Goal: Task Accomplishment & Management: Manage account settings

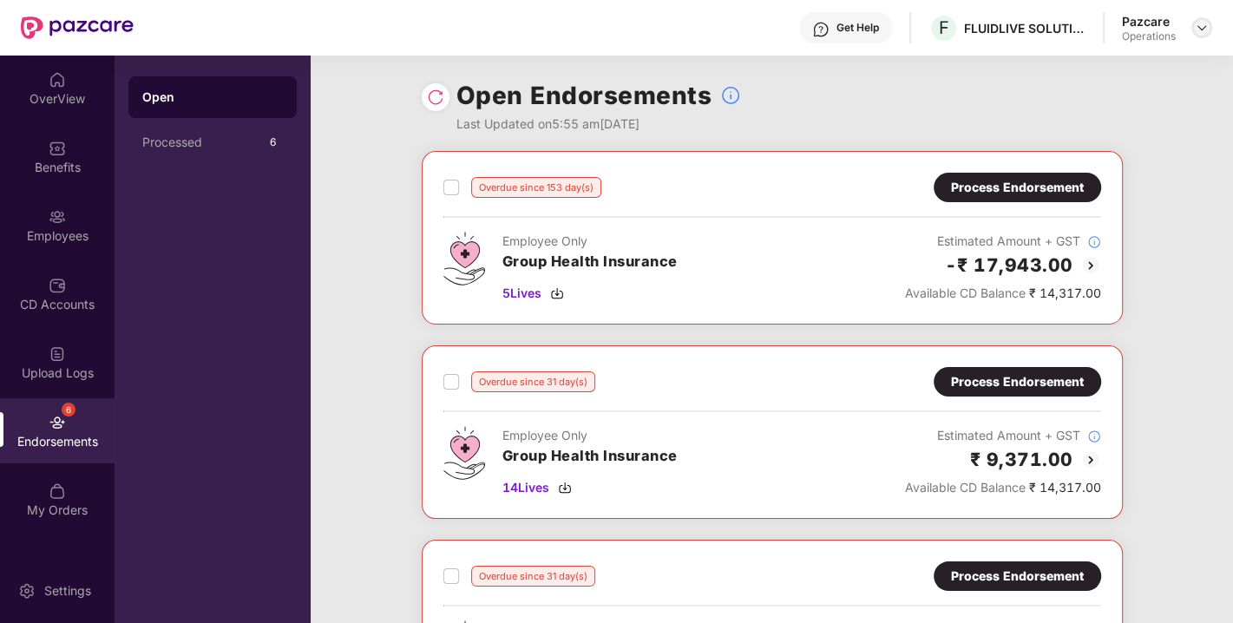
click at [1203, 30] on img at bounding box center [1202, 28] width 14 height 14
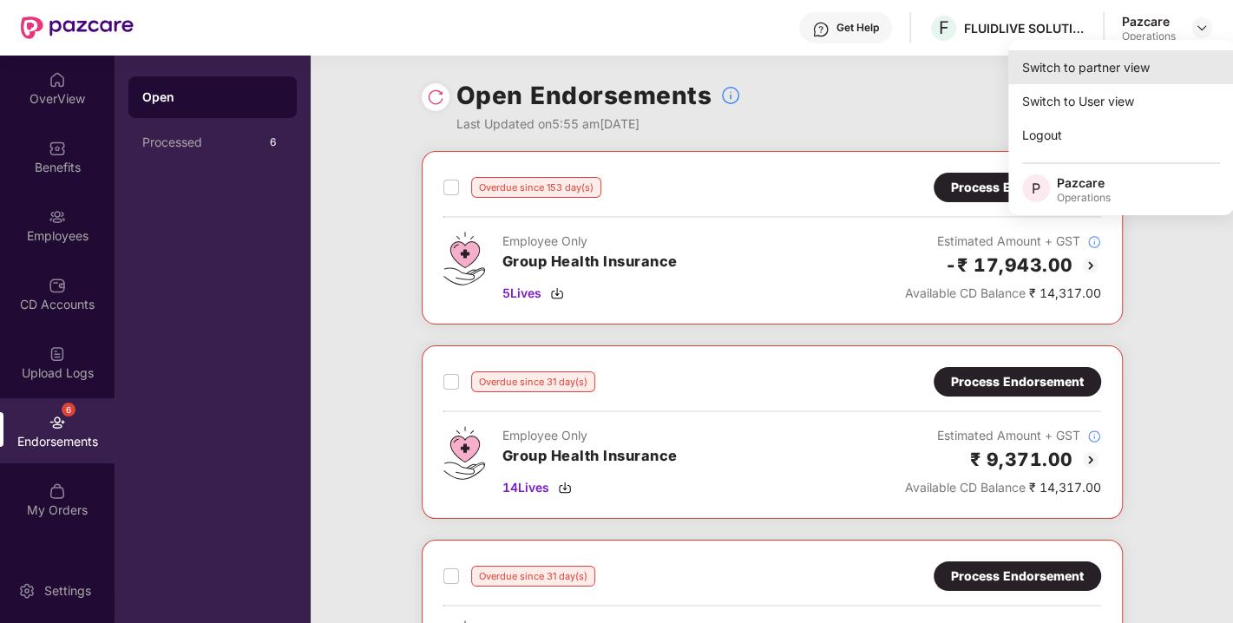
click at [1082, 61] on div "Switch to partner view" at bounding box center [1121, 67] width 226 height 34
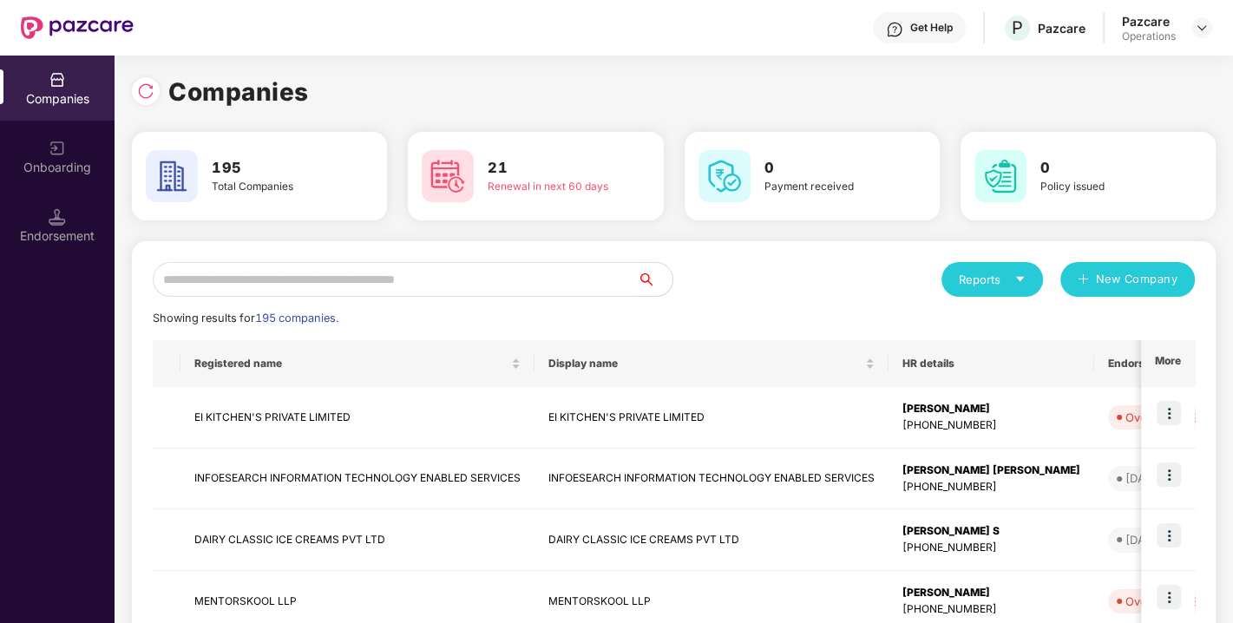
click at [343, 277] on input "text" at bounding box center [395, 279] width 485 height 35
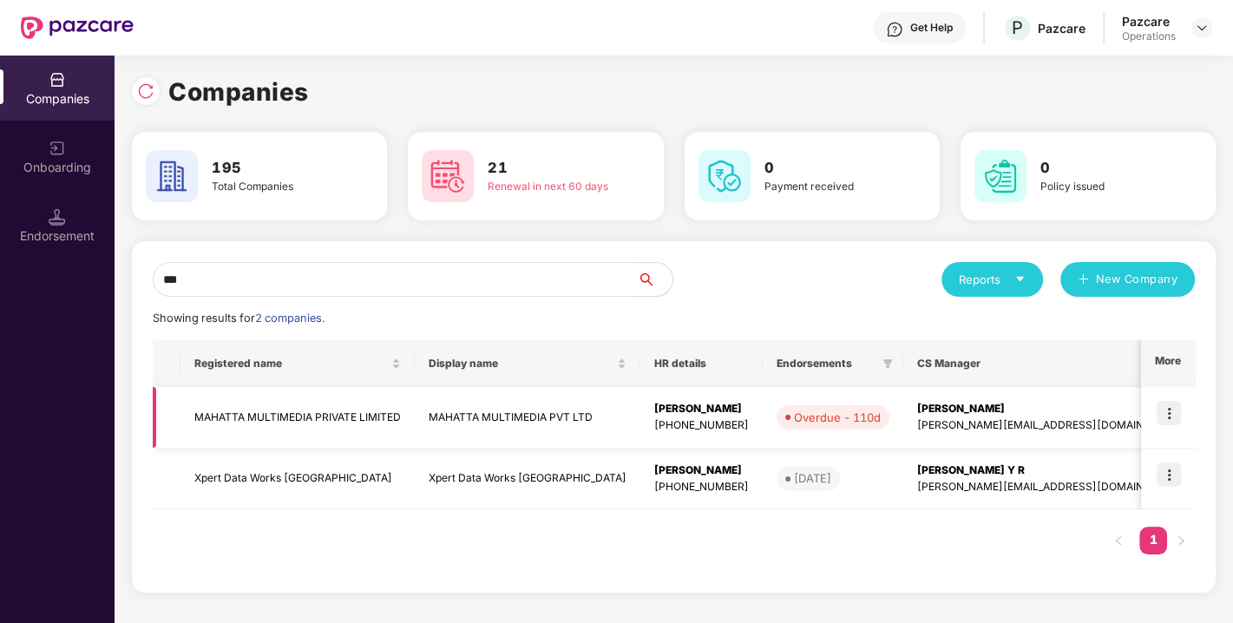
type input "***"
click at [265, 416] on td "MAHATTA MULTIMEDIA PRIVATE LIMITED" at bounding box center [298, 418] width 234 height 62
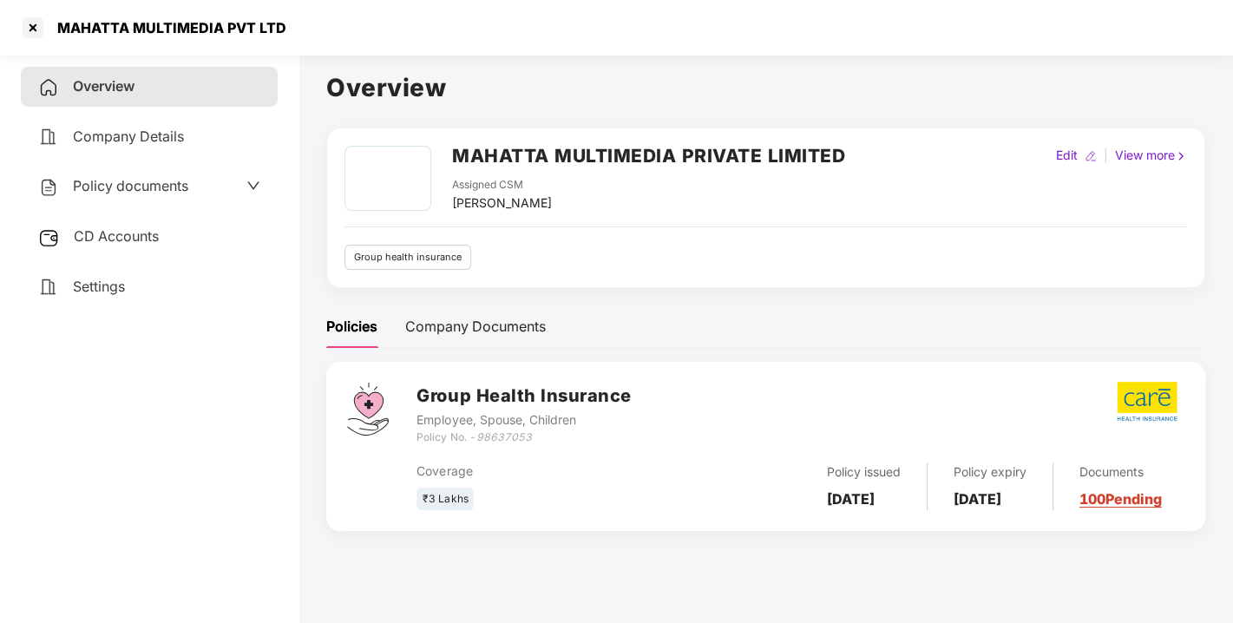
click at [128, 183] on span "Policy documents" at bounding box center [130, 185] width 115 height 17
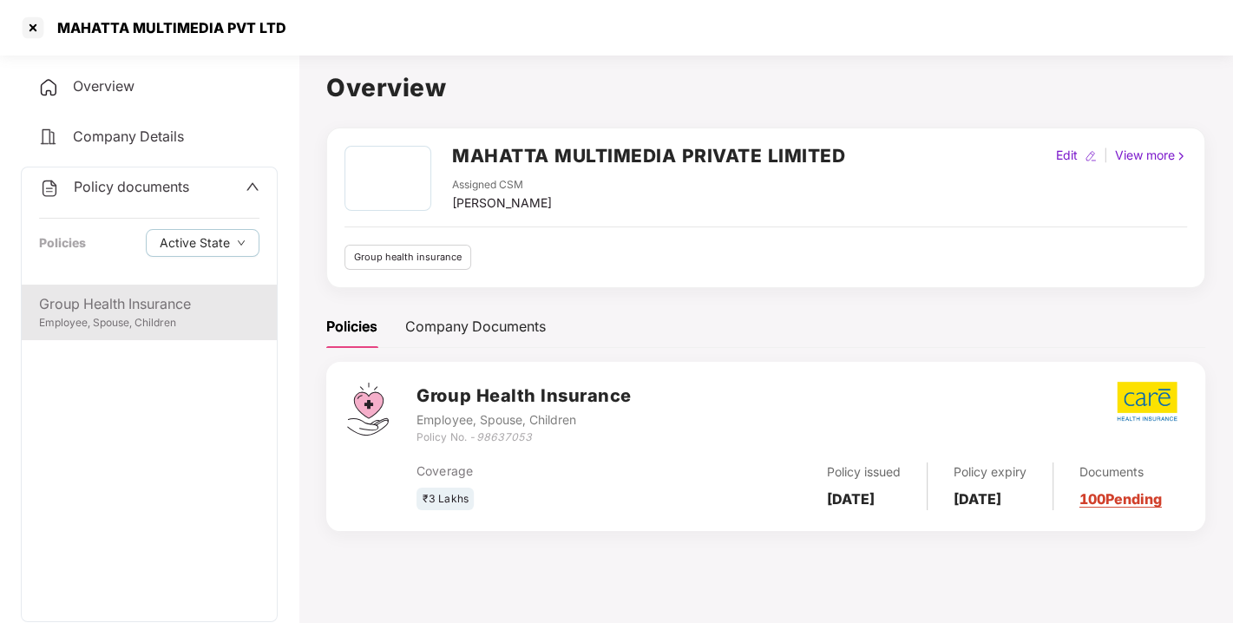
click at [114, 312] on div "Group Health Insurance" at bounding box center [149, 304] width 220 height 22
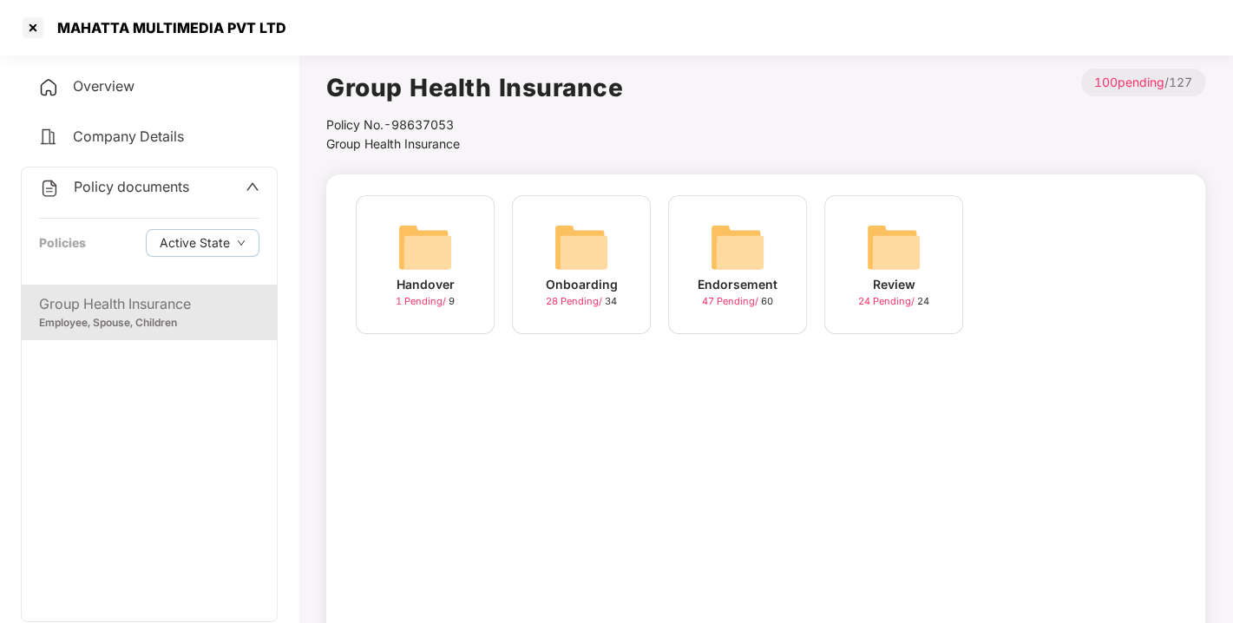
click at [734, 233] on img at bounding box center [738, 248] width 56 height 56
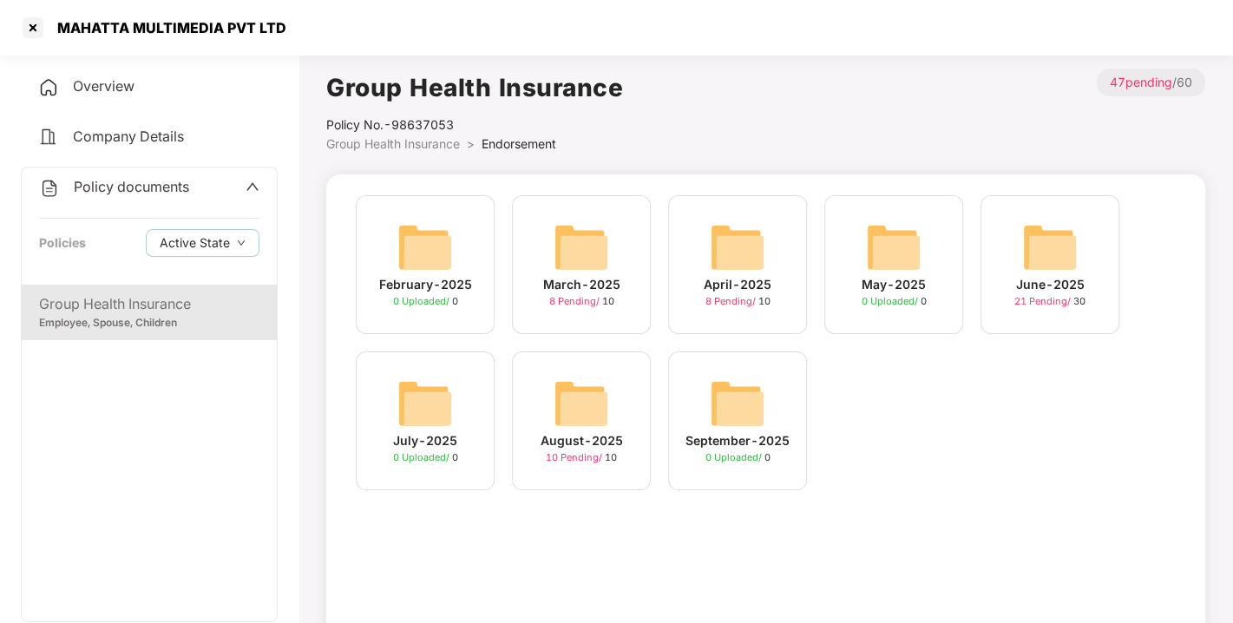
click at [590, 384] on img at bounding box center [582, 404] width 56 height 56
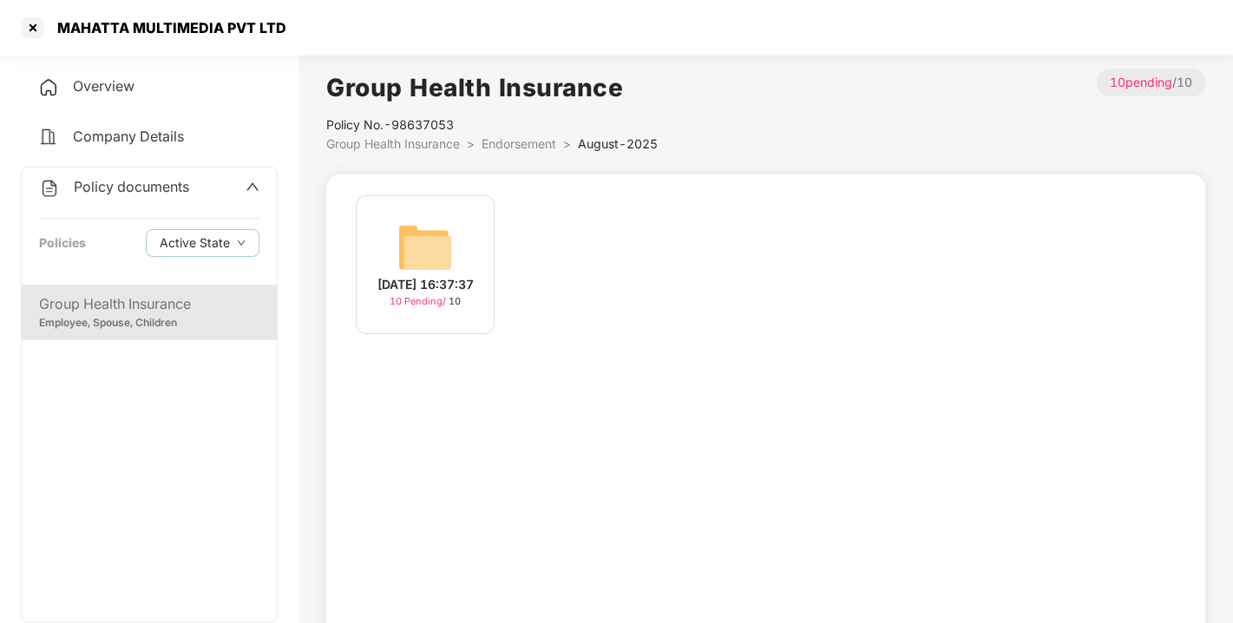
click at [423, 227] on img at bounding box center [425, 248] width 56 height 56
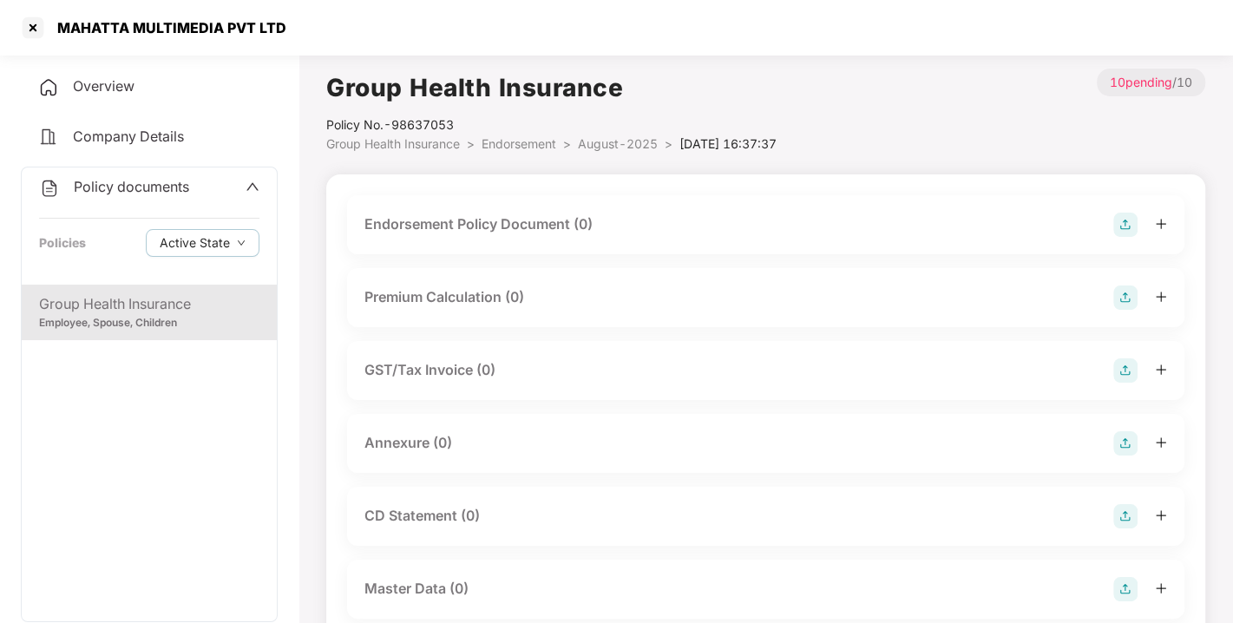
click at [1126, 230] on img at bounding box center [1125, 225] width 24 height 24
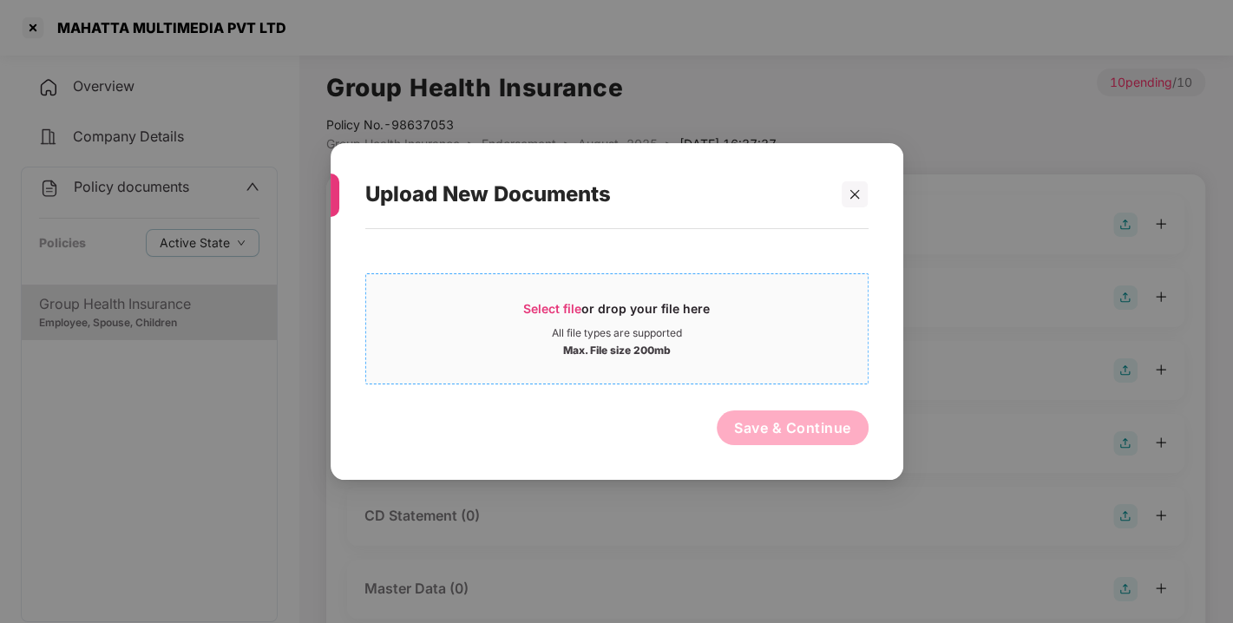
click at [549, 308] on span "Select file" at bounding box center [552, 308] width 58 height 15
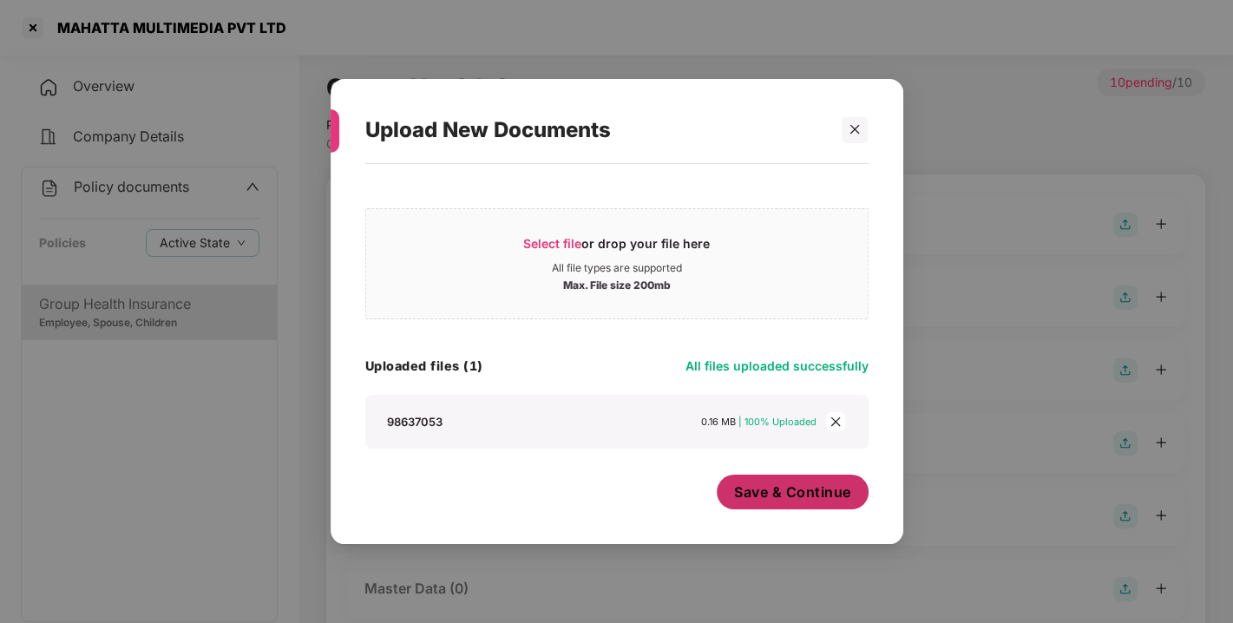
click at [753, 492] on span "Save & Continue" at bounding box center [792, 492] width 117 height 19
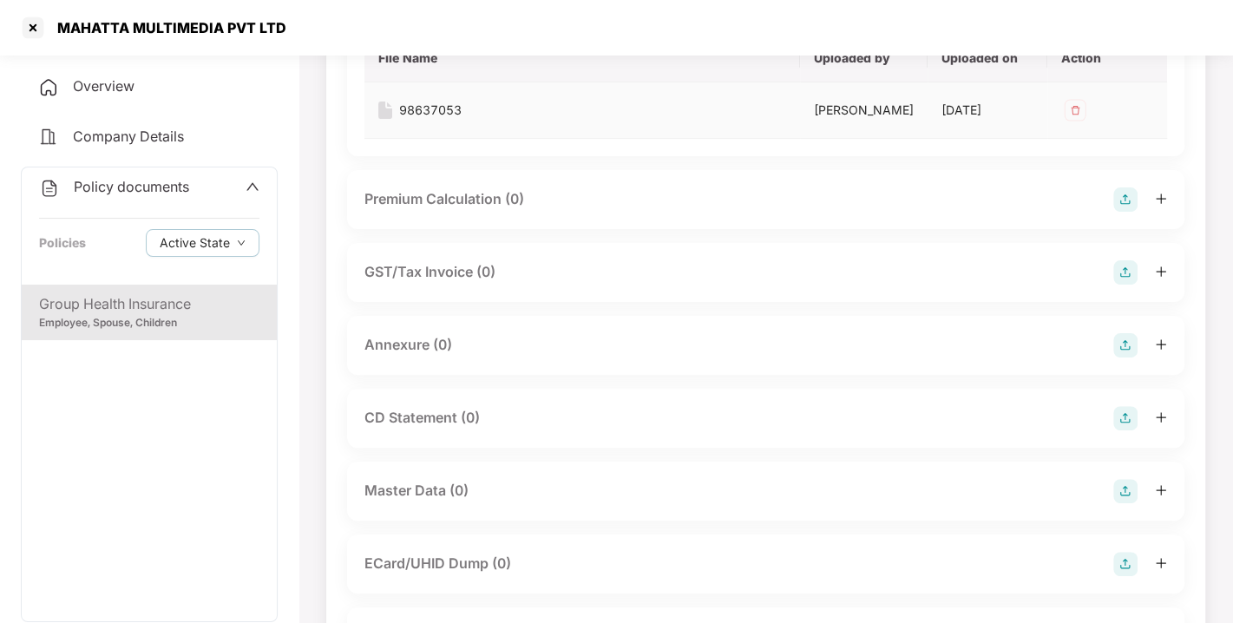
scroll to position [291, 0]
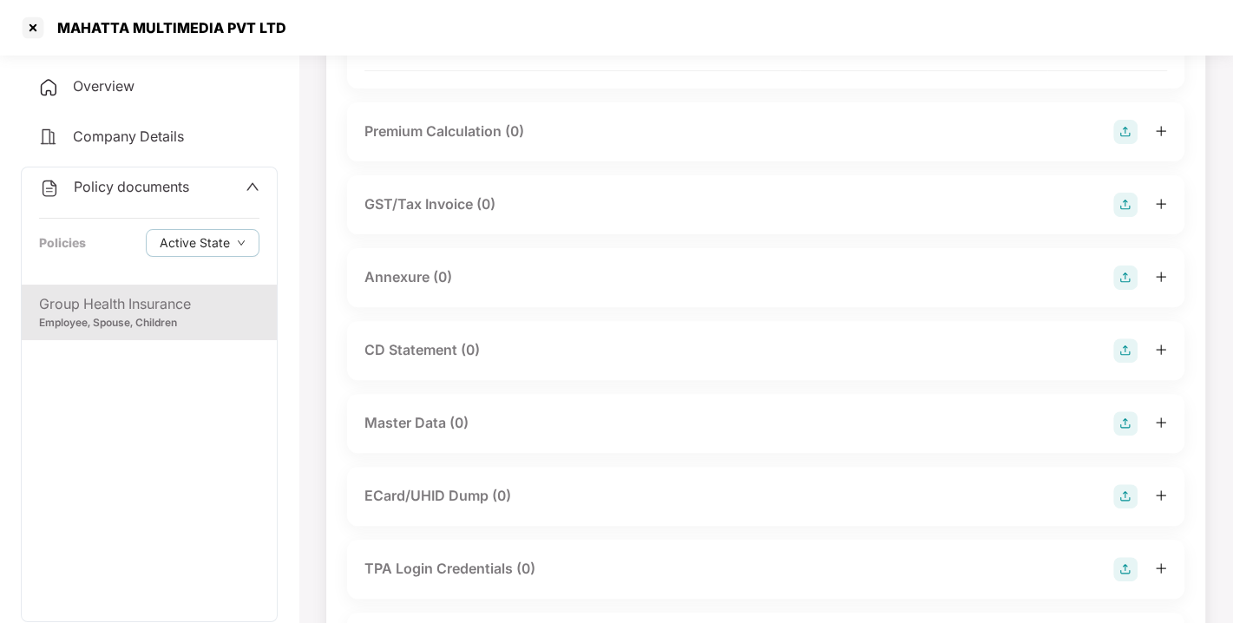
click at [1130, 290] on img at bounding box center [1125, 278] width 24 height 24
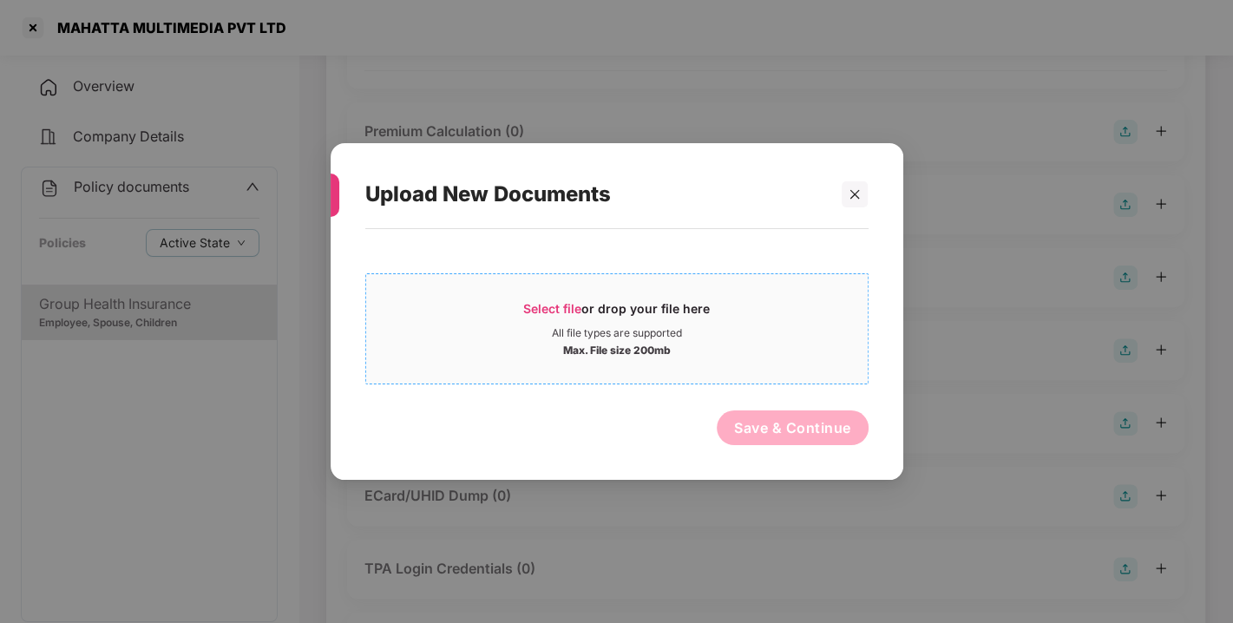
click at [548, 307] on span "Select file" at bounding box center [552, 308] width 58 height 15
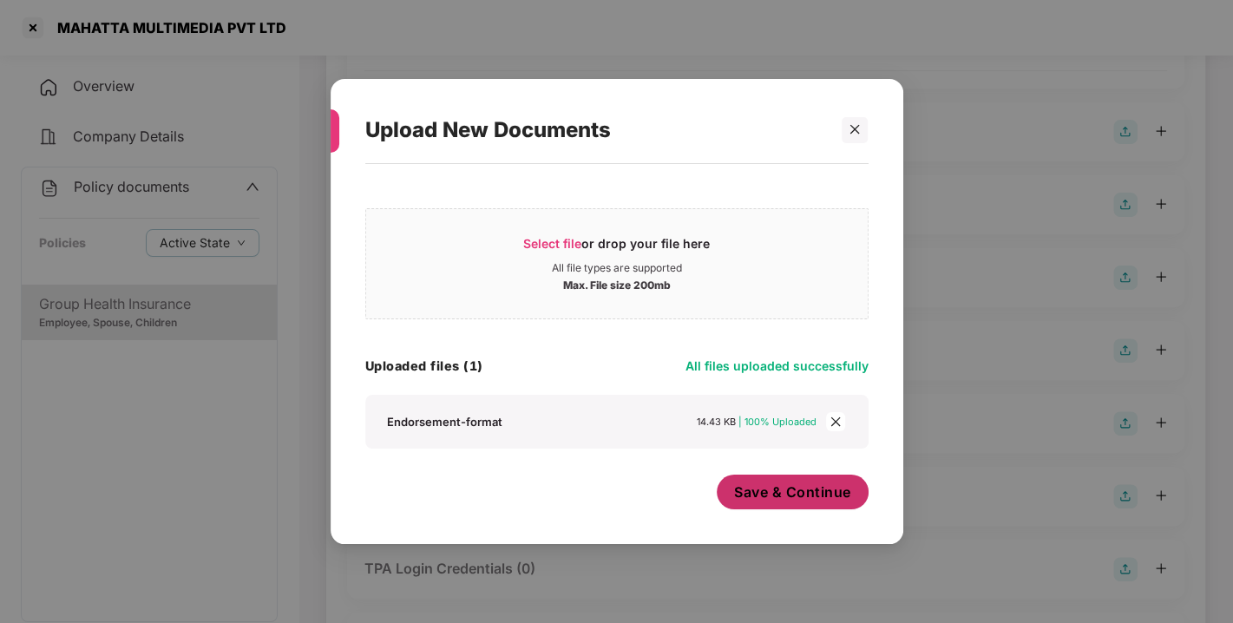
click at [788, 501] on span "Save & Continue" at bounding box center [792, 492] width 117 height 19
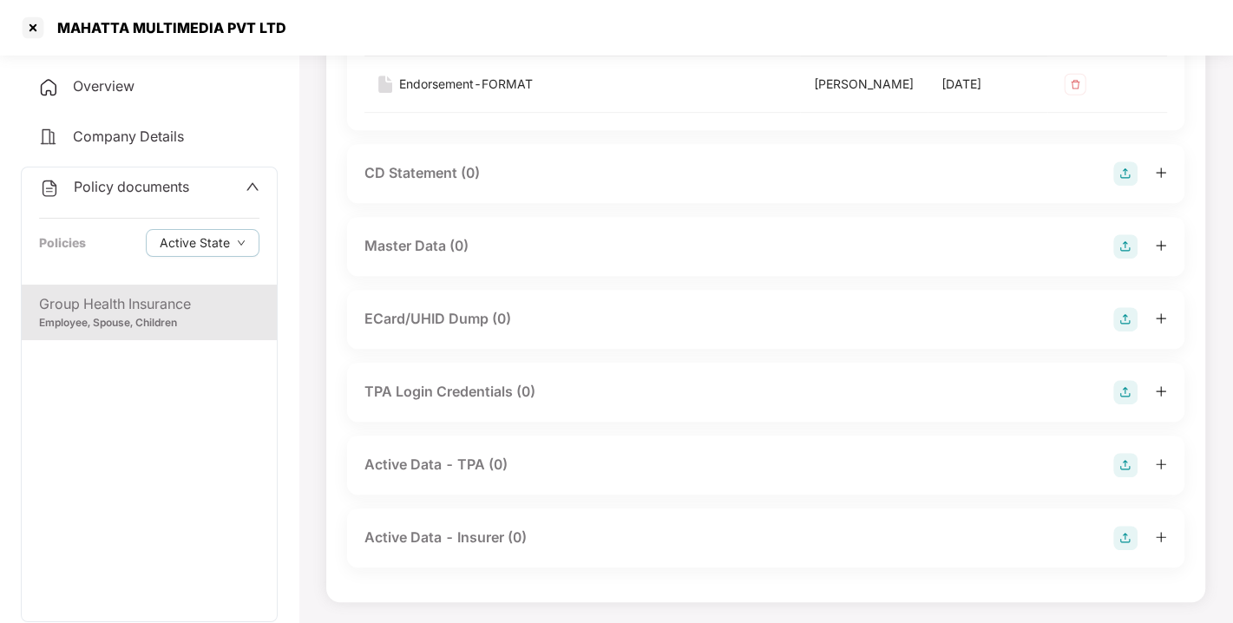
scroll to position [655, 0]
click at [1118, 247] on img at bounding box center [1125, 246] width 24 height 24
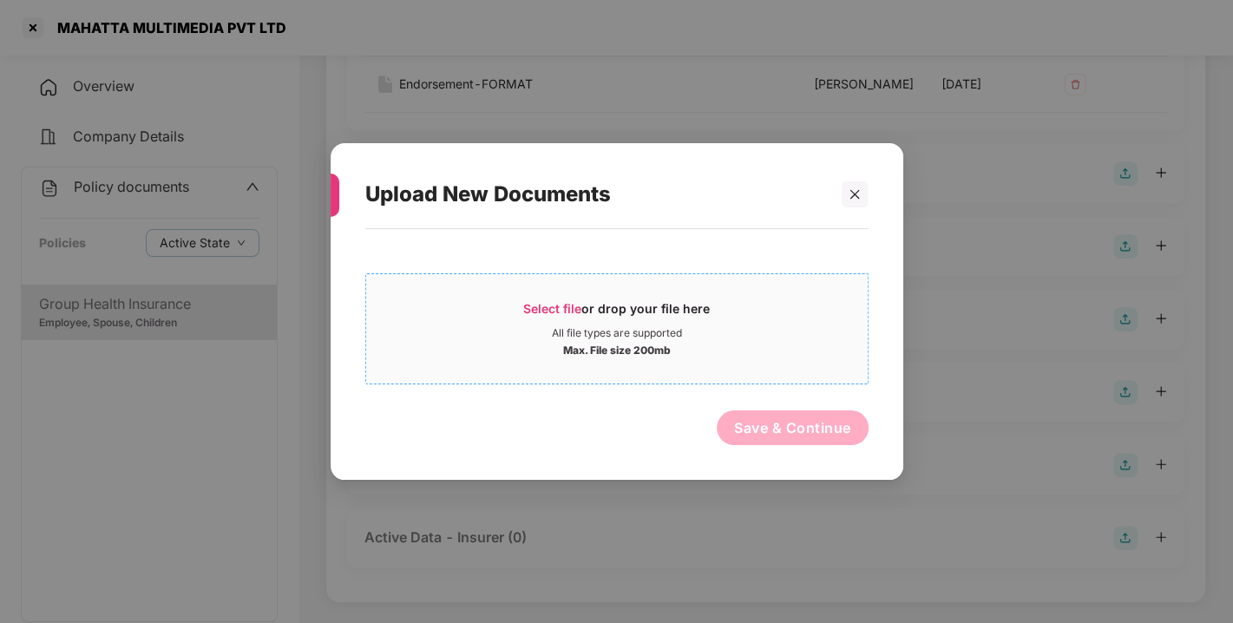
click at [536, 309] on span "Select file" at bounding box center [552, 308] width 58 height 15
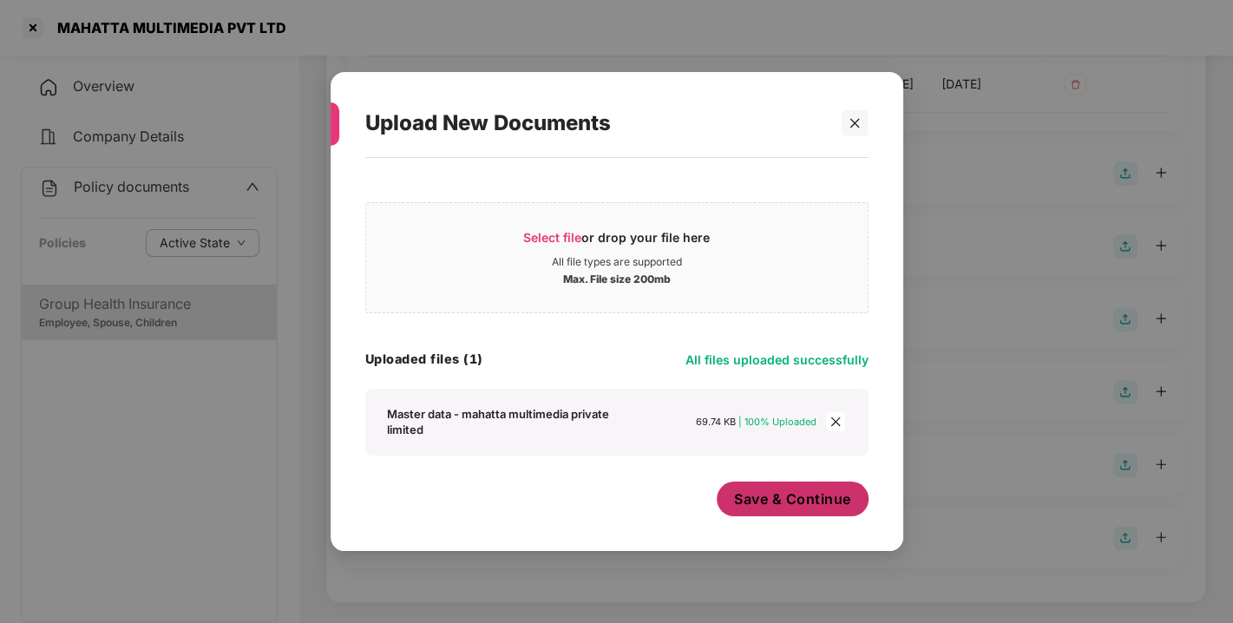
click at [783, 511] on button "Save & Continue" at bounding box center [793, 499] width 152 height 35
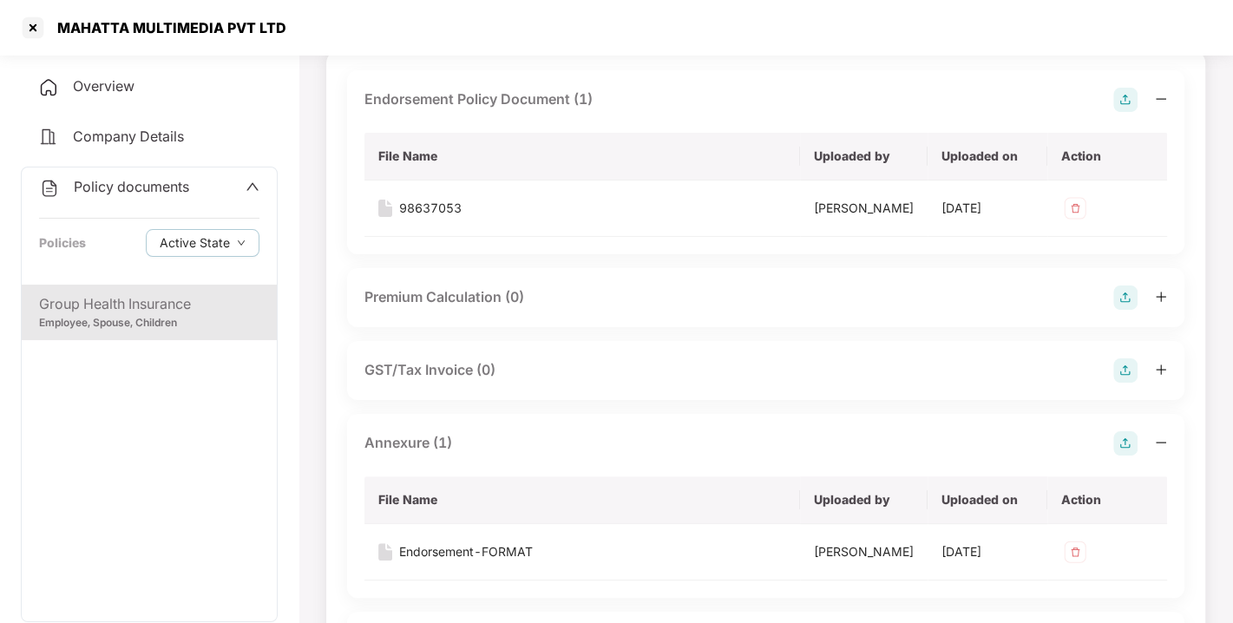
scroll to position [0, 0]
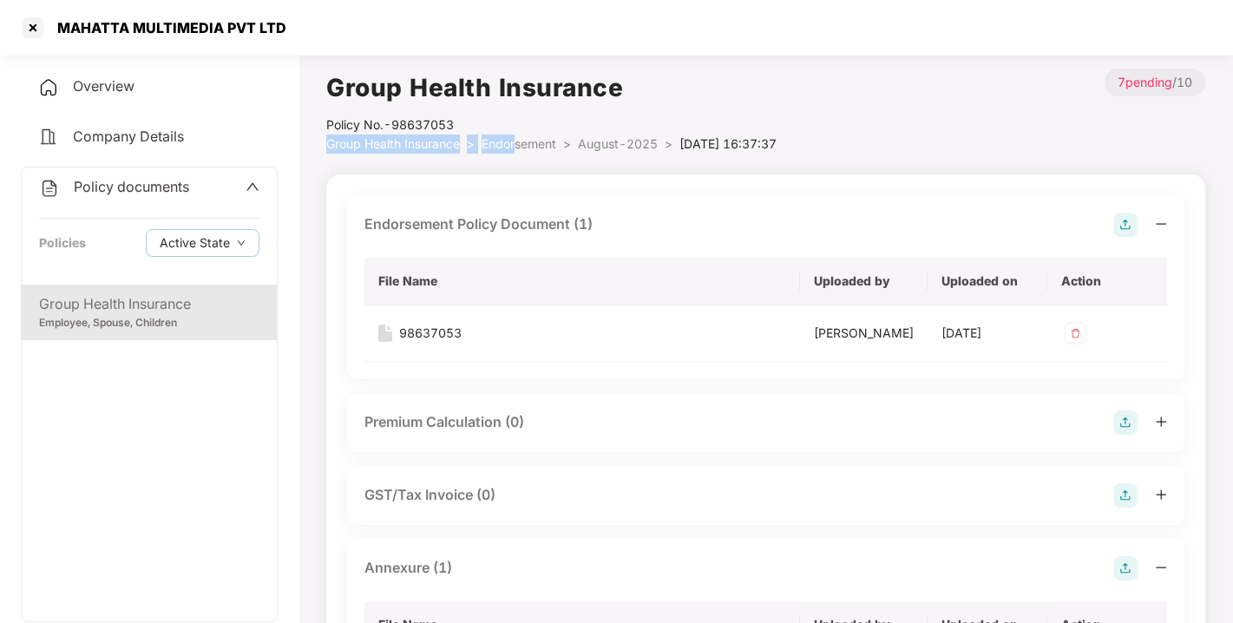
drag, startPoint x: 504, startPoint y: 128, endPoint x: 516, endPoint y: 138, distance: 16.0
click at [516, 138] on div "Group Health Insurance Policy No.- 98637053 Group Health Insurance > Endorsemen…" at bounding box center [551, 111] width 450 height 85
click at [516, 138] on span "Endorsement" at bounding box center [519, 143] width 75 height 15
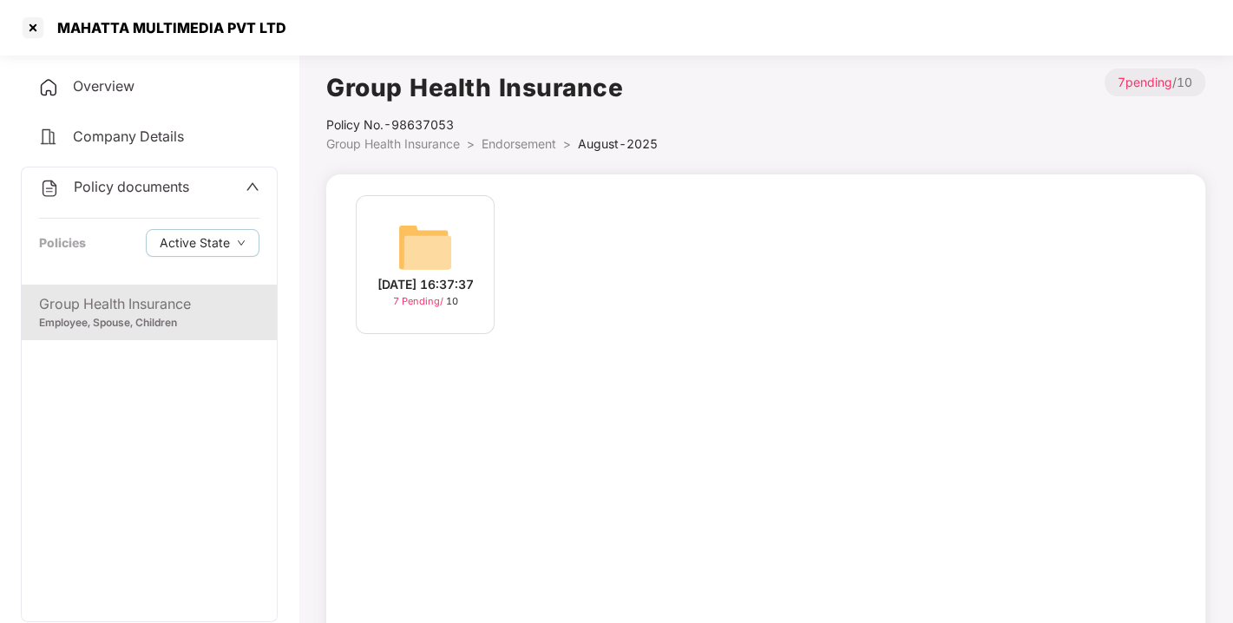
click at [513, 149] on span "Endorsement" at bounding box center [519, 143] width 75 height 15
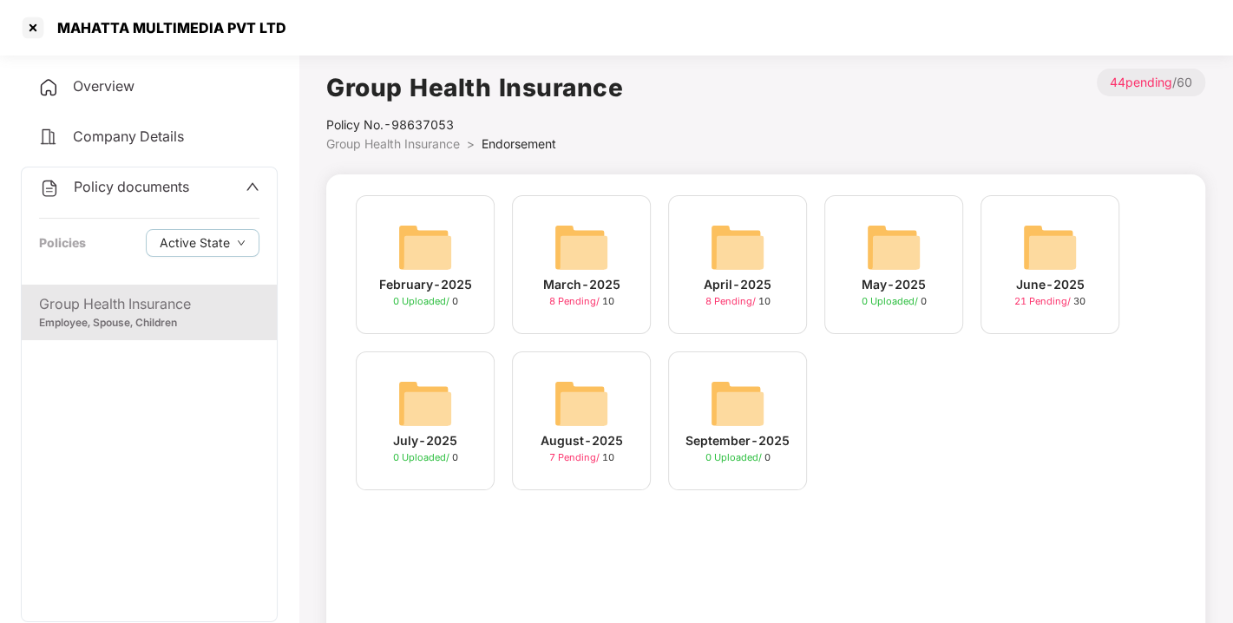
click at [110, 181] on span "Policy documents" at bounding box center [131, 186] width 115 height 17
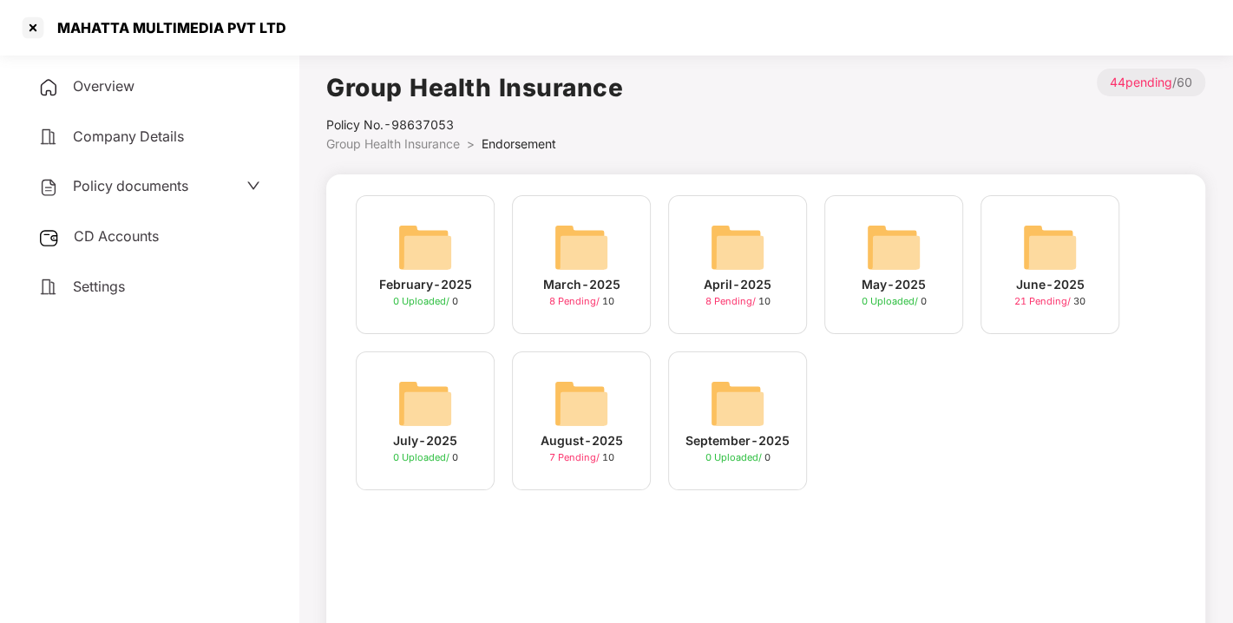
click at [111, 235] on span "CD Accounts" at bounding box center [116, 235] width 85 height 17
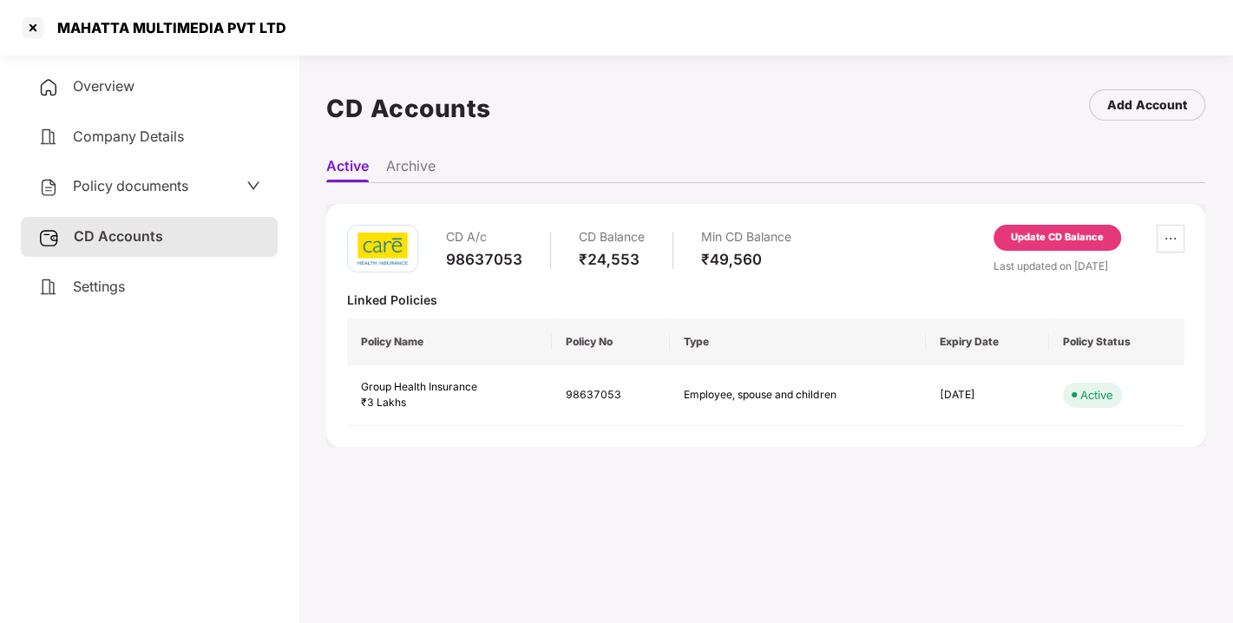
click at [1046, 233] on div "Update CD Balance" at bounding box center [1057, 238] width 93 height 16
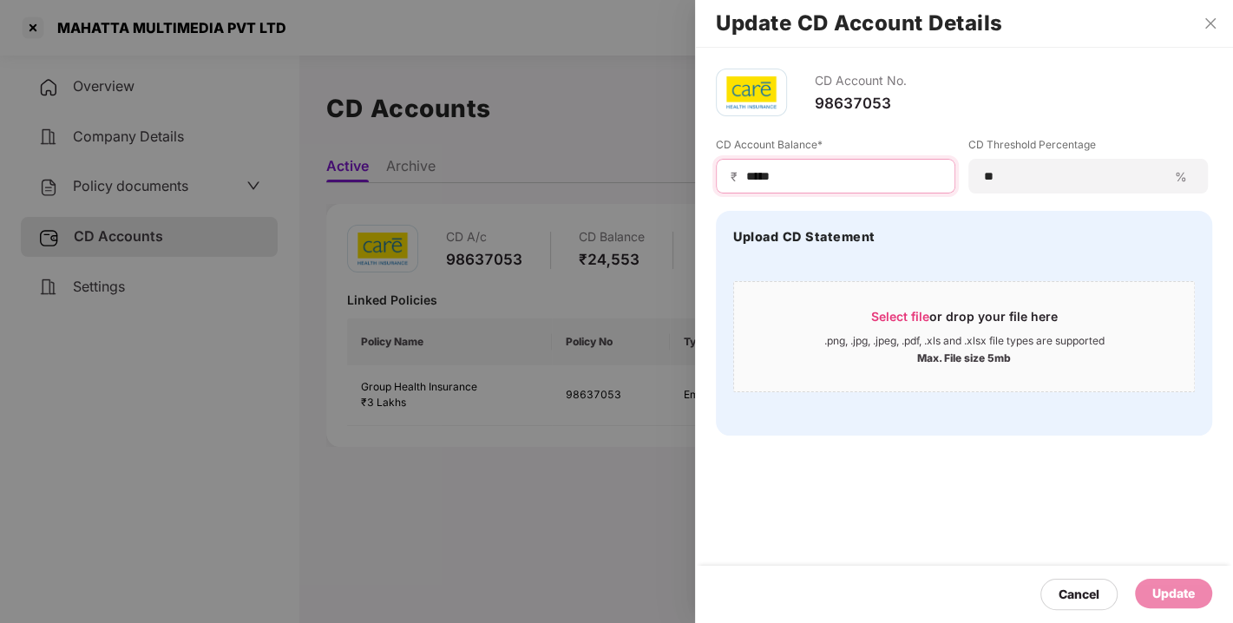
drag, startPoint x: 794, startPoint y: 181, endPoint x: 677, endPoint y: 195, distance: 118.1
click at [677, 195] on div "Update CD Account Details CD Account No. 98637053 CD Account Balance* ₹ ***** C…" at bounding box center [616, 311] width 1233 height 623
type input "*****"
click at [1158, 585] on div "Update" at bounding box center [1173, 593] width 43 height 19
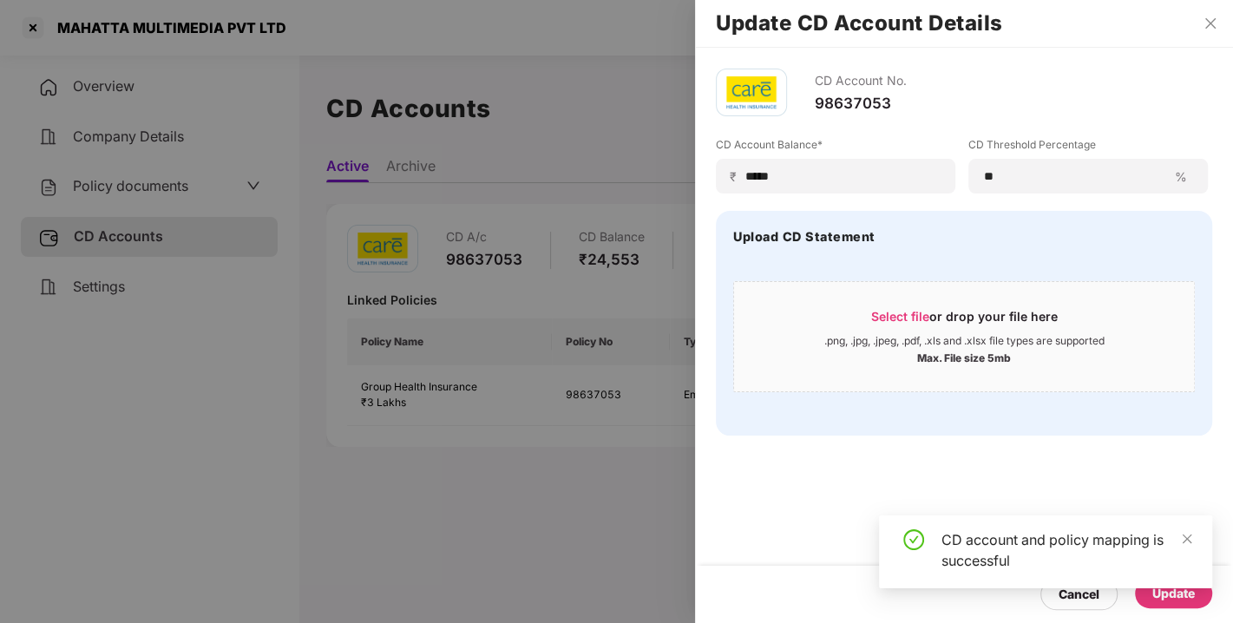
click at [1074, 490] on div "CD Account No. 98637053 CD Account Balance* ₹ ***** CD Threshold Percentage ** …" at bounding box center [964, 335] width 538 height 575
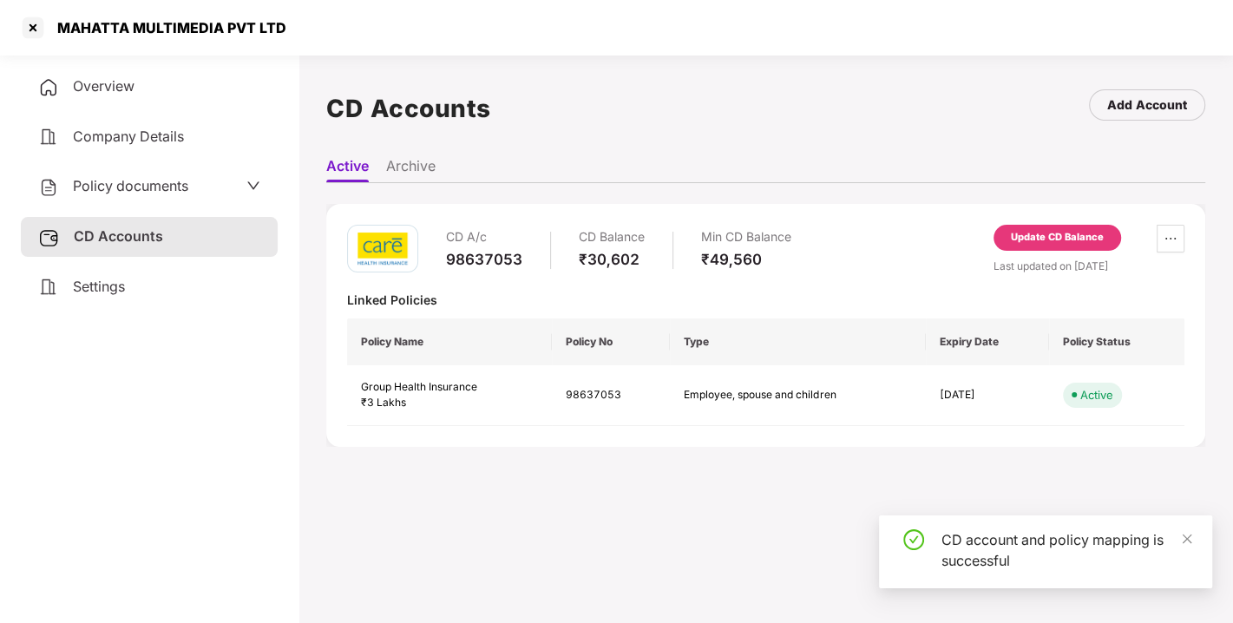
click at [864, 243] on div "CD A/c 98637053 CD Balance ₹30,602 Min CD Balance ₹49,560 Update CD Balance Las…" at bounding box center [765, 249] width 837 height 49
click at [860, 245] on div "CD A/c 98637053 CD Balance ₹30,602 Min CD Balance ₹49,560 Update CD Balance Las…" at bounding box center [765, 249] width 837 height 49
click at [876, 233] on div "CD A/c 98637053 CD Balance ₹30,602 Min CD Balance ₹49,560 Update CD Balance Las…" at bounding box center [765, 249] width 837 height 49
drag, startPoint x: 923, startPoint y: 216, endPoint x: 951, endPoint y: 211, distance: 28.3
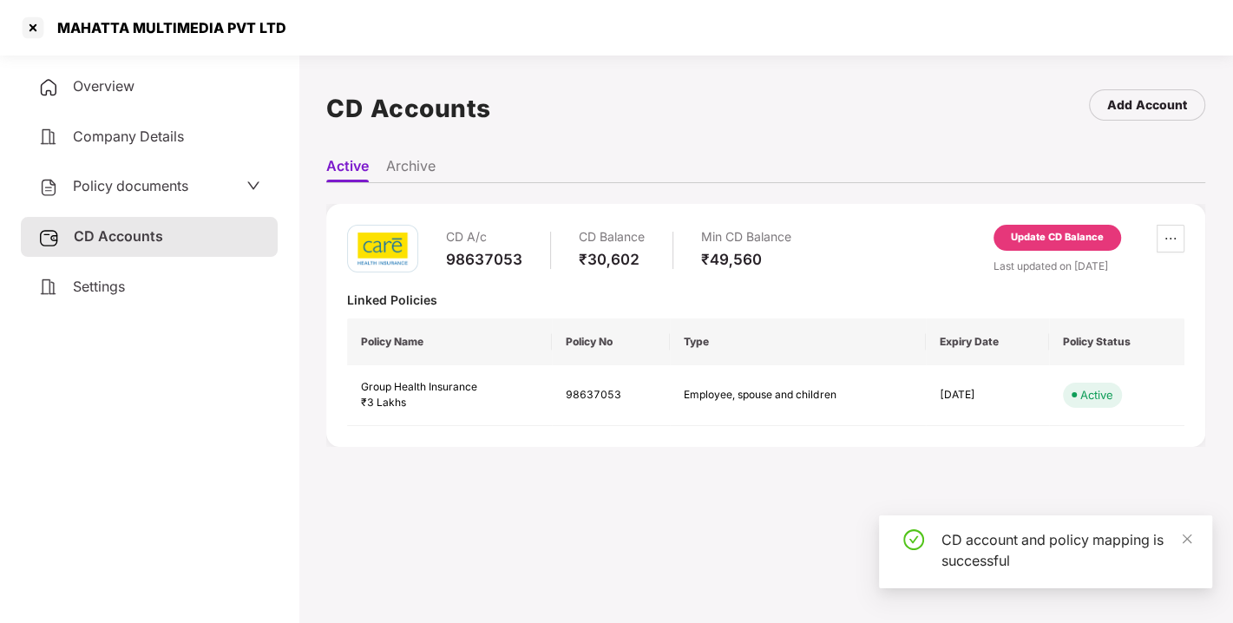
click at [951, 211] on div "CD A/c 98637053 CD Balance ₹30,602 Min CD Balance ₹49,560 Update CD Balance Las…" at bounding box center [765, 325] width 879 height 243
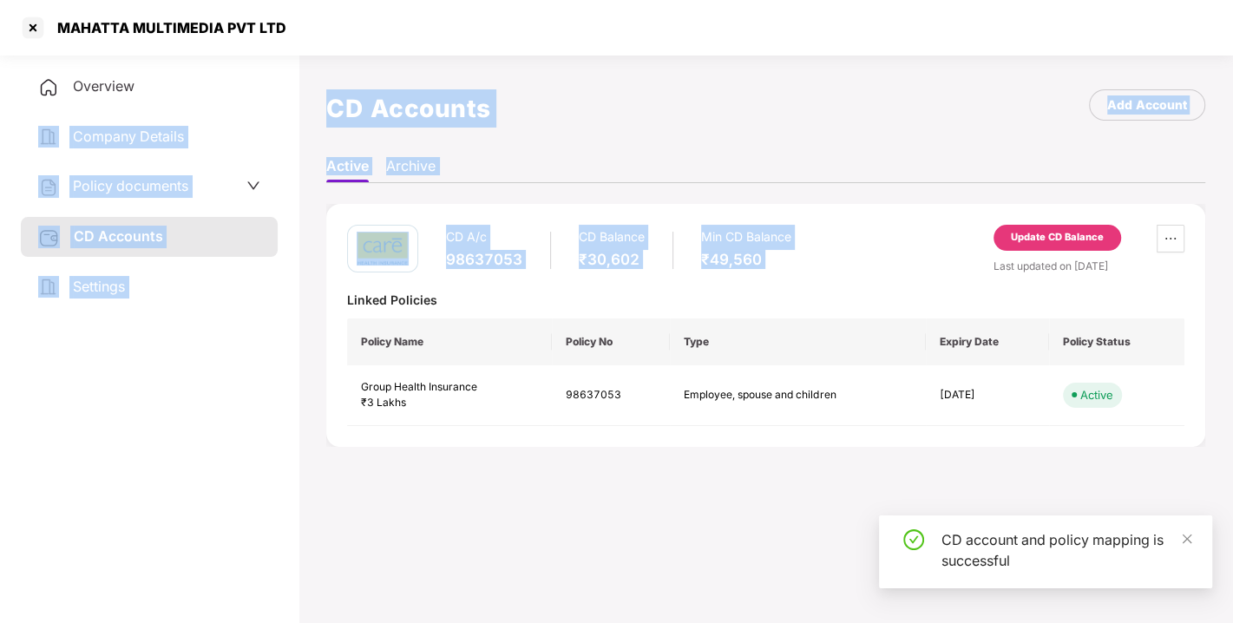
drag, startPoint x: 951, startPoint y: 211, endPoint x: 241, endPoint y: 103, distance: 718.0
click at [241, 103] on div "Overview Company Details Policy documents CD Accounts Settings CD Accounts Add …" at bounding box center [616, 359] width 1233 height 623
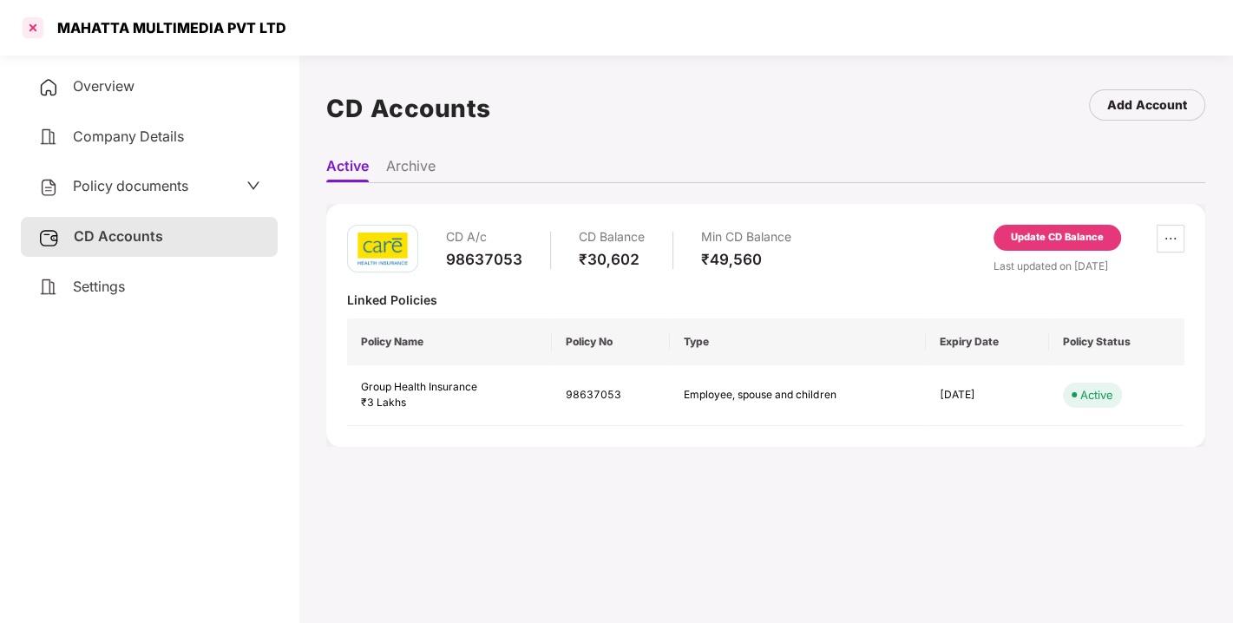
click at [33, 25] on div at bounding box center [33, 28] width 28 height 28
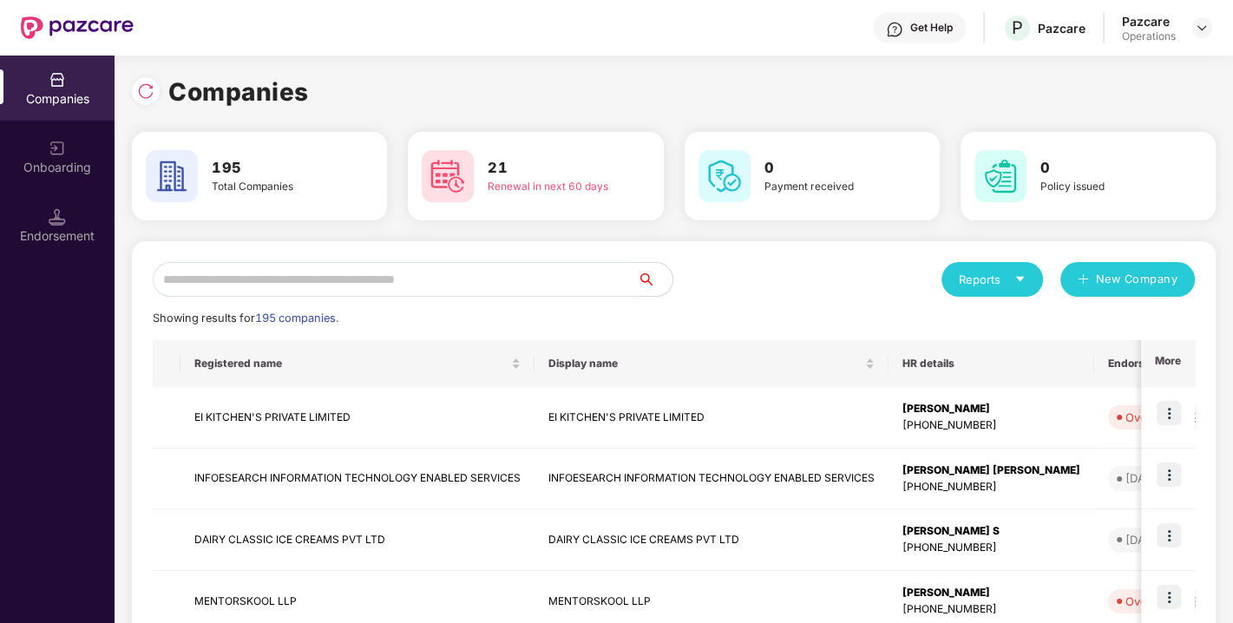
click at [397, 278] on input "text" at bounding box center [395, 279] width 485 height 35
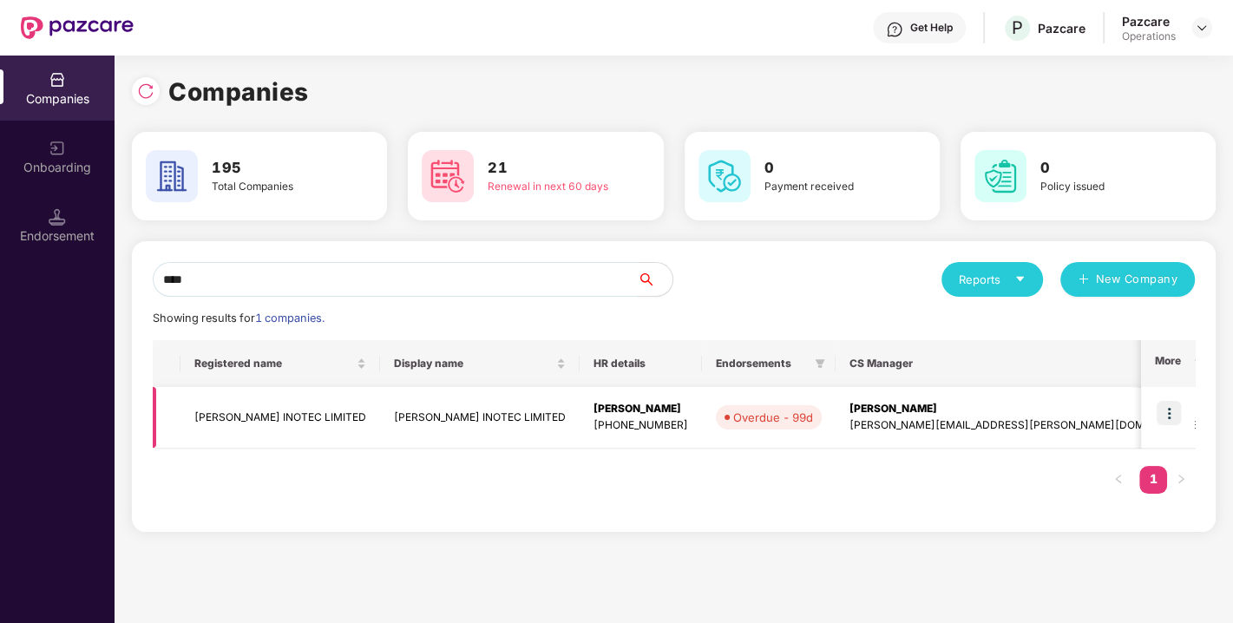
type input "****"
click at [251, 415] on td "[PERSON_NAME] INOTEC LIMITED" at bounding box center [281, 418] width 200 height 62
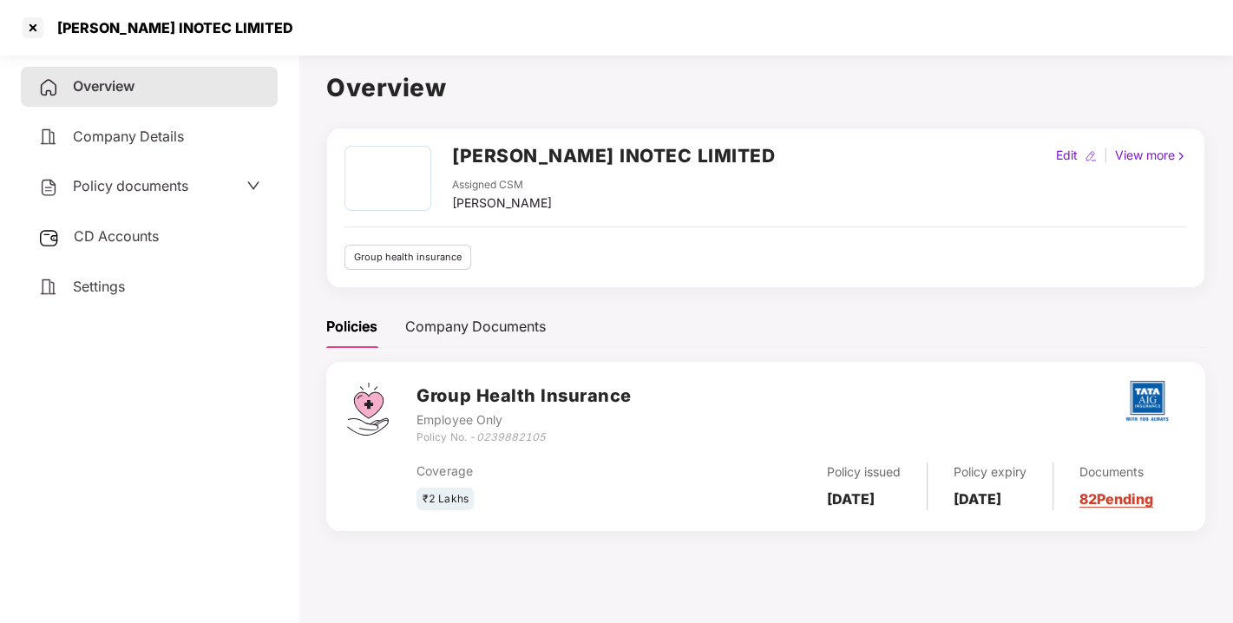
click at [126, 184] on span "Policy documents" at bounding box center [130, 185] width 115 height 17
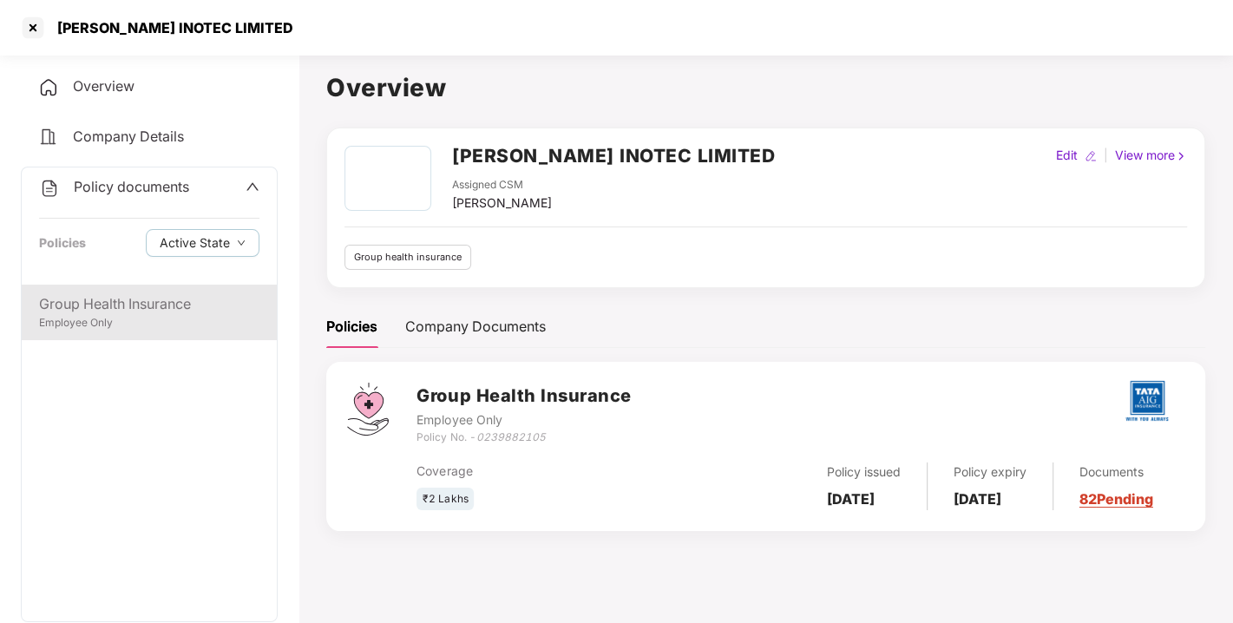
click at [119, 315] on div "Employee Only" at bounding box center [149, 323] width 220 height 16
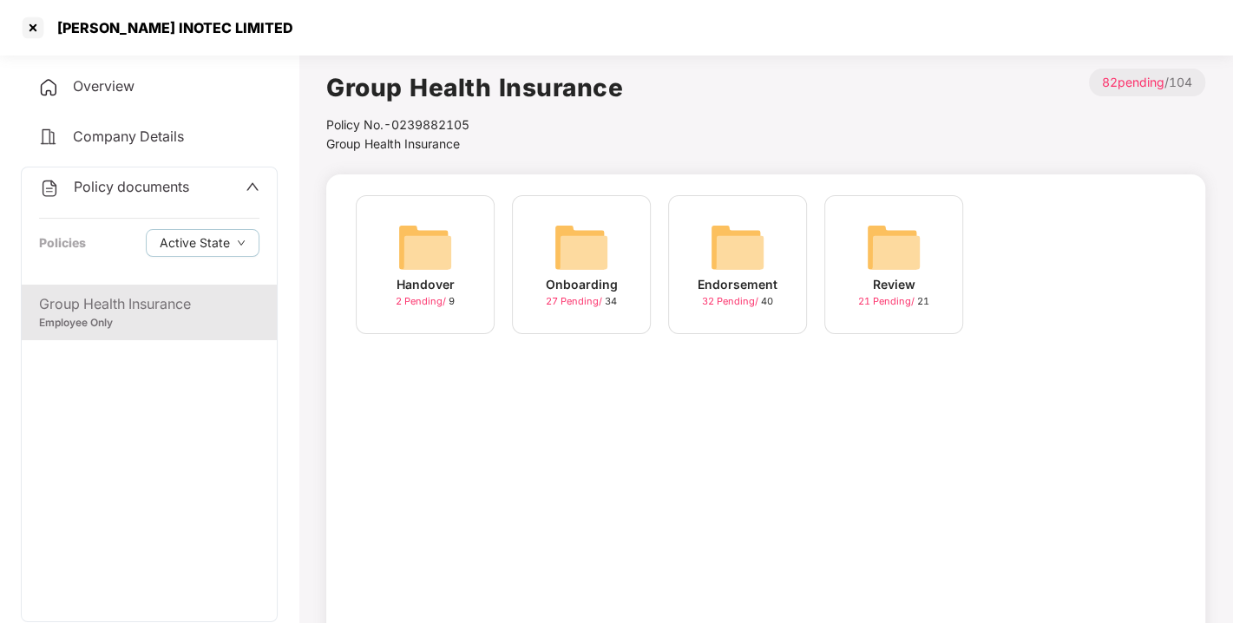
click at [734, 247] on img at bounding box center [738, 248] width 56 height 56
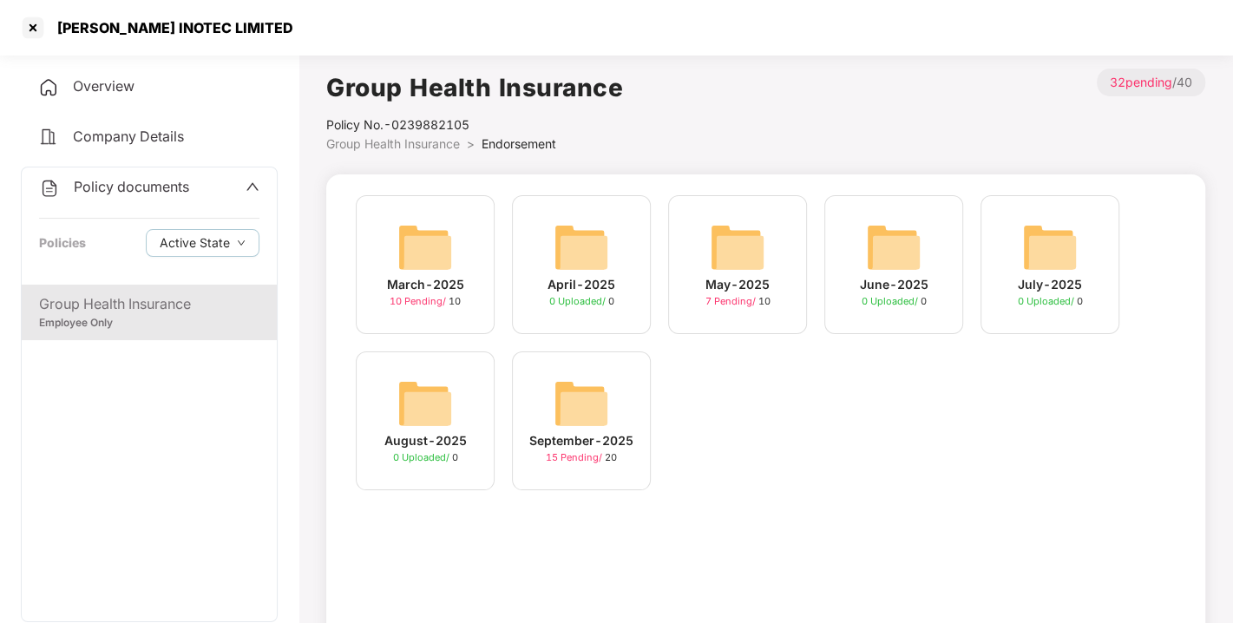
click at [592, 382] on img at bounding box center [582, 404] width 56 height 56
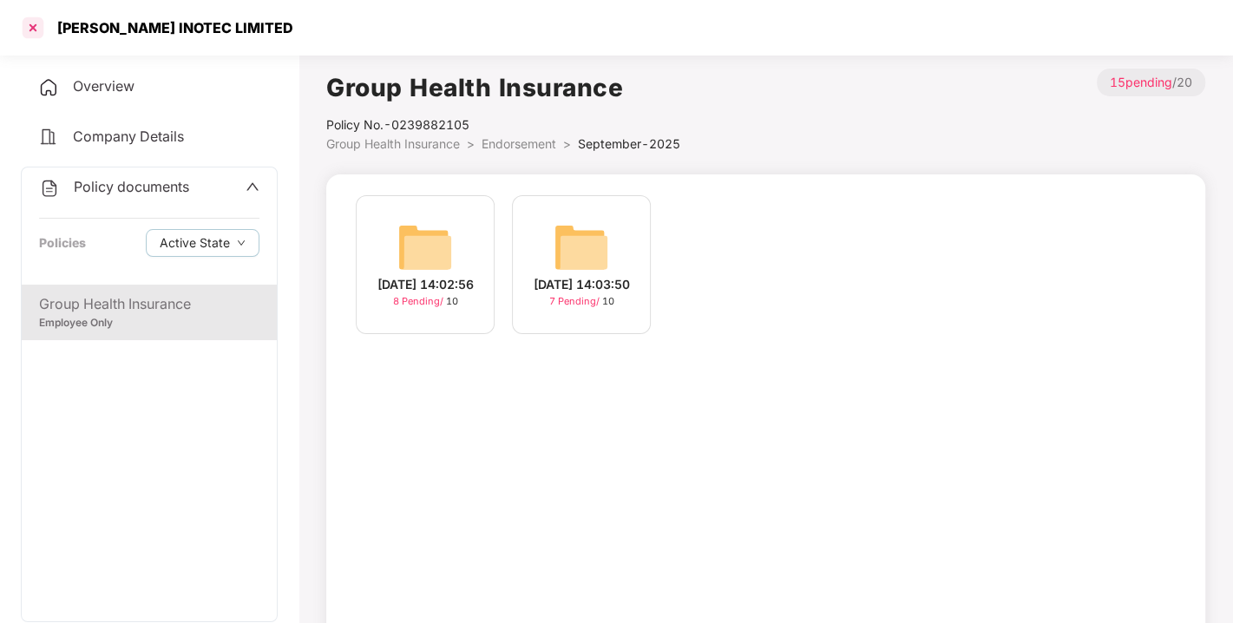
click at [22, 25] on div at bounding box center [33, 28] width 28 height 28
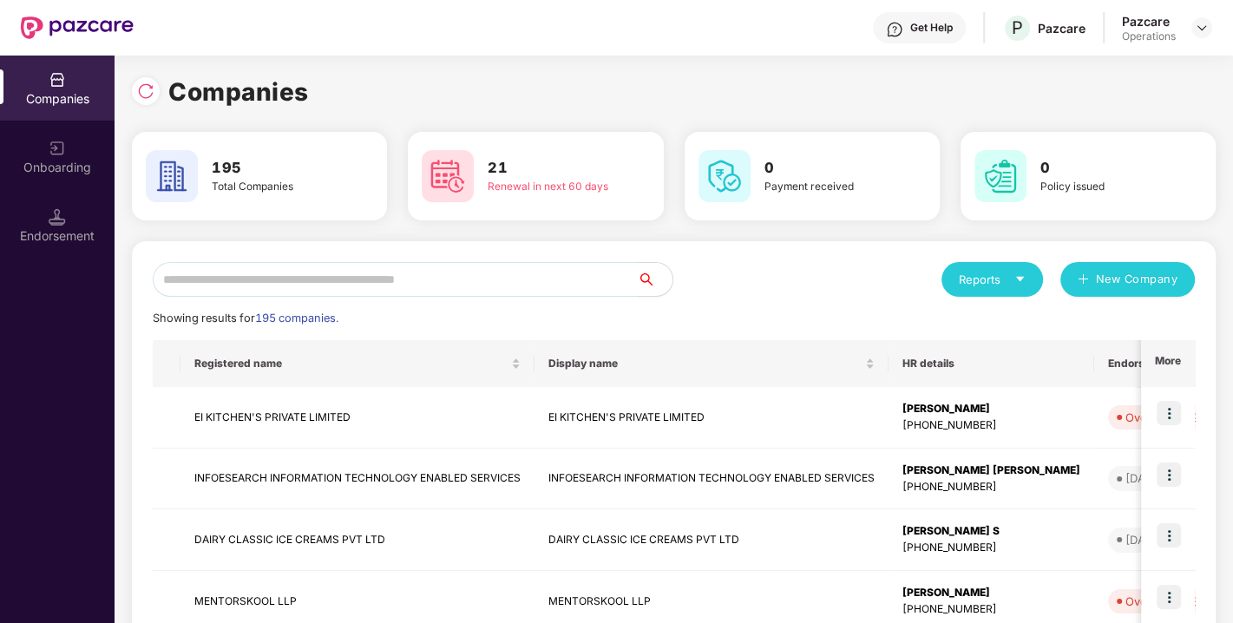
click at [365, 286] on input "text" at bounding box center [395, 279] width 485 height 35
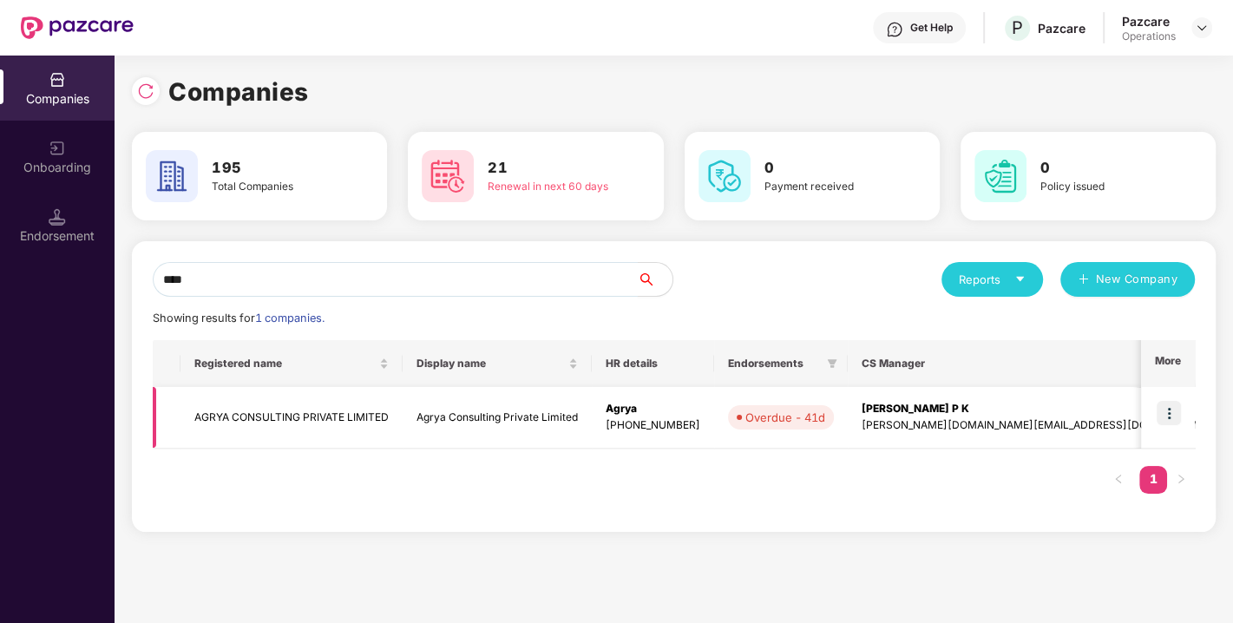
type input "****"
click at [245, 404] on td "AGRYA CONSULTING PRIVATE LIMITED" at bounding box center [292, 418] width 222 height 62
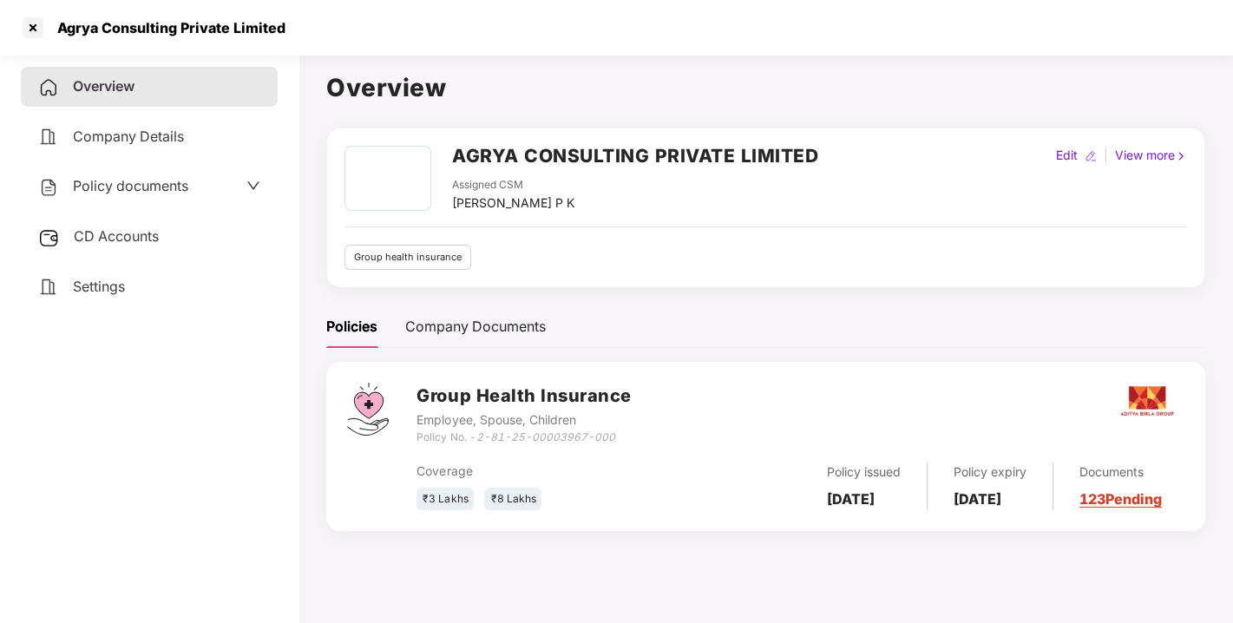
click at [142, 186] on span "Policy documents" at bounding box center [130, 185] width 115 height 17
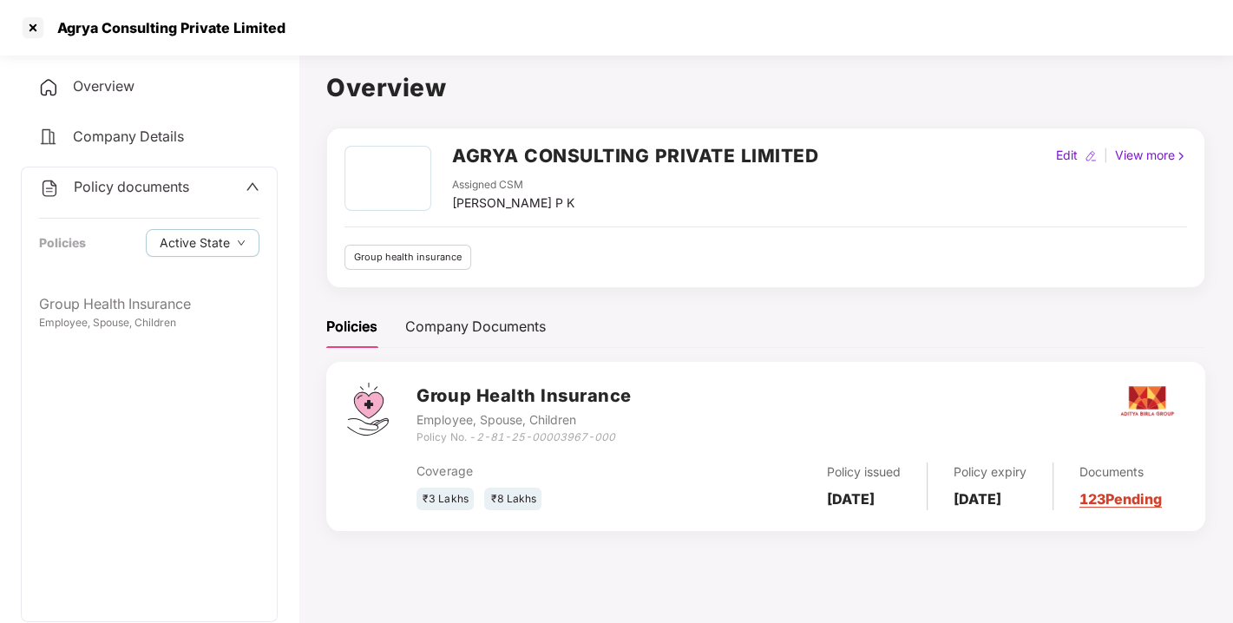
click at [142, 281] on div "Policy documents Policies Active State" at bounding box center [149, 225] width 255 height 117
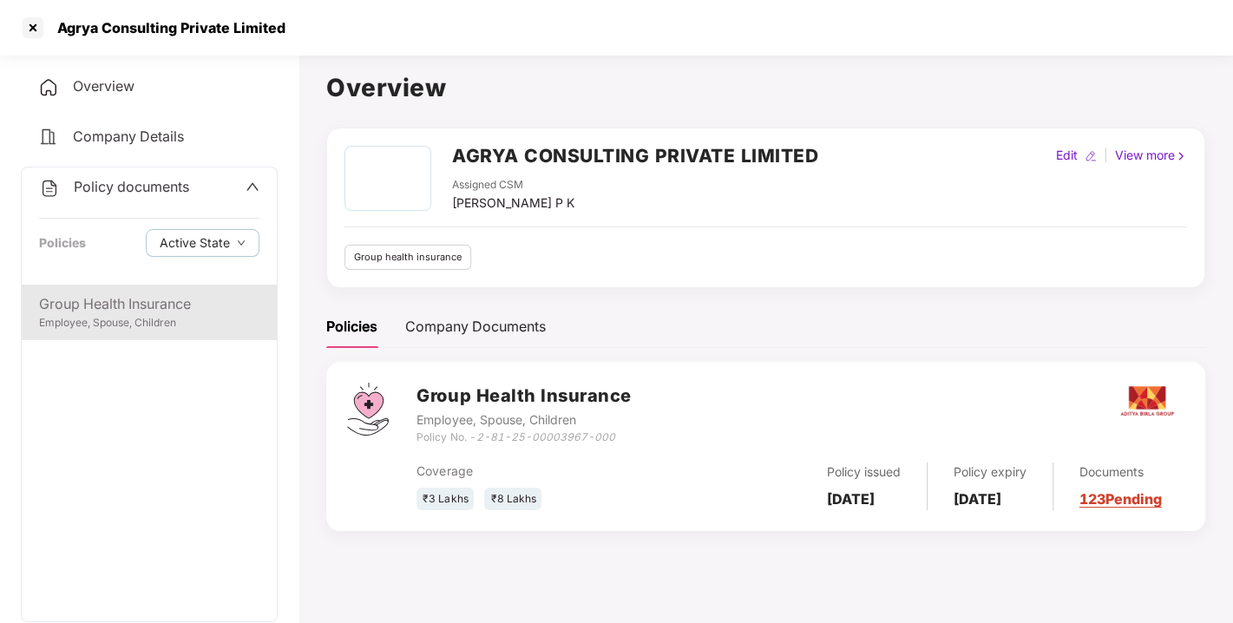
click at [124, 302] on div "Group Health Insurance" at bounding box center [149, 304] width 220 height 22
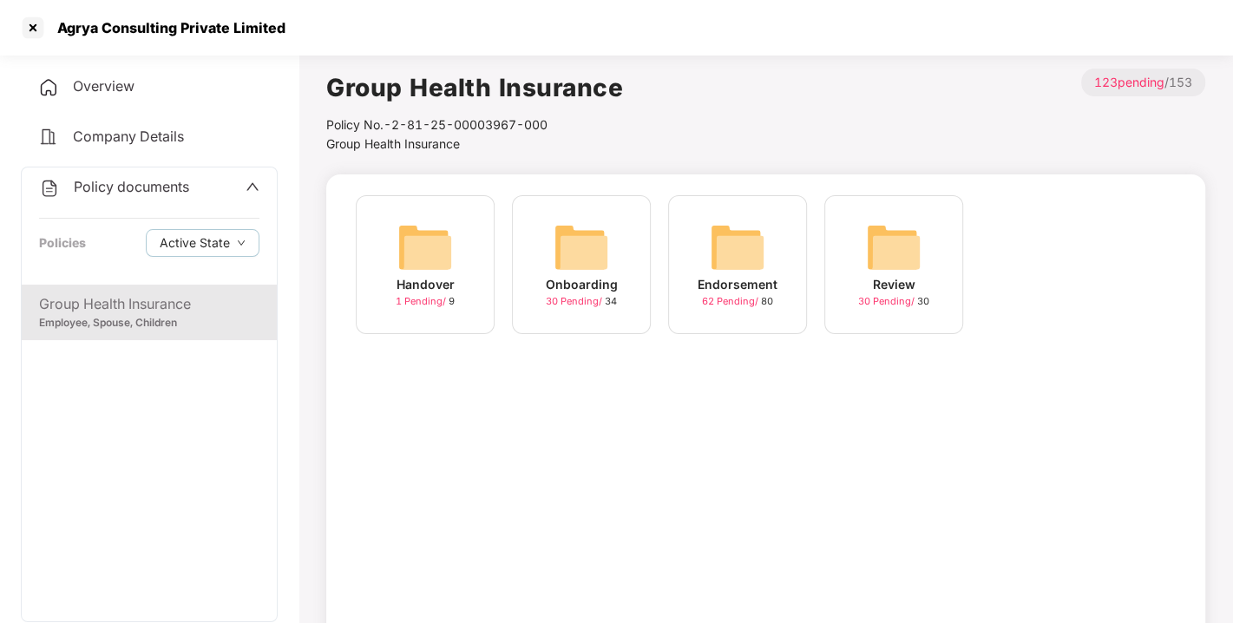
click at [708, 250] on div "Endorsement 62 Pending / 80" at bounding box center [737, 264] width 139 height 139
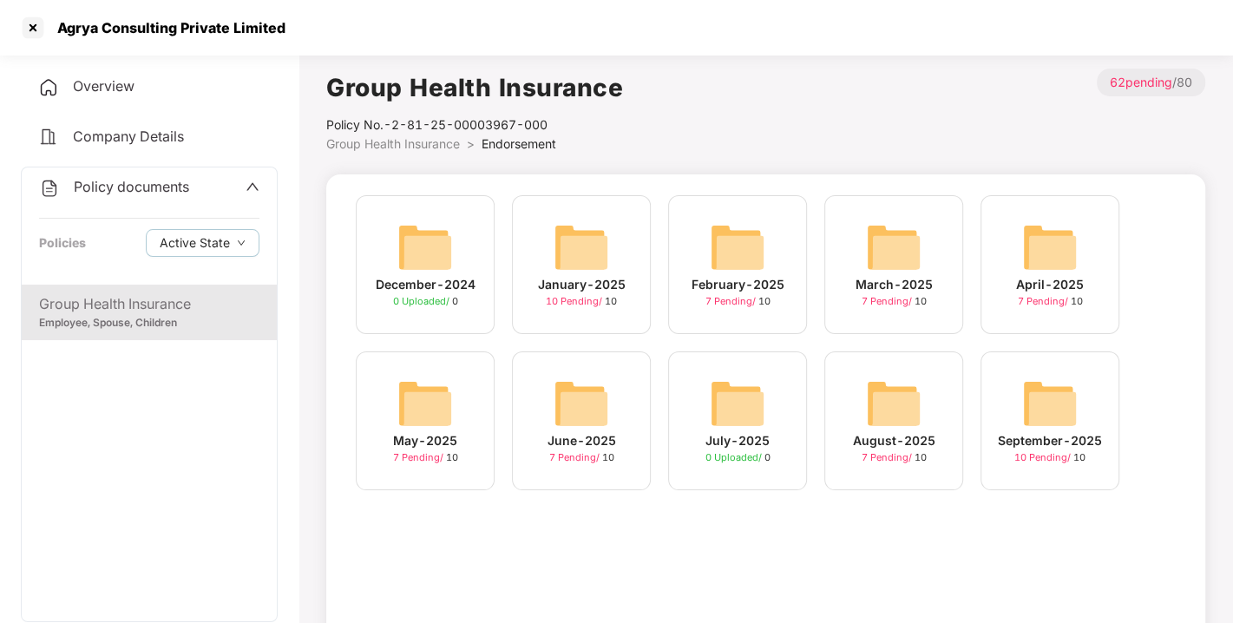
click at [1048, 419] on img at bounding box center [1050, 404] width 56 height 56
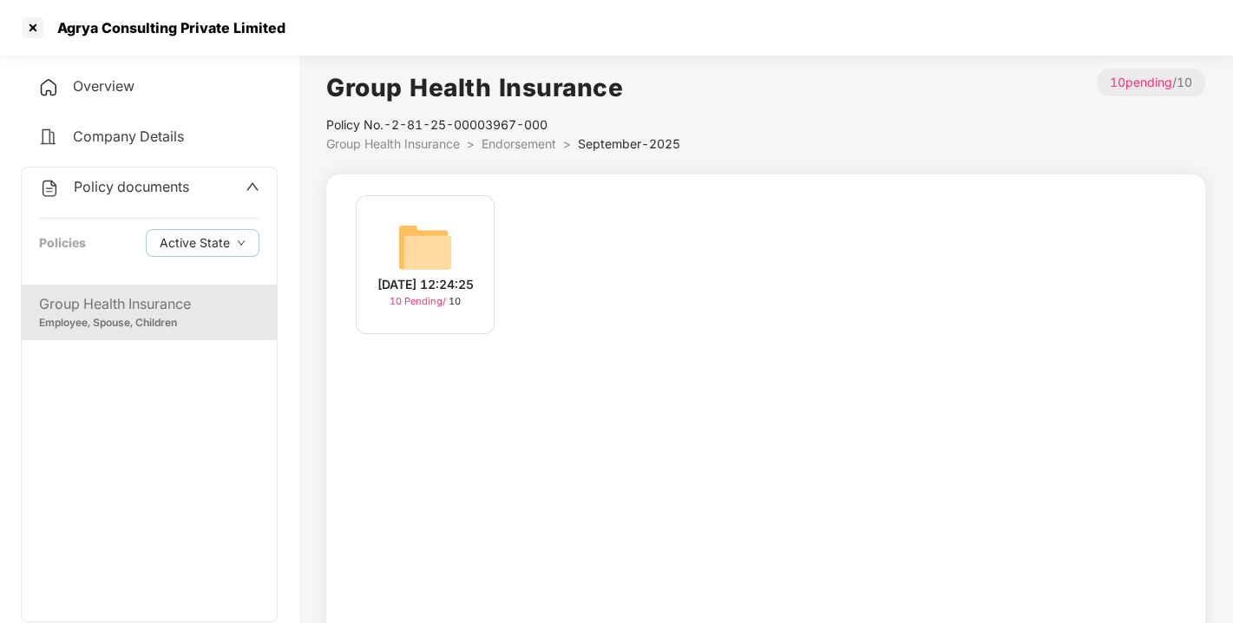
click at [414, 242] on img at bounding box center [425, 248] width 56 height 56
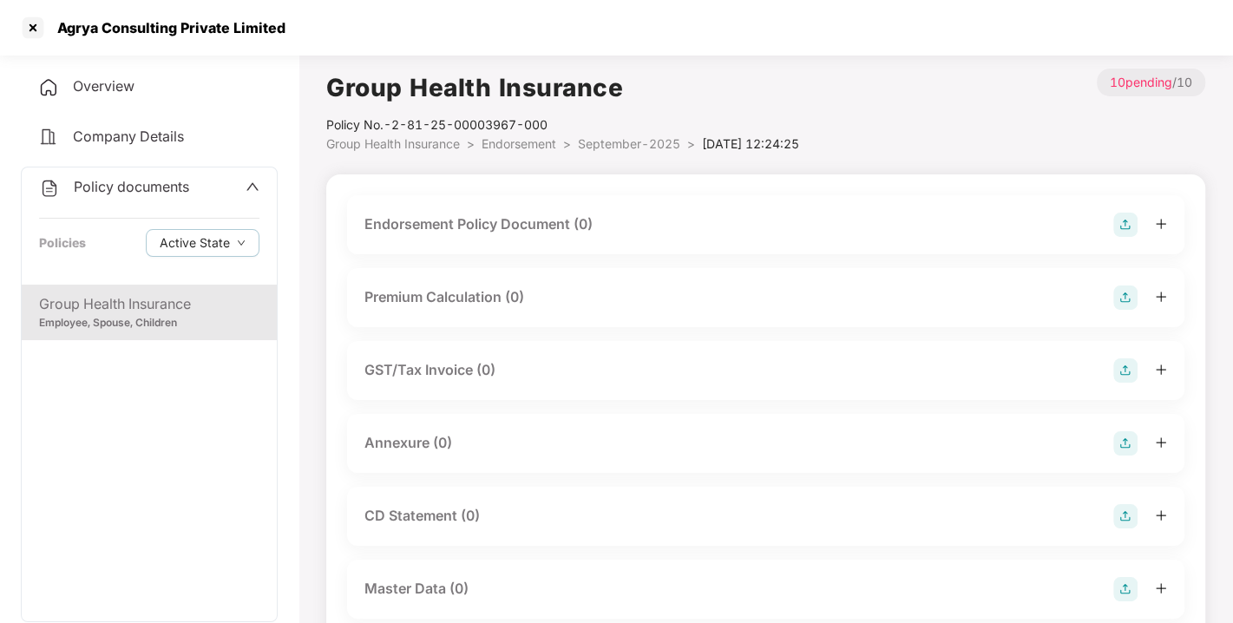
click at [1124, 216] on img at bounding box center [1125, 225] width 24 height 24
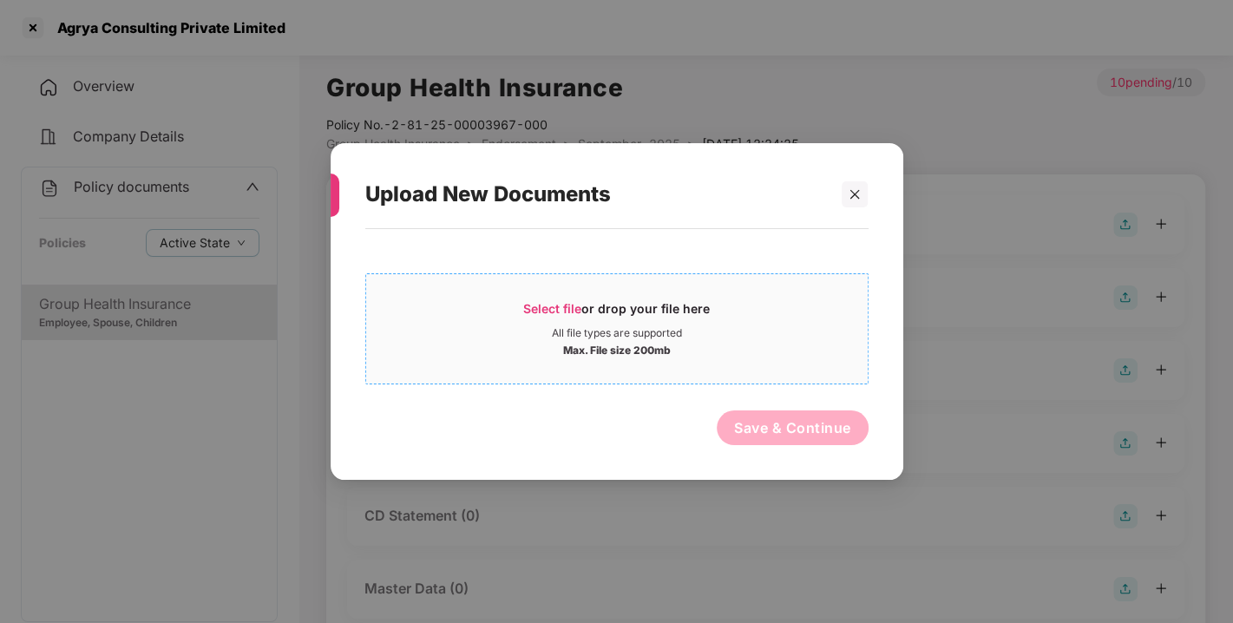
click at [548, 306] on span "Select file" at bounding box center [552, 308] width 58 height 15
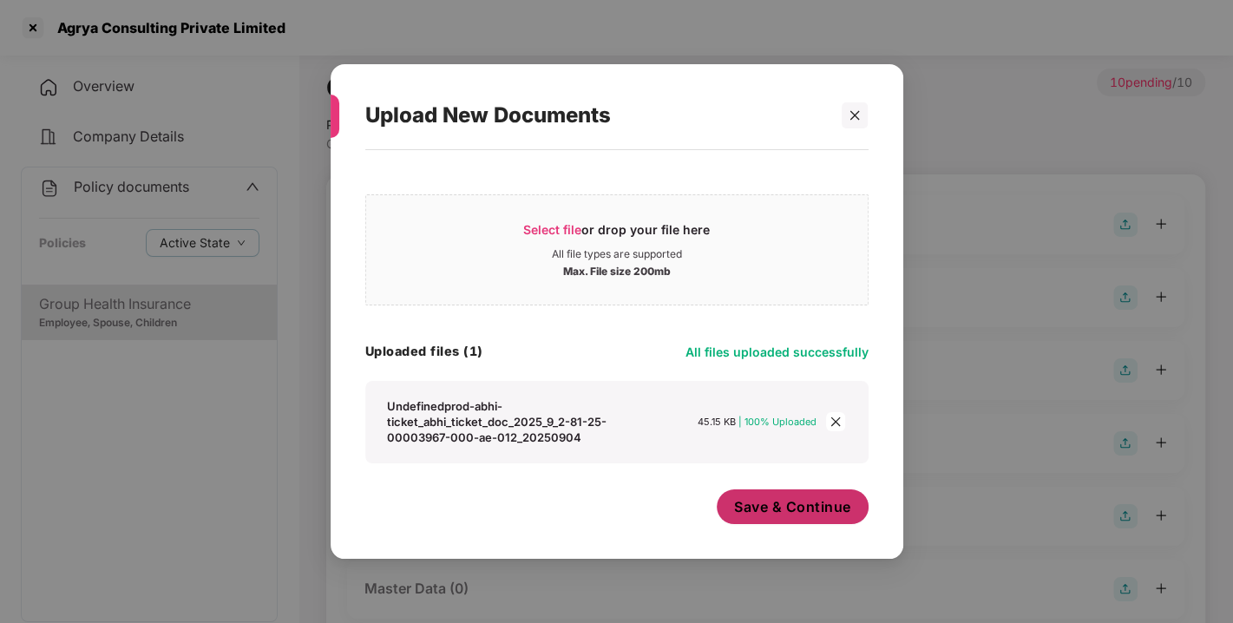
click at [752, 497] on span "Save & Continue" at bounding box center [792, 506] width 117 height 19
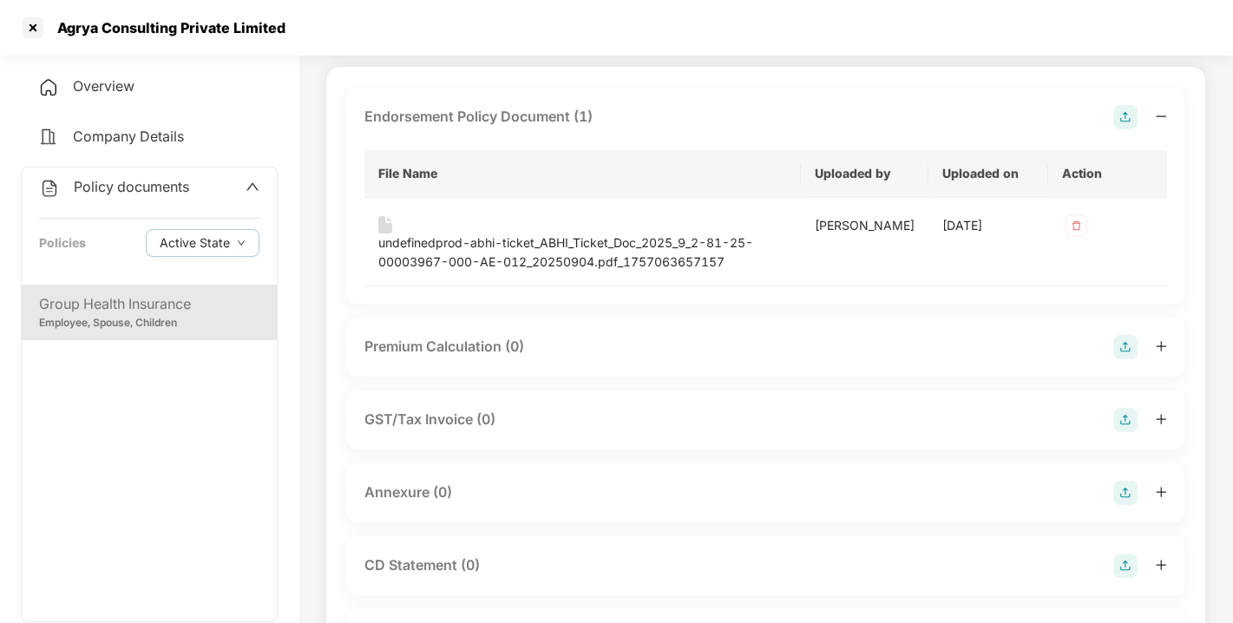
scroll to position [305, 0]
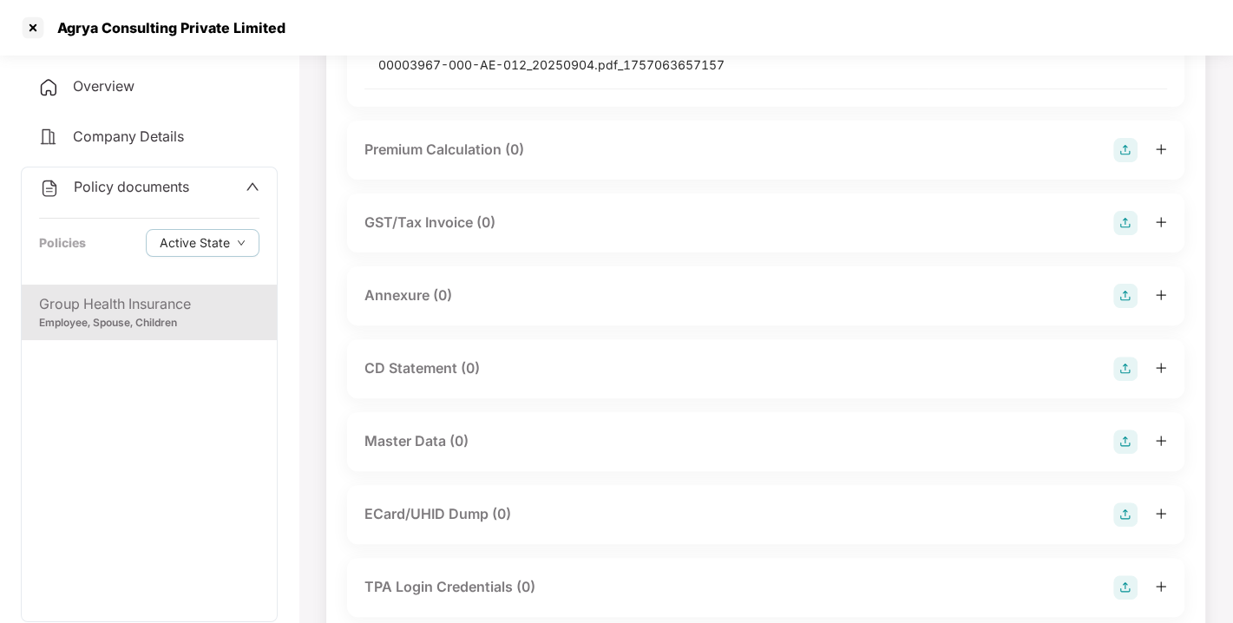
click at [1132, 295] on img at bounding box center [1125, 296] width 24 height 24
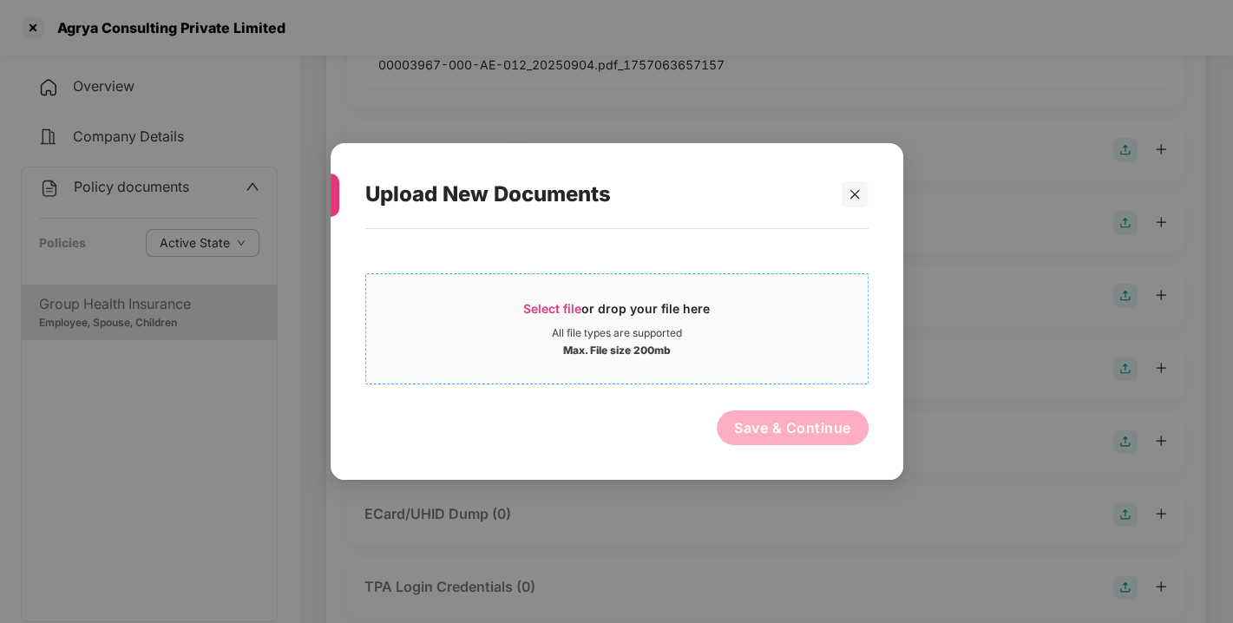
click at [569, 305] on span "Select file" at bounding box center [552, 308] width 58 height 15
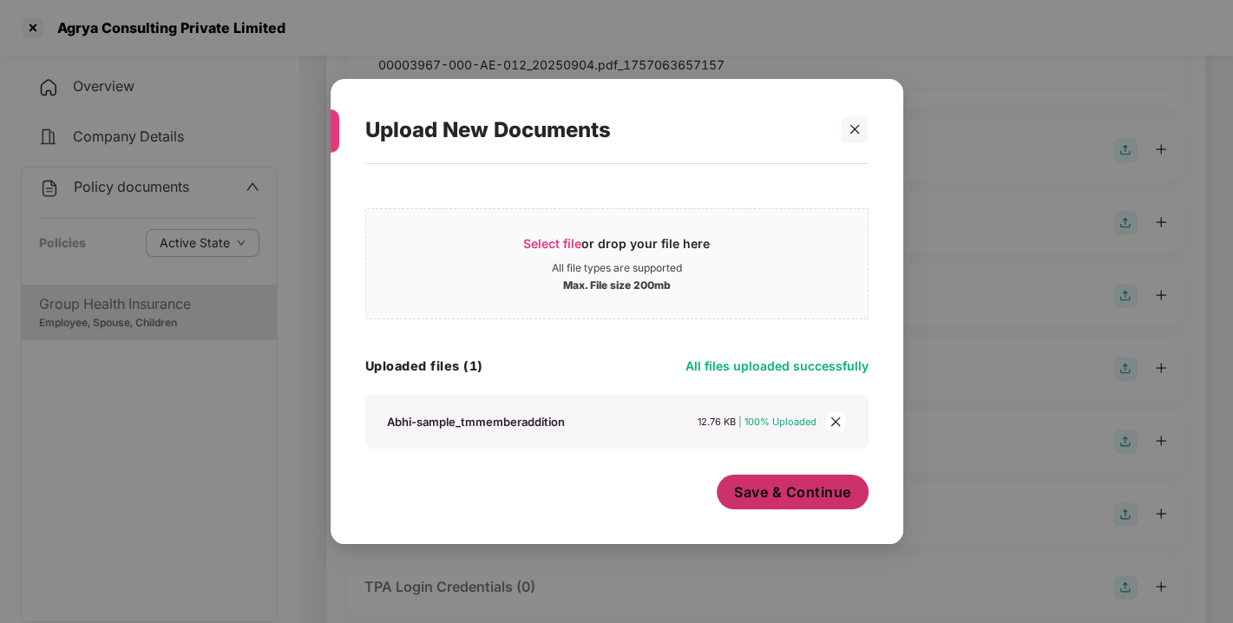
click at [795, 485] on span "Save & Continue" at bounding box center [792, 492] width 117 height 19
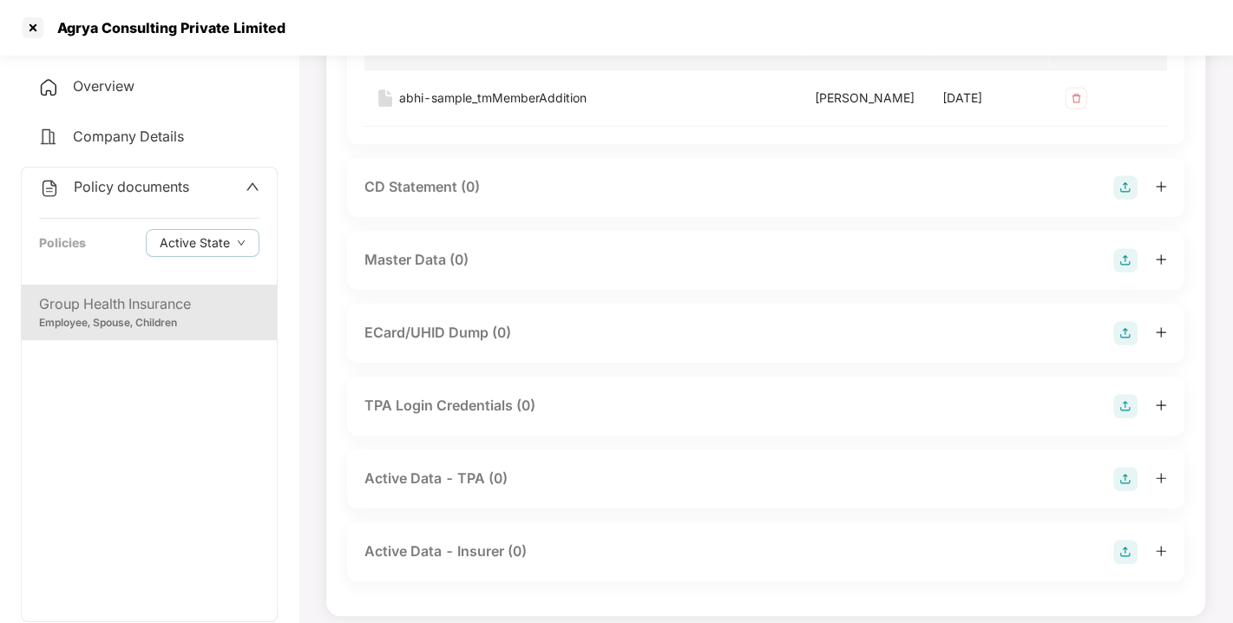
scroll to position [612, 0]
click at [1120, 272] on img at bounding box center [1125, 259] width 24 height 24
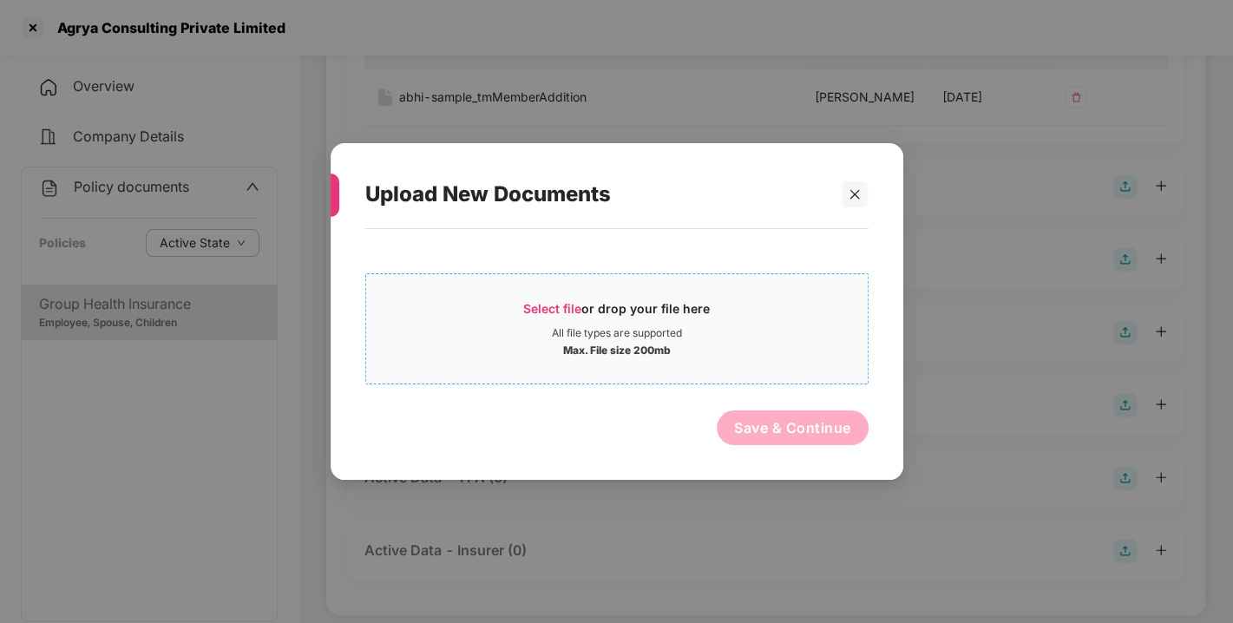
click at [560, 308] on span "Select file" at bounding box center [552, 308] width 58 height 15
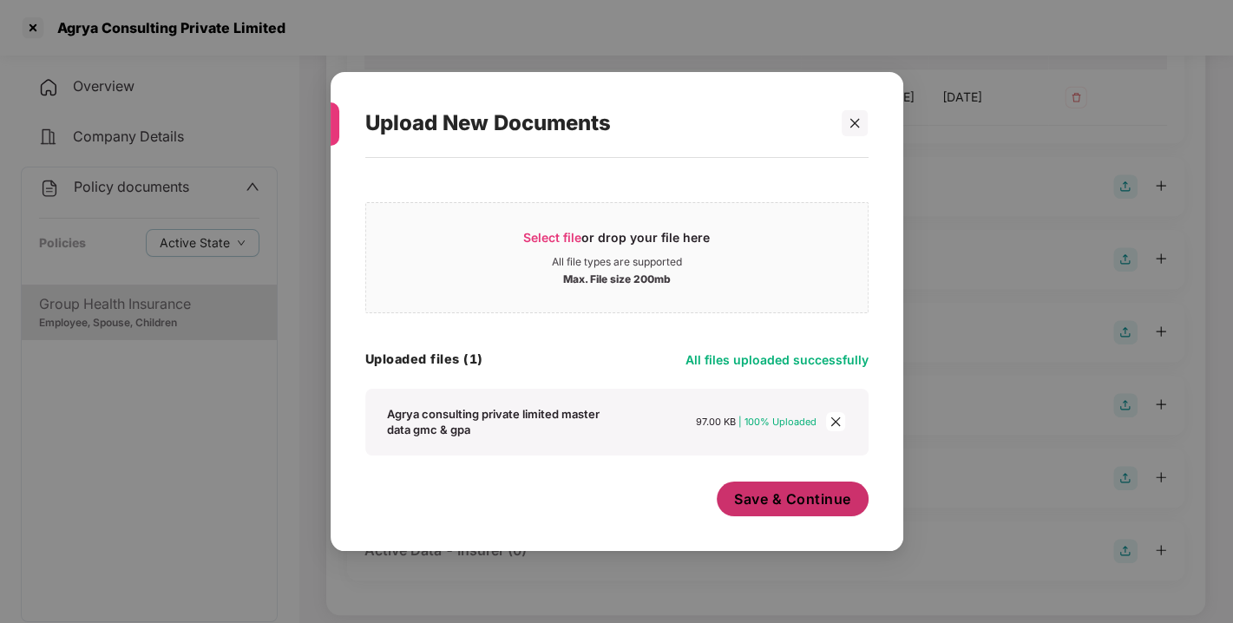
click at [764, 500] on span "Save & Continue" at bounding box center [792, 498] width 117 height 19
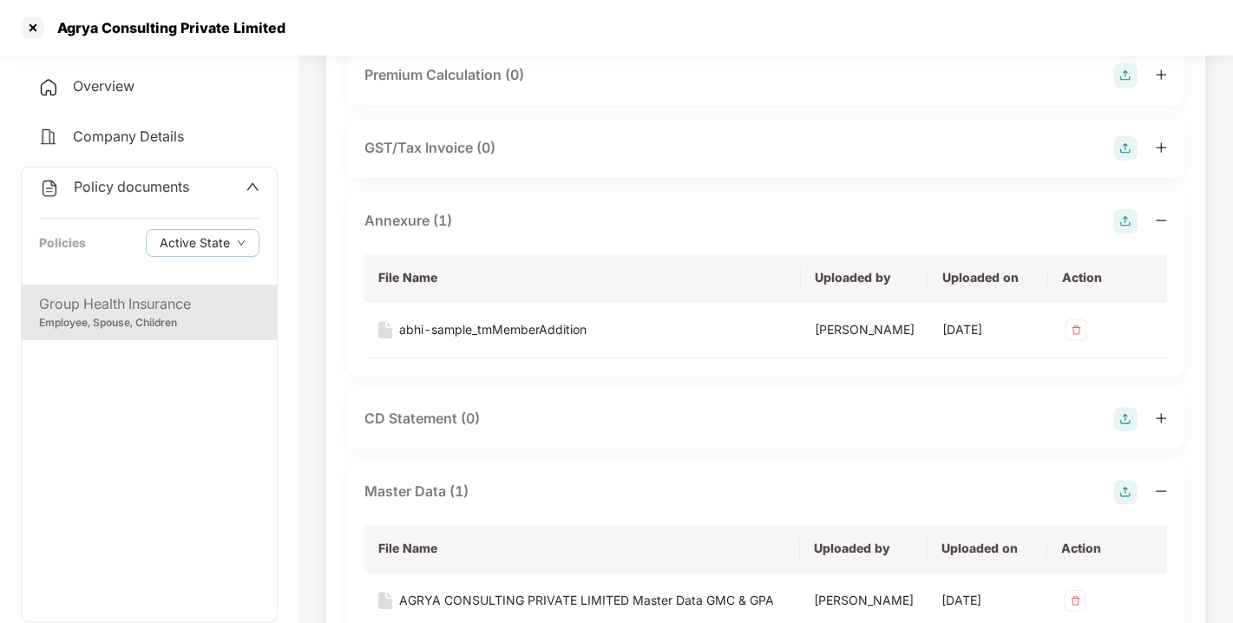
scroll to position [0, 0]
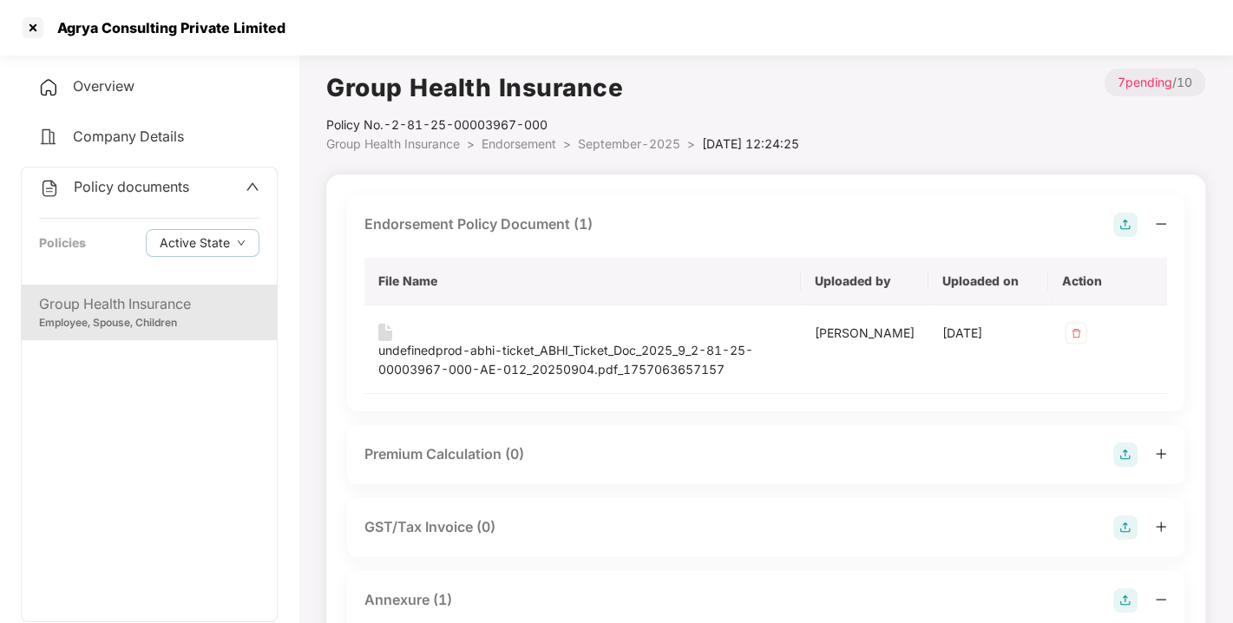
click at [505, 142] on span "Endorsement" at bounding box center [519, 143] width 75 height 15
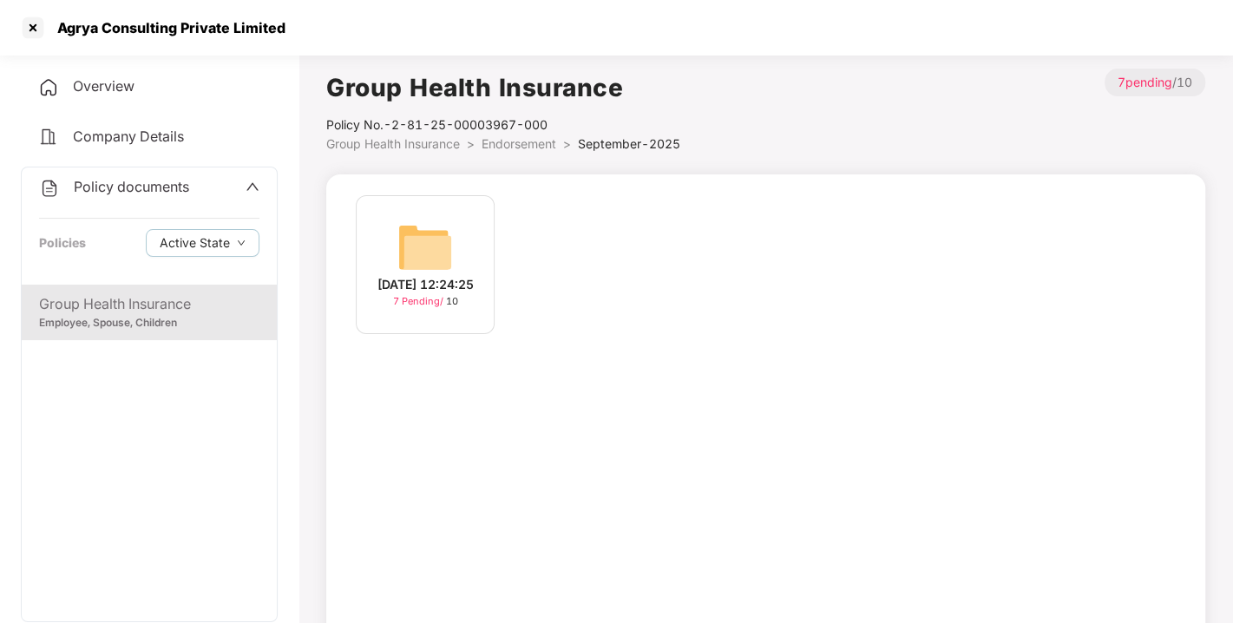
click at [505, 142] on span "Endorsement" at bounding box center [519, 143] width 75 height 15
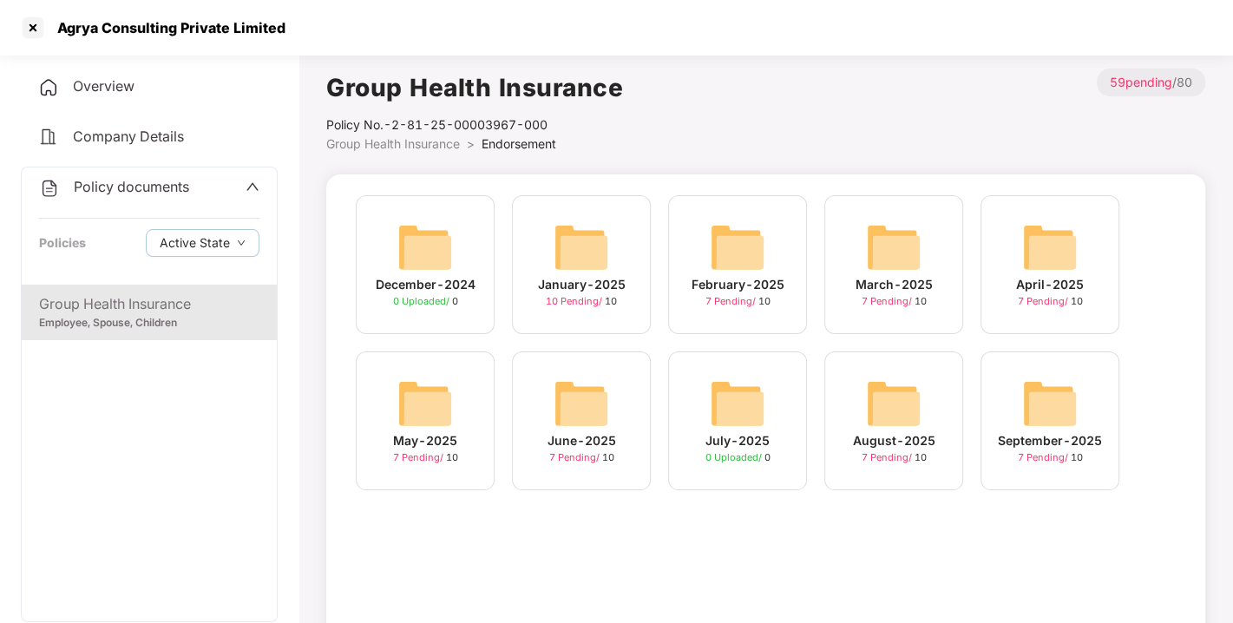
click at [134, 185] on span "Policy documents" at bounding box center [131, 186] width 115 height 17
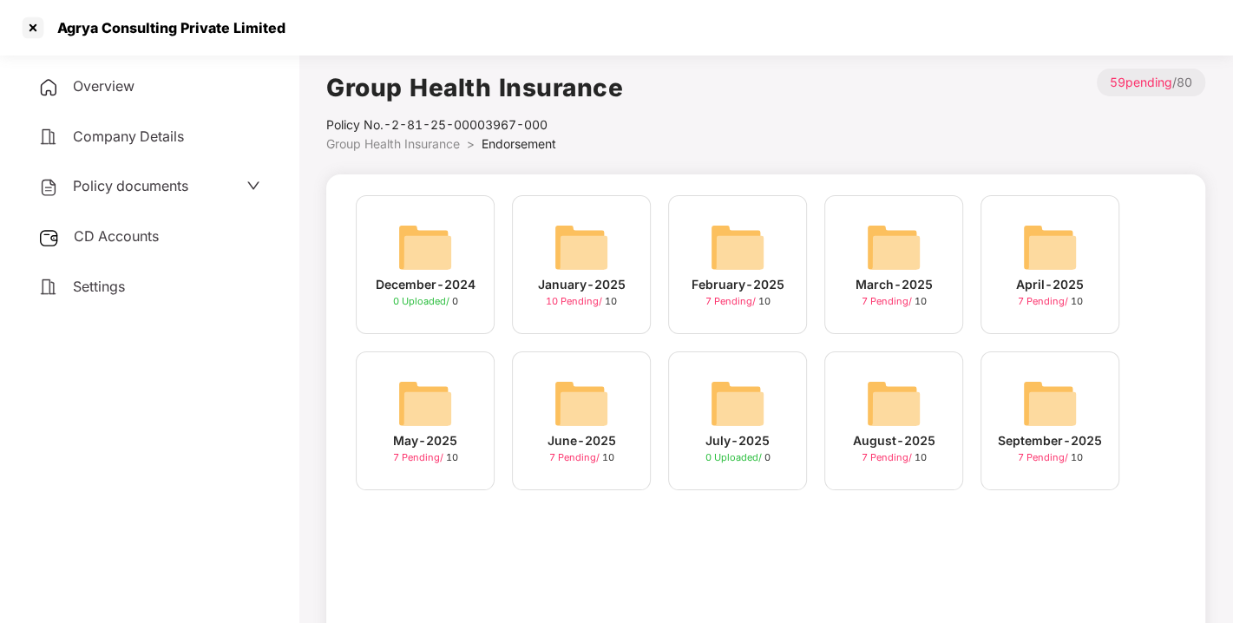
click at [134, 223] on div "CD Accounts" at bounding box center [149, 237] width 257 height 40
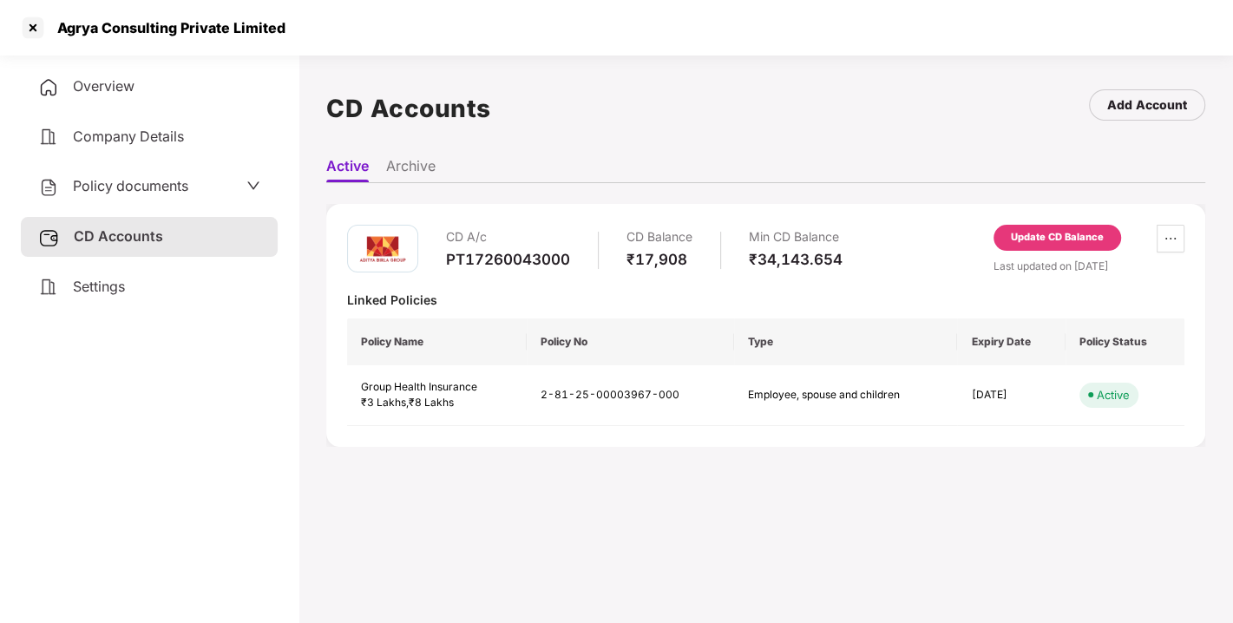
click at [1034, 230] on div "Update CD Balance" at bounding box center [1057, 238] width 93 height 16
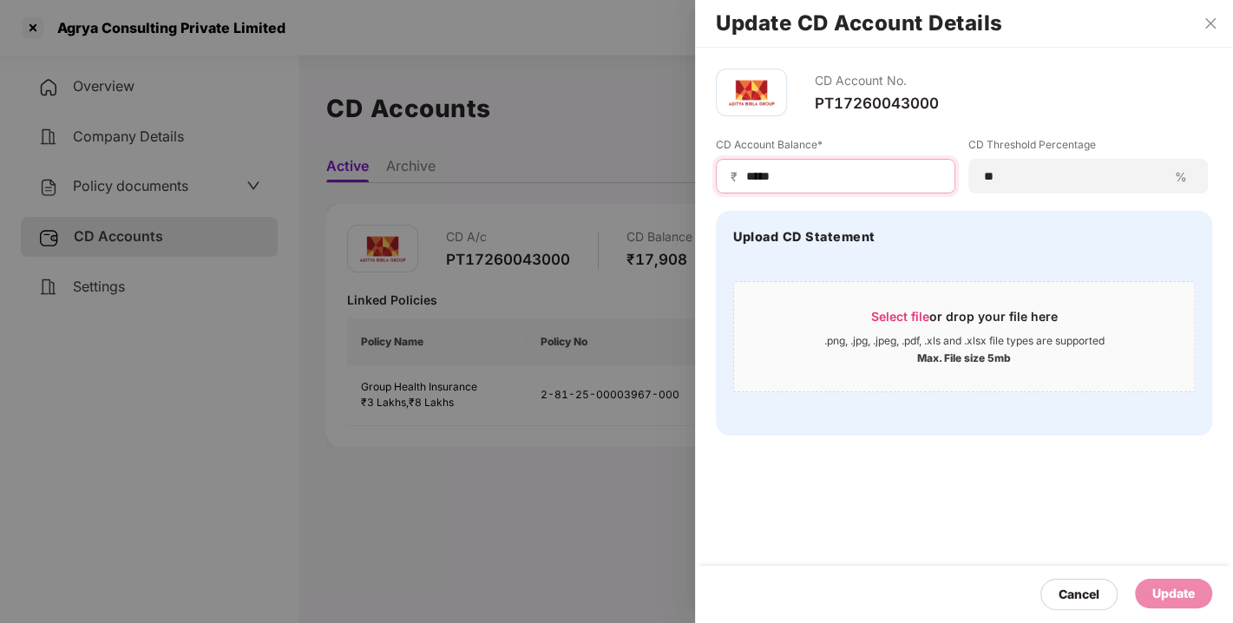
drag, startPoint x: 788, startPoint y: 168, endPoint x: 669, endPoint y: 184, distance: 119.9
click at [669, 184] on div "Update CD Account Details CD Account No. PT17260043000 CD Account Balance* ₹ **…" at bounding box center [616, 311] width 1233 height 623
type input "****"
click at [1166, 601] on div "Update" at bounding box center [1173, 593] width 43 height 19
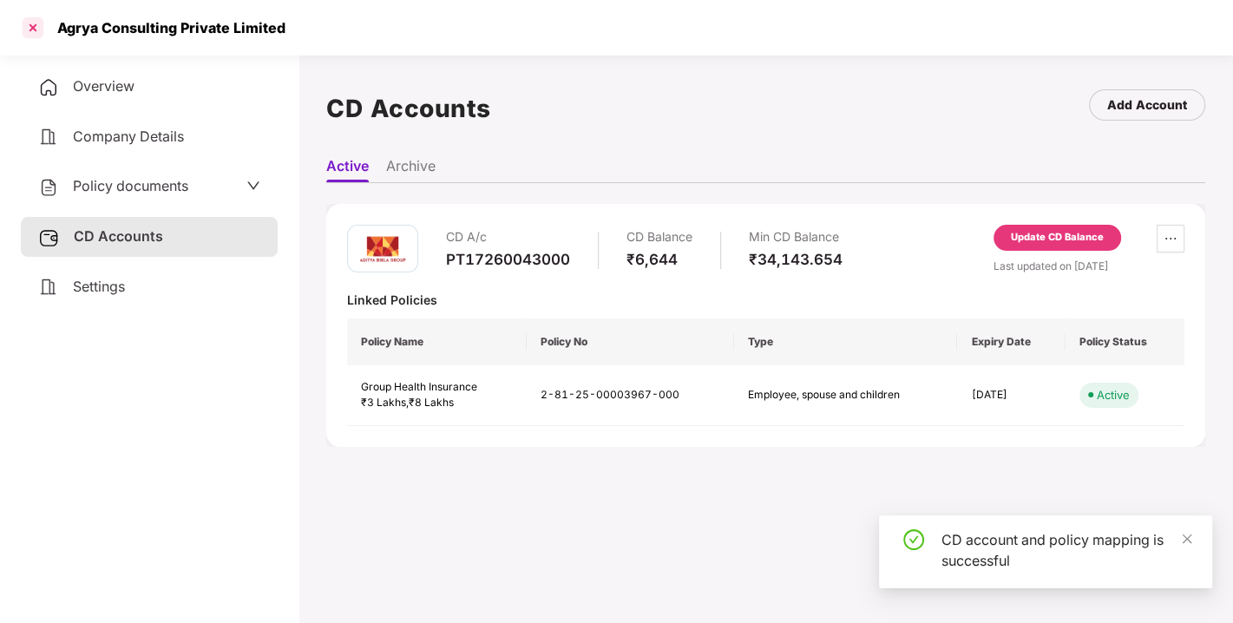
click at [38, 22] on div at bounding box center [33, 28] width 28 height 28
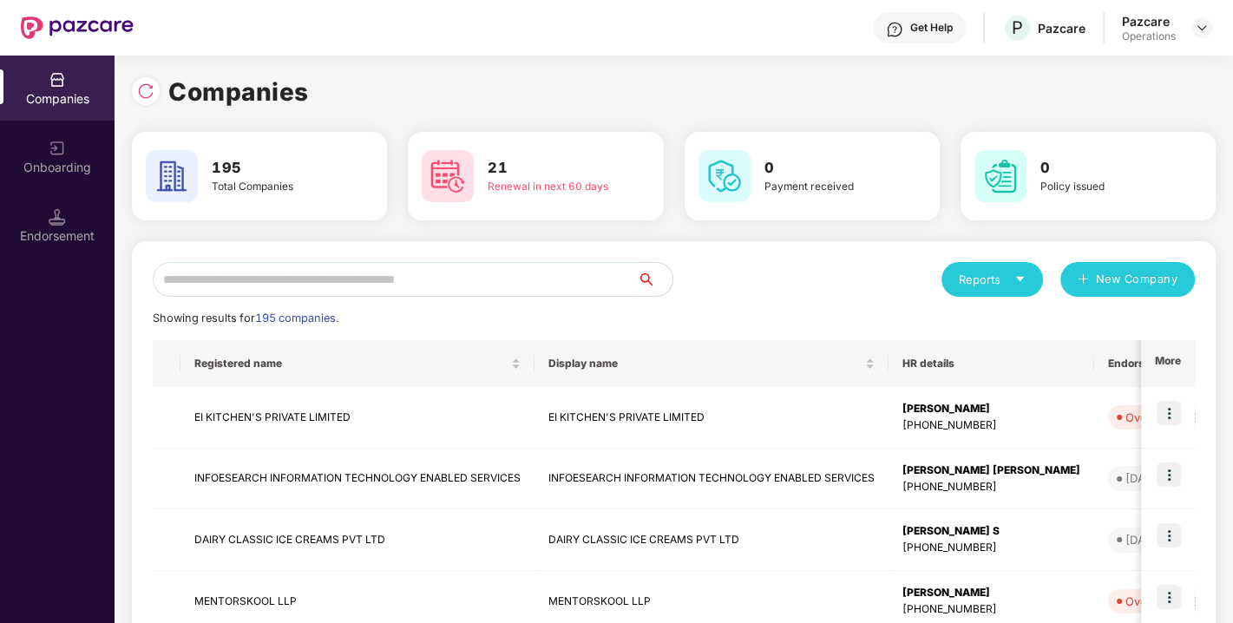
click at [401, 279] on input "text" at bounding box center [395, 279] width 485 height 35
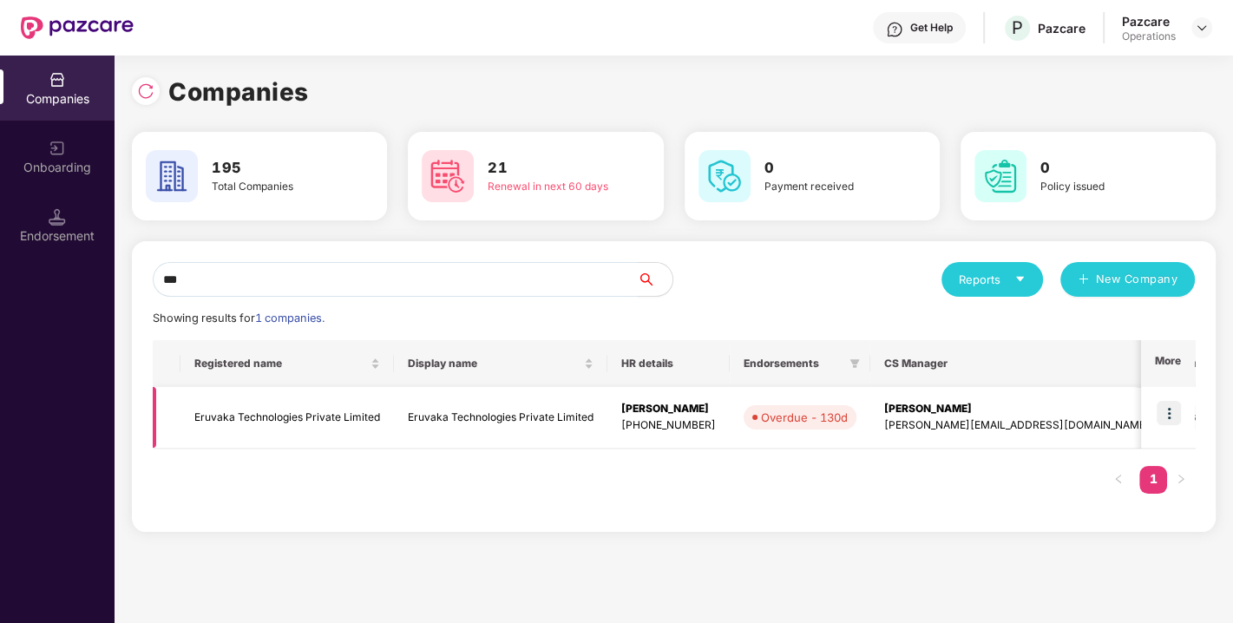
type input "***"
click at [237, 417] on td "Eruvaka Technologies Private Limited" at bounding box center [287, 418] width 213 height 62
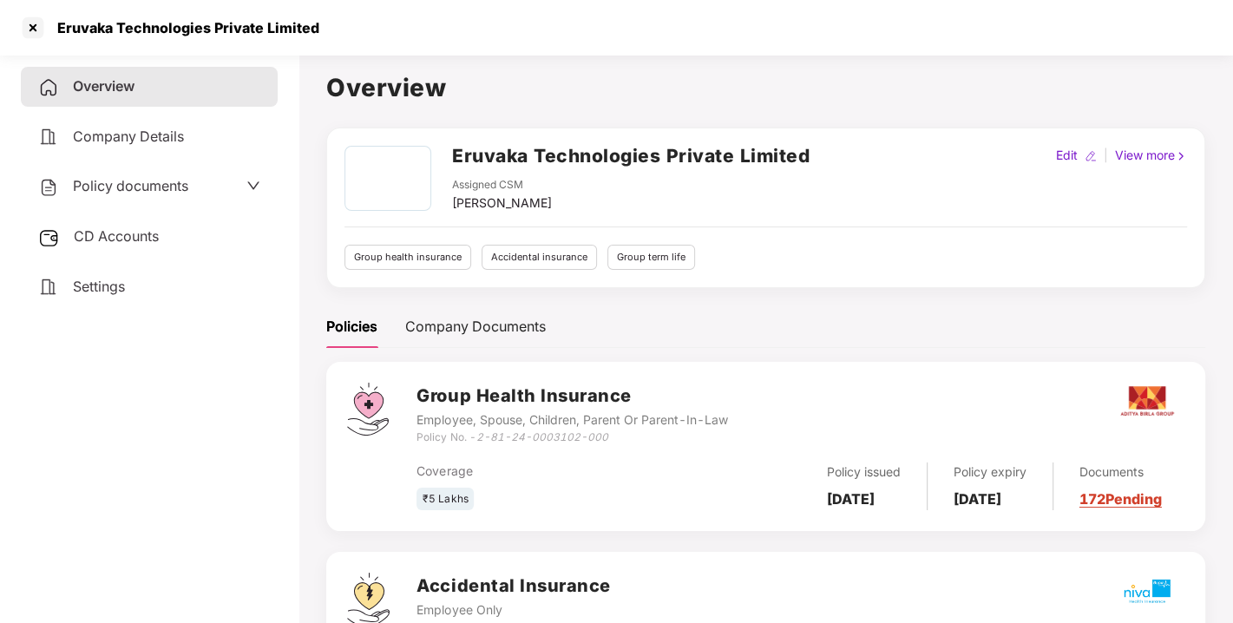
click at [173, 210] on div "Overview Company Details Policy documents CD Accounts Settings" at bounding box center [149, 187] width 257 height 240
click at [146, 195] on div "Policy documents" at bounding box center [113, 186] width 150 height 23
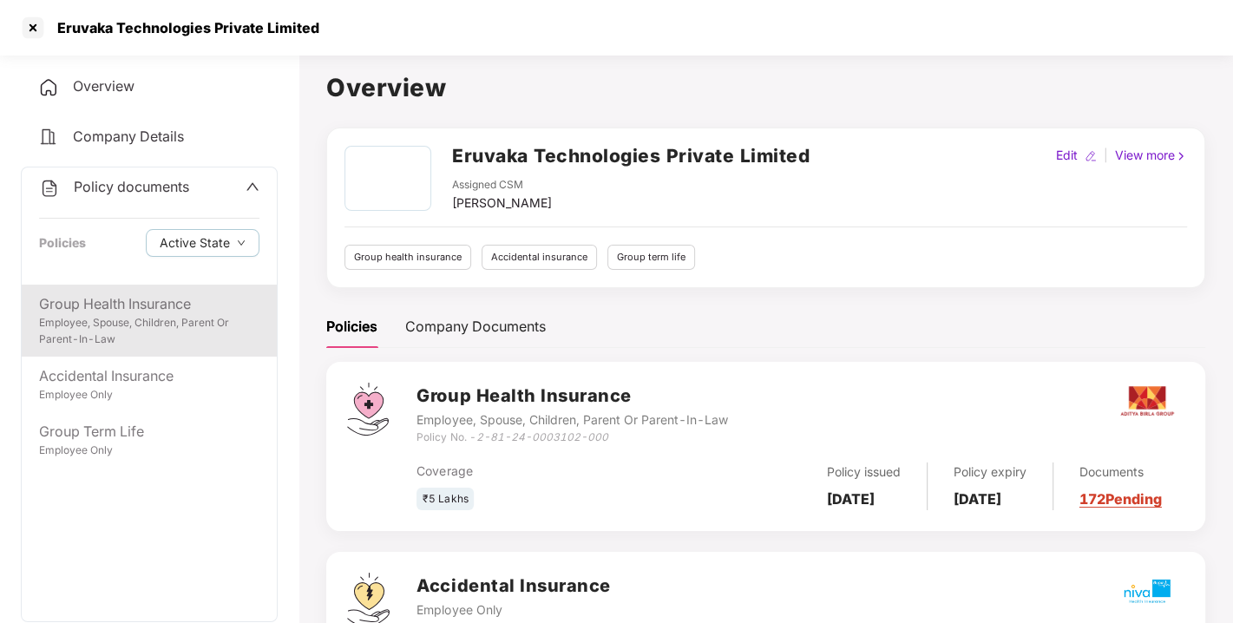
click at [134, 312] on div "Group Health Insurance" at bounding box center [149, 304] width 220 height 22
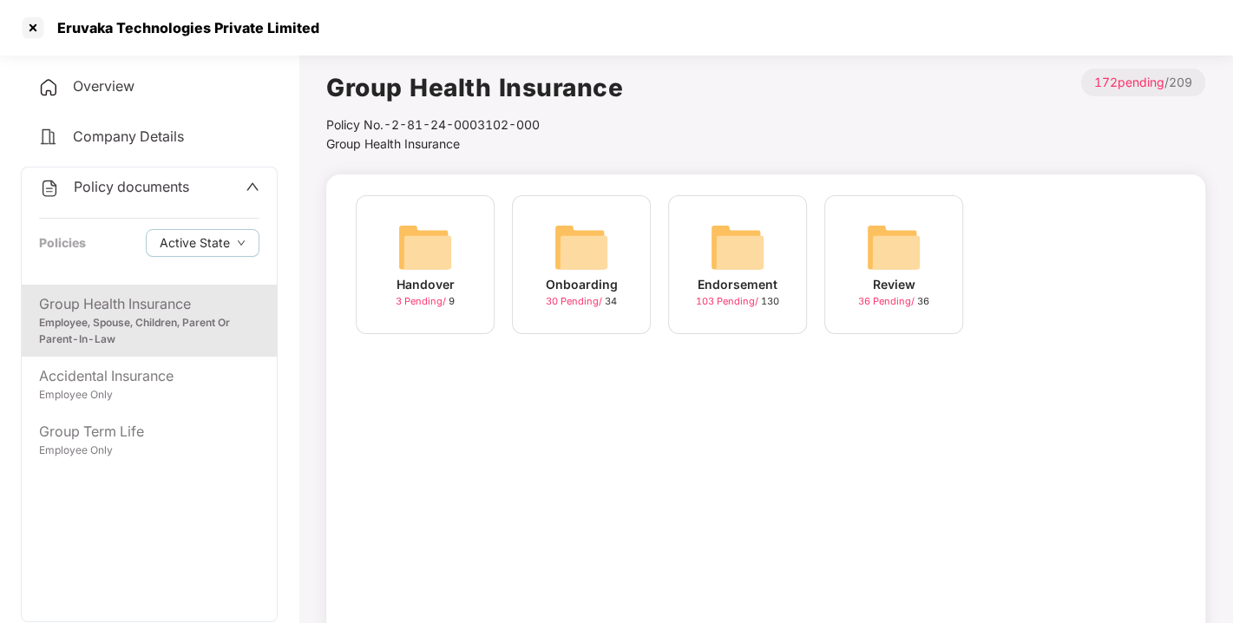
click at [757, 269] on img at bounding box center [738, 248] width 56 height 56
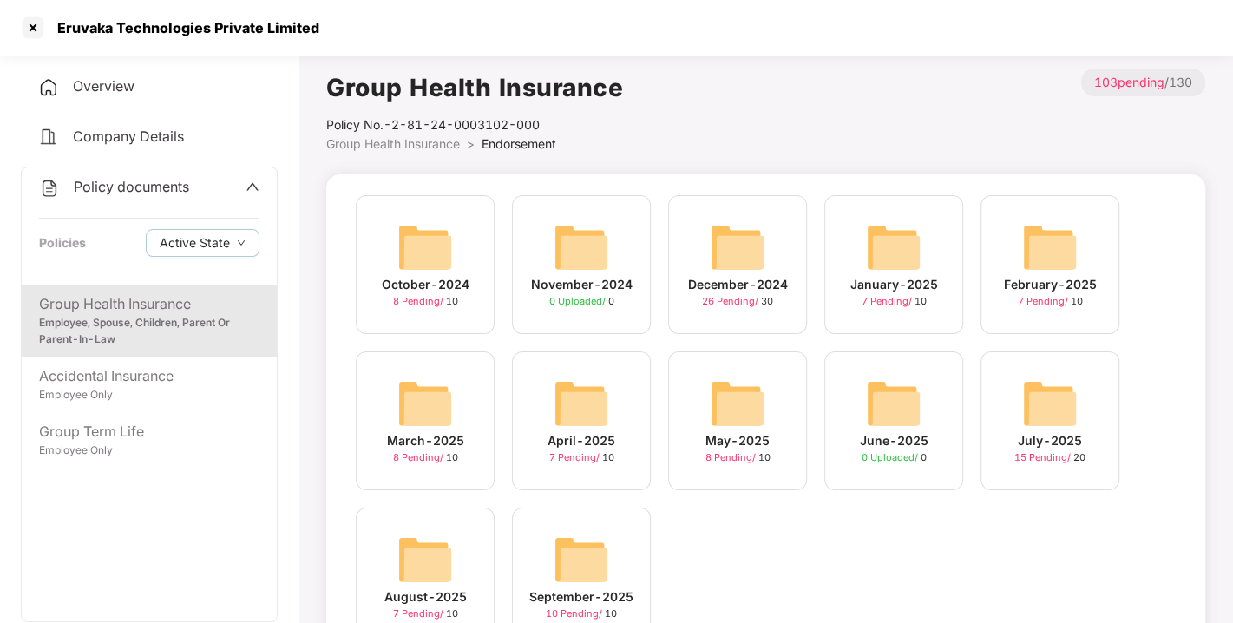
scroll to position [82, 0]
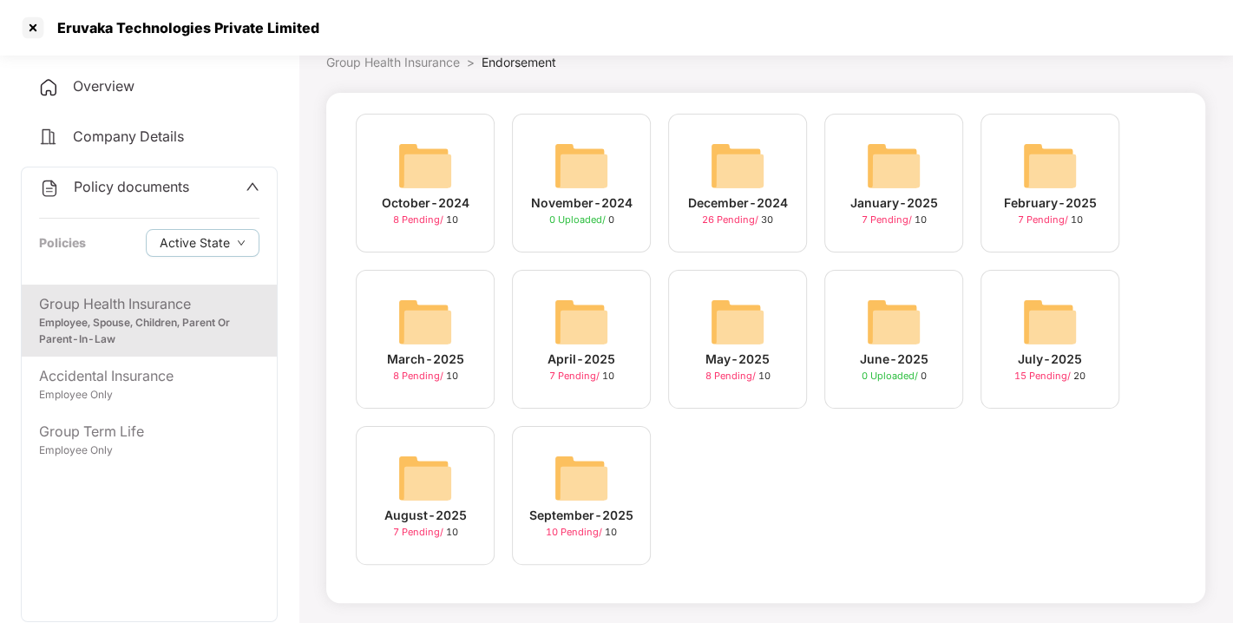
click at [573, 476] on img at bounding box center [582, 478] width 56 height 56
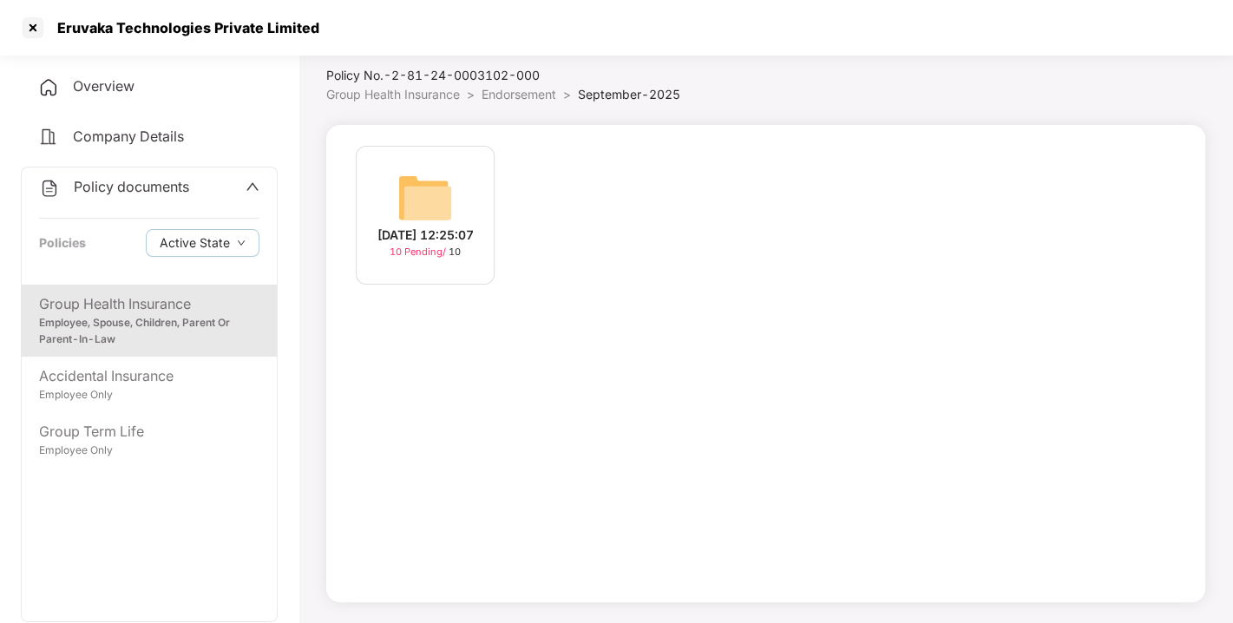
click at [417, 191] on img at bounding box center [425, 198] width 56 height 56
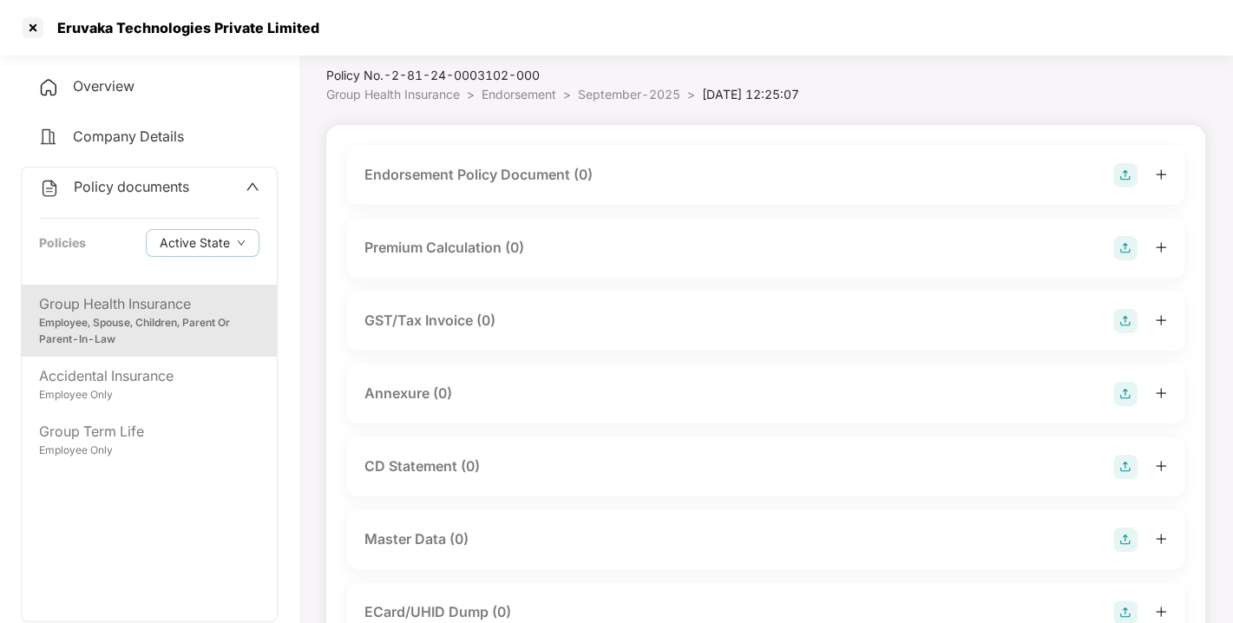
scroll to position [82, 0]
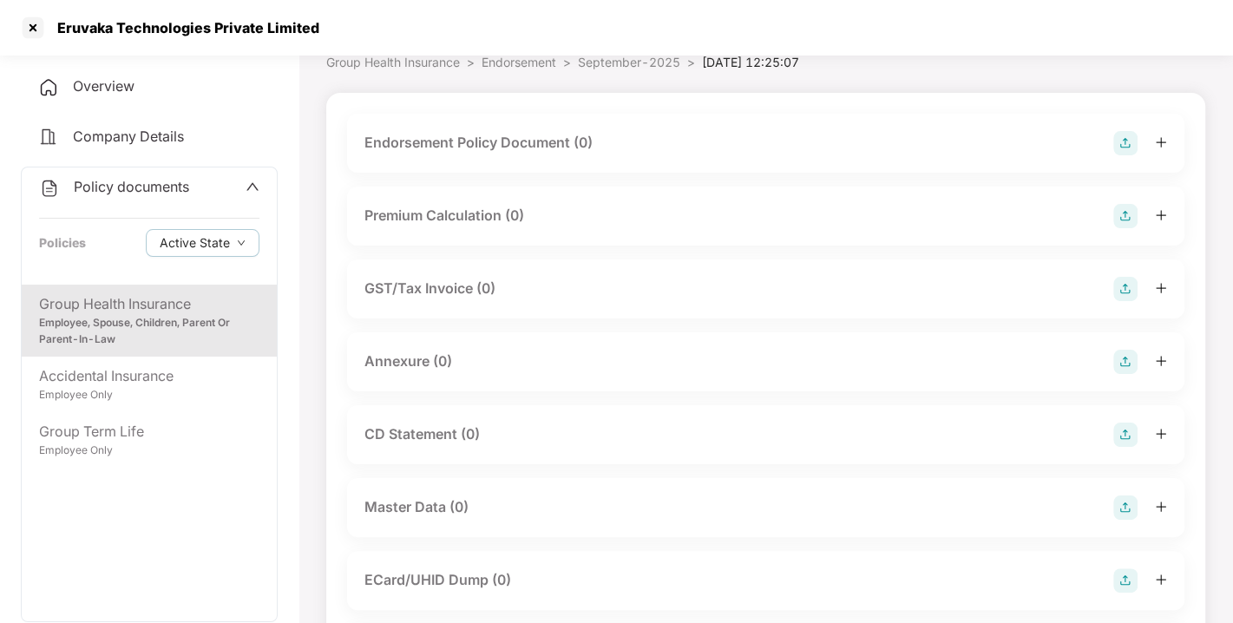
click at [1126, 141] on img at bounding box center [1125, 143] width 24 height 24
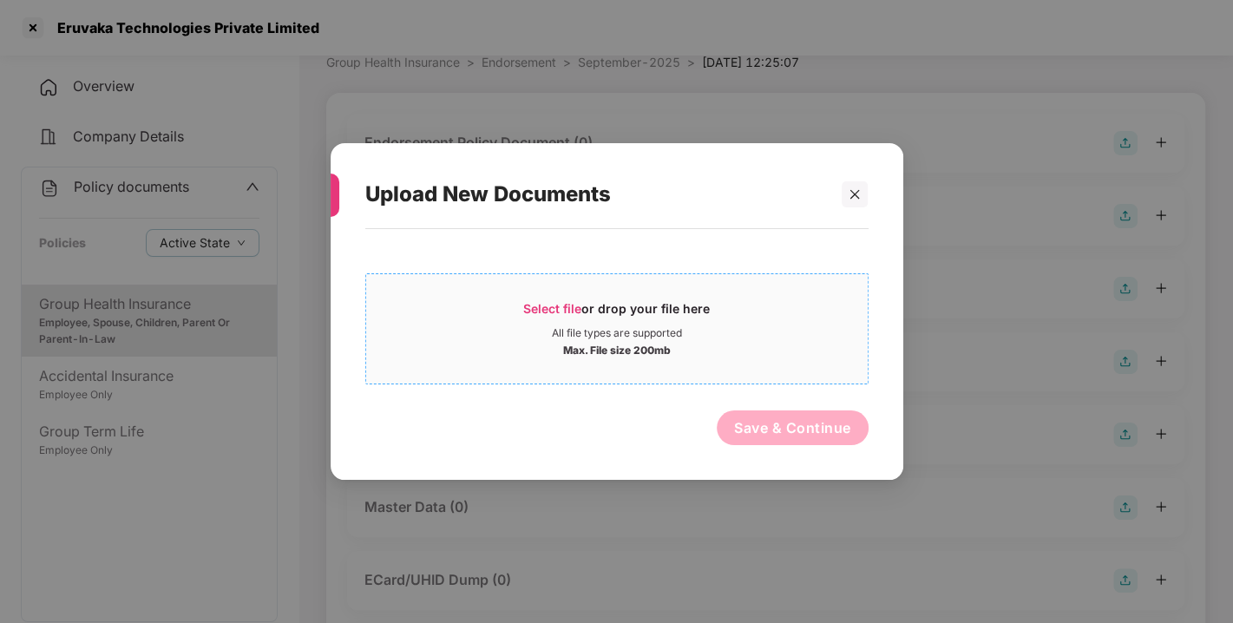
click at [542, 307] on span "Select file" at bounding box center [552, 308] width 58 height 15
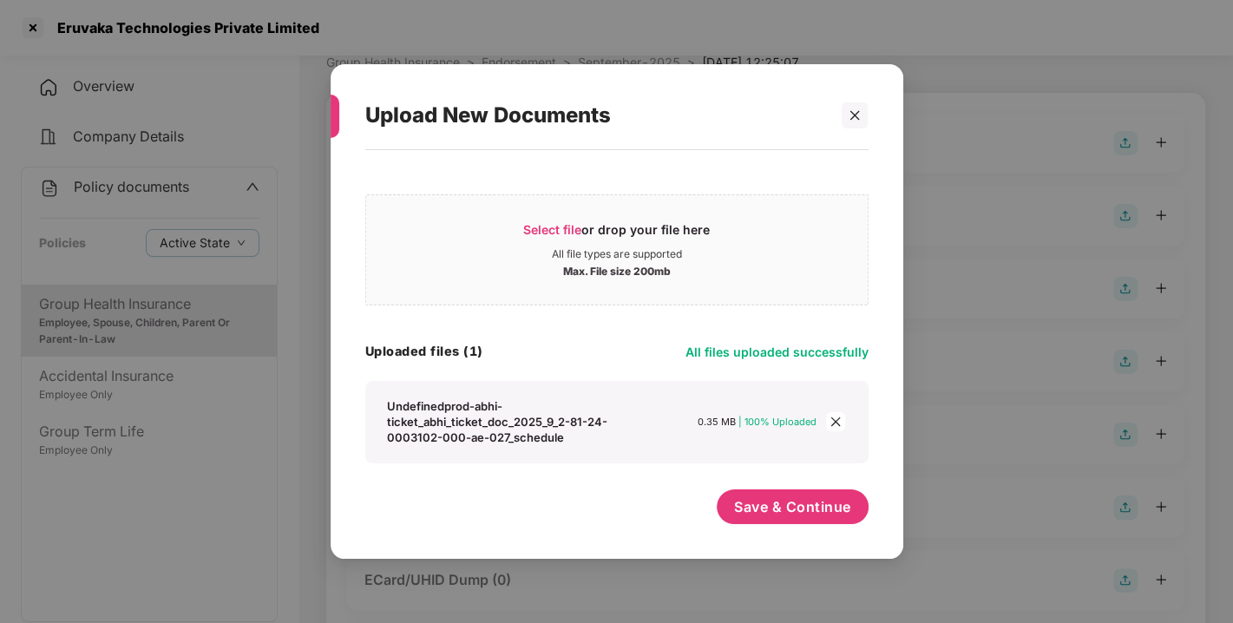
click at [790, 482] on div "Select file or drop your file here All file types are supported Max. File size …" at bounding box center [616, 346] width 503 height 374
click at [806, 497] on span "Save & Continue" at bounding box center [792, 506] width 117 height 19
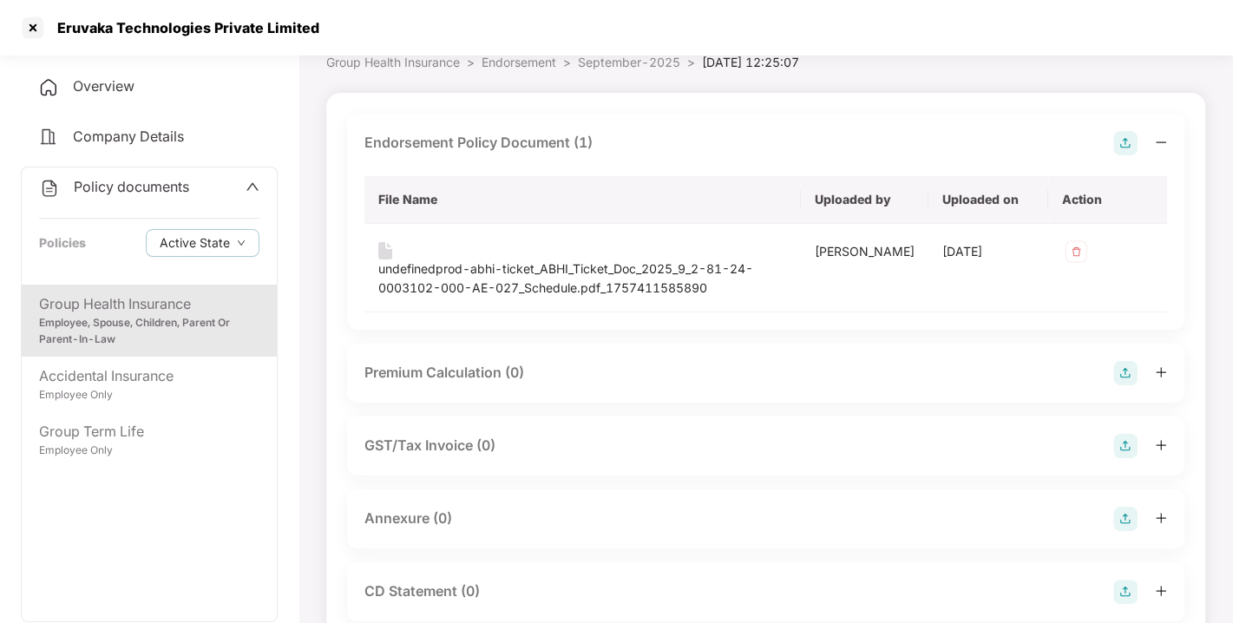
click at [1130, 145] on img at bounding box center [1125, 143] width 24 height 24
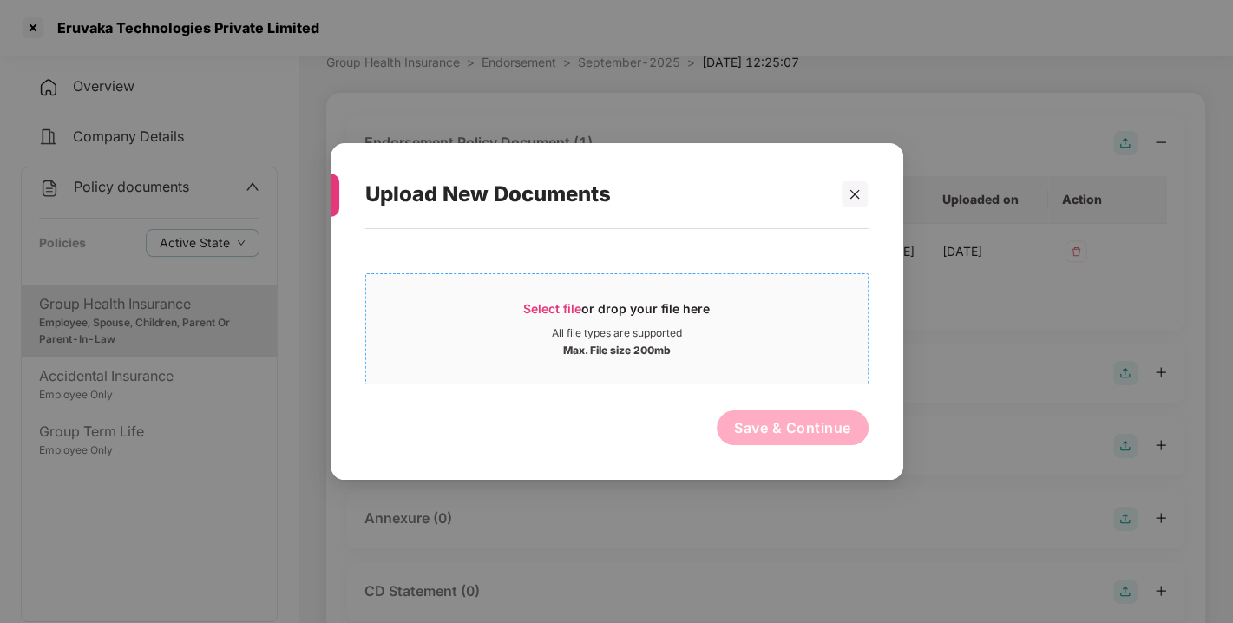
click at [557, 306] on span "Select file" at bounding box center [552, 308] width 58 height 15
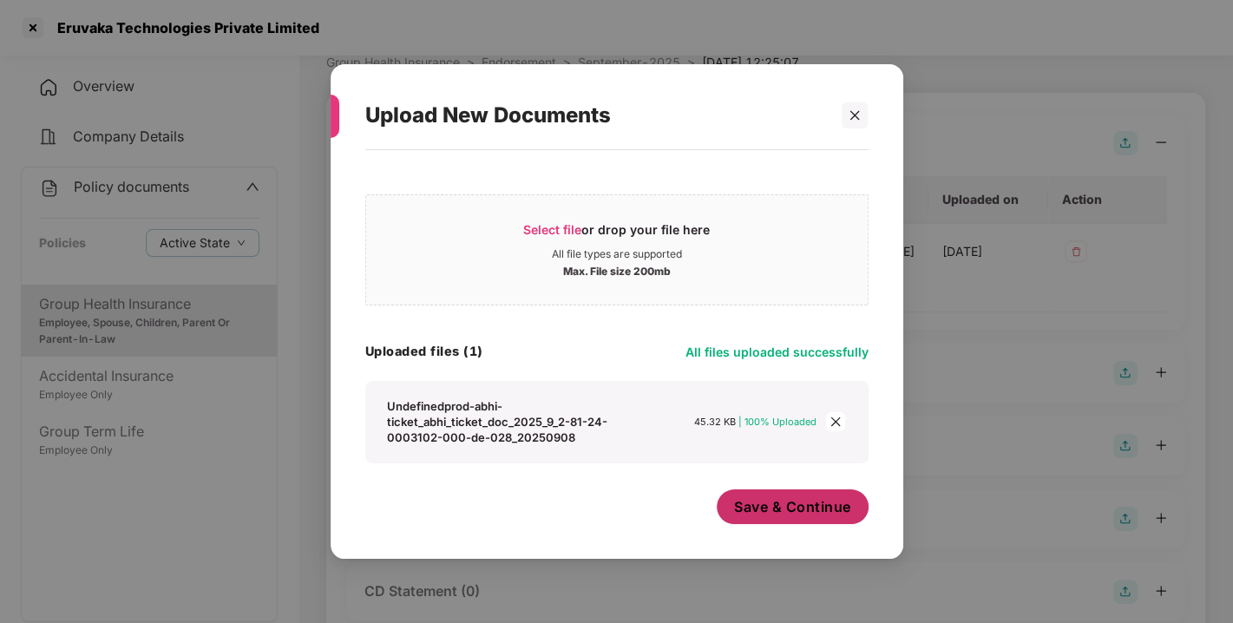
click at [787, 510] on span "Save & Continue" at bounding box center [792, 506] width 117 height 19
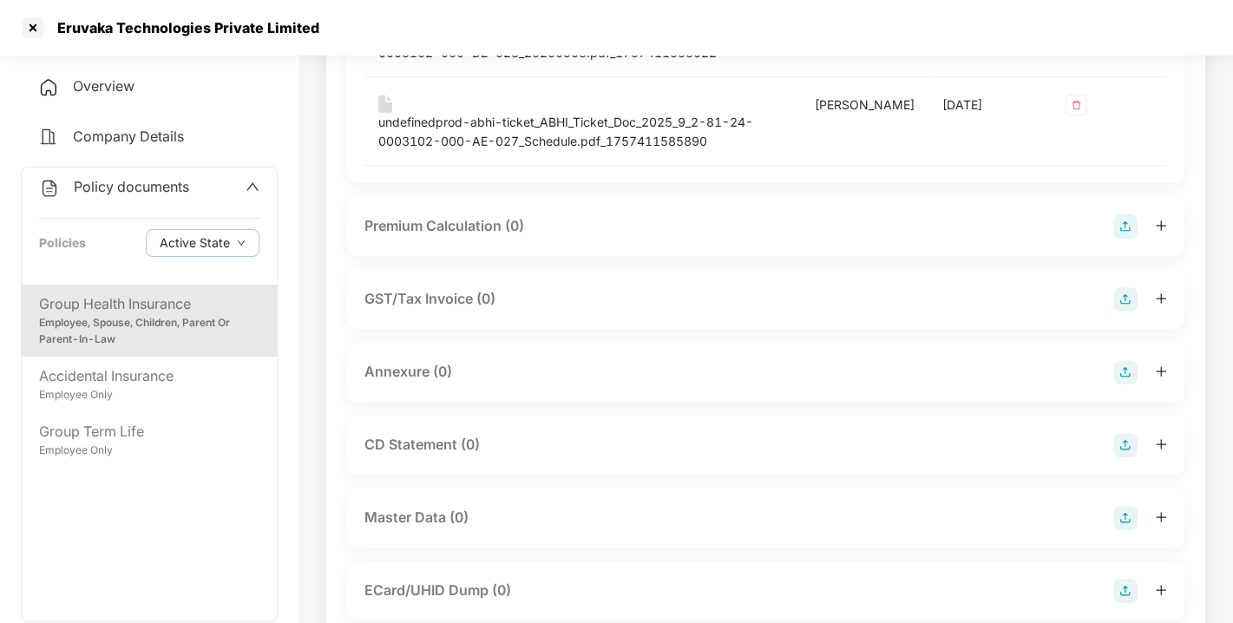
scroll to position [318, 0]
click at [1130, 359] on div "Annexure (0)" at bounding box center [765, 370] width 837 height 59
click at [1121, 364] on img at bounding box center [1125, 370] width 24 height 24
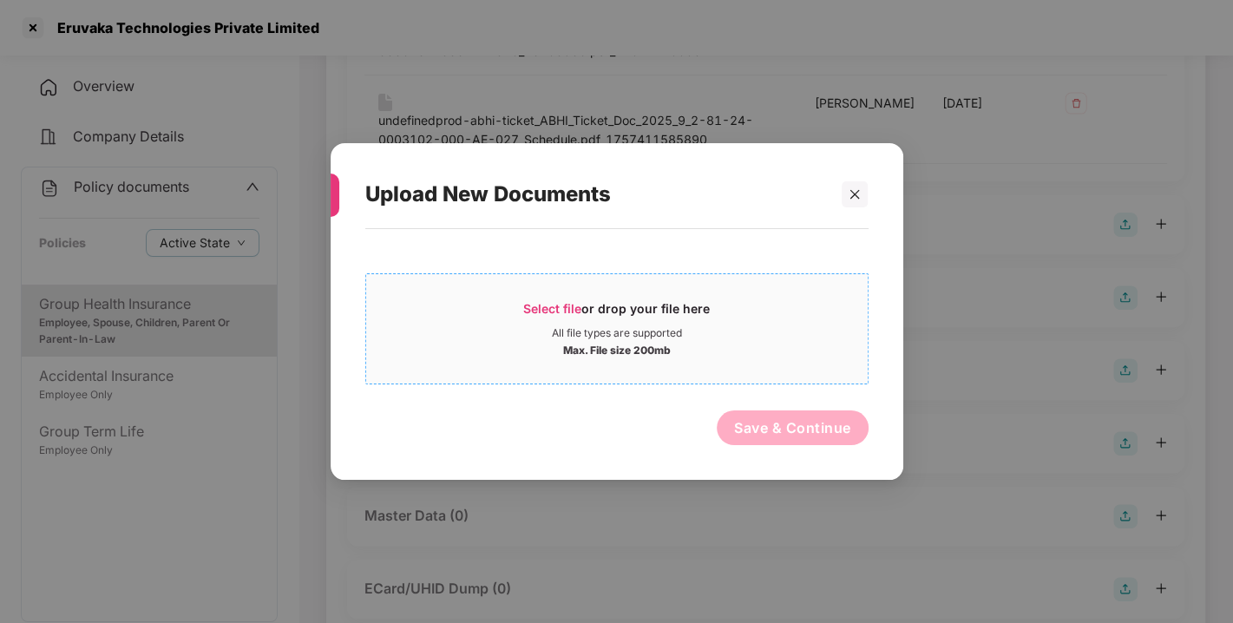
click at [543, 305] on span "Select file" at bounding box center [552, 308] width 58 height 15
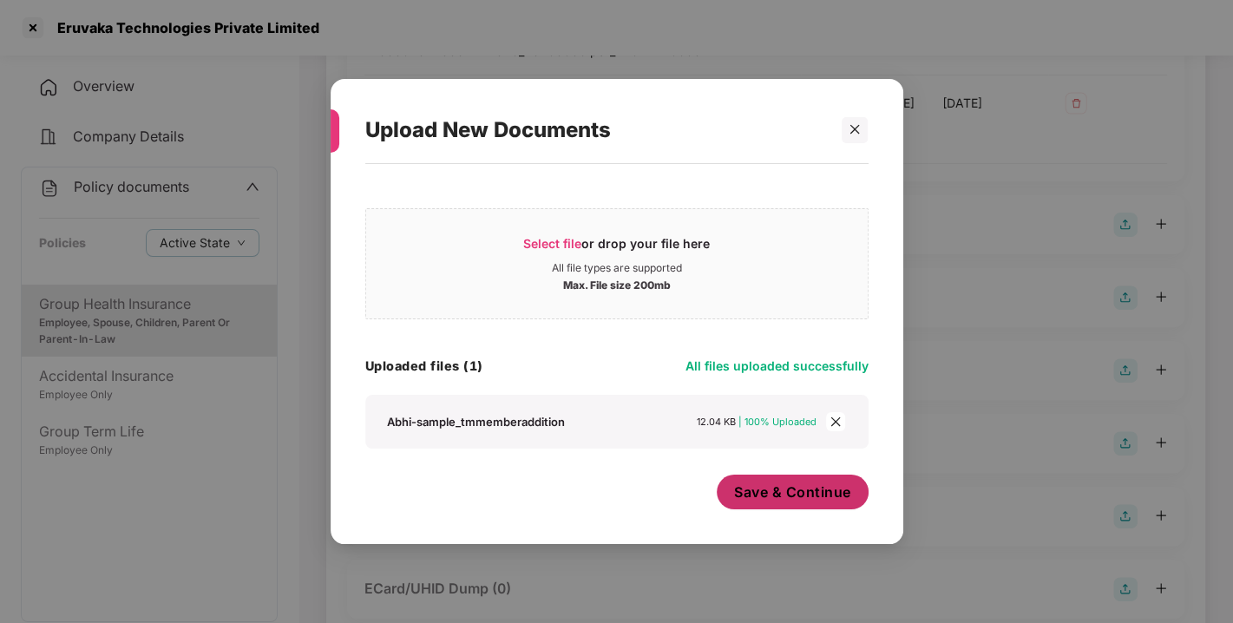
click at [813, 496] on span "Save & Continue" at bounding box center [792, 492] width 117 height 19
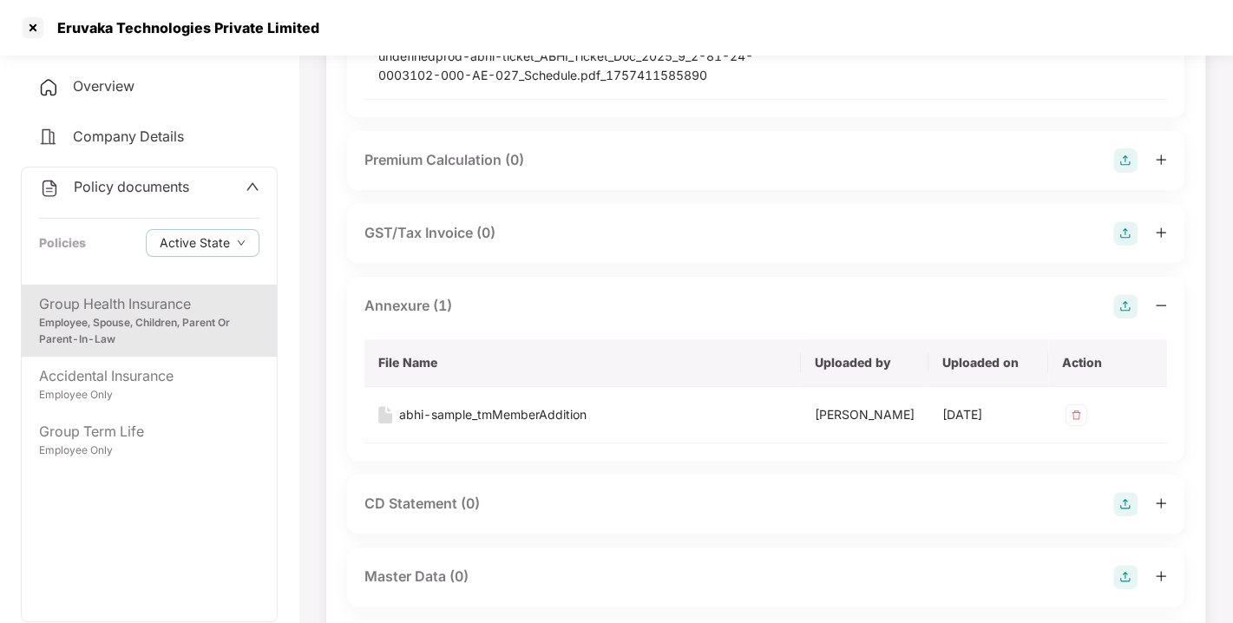
scroll to position [386, 0]
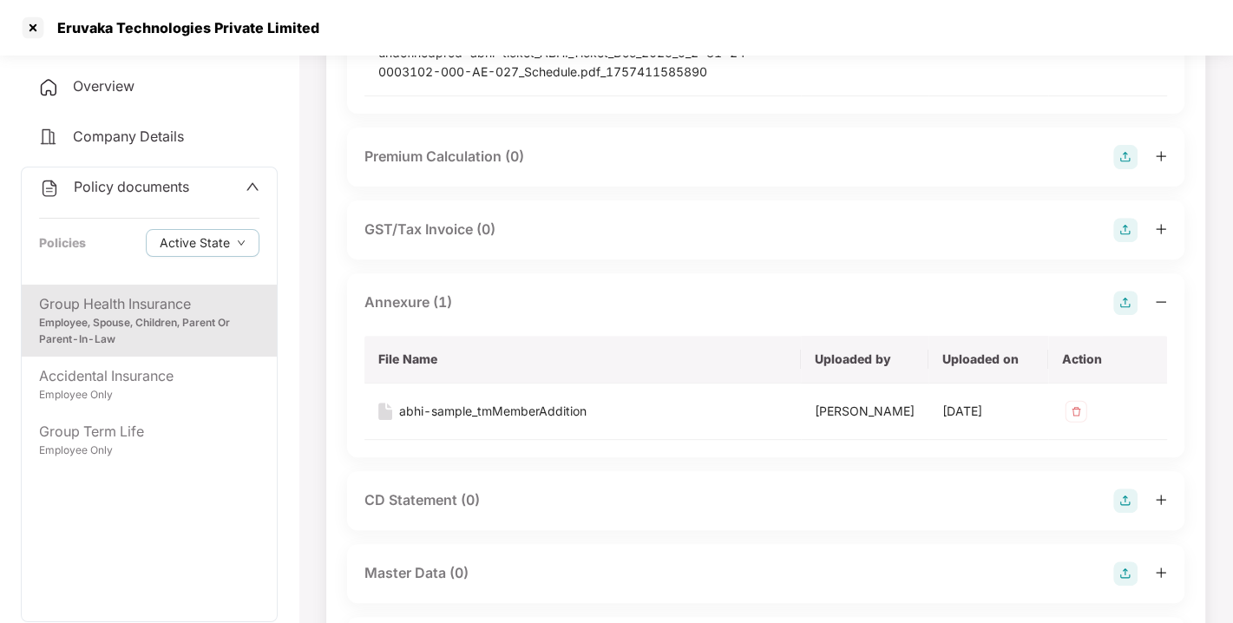
click at [1137, 307] on img at bounding box center [1125, 303] width 24 height 24
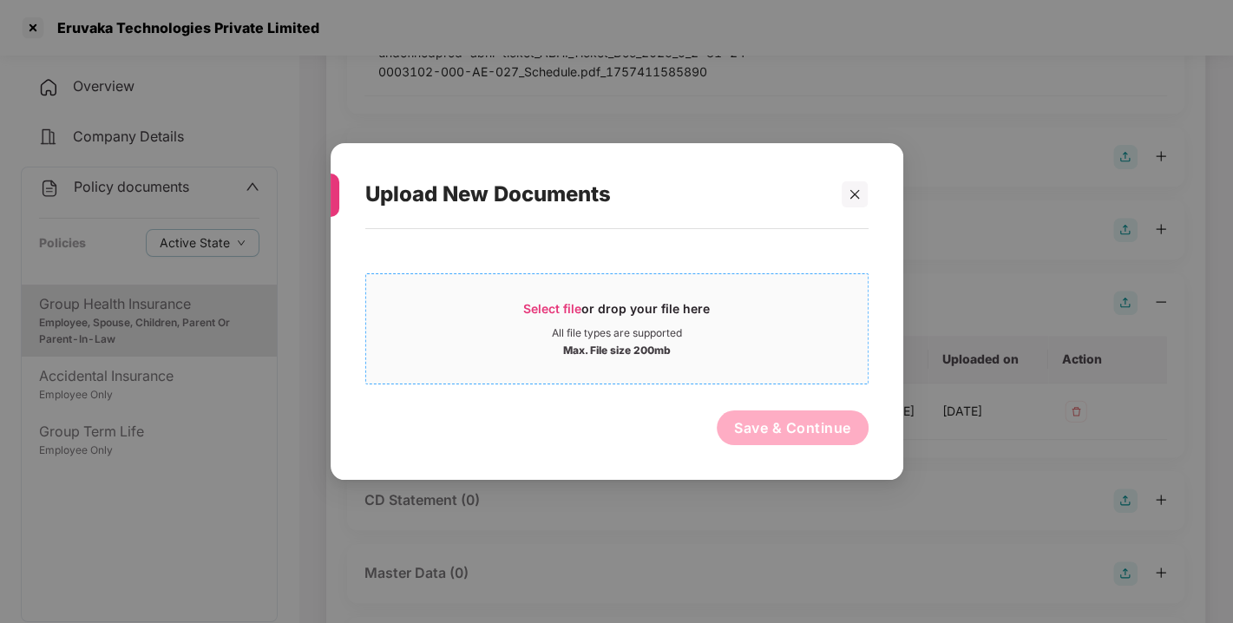
click at [572, 308] on span "Select file" at bounding box center [552, 308] width 58 height 15
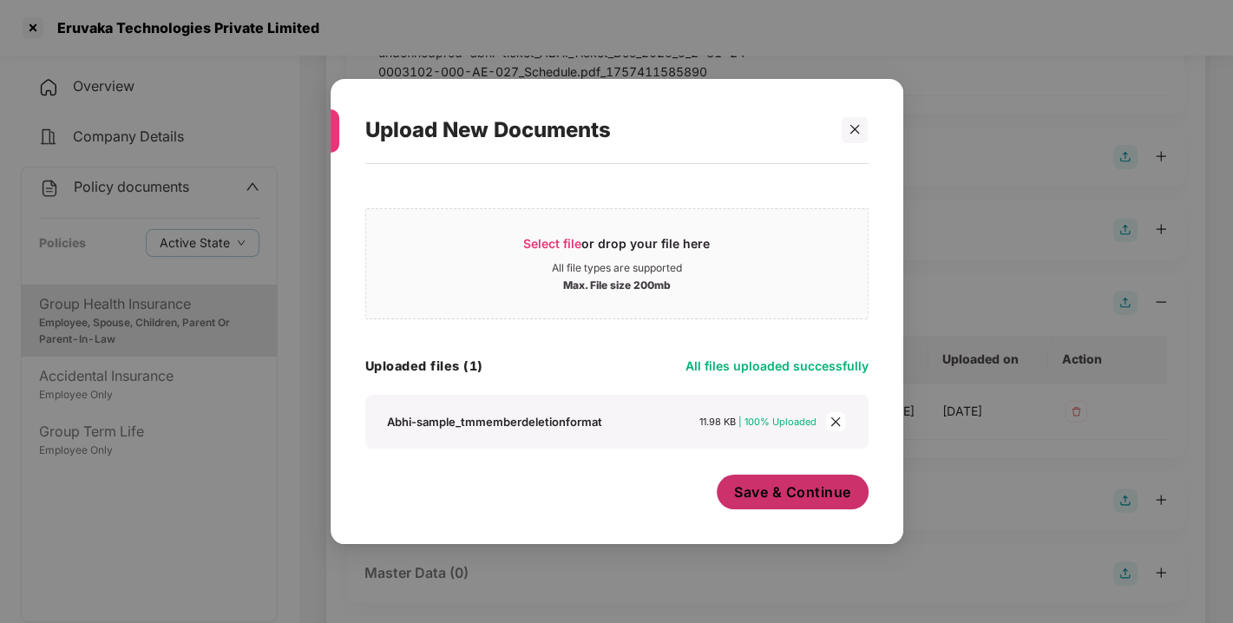
click at [756, 493] on span "Save & Continue" at bounding box center [792, 492] width 117 height 19
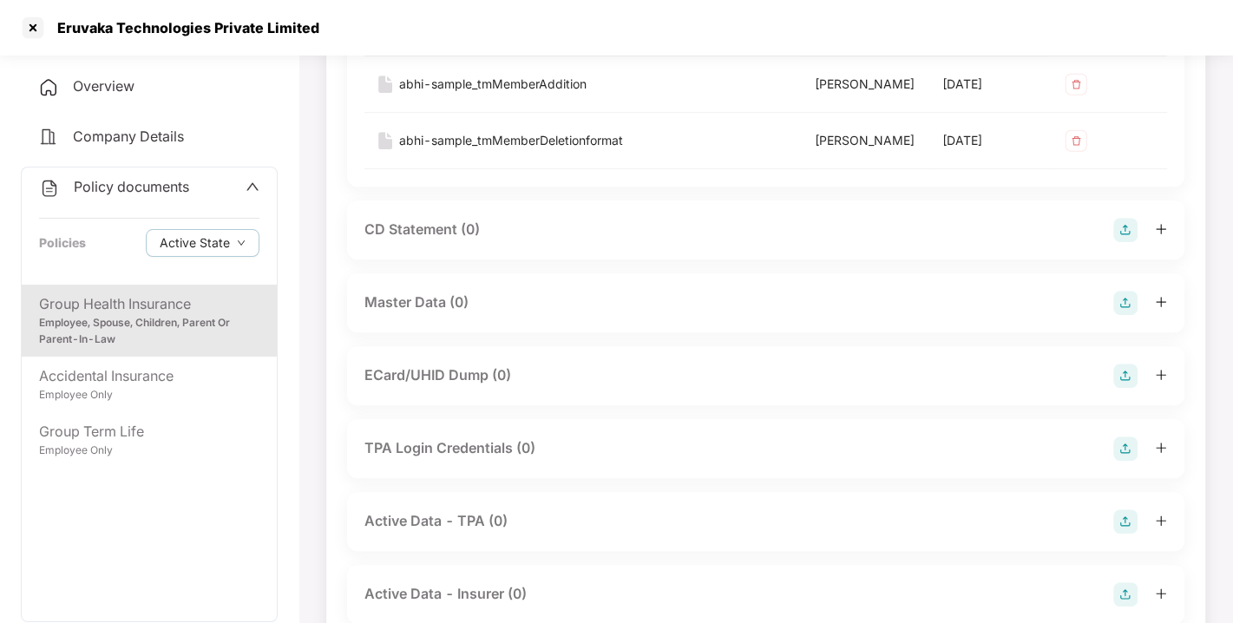
scroll to position [716, 0]
click at [1123, 312] on img at bounding box center [1125, 300] width 24 height 24
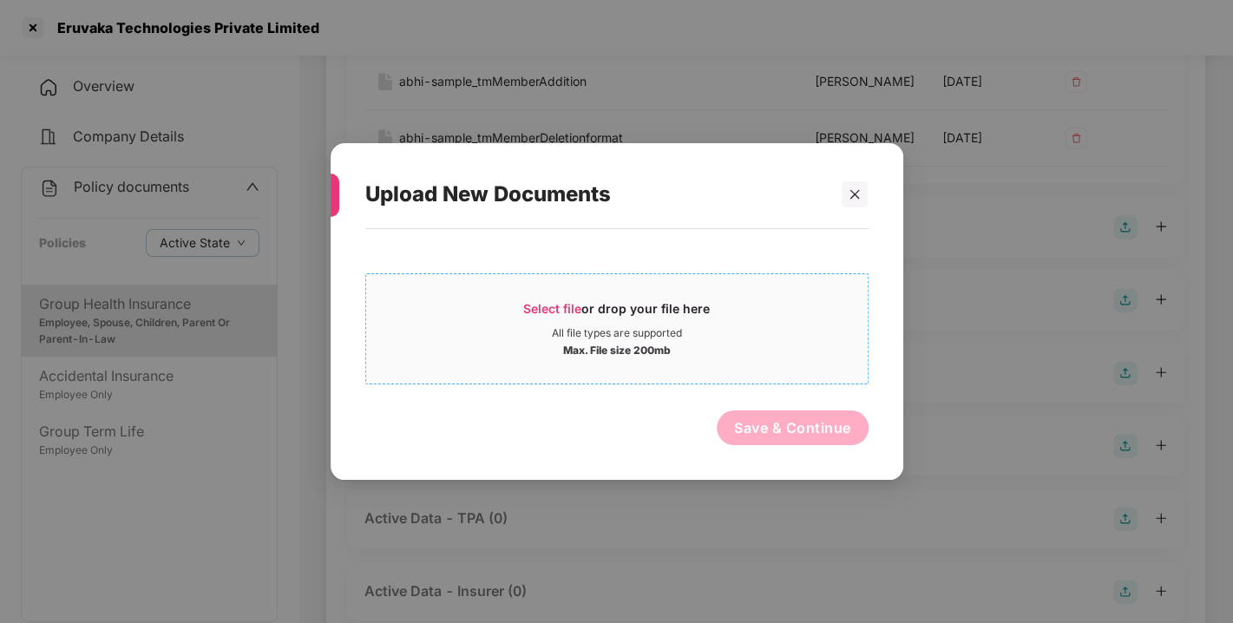
click at [553, 302] on span "Select file" at bounding box center [552, 308] width 58 height 15
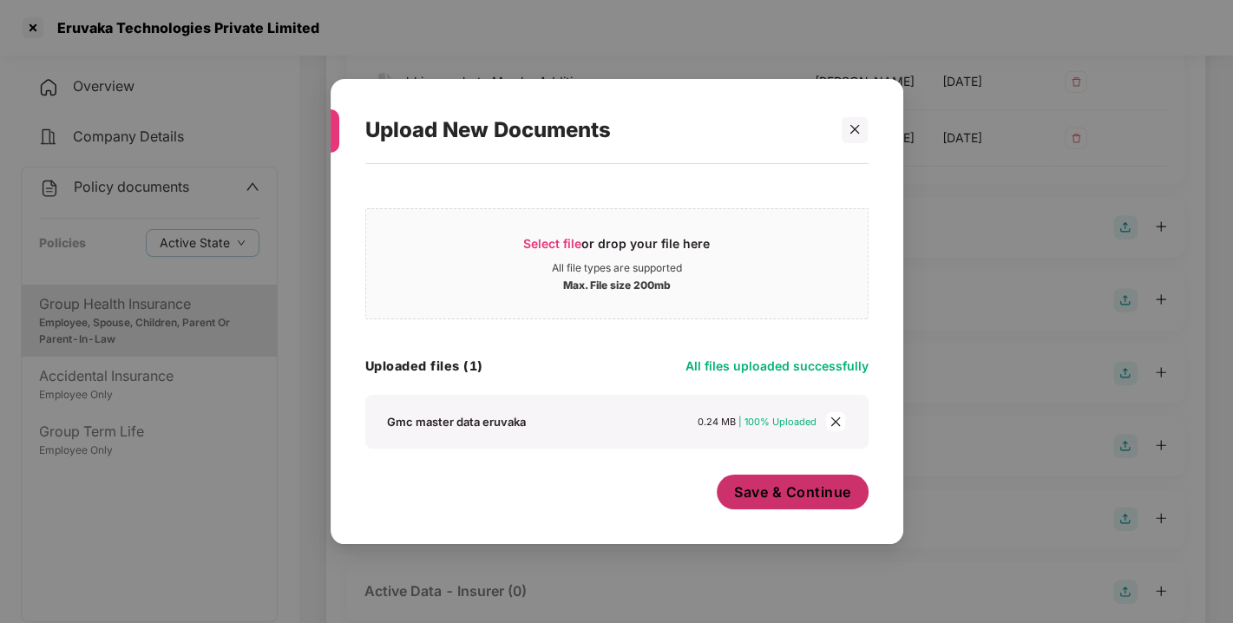
click at [784, 493] on span "Save & Continue" at bounding box center [792, 492] width 117 height 19
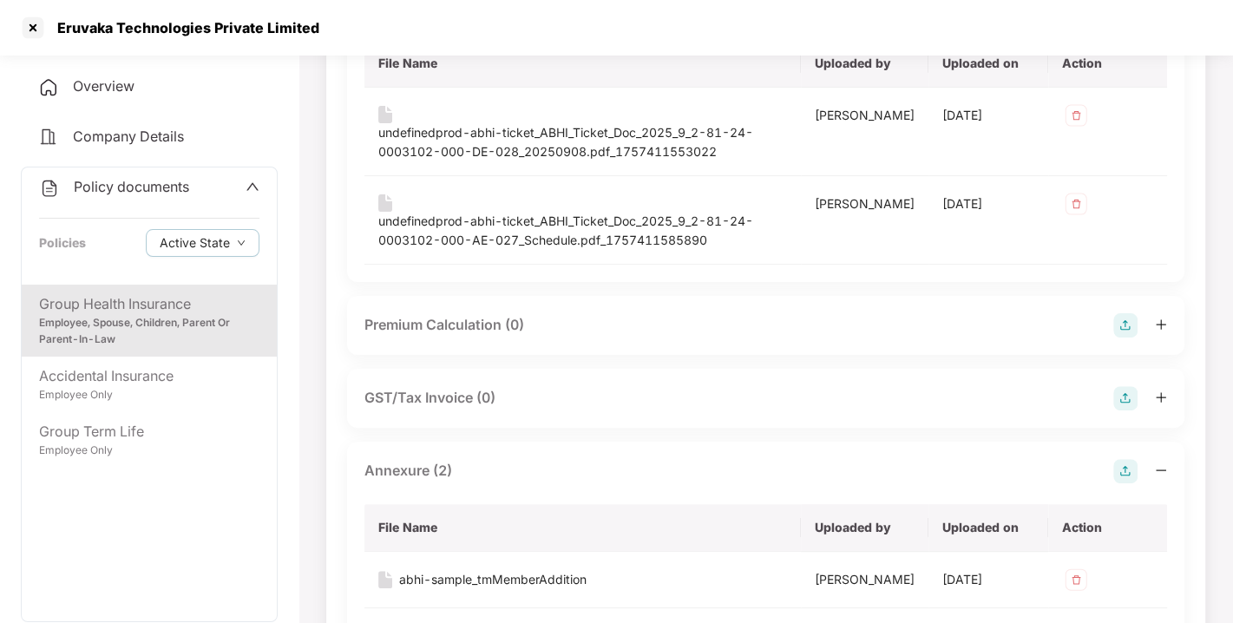
scroll to position [0, 0]
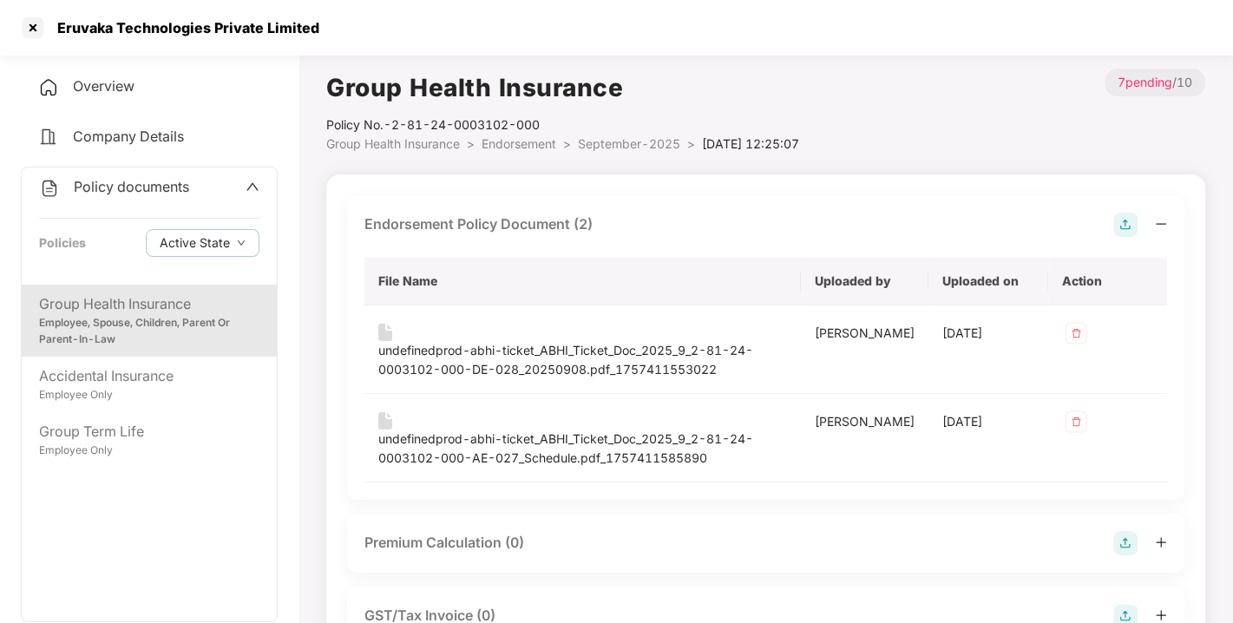
click at [521, 144] on span "Endorsement" at bounding box center [519, 143] width 75 height 15
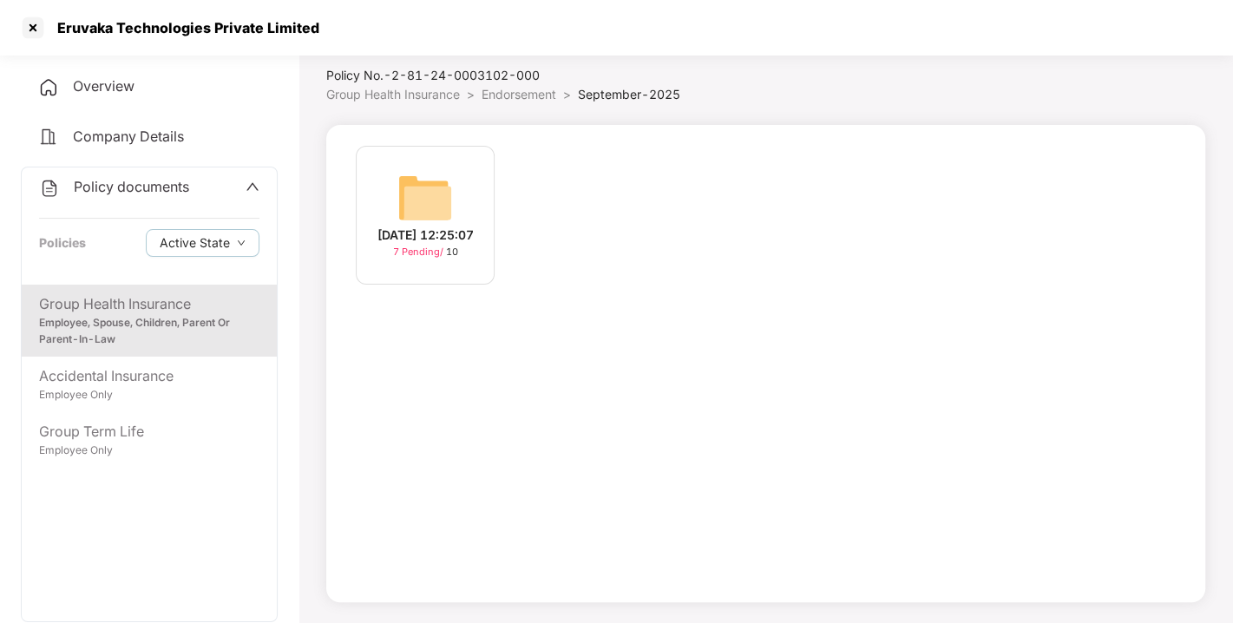
click at [521, 77] on div "Policy No.- 2-81-24-0003102-000" at bounding box center [503, 75] width 354 height 19
click at [531, 86] on li "Endorsement >" at bounding box center [530, 94] width 96 height 19
click at [496, 96] on span "Endorsement" at bounding box center [519, 94] width 75 height 15
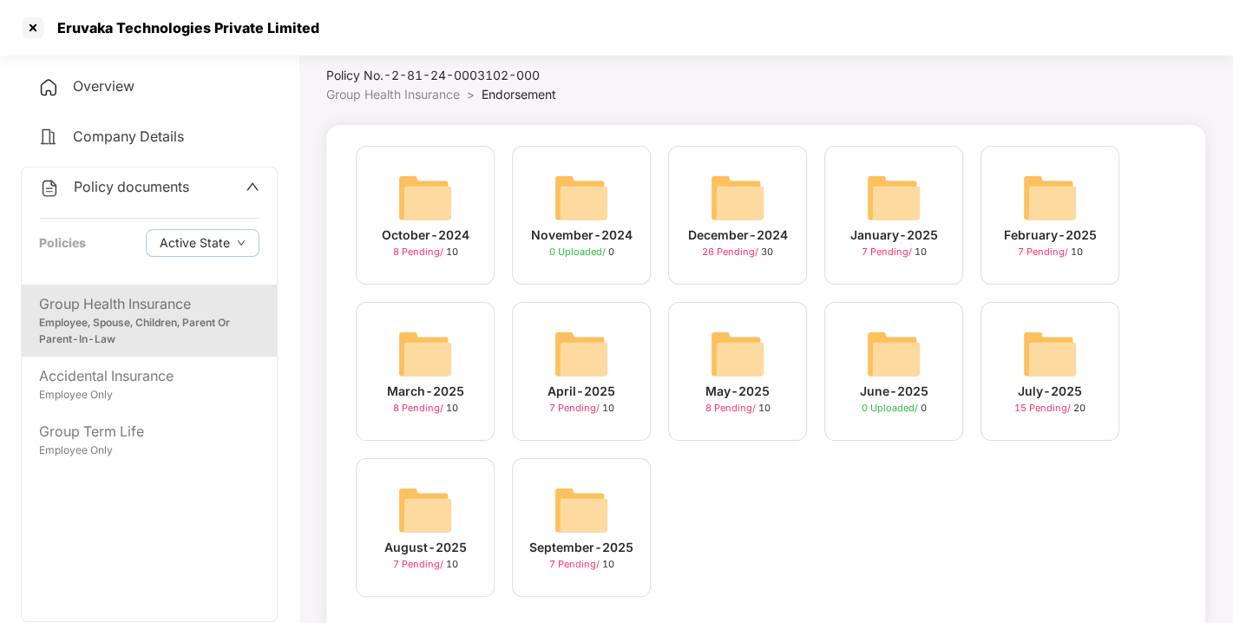
scroll to position [82, 0]
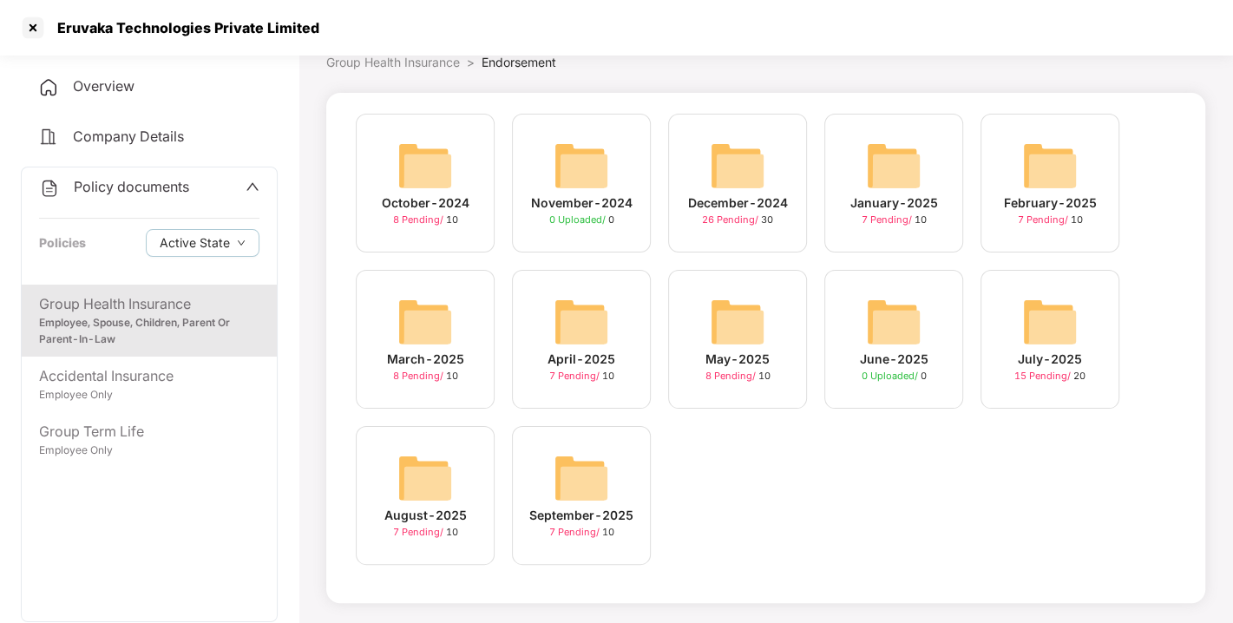
click at [126, 181] on span "Policy documents" at bounding box center [131, 186] width 115 height 17
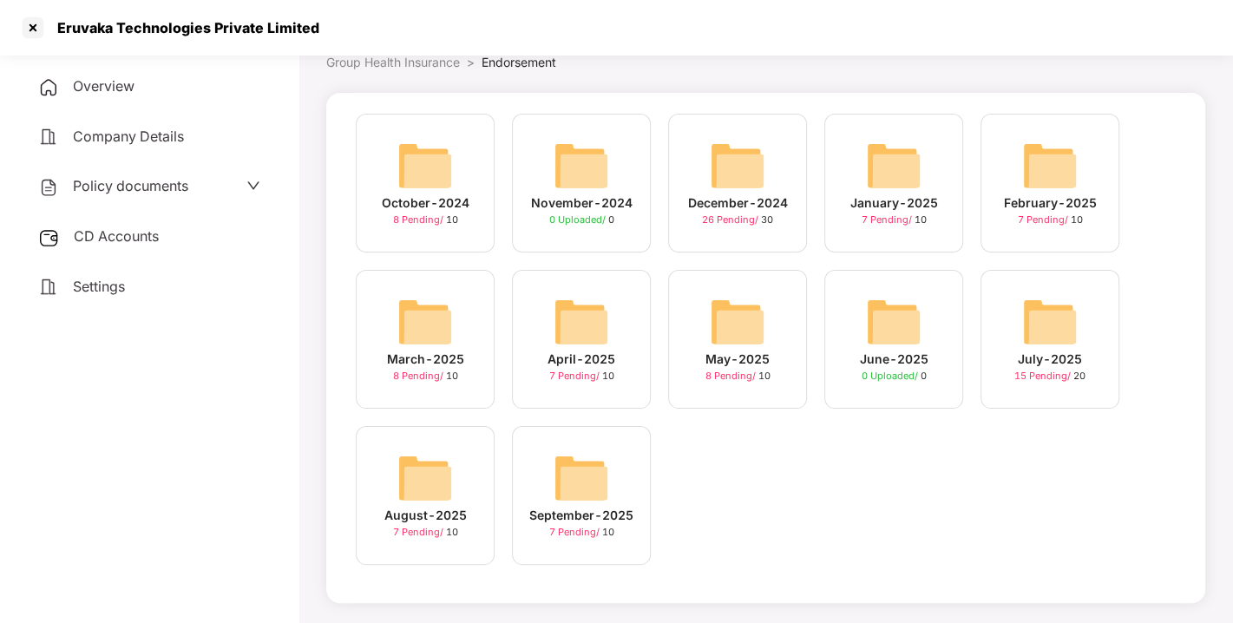
click at [108, 246] on div "CD Accounts" at bounding box center [149, 237] width 257 height 40
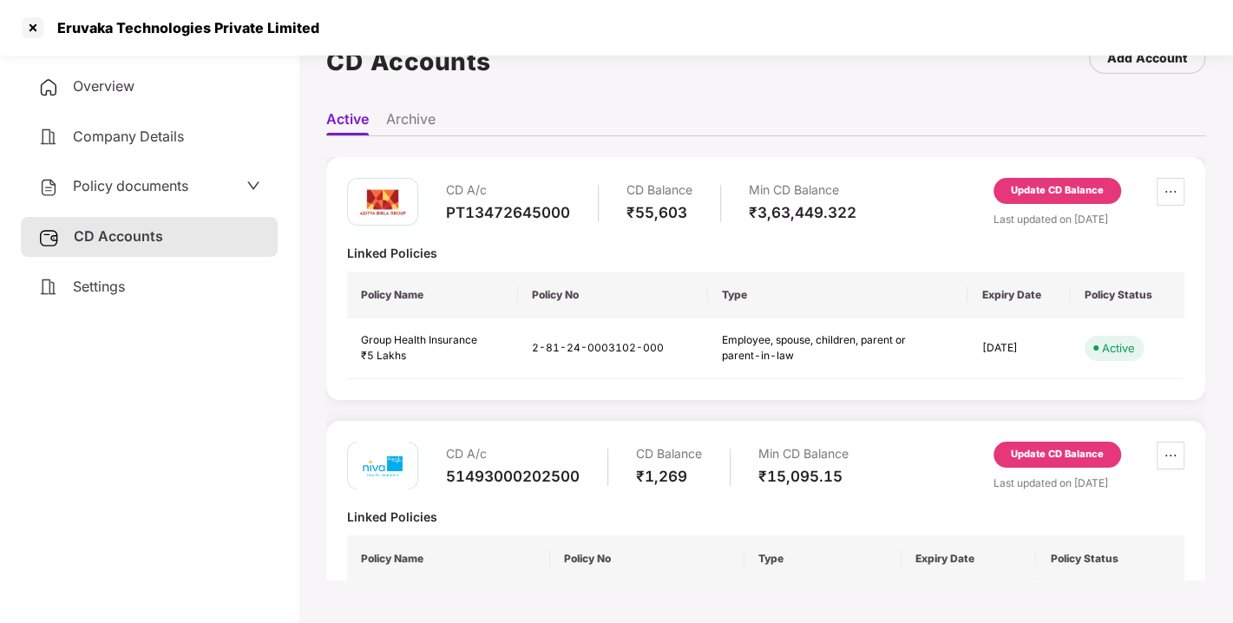
scroll to position [0, 0]
click at [1051, 191] on div "Update CD Balance" at bounding box center [1057, 191] width 93 height 16
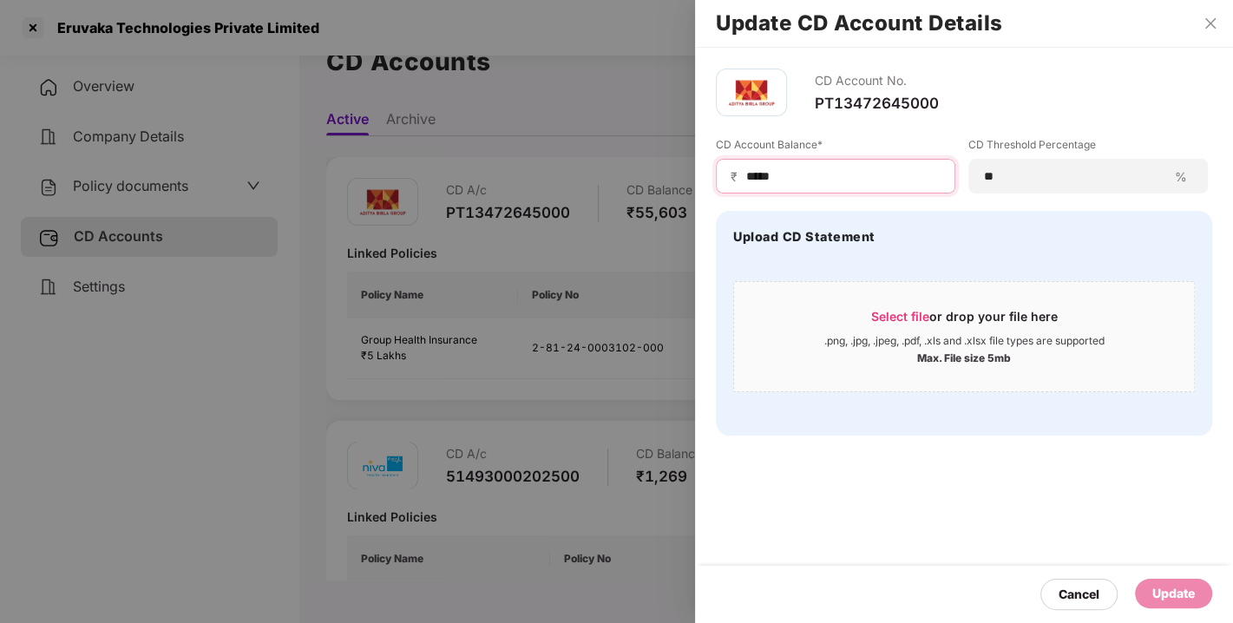
drag, startPoint x: 793, startPoint y: 174, endPoint x: 616, endPoint y: 187, distance: 177.6
click at [616, 187] on div "Update CD Account Details CD Account No. PT13472645000 CD Account Balance* ₹ **…" at bounding box center [616, 311] width 1233 height 623
type input "*****"
click at [1161, 594] on div "Update" at bounding box center [1173, 593] width 43 height 19
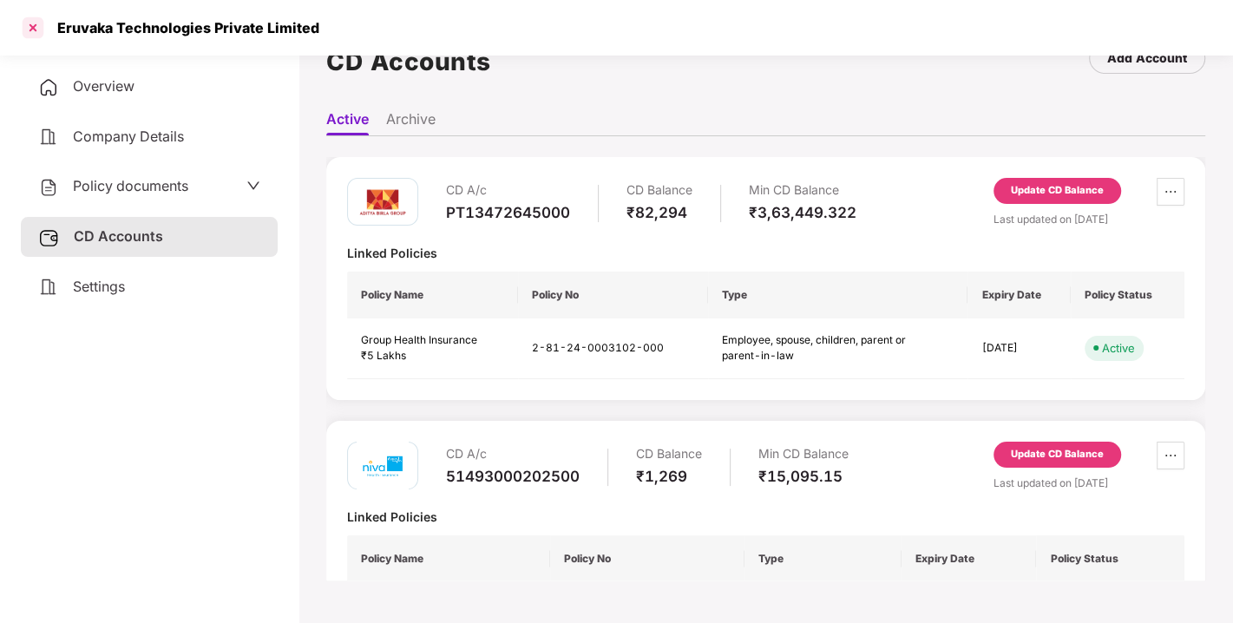
click at [35, 30] on div at bounding box center [33, 28] width 28 height 28
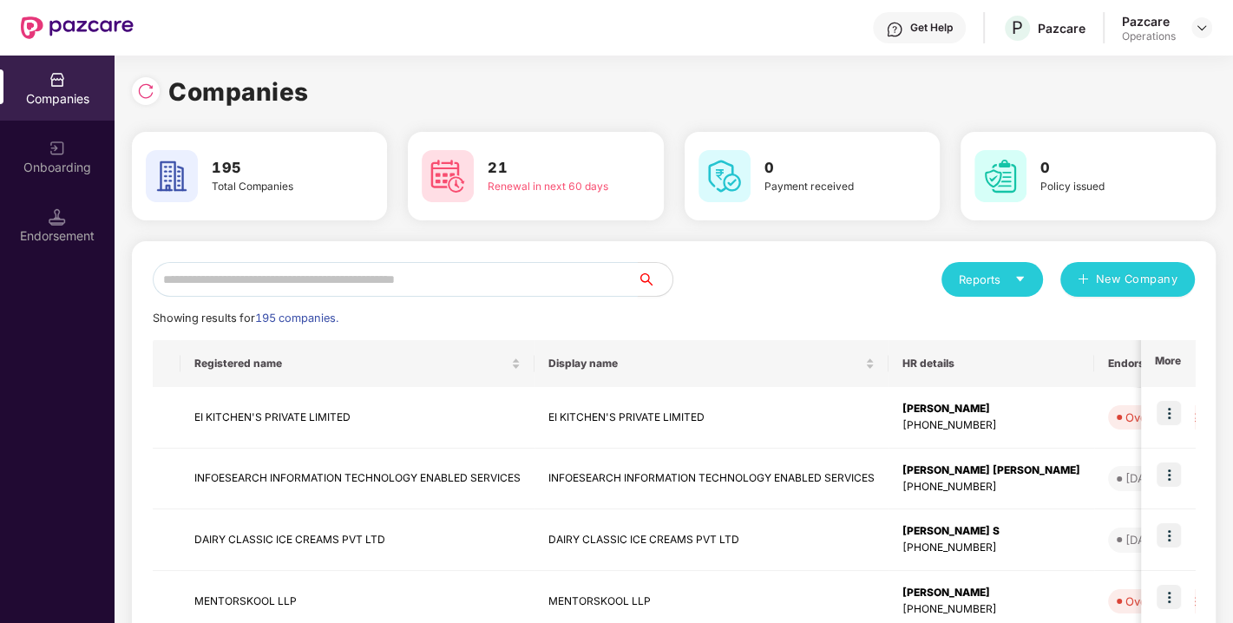
click at [355, 279] on input "text" at bounding box center [395, 279] width 485 height 35
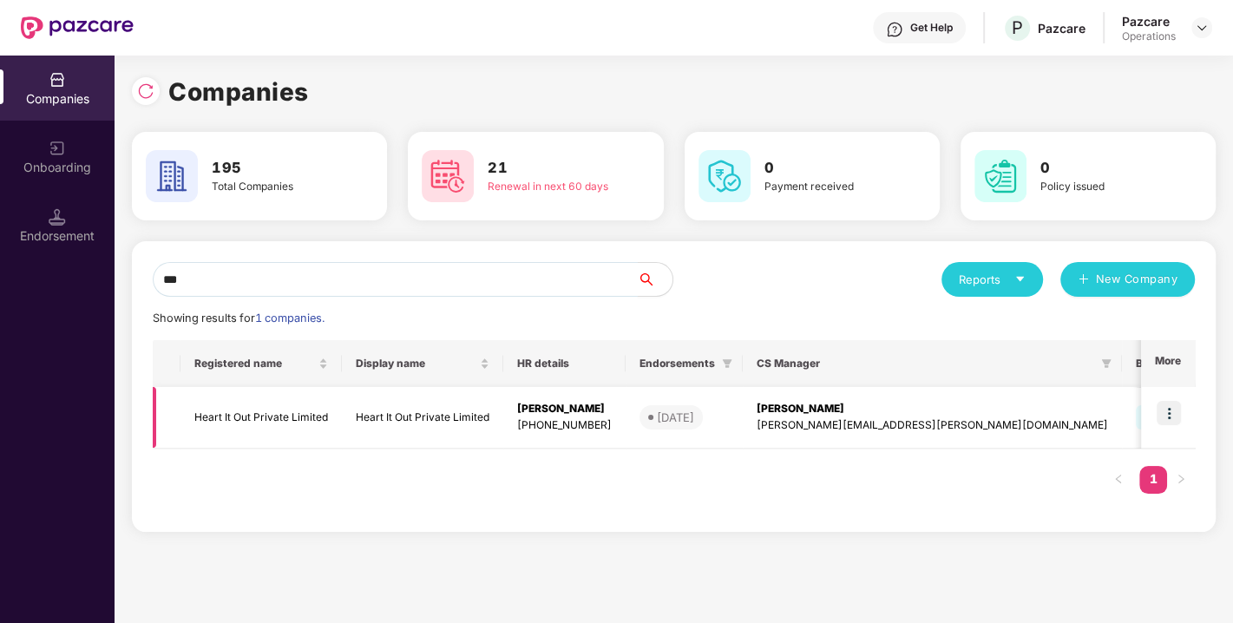
type input "***"
click at [256, 423] on td "Heart It Out Private Limited" at bounding box center [261, 418] width 161 height 62
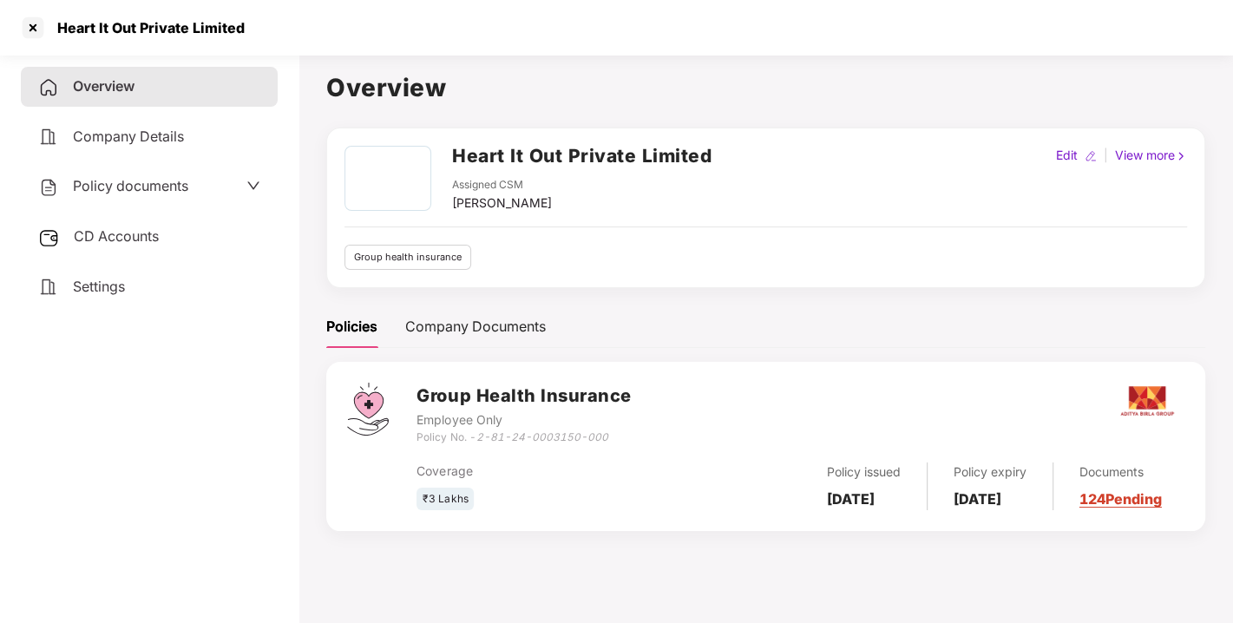
click at [108, 193] on span "Policy documents" at bounding box center [130, 185] width 115 height 17
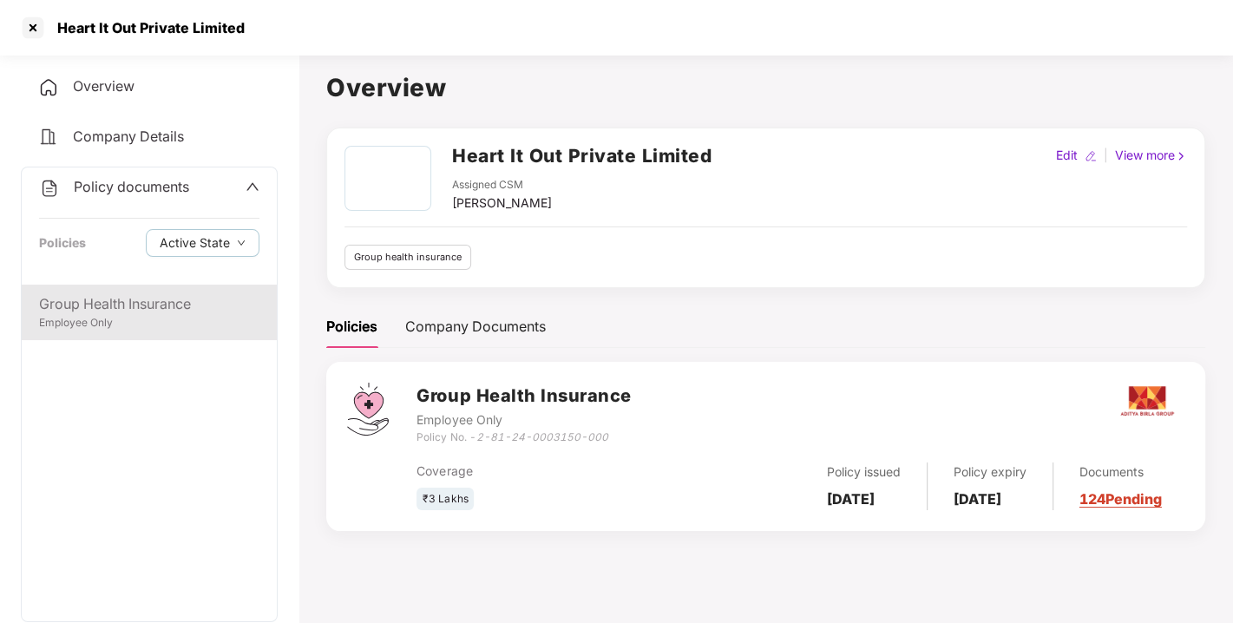
click at [124, 300] on div "Group Health Insurance" at bounding box center [149, 304] width 220 height 22
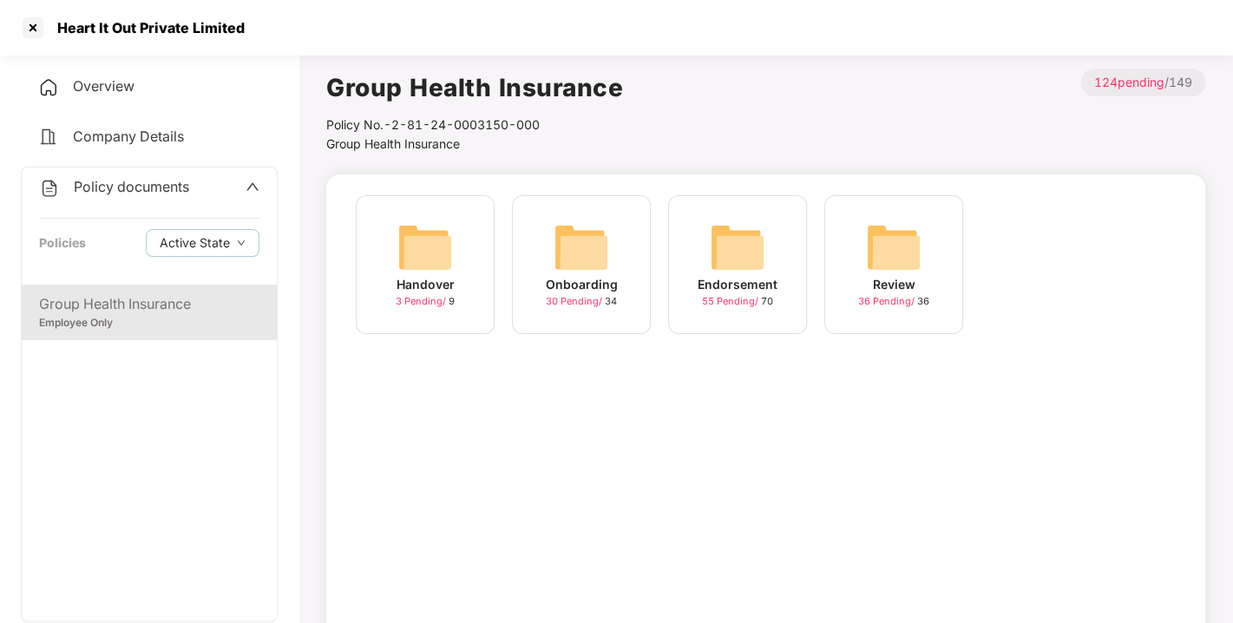
click at [698, 250] on div "Endorsement 55 Pending / 70" at bounding box center [737, 264] width 139 height 139
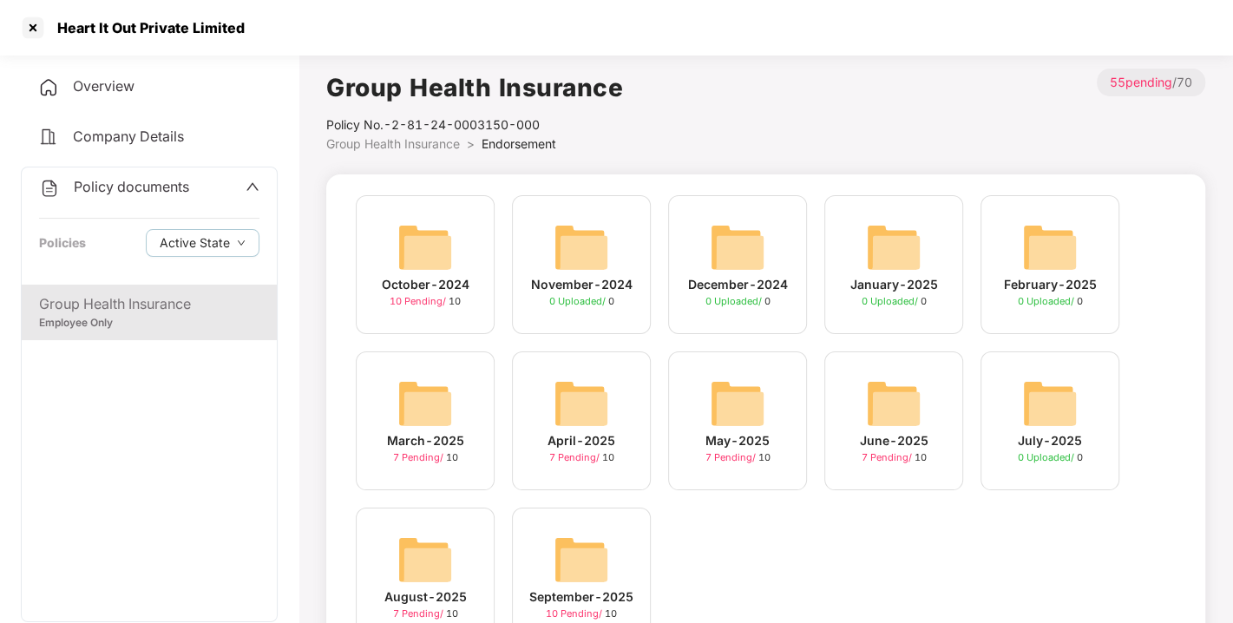
scroll to position [82, 0]
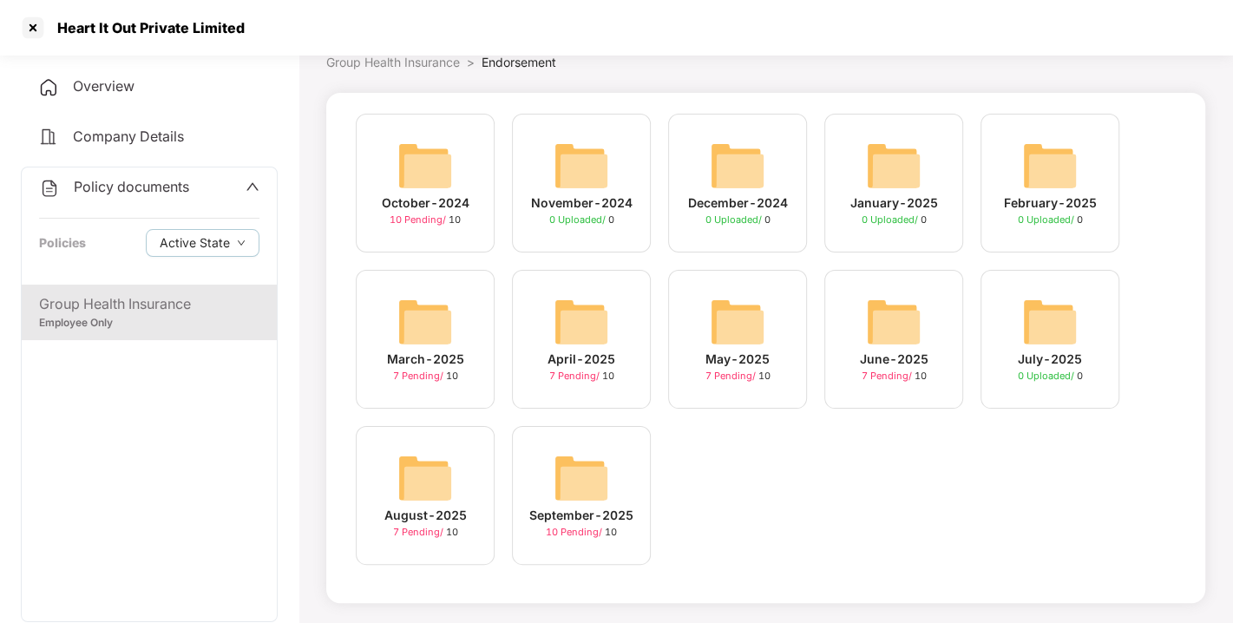
click at [586, 502] on img at bounding box center [582, 478] width 56 height 56
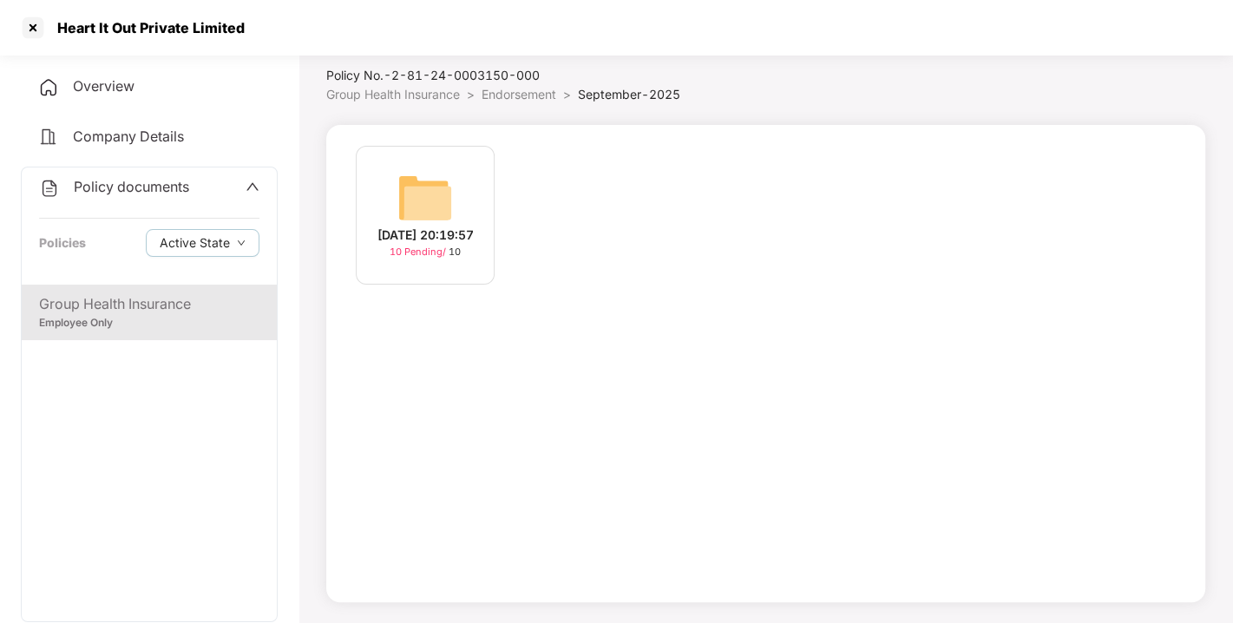
scroll to position [49, 0]
click at [439, 174] on img at bounding box center [425, 198] width 56 height 56
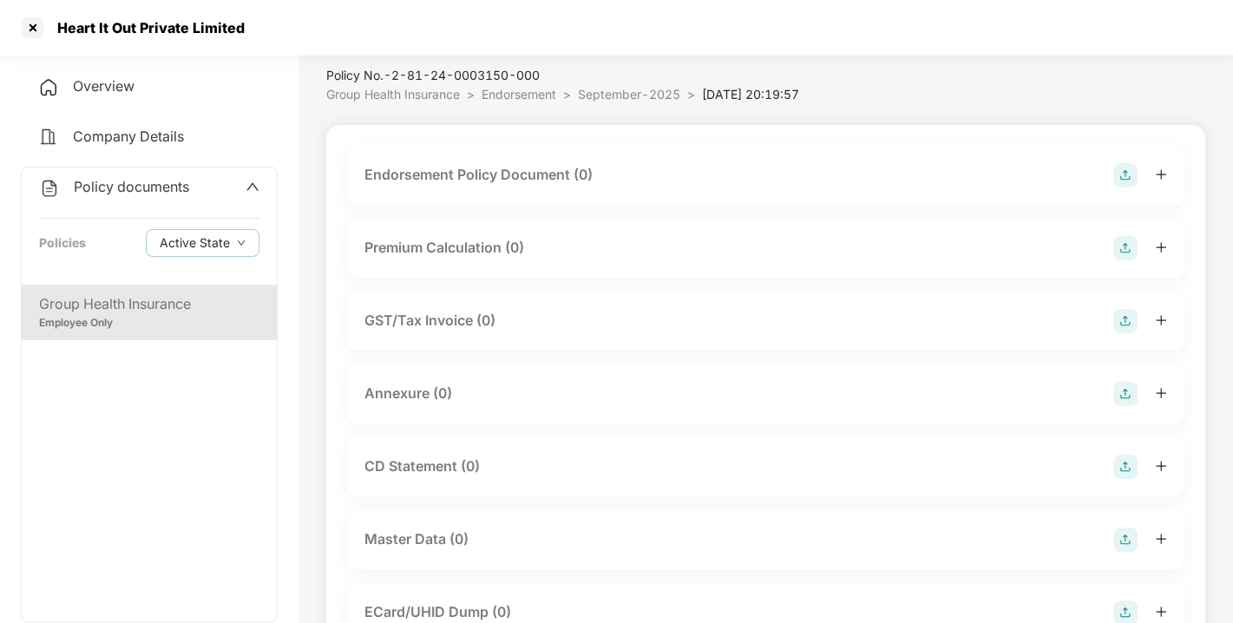
scroll to position [82, 0]
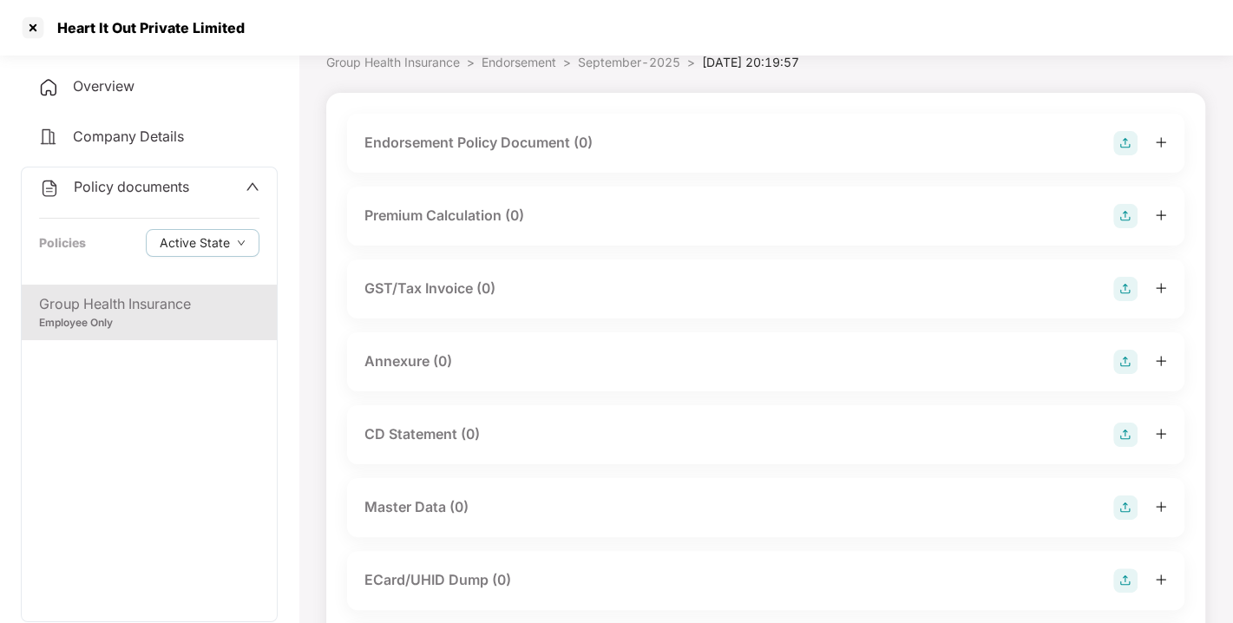
click at [1126, 146] on img at bounding box center [1125, 143] width 24 height 24
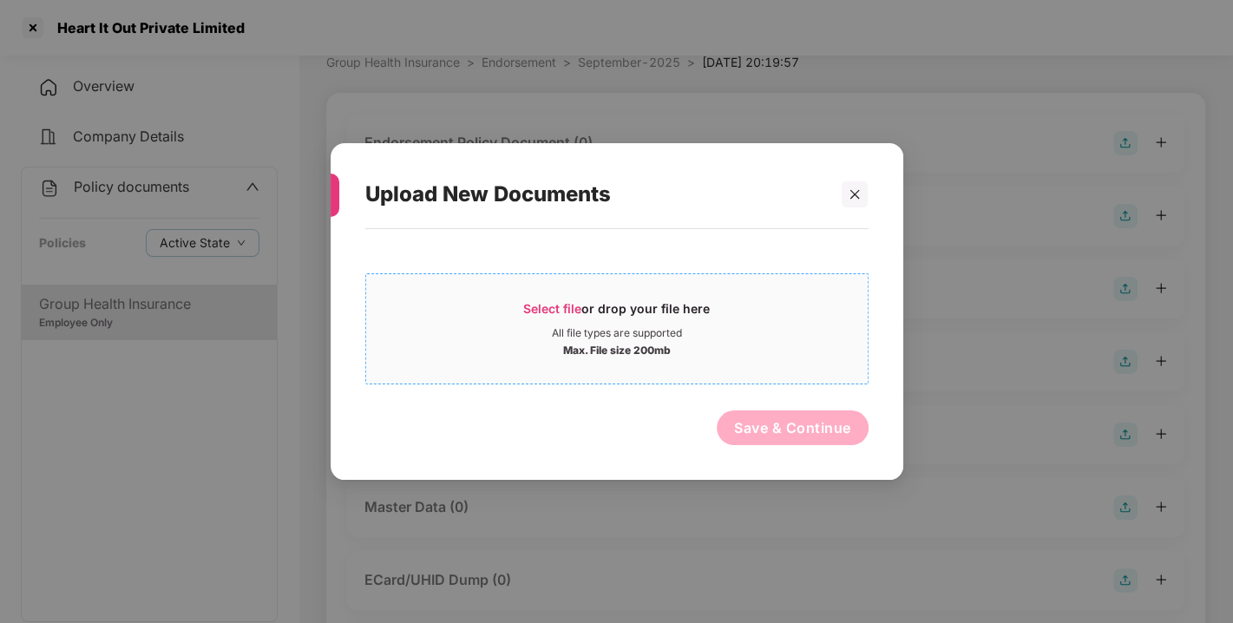
click at [555, 310] on span "Select file" at bounding box center [552, 308] width 58 height 15
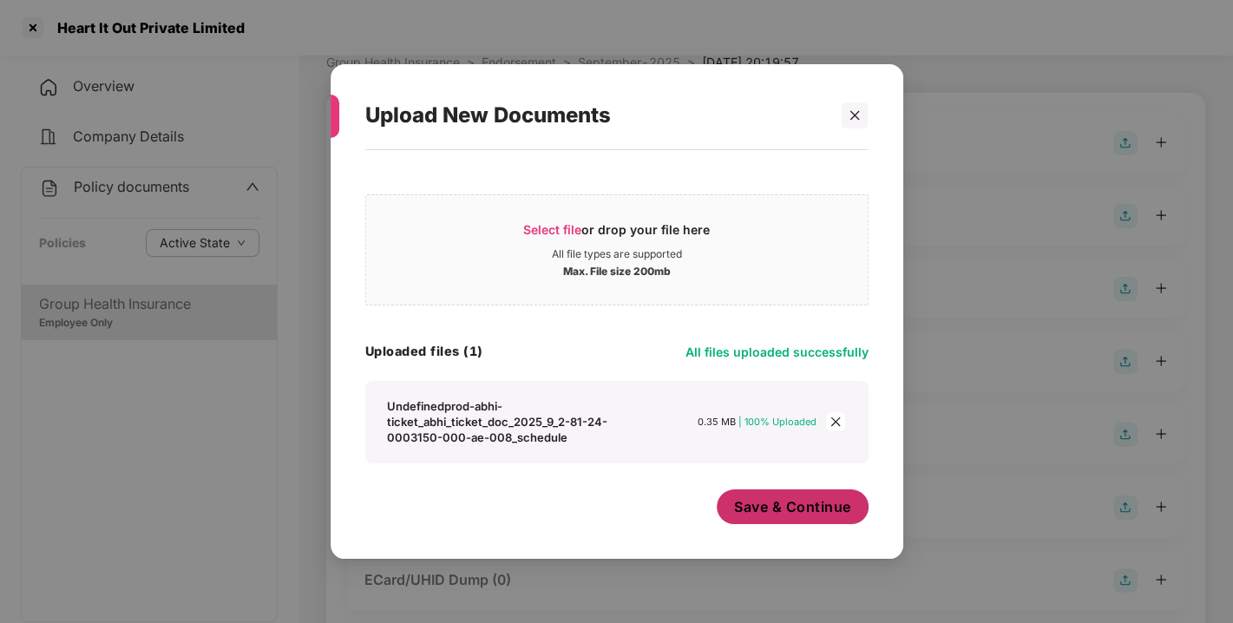
click at [806, 508] on span "Save & Continue" at bounding box center [792, 506] width 117 height 19
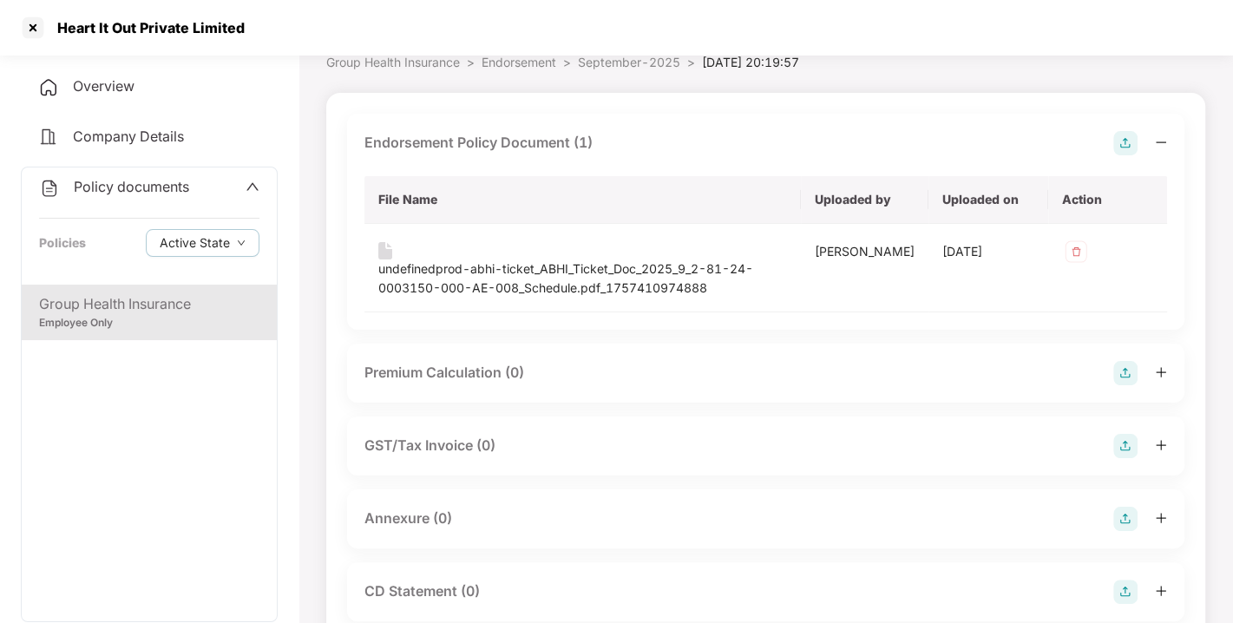
click at [1120, 136] on img at bounding box center [1125, 143] width 24 height 24
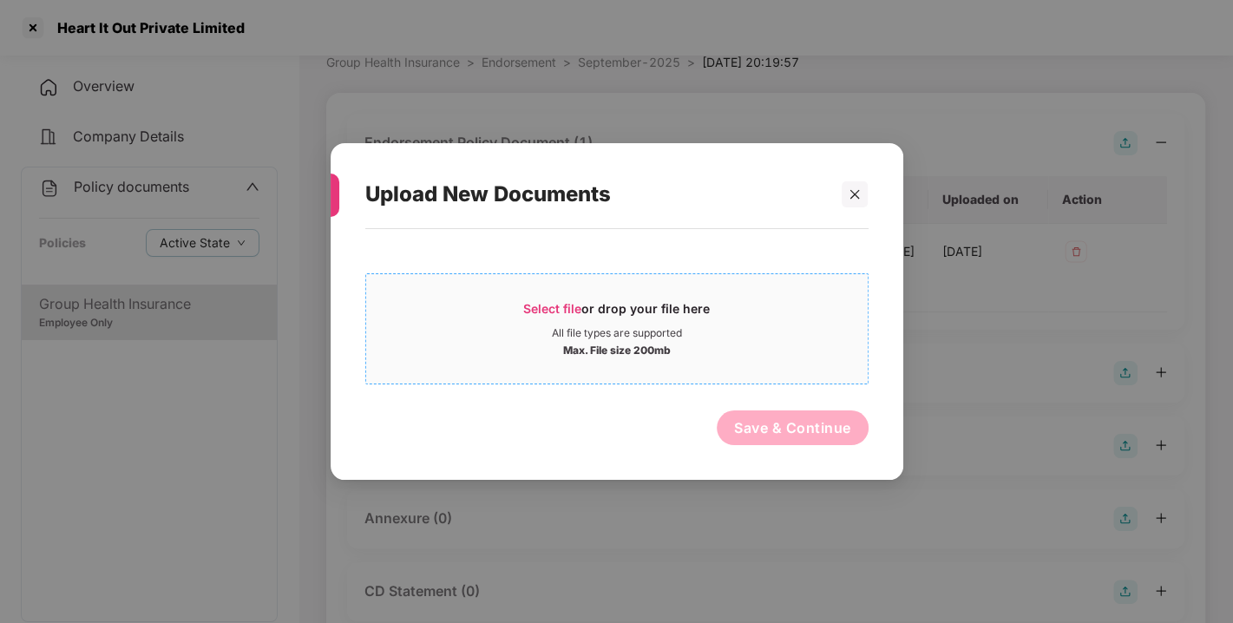
click at [535, 305] on span "Select file" at bounding box center [552, 308] width 58 height 15
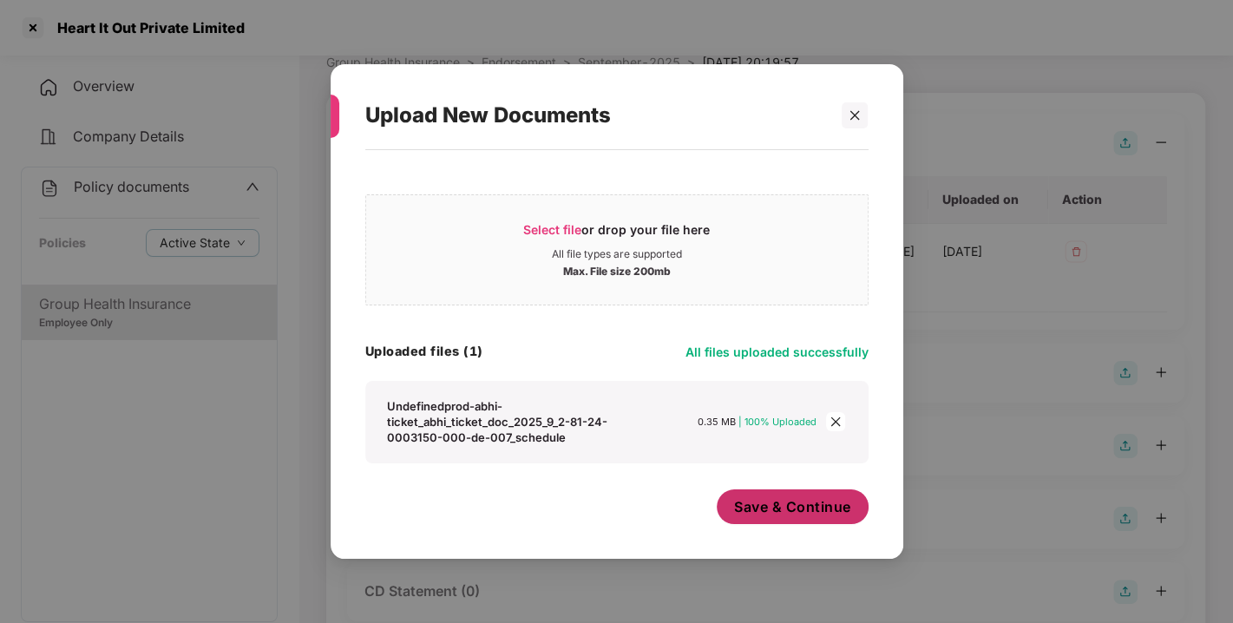
click at [793, 515] on button "Save & Continue" at bounding box center [793, 506] width 152 height 35
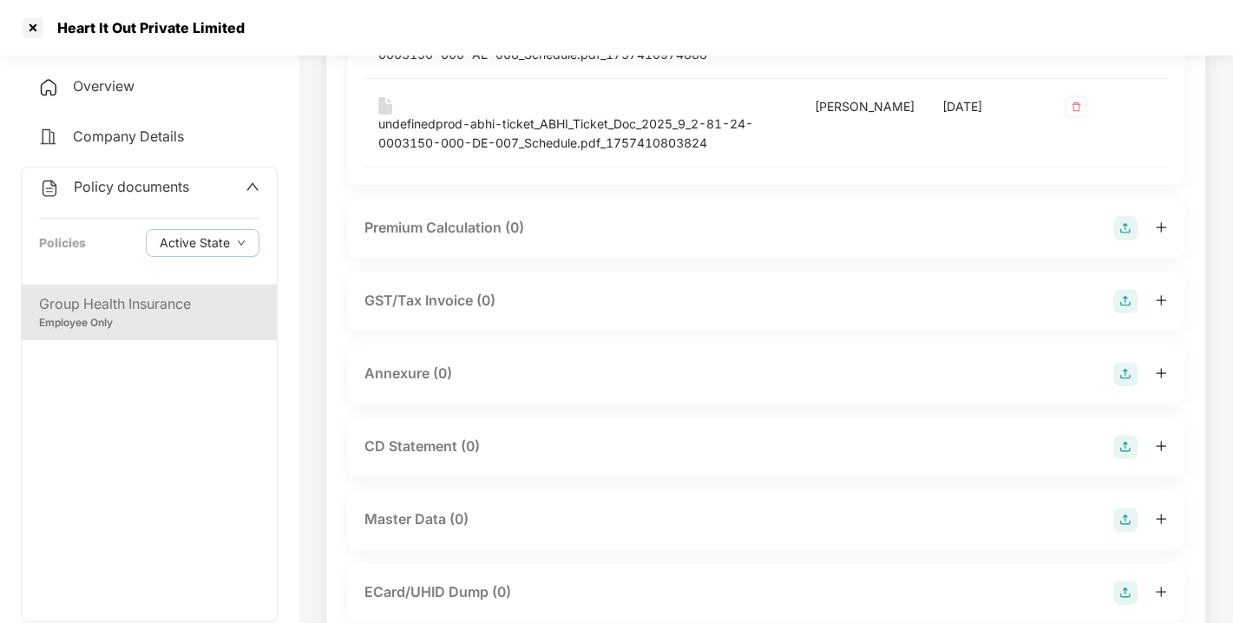
scroll to position [317, 0]
click at [1126, 371] on img at bounding box center [1125, 372] width 24 height 24
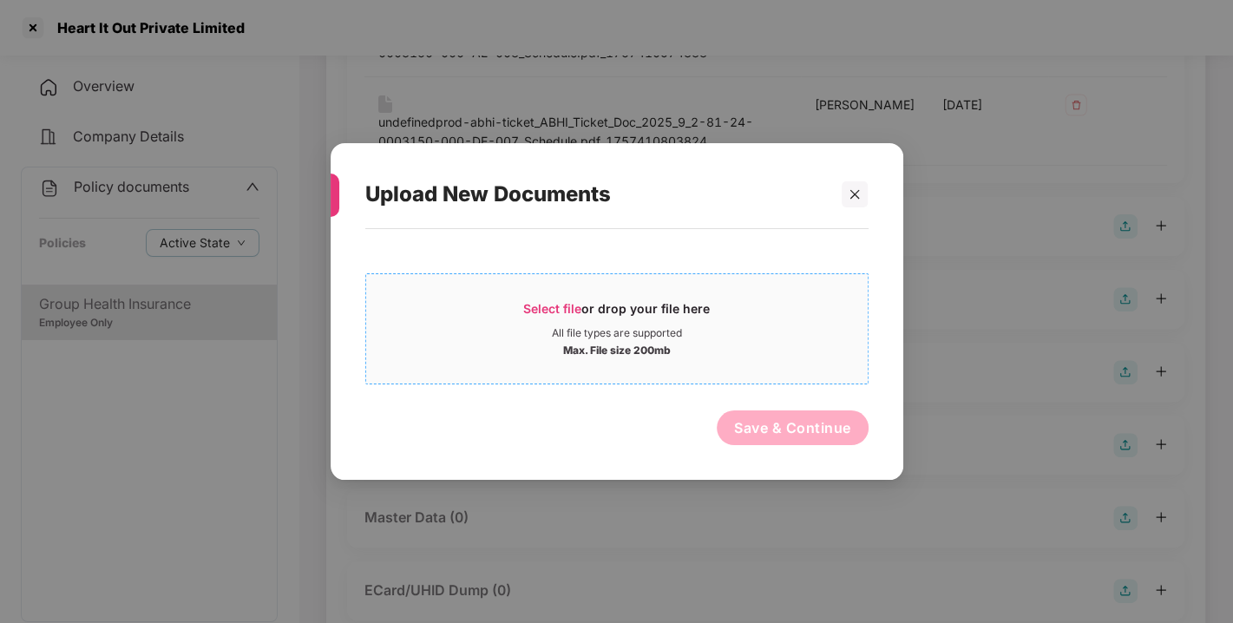
click at [553, 306] on span "Select file" at bounding box center [552, 308] width 58 height 15
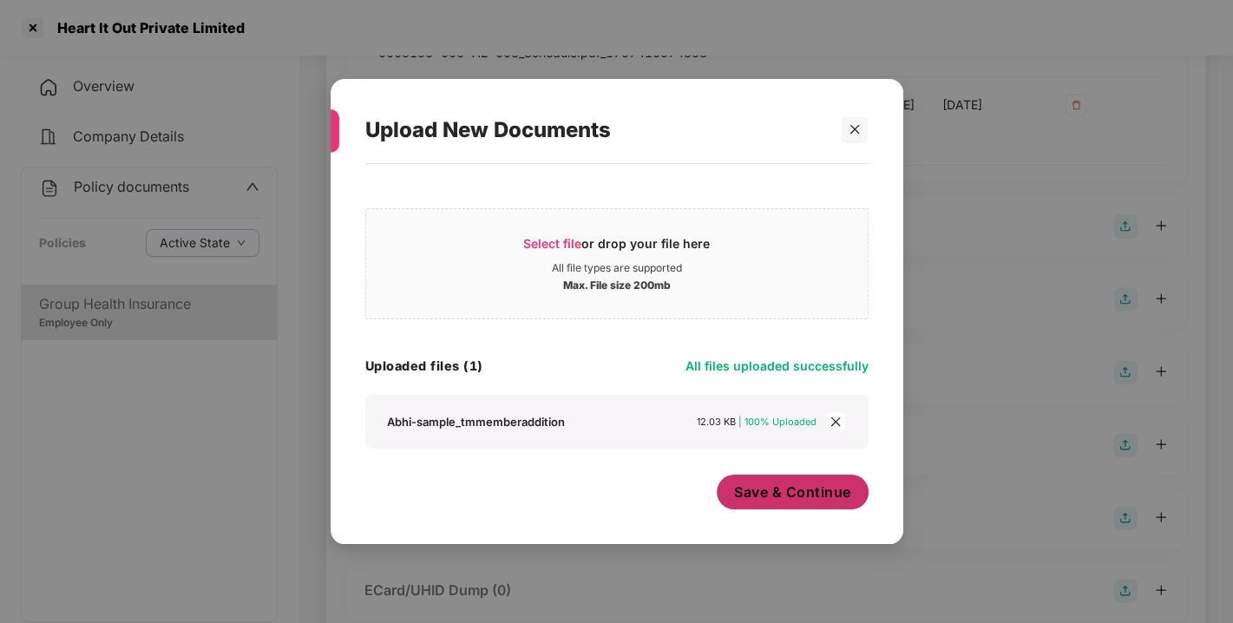
click at [788, 503] on button "Save & Continue" at bounding box center [793, 492] width 152 height 35
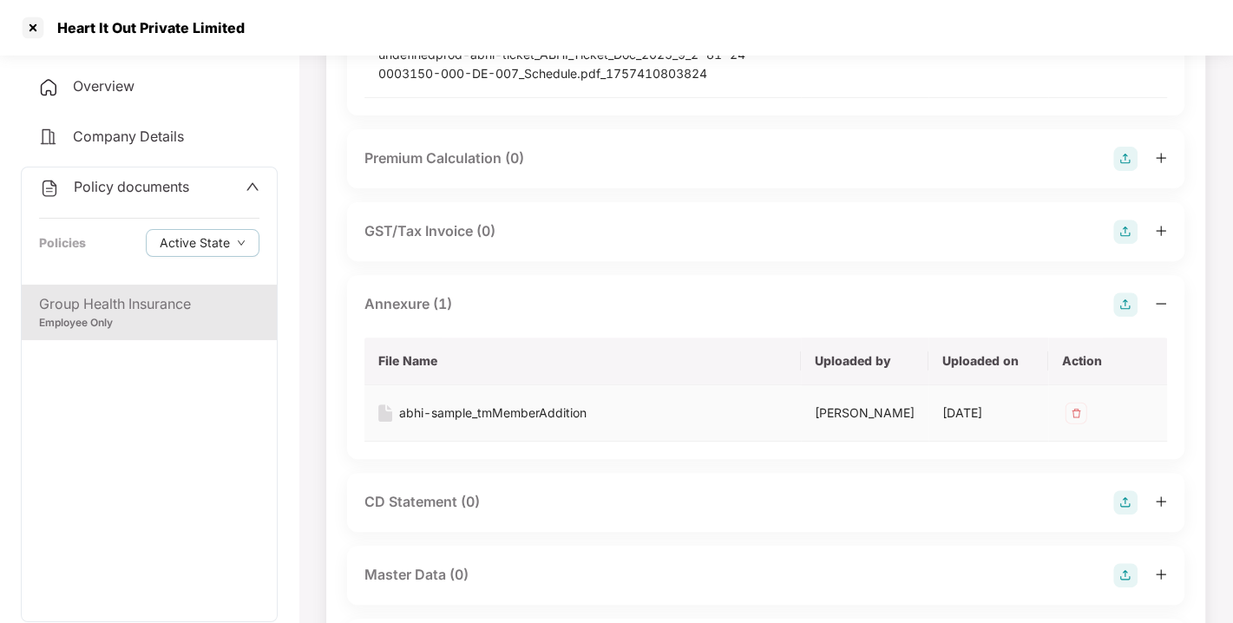
scroll to position [397, 0]
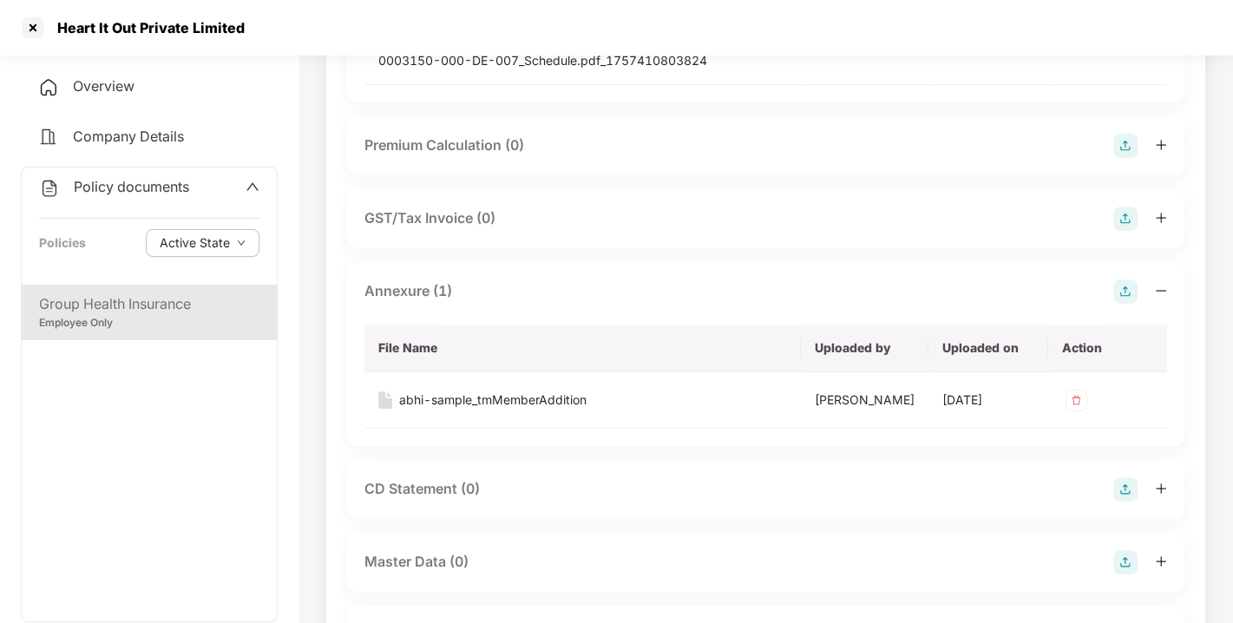
click at [1116, 295] on img at bounding box center [1125, 291] width 24 height 24
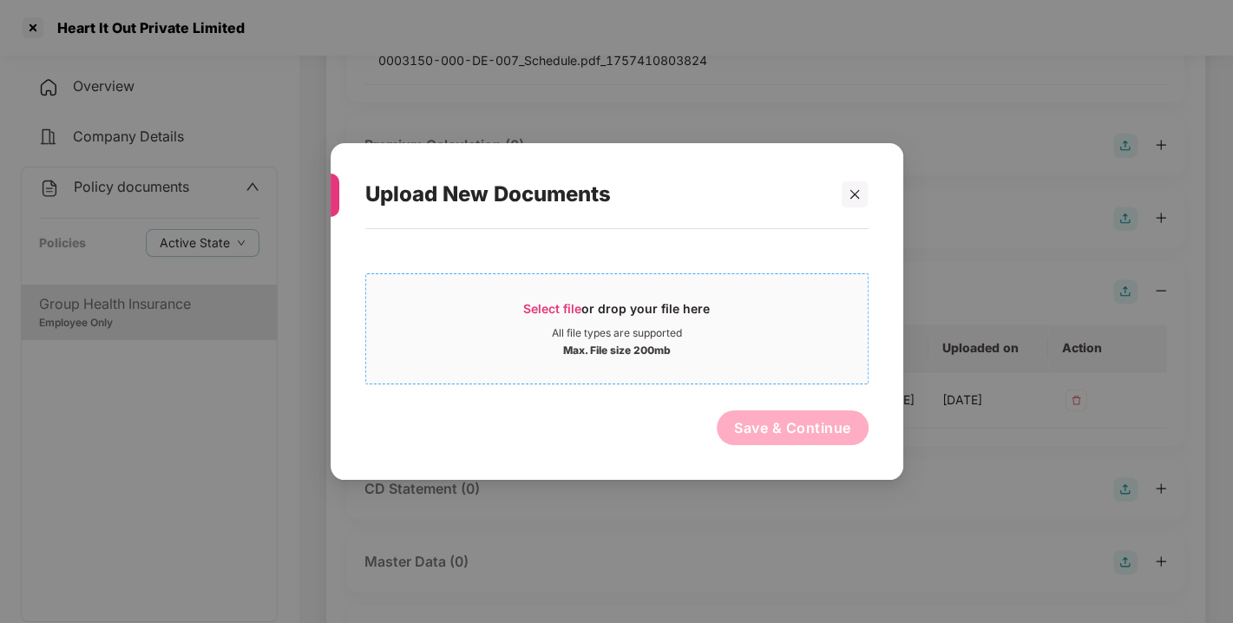
click at [520, 312] on div "Select file or drop your file here" at bounding box center [617, 313] width 502 height 26
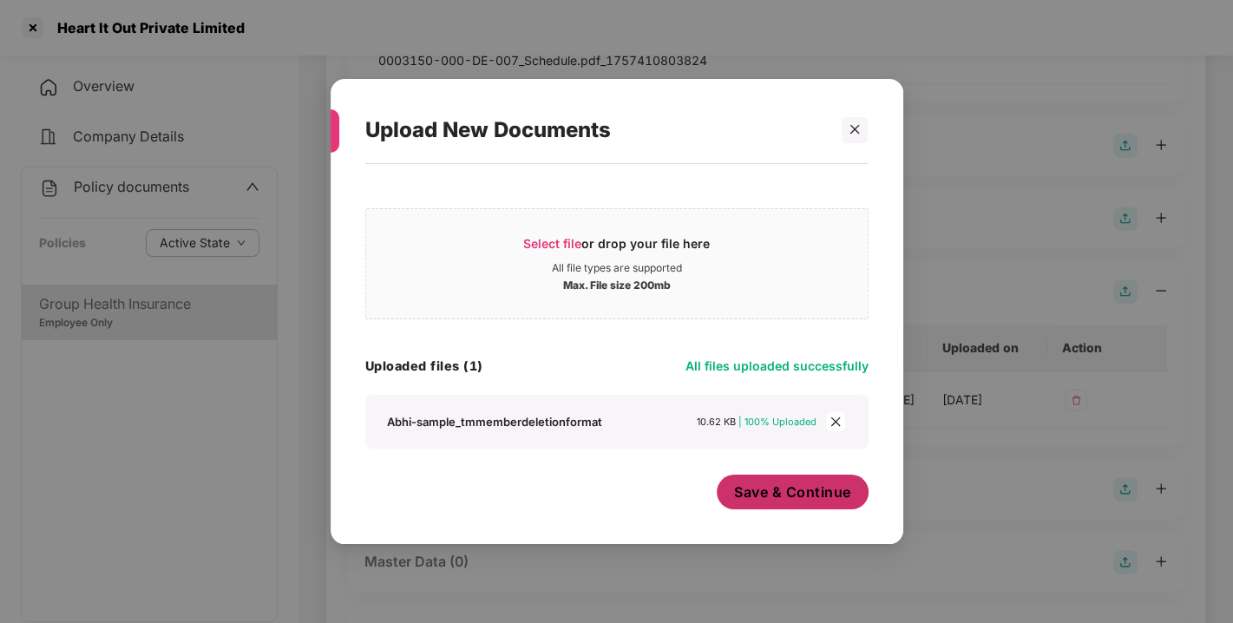
click at [822, 489] on span "Save & Continue" at bounding box center [792, 492] width 117 height 19
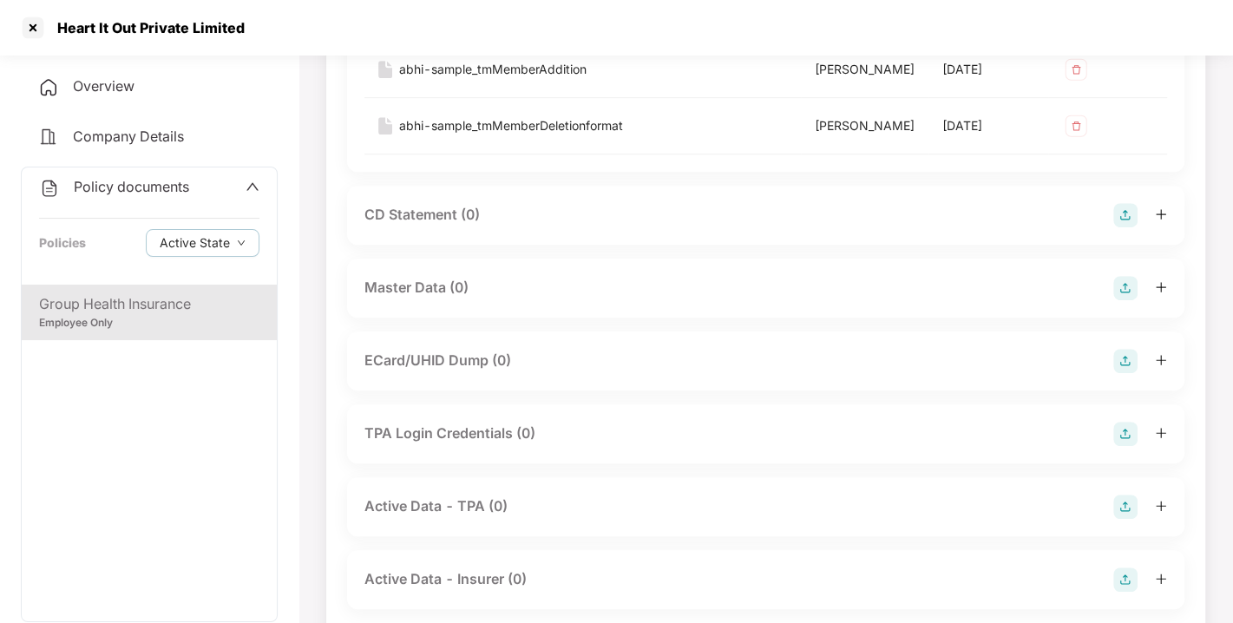
scroll to position [729, 0]
click at [1121, 299] on img at bounding box center [1125, 287] width 24 height 24
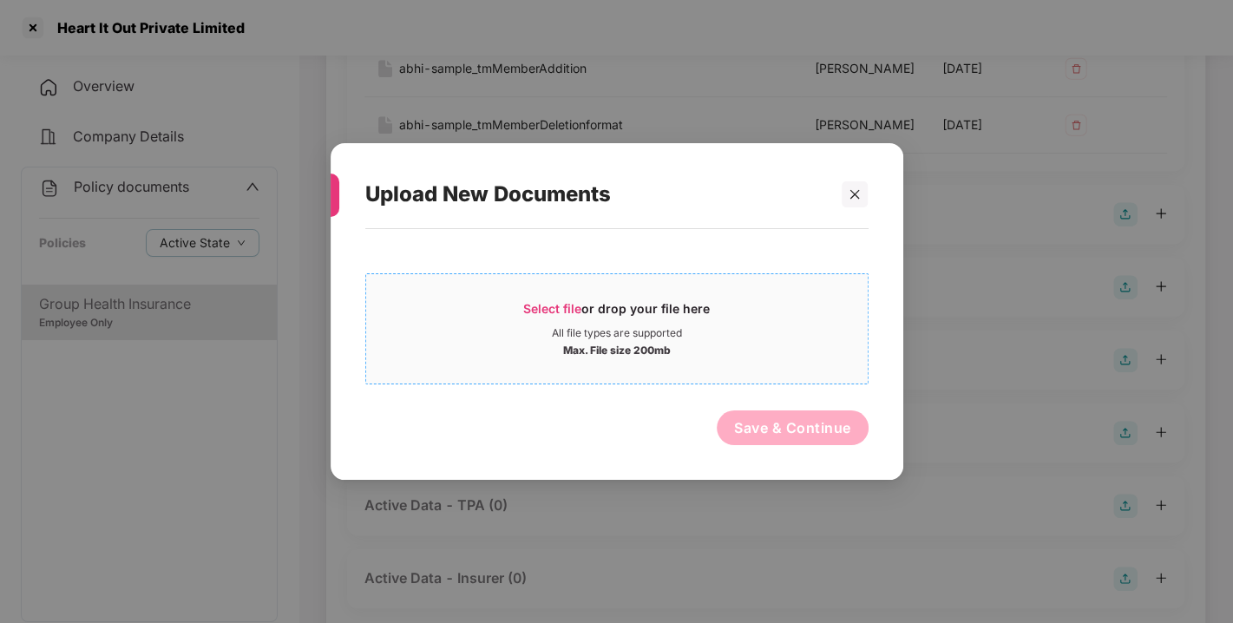
click at [567, 297] on span "Select file or drop your file here All file types are supported Max. File size …" at bounding box center [617, 328] width 502 height 83
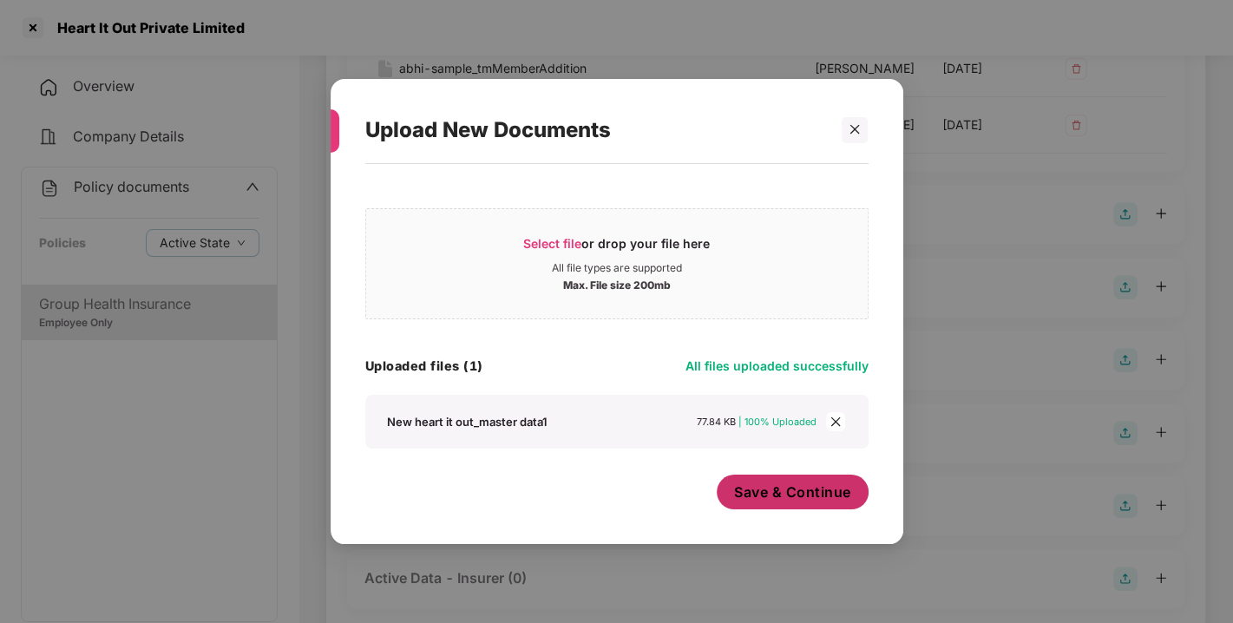
click at [776, 478] on button "Save & Continue" at bounding box center [793, 492] width 152 height 35
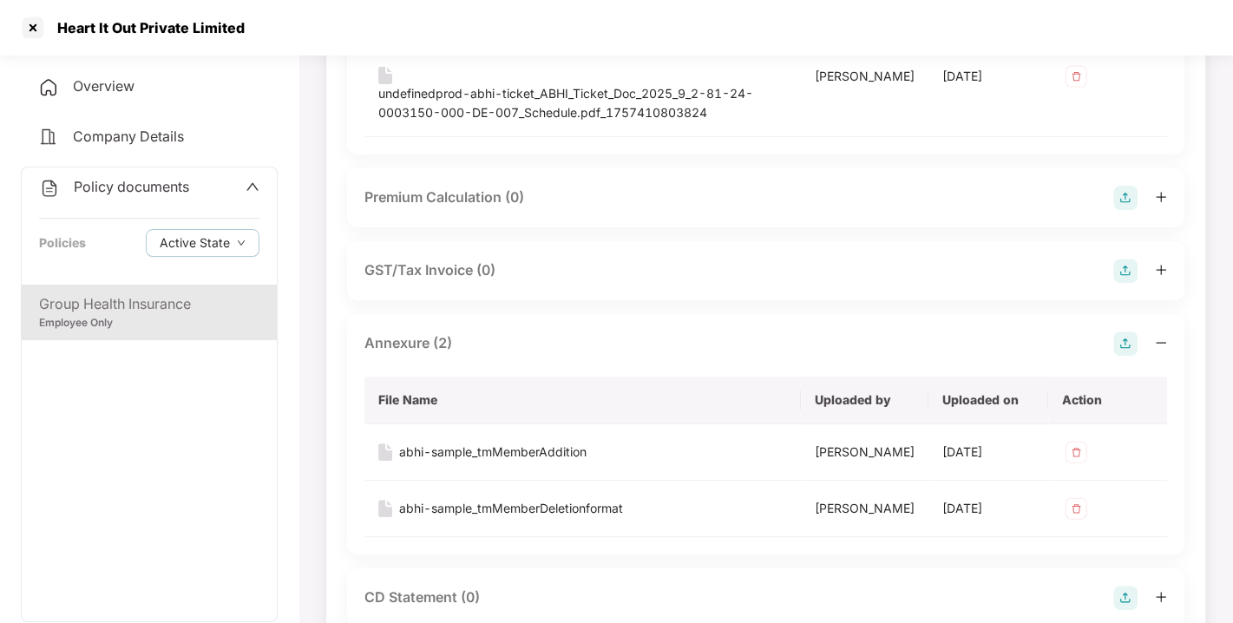
scroll to position [0, 0]
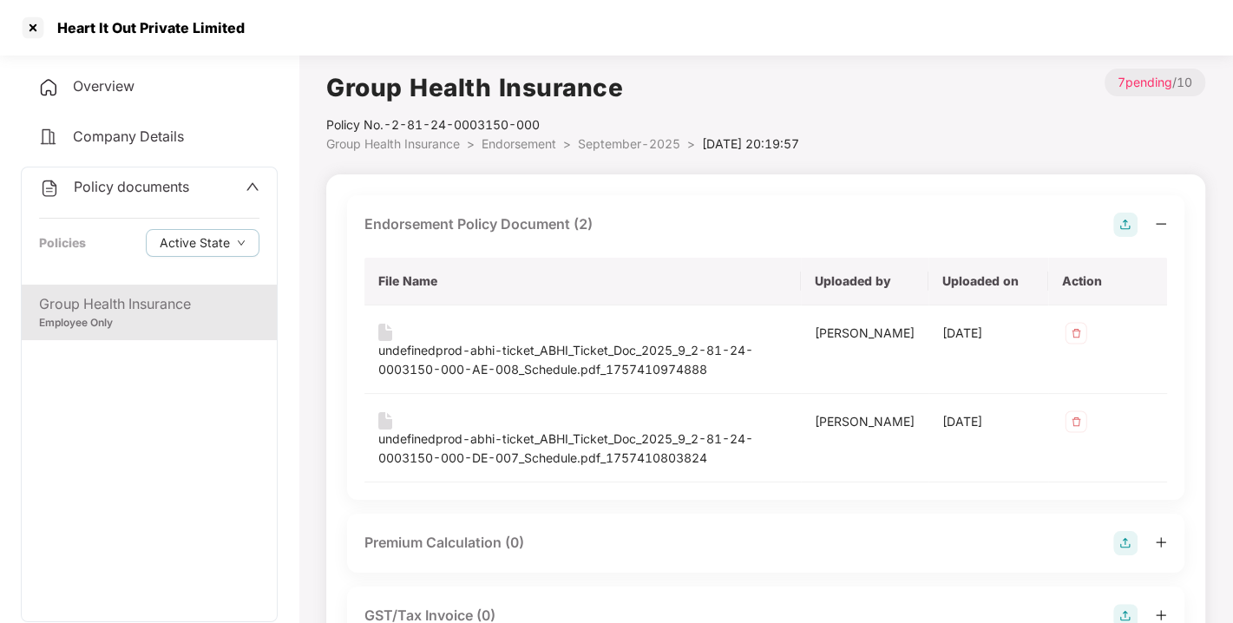
click at [532, 145] on span "Endorsement" at bounding box center [519, 143] width 75 height 15
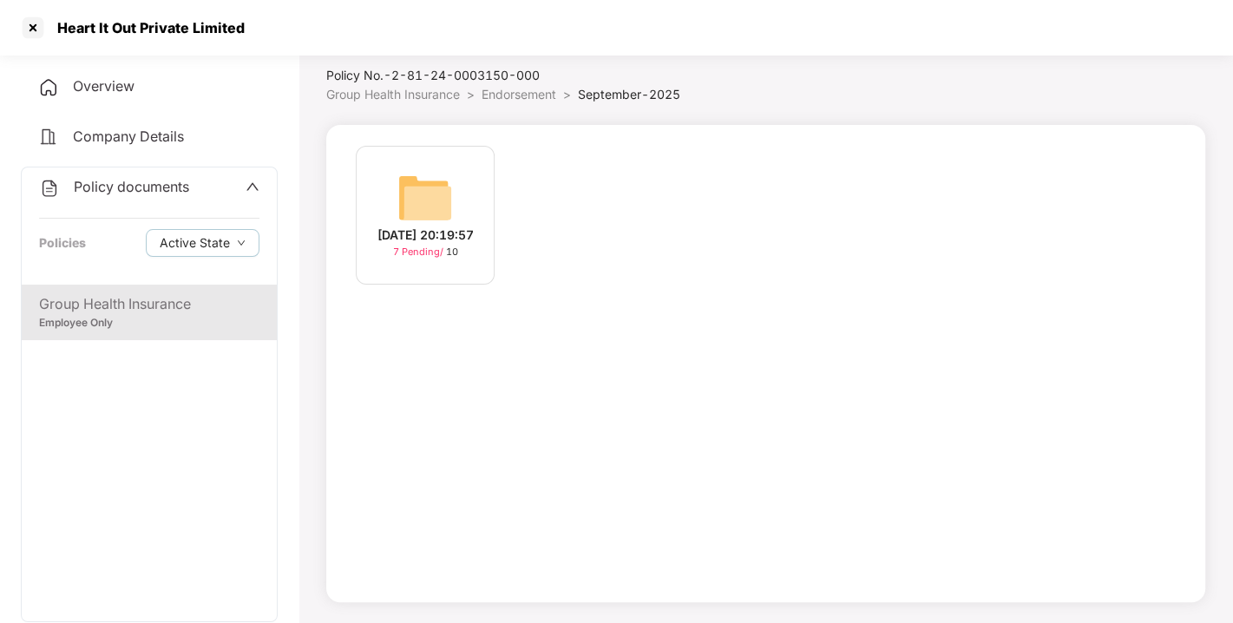
click at [509, 100] on span "Endorsement" at bounding box center [519, 94] width 75 height 15
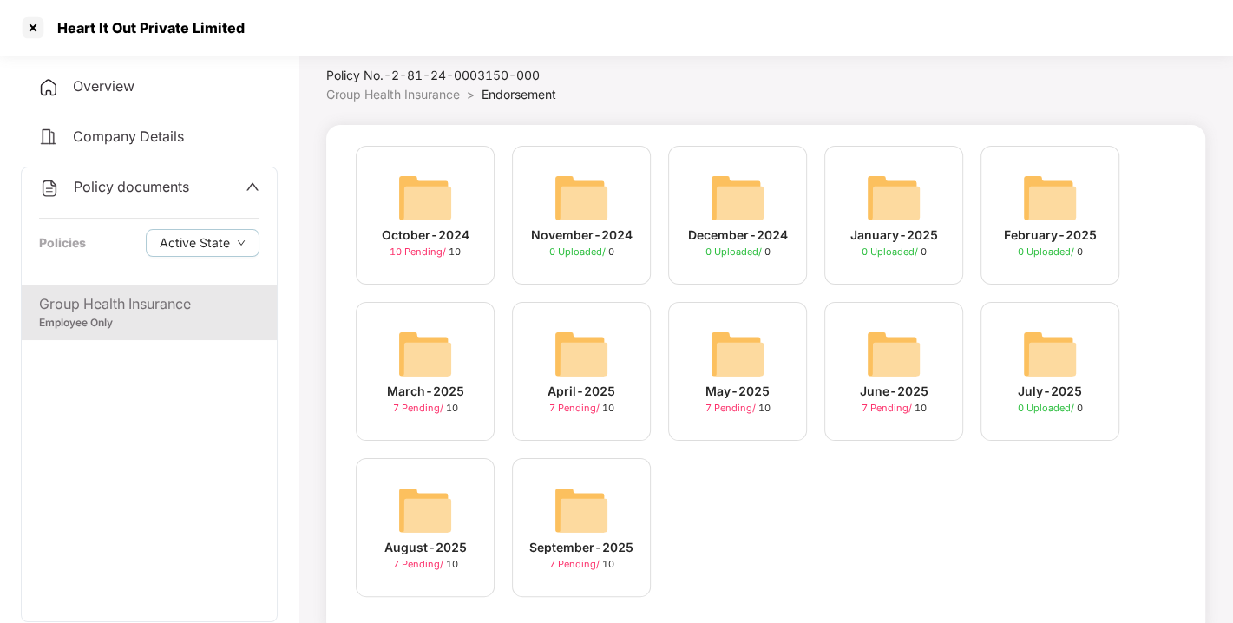
scroll to position [82, 0]
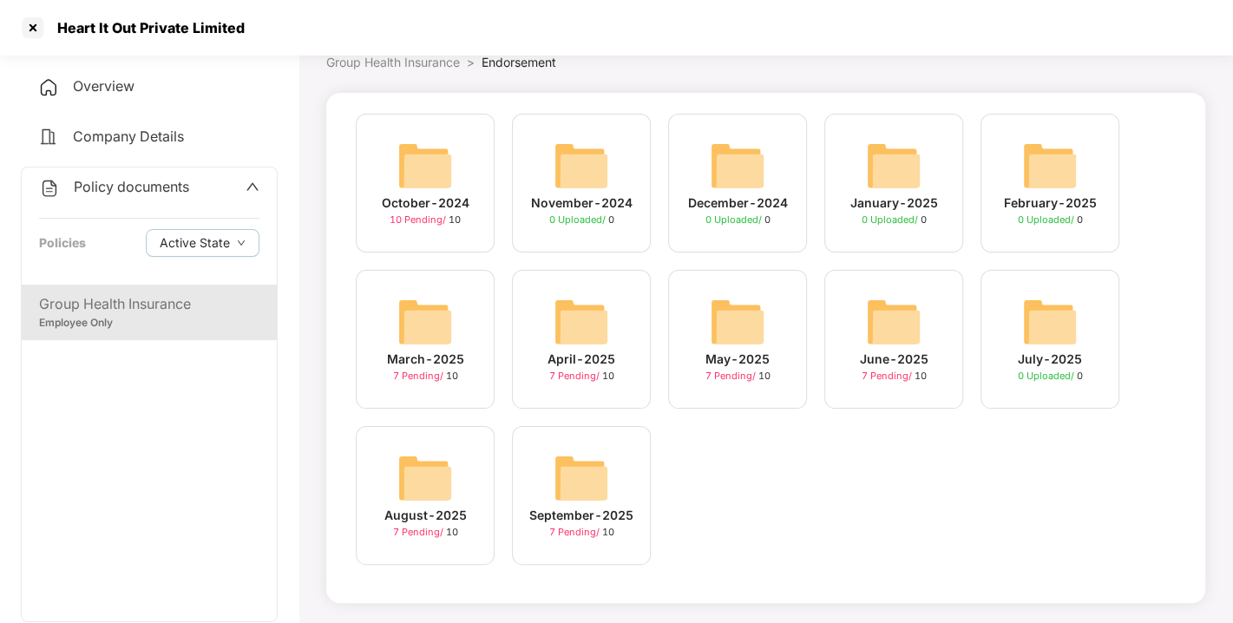
click at [140, 176] on div "Policy documents" at bounding box center [114, 187] width 150 height 23
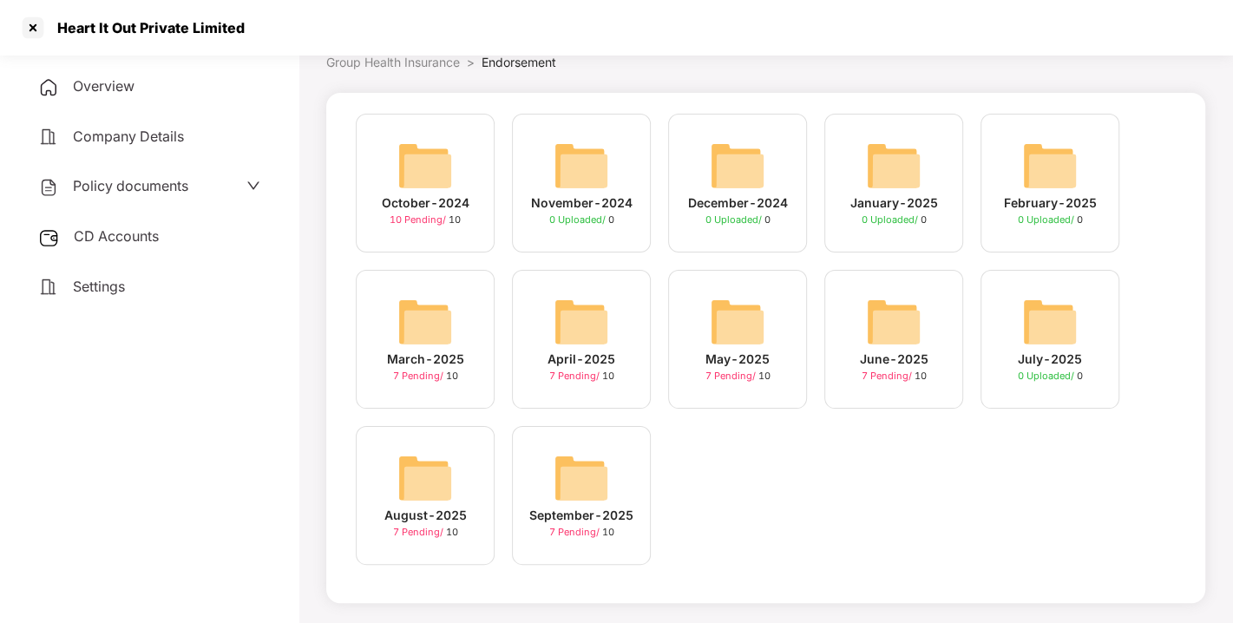
click at [121, 246] on div "CD Accounts" at bounding box center [149, 237] width 257 height 40
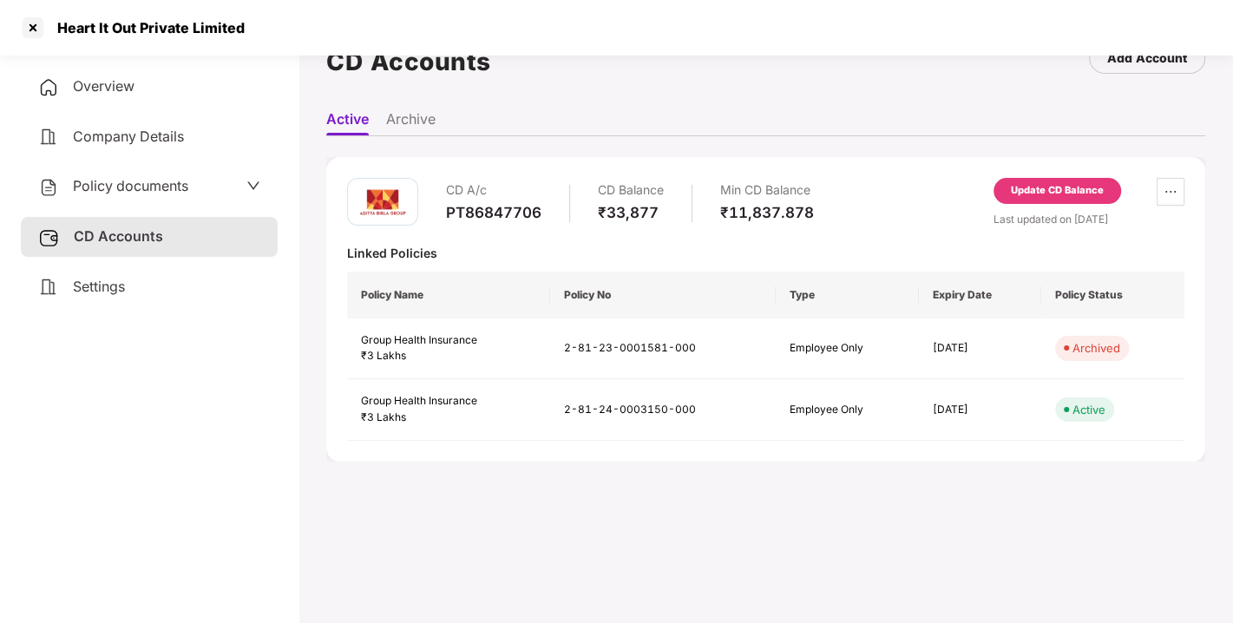
click at [1028, 193] on div "Update CD Balance" at bounding box center [1057, 191] width 93 height 16
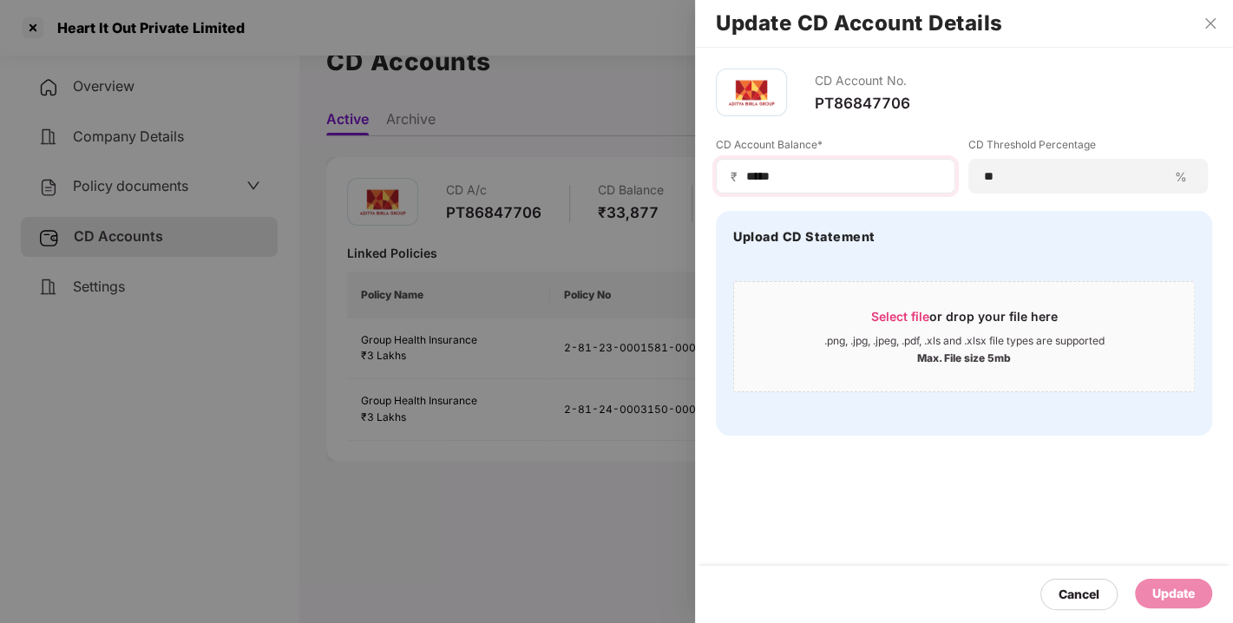
drag, startPoint x: 788, startPoint y: 166, endPoint x: 800, endPoint y: 179, distance: 17.8
click at [800, 179] on div "₹ *****" at bounding box center [836, 176] width 240 height 35
drag, startPoint x: 800, startPoint y: 179, endPoint x: 710, endPoint y: 193, distance: 91.3
click at [710, 193] on div "CD Account No. PT86847706 CD Account Balance* ₹ ***** CD Threshold Percentage *…" at bounding box center [964, 252] width 538 height 409
type input "*****"
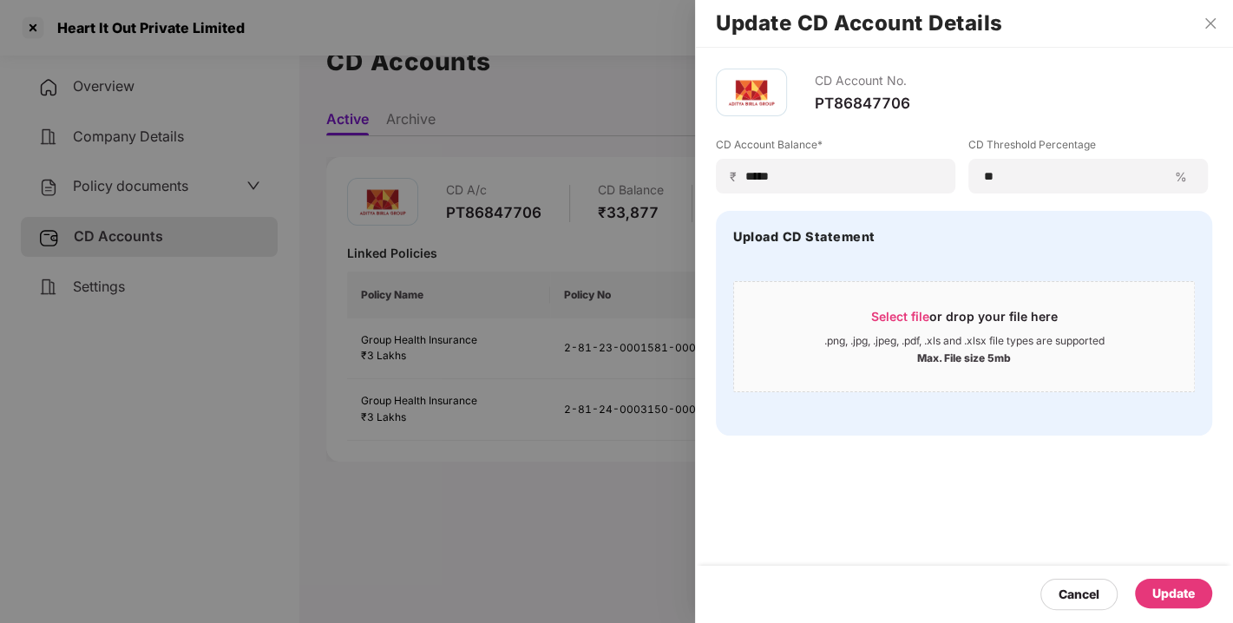
click at [1171, 598] on div "Update" at bounding box center [1173, 593] width 43 height 19
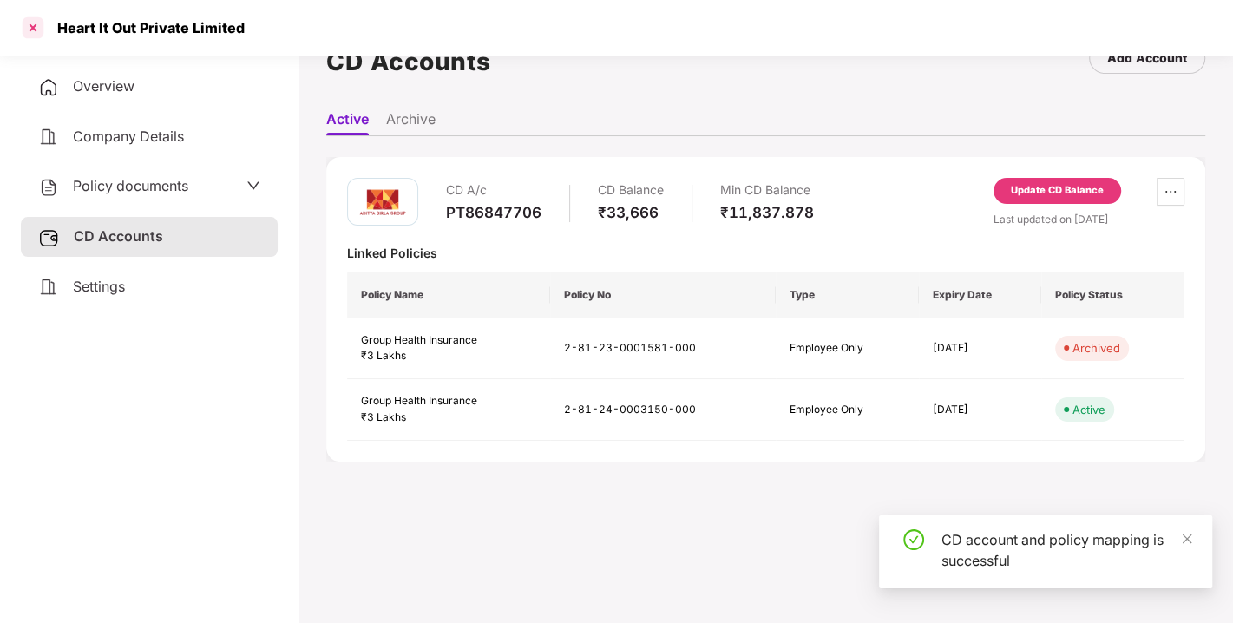
click at [30, 30] on div at bounding box center [33, 28] width 28 height 28
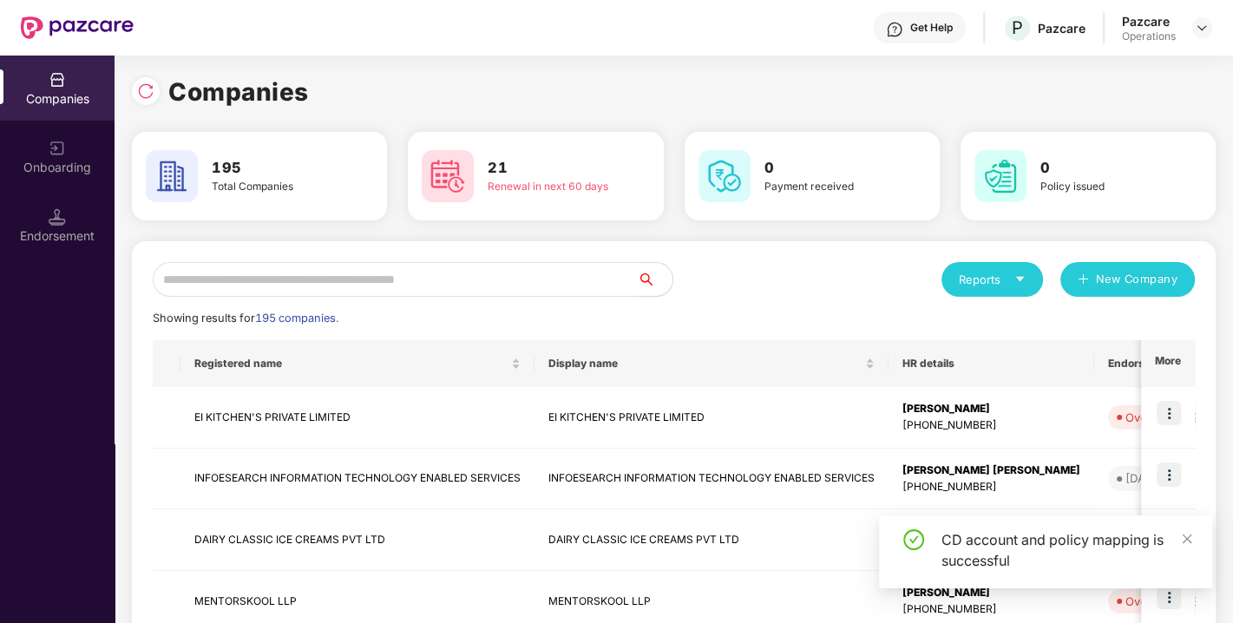
scroll to position [0, 0]
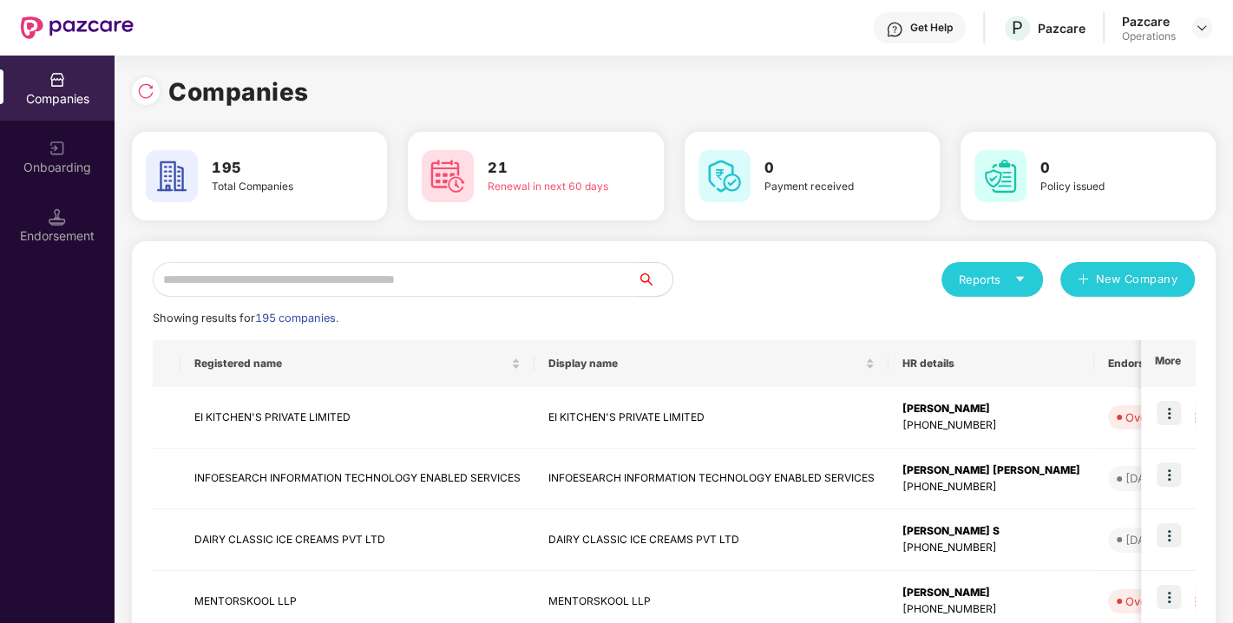
click at [395, 291] on input "text" at bounding box center [395, 279] width 485 height 35
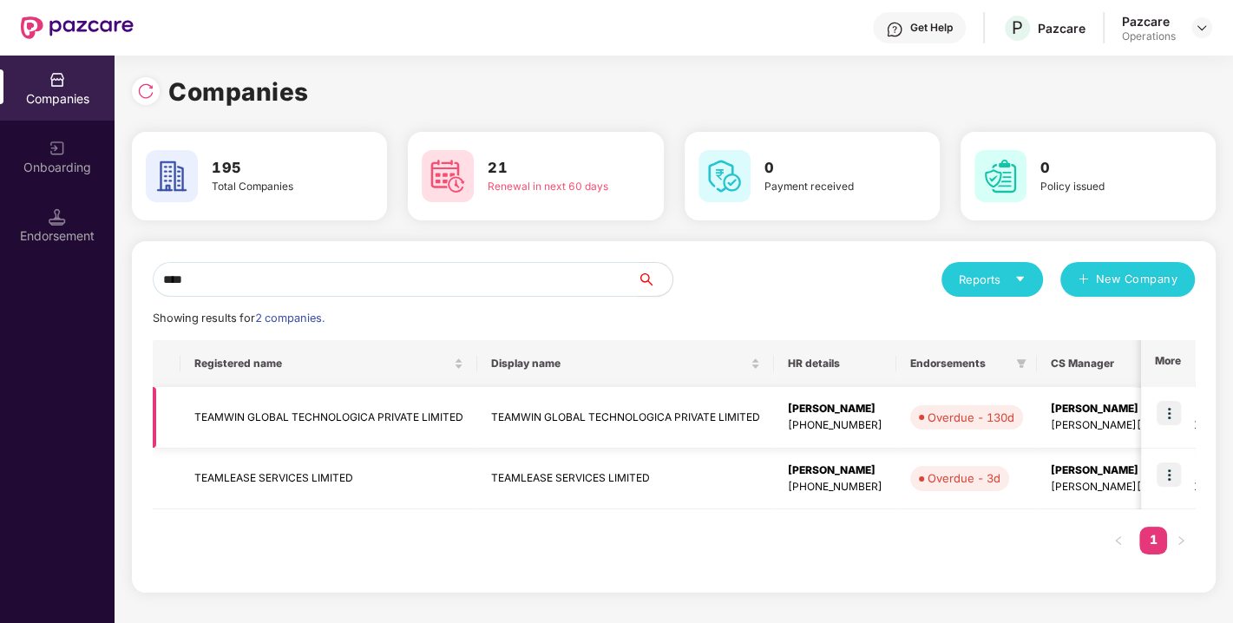
type input "****"
click at [285, 417] on td "TEAMWIN GLOBAL TECHNOLOGICA PRIVATE LIMITED" at bounding box center [329, 418] width 297 height 62
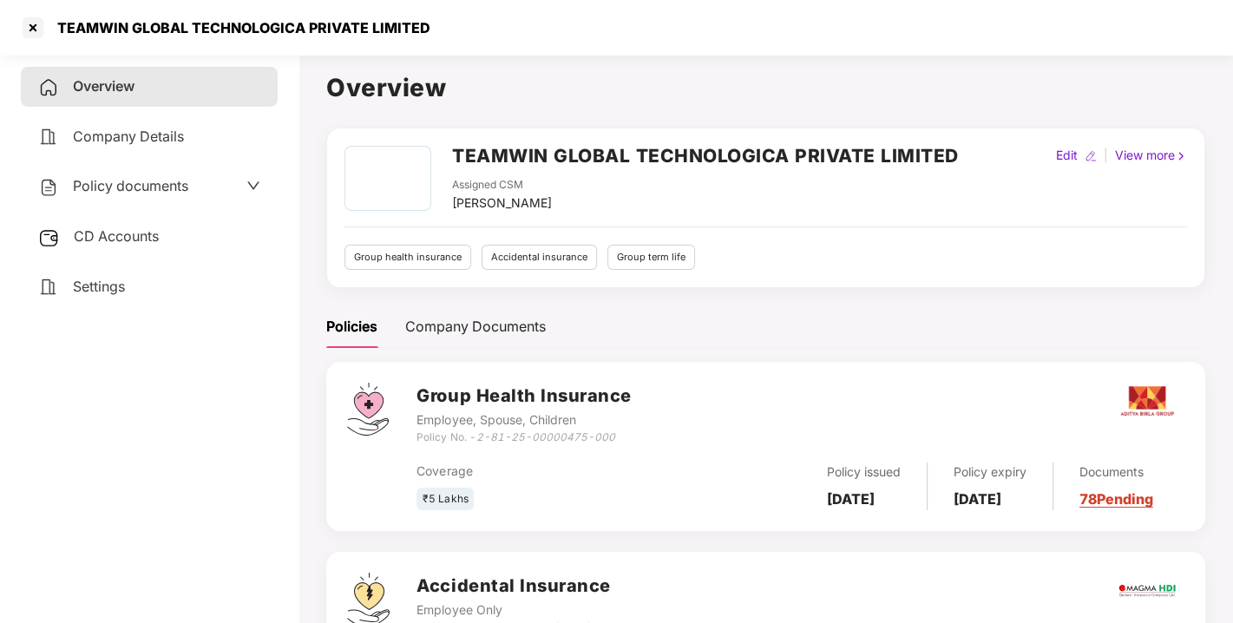
click at [155, 178] on span "Policy documents" at bounding box center [130, 185] width 115 height 17
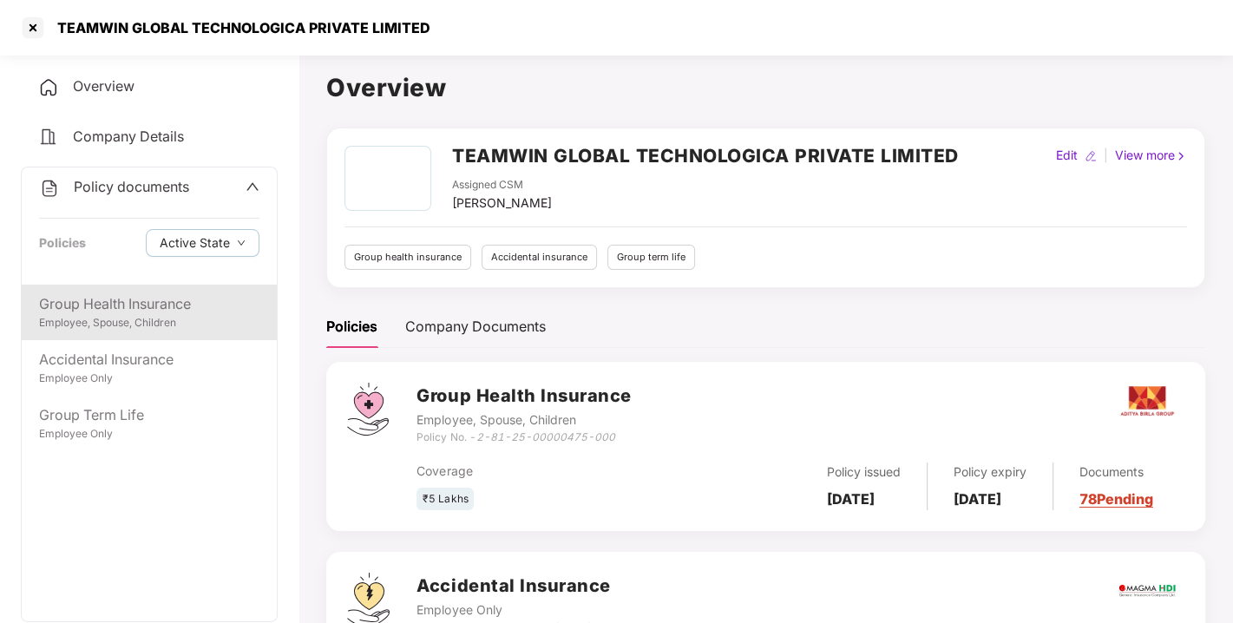
click at [114, 302] on div "Group Health Insurance" at bounding box center [149, 304] width 220 height 22
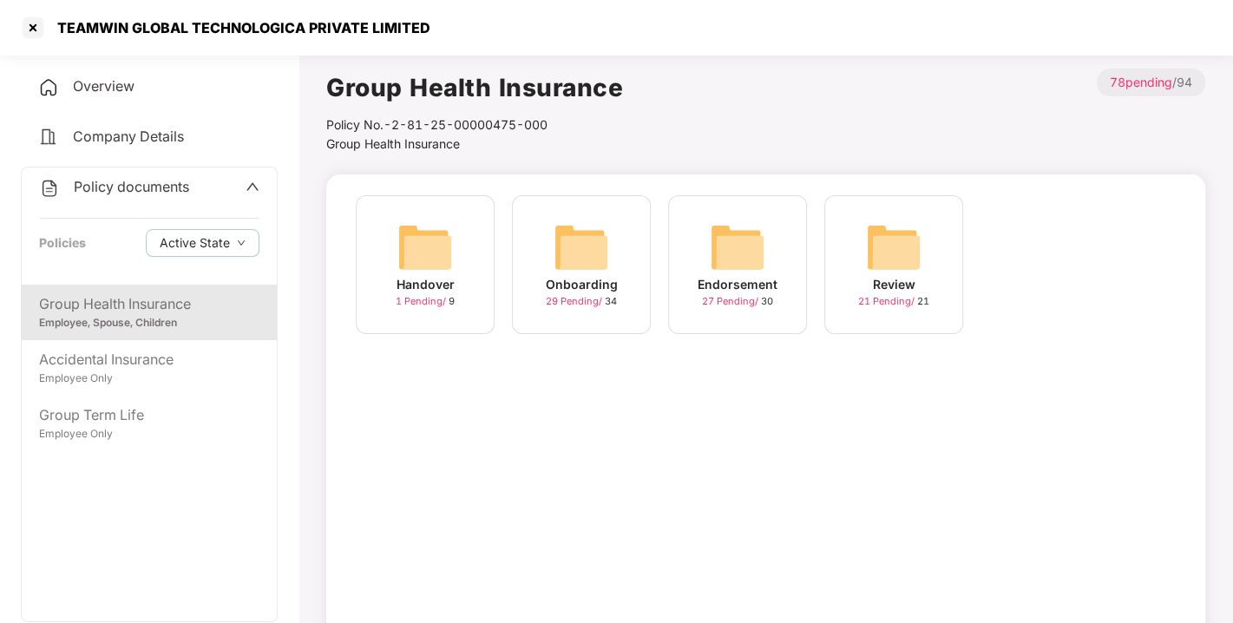
click at [734, 256] on img at bounding box center [738, 248] width 56 height 56
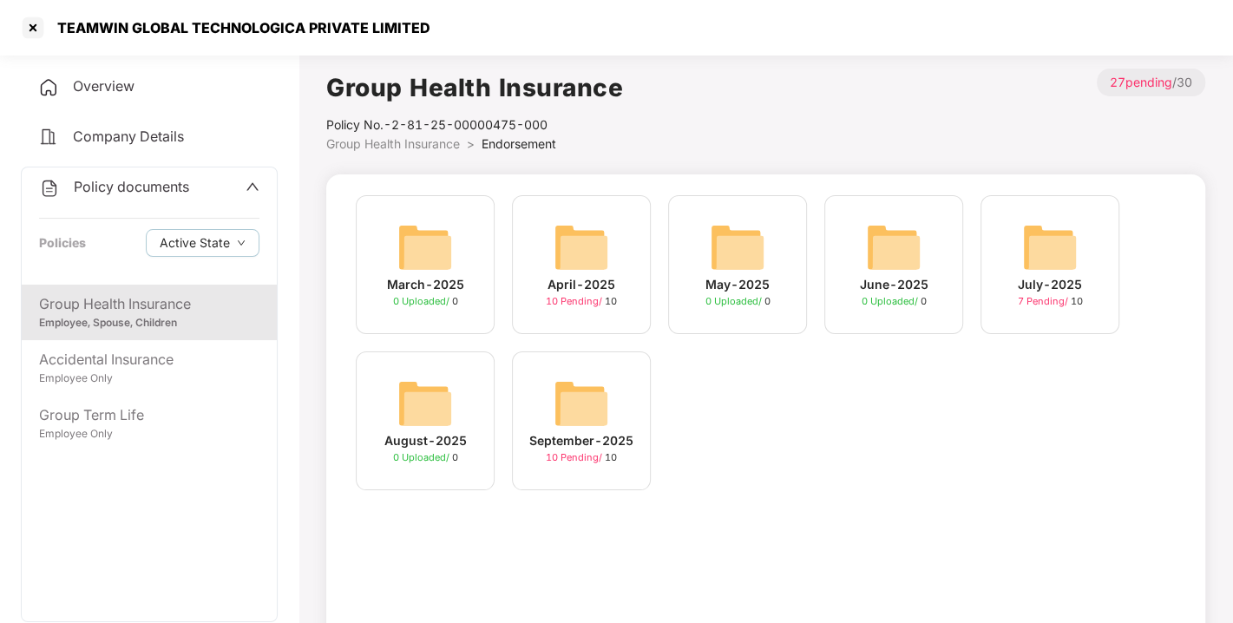
click at [550, 384] on div "September-2025 10 Pending / 10" at bounding box center [581, 420] width 139 height 139
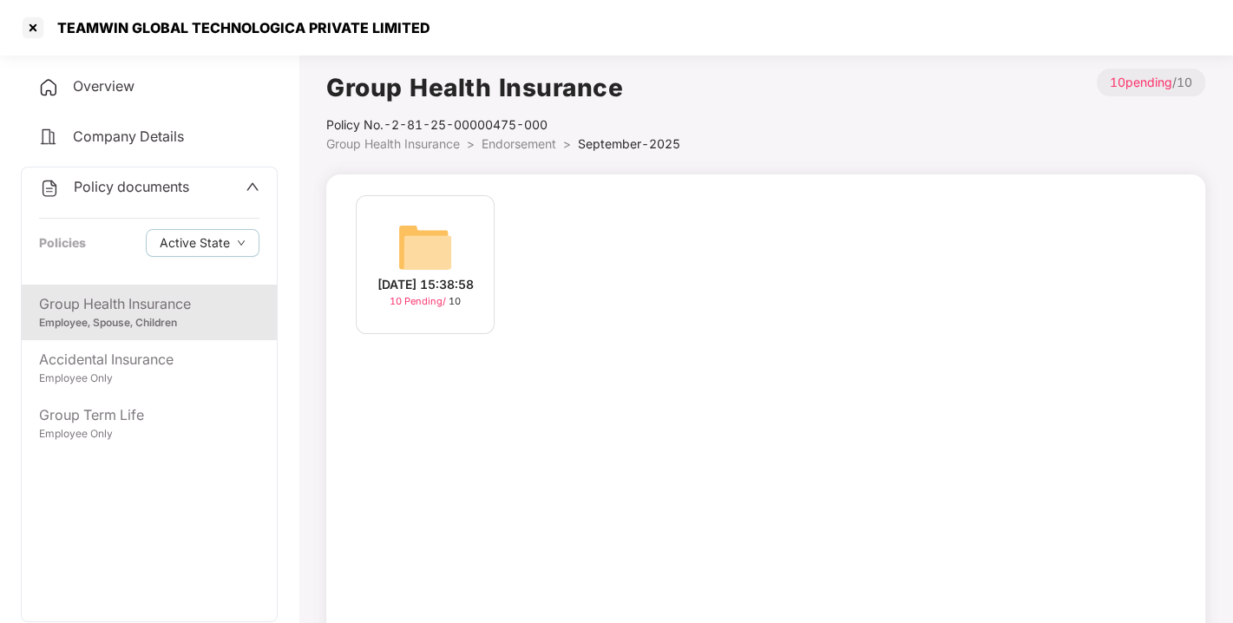
click at [449, 236] on img at bounding box center [425, 248] width 56 height 56
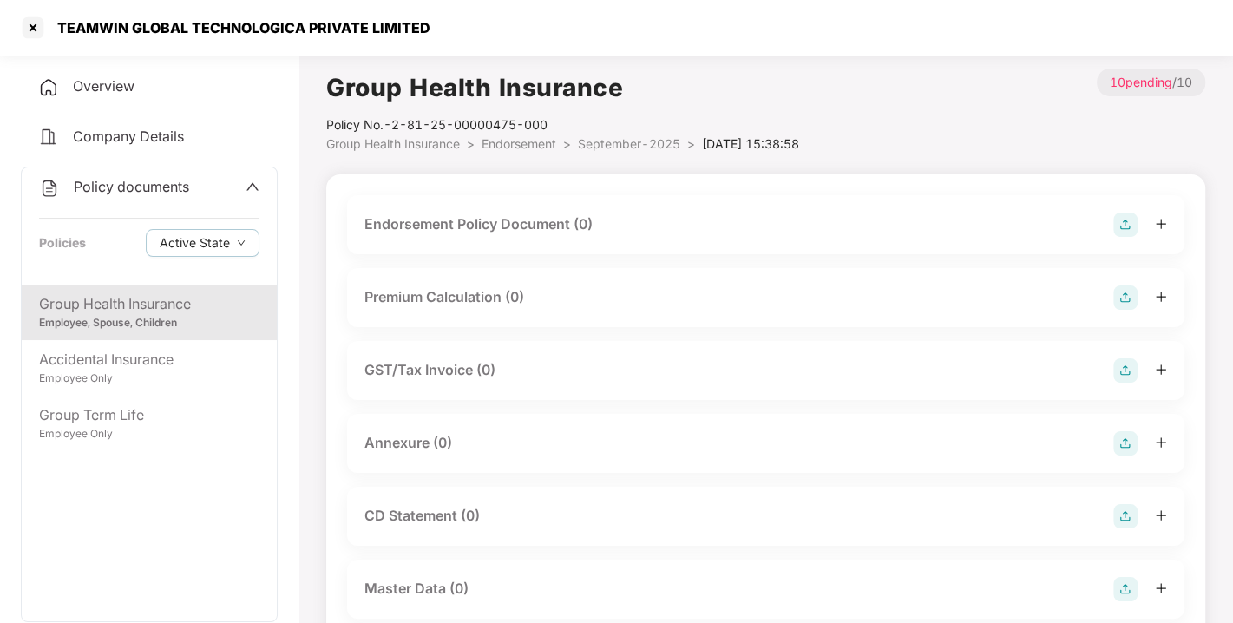
click at [1118, 228] on img at bounding box center [1125, 225] width 24 height 24
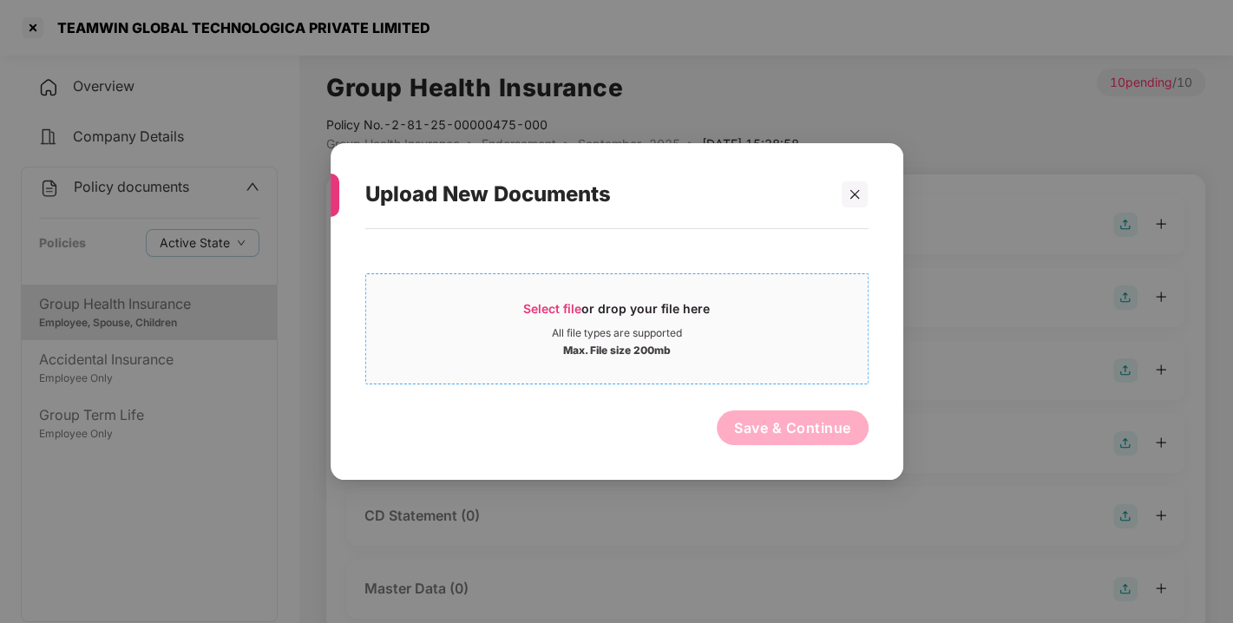
click at [560, 296] on span "Select file or drop your file here All file types are supported Max. File size …" at bounding box center [617, 328] width 502 height 83
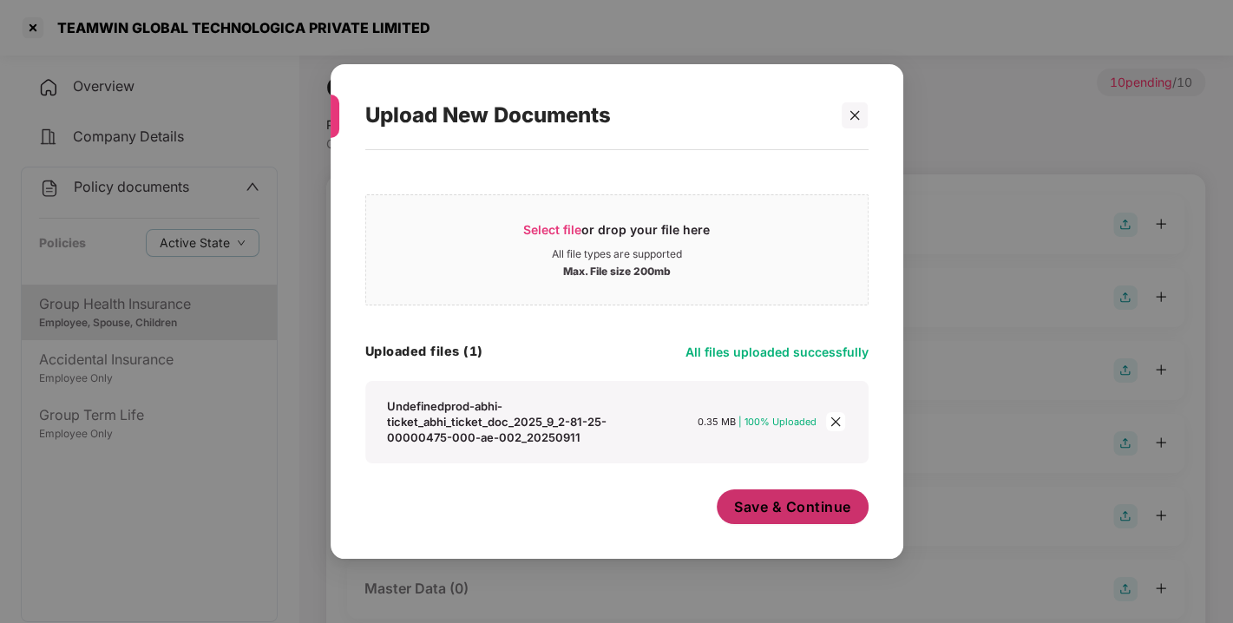
click at [776, 513] on span "Save & Continue" at bounding box center [792, 506] width 117 height 19
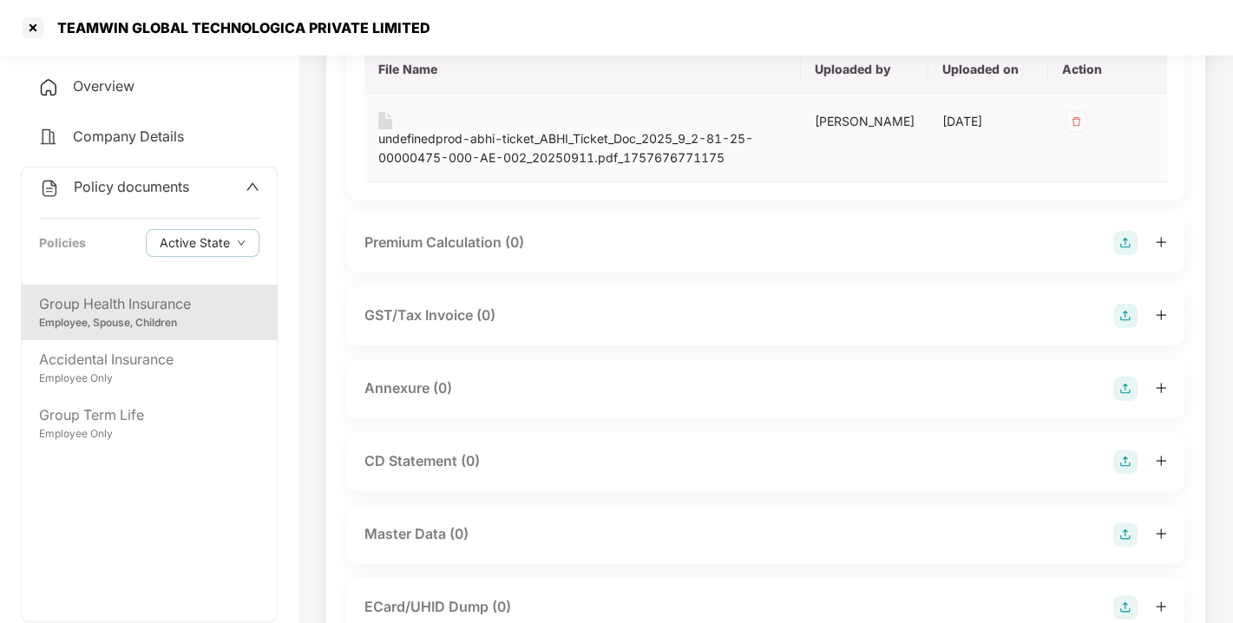
scroll to position [258, 0]
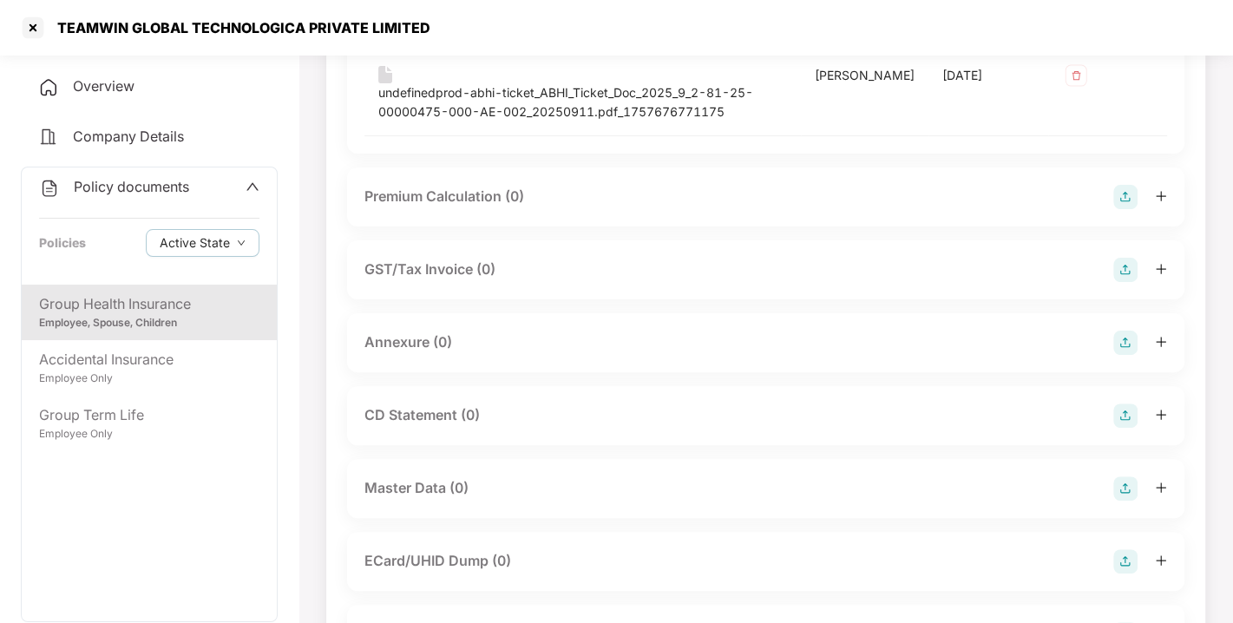
click at [1132, 350] on img at bounding box center [1125, 343] width 24 height 24
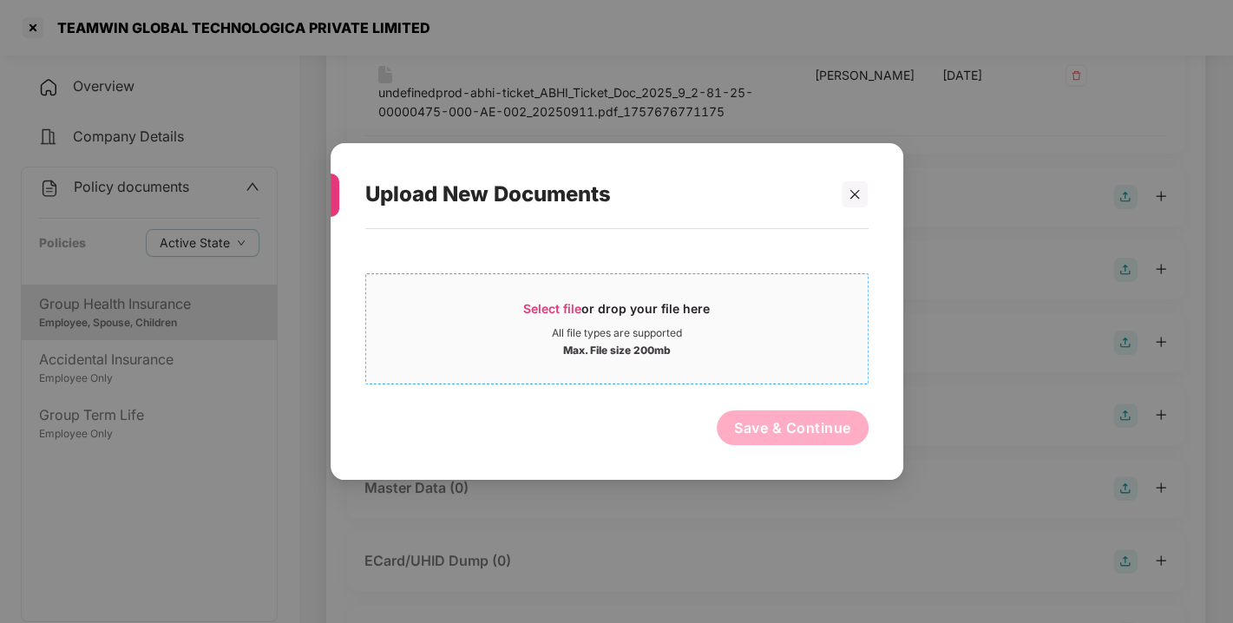
click at [544, 302] on span "Select file" at bounding box center [552, 308] width 58 height 15
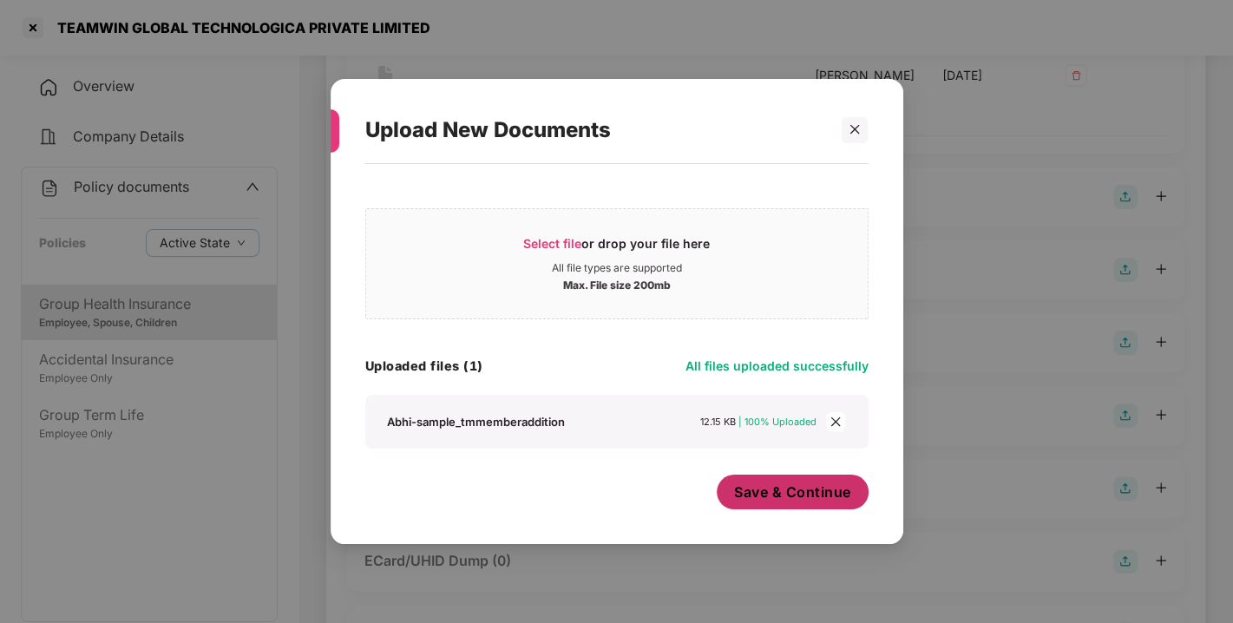
click at [761, 489] on span "Save & Continue" at bounding box center [792, 492] width 117 height 19
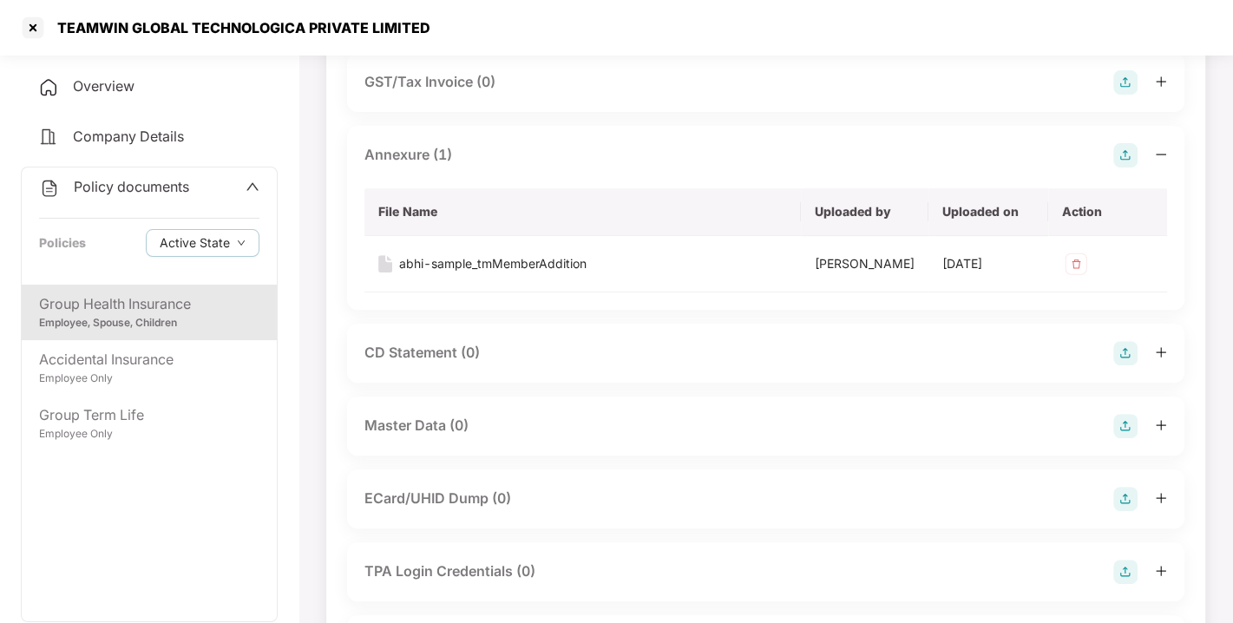
scroll to position [553, 0]
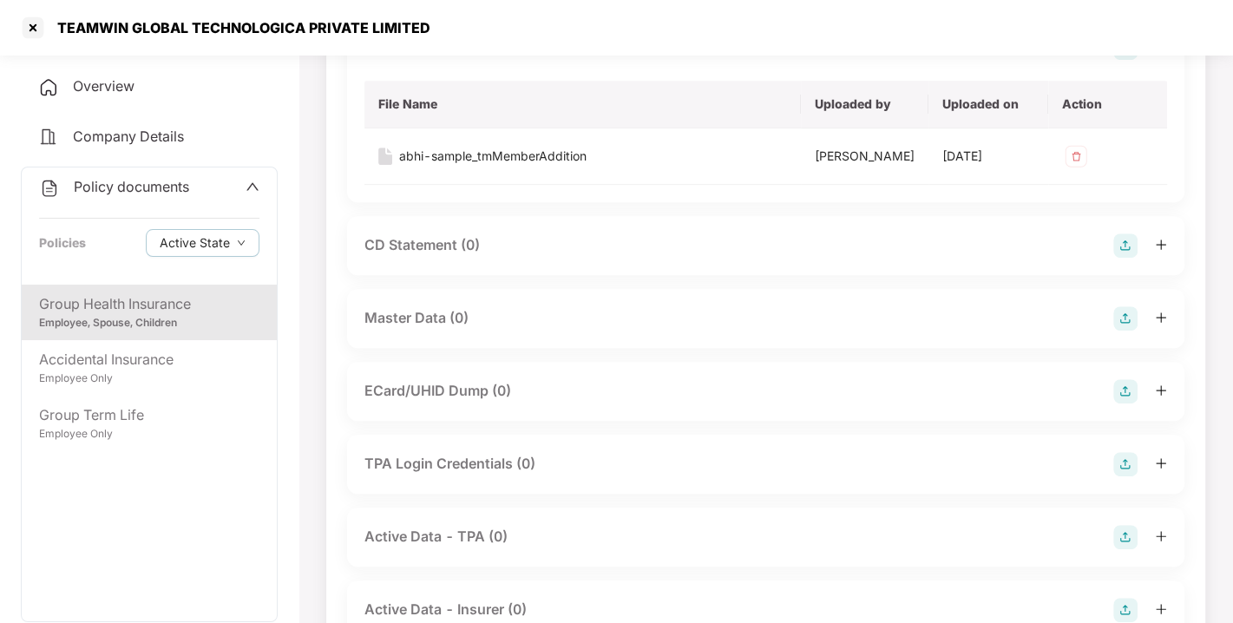
click at [1124, 331] on img at bounding box center [1125, 318] width 24 height 24
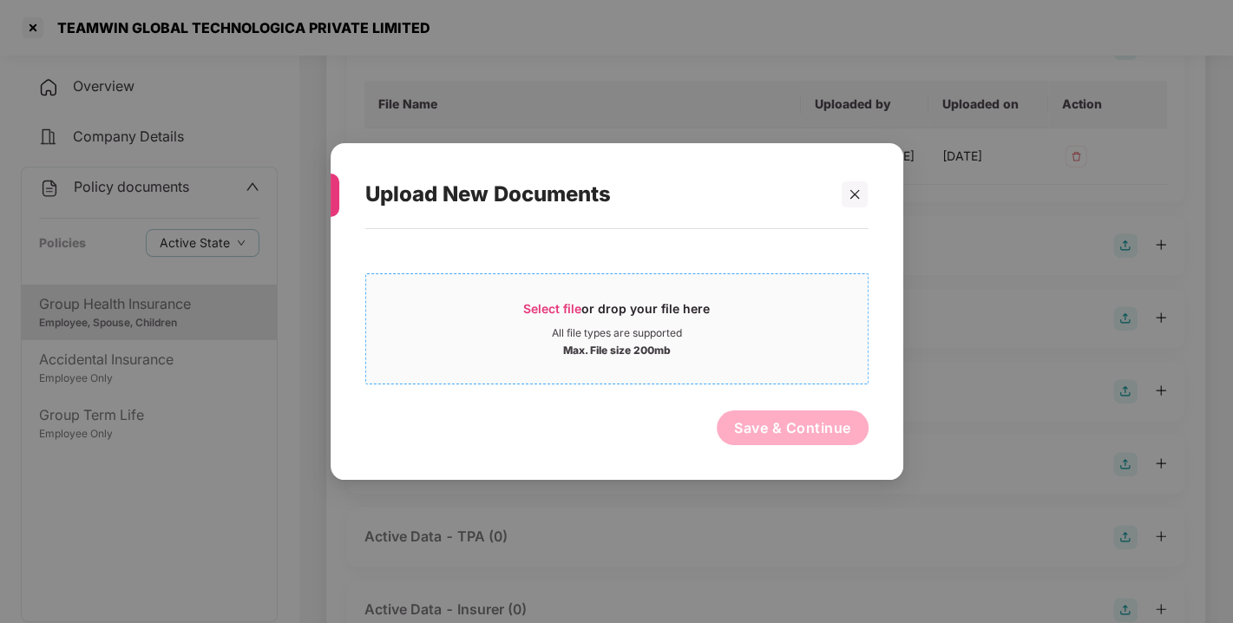
click at [555, 302] on span "Select file" at bounding box center [552, 308] width 58 height 15
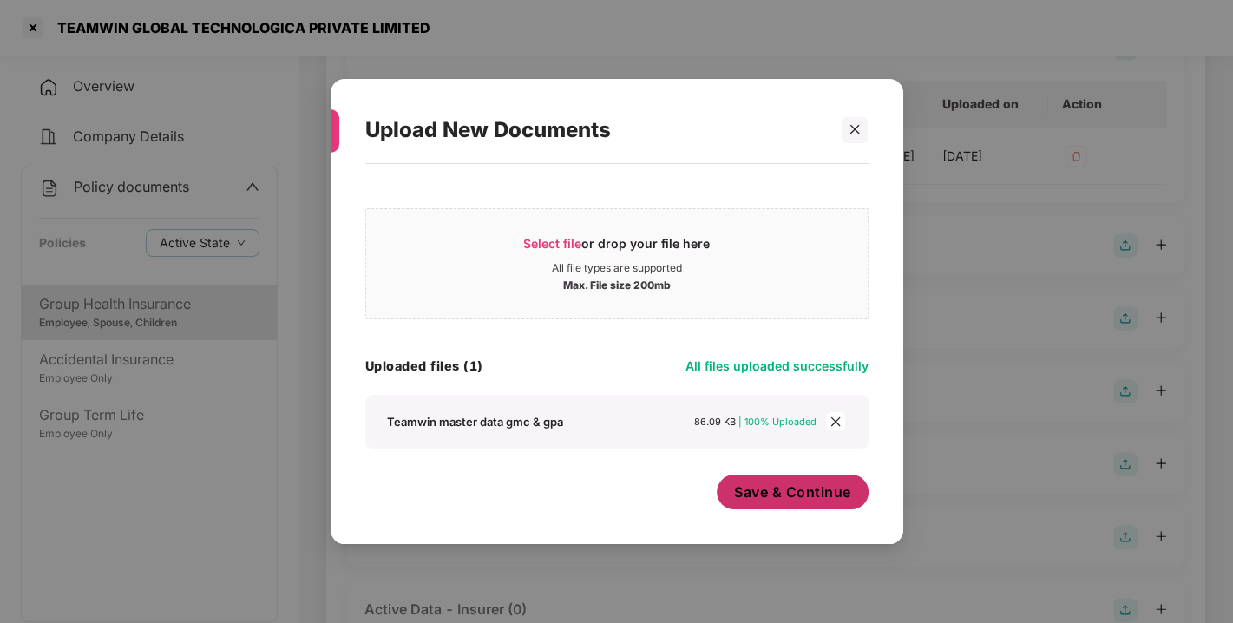
click at [786, 500] on span "Save & Continue" at bounding box center [792, 492] width 117 height 19
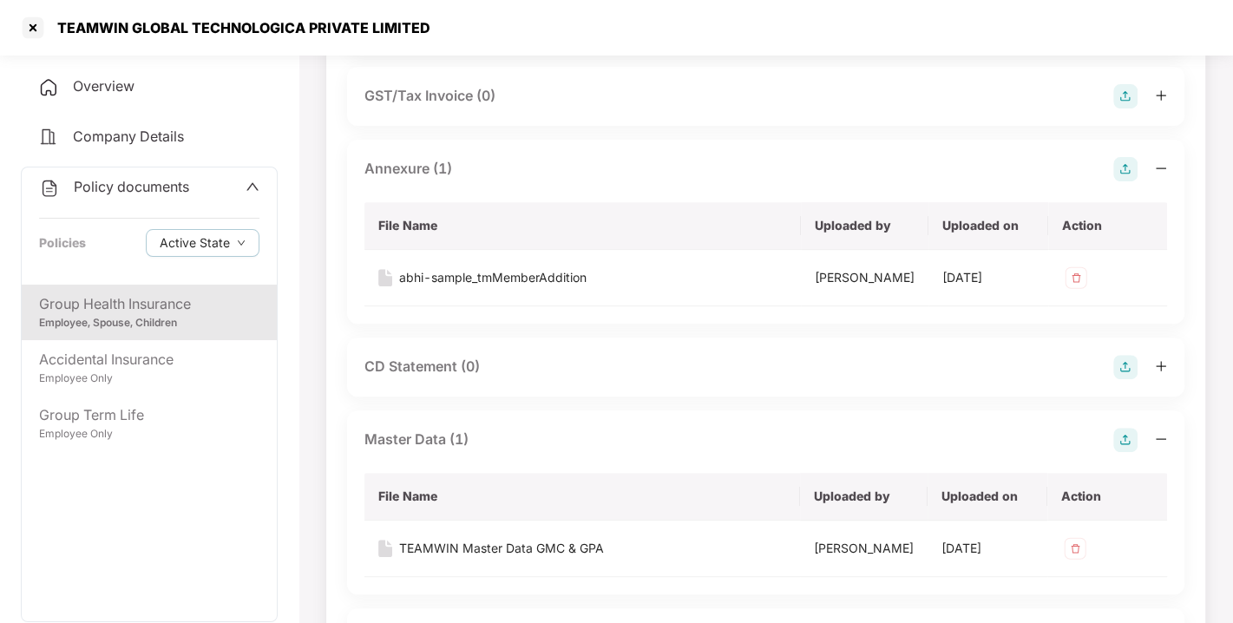
scroll to position [0, 0]
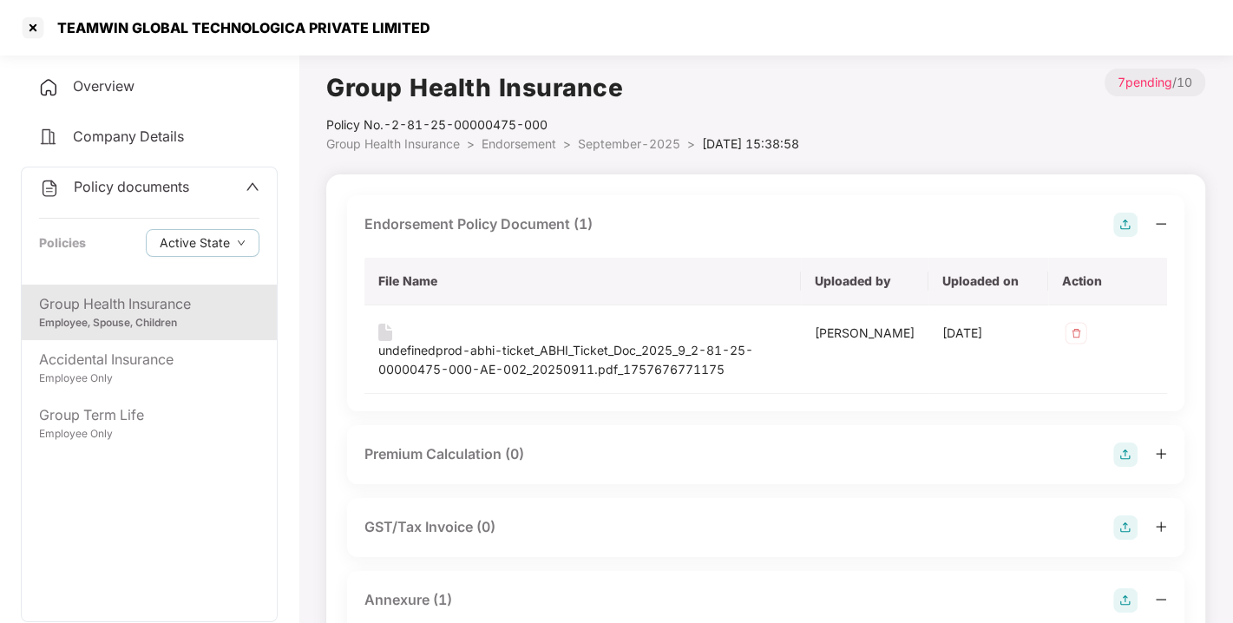
click at [514, 139] on span "Endorsement" at bounding box center [519, 143] width 75 height 15
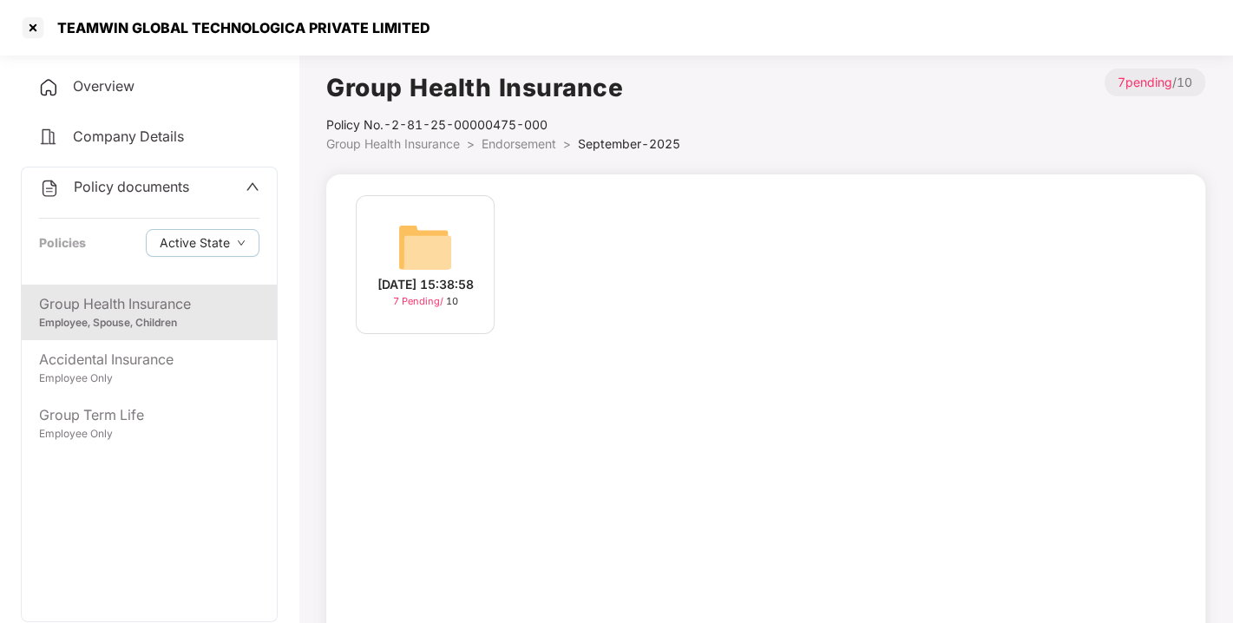
click at [514, 139] on span "Endorsement" at bounding box center [519, 143] width 75 height 15
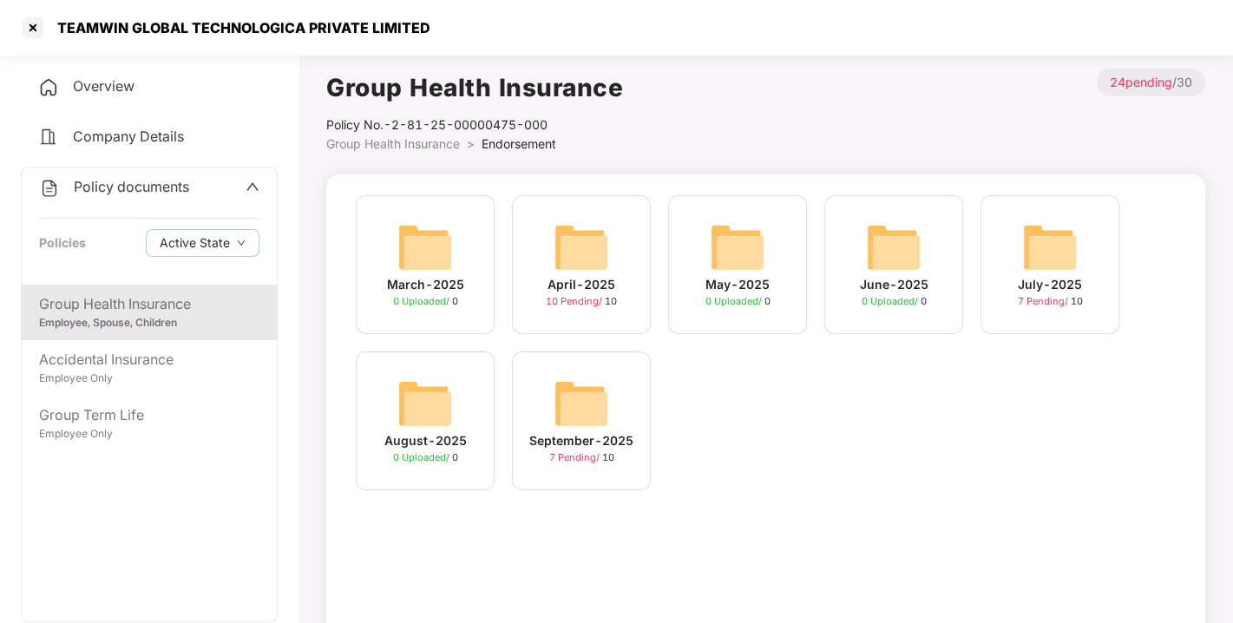
click at [125, 194] on span "Policy documents" at bounding box center [131, 186] width 115 height 17
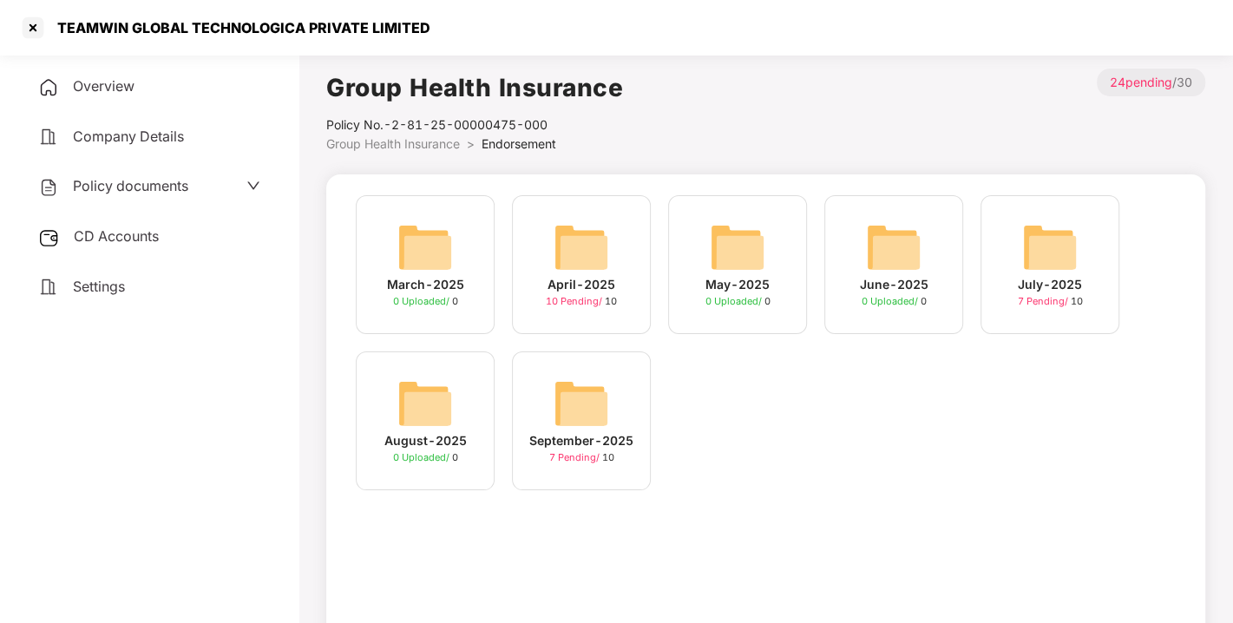
click at [134, 233] on span "CD Accounts" at bounding box center [116, 235] width 85 height 17
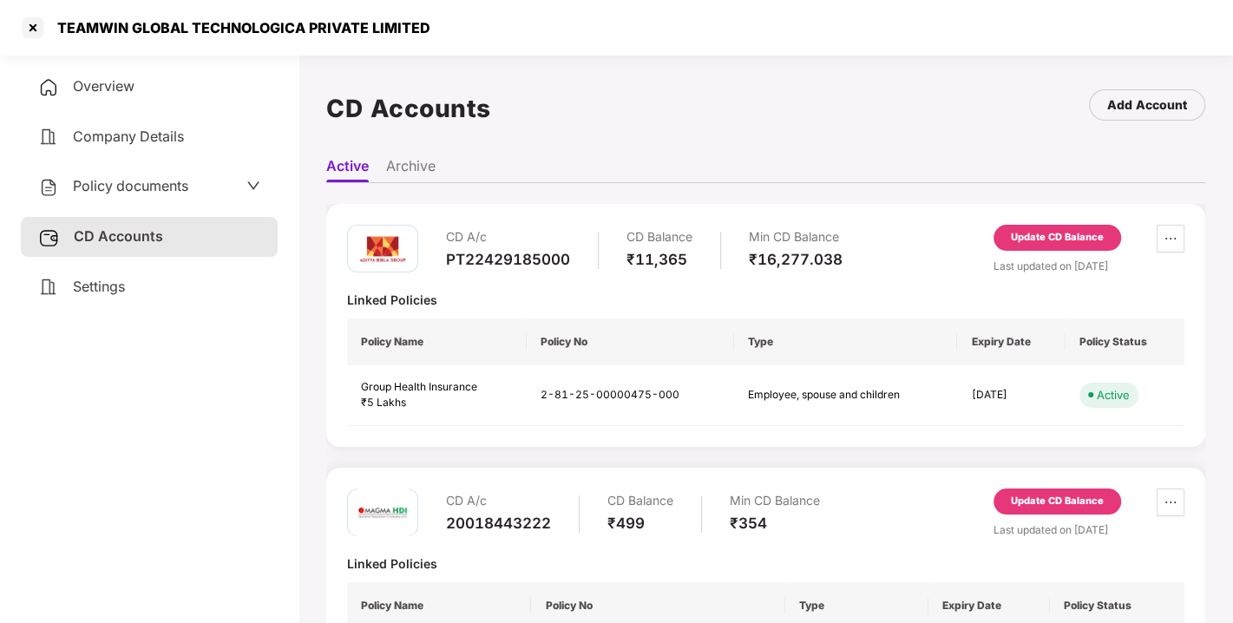
click at [1094, 226] on div "Update CD Balance" at bounding box center [1058, 238] width 128 height 26
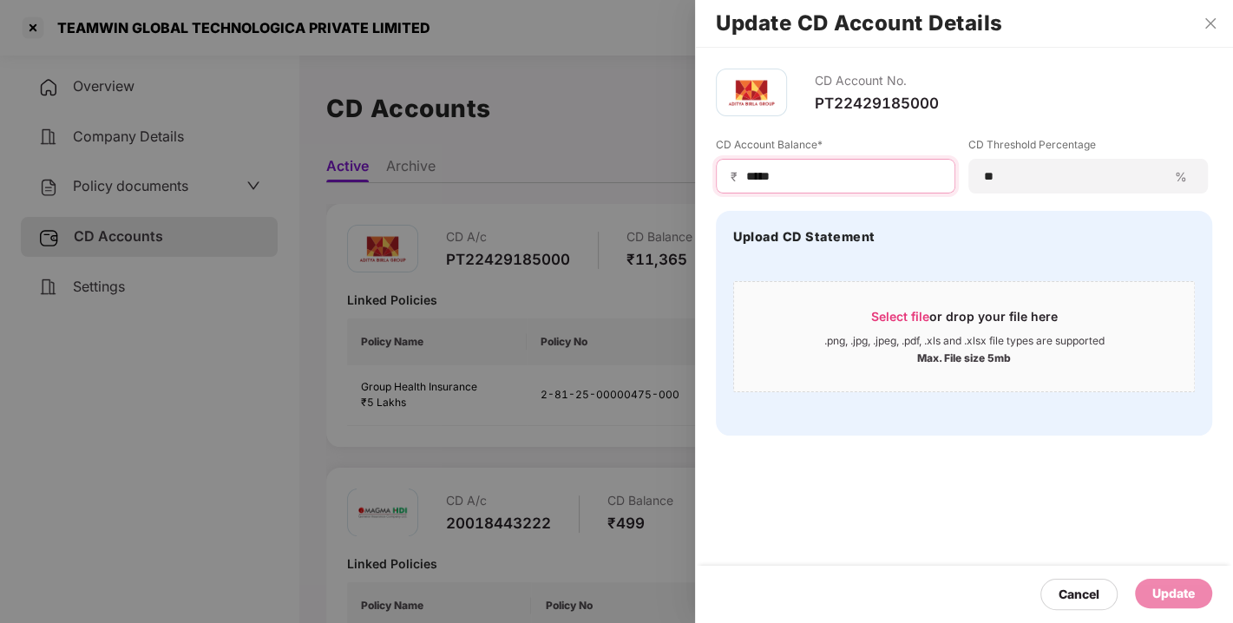
drag, startPoint x: 778, startPoint y: 168, endPoint x: 674, endPoint y: 186, distance: 104.7
click at [674, 186] on div "Update CD Account Details CD Account No. PT22429185000 CD Account Balance* ₹ **…" at bounding box center [616, 311] width 1233 height 623
type input "****"
click at [1191, 580] on div "Update" at bounding box center [1173, 594] width 77 height 30
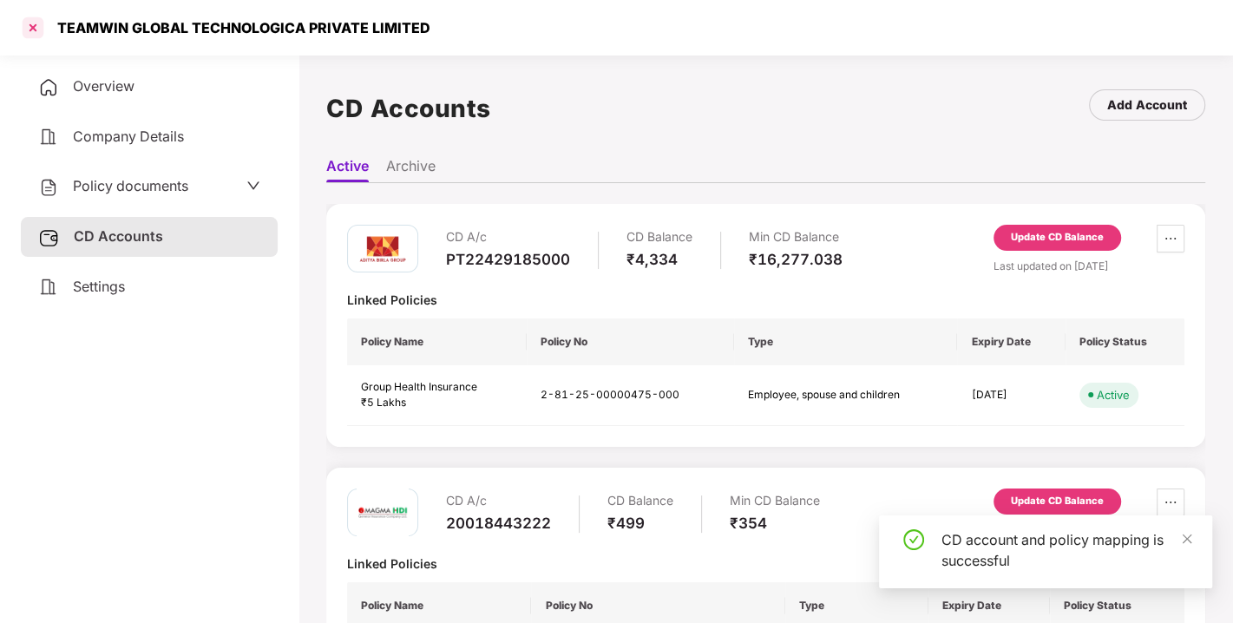
click at [24, 19] on div at bounding box center [33, 28] width 28 height 28
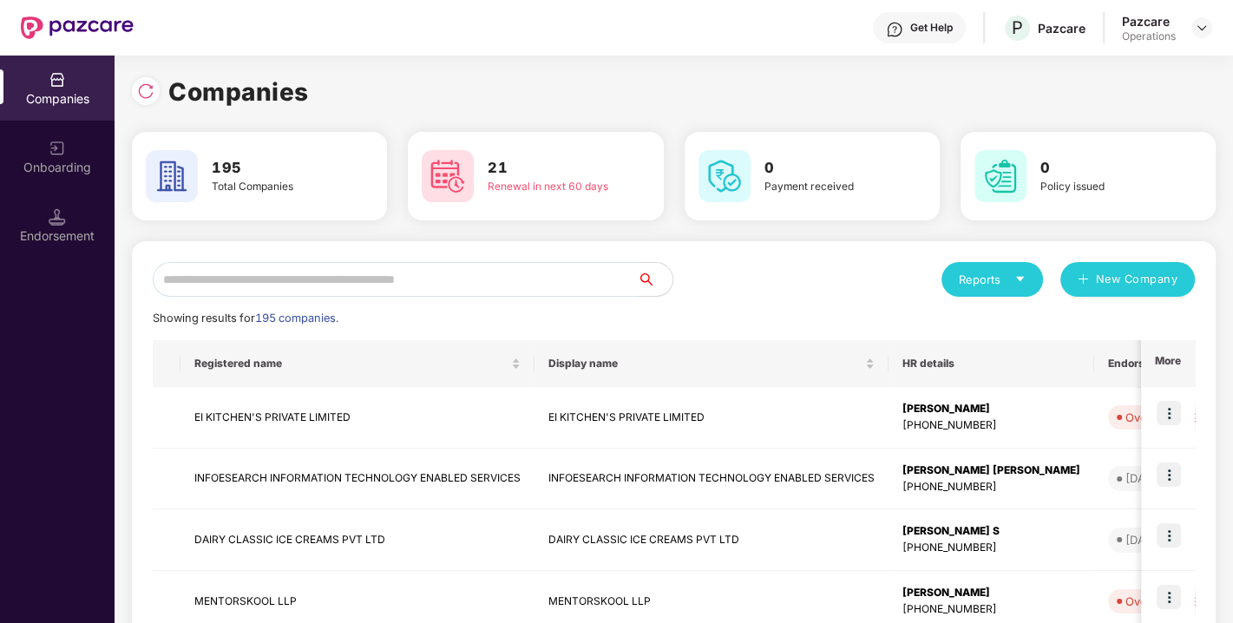
click at [340, 290] on input "text" at bounding box center [395, 279] width 485 height 35
click at [317, 285] on input "text" at bounding box center [395, 279] width 485 height 35
click at [317, 285] on input "*" at bounding box center [395, 279] width 485 height 35
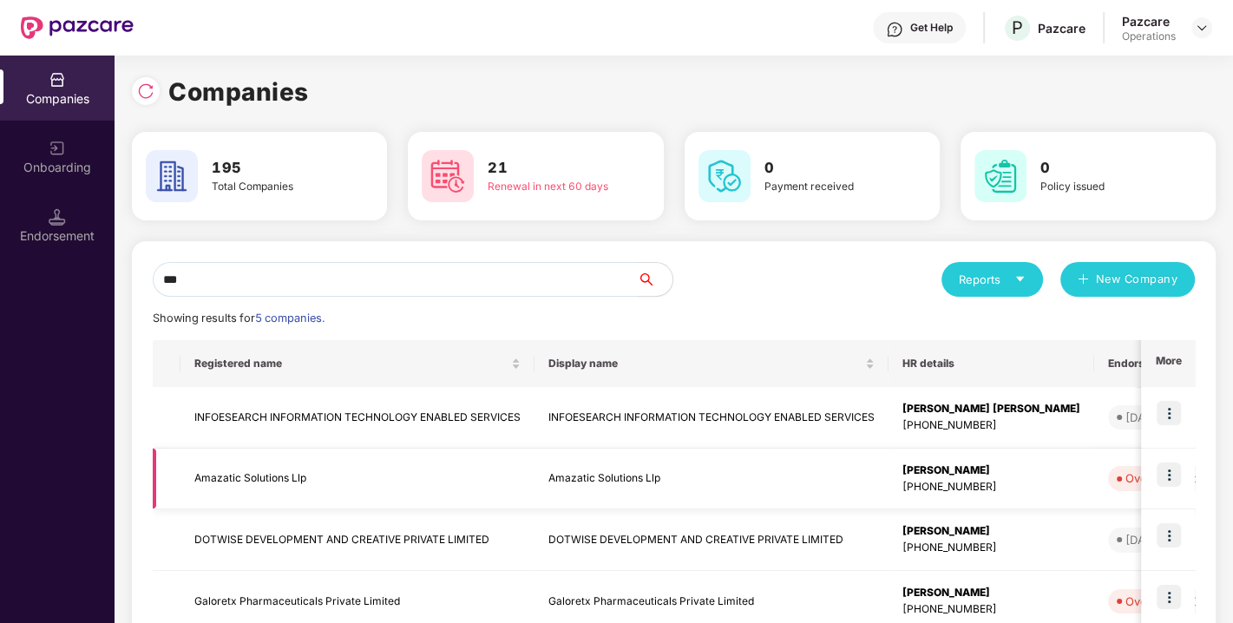
type input "***"
click at [246, 475] on td "Amazatic Solutions Llp" at bounding box center [358, 480] width 354 height 62
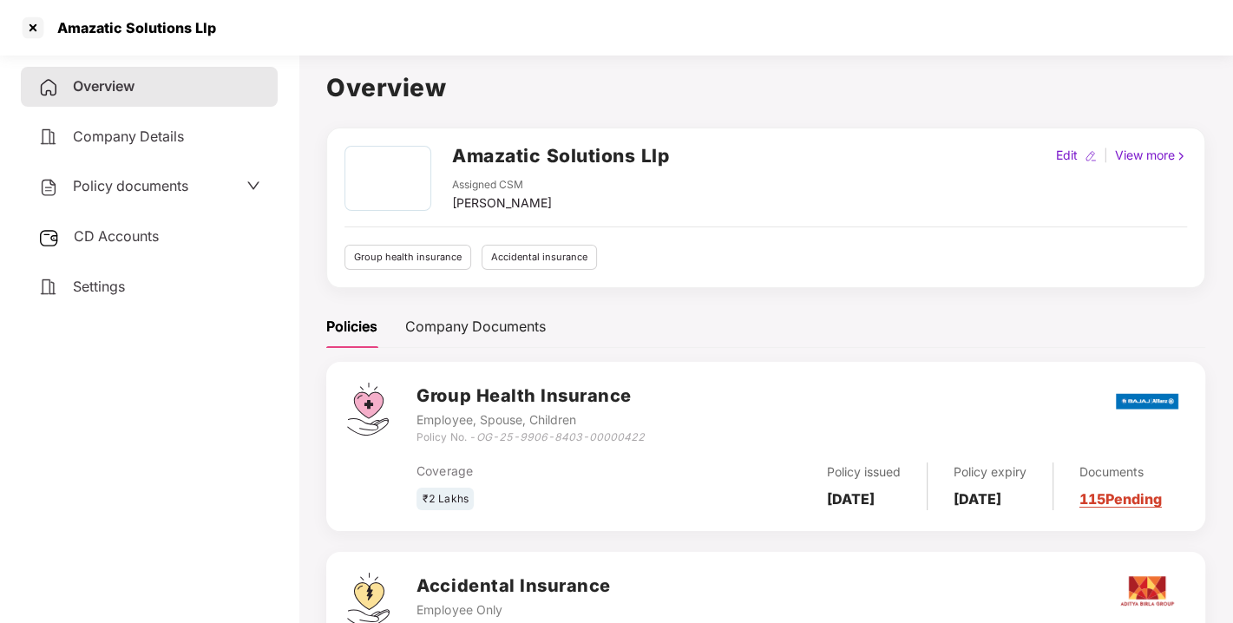
click at [128, 178] on span "Policy documents" at bounding box center [130, 185] width 115 height 17
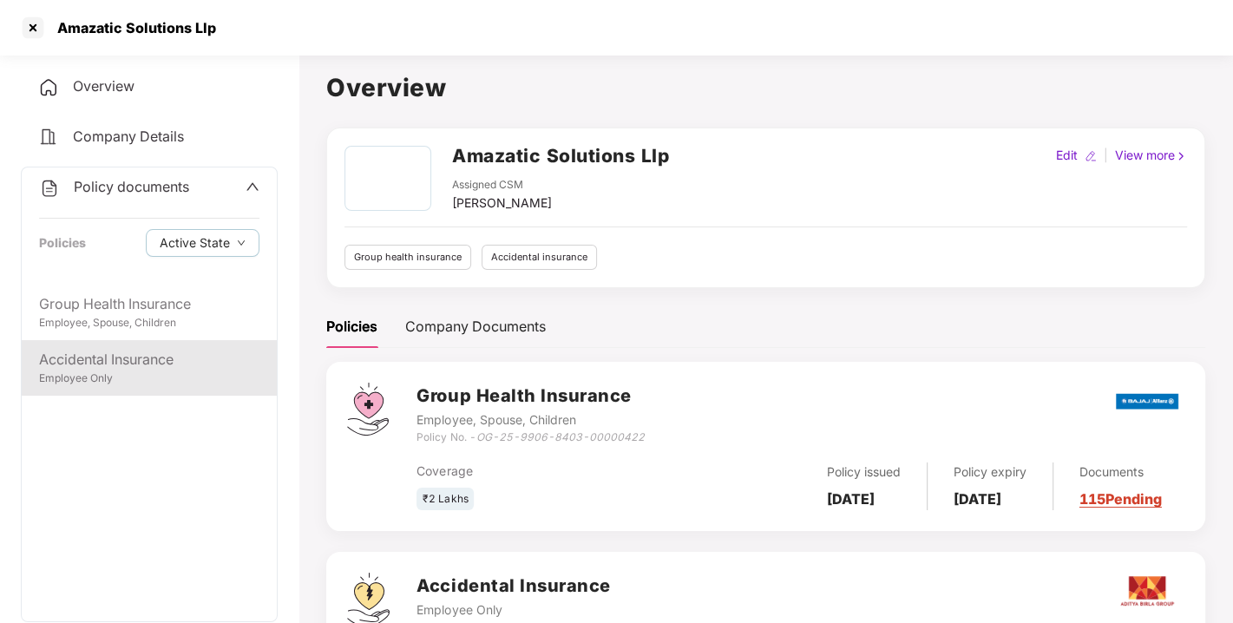
click at [115, 364] on div "Accidental Insurance" at bounding box center [149, 360] width 220 height 22
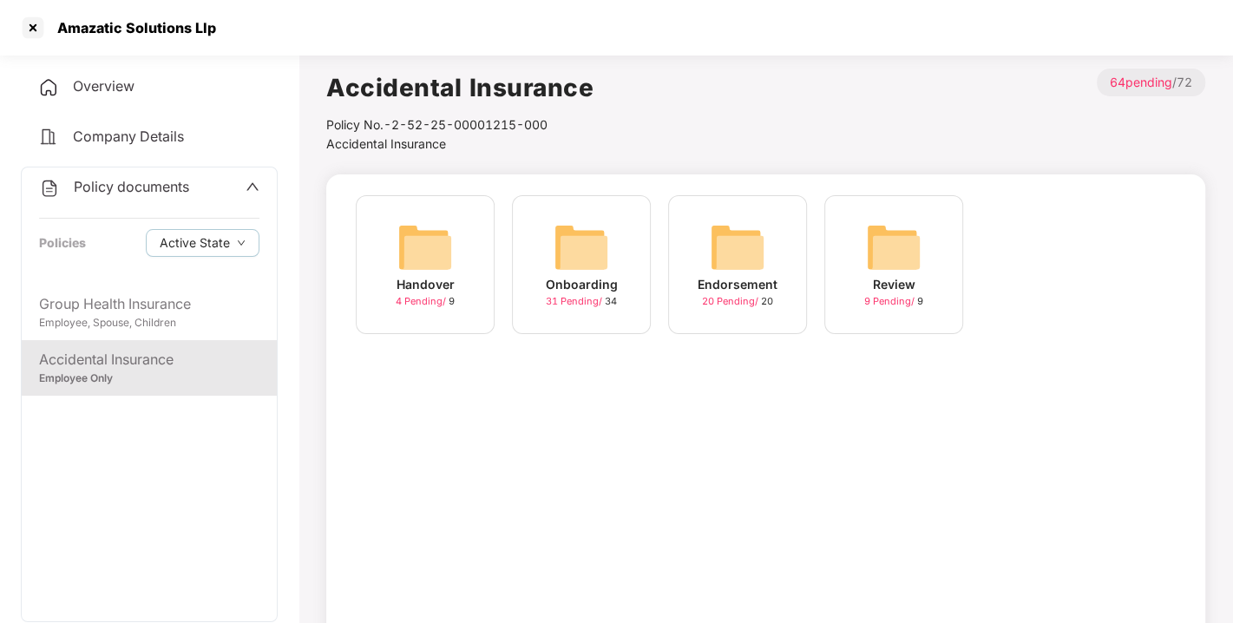
click at [766, 238] on div "Endorsement 20 Pending / 20" at bounding box center [737, 264] width 139 height 139
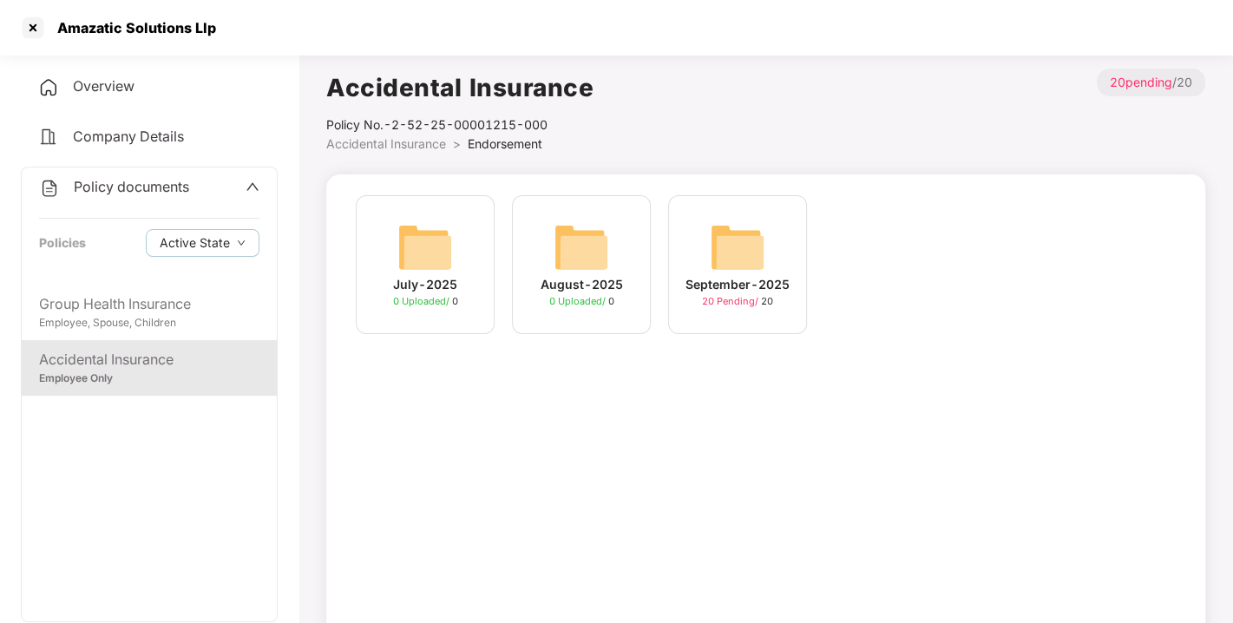
click at [726, 240] on img at bounding box center [738, 248] width 56 height 56
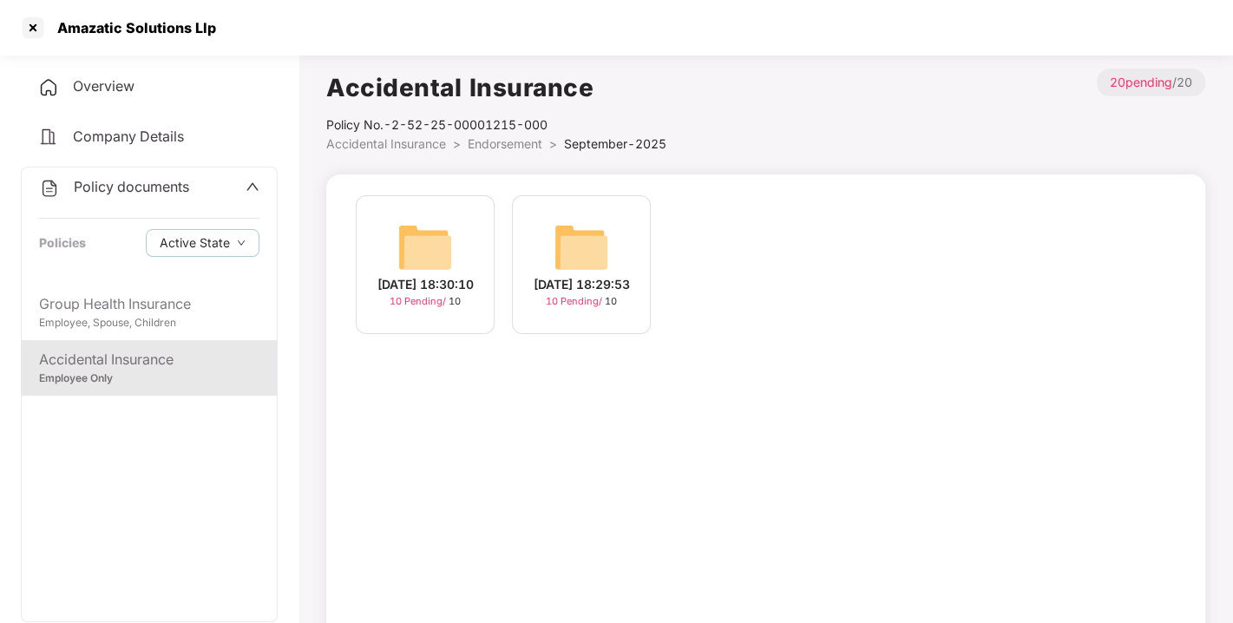
click at [613, 221] on div "[DATE] 18:29:53 10 Pending / 10" at bounding box center [581, 264] width 139 height 139
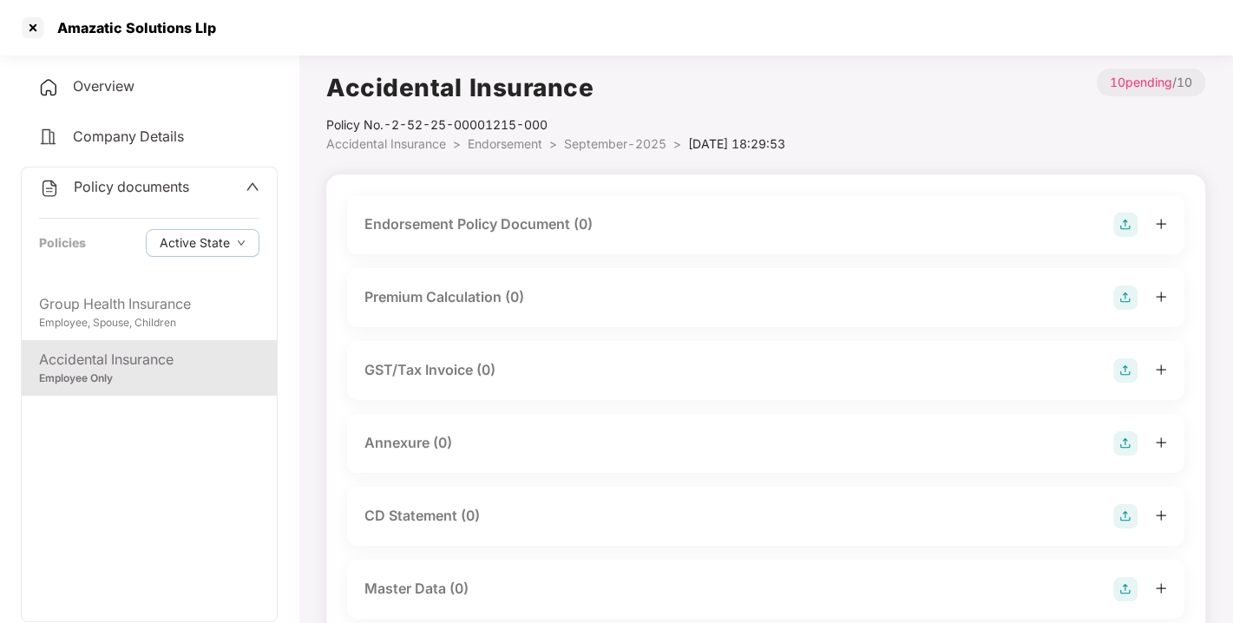
click at [1122, 227] on img at bounding box center [1125, 225] width 24 height 24
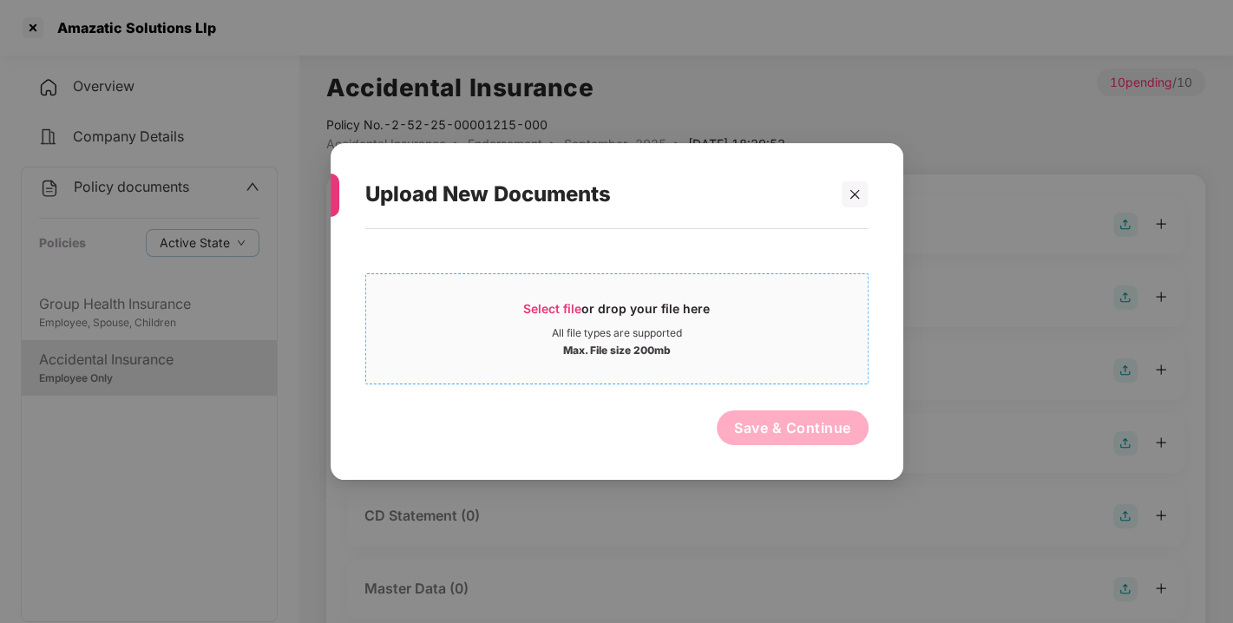
click at [572, 301] on span "Select file" at bounding box center [552, 308] width 58 height 15
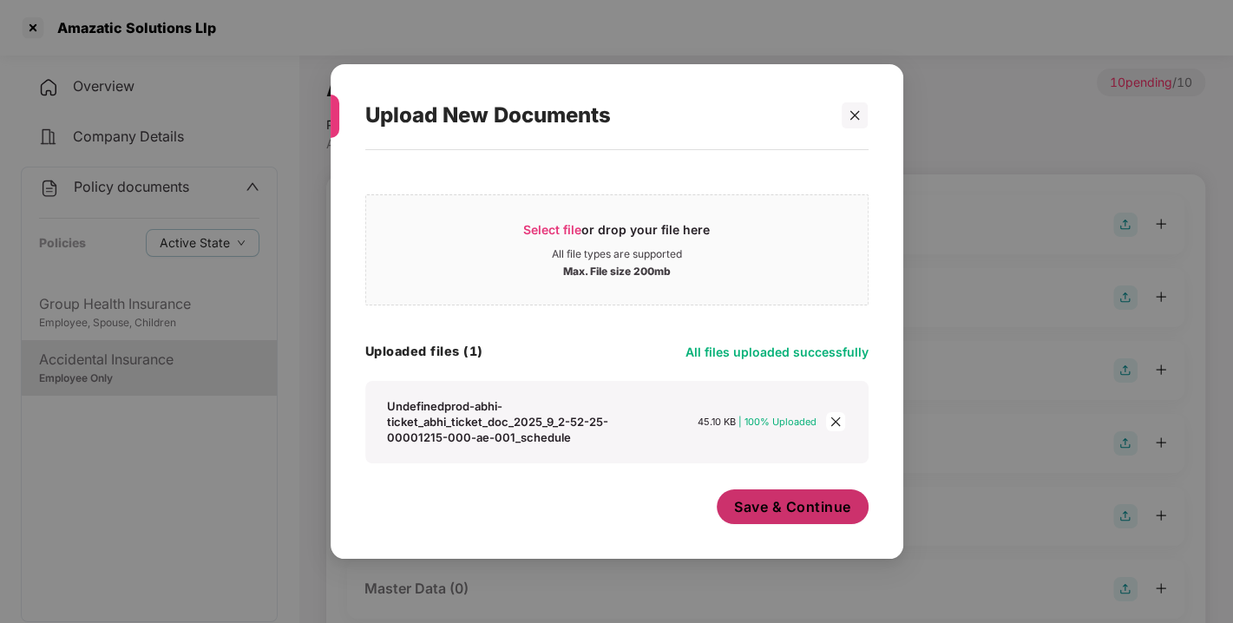
click at [818, 502] on span "Save & Continue" at bounding box center [792, 506] width 117 height 19
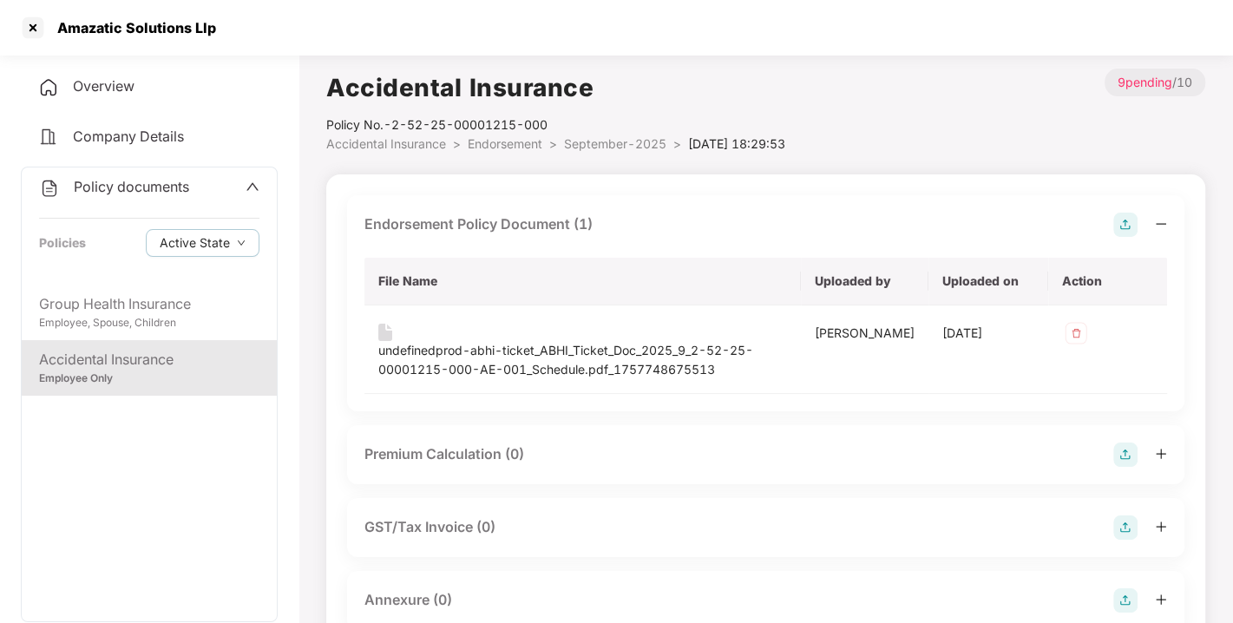
click at [1123, 227] on img at bounding box center [1125, 225] width 24 height 24
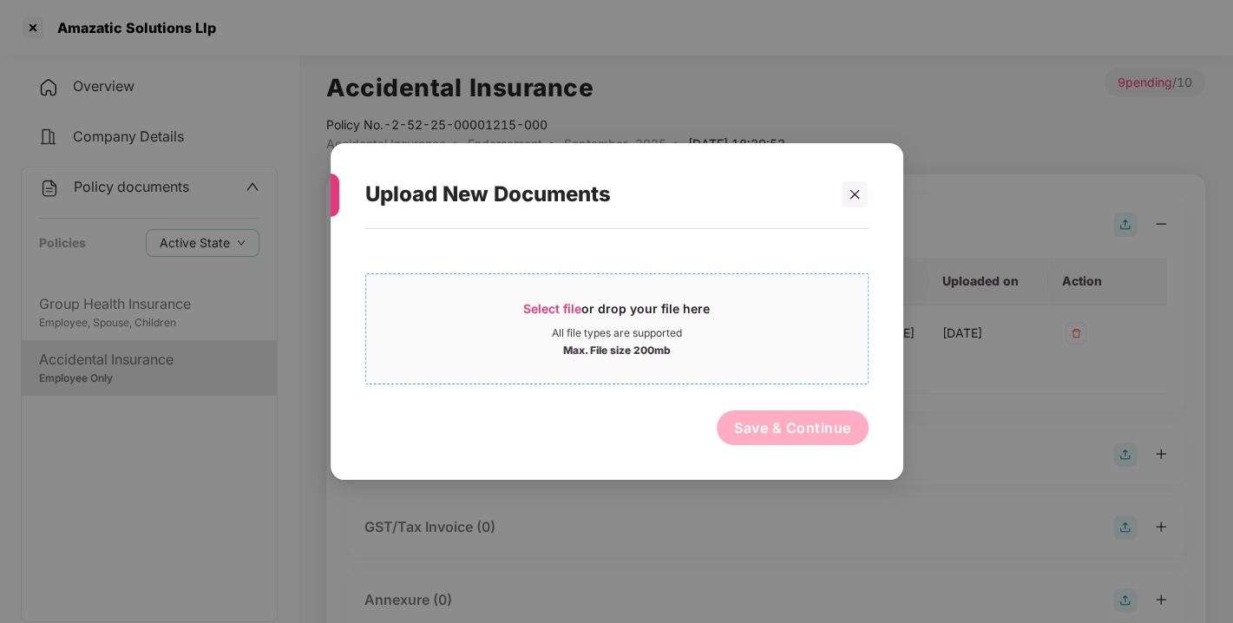
click at [570, 297] on span "Select file or drop your file here All file types are supported Max. File size …" at bounding box center [617, 328] width 502 height 83
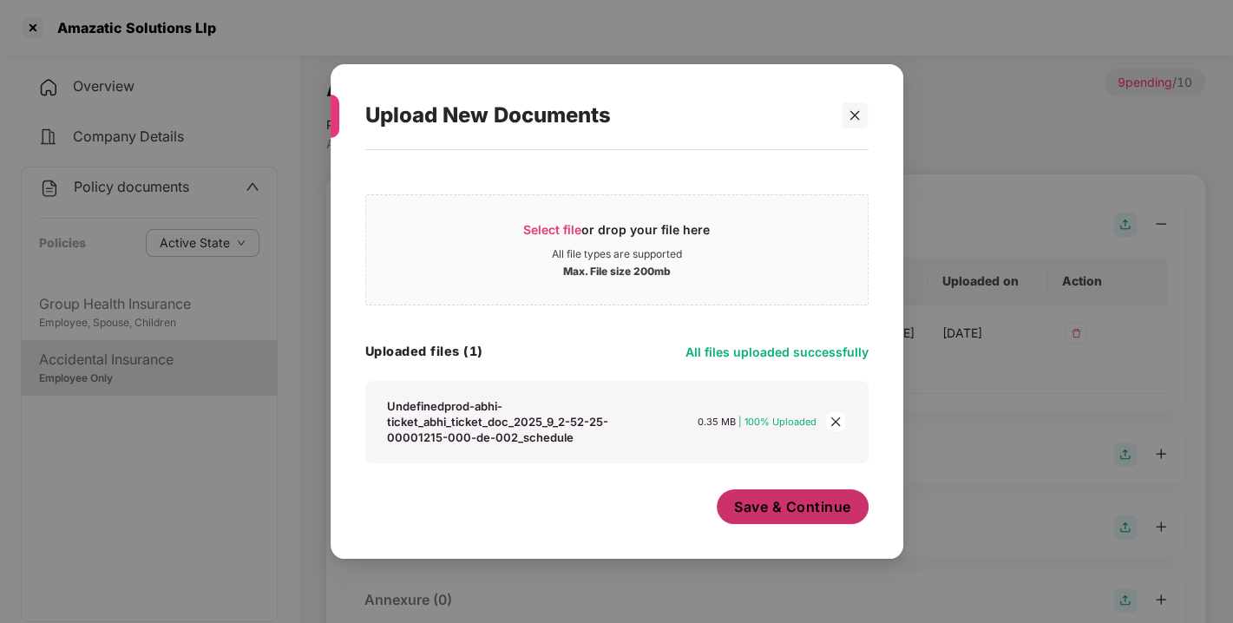
click at [778, 495] on button "Save & Continue" at bounding box center [793, 506] width 152 height 35
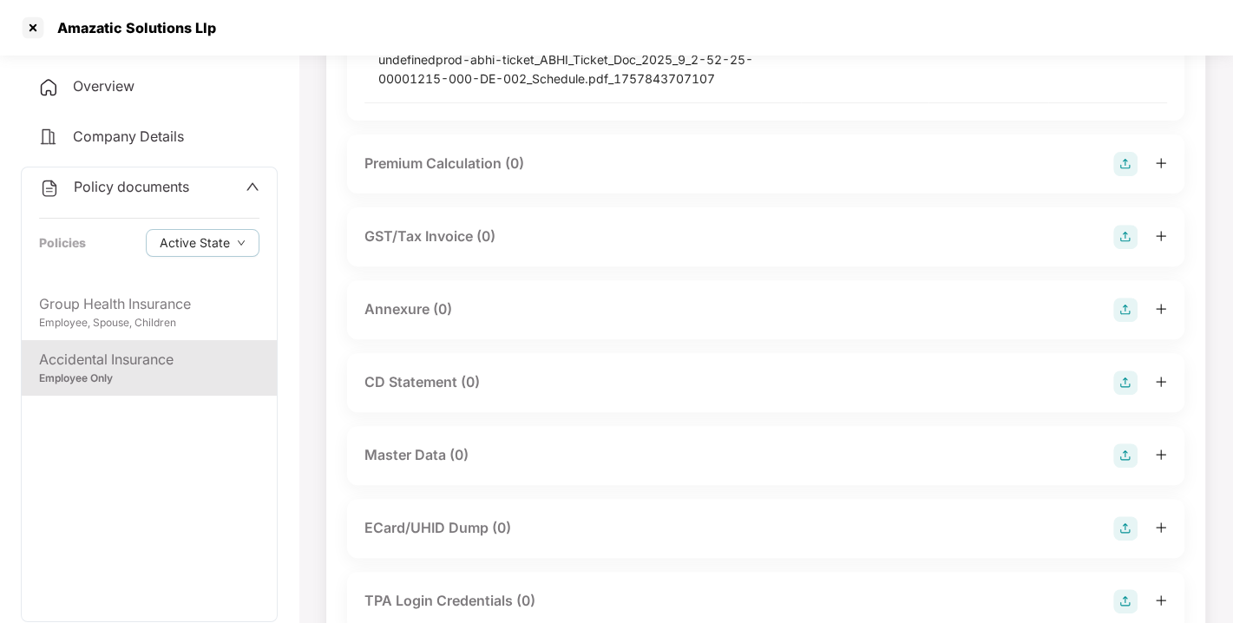
scroll to position [398, 0]
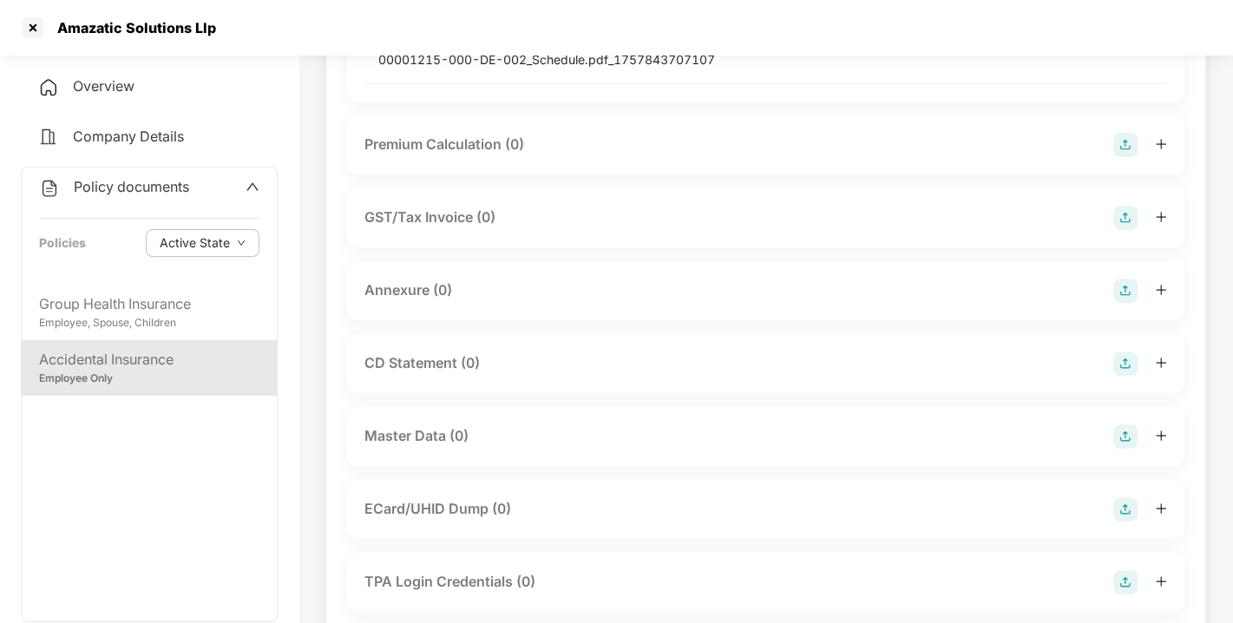
click at [1123, 282] on img at bounding box center [1125, 291] width 24 height 24
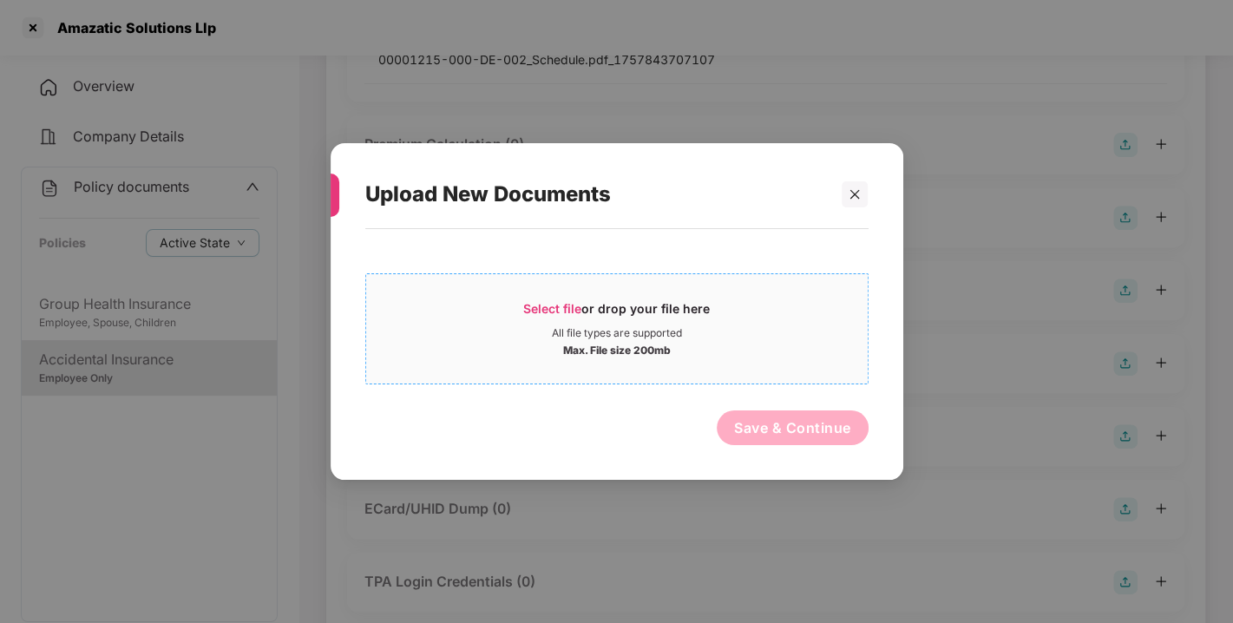
click at [550, 295] on span "Select file or drop your file here All file types are supported Max. File size …" at bounding box center [617, 328] width 502 height 83
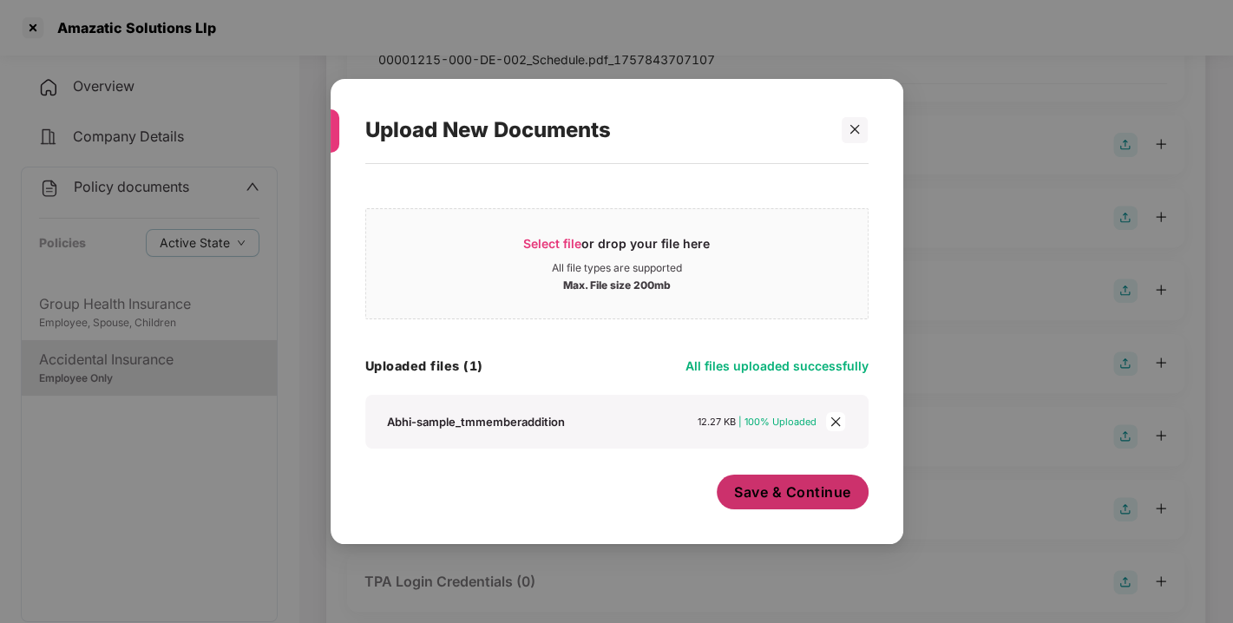
click at [792, 497] on span "Save & Continue" at bounding box center [792, 492] width 117 height 19
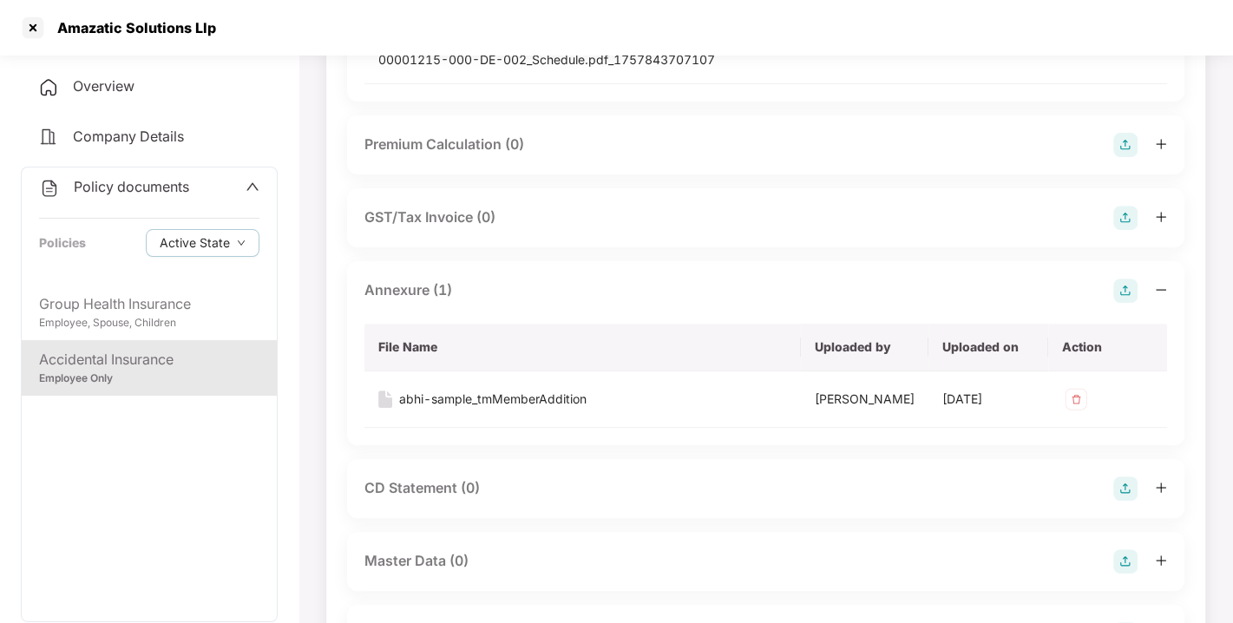
click at [1128, 286] on img at bounding box center [1125, 291] width 24 height 24
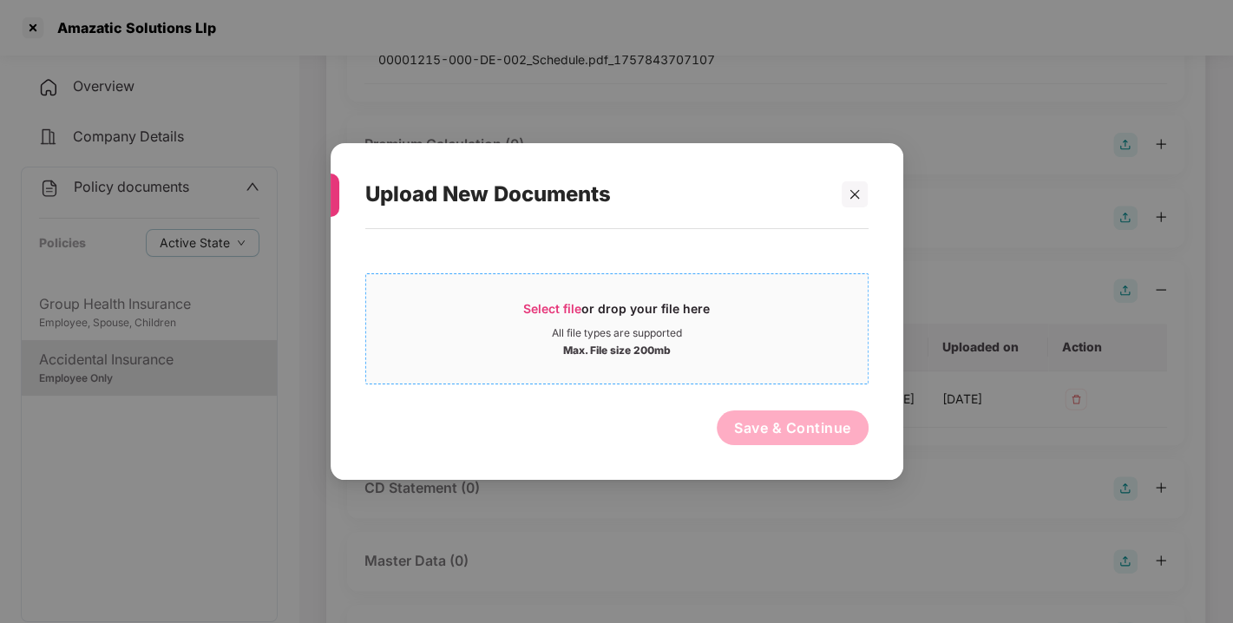
click at [553, 299] on span "Select file or drop your file here All file types are supported Max. File size …" at bounding box center [617, 328] width 502 height 83
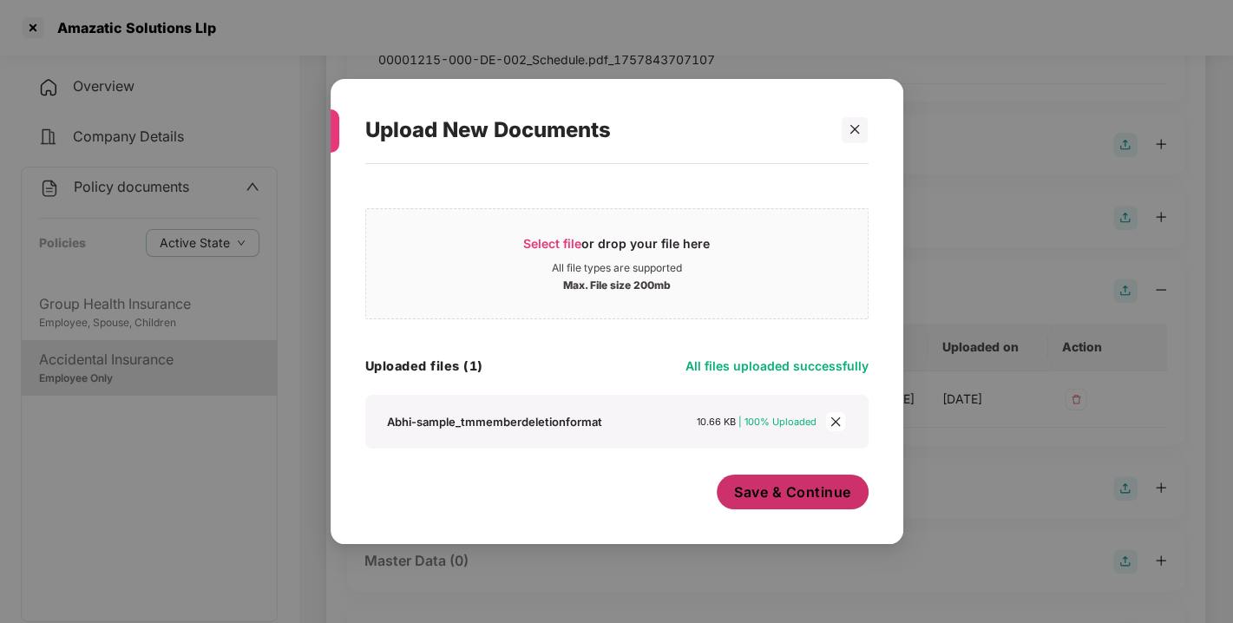
click at [826, 496] on span "Save & Continue" at bounding box center [792, 492] width 117 height 19
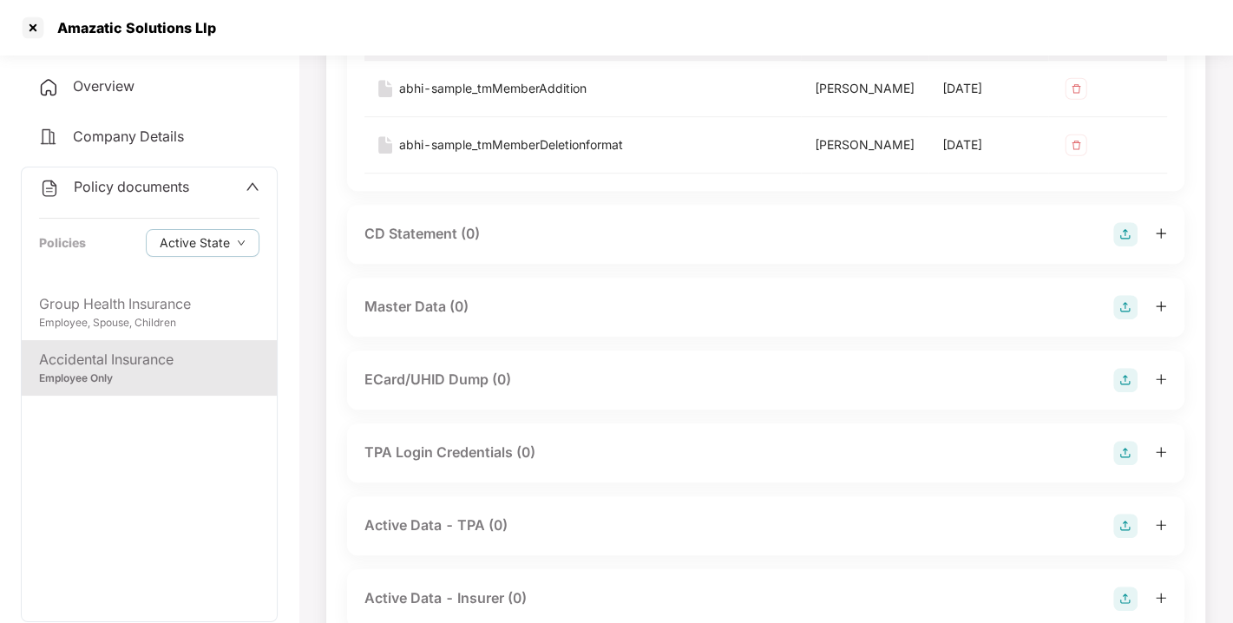
scroll to position [711, 0]
click at [1119, 318] on img at bounding box center [1125, 305] width 24 height 24
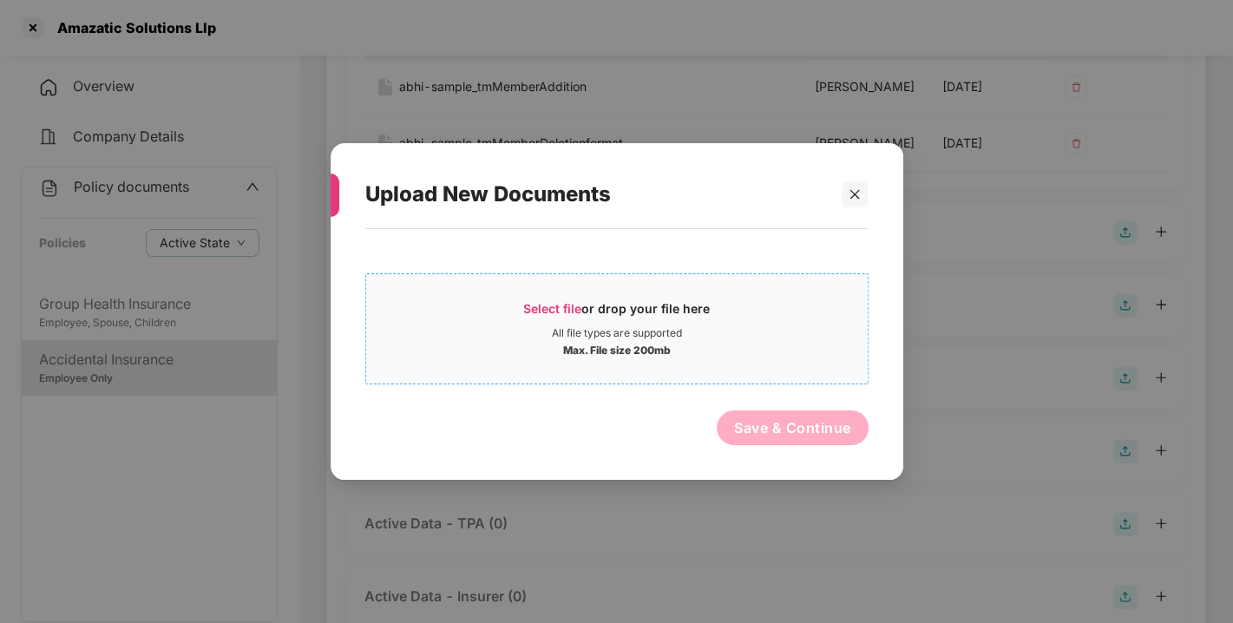
click at [548, 305] on span "Select file" at bounding box center [552, 308] width 58 height 15
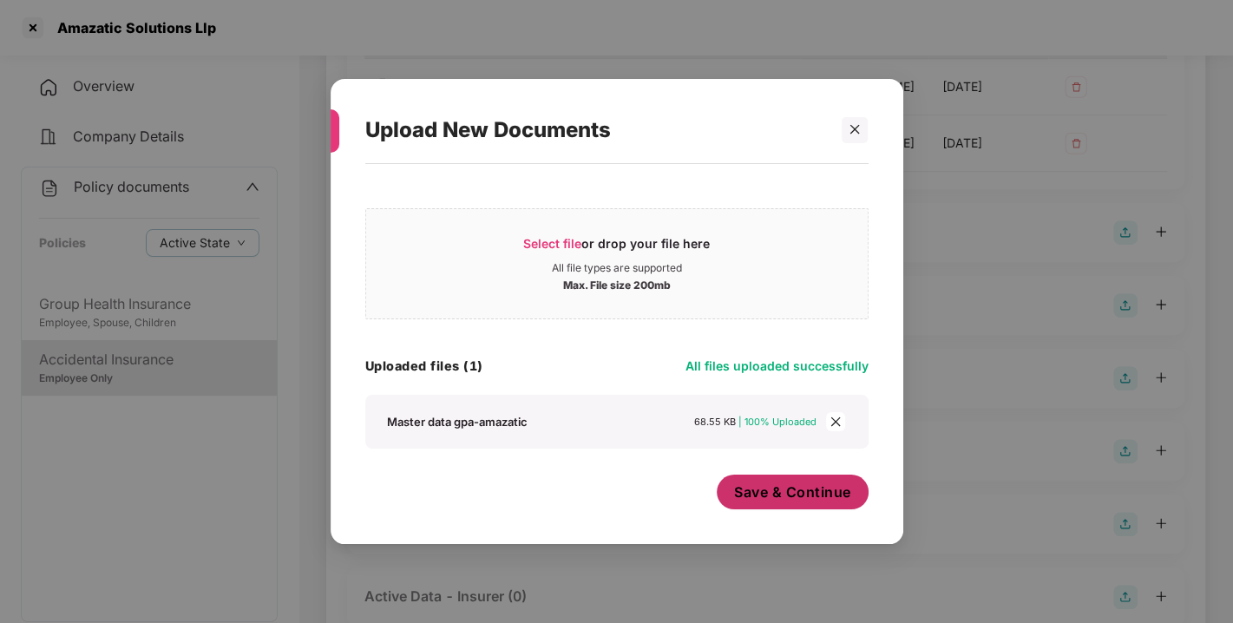
click at [773, 503] on button "Save & Continue" at bounding box center [793, 492] width 152 height 35
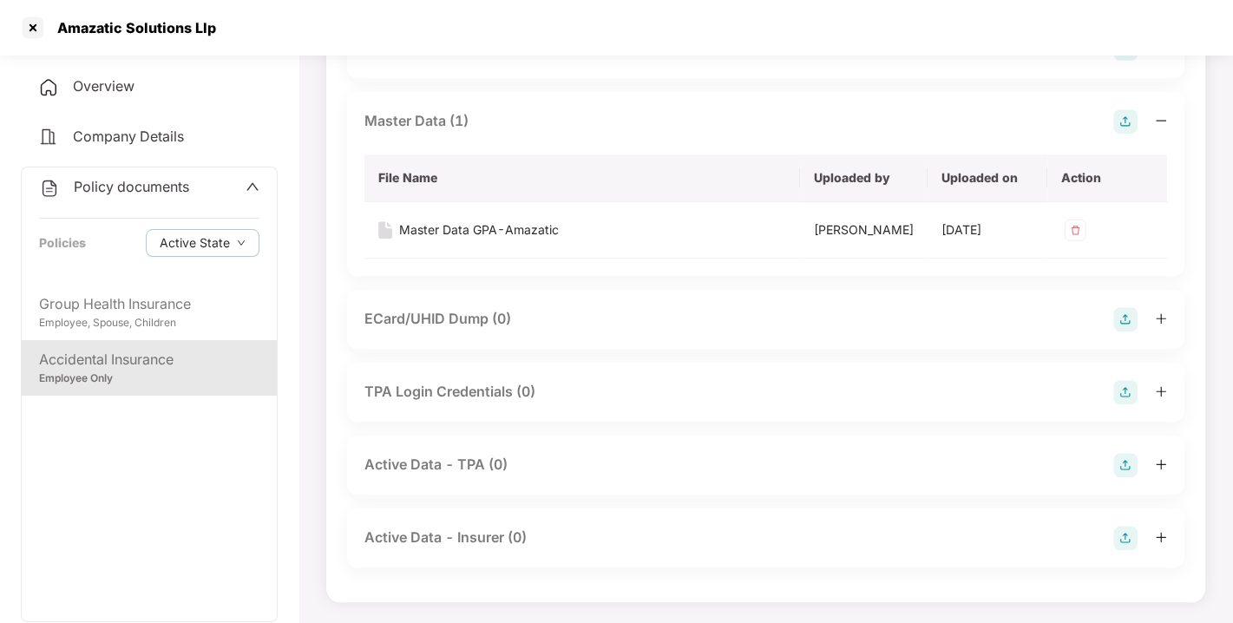
scroll to position [0, 0]
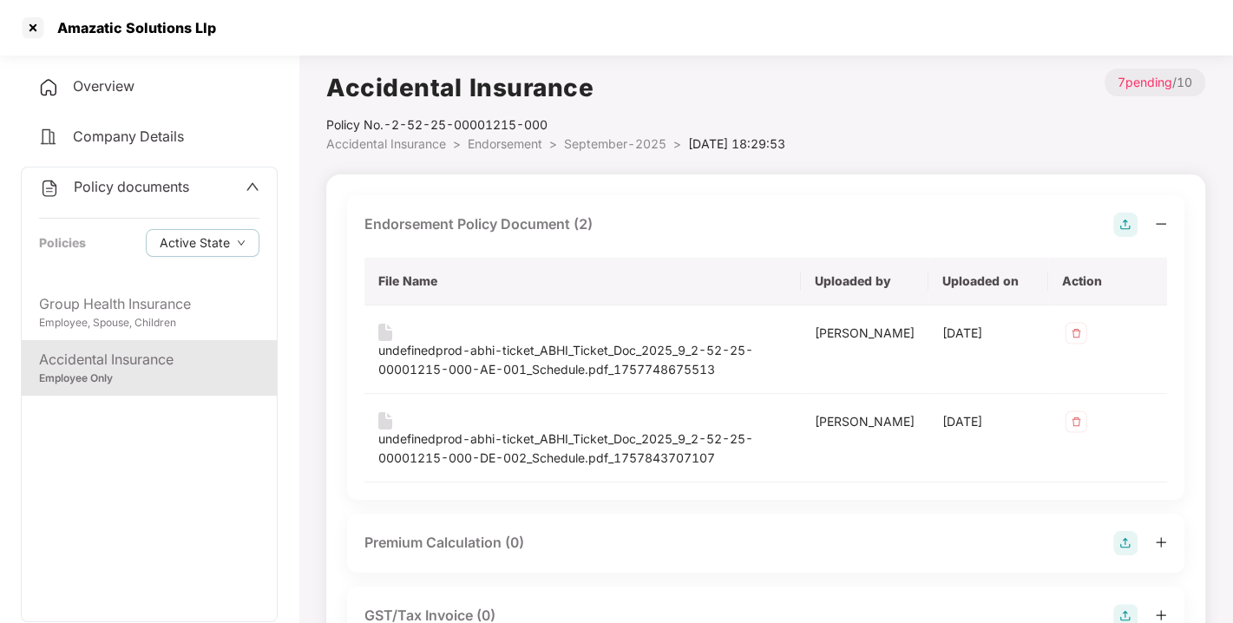
click at [497, 148] on span "Endorsement" at bounding box center [505, 143] width 75 height 15
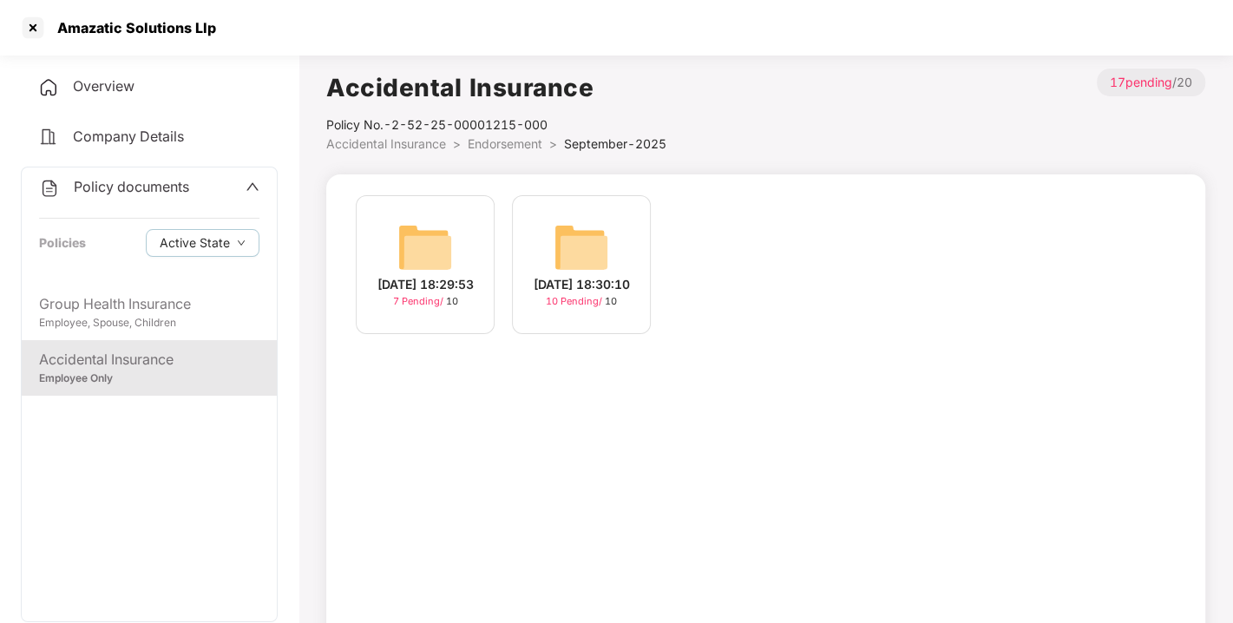
click at [575, 240] on img at bounding box center [582, 248] width 56 height 56
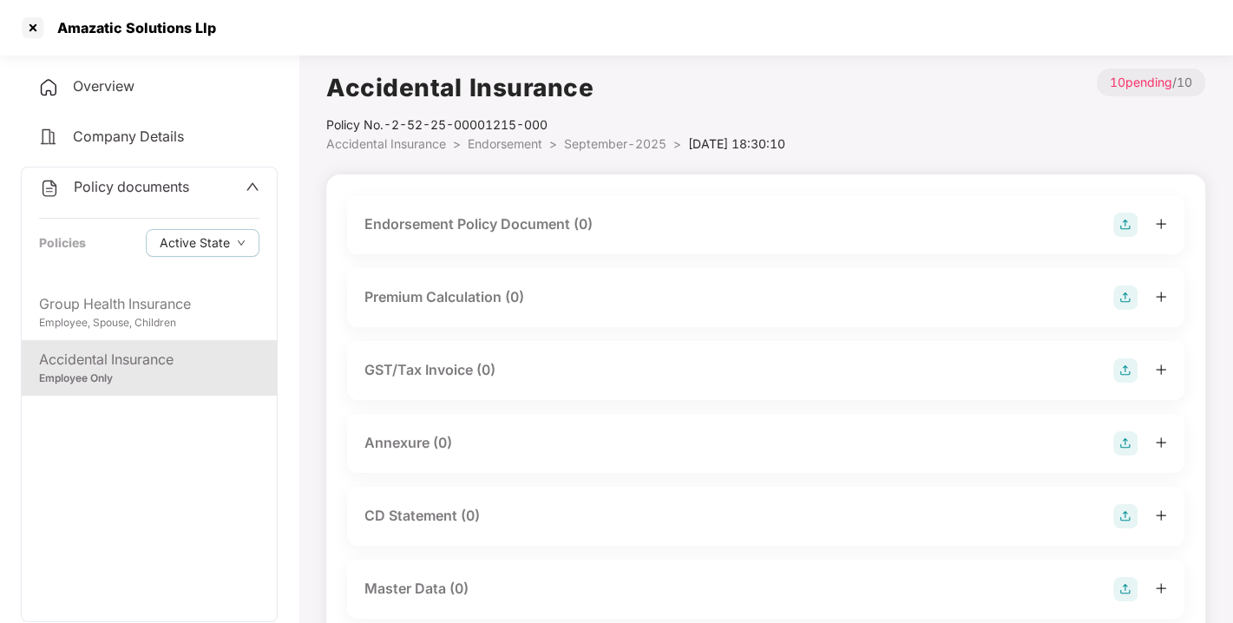
click at [1116, 233] on img at bounding box center [1125, 225] width 24 height 24
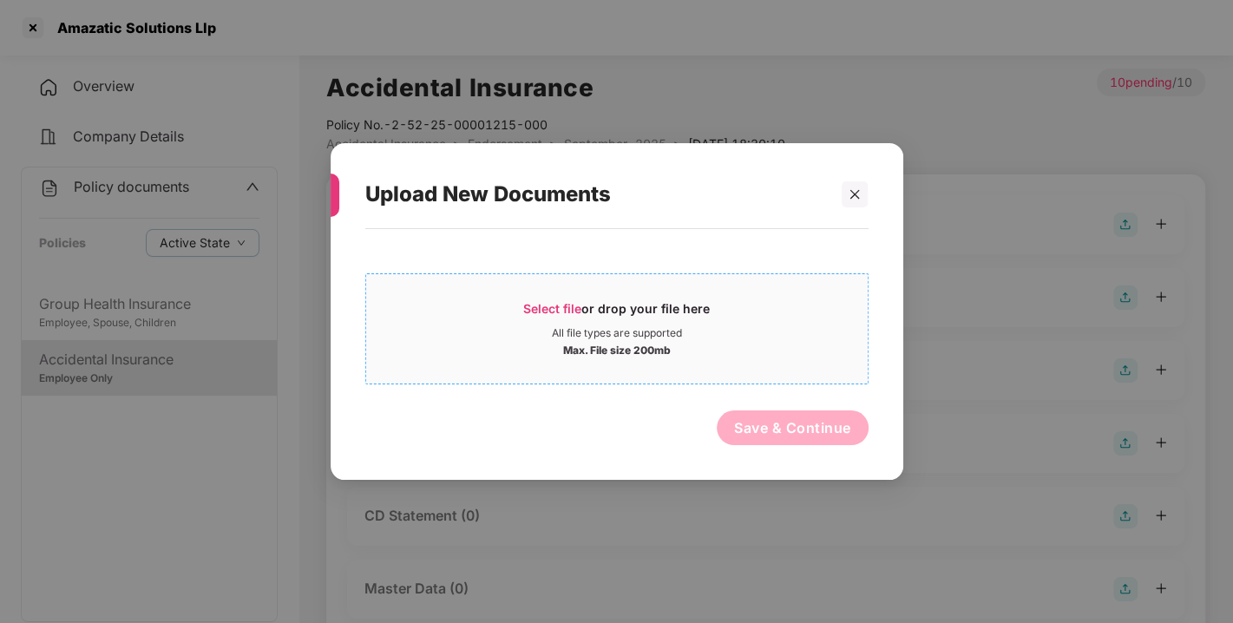
click at [540, 314] on span "Select file" at bounding box center [552, 308] width 58 height 15
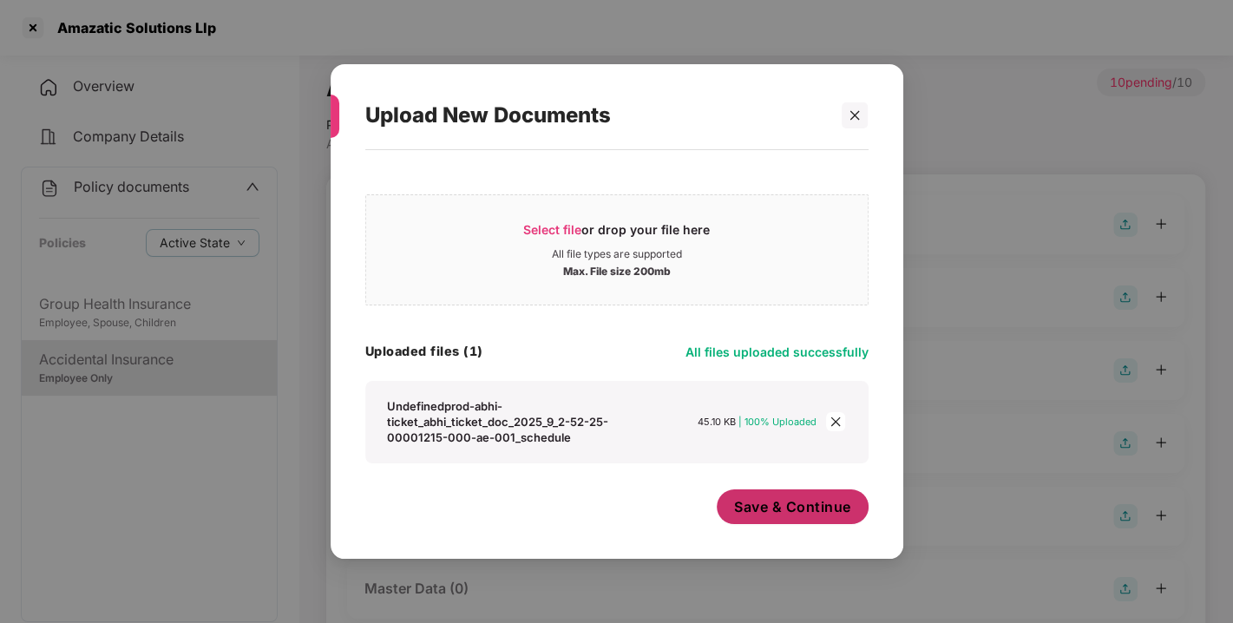
click at [746, 490] on button "Save & Continue" at bounding box center [793, 506] width 152 height 35
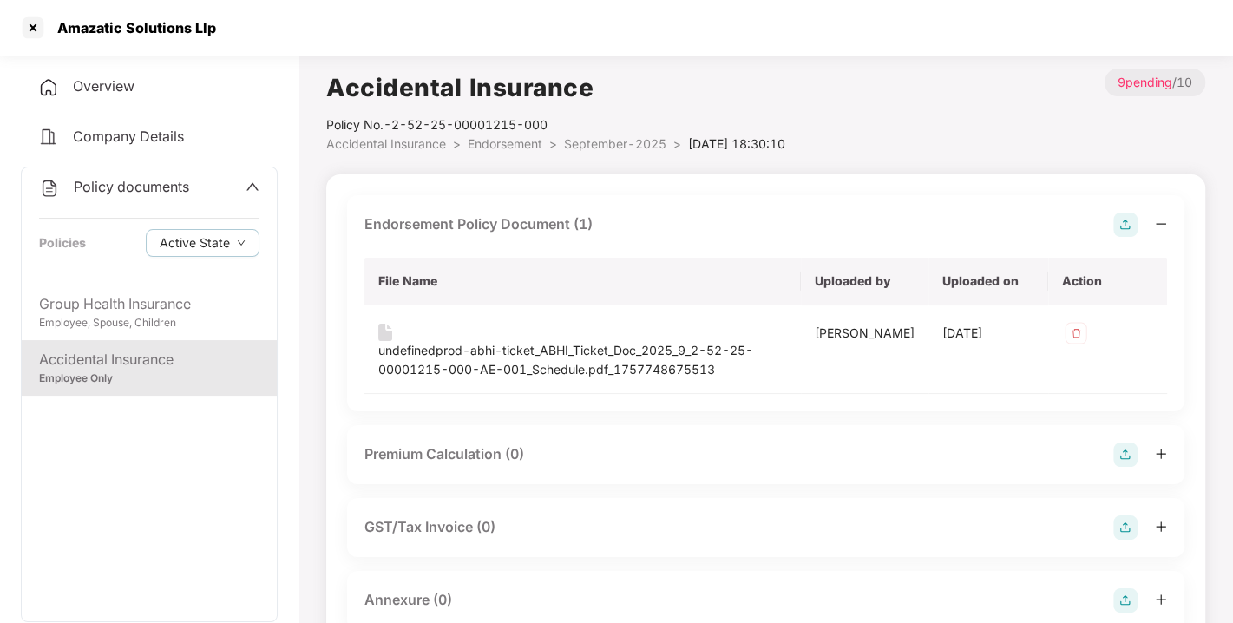
click at [1122, 225] on img at bounding box center [1125, 225] width 24 height 24
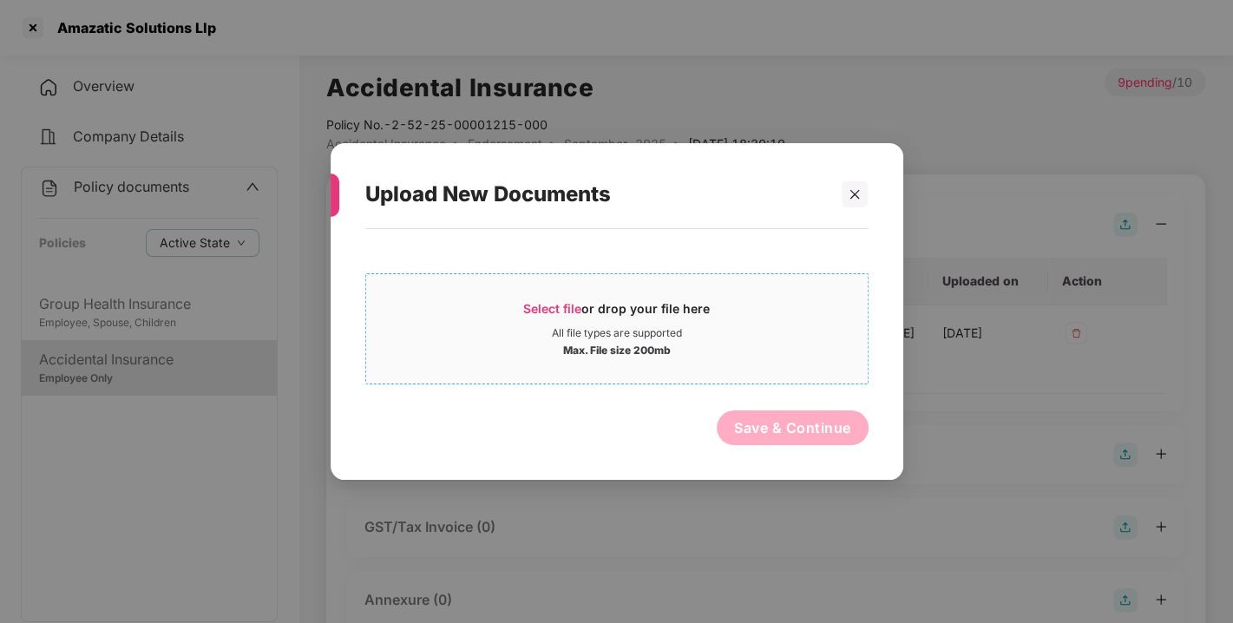
click at [559, 295] on span "Select file or drop your file here All file types are supported Max. File size …" at bounding box center [617, 328] width 502 height 83
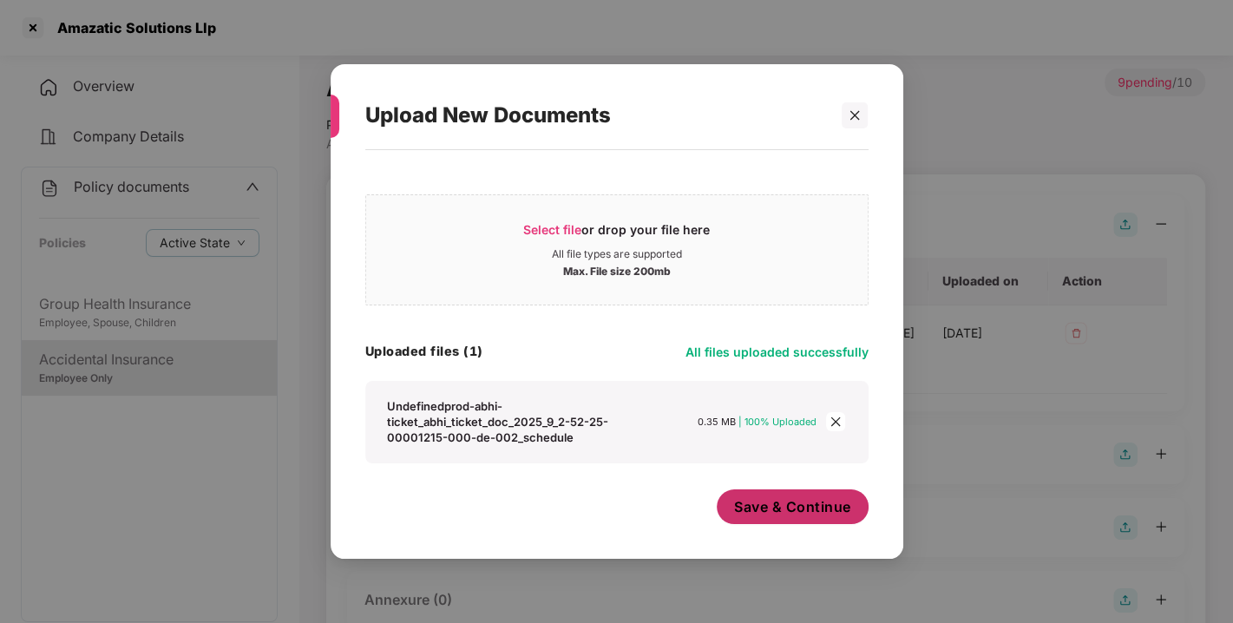
click at [756, 502] on span "Save & Continue" at bounding box center [792, 506] width 117 height 19
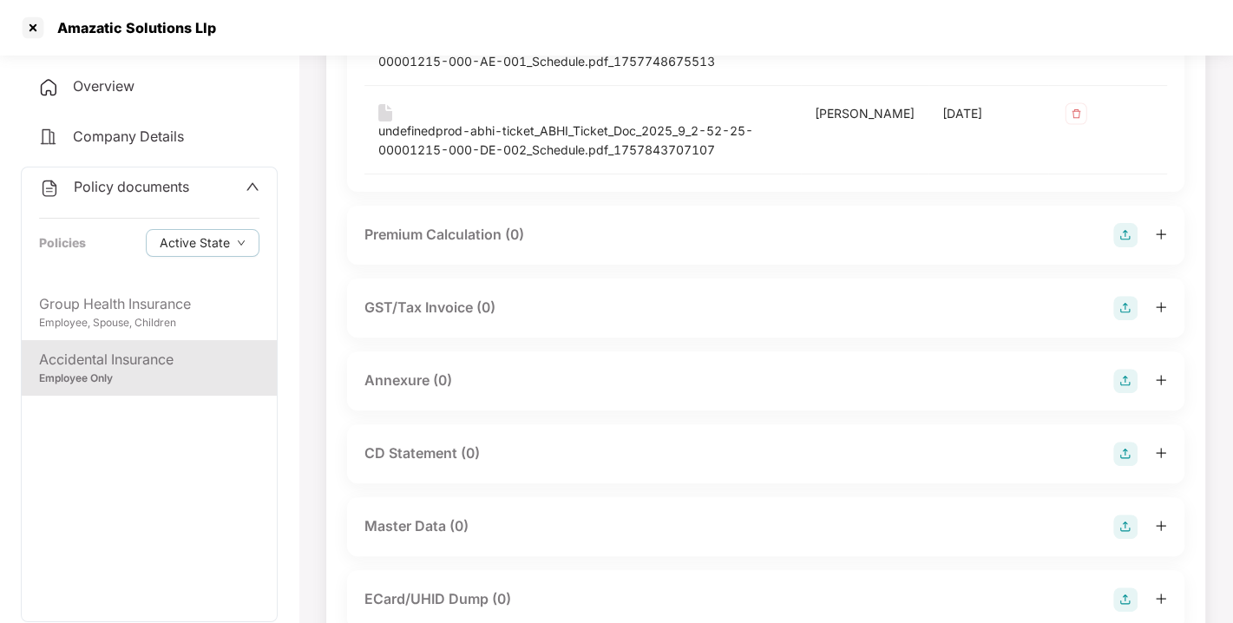
scroll to position [310, 0]
click at [1129, 382] on img at bounding box center [1125, 379] width 24 height 24
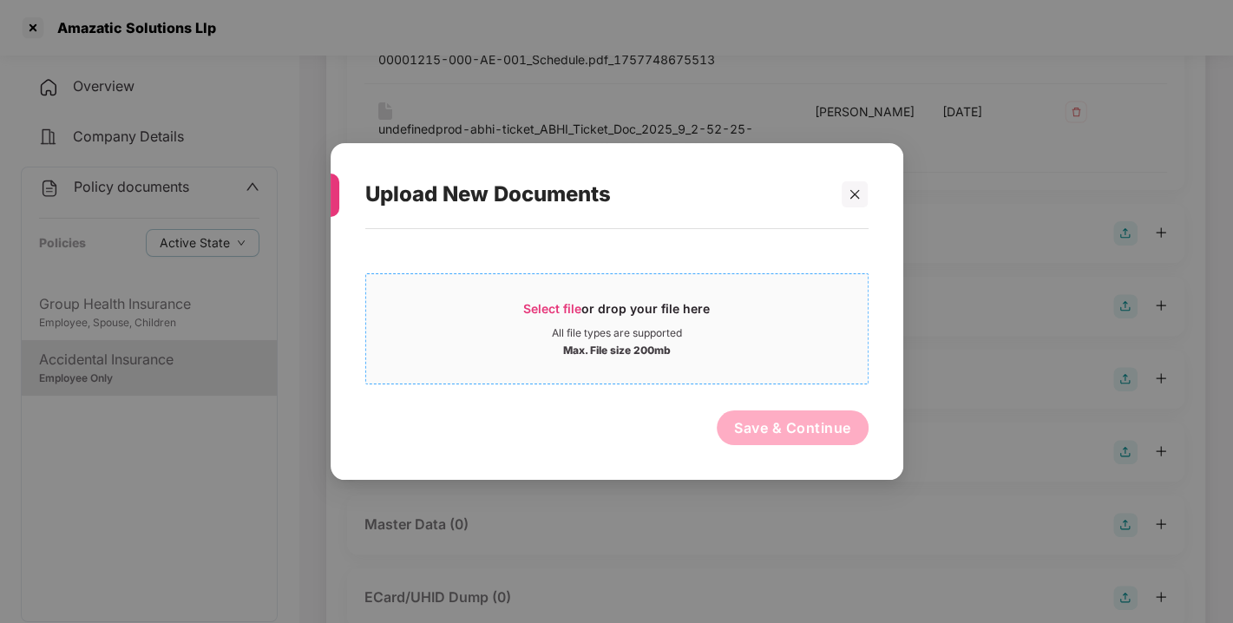
click at [556, 294] on span "Select file or drop your file here All file types are supported Max. File size …" at bounding box center [617, 328] width 502 height 83
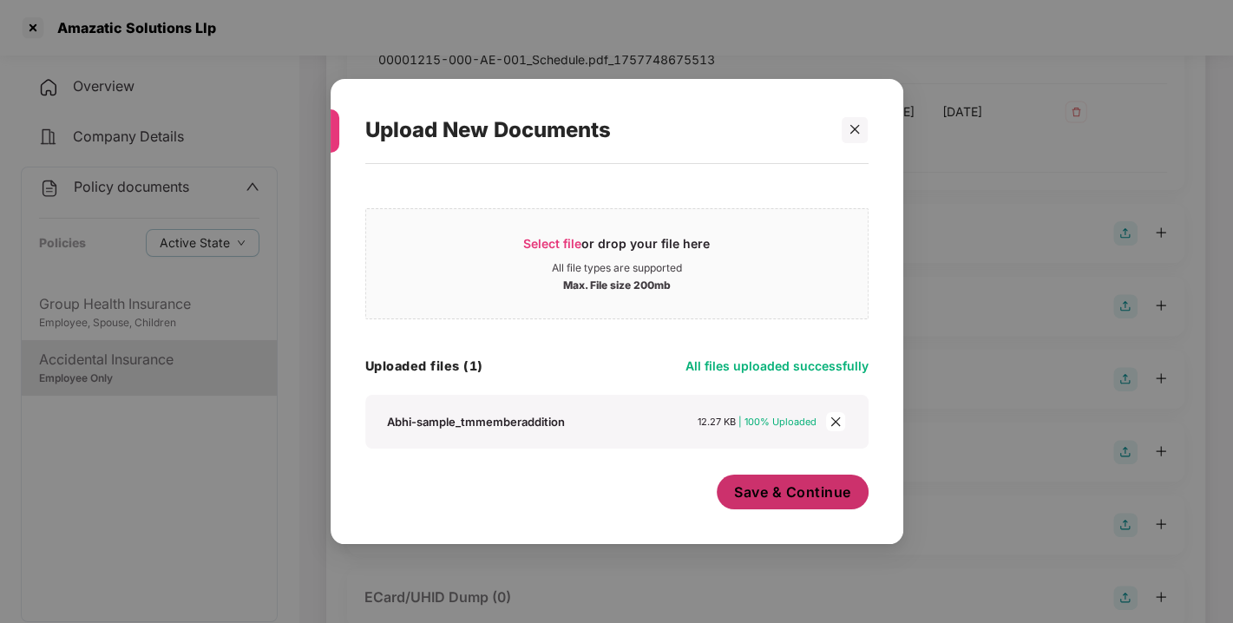
click at [752, 502] on button "Save & Continue" at bounding box center [793, 492] width 152 height 35
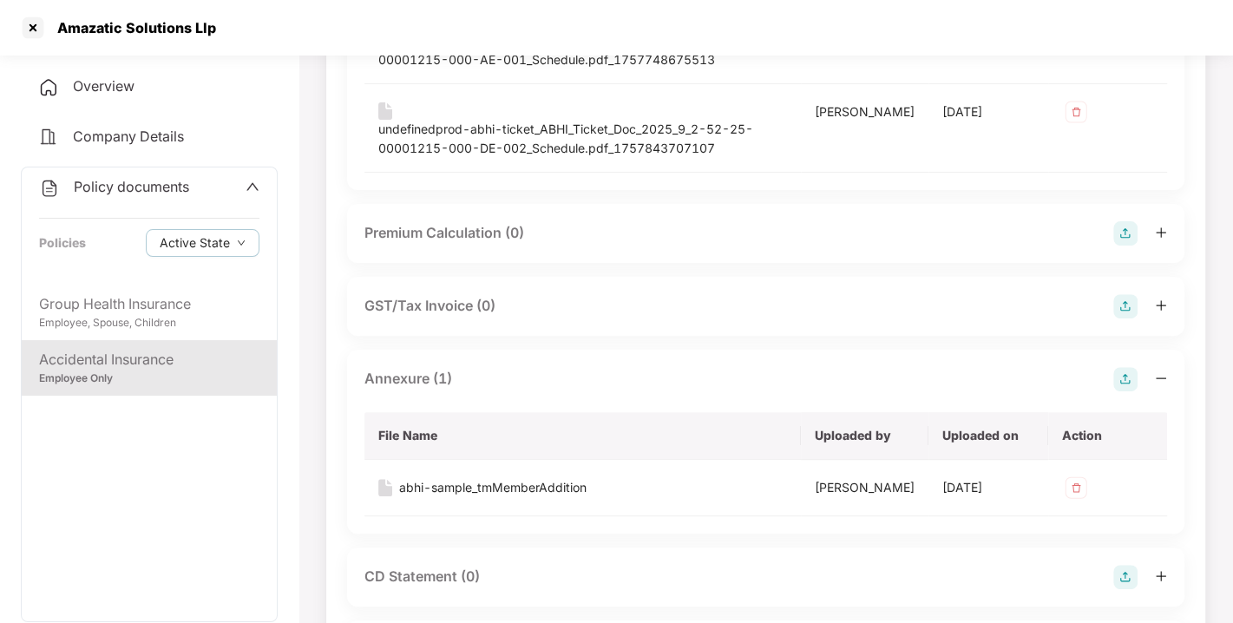
click at [1148, 377] on div at bounding box center [1140, 379] width 54 height 24
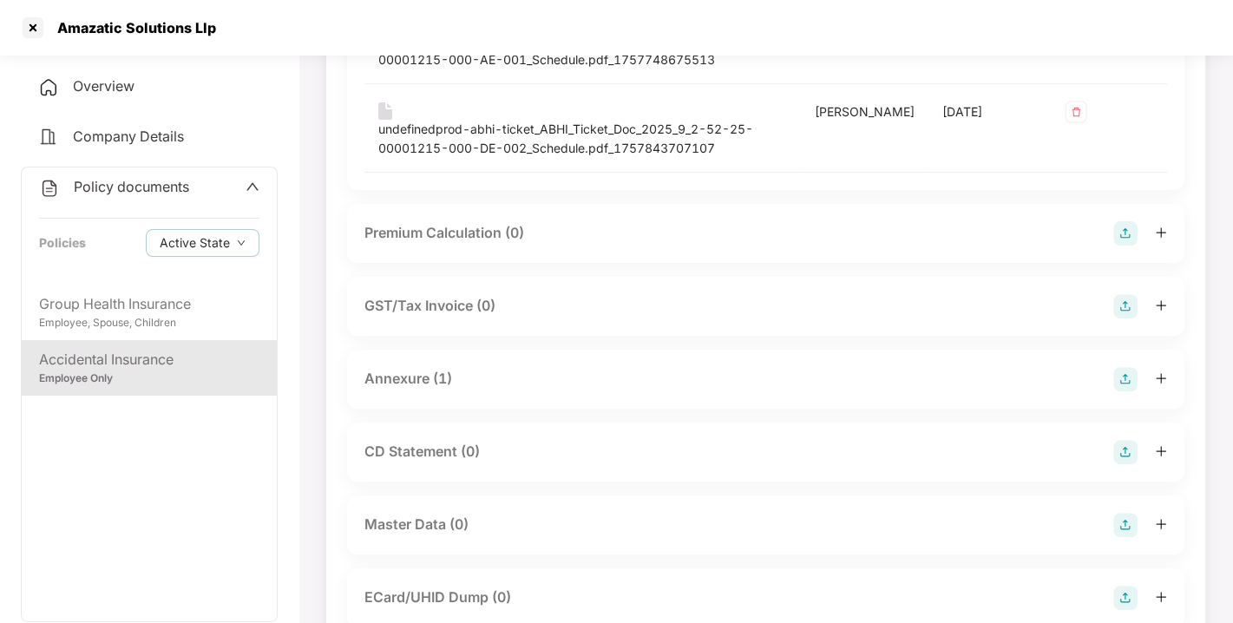
click at [1135, 377] on img at bounding box center [1125, 379] width 24 height 24
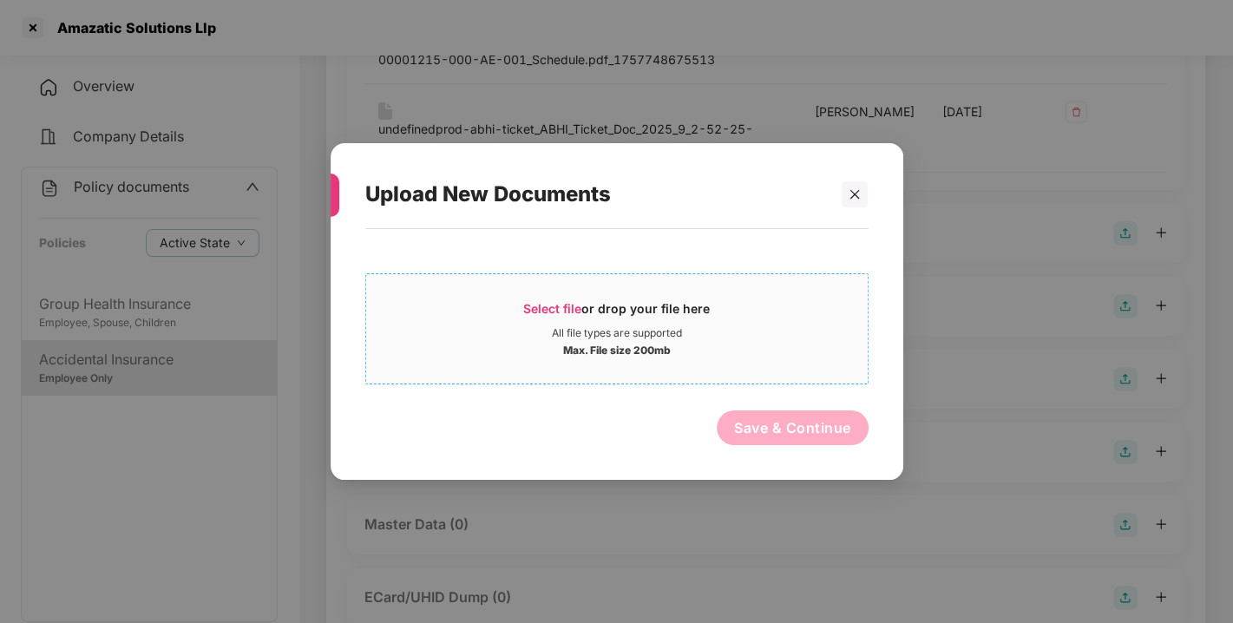
click at [521, 303] on div "Select file or drop your file here" at bounding box center [617, 313] width 502 height 26
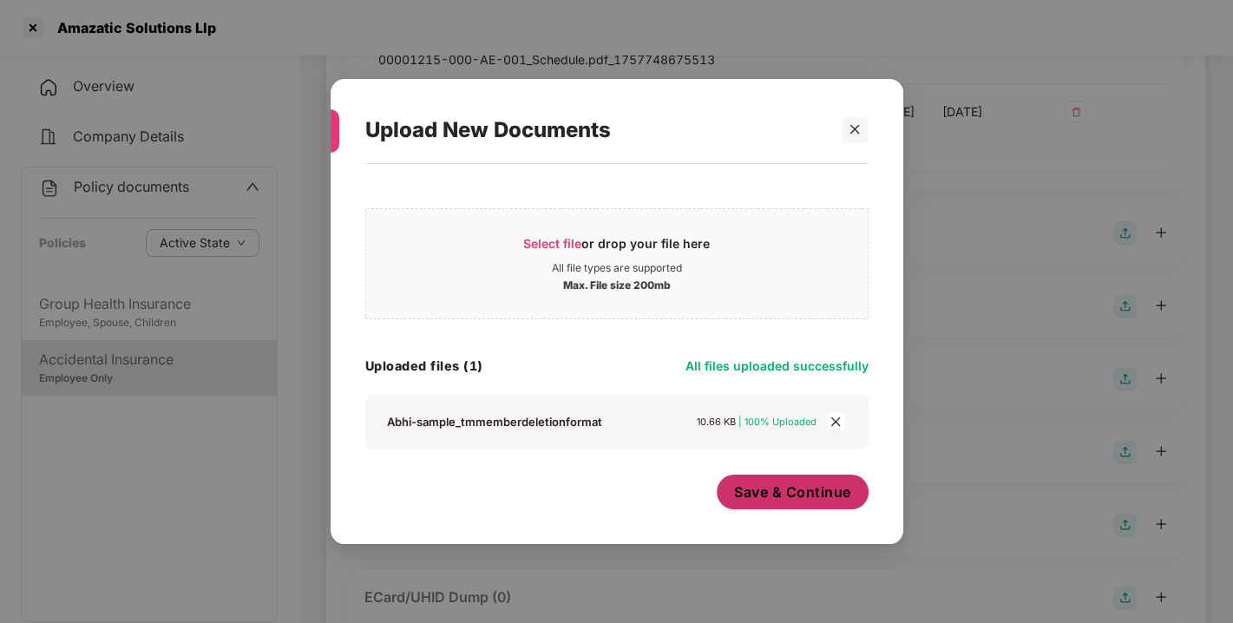
click at [798, 503] on button "Save & Continue" at bounding box center [793, 492] width 152 height 35
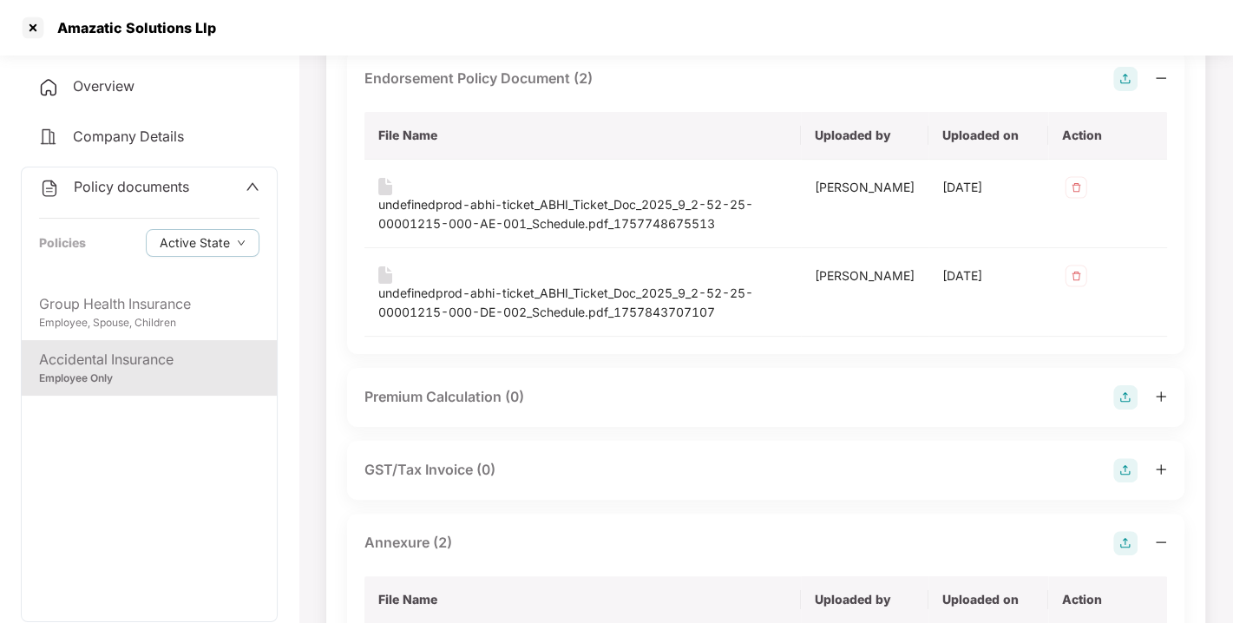
scroll to position [0, 0]
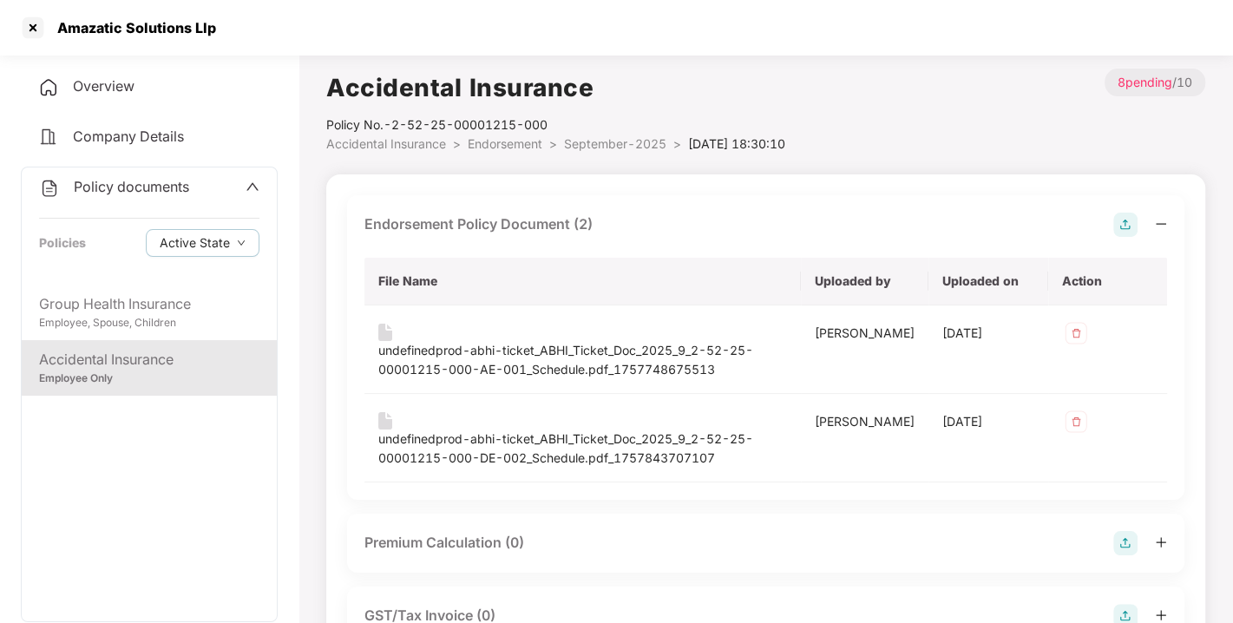
click at [488, 150] on span "Endorsement" at bounding box center [505, 143] width 75 height 15
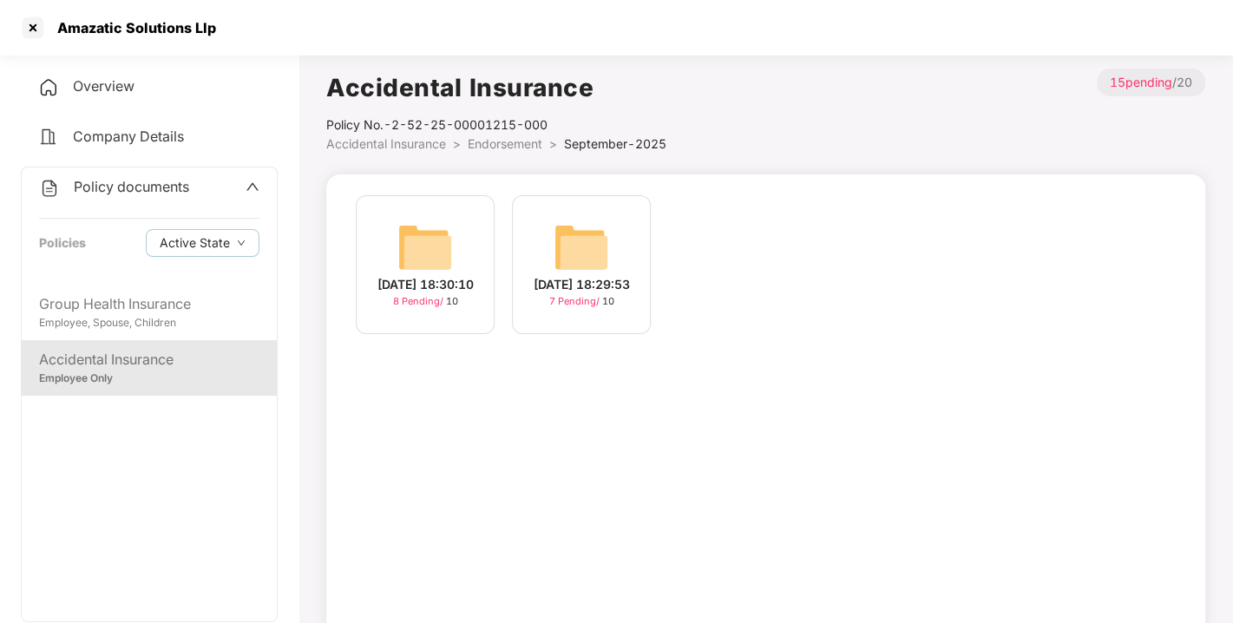
click at [524, 146] on span "Endorsement" at bounding box center [505, 143] width 75 height 15
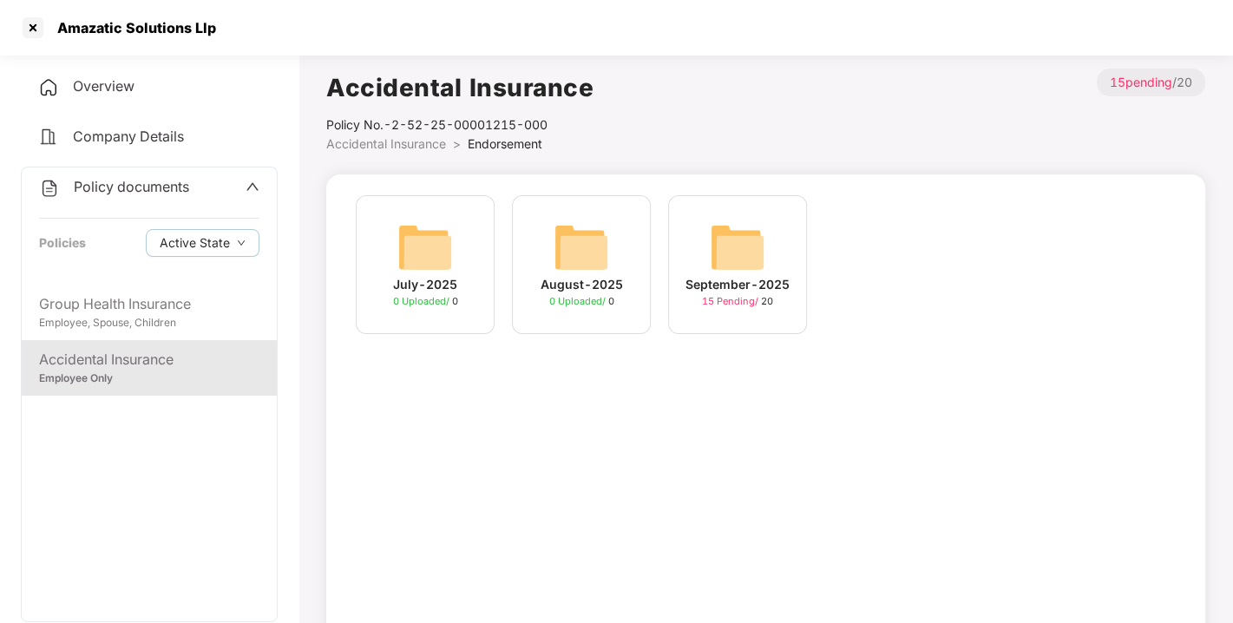
click at [524, 146] on span "Endorsement" at bounding box center [505, 143] width 75 height 15
click at [181, 171] on div "Policy documents Policies Active State" at bounding box center [149, 225] width 255 height 117
click at [152, 181] on span "Policy documents" at bounding box center [131, 186] width 115 height 17
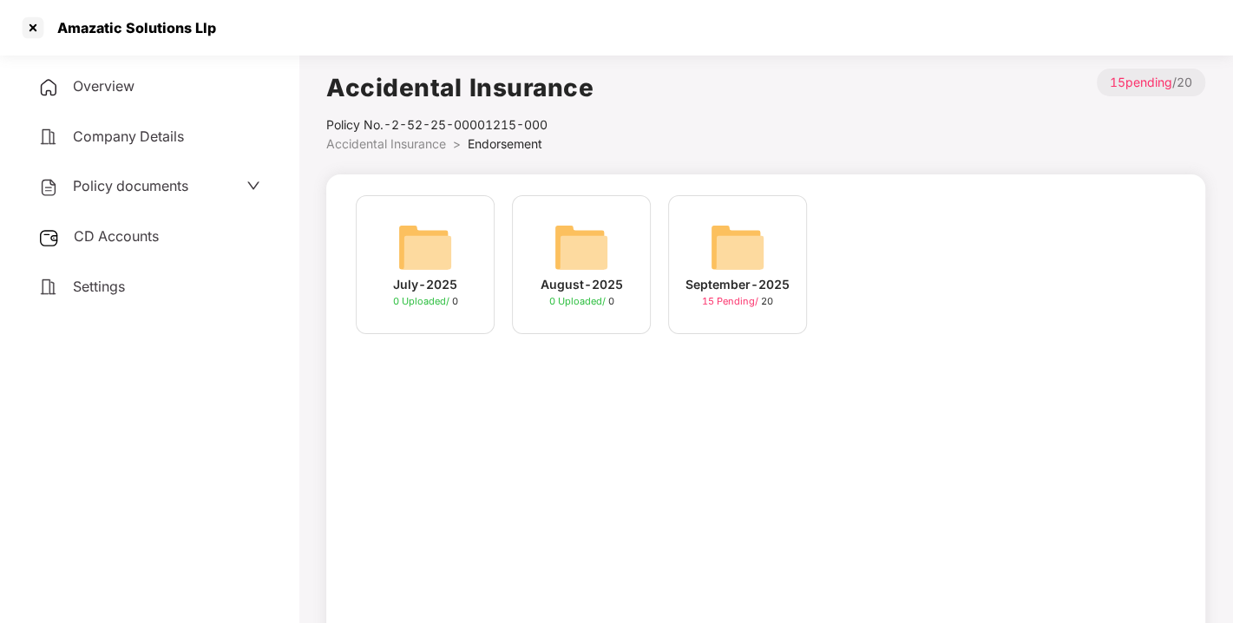
click at [99, 240] on span "CD Accounts" at bounding box center [116, 235] width 85 height 17
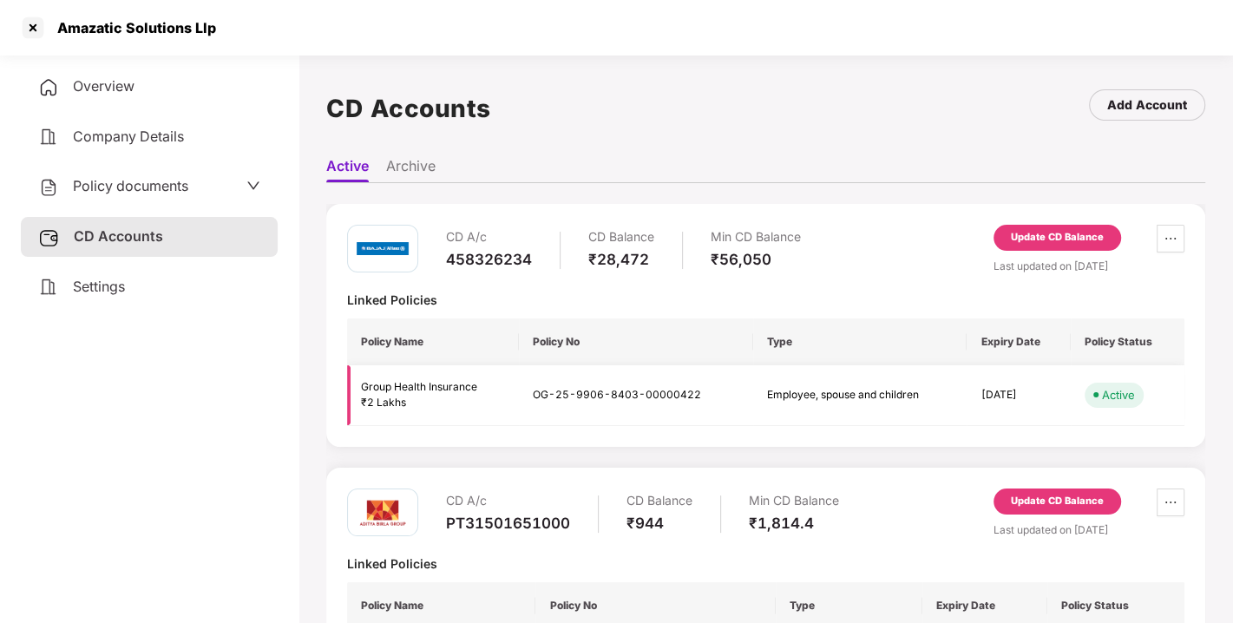
scroll to position [102, 0]
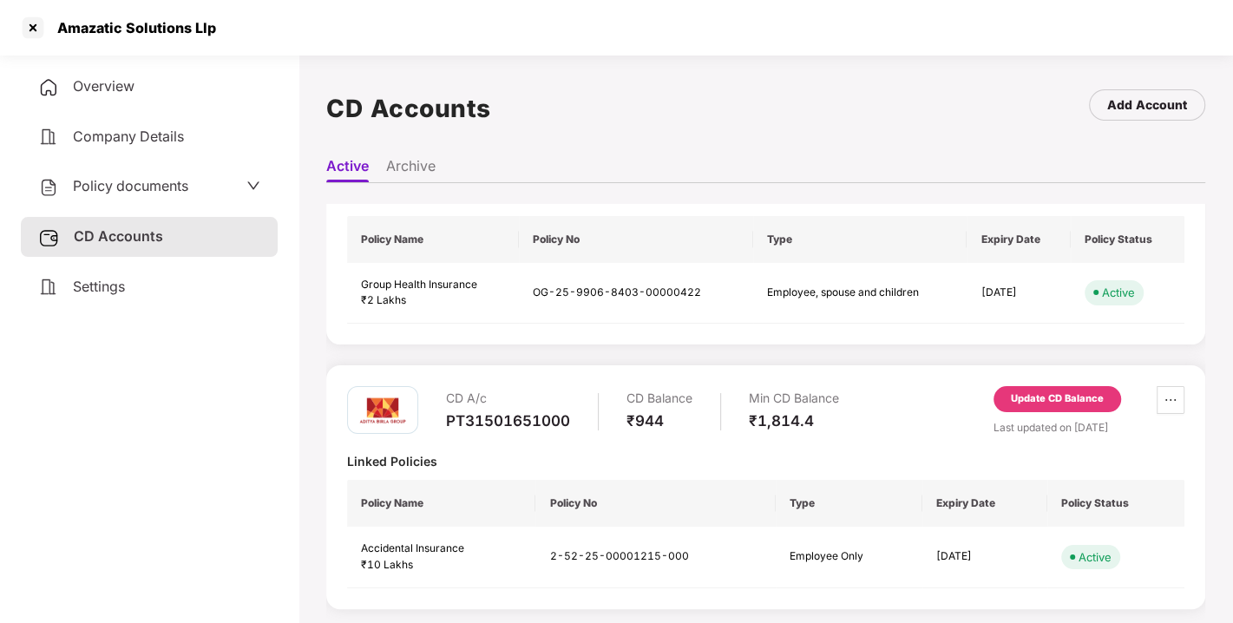
click at [1069, 387] on div "Update CD Balance" at bounding box center [1058, 399] width 128 height 26
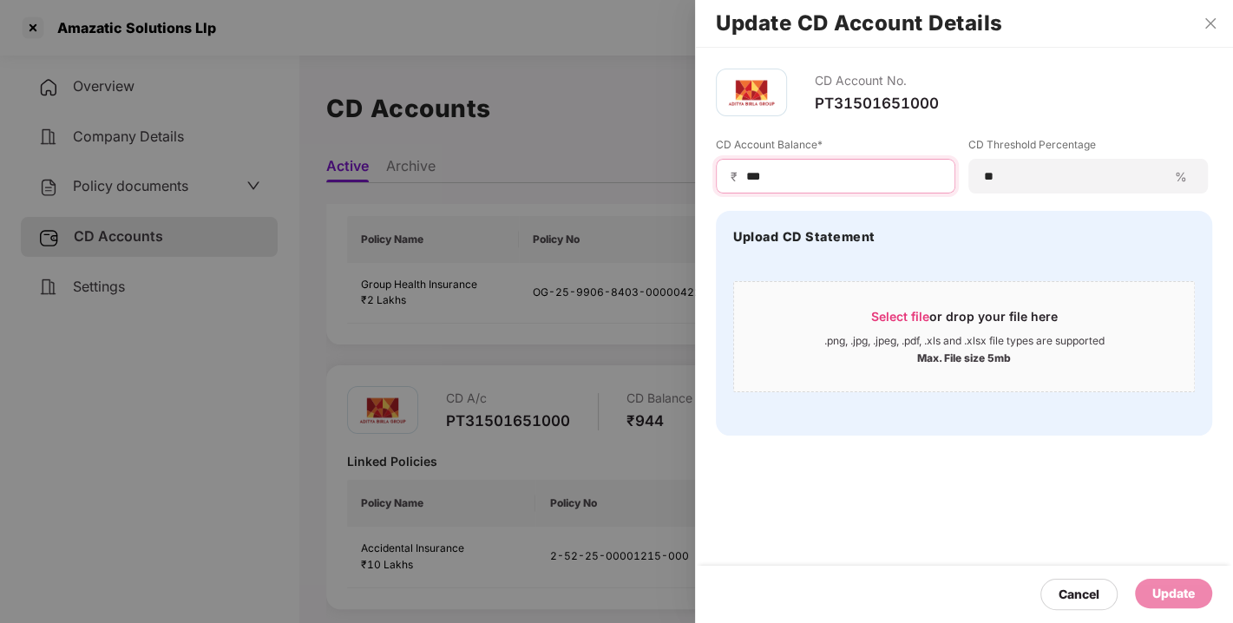
drag, startPoint x: 784, startPoint y: 175, endPoint x: 691, endPoint y: 176, distance: 93.7
click at [691, 176] on div "Update CD Account Details CD Account No. PT31501651000 CD Account Balance* ₹ **…" at bounding box center [616, 311] width 1233 height 623
type input "***"
click at [1155, 579] on div "Update" at bounding box center [1173, 594] width 77 height 30
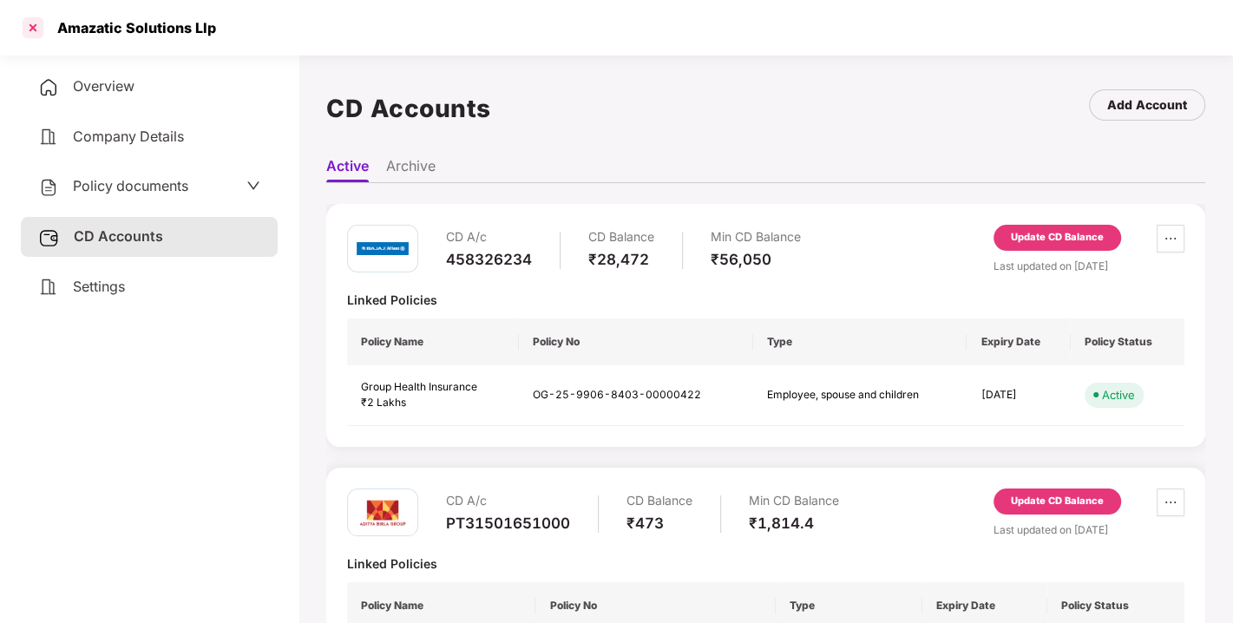
click at [30, 30] on div at bounding box center [33, 28] width 28 height 28
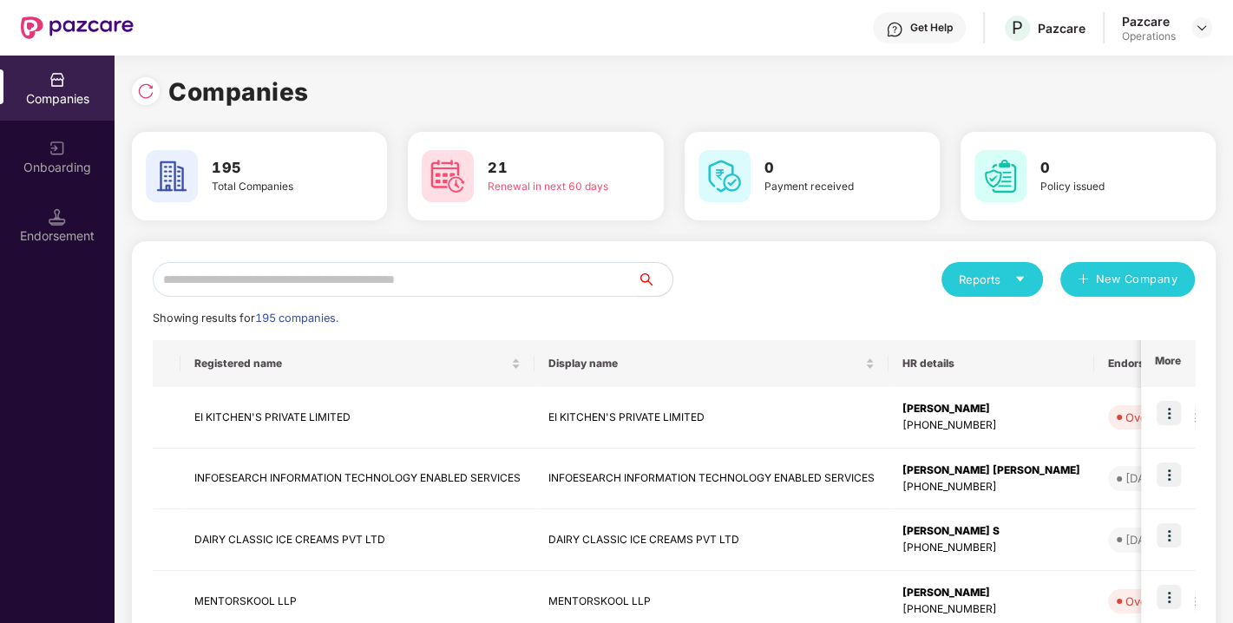
click at [399, 287] on input "text" at bounding box center [395, 279] width 485 height 35
type input "*"
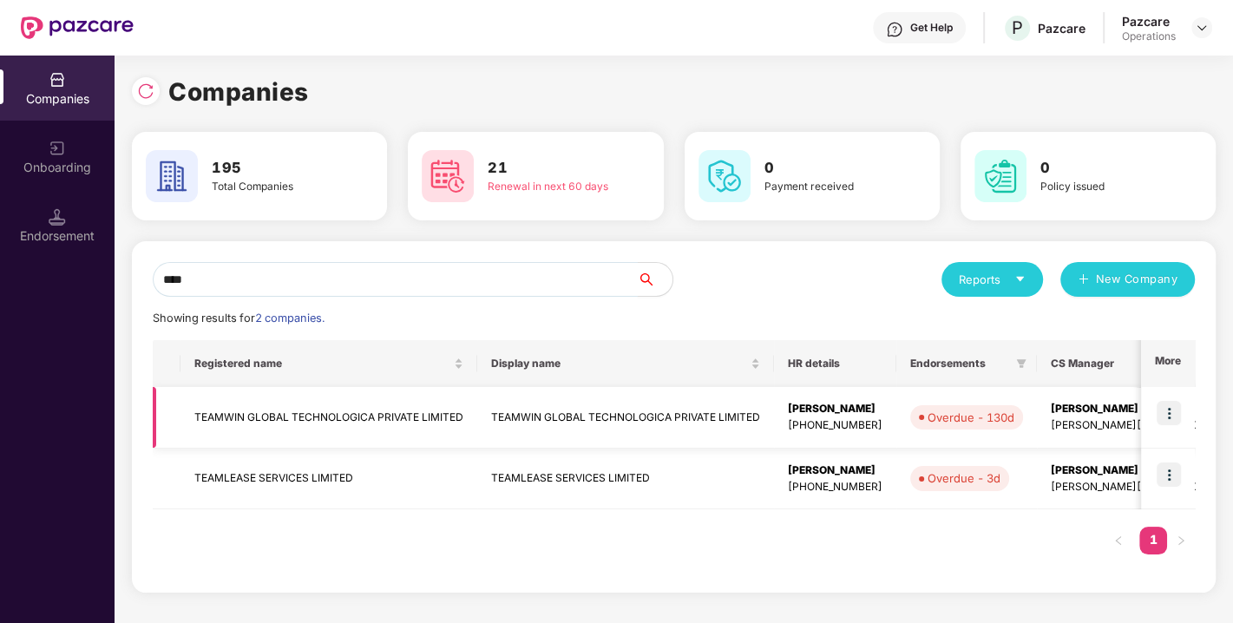
type input "****"
click at [264, 421] on td "TEAMWIN GLOBAL TECHNOLOGICA PRIVATE LIMITED" at bounding box center [329, 418] width 297 height 62
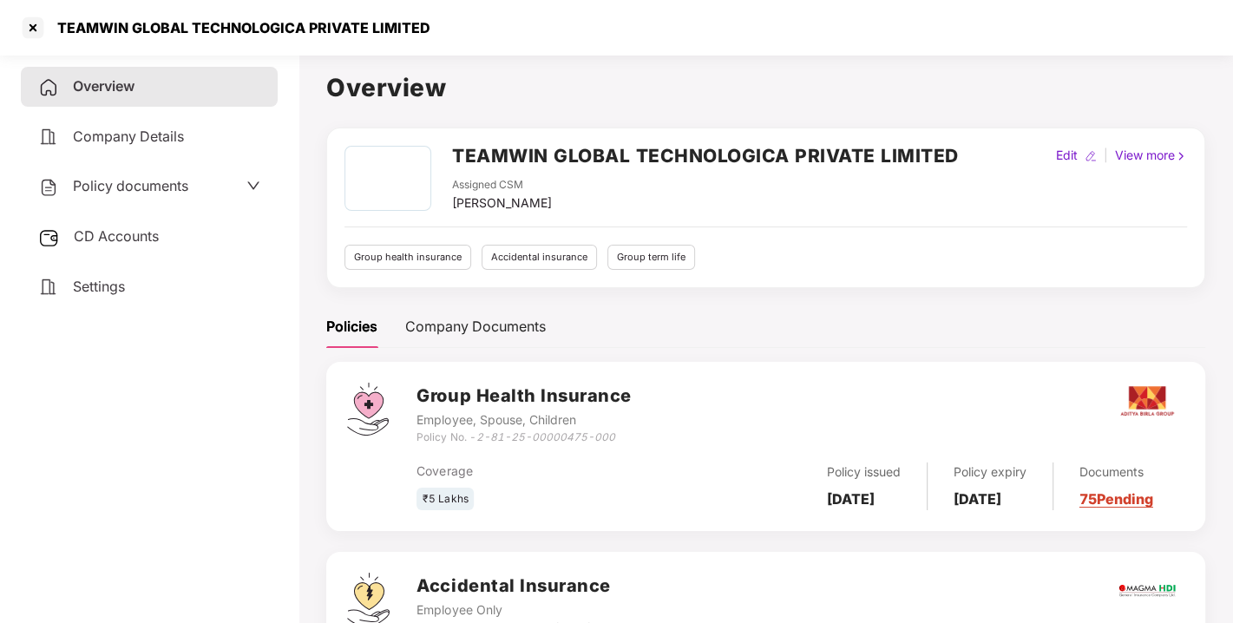
click at [126, 186] on span "Policy documents" at bounding box center [130, 185] width 115 height 17
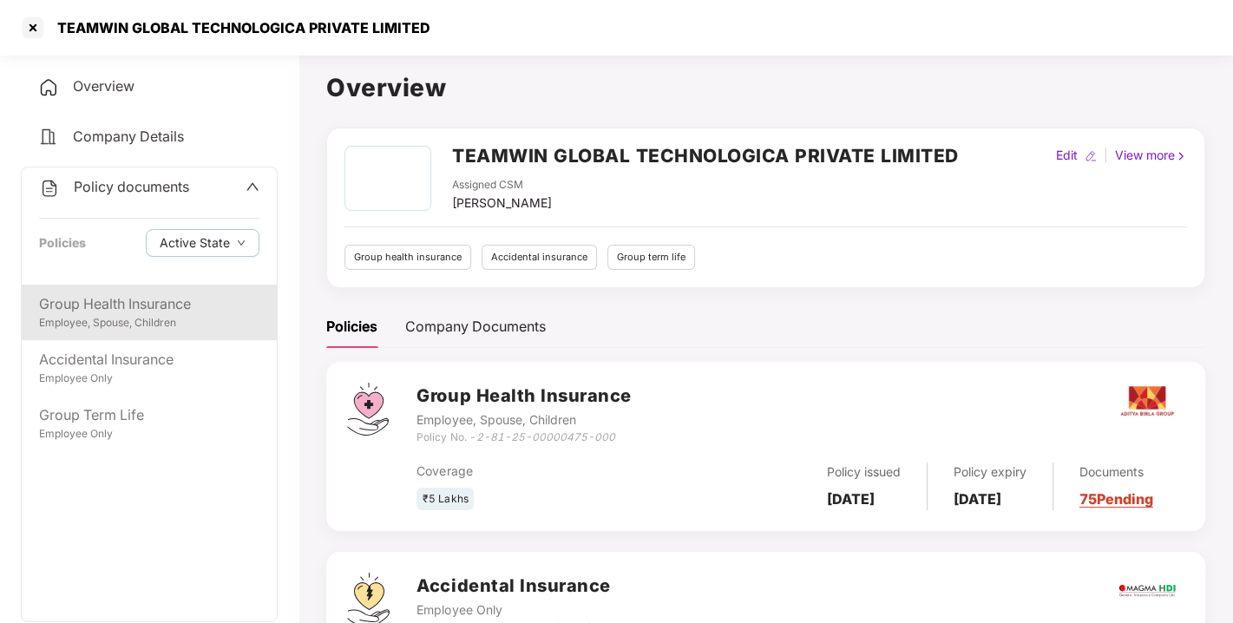
click at [114, 315] on div "Employee, Spouse, Children" at bounding box center [149, 323] width 220 height 16
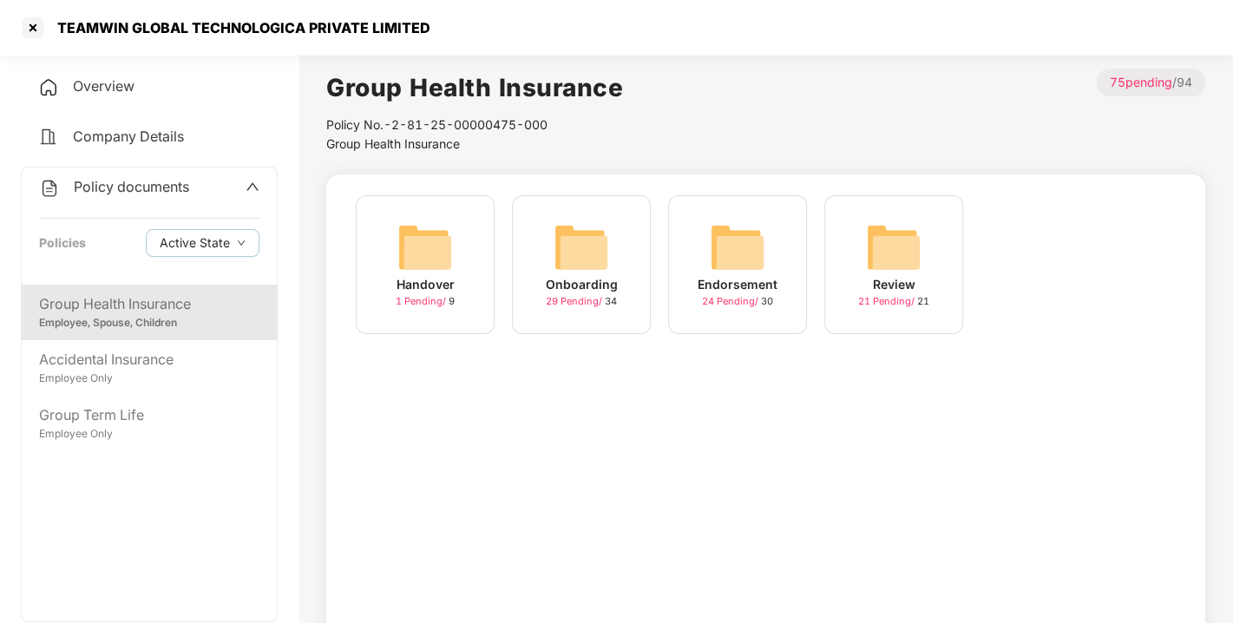
click at [724, 257] on img at bounding box center [738, 248] width 56 height 56
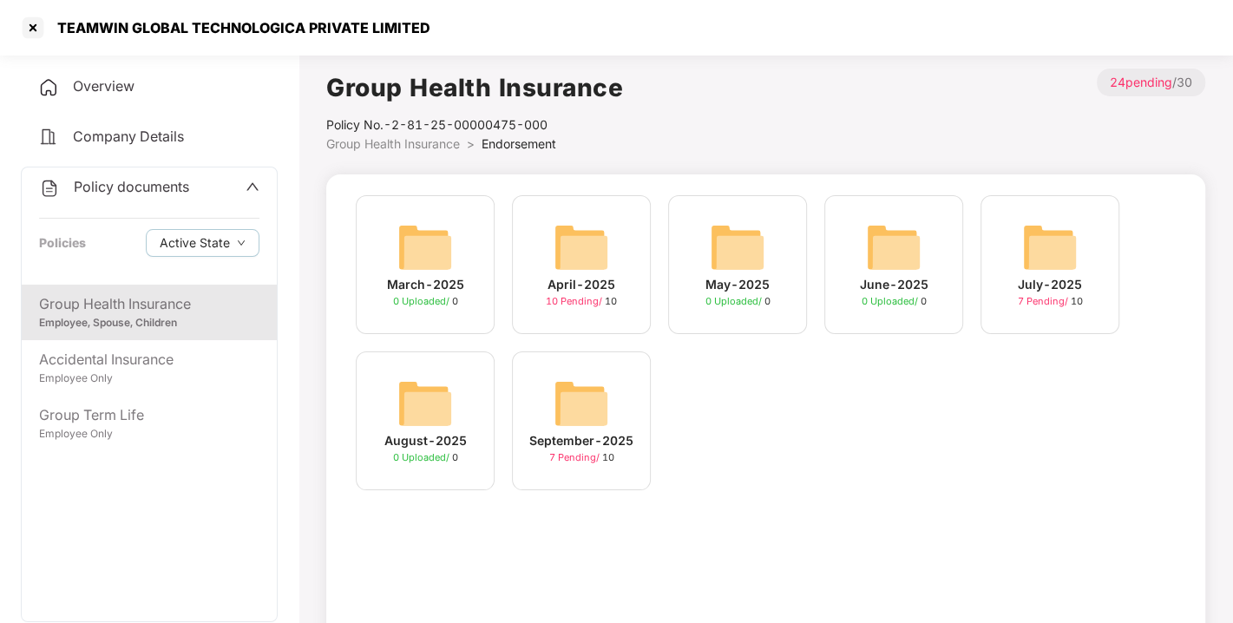
click at [115, 179] on span "Policy documents" at bounding box center [131, 186] width 115 height 17
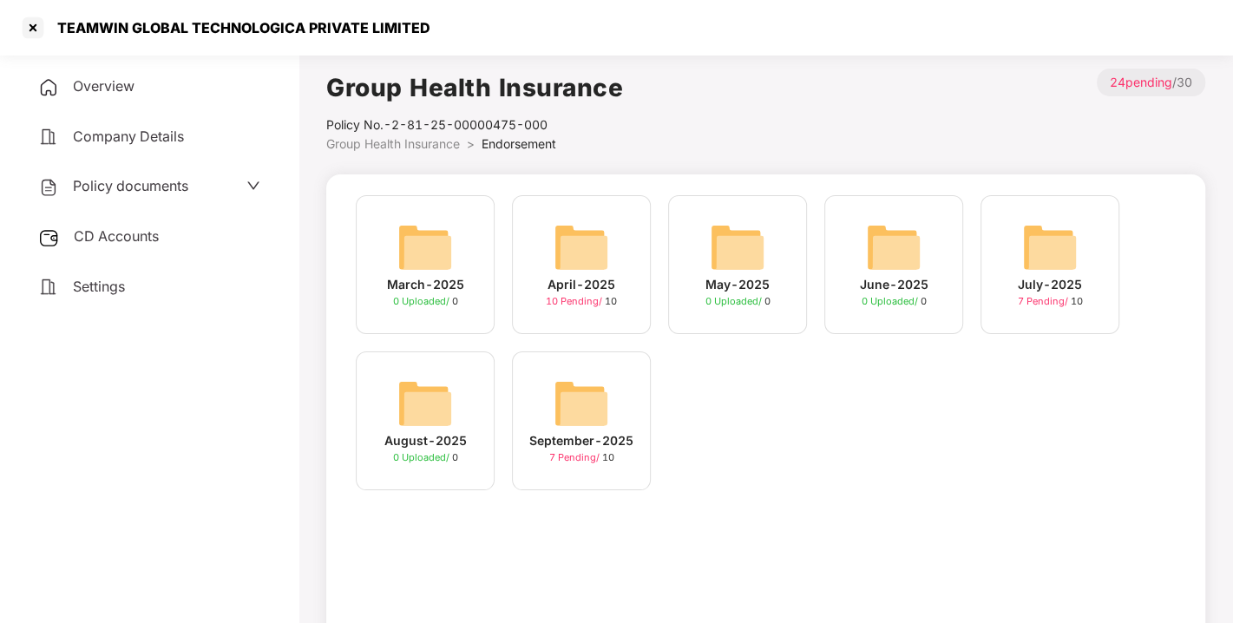
click at [111, 235] on span "CD Accounts" at bounding box center [116, 235] width 85 height 17
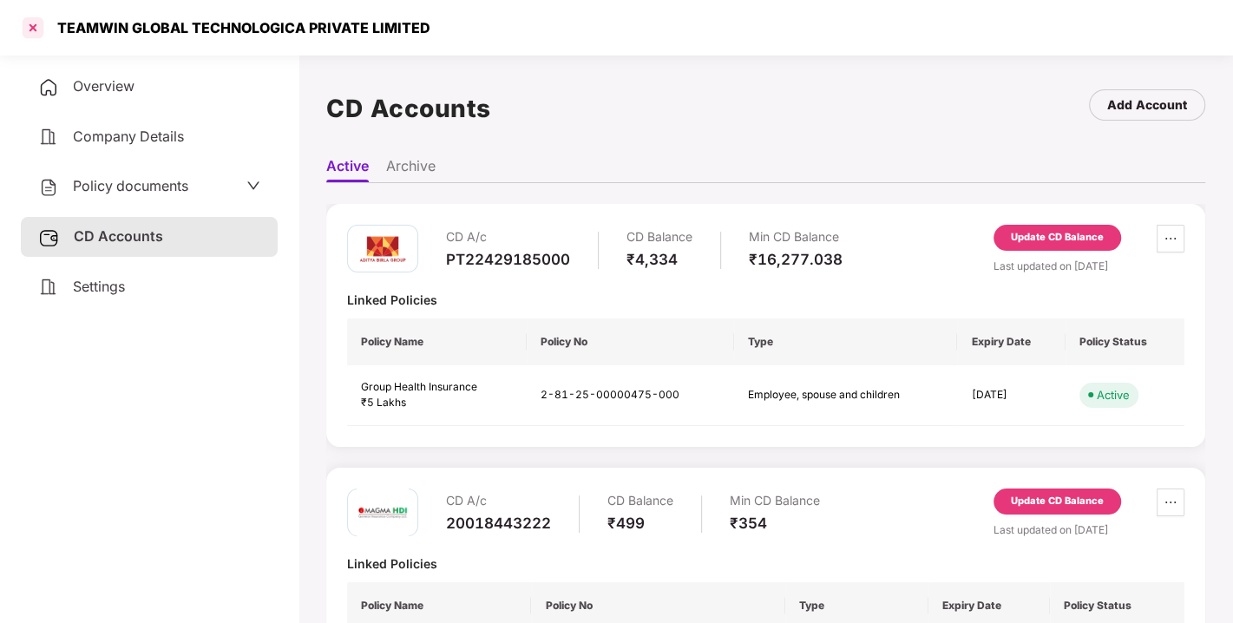
click at [36, 19] on div at bounding box center [33, 28] width 28 height 28
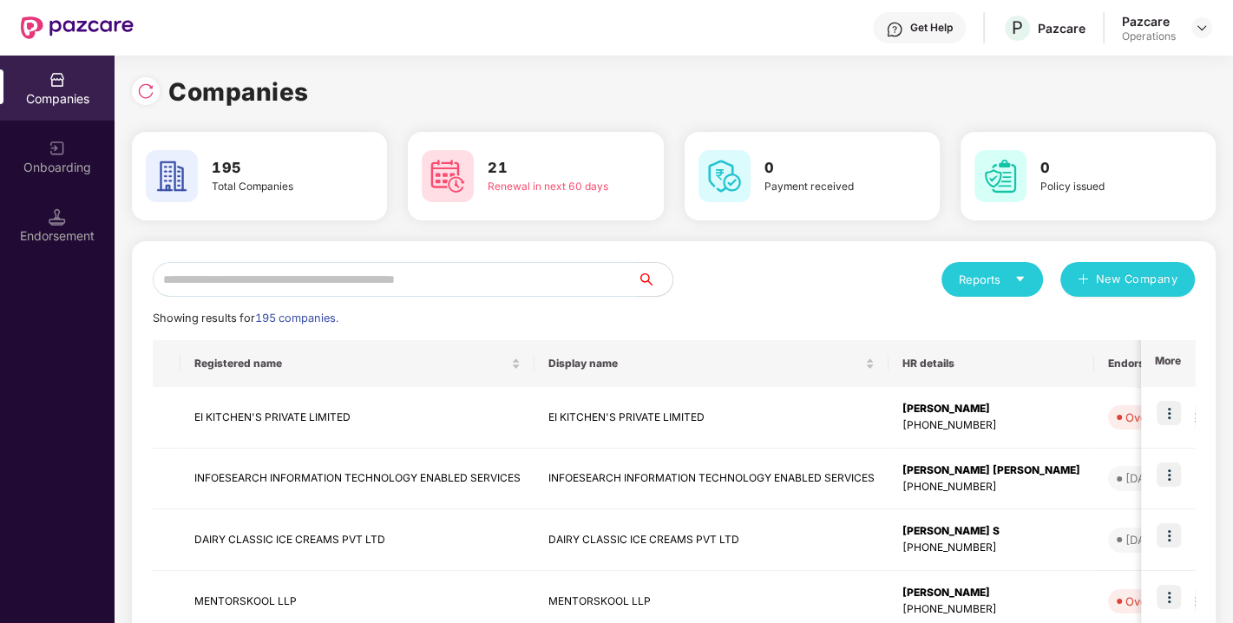
click at [342, 283] on input "text" at bounding box center [395, 279] width 485 height 35
click at [337, 286] on input "text" at bounding box center [395, 279] width 485 height 35
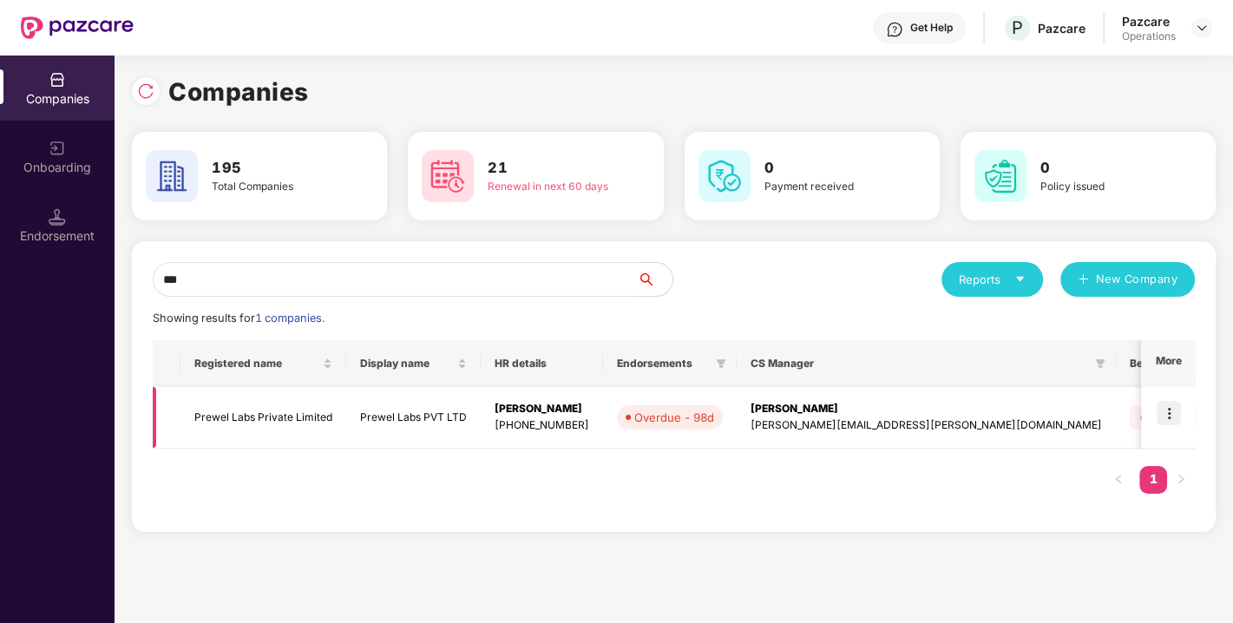
type input "***"
click at [206, 401] on td "Prewel Labs Private Limited" at bounding box center [264, 418] width 166 height 62
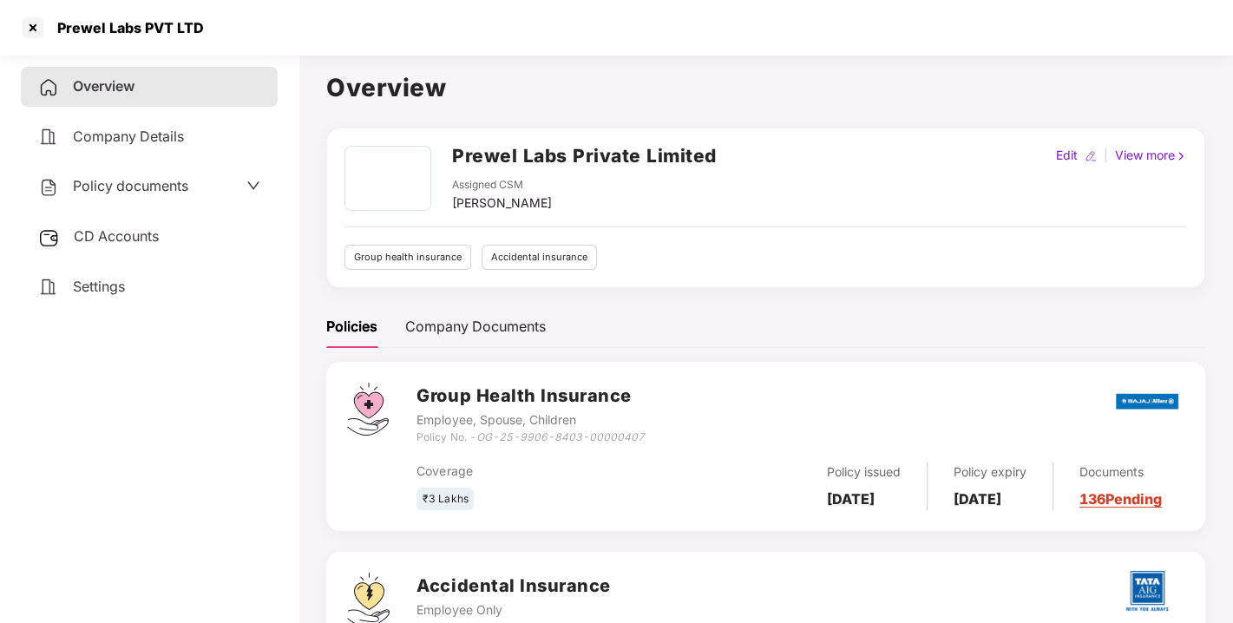
click at [138, 186] on span "Policy documents" at bounding box center [130, 185] width 115 height 17
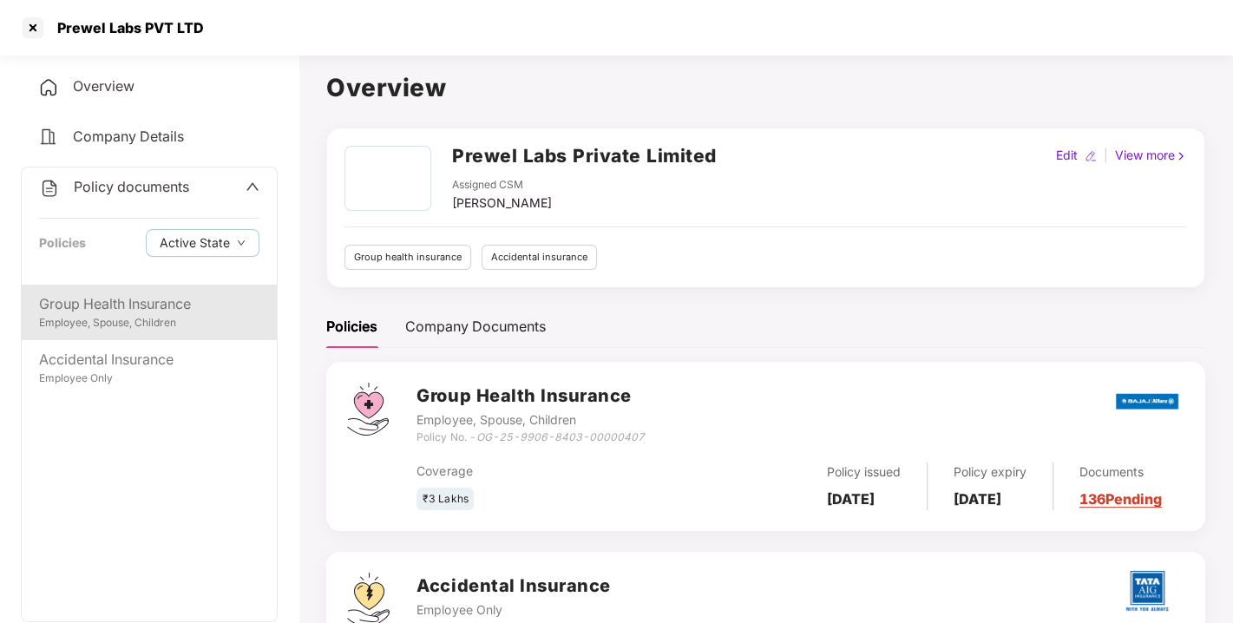
click at [127, 305] on div "Group Health Insurance" at bounding box center [149, 304] width 220 height 22
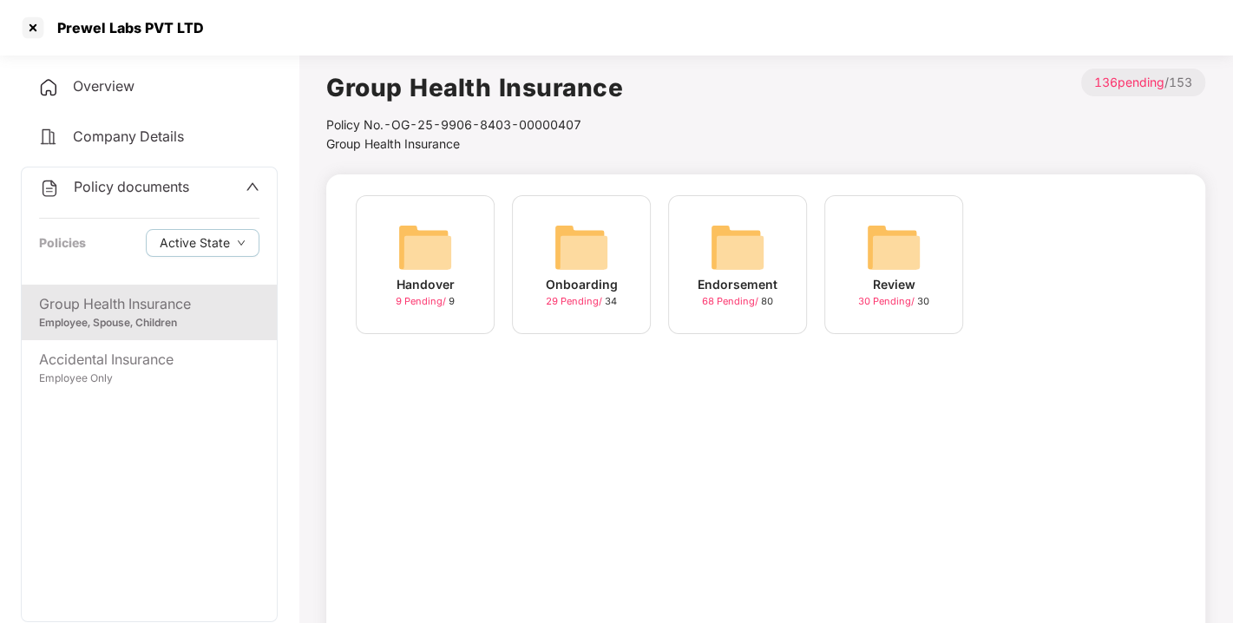
click at [745, 253] on img at bounding box center [738, 248] width 56 height 56
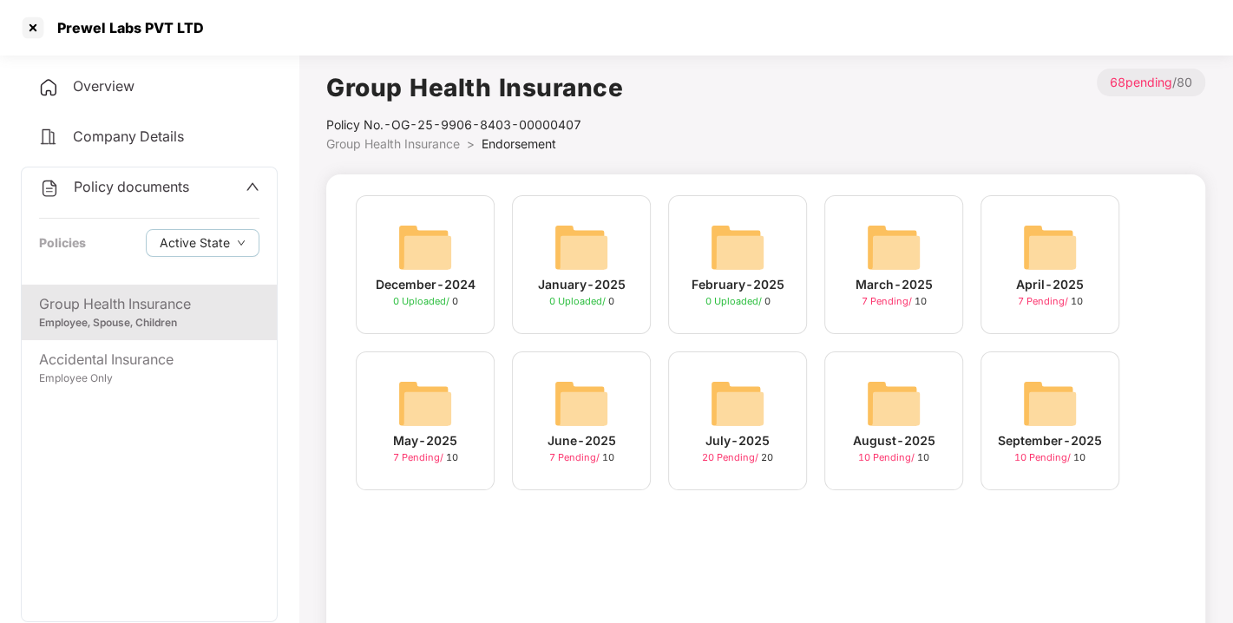
click at [1050, 401] on img at bounding box center [1050, 404] width 56 height 56
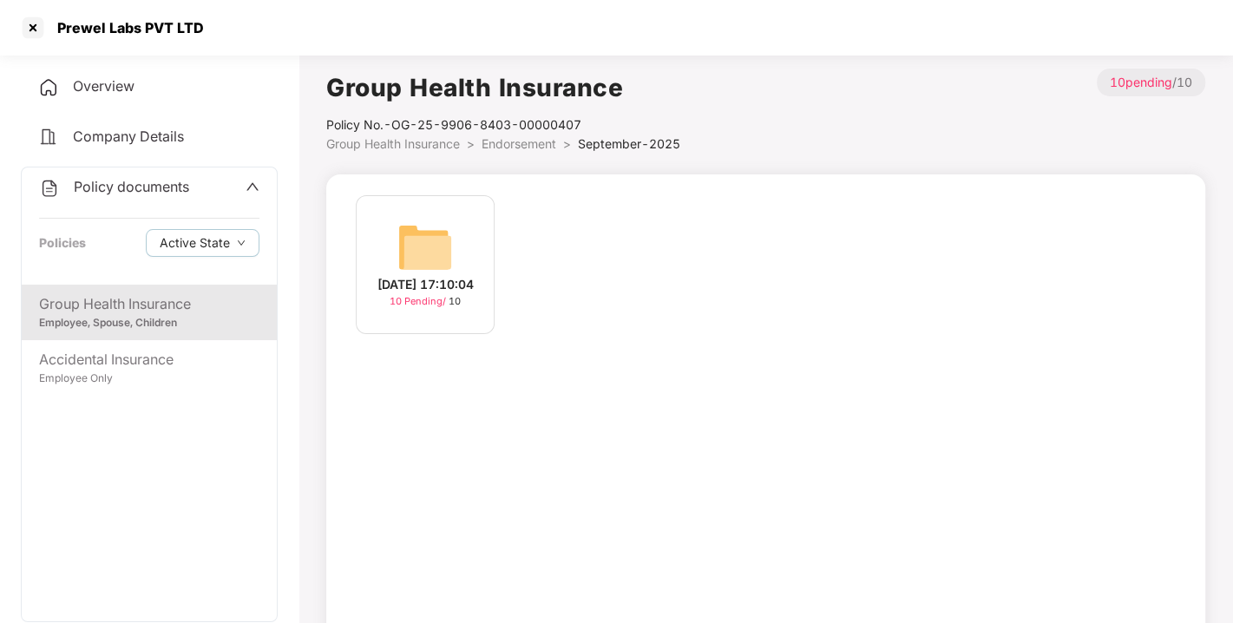
click at [414, 240] on img at bounding box center [425, 248] width 56 height 56
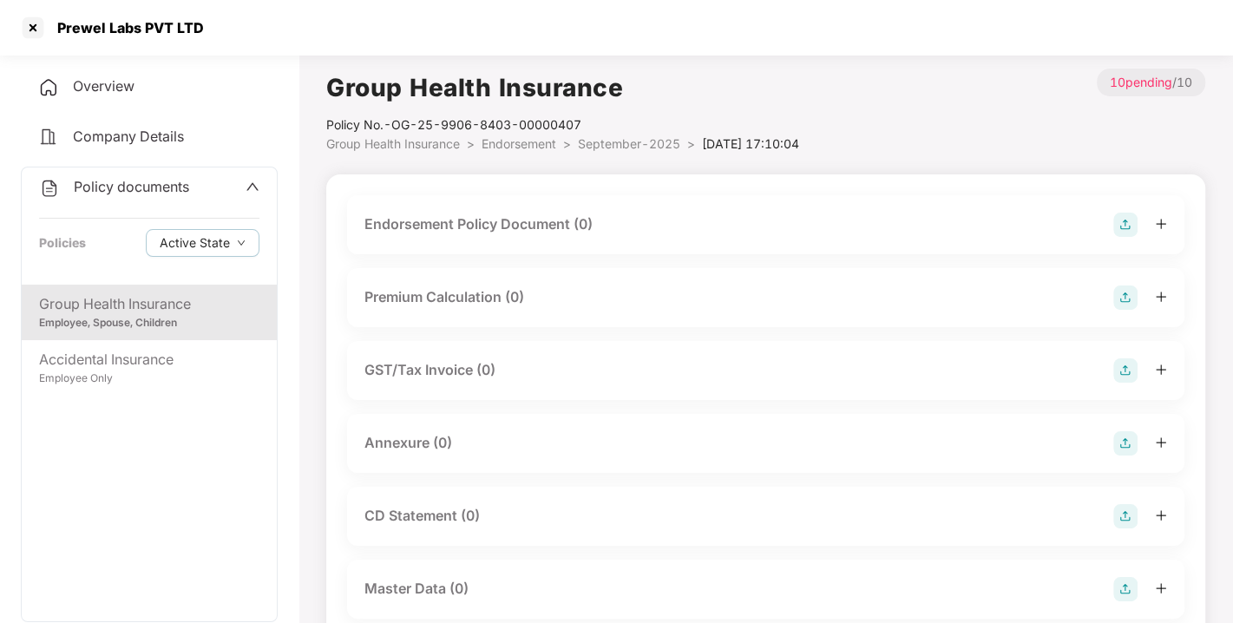
click at [1123, 224] on img at bounding box center [1125, 225] width 24 height 24
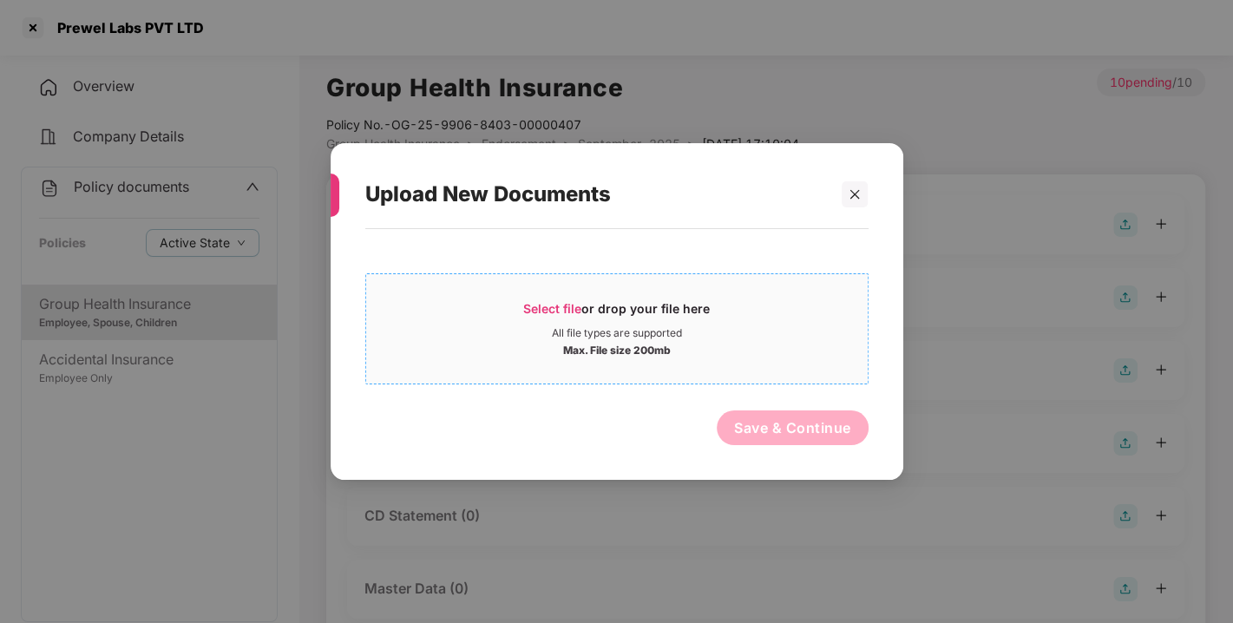
click at [535, 312] on span "Select file" at bounding box center [552, 308] width 58 height 15
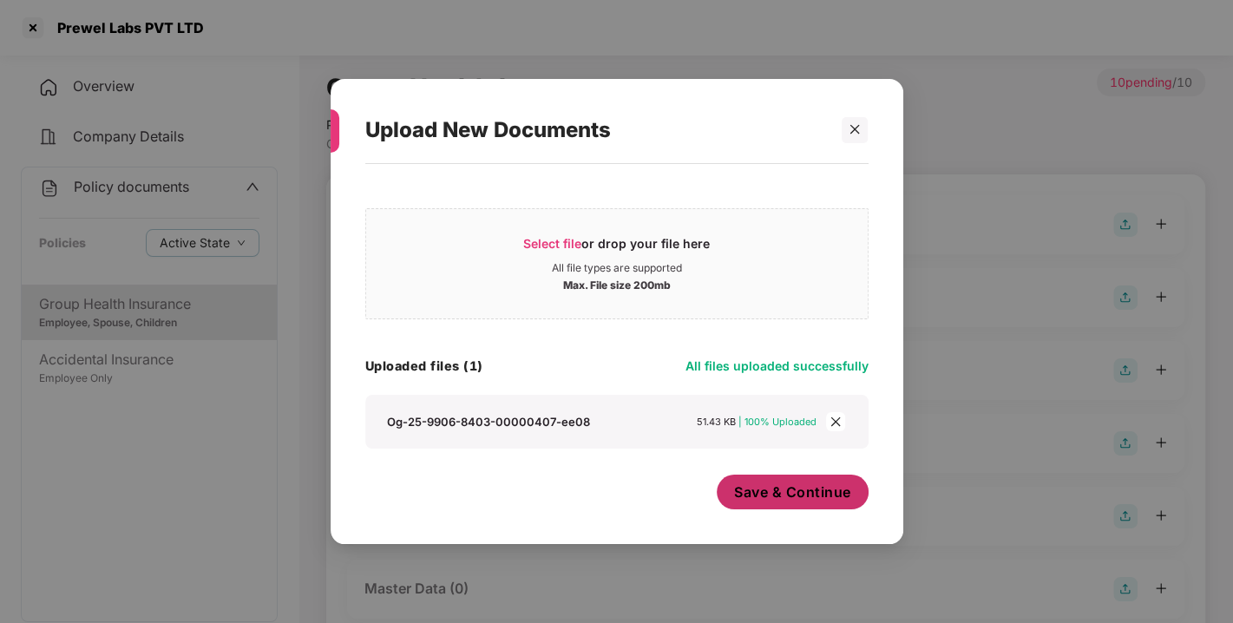
click at [811, 485] on span "Save & Continue" at bounding box center [792, 492] width 117 height 19
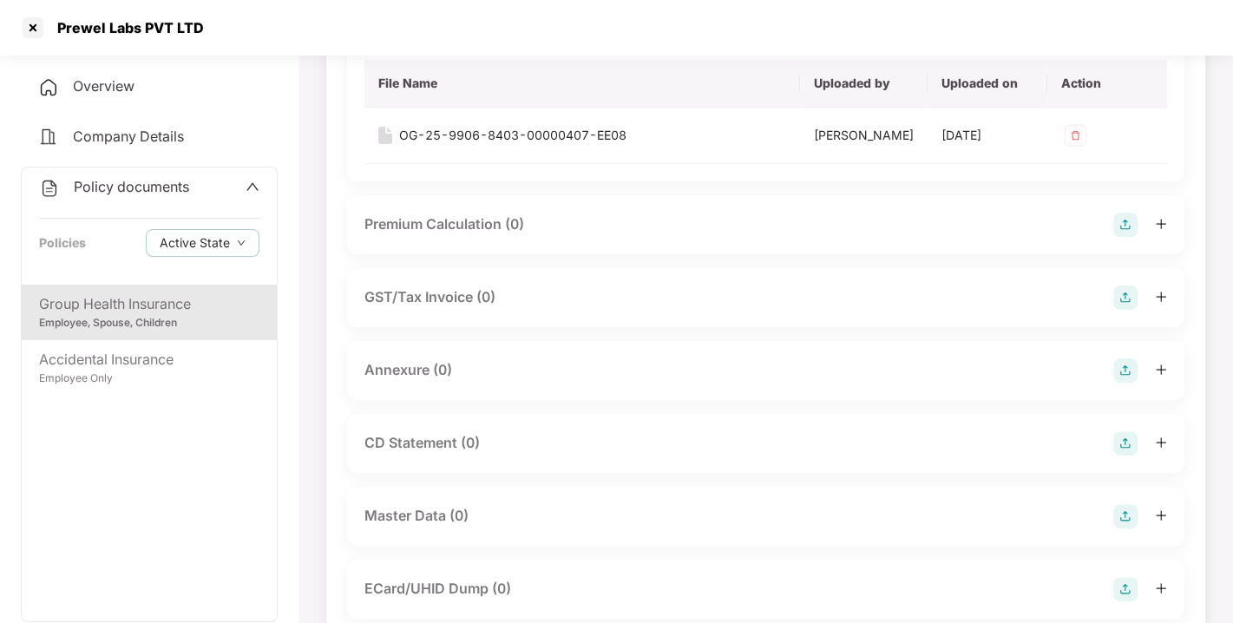
scroll to position [198, 0]
click at [1119, 383] on img at bounding box center [1125, 370] width 24 height 24
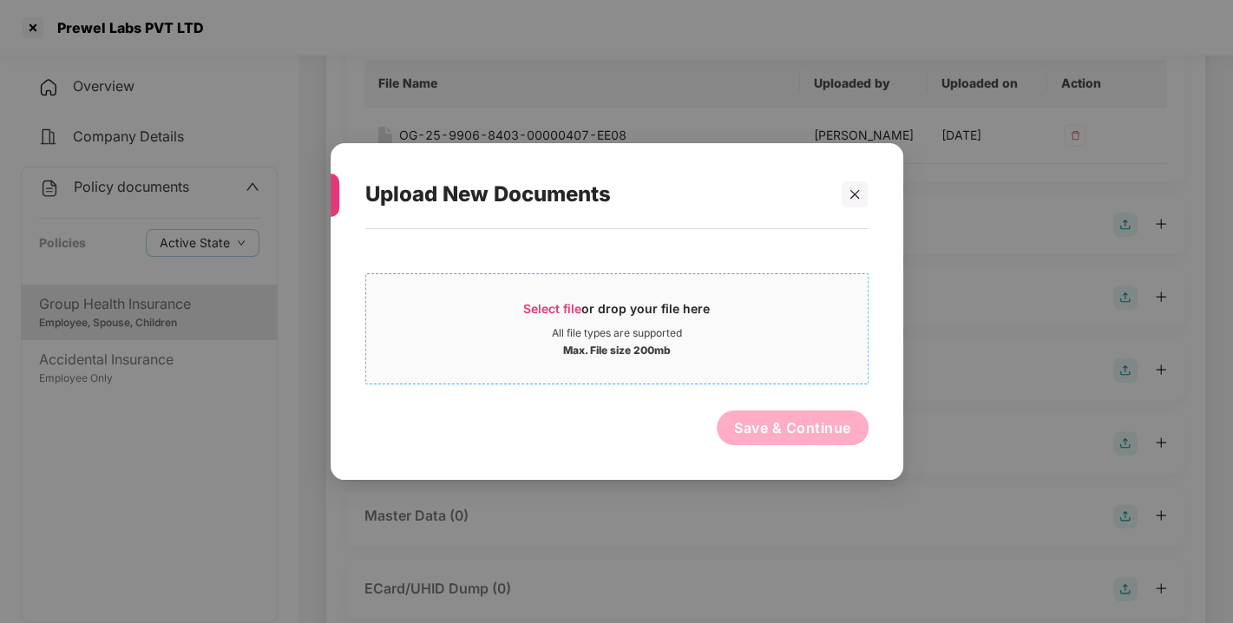
click at [557, 297] on span "Select file or drop your file here All file types are supported Max. File size …" at bounding box center [617, 328] width 502 height 83
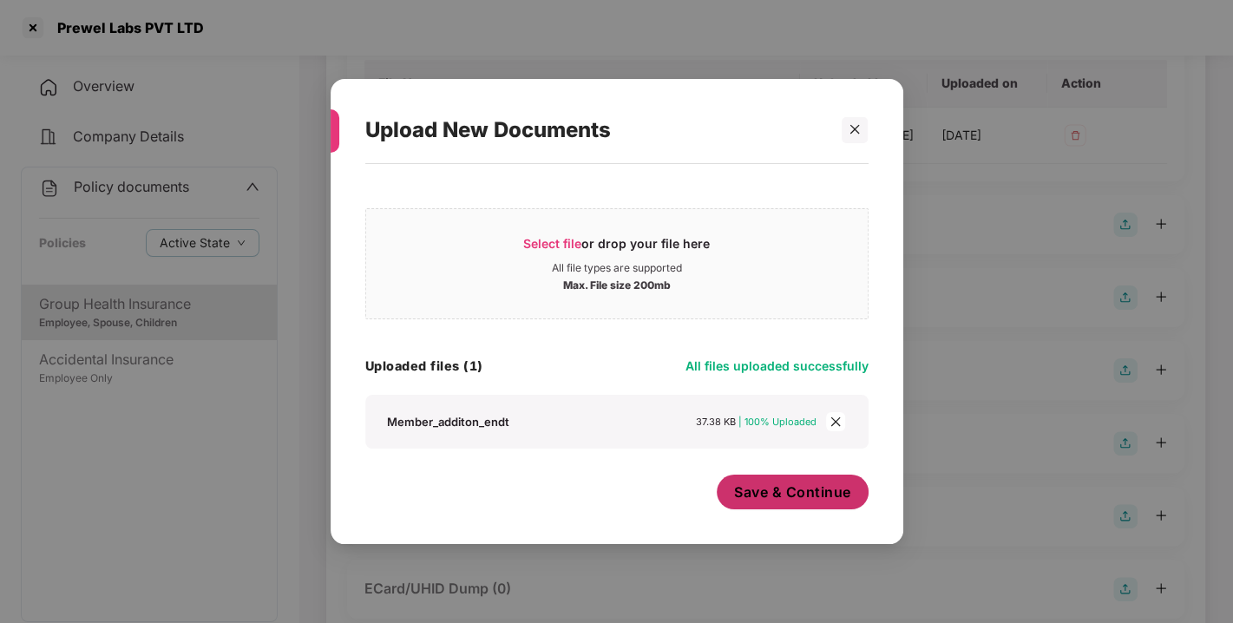
click at [800, 494] on span "Save & Continue" at bounding box center [792, 492] width 117 height 19
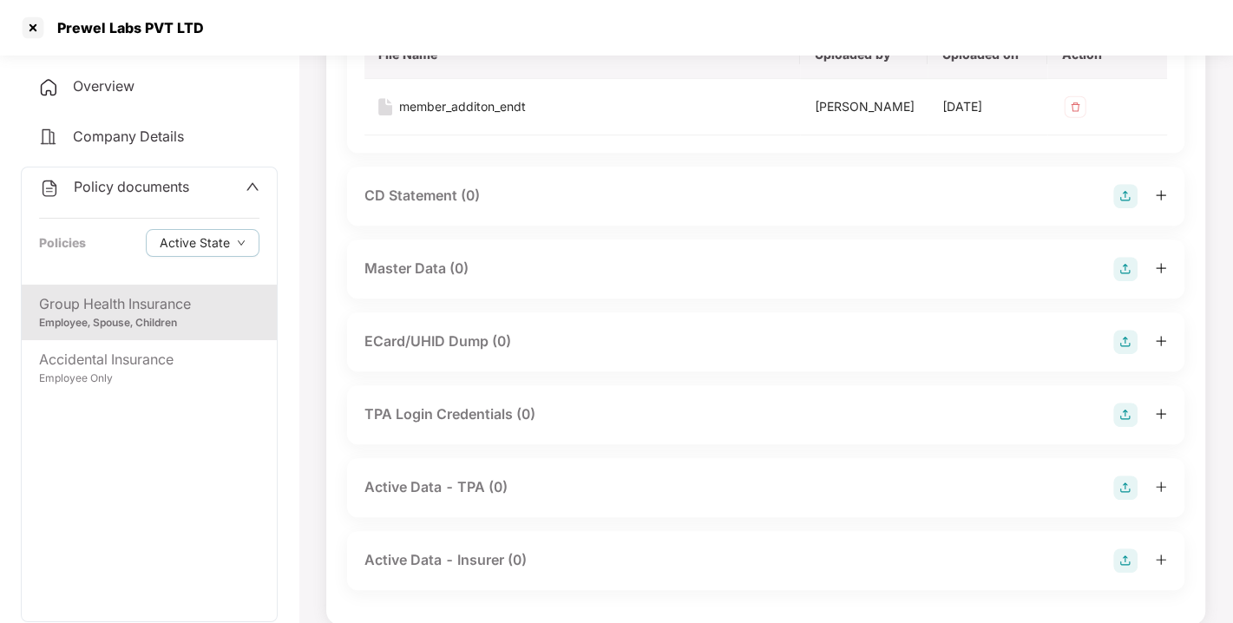
scroll to position [574, 0]
click at [1130, 278] on img at bounding box center [1125, 265] width 24 height 24
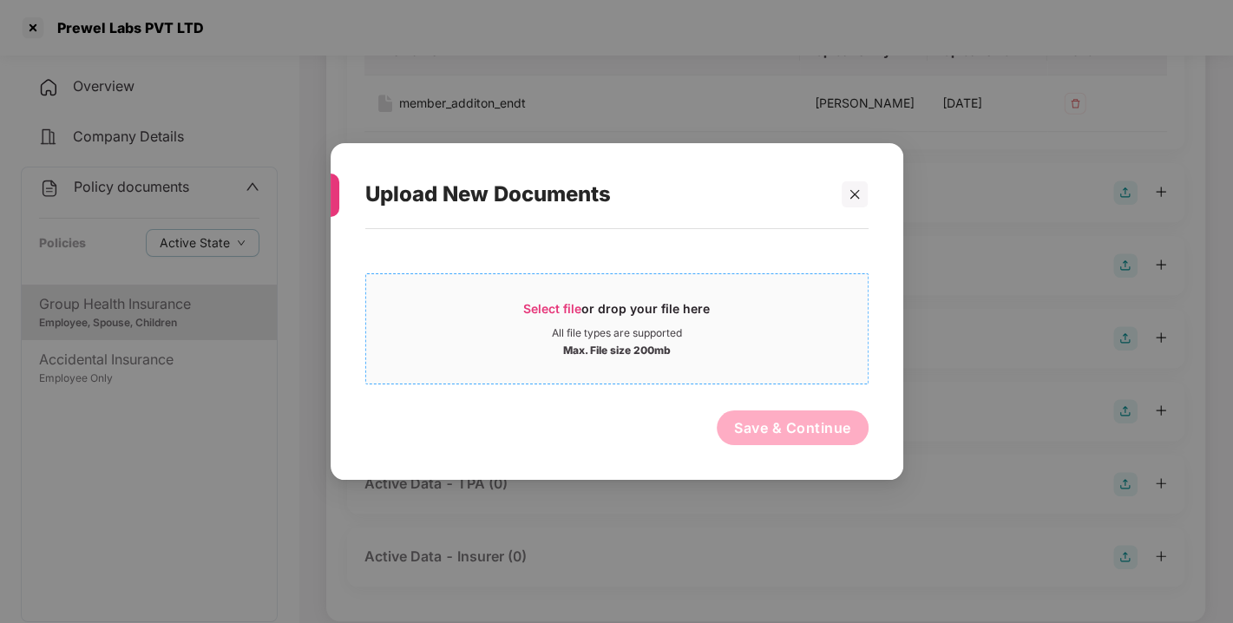
click at [558, 309] on span "Select file" at bounding box center [552, 308] width 58 height 15
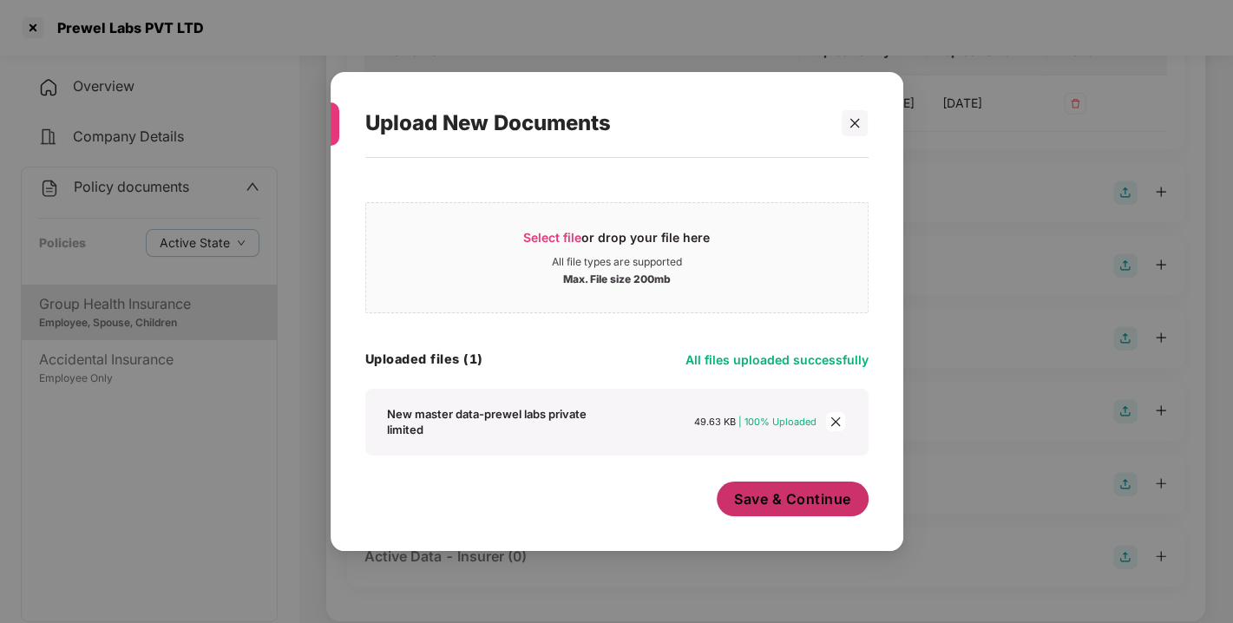
click at [764, 489] on span "Save & Continue" at bounding box center [792, 498] width 117 height 19
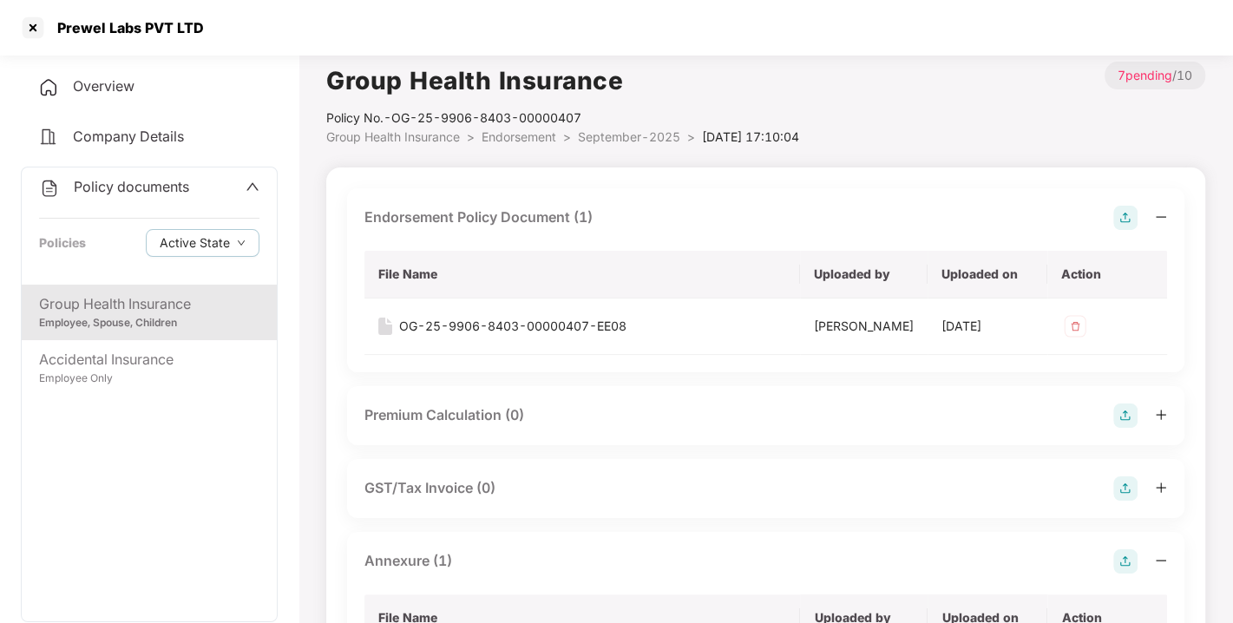
scroll to position [0, 0]
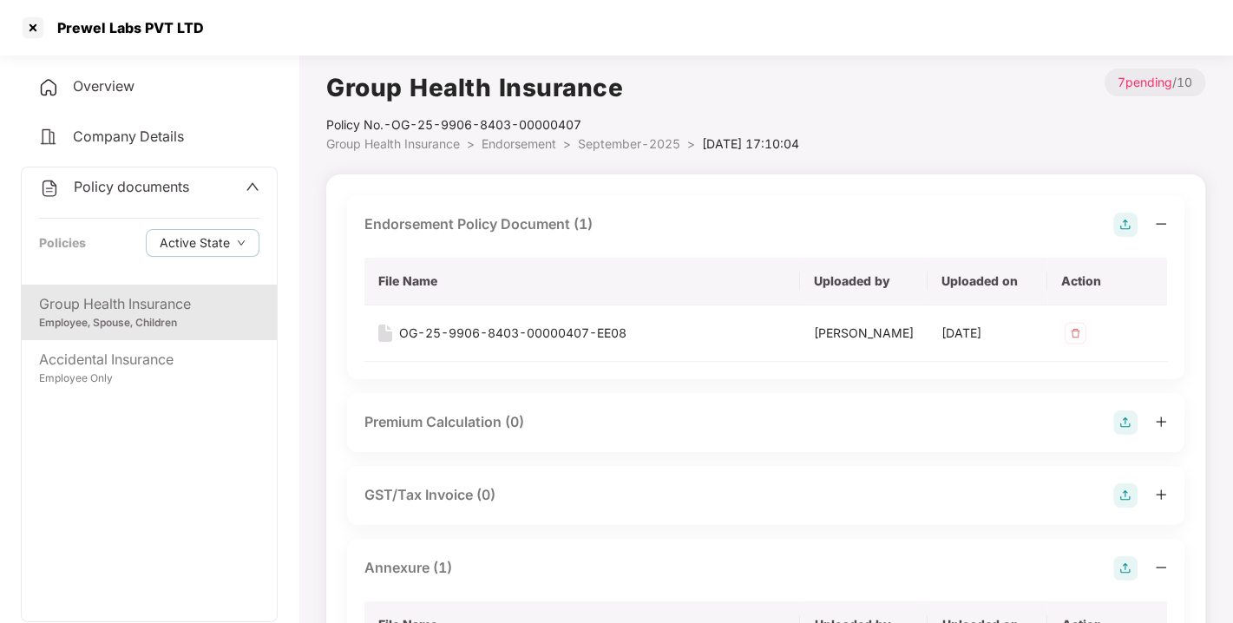
click at [528, 146] on span "Endorsement" at bounding box center [519, 143] width 75 height 15
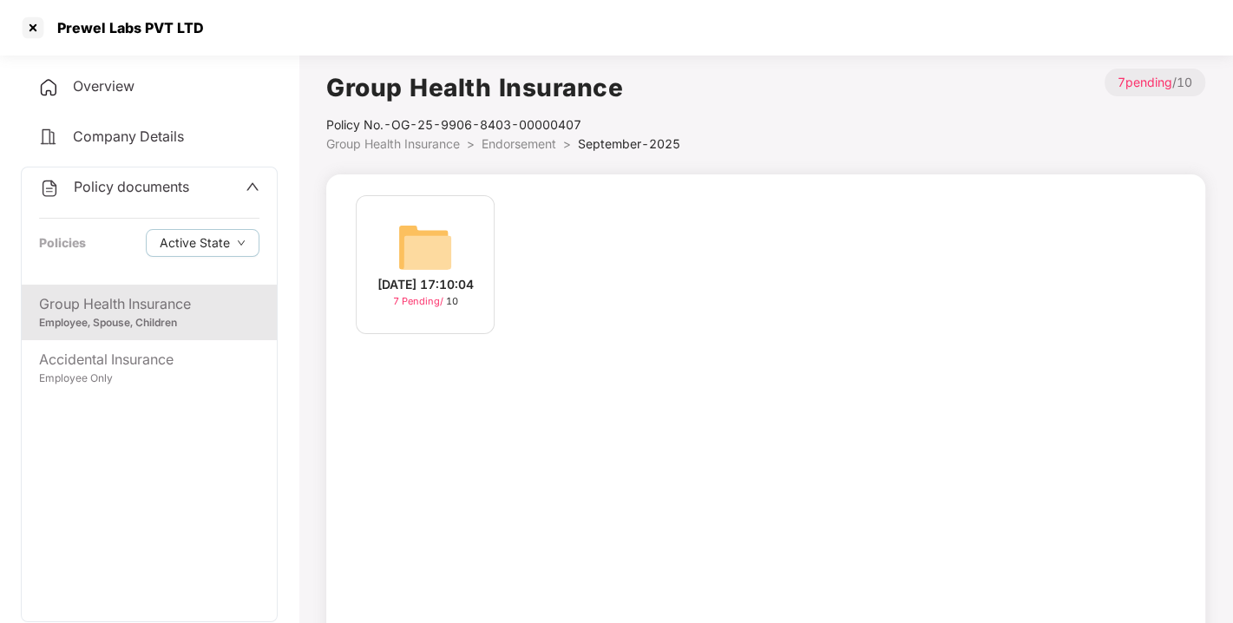
click at [528, 146] on span "Endorsement" at bounding box center [519, 143] width 75 height 15
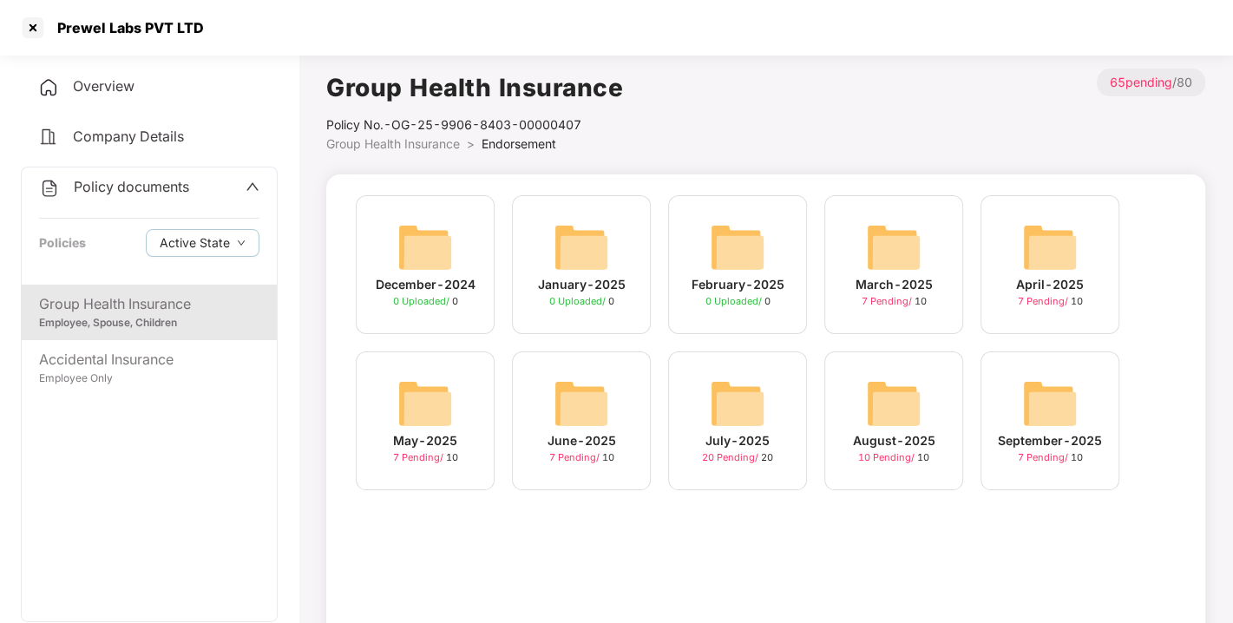
click at [899, 393] on img at bounding box center [894, 404] width 56 height 56
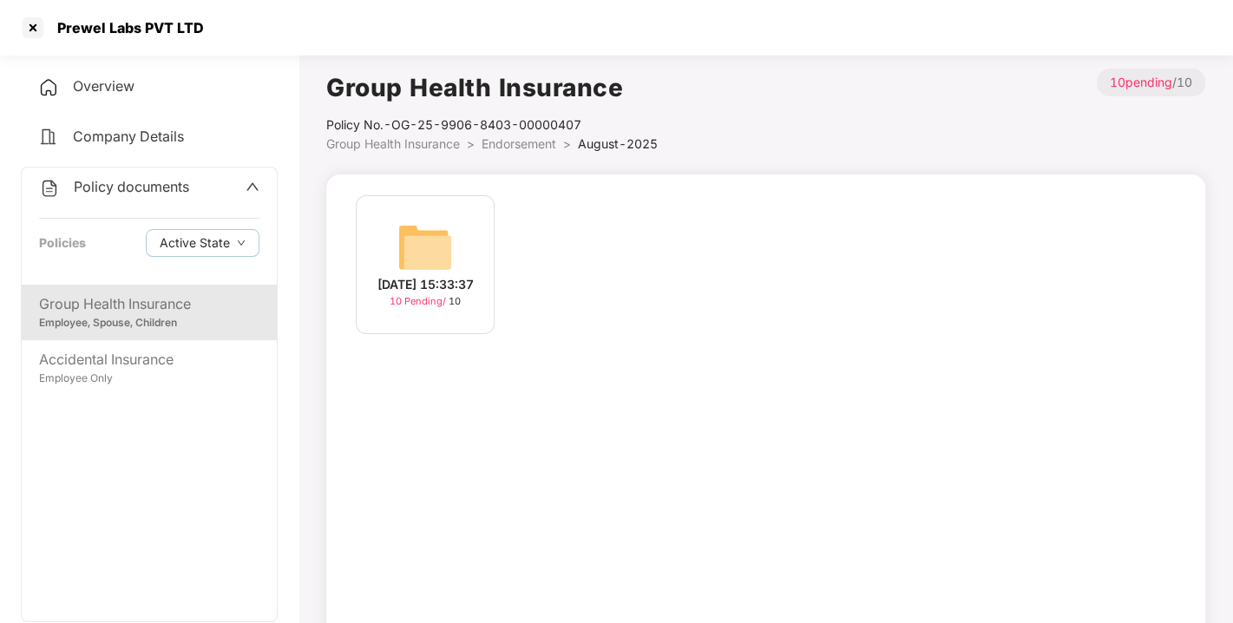
click at [415, 230] on img at bounding box center [425, 248] width 56 height 56
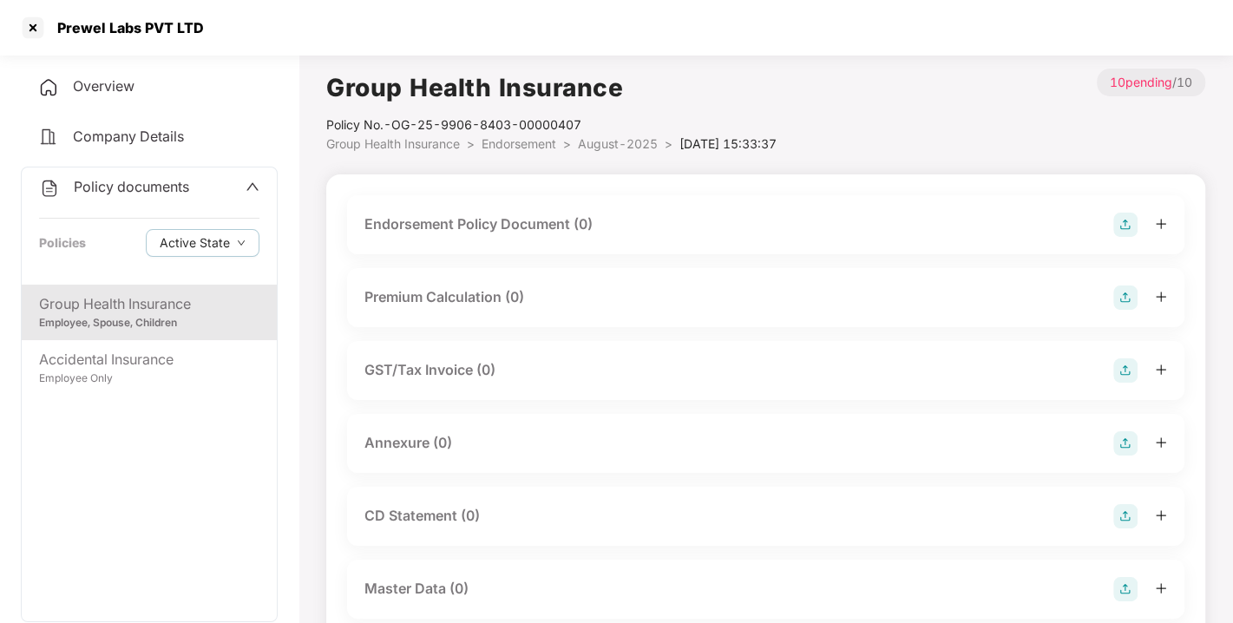
click at [1128, 222] on img at bounding box center [1125, 225] width 24 height 24
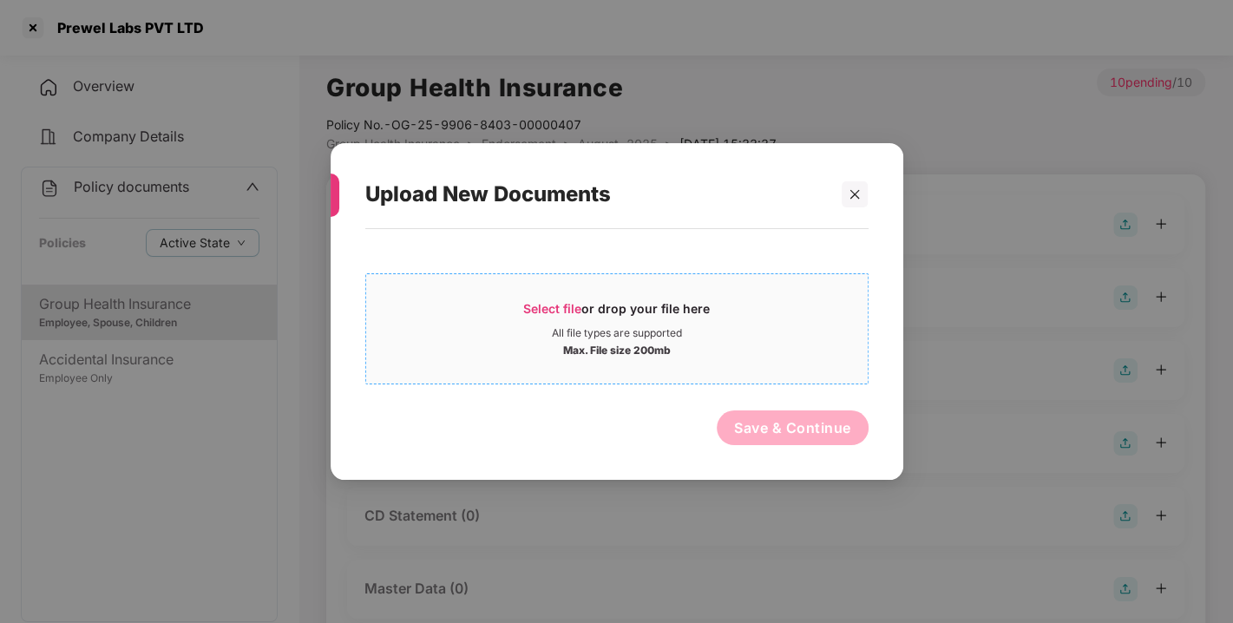
click at [548, 313] on span "Select file" at bounding box center [552, 308] width 58 height 15
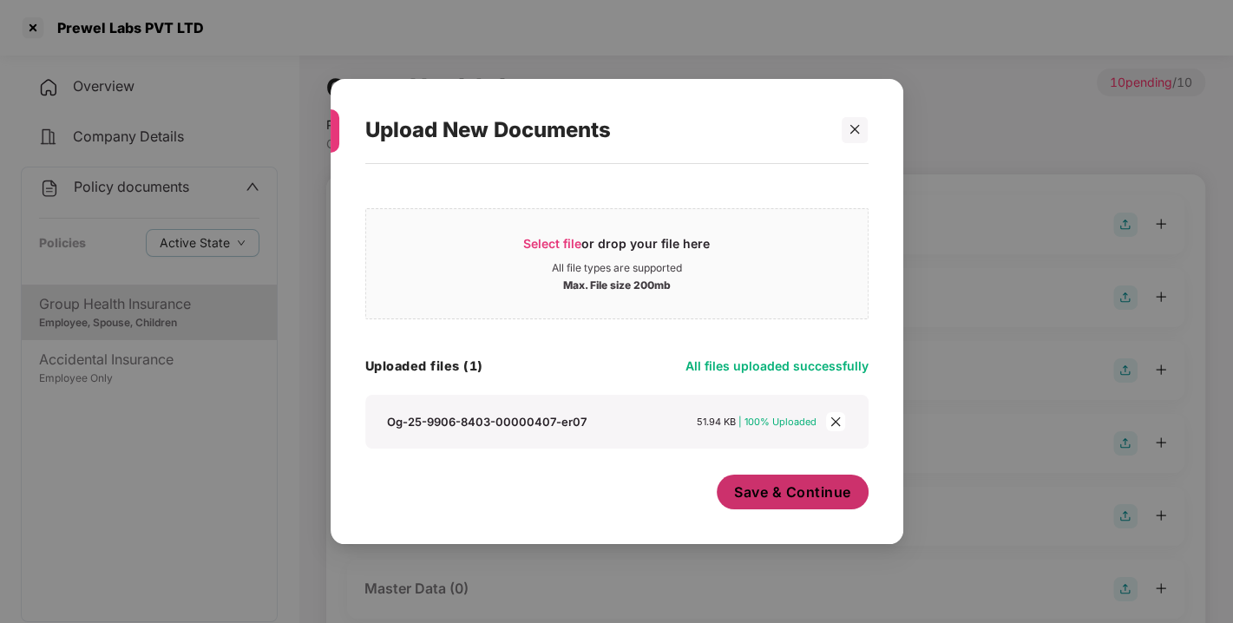
click at [792, 478] on button "Save & Continue" at bounding box center [793, 492] width 152 height 35
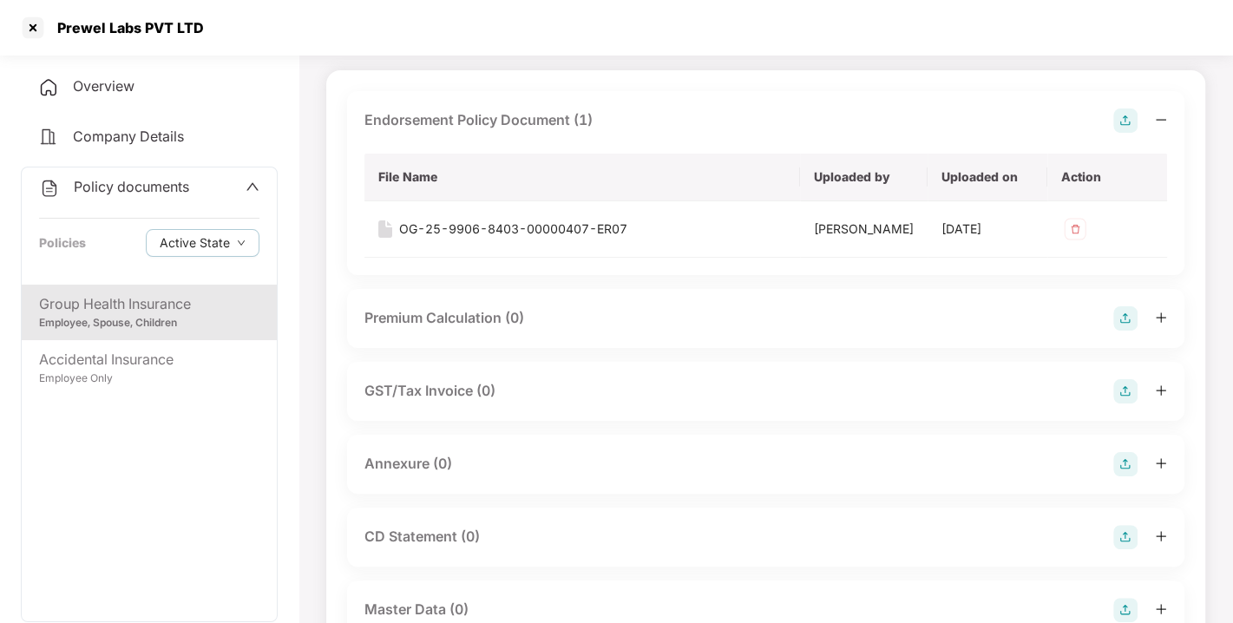
scroll to position [195, 0]
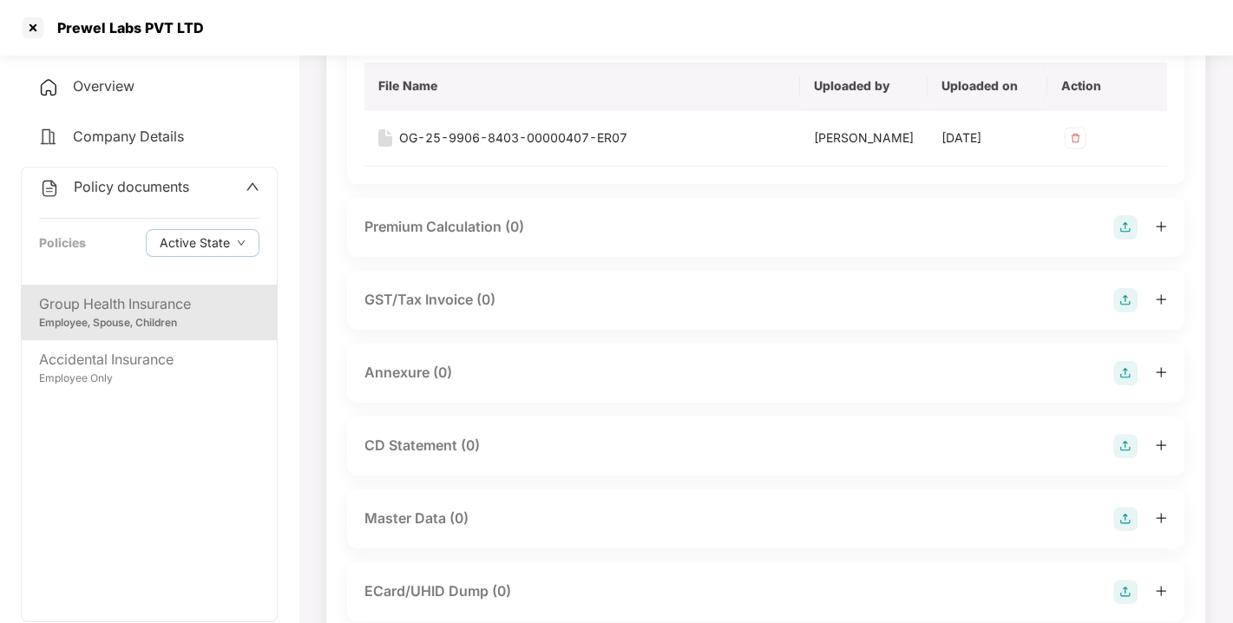
click at [1128, 385] on img at bounding box center [1125, 373] width 24 height 24
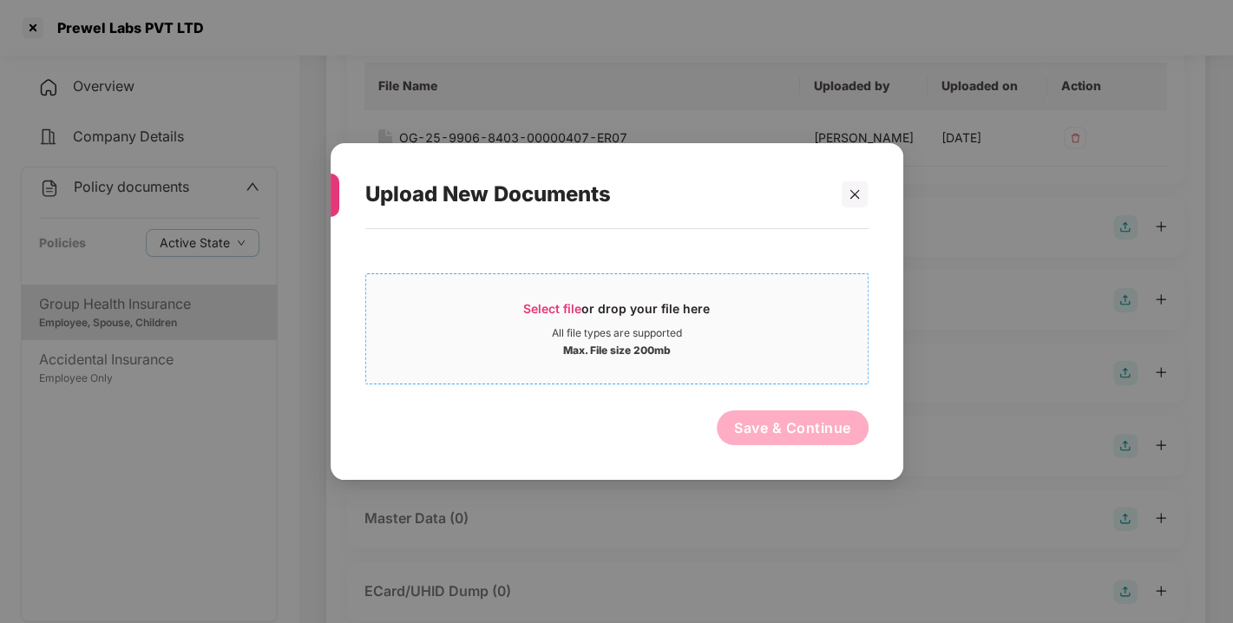
click at [535, 304] on span "Select file" at bounding box center [552, 308] width 58 height 15
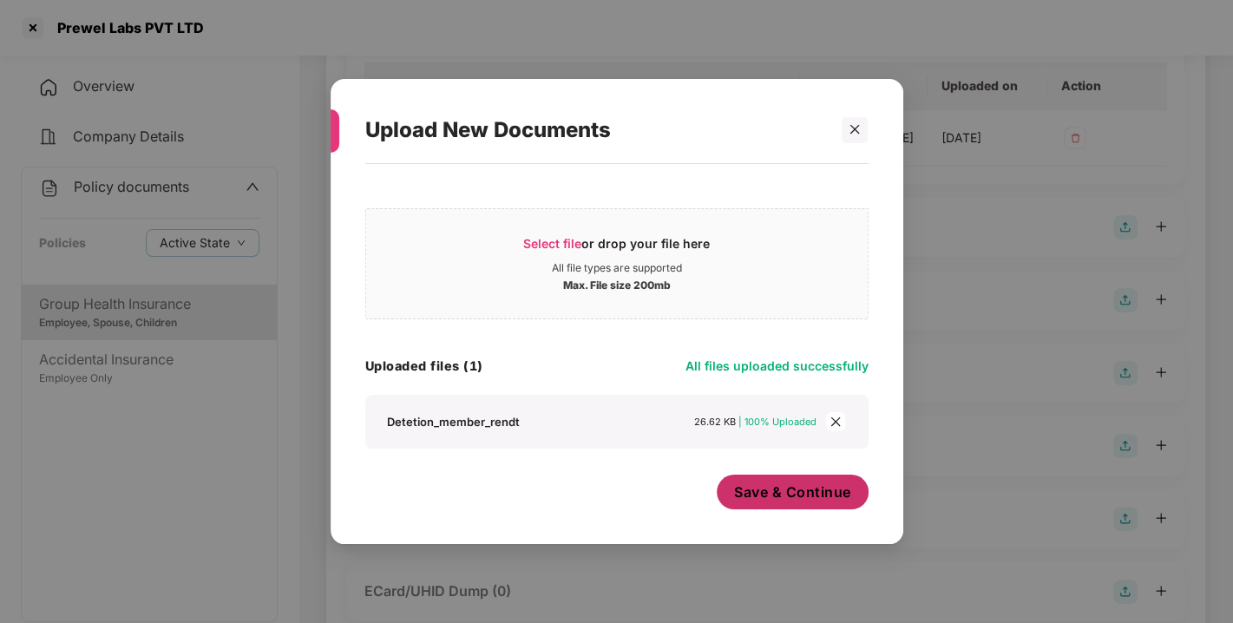
click at [781, 488] on span "Save & Continue" at bounding box center [792, 492] width 117 height 19
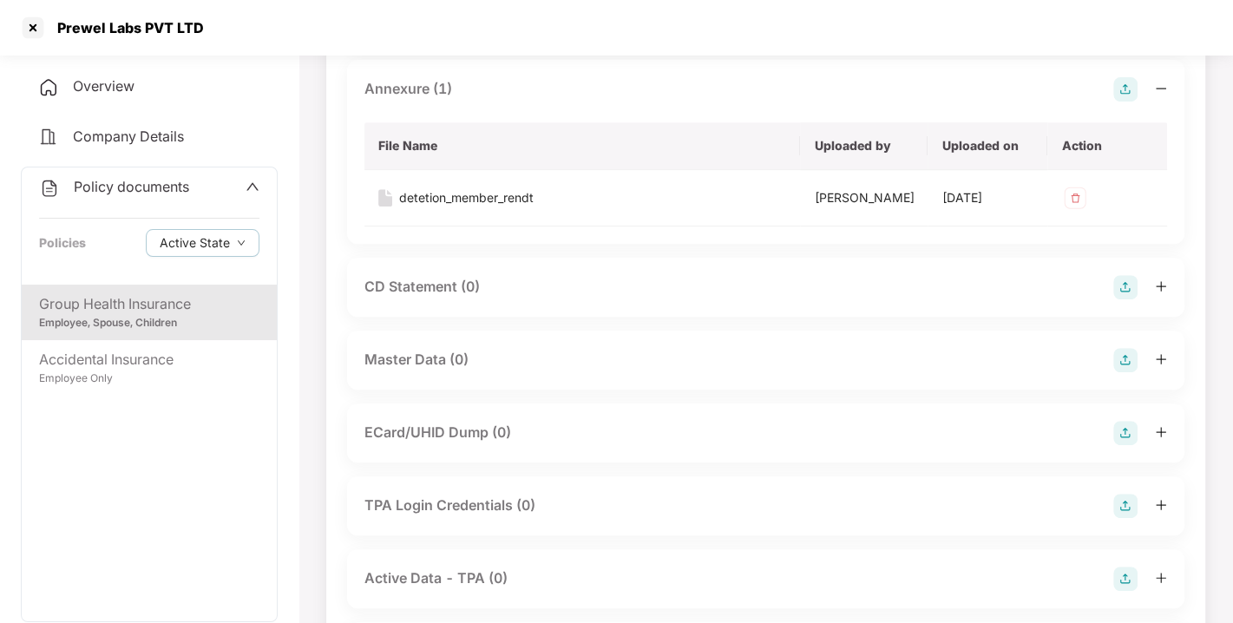
scroll to position [498, 0]
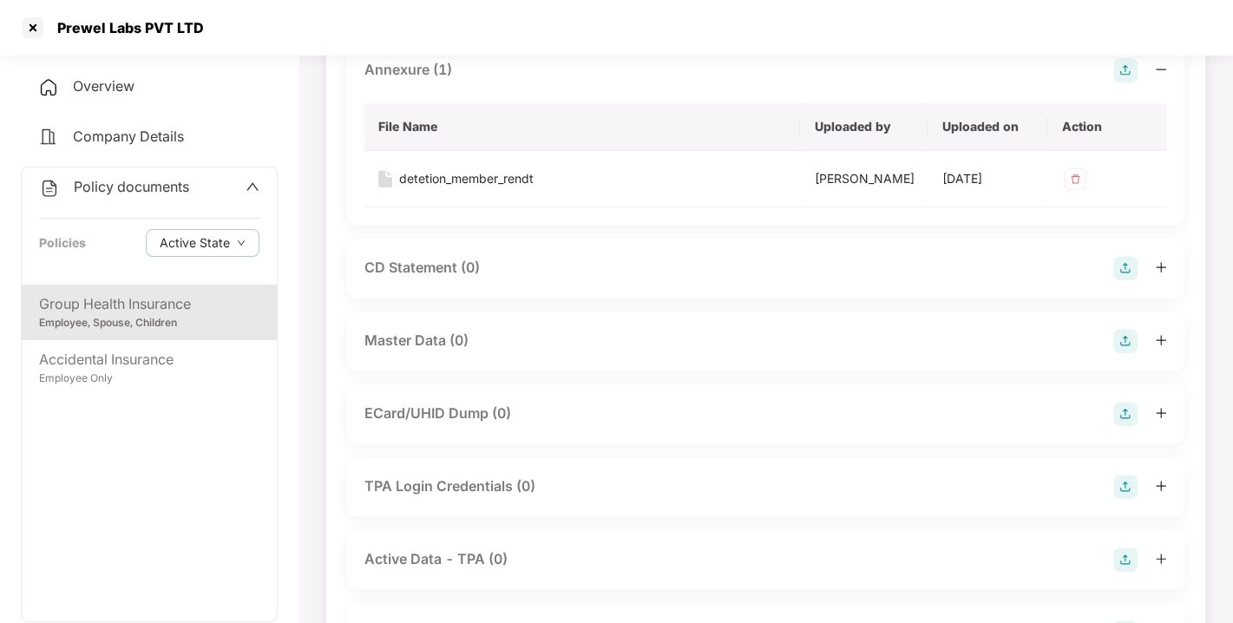
click at [1118, 353] on img at bounding box center [1125, 341] width 24 height 24
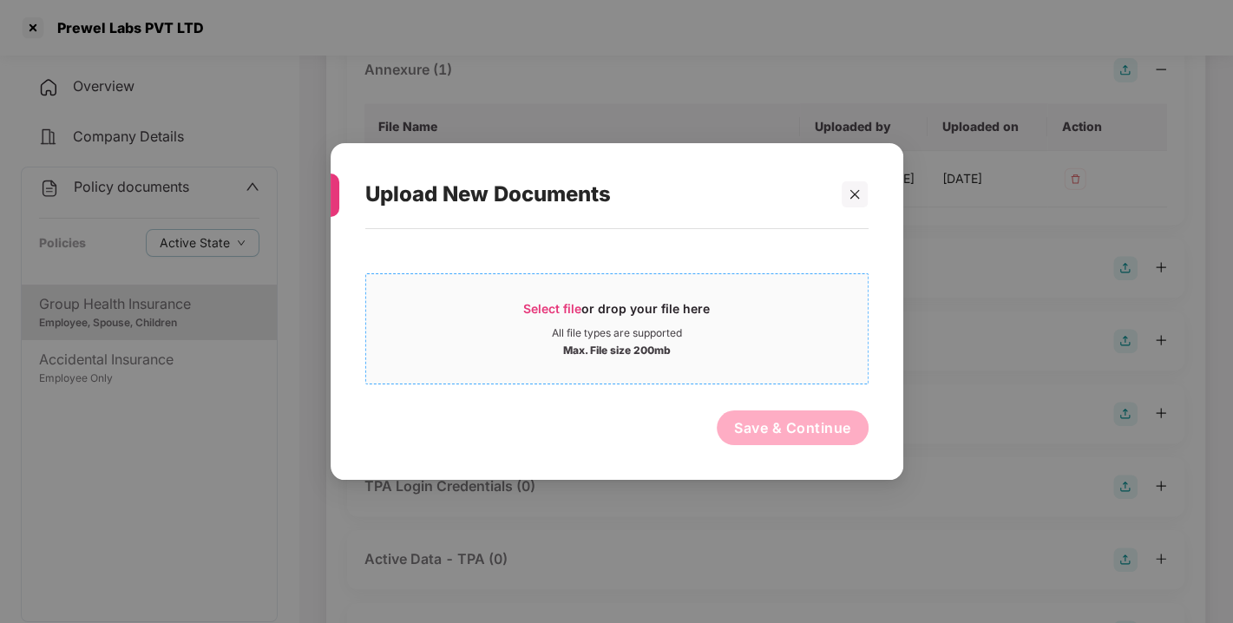
click at [537, 317] on div "Select file or drop your file here" at bounding box center [616, 313] width 187 height 26
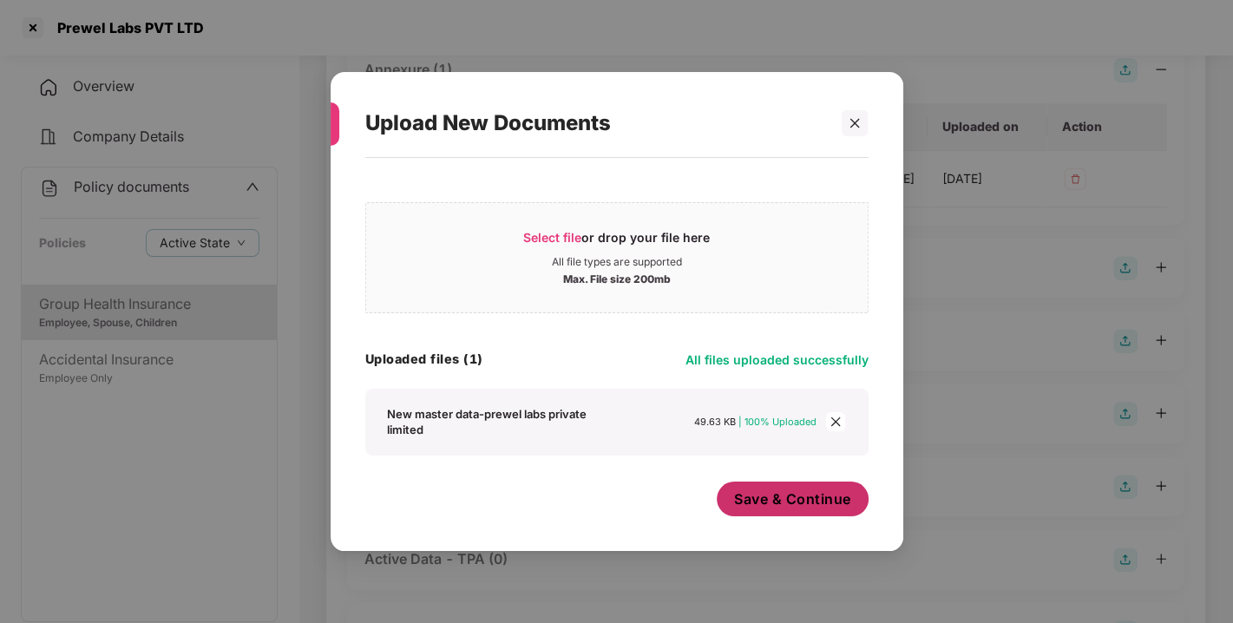
click at [763, 502] on span "Save & Continue" at bounding box center [792, 498] width 117 height 19
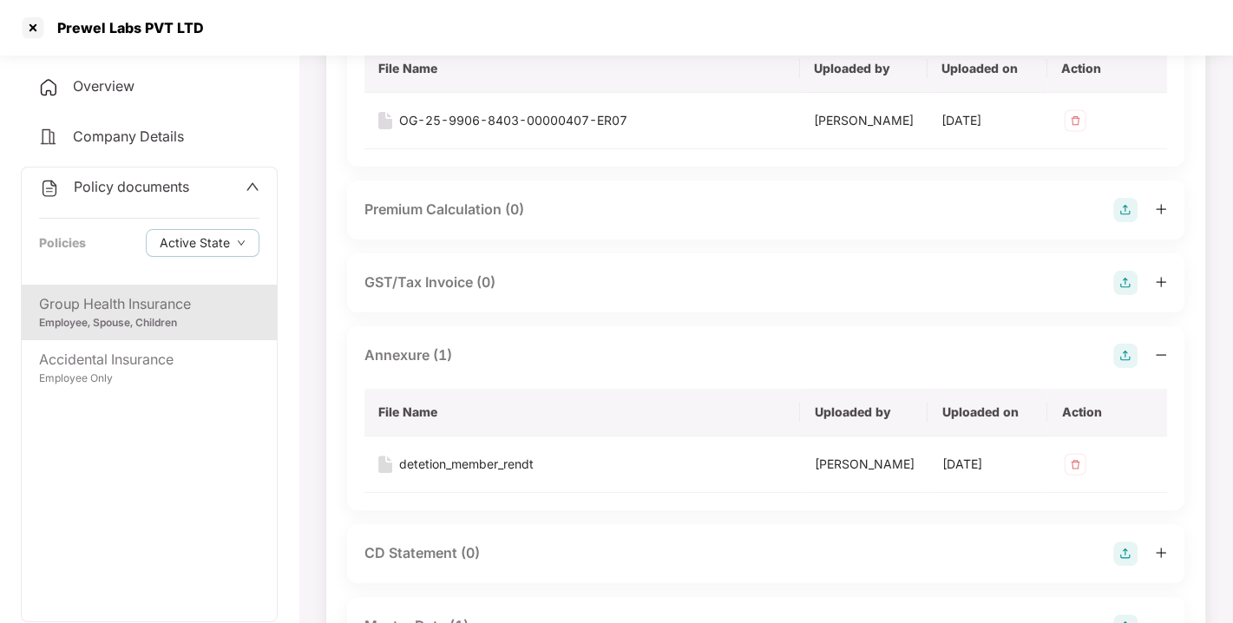
scroll to position [0, 0]
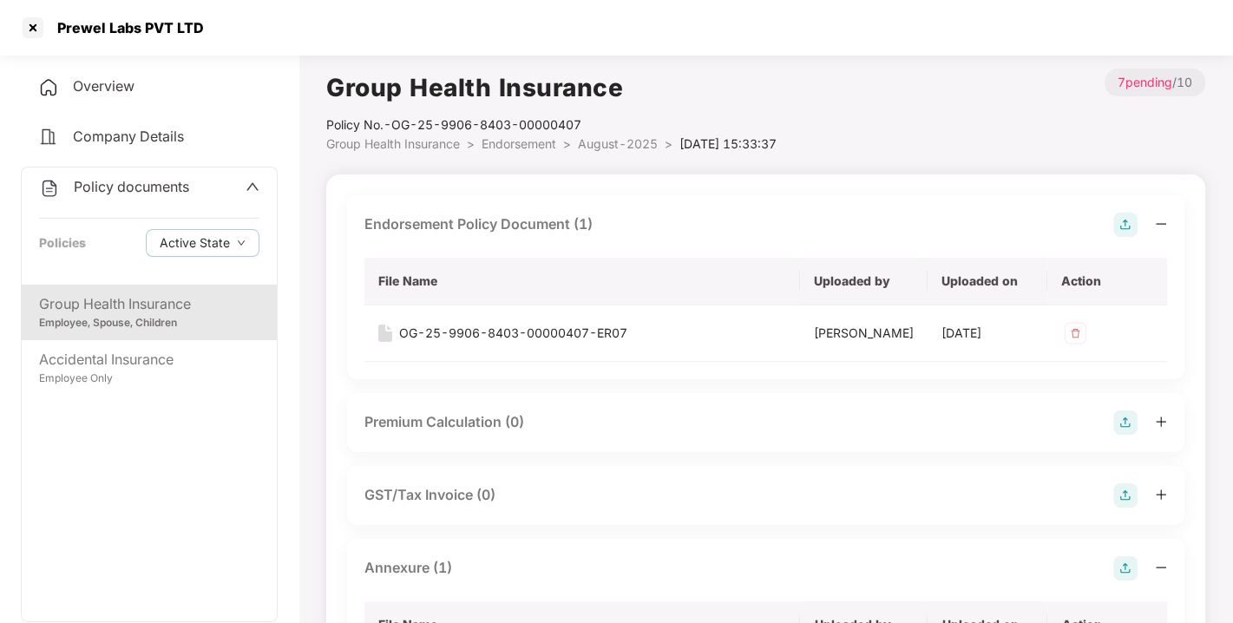
drag, startPoint x: 141, startPoint y: 170, endPoint x: 145, endPoint y: 182, distance: 12.9
click at [145, 182] on div "Policy documents Policies Active State" at bounding box center [149, 225] width 255 height 117
click at [145, 182] on span "Policy documents" at bounding box center [131, 186] width 115 height 17
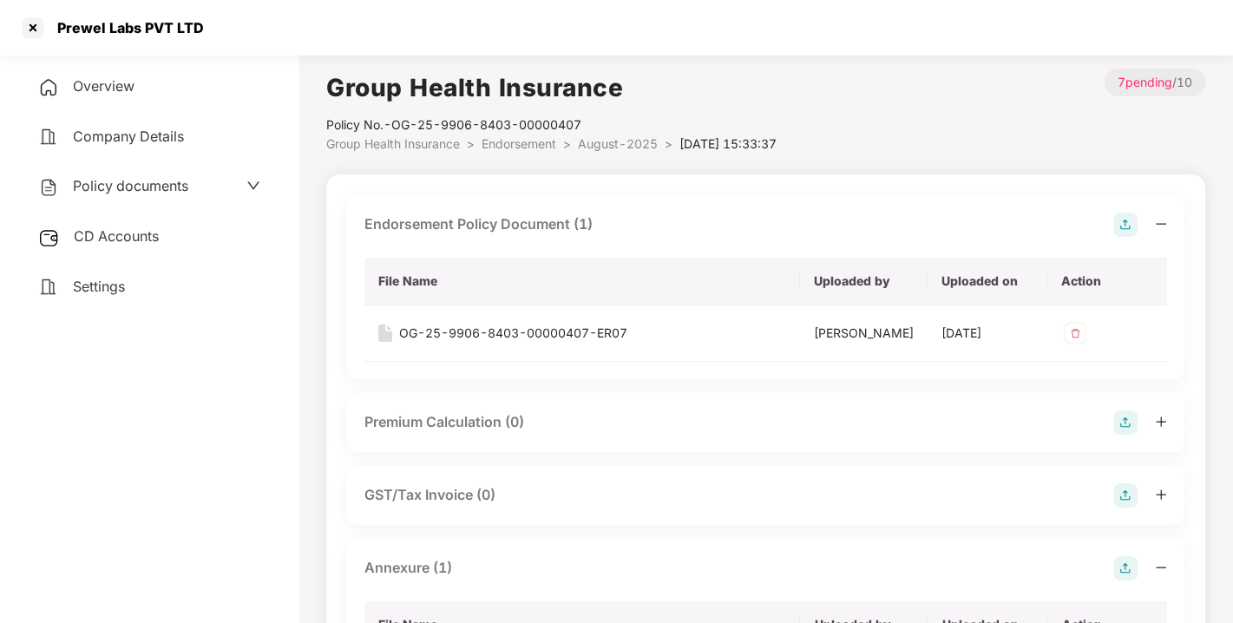
click at [113, 227] on span "CD Accounts" at bounding box center [116, 235] width 85 height 17
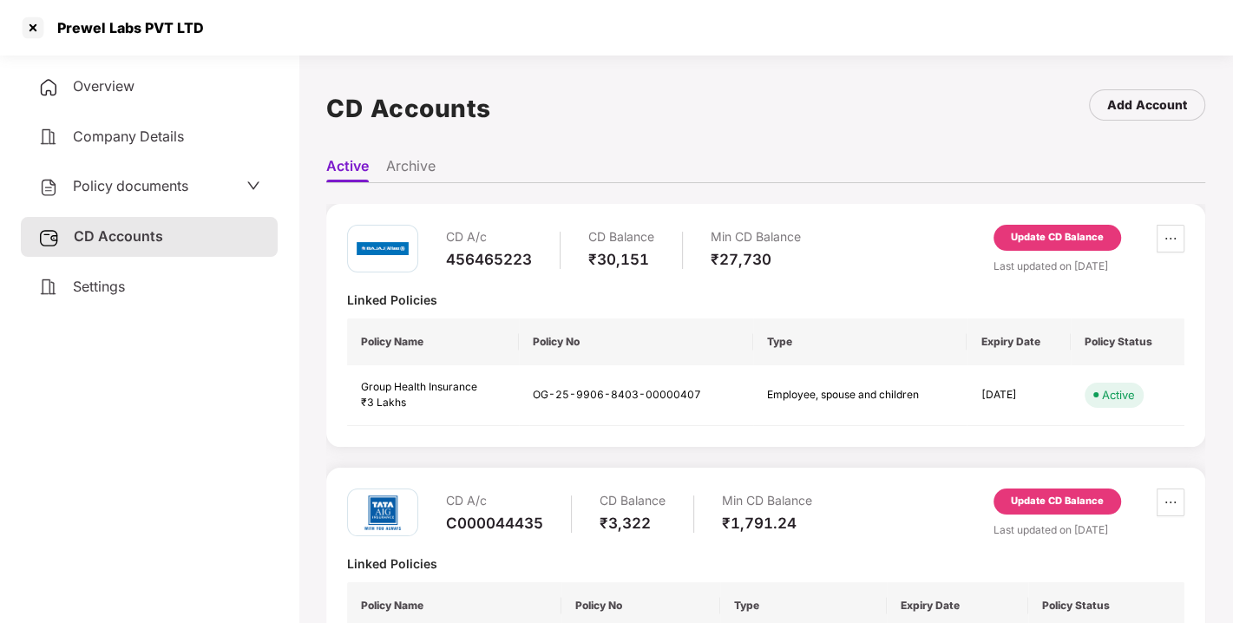
click at [1055, 248] on div "Update CD Balance" at bounding box center [1058, 238] width 128 height 26
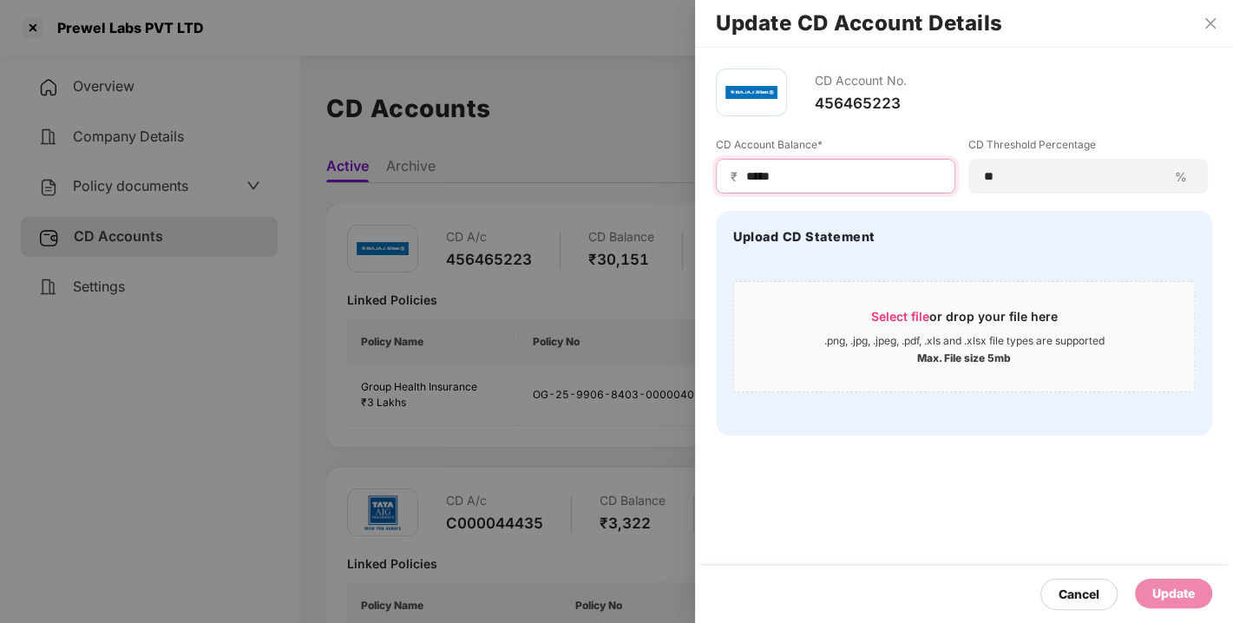
drag, startPoint x: 798, startPoint y: 175, endPoint x: 652, endPoint y: 178, distance: 146.7
click at [652, 178] on div "Update CD Account Details CD Account No. 456465223 CD Account Balance* ₹ ***** …" at bounding box center [616, 311] width 1233 height 623
type input "****"
click at [1180, 588] on div "Update" at bounding box center [1173, 593] width 43 height 19
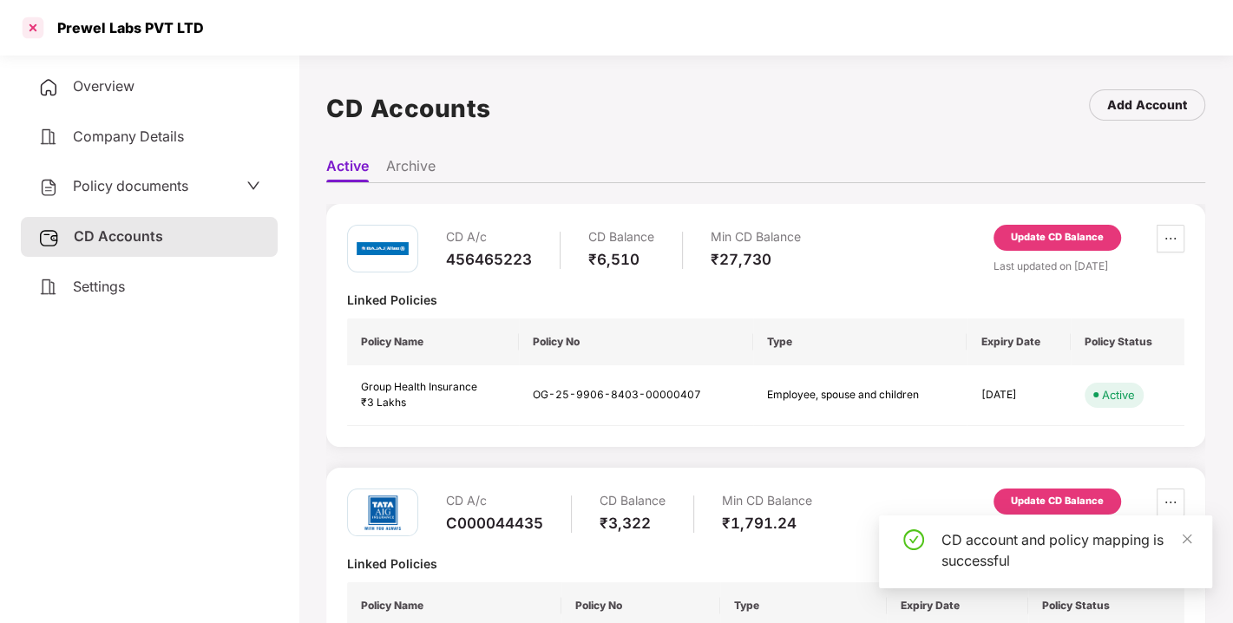
click at [32, 28] on div at bounding box center [33, 28] width 28 height 28
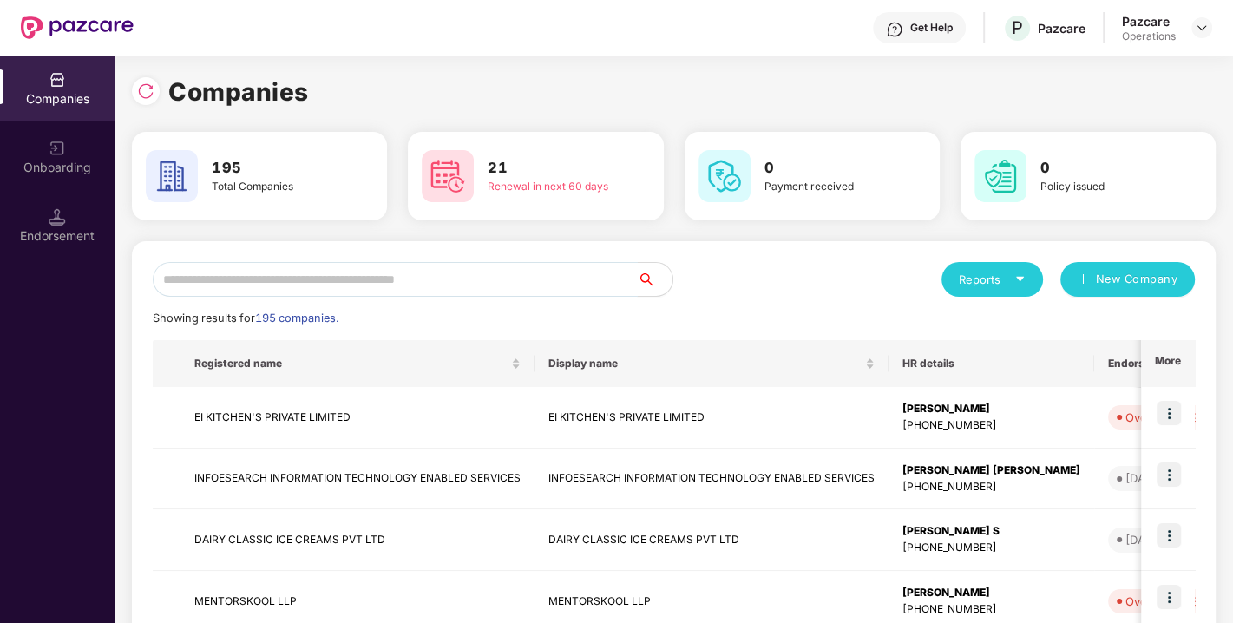
click at [356, 279] on input "text" at bounding box center [395, 279] width 485 height 35
click at [418, 279] on input "text" at bounding box center [395, 279] width 485 height 35
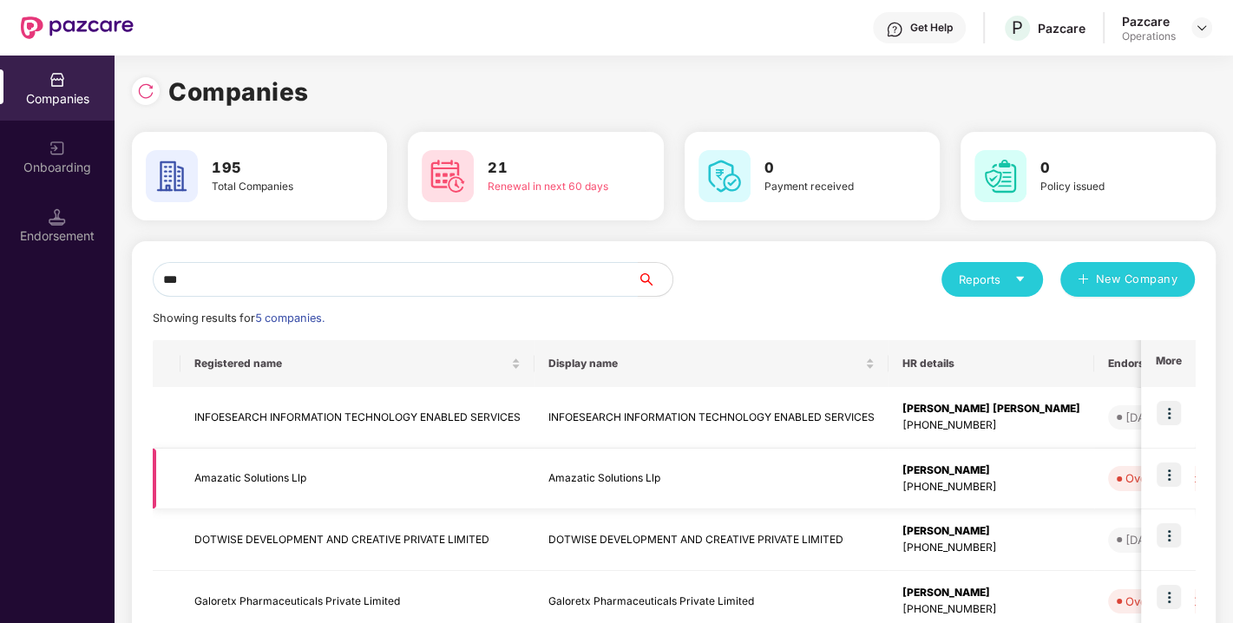
type input "***"
click at [245, 474] on td "Amazatic Solutions Llp" at bounding box center [358, 480] width 354 height 62
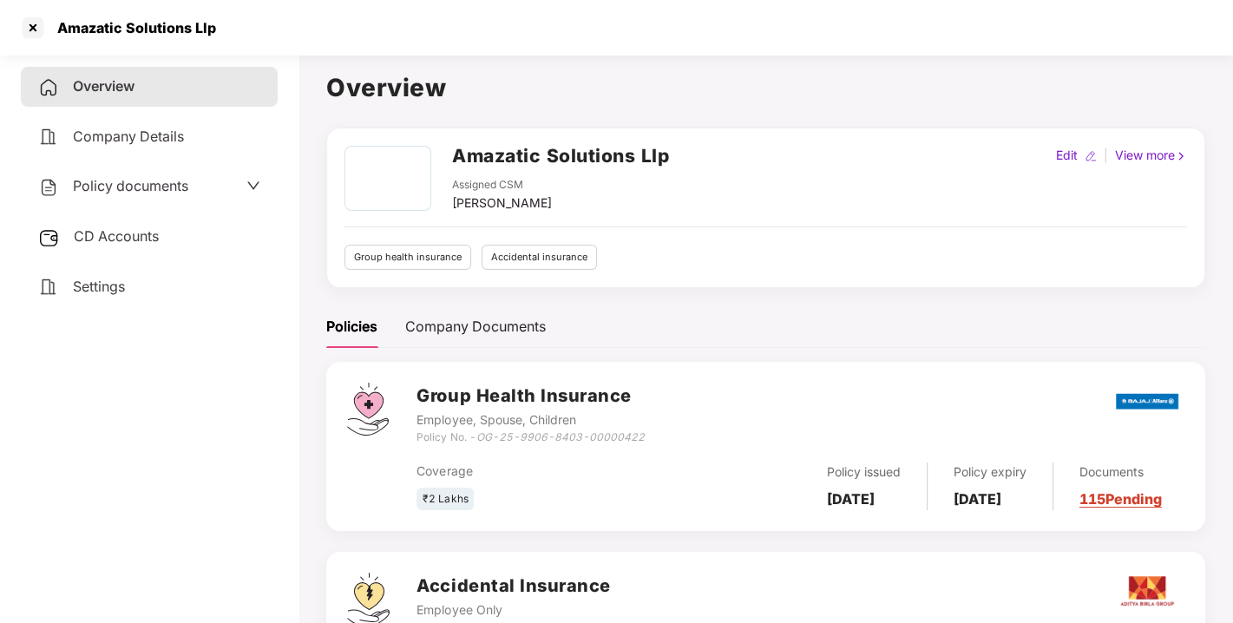
click at [171, 181] on span "Policy documents" at bounding box center [130, 185] width 115 height 17
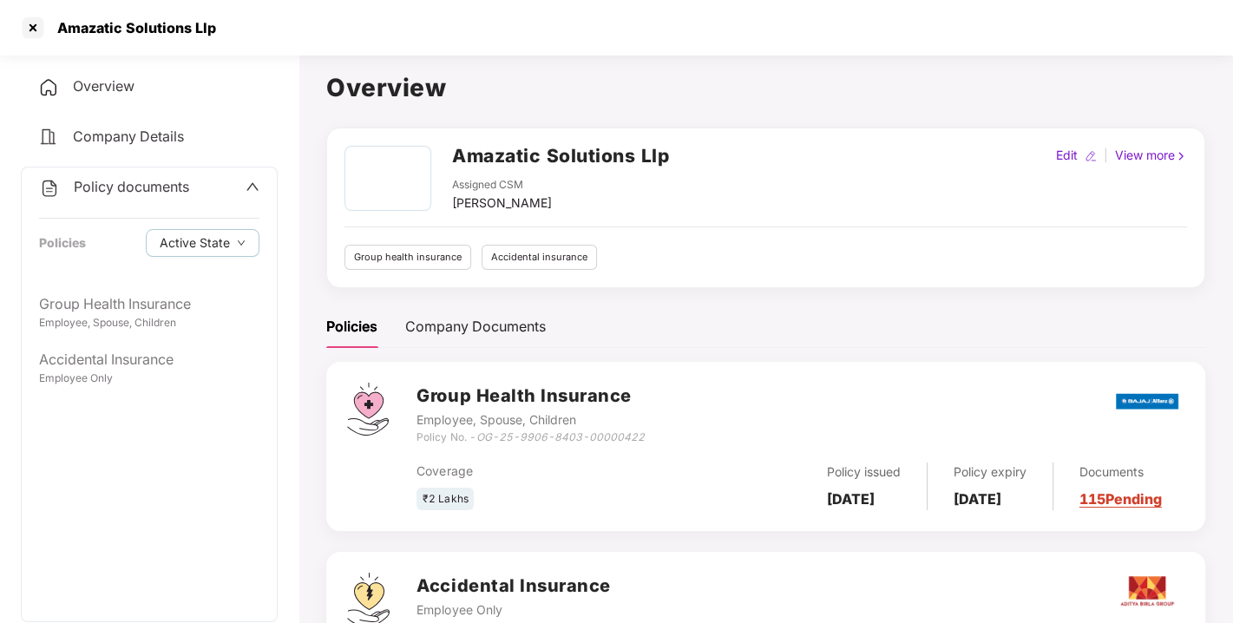
click at [181, 183] on span "Policy documents" at bounding box center [131, 186] width 115 height 17
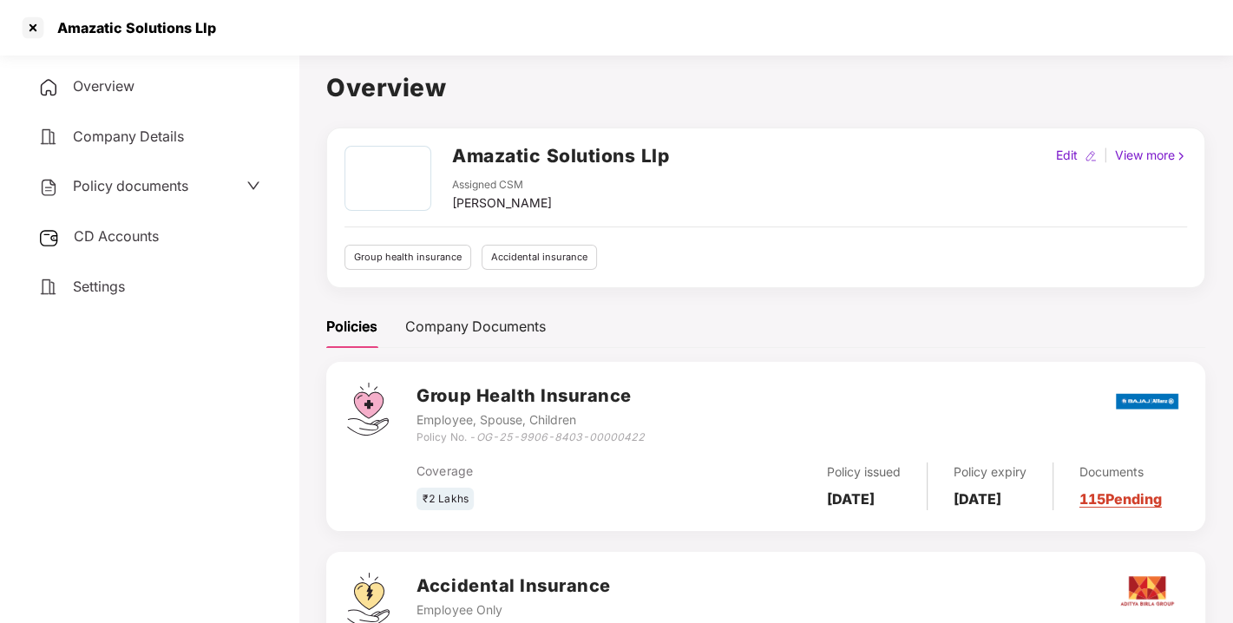
click at [146, 178] on span "Policy documents" at bounding box center [130, 185] width 115 height 17
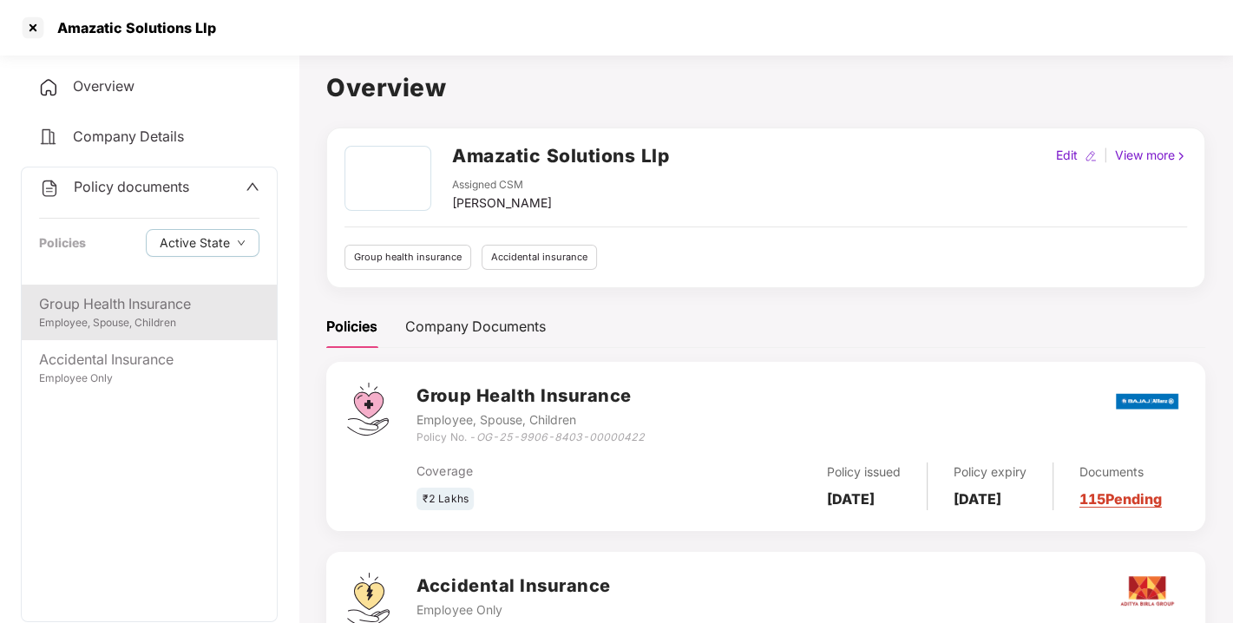
click at [121, 302] on div "Group Health Insurance" at bounding box center [149, 304] width 220 height 22
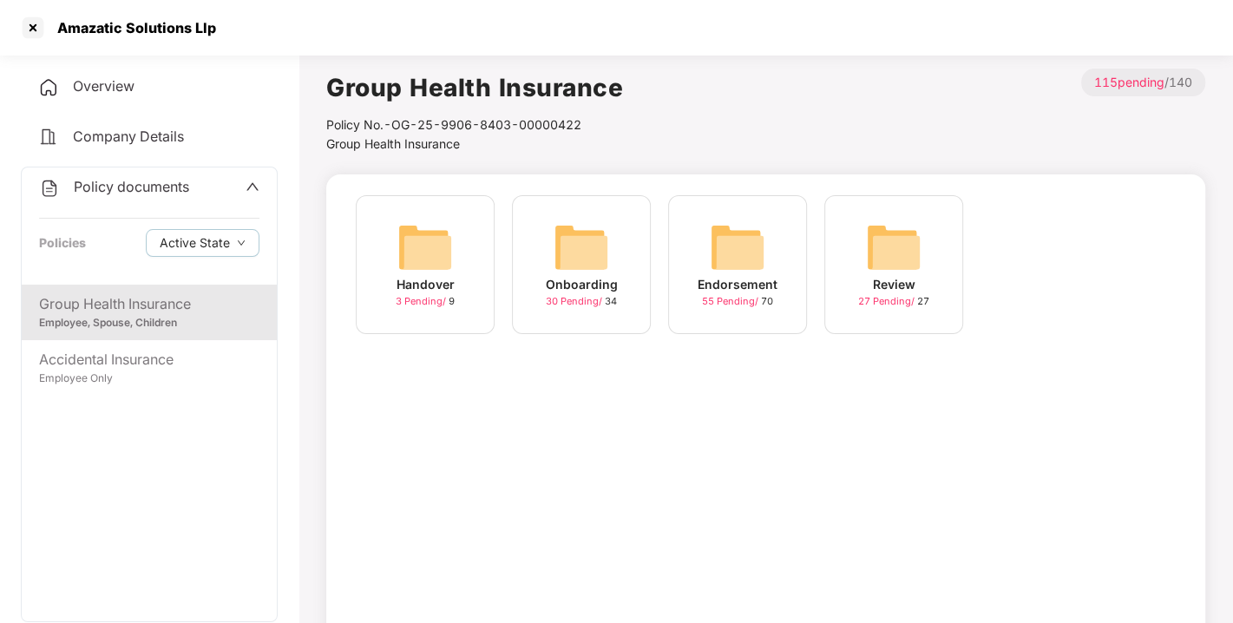
click at [753, 253] on img at bounding box center [738, 248] width 56 height 56
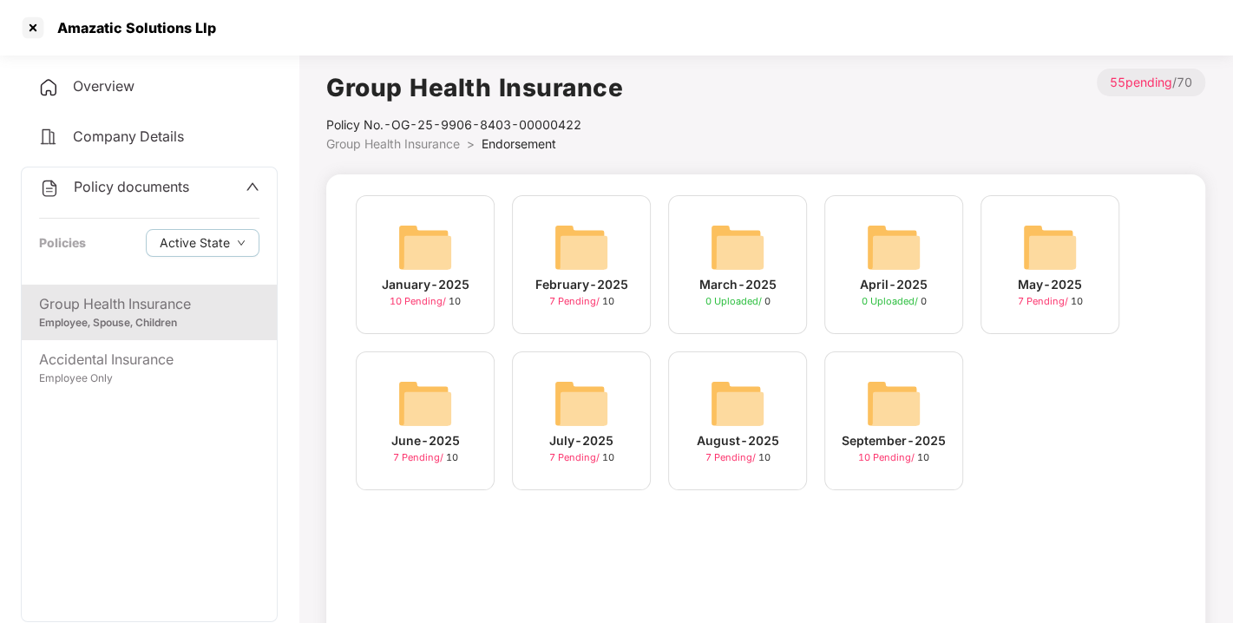
click at [1023, 340] on div "May-2025 7 Pending / 10" at bounding box center [1050, 273] width 156 height 156
click at [1064, 400] on div "January-2025 10 Pending / [DATE]-2025 7 Pending / [DATE]-2025 0 Uploaded / 0 Ap…" at bounding box center [765, 351] width 837 height 312
click at [916, 404] on img at bounding box center [894, 404] width 56 height 56
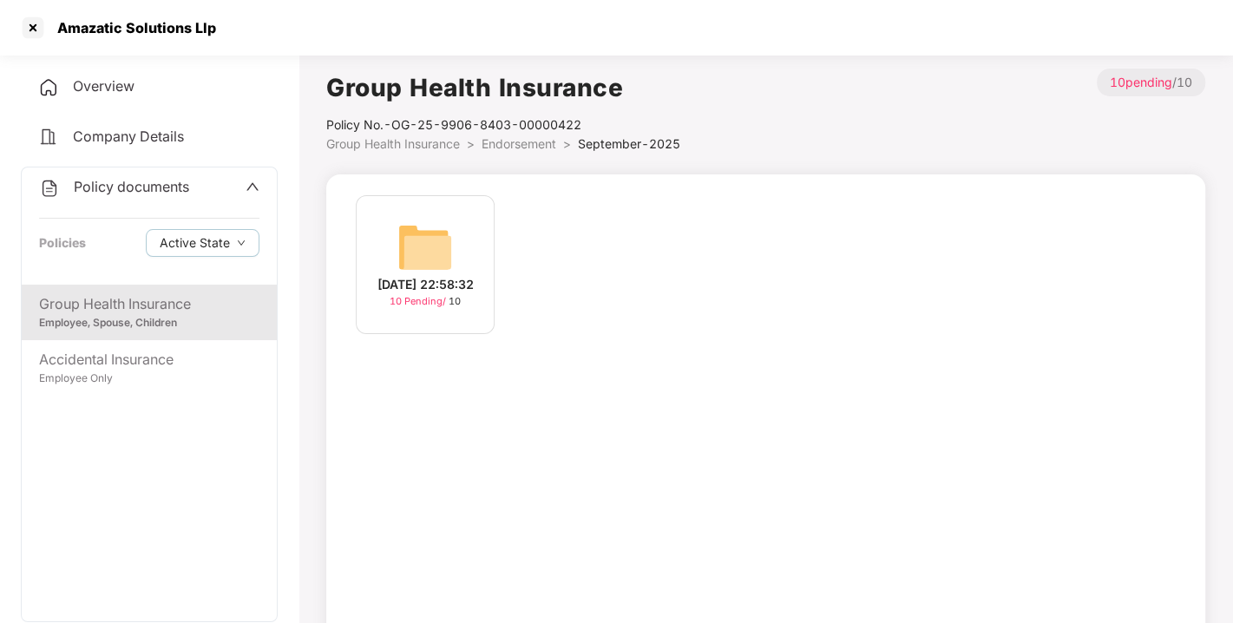
click at [434, 245] on img at bounding box center [425, 248] width 56 height 56
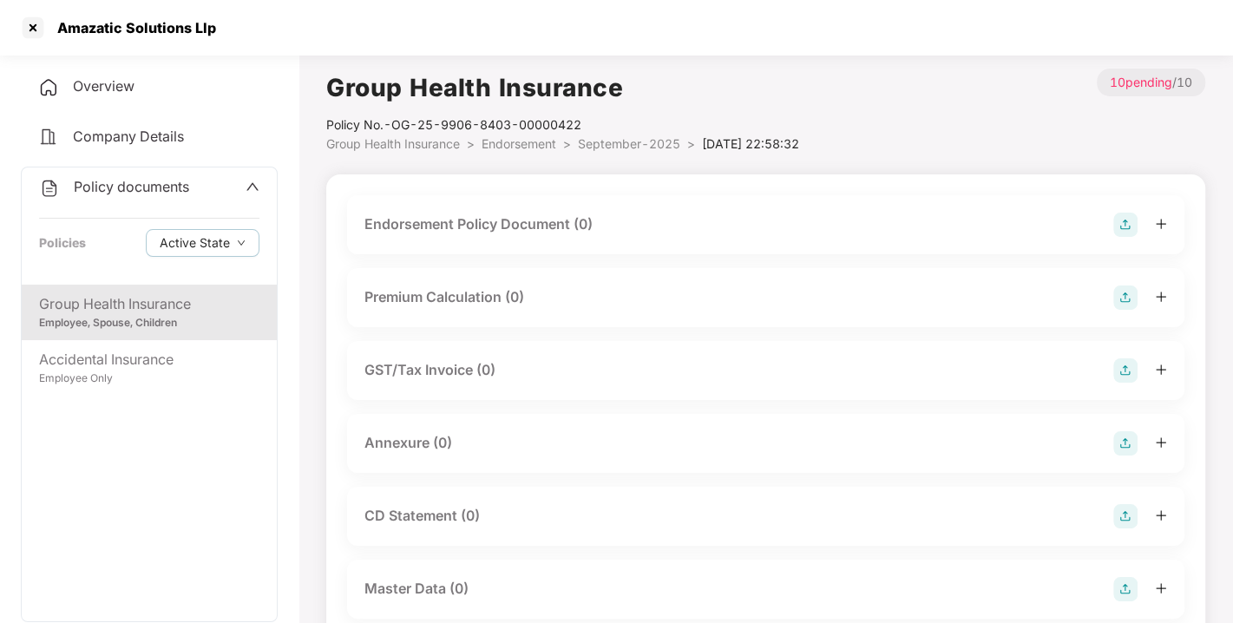
click at [1123, 218] on img at bounding box center [1125, 225] width 24 height 24
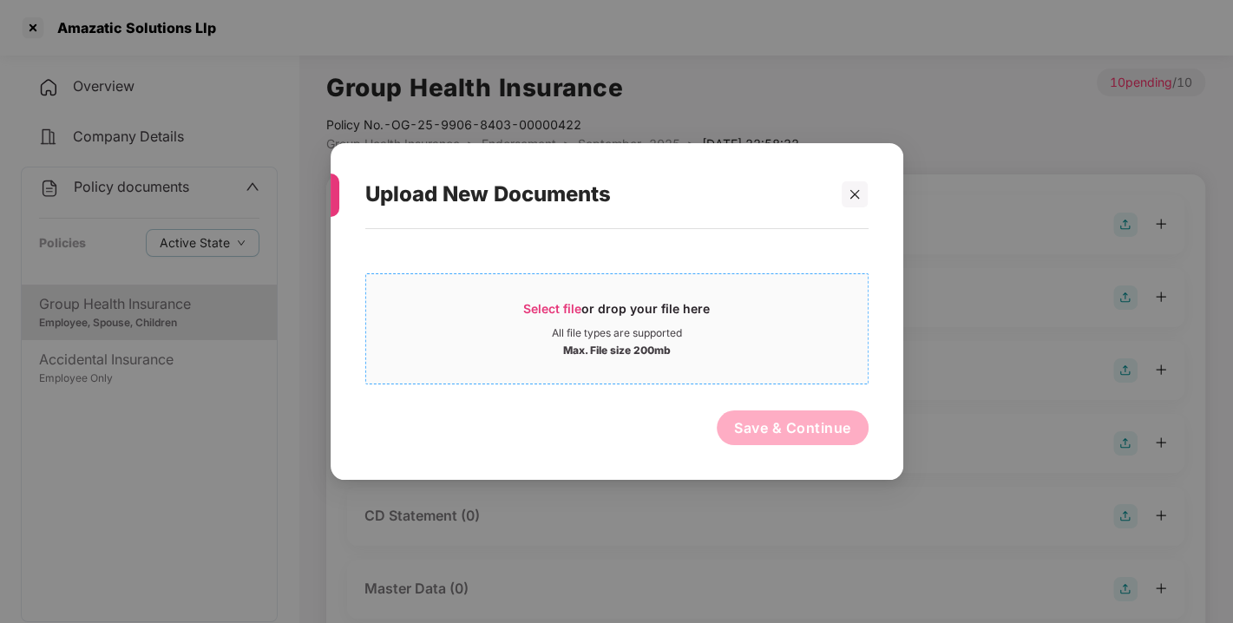
click at [545, 305] on span "Select file" at bounding box center [552, 308] width 58 height 15
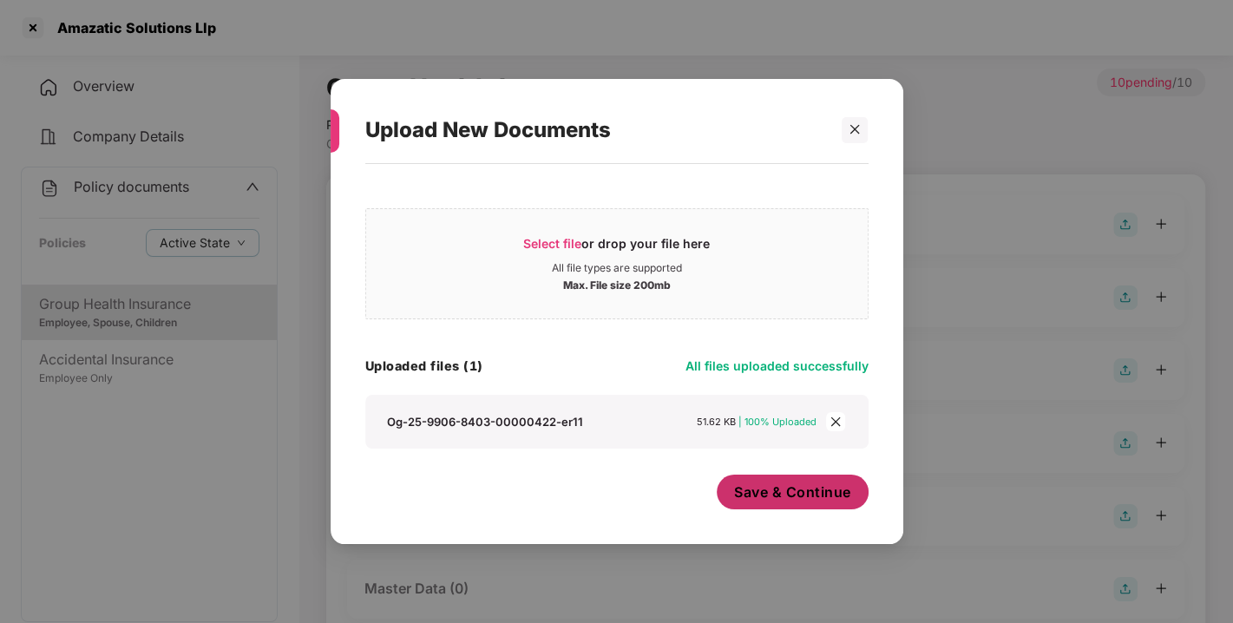
click at [765, 502] on button "Save & Continue" at bounding box center [793, 492] width 152 height 35
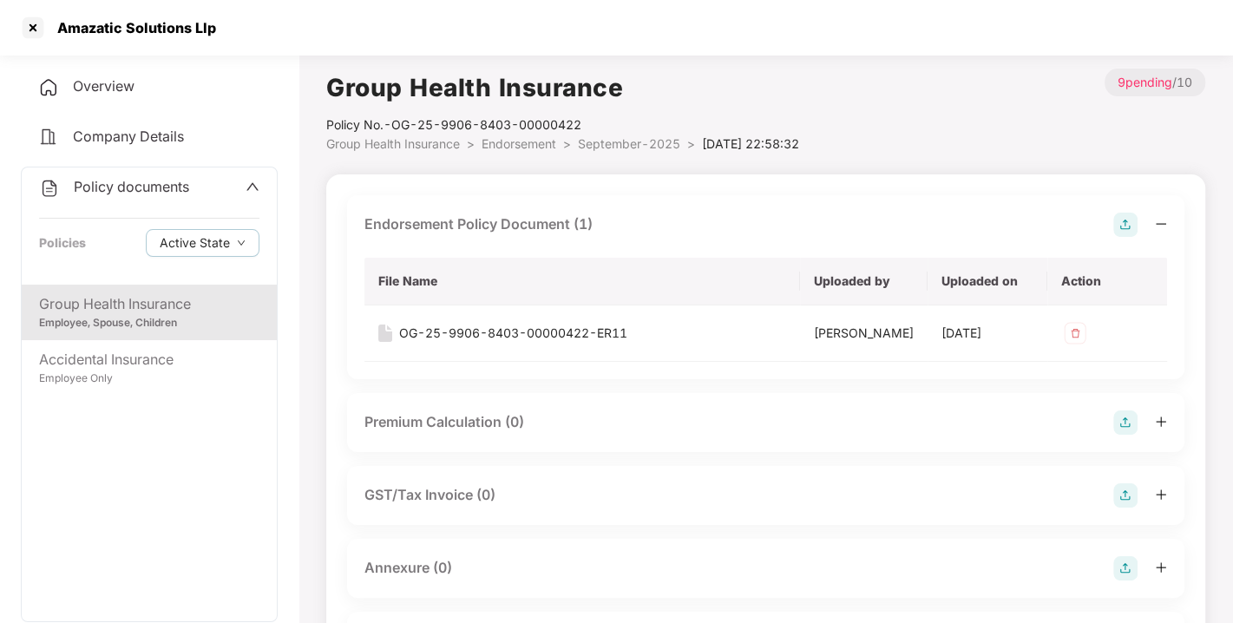
click at [1126, 218] on img at bounding box center [1125, 225] width 24 height 24
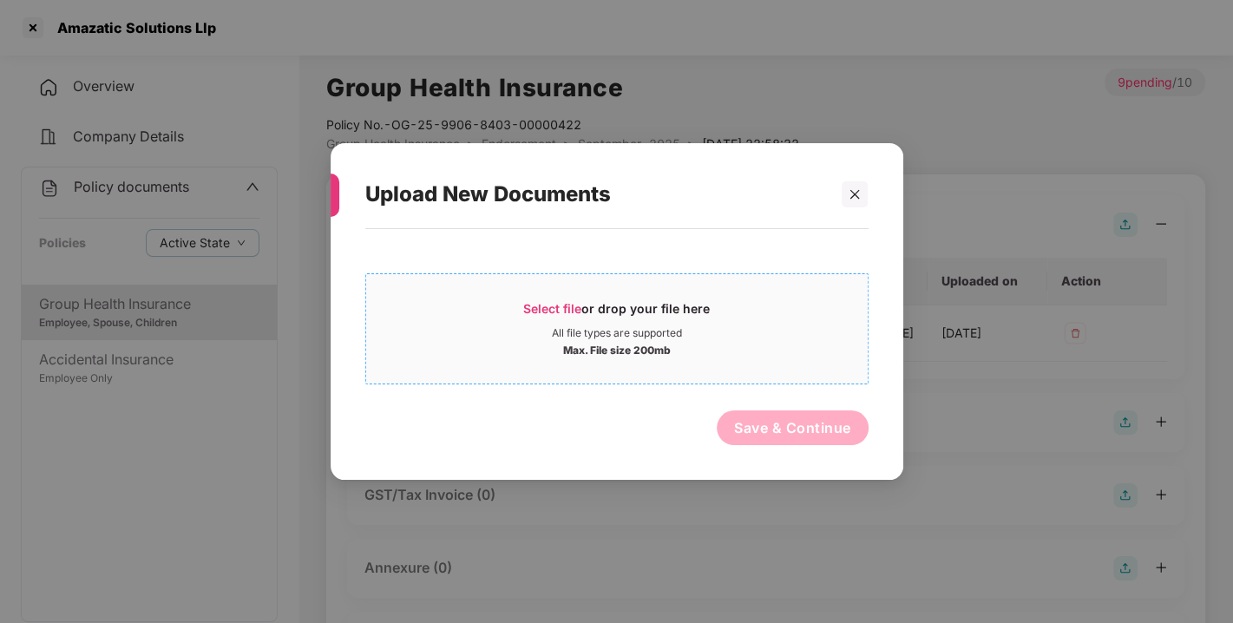
click at [547, 301] on span "Select file" at bounding box center [552, 308] width 58 height 15
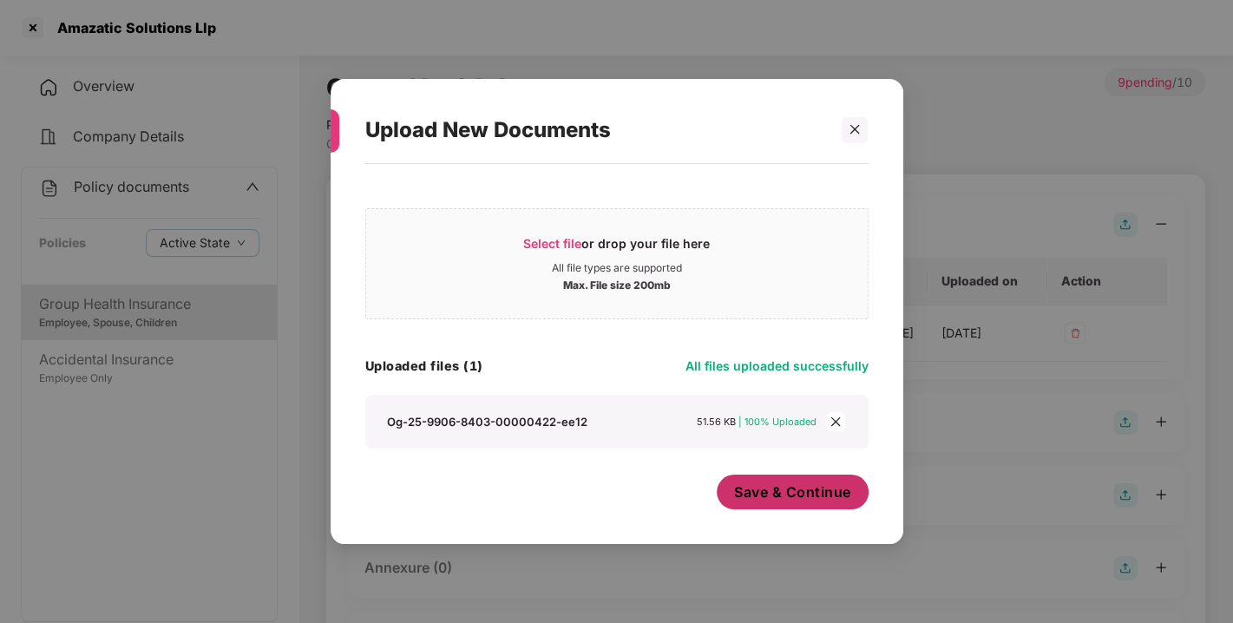
click at [745, 493] on span "Save & Continue" at bounding box center [792, 492] width 117 height 19
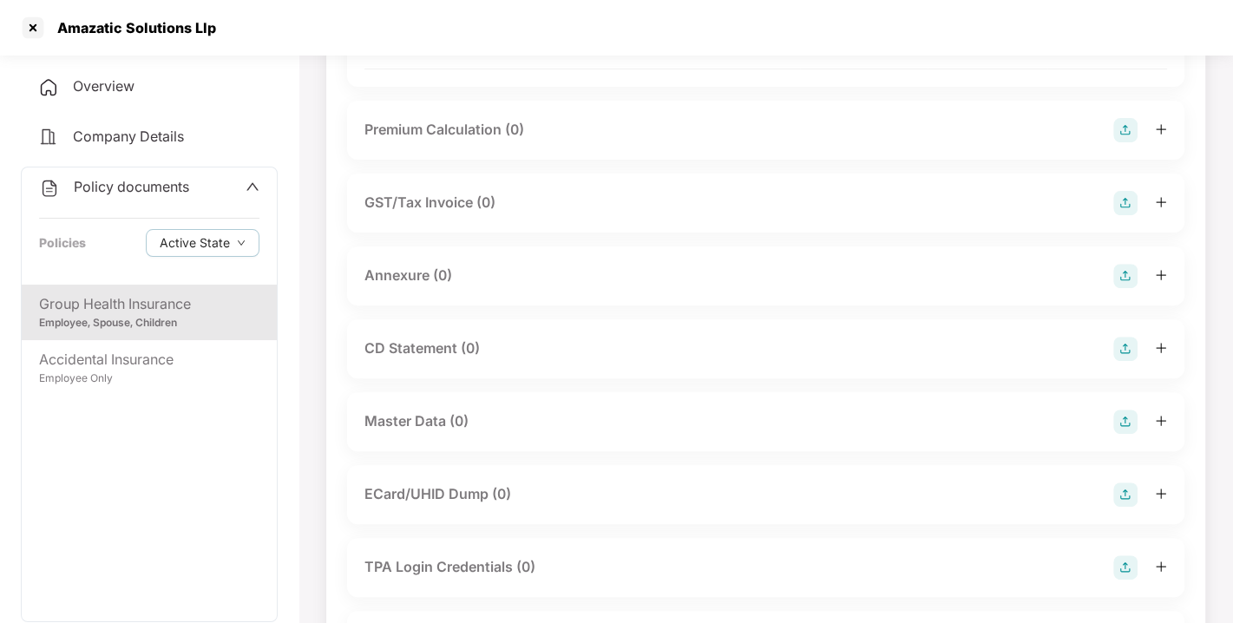
scroll to position [354, 0]
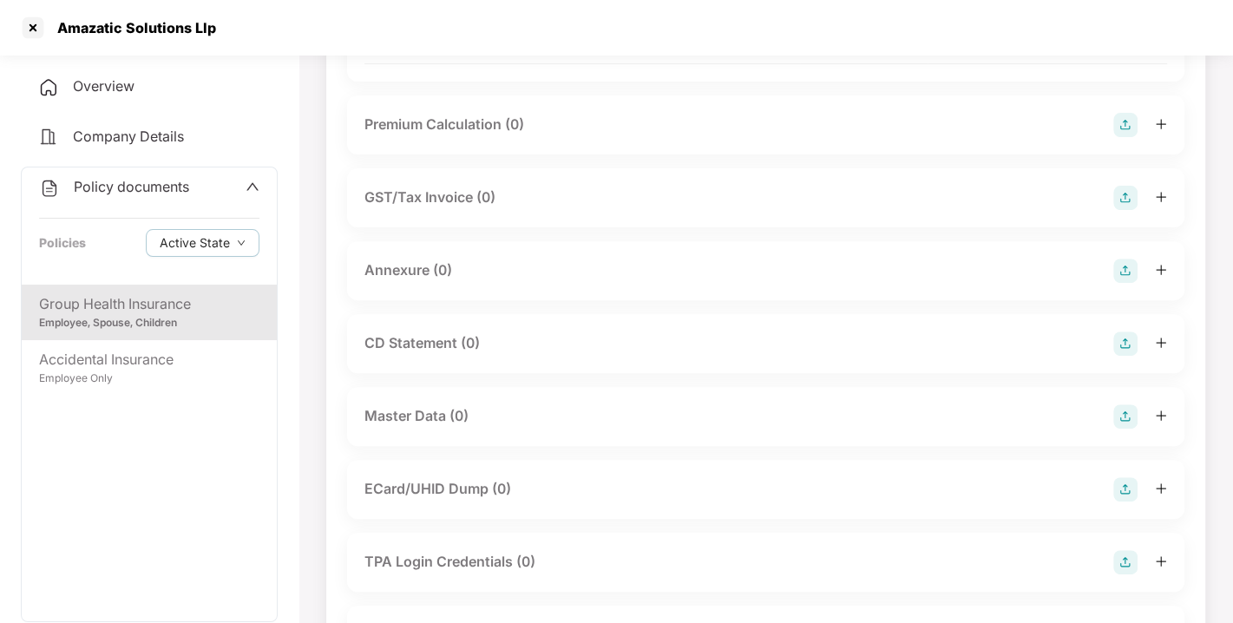
click at [1122, 283] on img at bounding box center [1125, 271] width 24 height 24
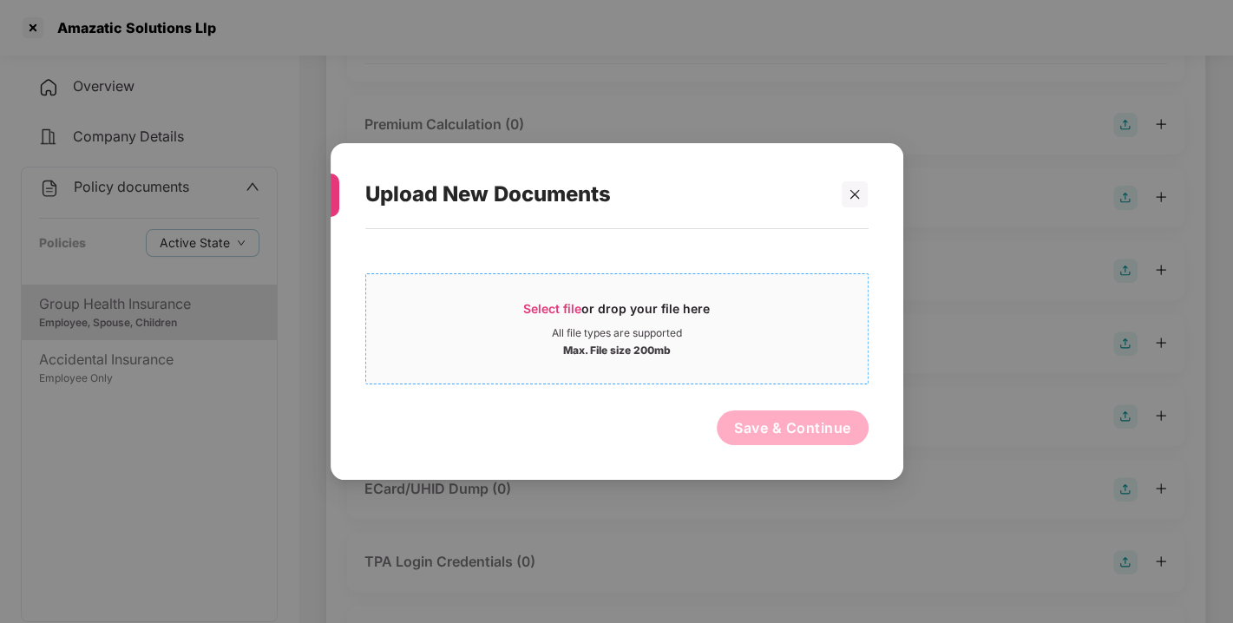
click at [574, 314] on span "Select file" at bounding box center [552, 308] width 58 height 15
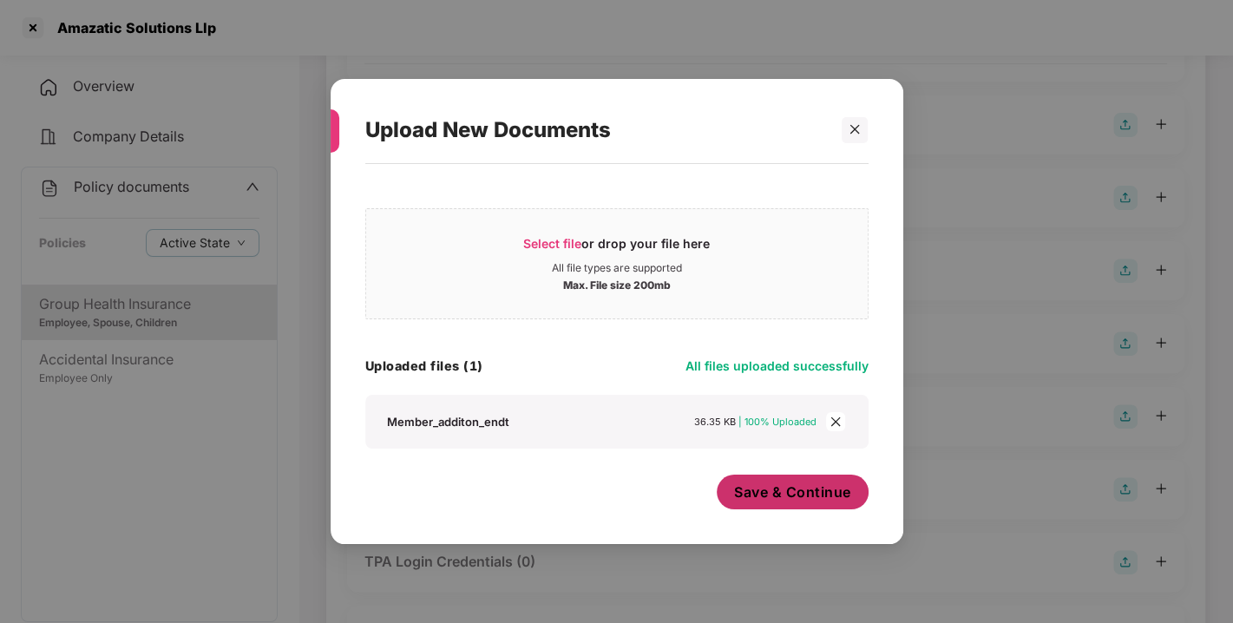
click at [800, 503] on button "Save & Continue" at bounding box center [793, 492] width 152 height 35
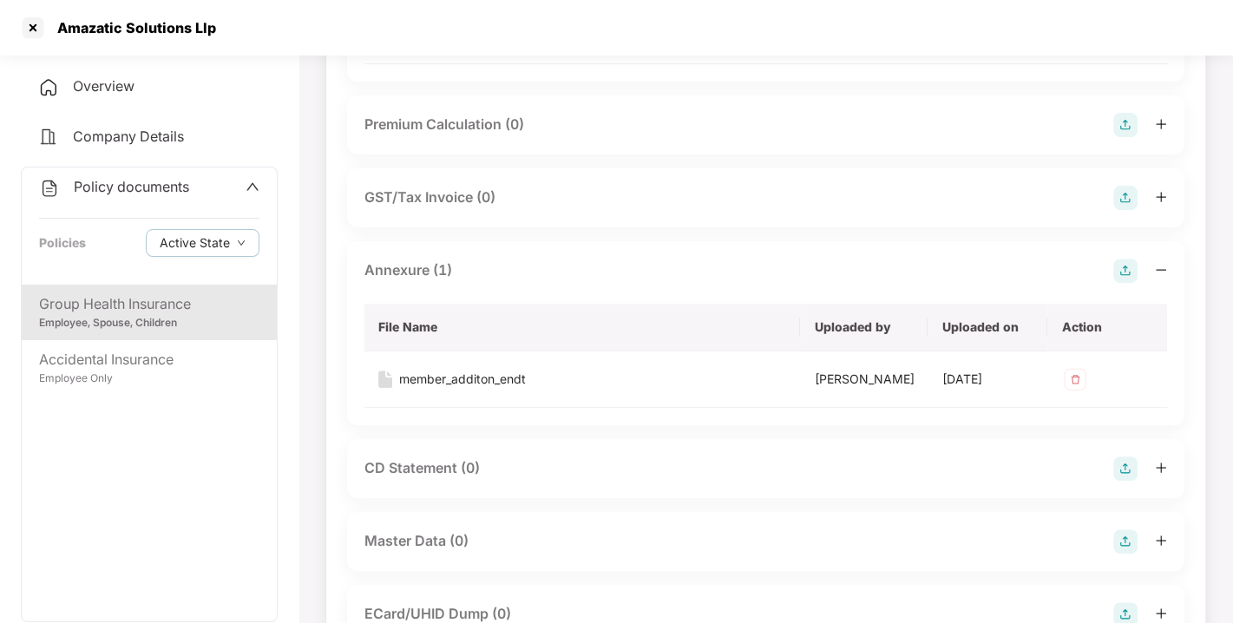
click at [1122, 283] on img at bounding box center [1125, 271] width 24 height 24
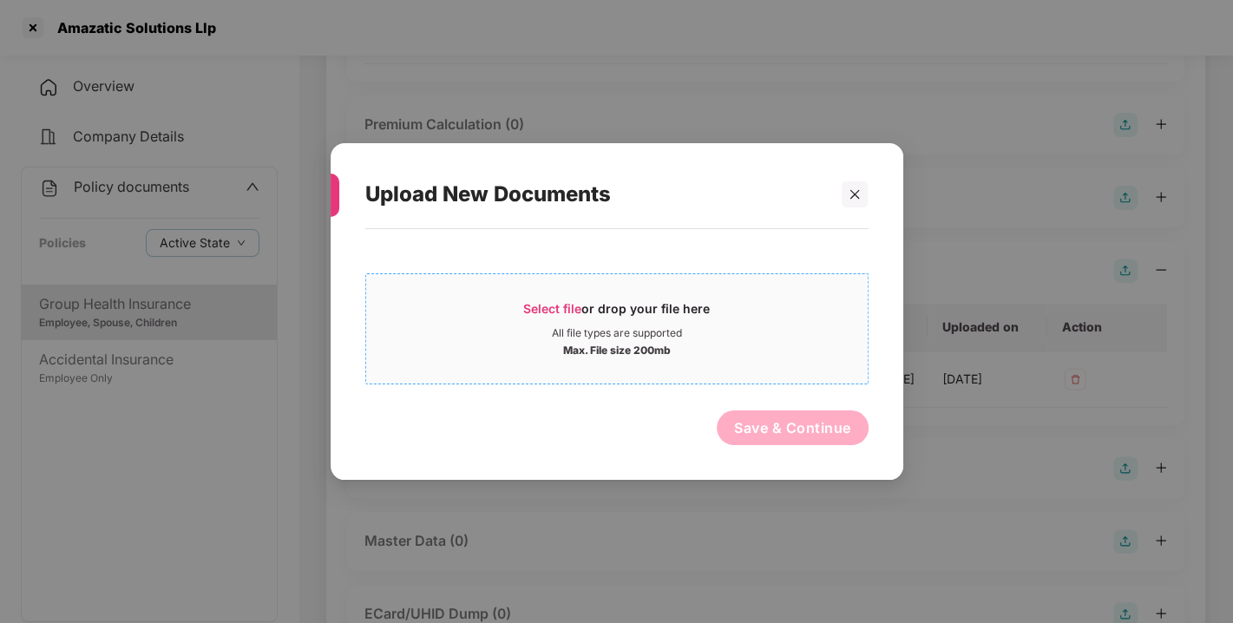
click at [545, 300] on div "Select file or drop your file here" at bounding box center [616, 313] width 187 height 26
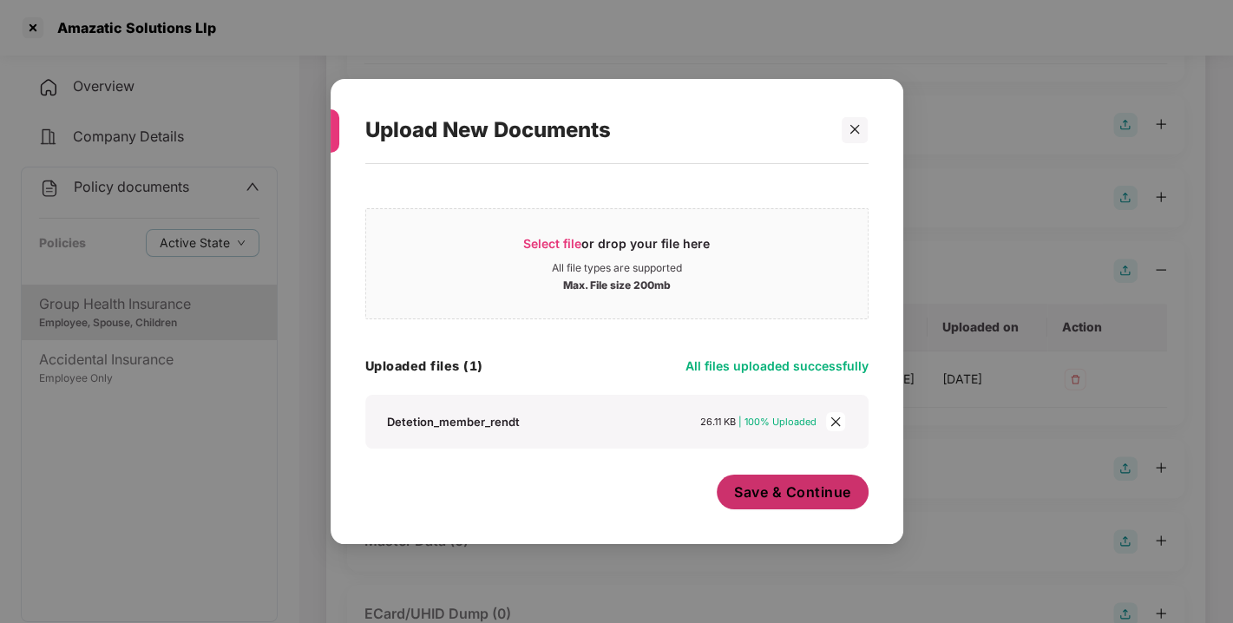
click at [804, 501] on span "Save & Continue" at bounding box center [792, 492] width 117 height 19
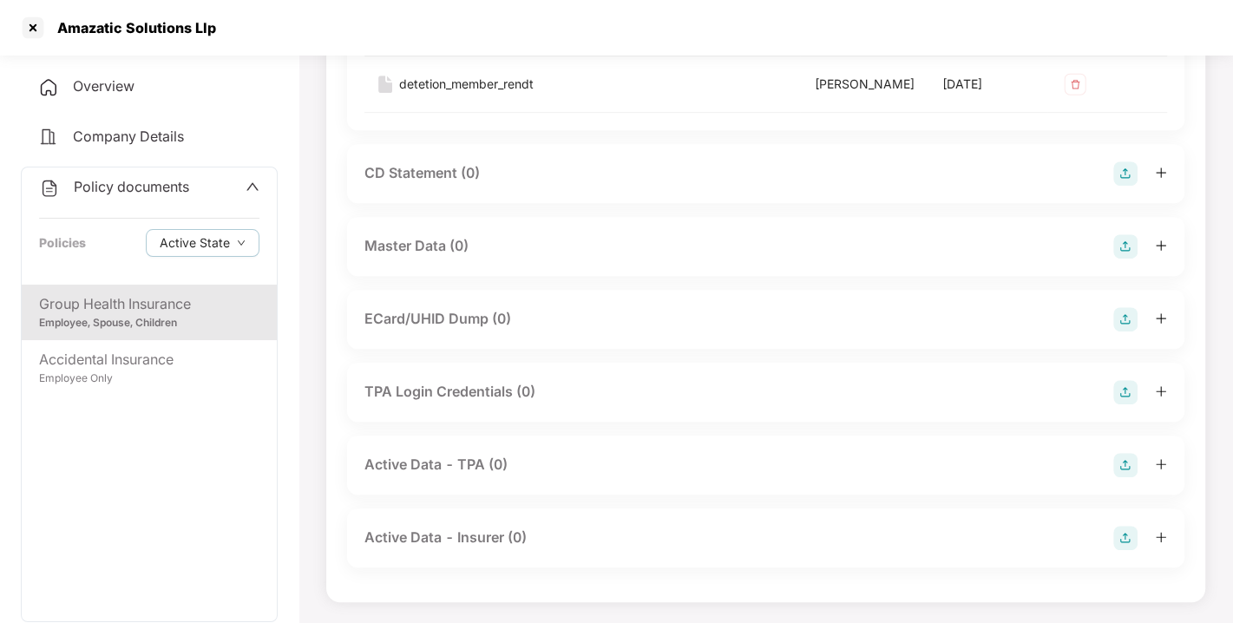
scroll to position [839, 0]
click at [1118, 250] on img at bounding box center [1125, 246] width 24 height 24
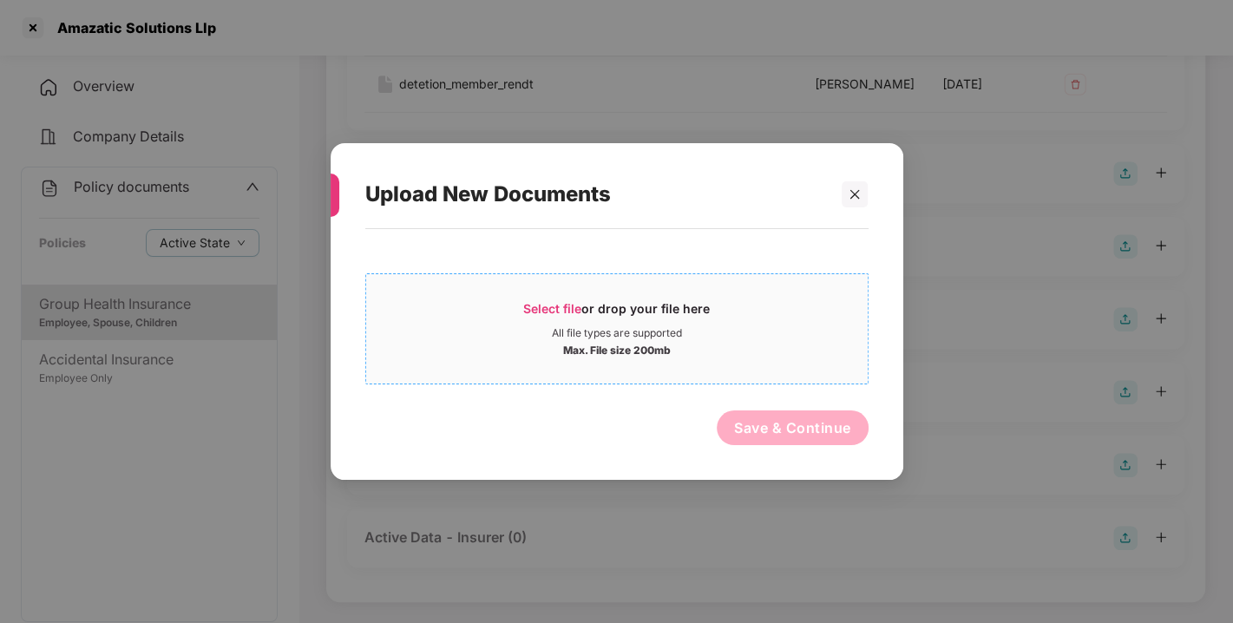
click at [560, 286] on div "Select file or drop your file here All file types are supported Max. File size …" at bounding box center [616, 328] width 503 height 111
click at [536, 319] on div "Select file or drop your file here" at bounding box center [616, 313] width 187 height 26
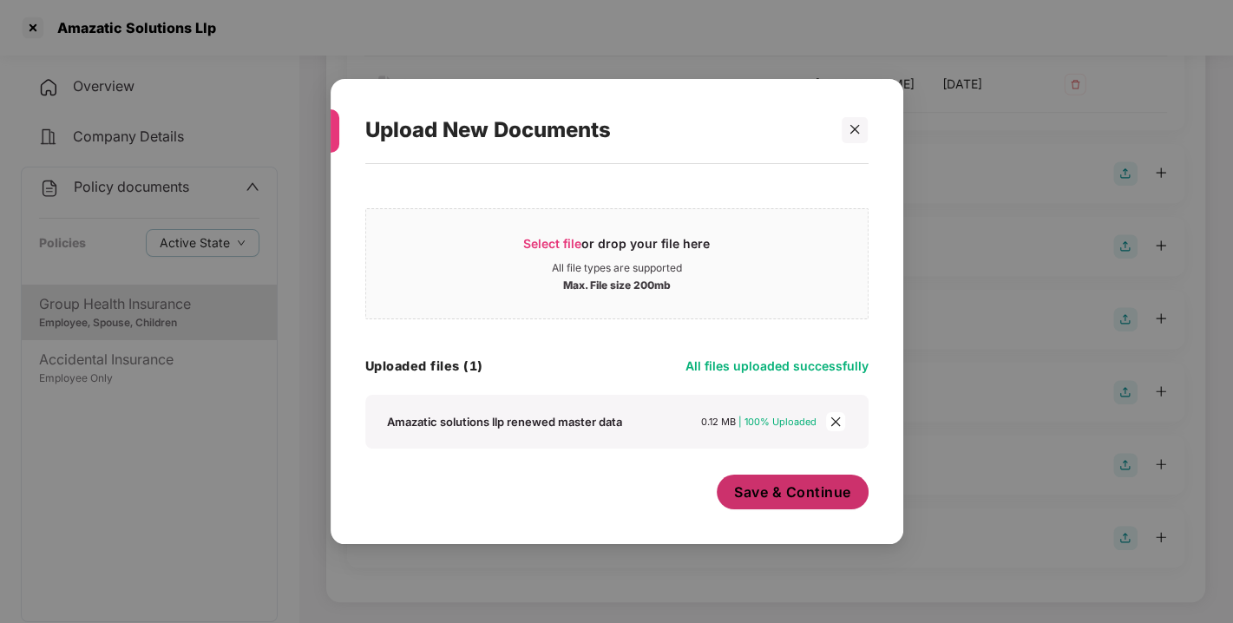
click at [758, 501] on span "Save & Continue" at bounding box center [792, 492] width 117 height 19
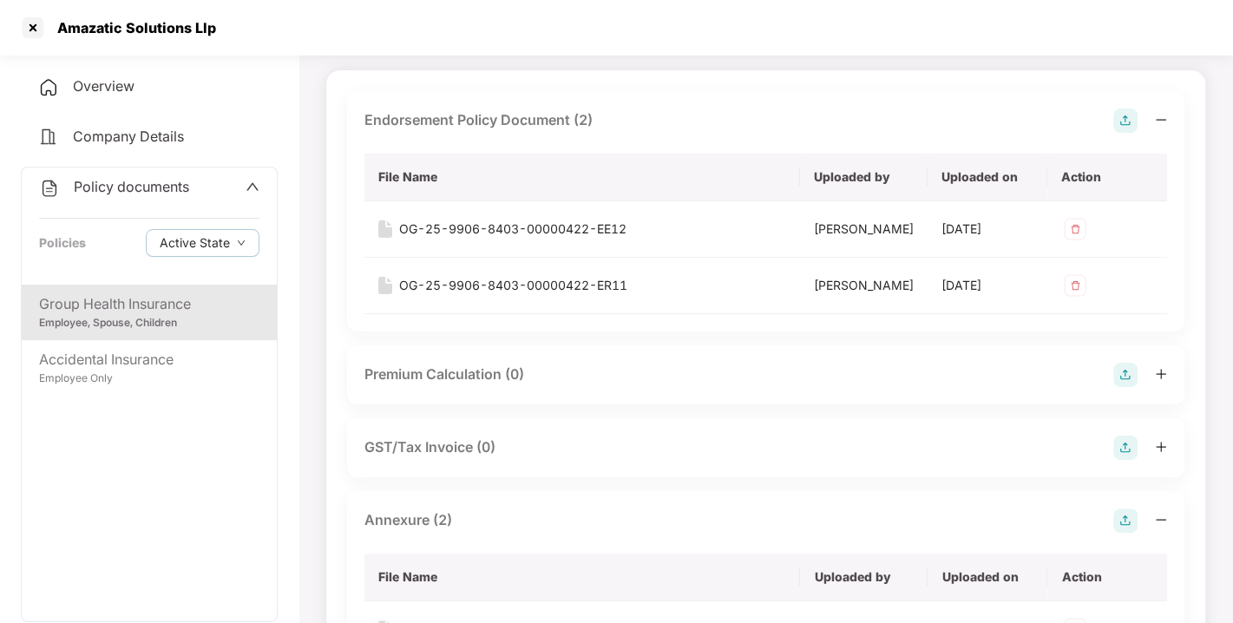
scroll to position [0, 0]
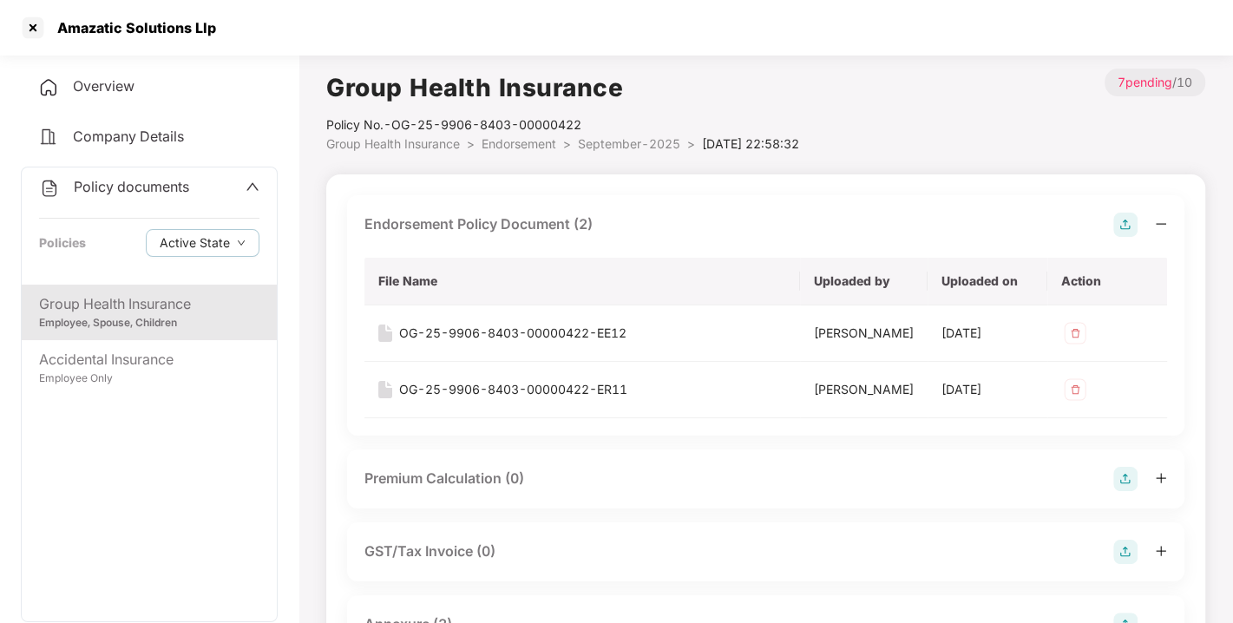
click at [510, 148] on span "Endorsement" at bounding box center [519, 143] width 75 height 15
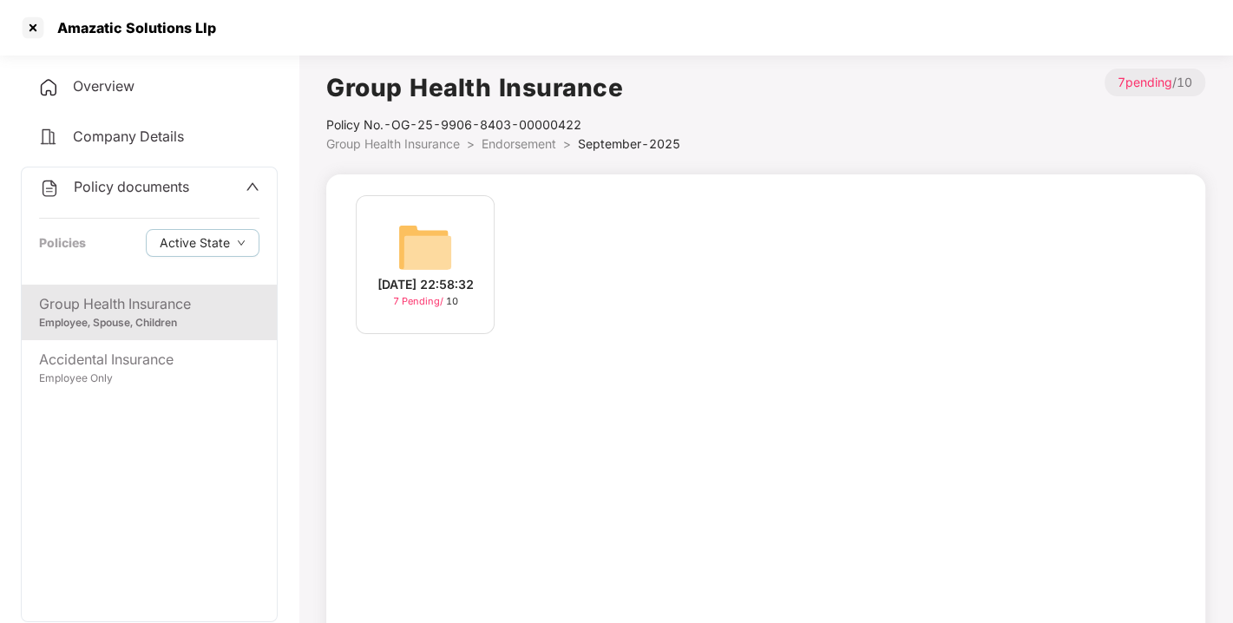
click at [510, 148] on span "Endorsement" at bounding box center [519, 143] width 75 height 15
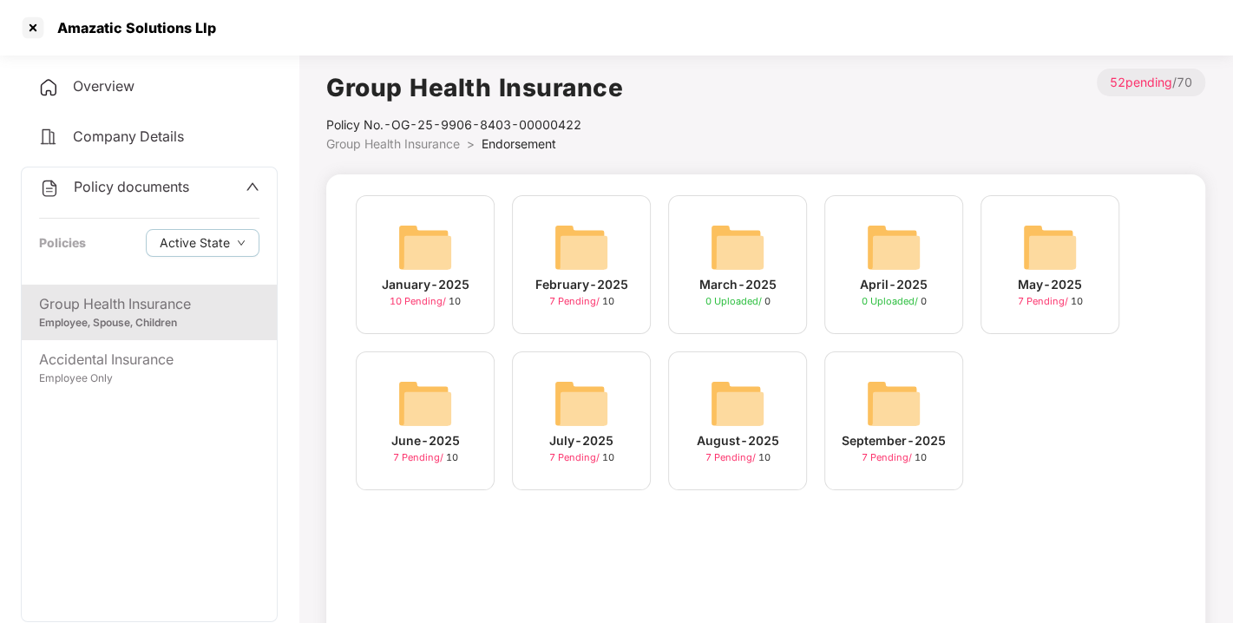
click at [159, 178] on span "Policy documents" at bounding box center [131, 186] width 115 height 17
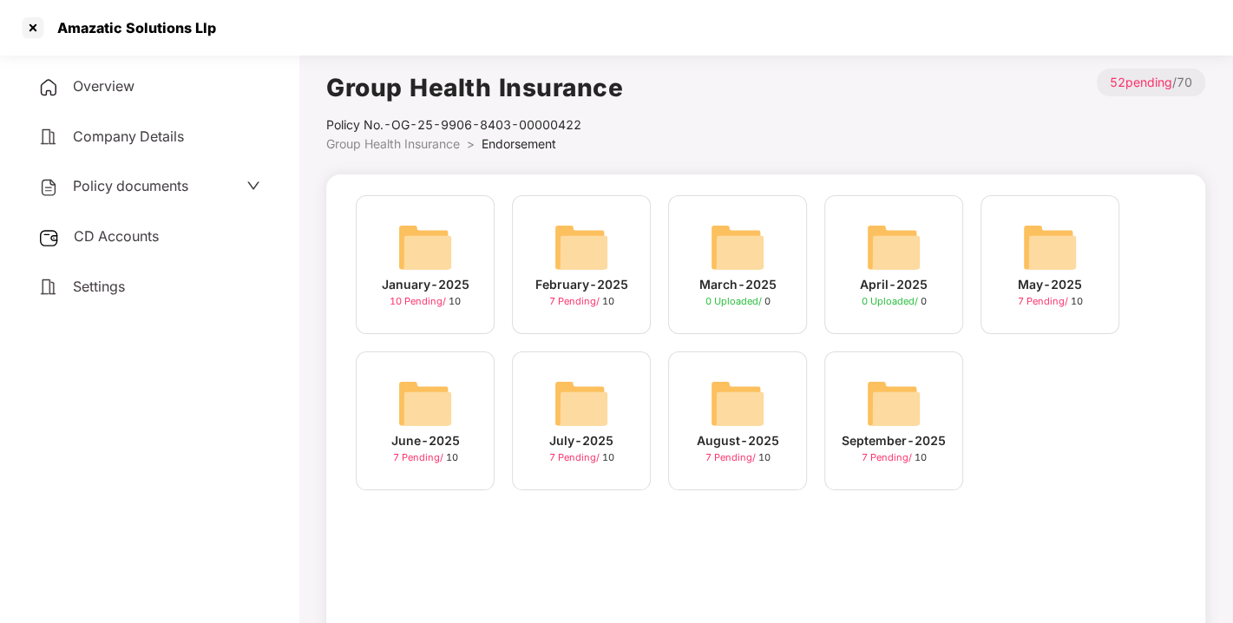
click at [111, 227] on span "CD Accounts" at bounding box center [116, 235] width 85 height 17
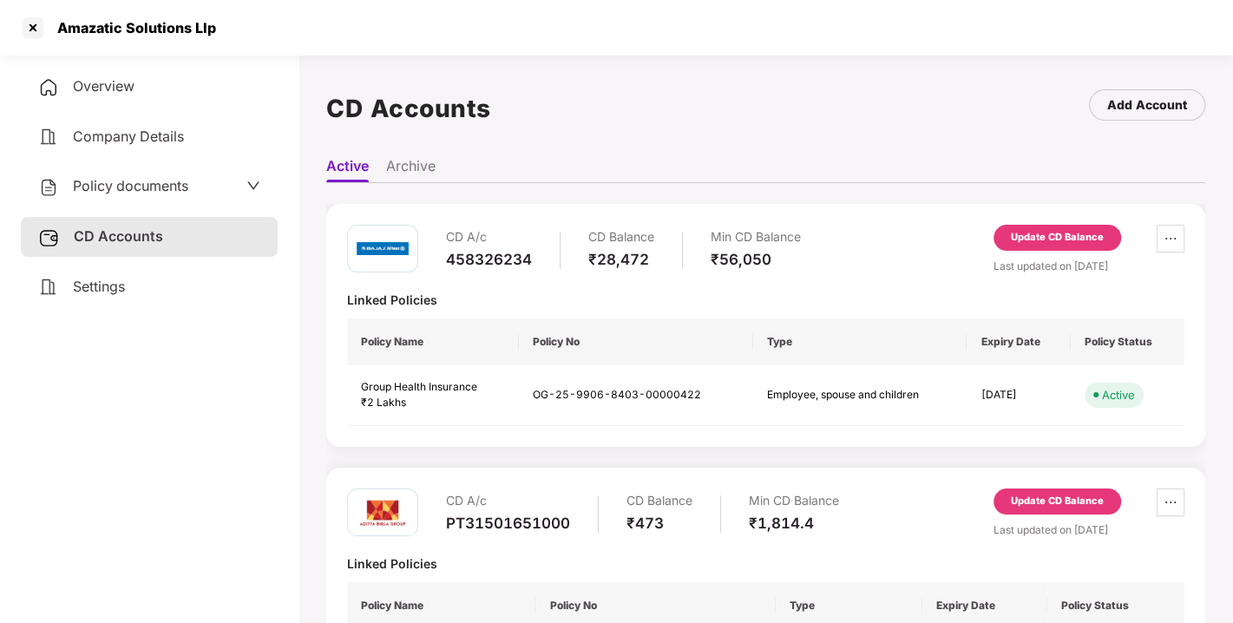
click at [1047, 226] on div "Update CD Balance" at bounding box center [1058, 238] width 128 height 26
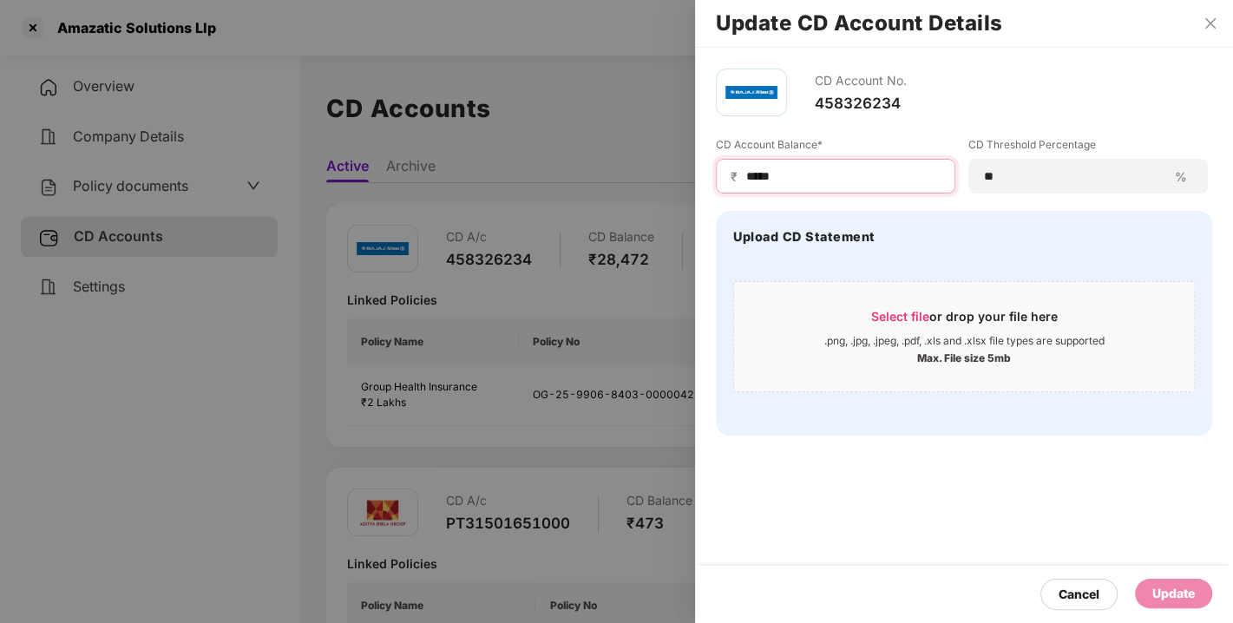
drag, startPoint x: 808, startPoint y: 170, endPoint x: 712, endPoint y: 168, distance: 96.3
click at [712, 168] on div "CD Account No. 458326234 CD Account Balance* ₹ ***** CD Threshold Percentage **…" at bounding box center [964, 252] width 538 height 409
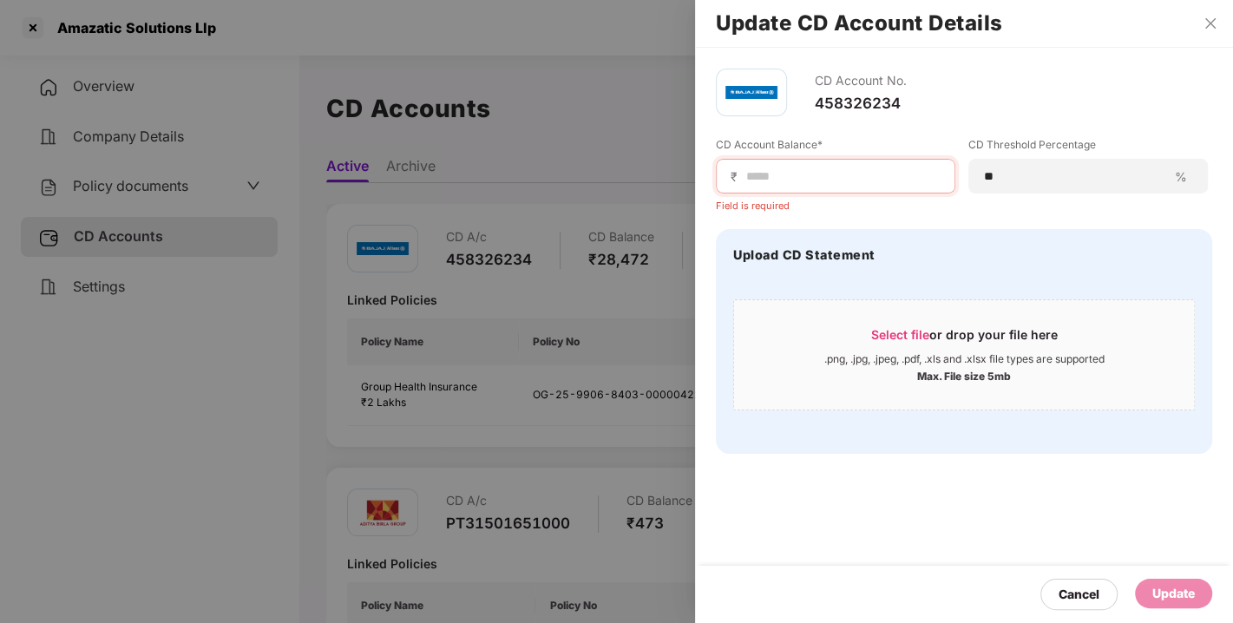
click at [814, 194] on div "Field is required" at bounding box center [836, 203] width 240 height 18
click at [790, 181] on input at bounding box center [843, 176] width 196 height 18
click at [983, 215] on div "CD Account Balance* ₹ Field is required CD Threshold Percentage ** % Upload CD …" at bounding box center [964, 295] width 496 height 317
click at [798, 169] on input at bounding box center [843, 176] width 196 height 18
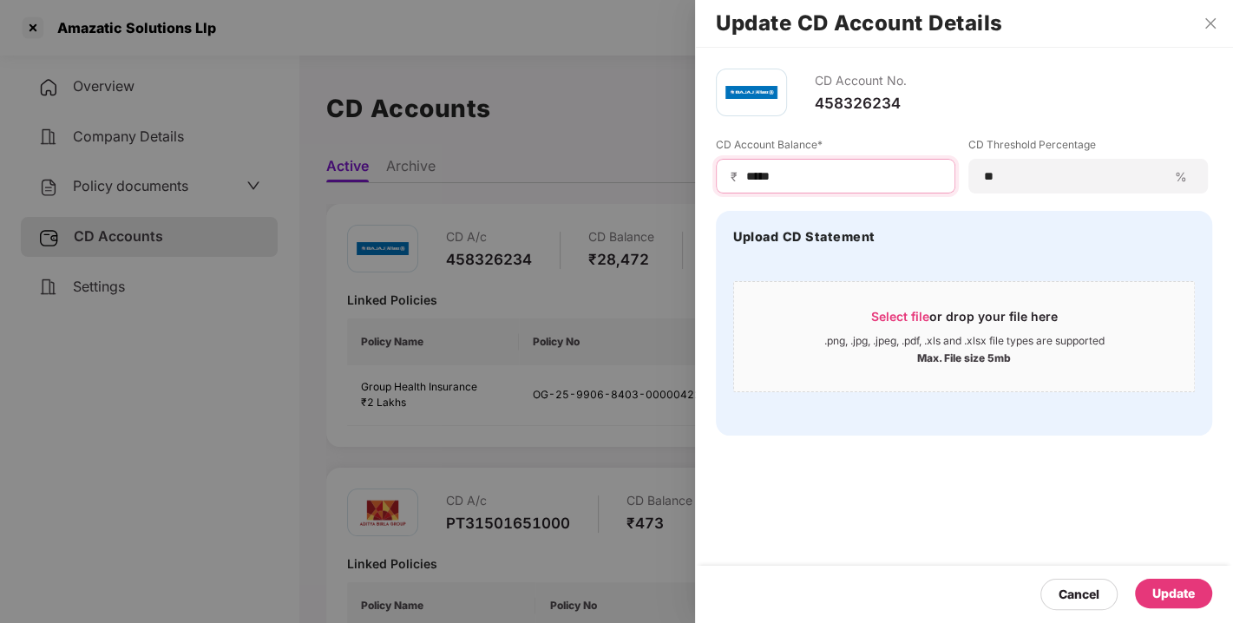
type input "*****"
click at [1171, 595] on div "Update" at bounding box center [1173, 593] width 43 height 19
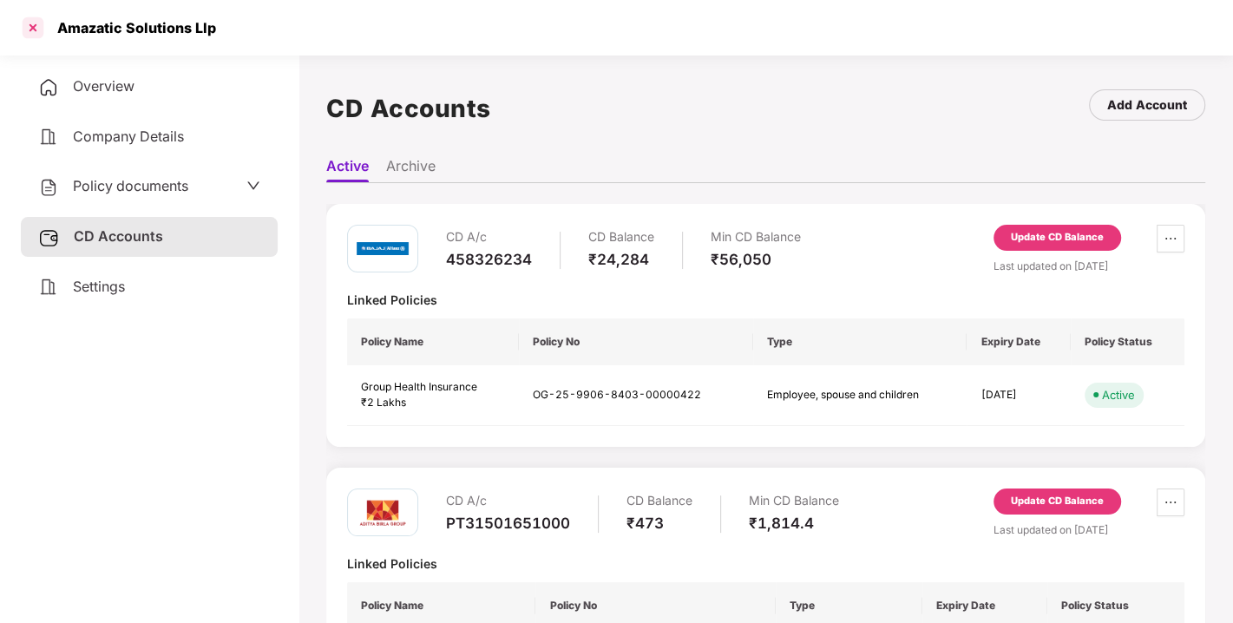
click at [25, 34] on div at bounding box center [33, 28] width 28 height 28
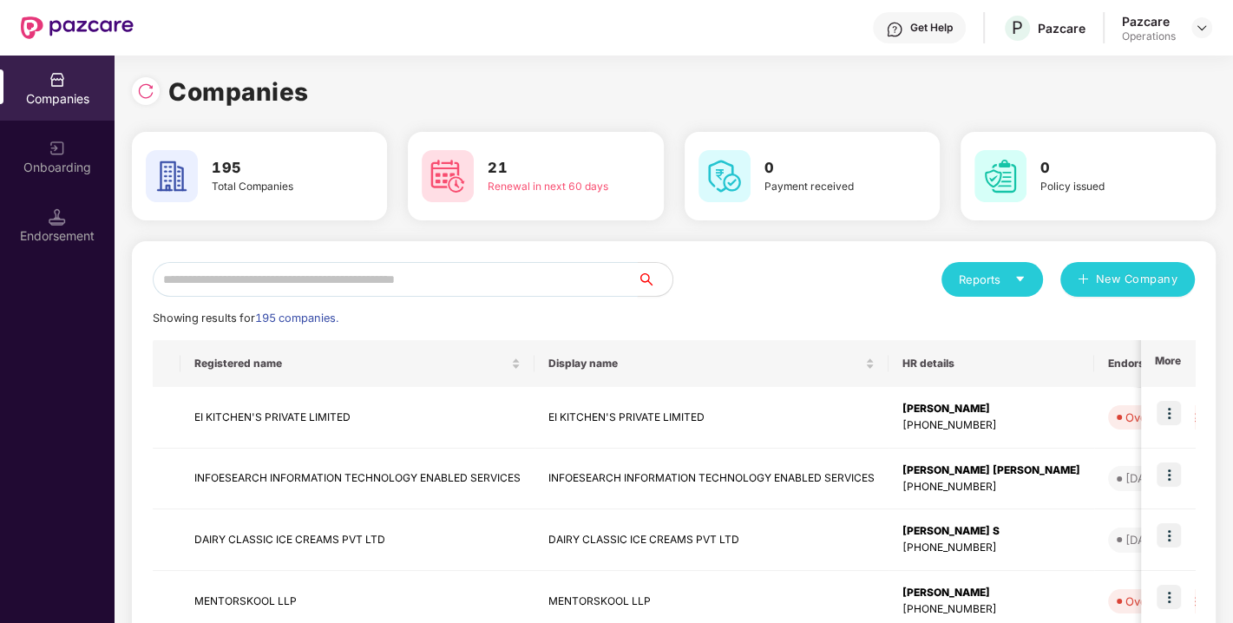
click at [436, 290] on input "text" at bounding box center [395, 279] width 485 height 35
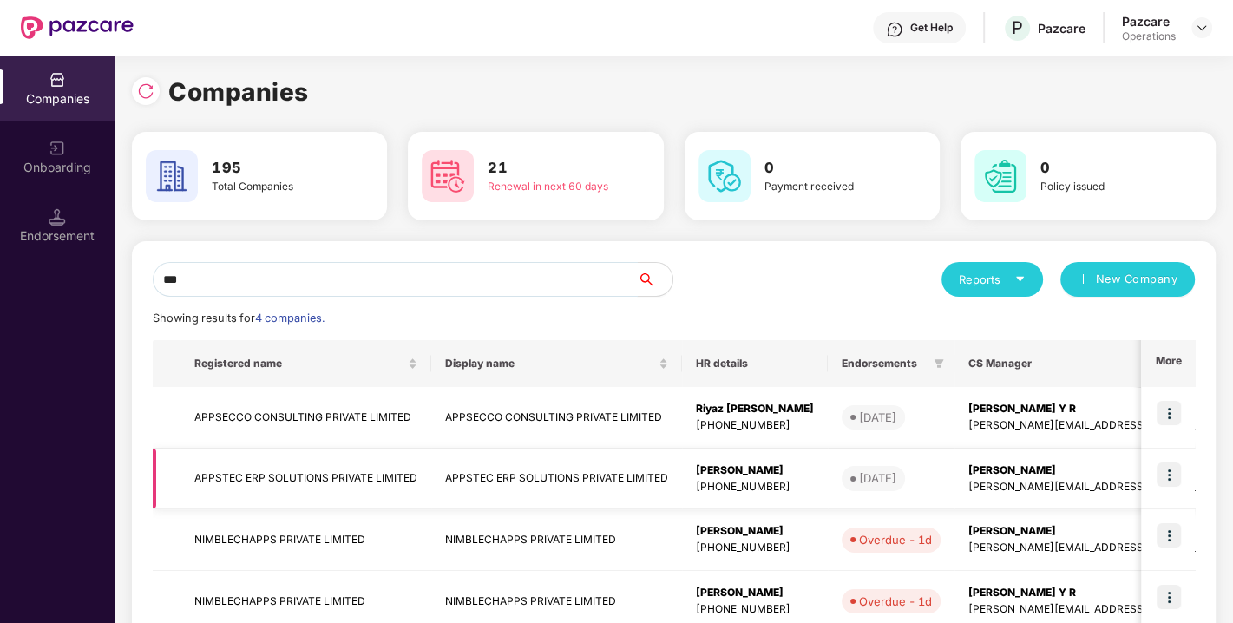
type input "***"
click at [253, 470] on td "APPSTEC ERP SOLUTIONS PRIVATE LIMITED" at bounding box center [306, 480] width 251 height 62
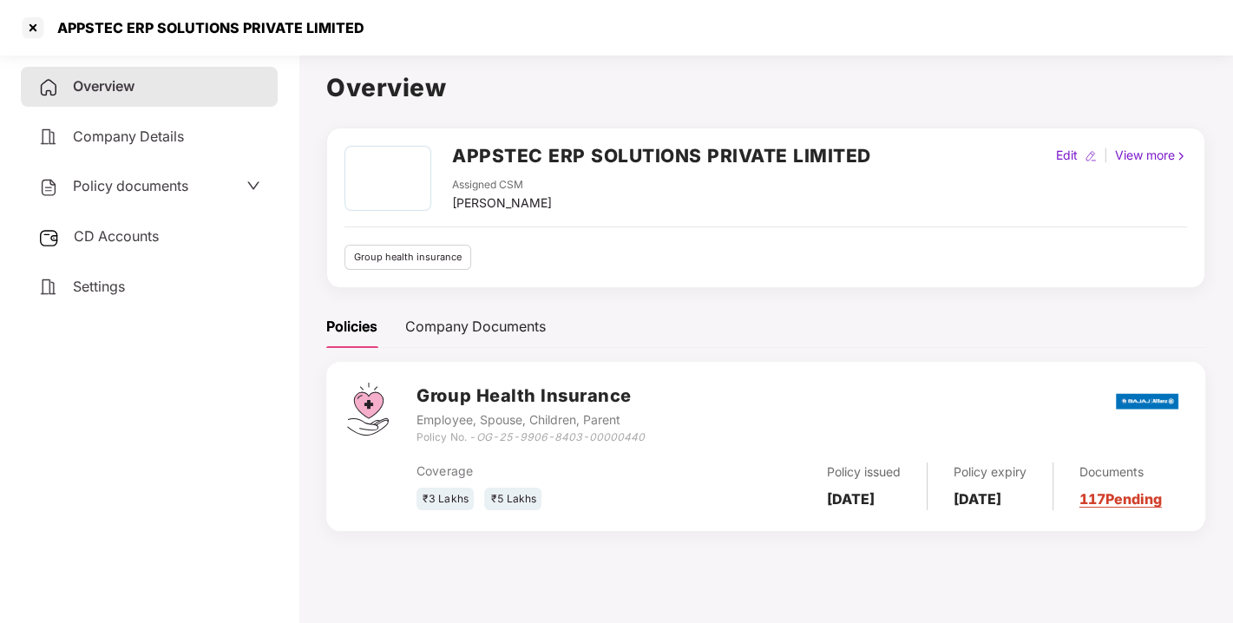
click at [163, 186] on span "Policy documents" at bounding box center [130, 185] width 115 height 17
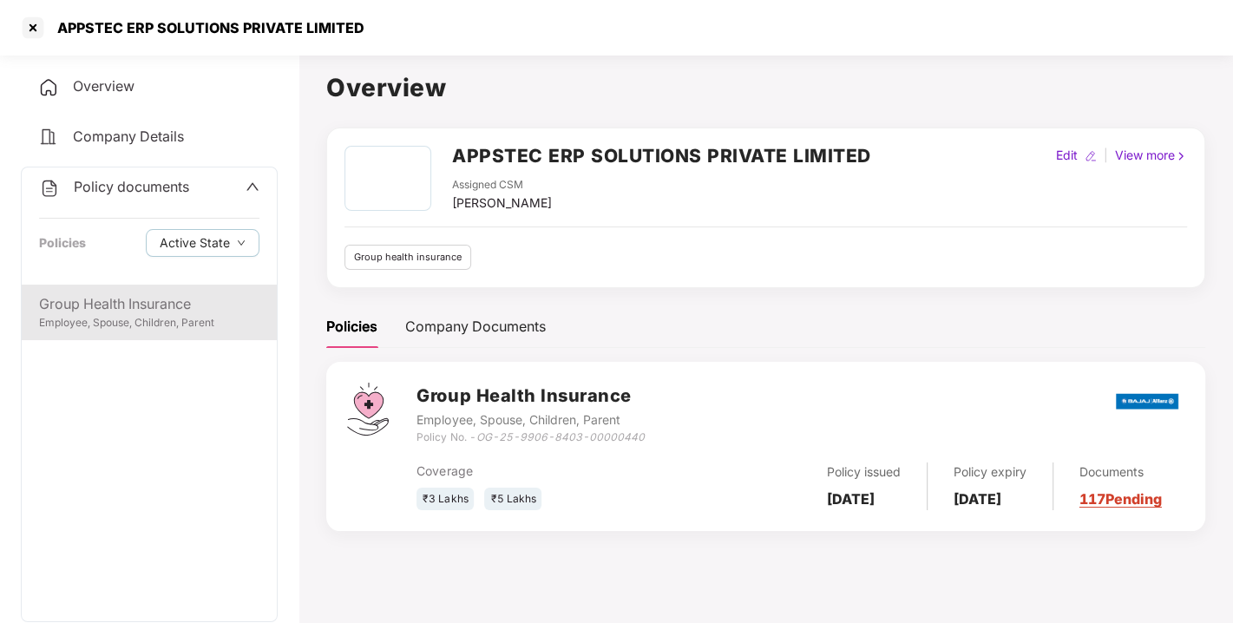
click at [120, 299] on div "Group Health Insurance" at bounding box center [149, 304] width 220 height 22
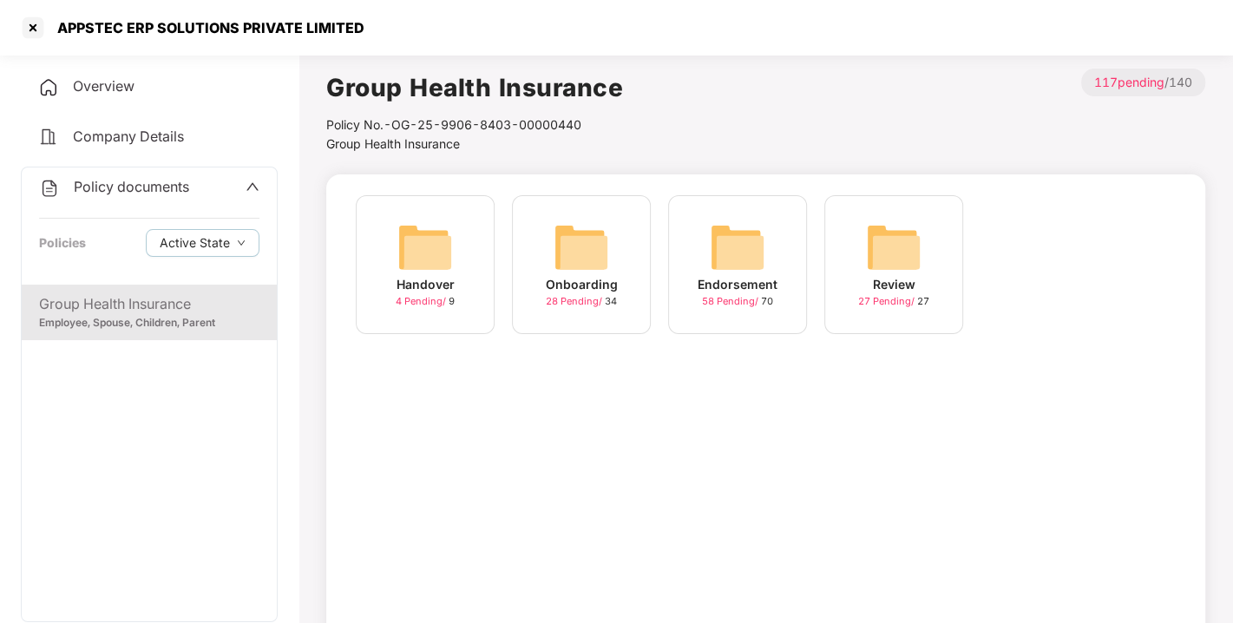
click at [734, 249] on img at bounding box center [738, 248] width 56 height 56
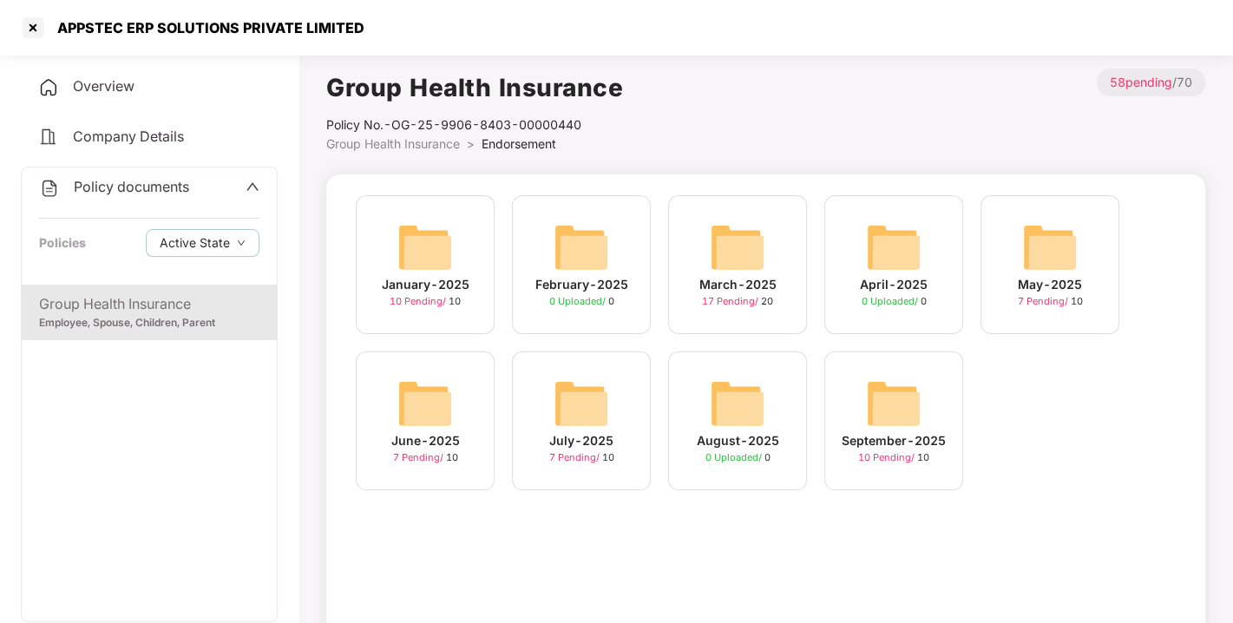
click at [914, 423] on img at bounding box center [894, 404] width 56 height 56
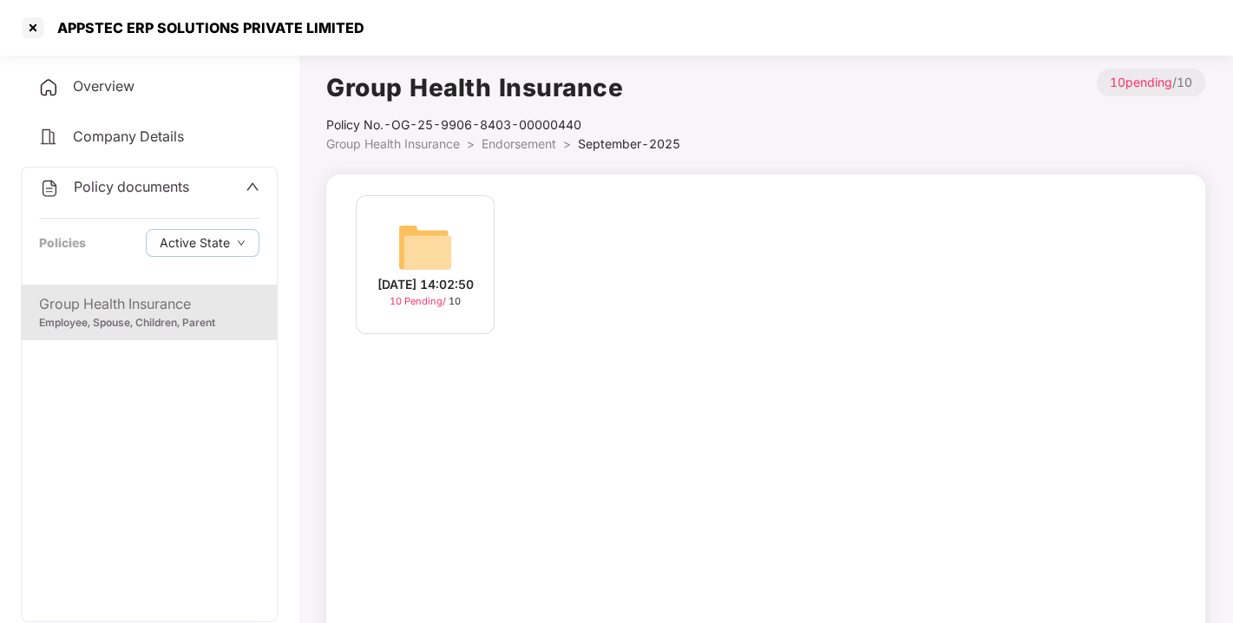
click at [422, 236] on img at bounding box center [425, 248] width 56 height 56
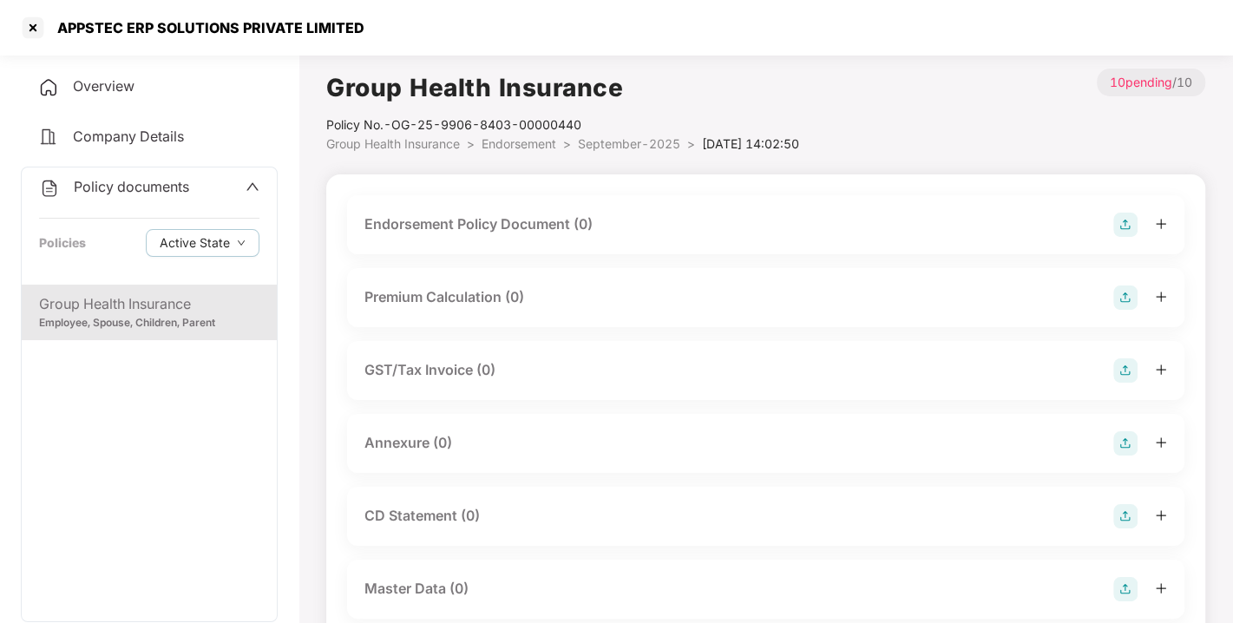
click at [1122, 222] on img at bounding box center [1125, 225] width 24 height 24
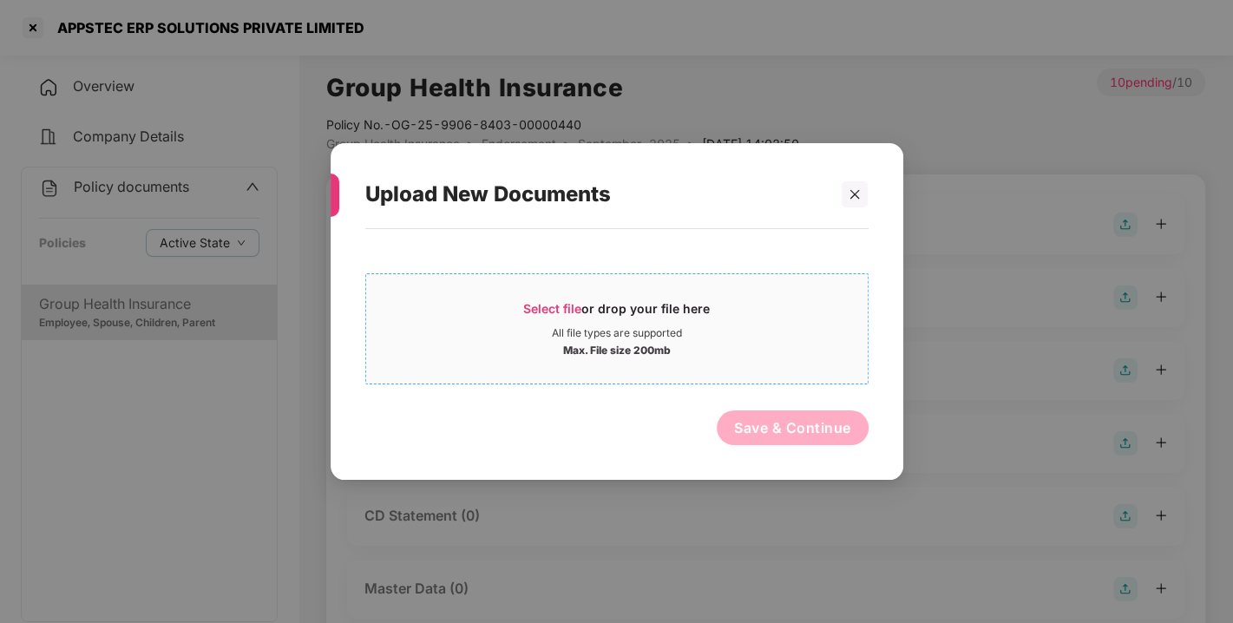
click at [550, 312] on span "Select file" at bounding box center [552, 308] width 58 height 15
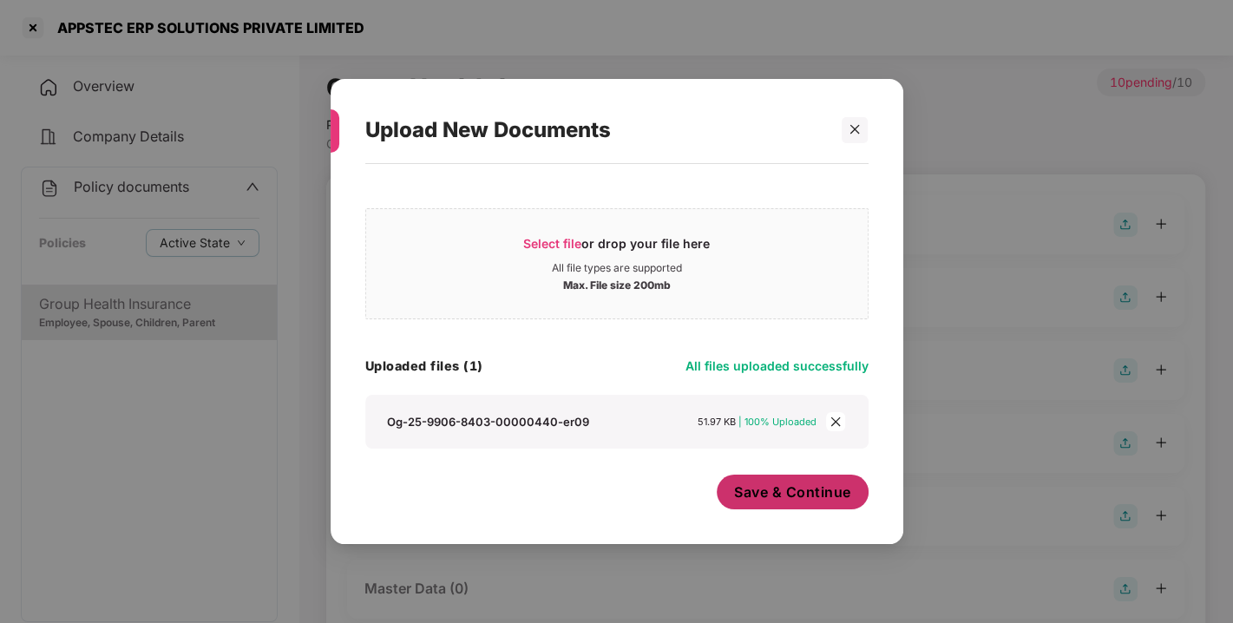
click at [773, 497] on span "Save & Continue" at bounding box center [792, 492] width 117 height 19
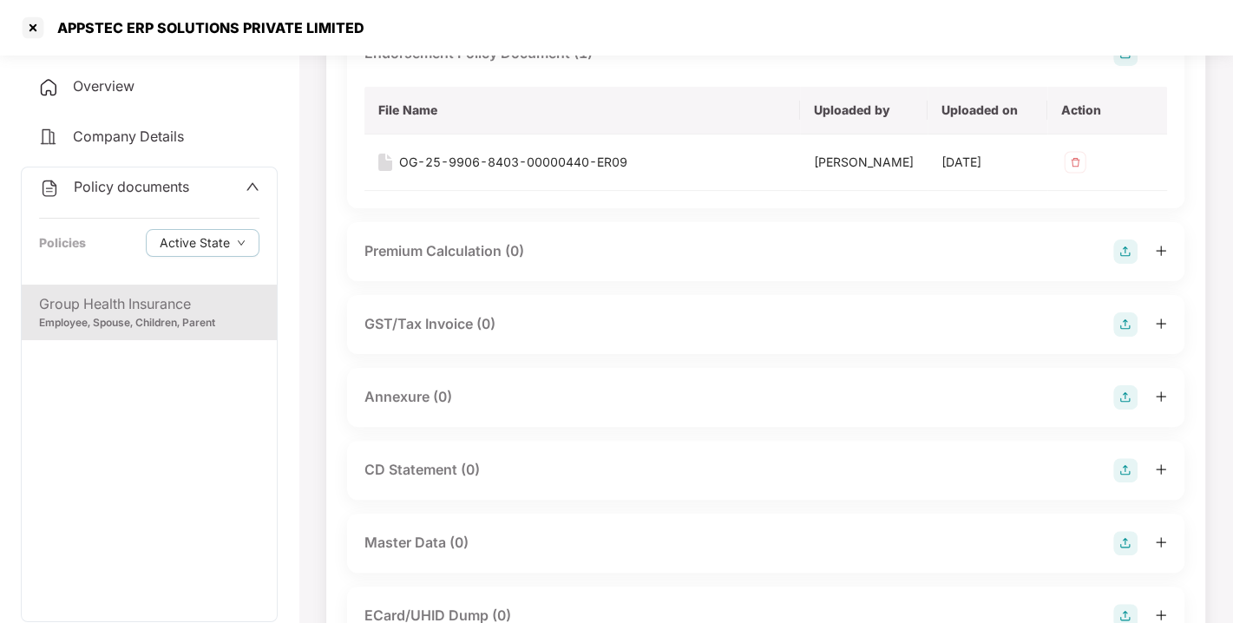
scroll to position [171, 0]
click at [1119, 410] on img at bounding box center [1125, 397] width 24 height 24
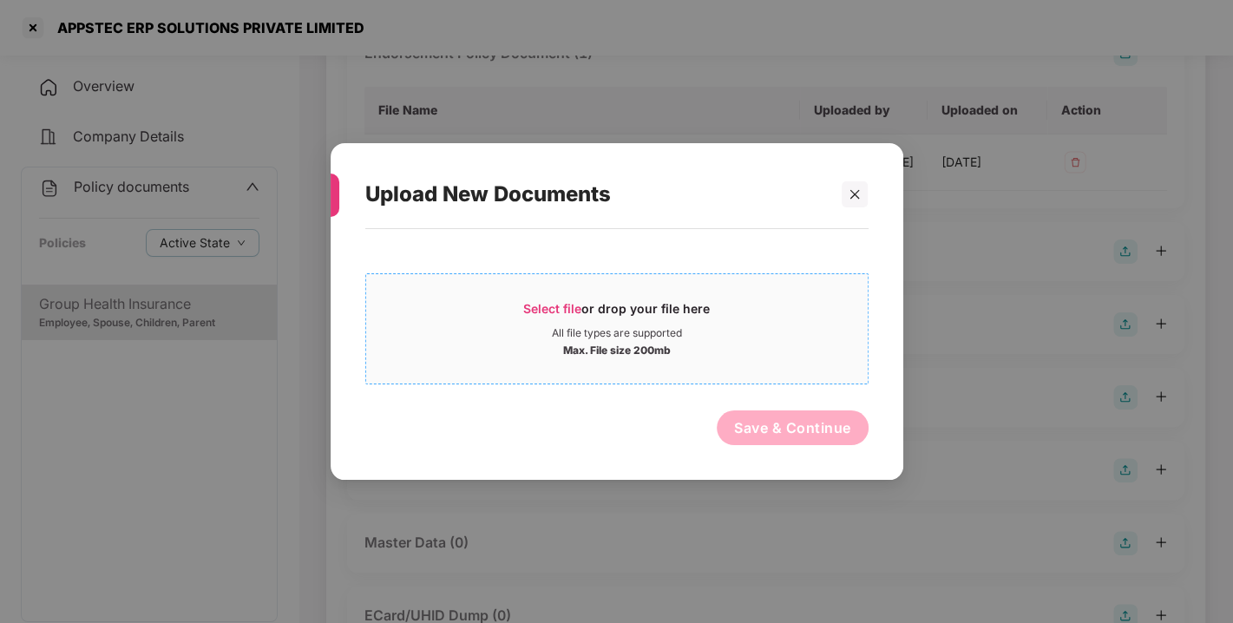
click at [561, 301] on span "Select file" at bounding box center [552, 308] width 58 height 15
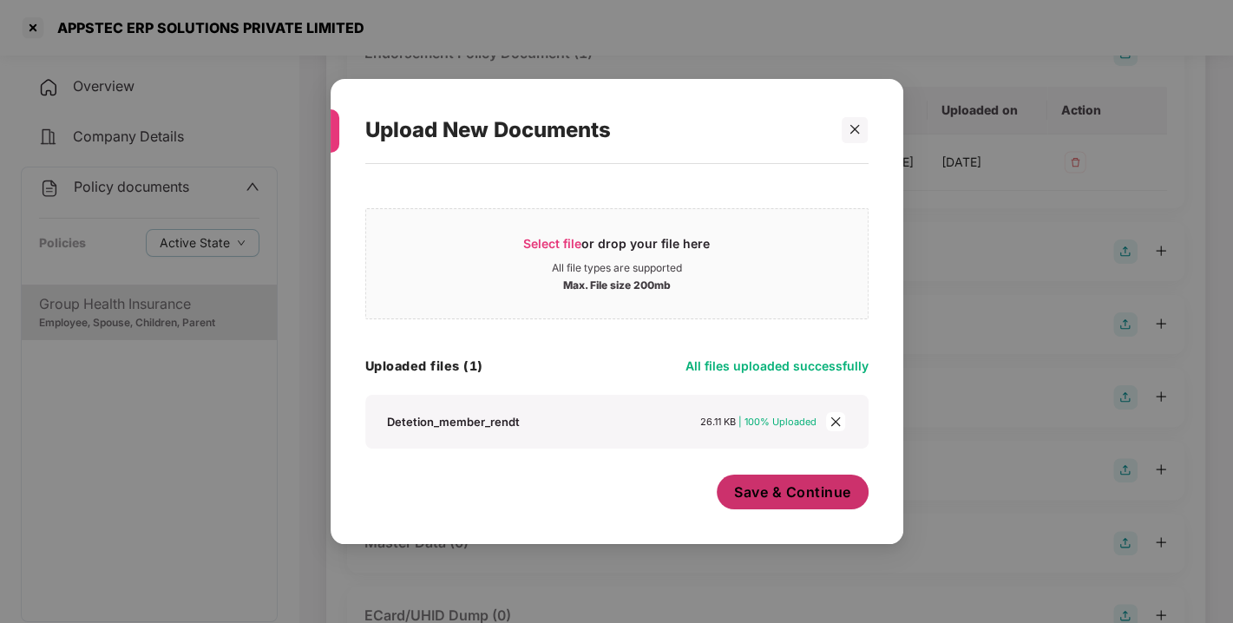
click at [820, 501] on span "Save & Continue" at bounding box center [792, 492] width 117 height 19
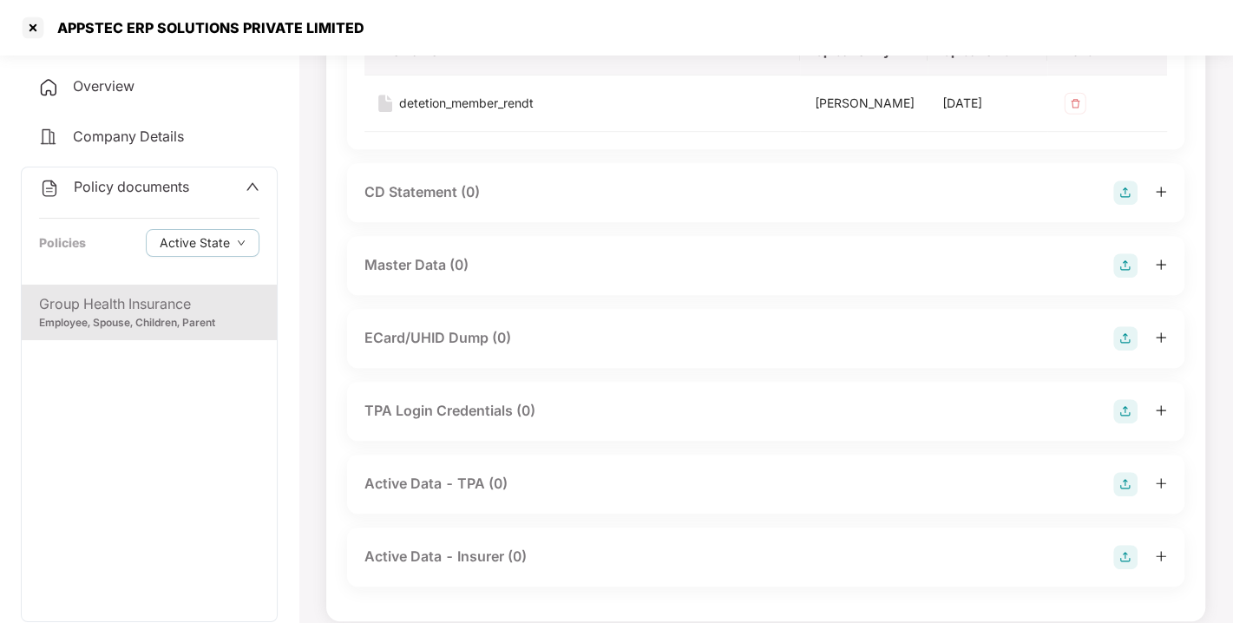
scroll to position [574, 0]
click at [1130, 277] on img at bounding box center [1125, 265] width 24 height 24
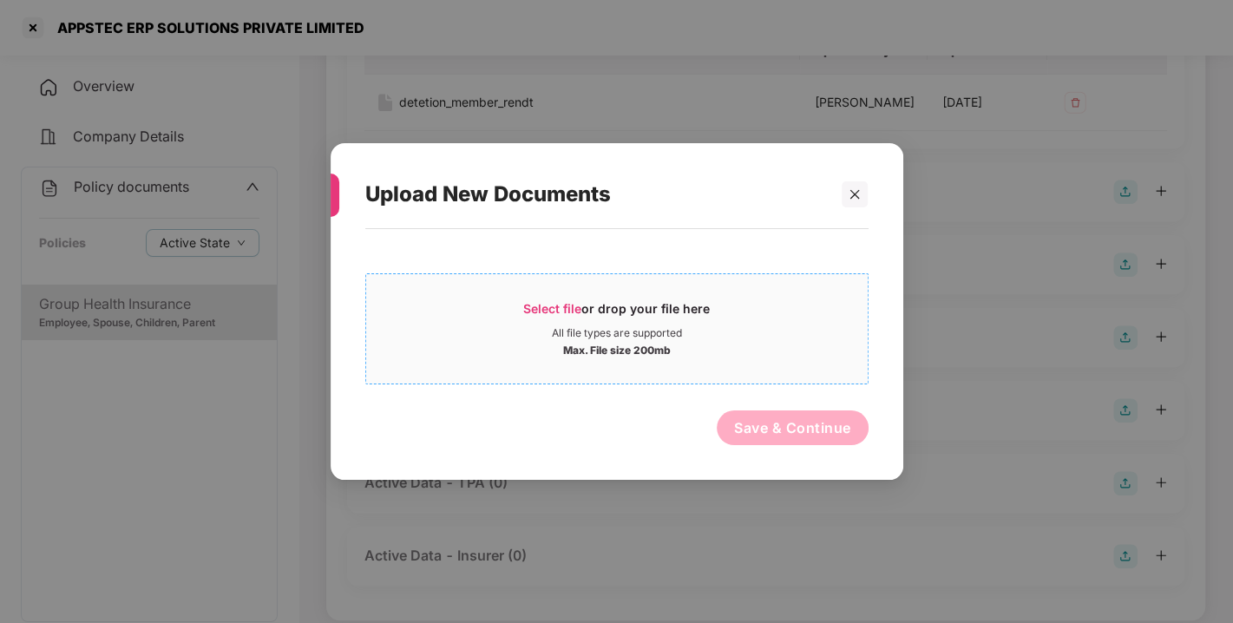
click at [548, 298] on span "Select file or drop your file here All file types are supported Max. File size …" at bounding box center [617, 328] width 502 height 83
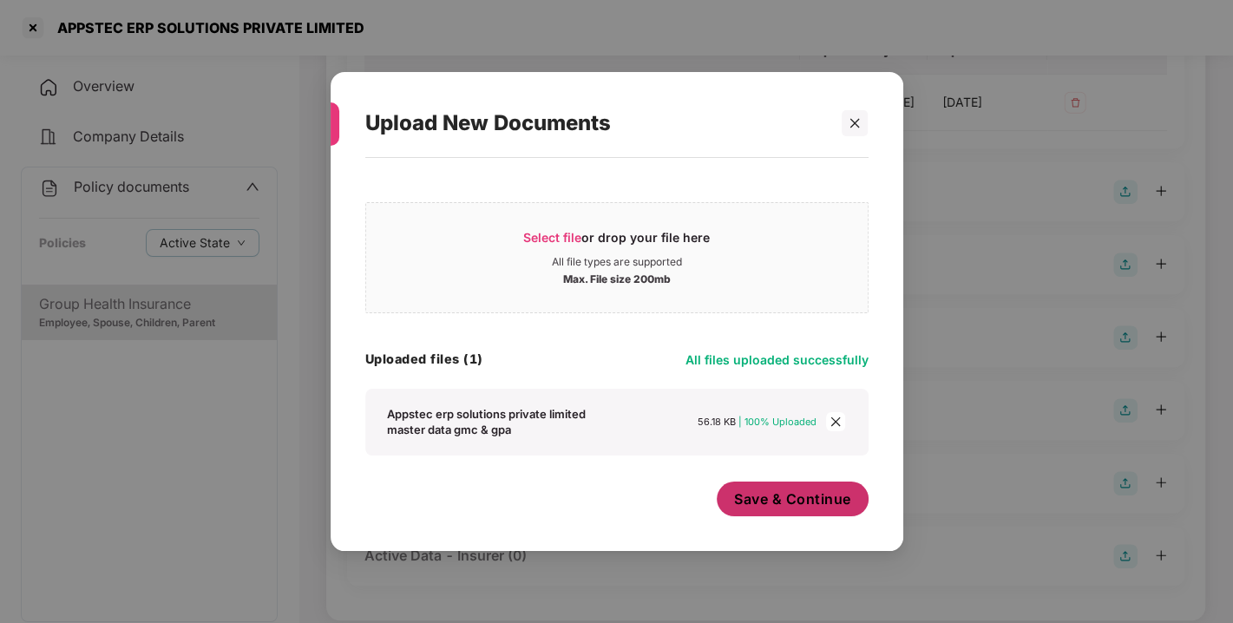
click at [812, 501] on span "Save & Continue" at bounding box center [792, 498] width 117 height 19
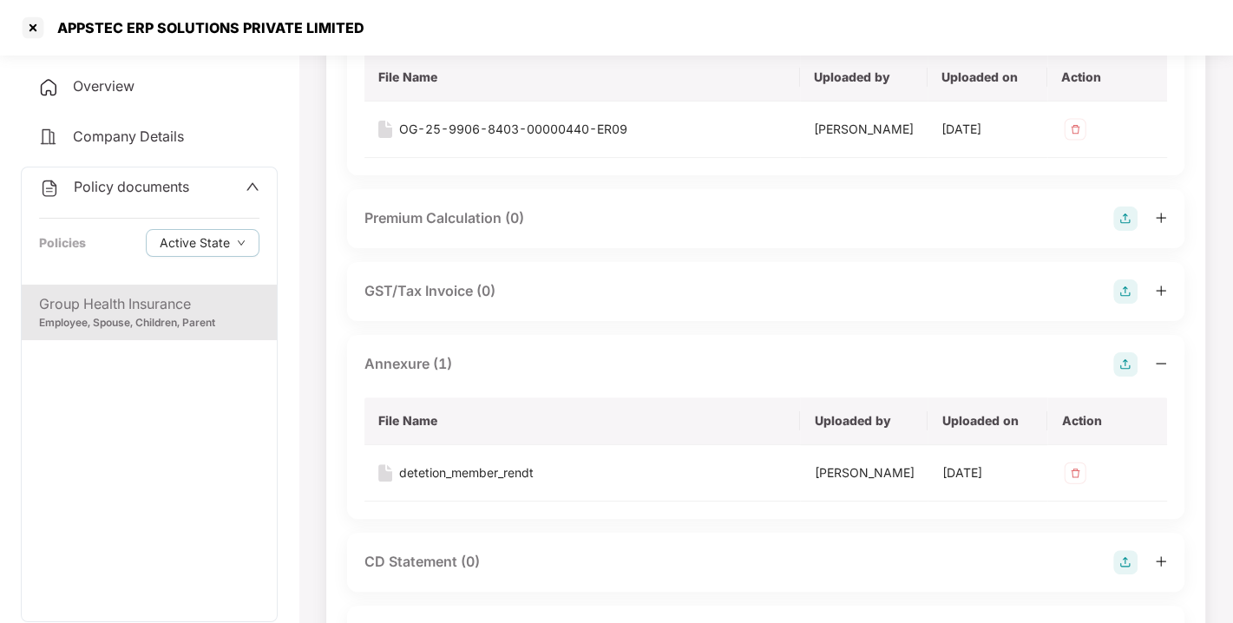
scroll to position [0, 0]
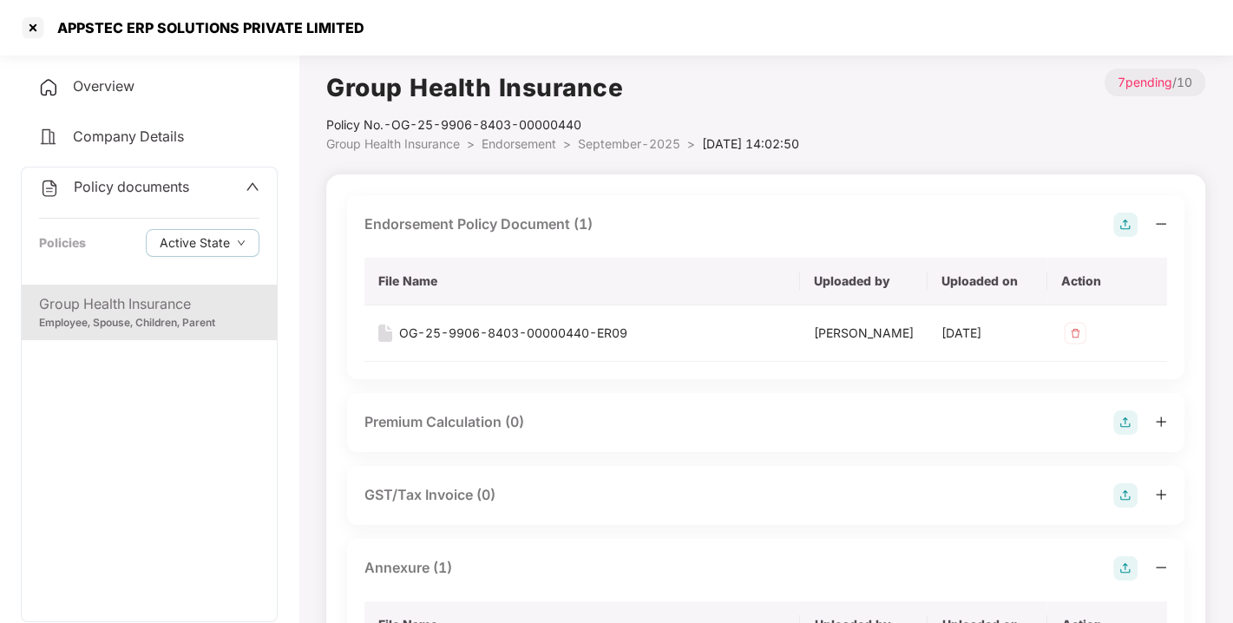
click at [516, 139] on span "Endorsement" at bounding box center [519, 143] width 75 height 15
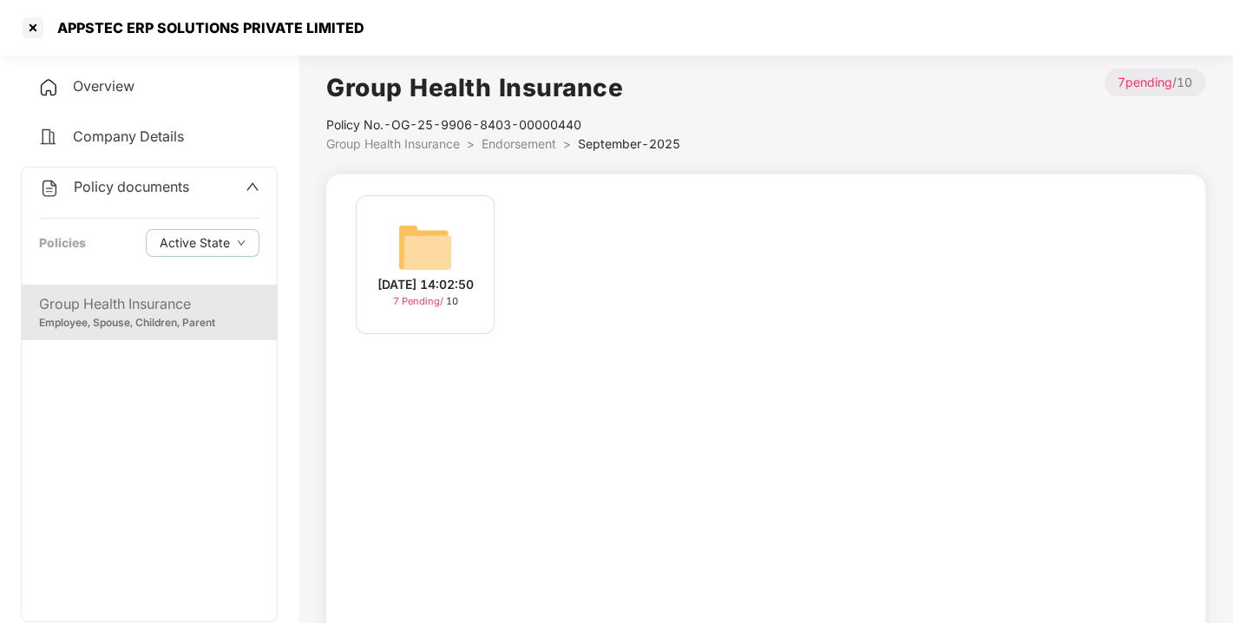
click at [516, 139] on span "Endorsement" at bounding box center [519, 143] width 75 height 15
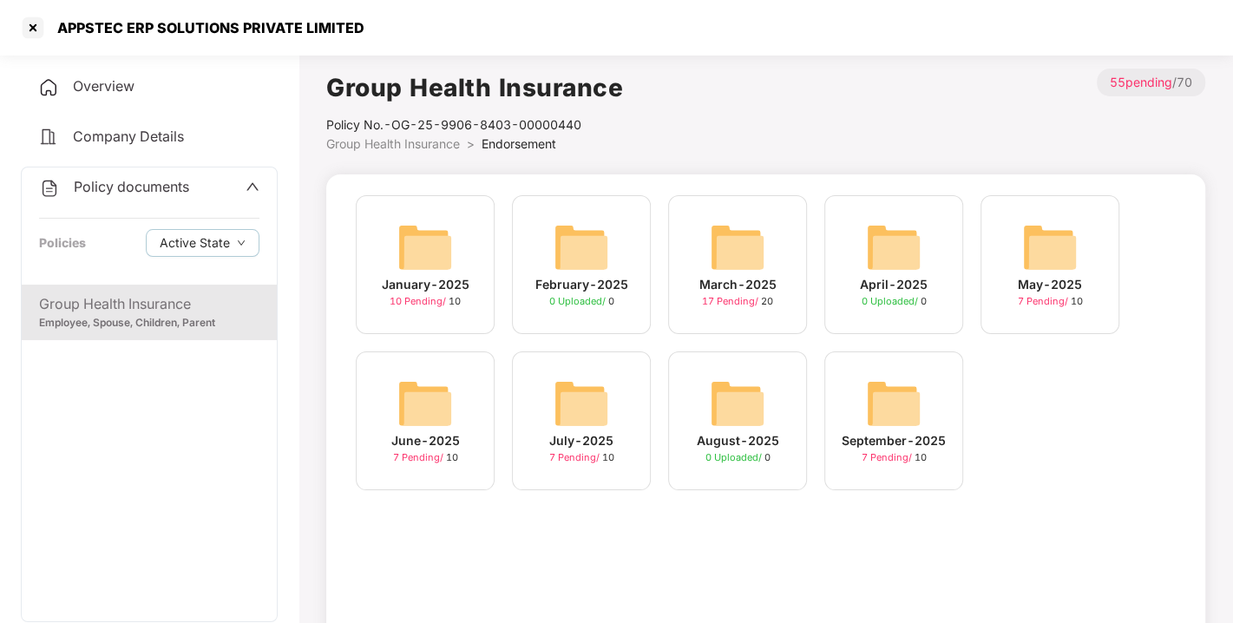
click at [111, 187] on span "Policy documents" at bounding box center [131, 186] width 115 height 17
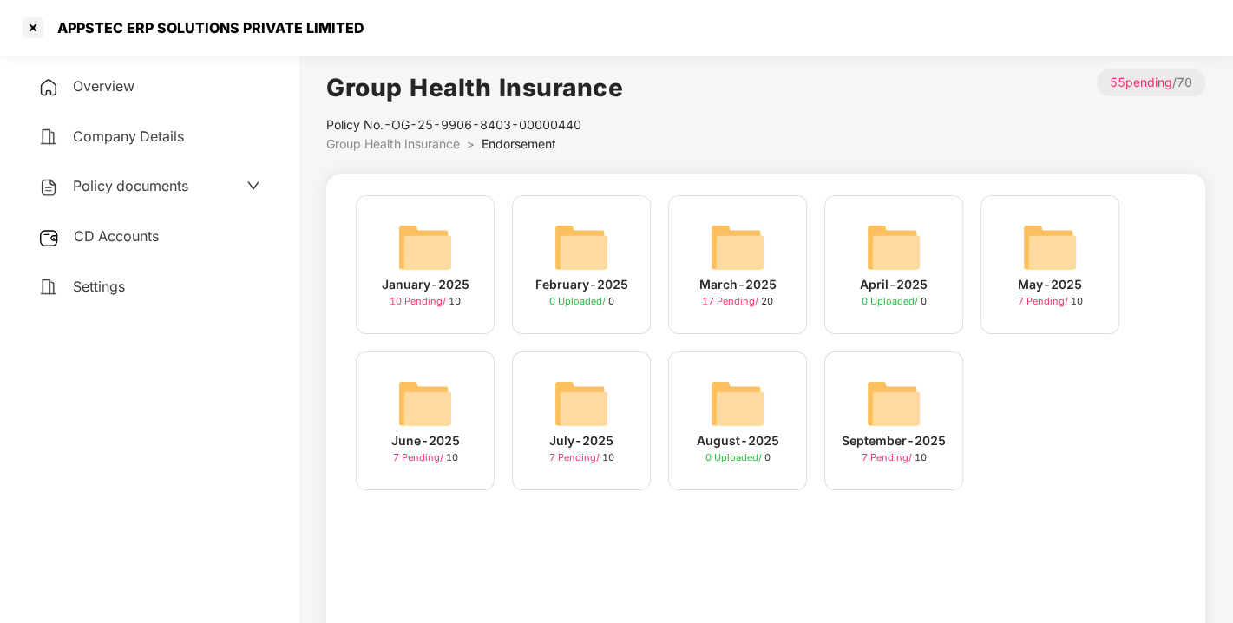
click at [119, 219] on div "CD Accounts" at bounding box center [149, 237] width 257 height 40
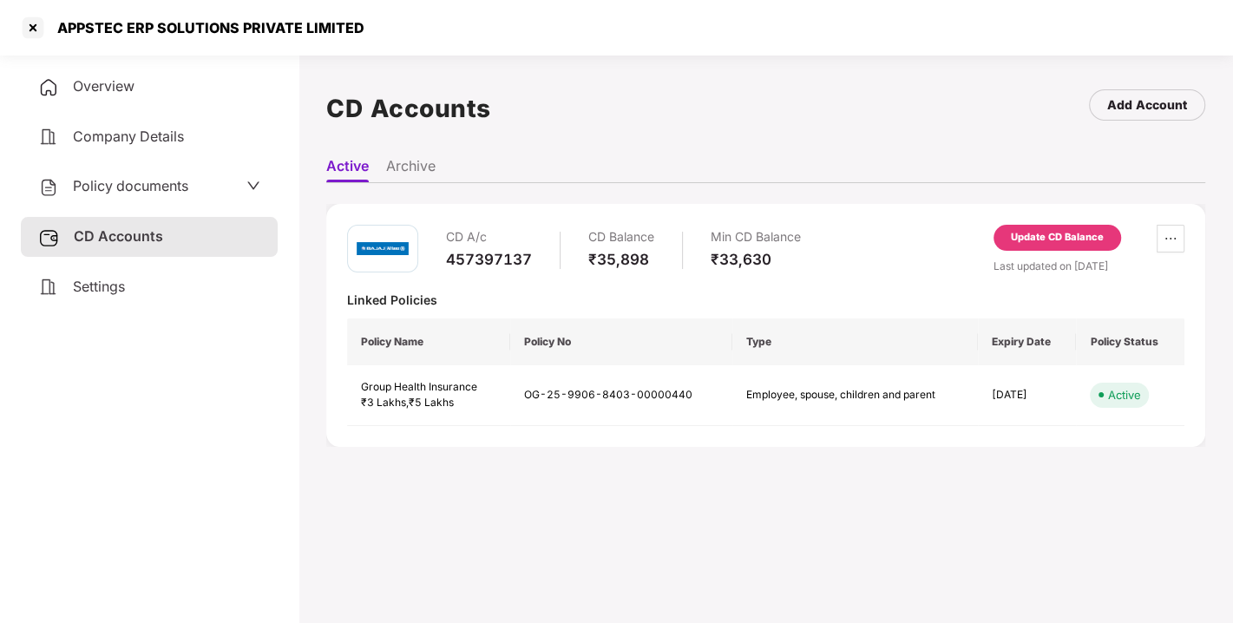
click at [121, 233] on span "CD Accounts" at bounding box center [118, 235] width 89 height 17
click at [1036, 240] on div "Update CD Balance" at bounding box center [1057, 238] width 93 height 16
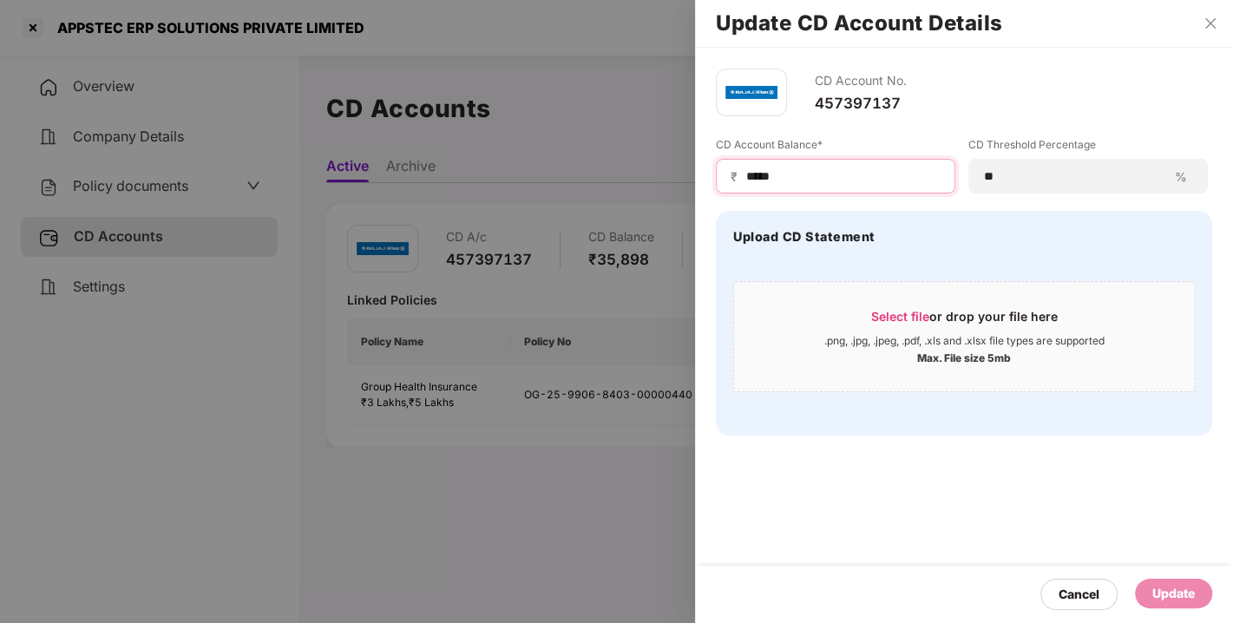
click at [799, 172] on input "*****" at bounding box center [843, 176] width 196 height 18
drag, startPoint x: 797, startPoint y: 171, endPoint x: 667, endPoint y: 193, distance: 131.1
click at [667, 193] on div "Update CD Account Details CD Account No. 457397137 CD Account Balance* ₹ ***** …" at bounding box center [616, 311] width 1233 height 623
type input "*****"
click at [1162, 581] on div "Update" at bounding box center [1173, 594] width 77 height 30
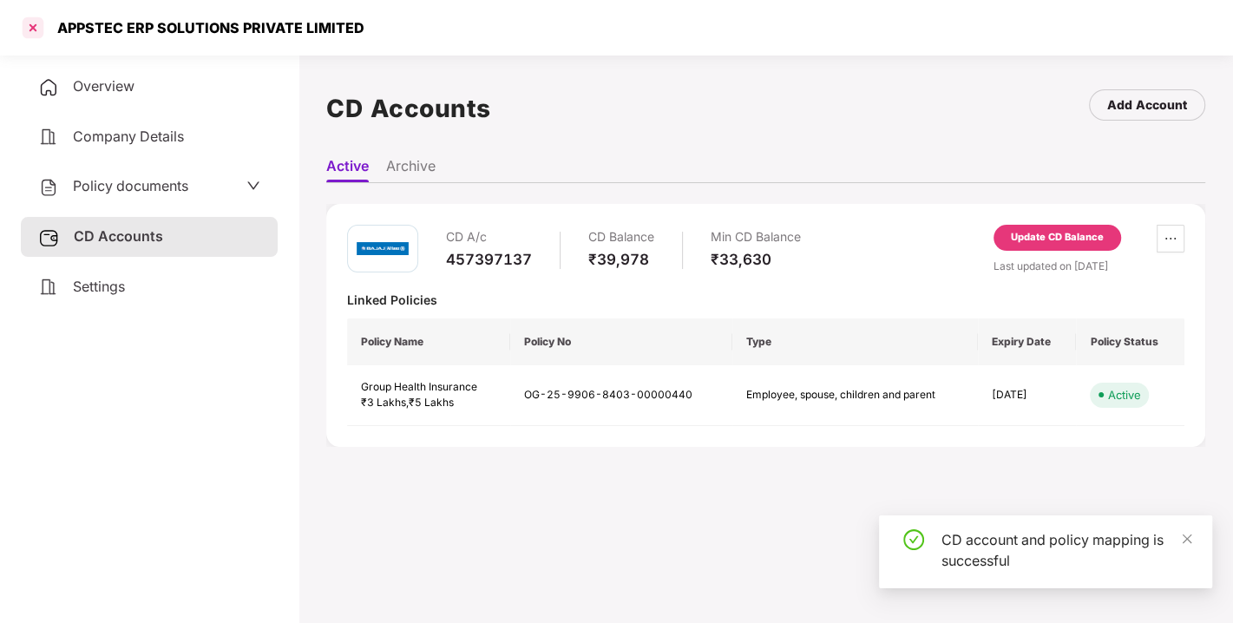
click at [37, 26] on div at bounding box center [33, 28] width 28 height 28
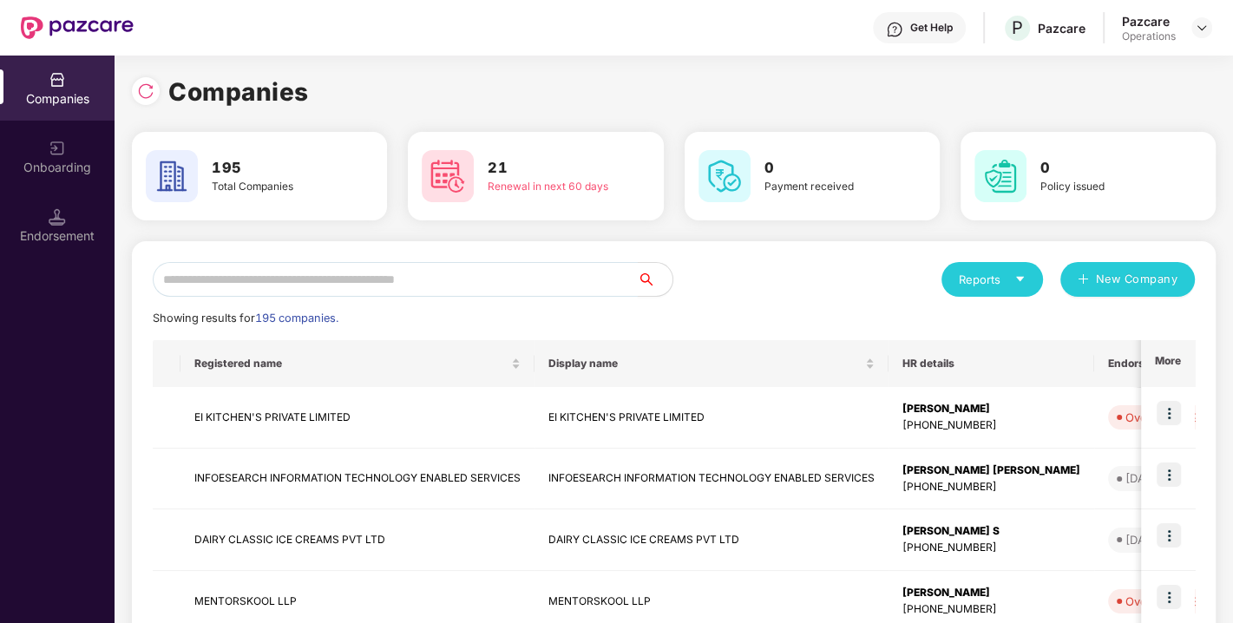
click at [399, 278] on input "text" at bounding box center [395, 279] width 485 height 35
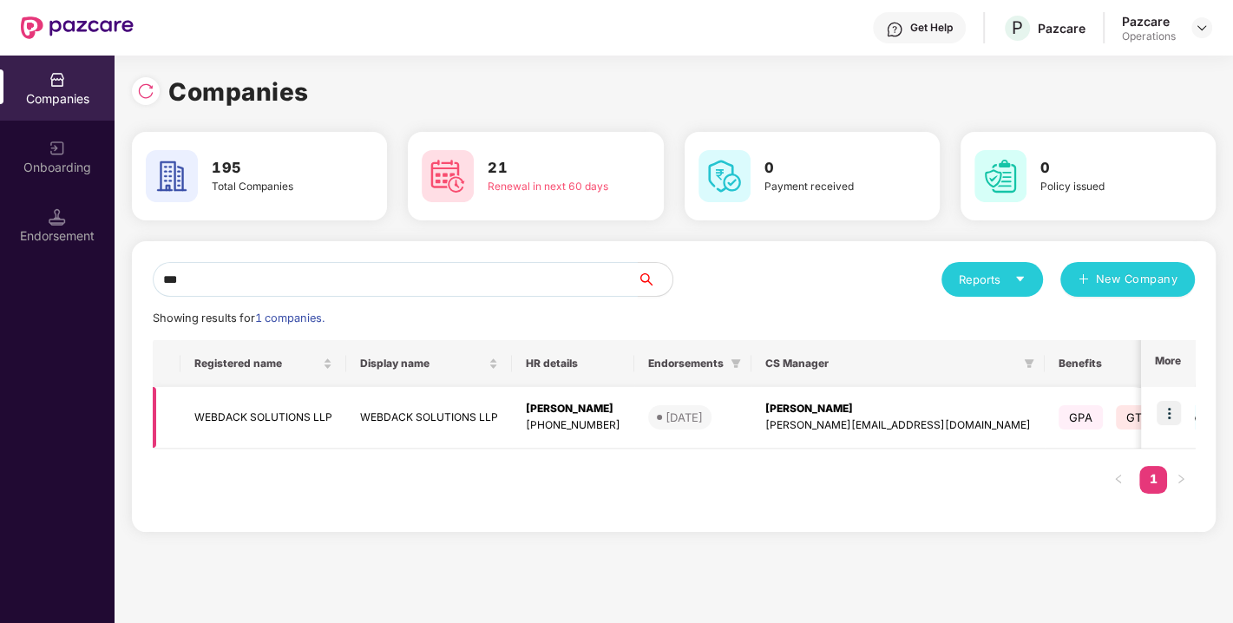
type input "***"
click at [231, 416] on td "WEBDACK SOLUTIONS LLP" at bounding box center [264, 418] width 166 height 62
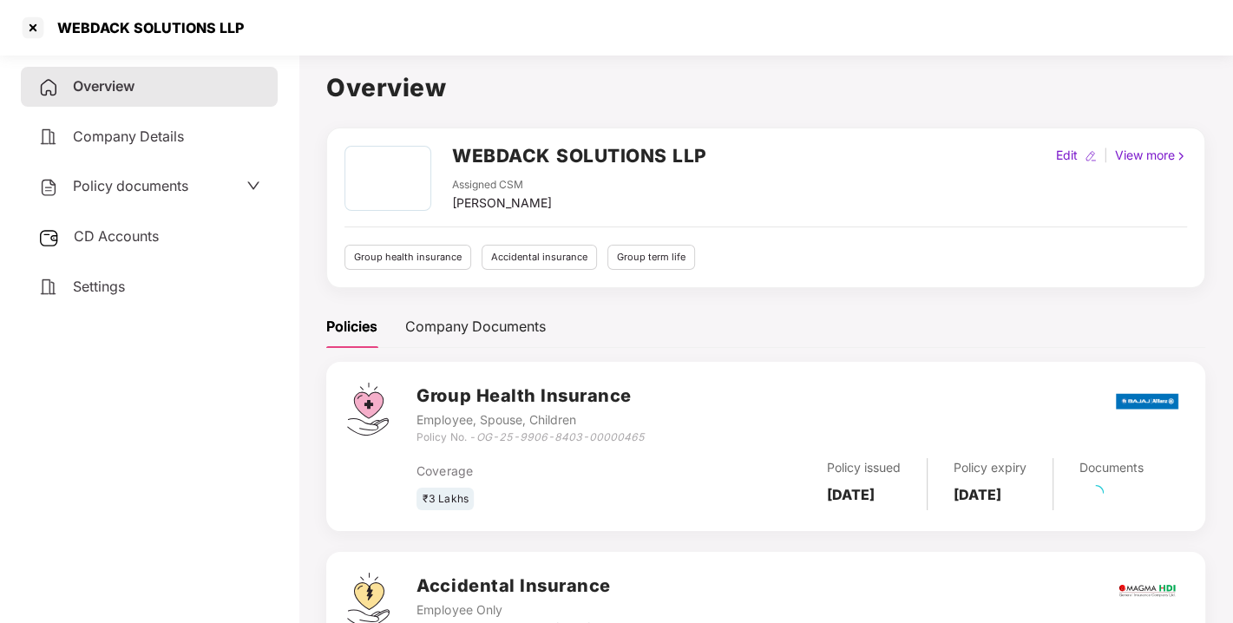
click at [131, 187] on span "Policy documents" at bounding box center [130, 185] width 115 height 17
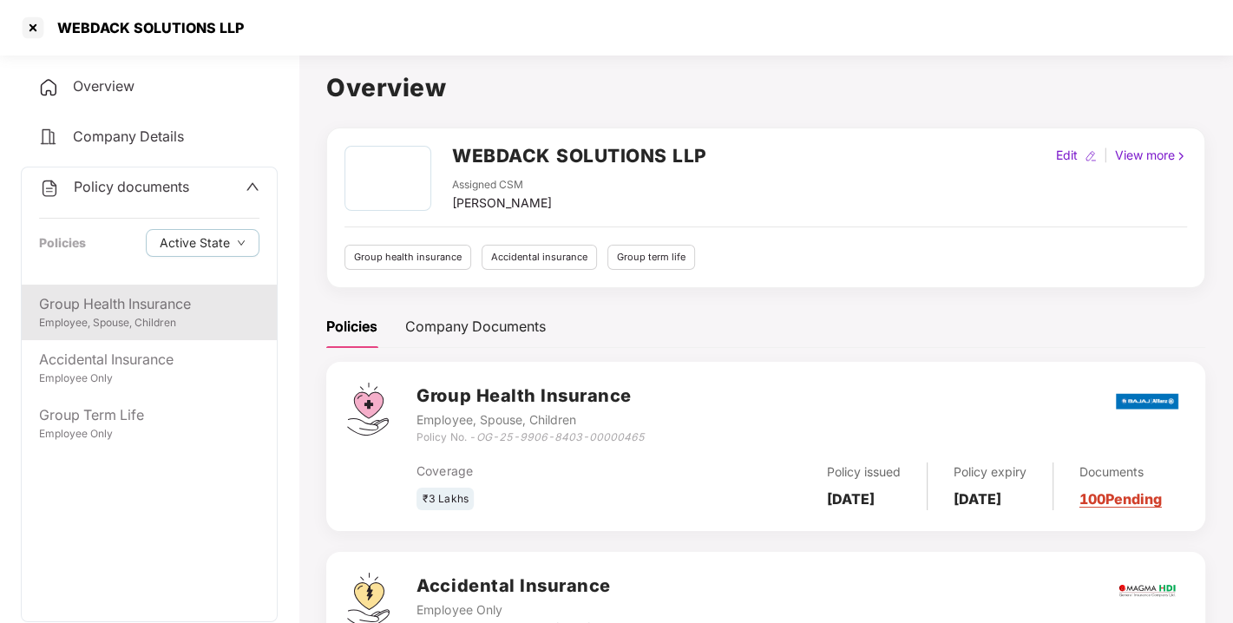
click at [107, 295] on div "Group Health Insurance" at bounding box center [149, 304] width 220 height 22
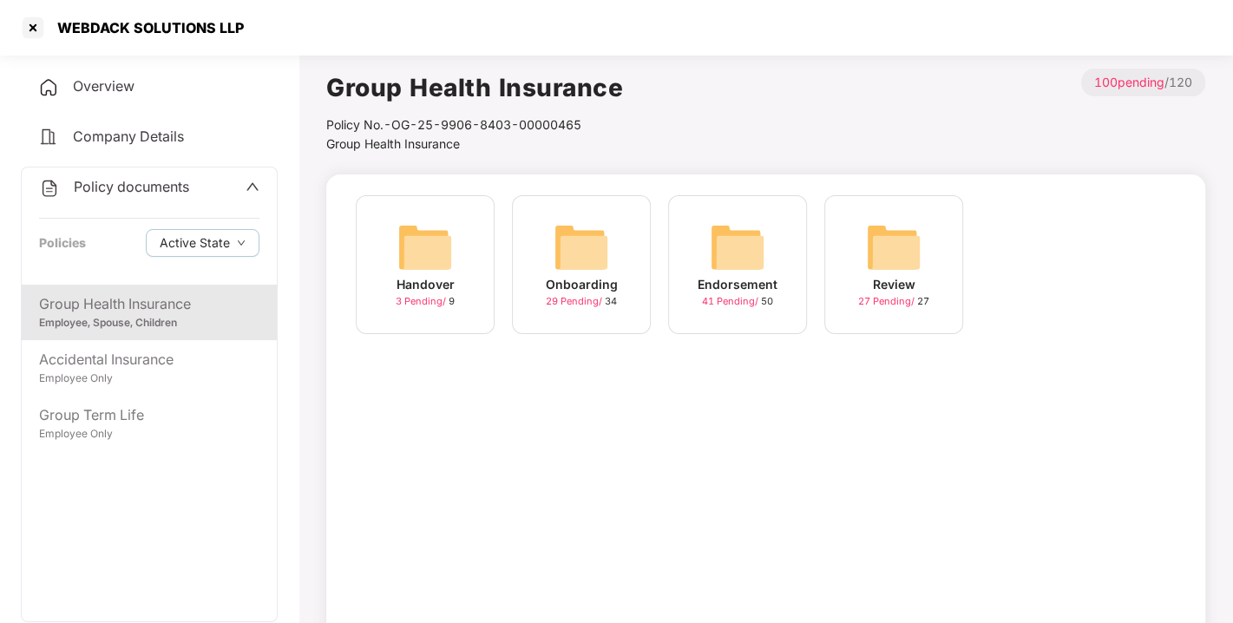
click at [744, 252] on img at bounding box center [738, 248] width 56 height 56
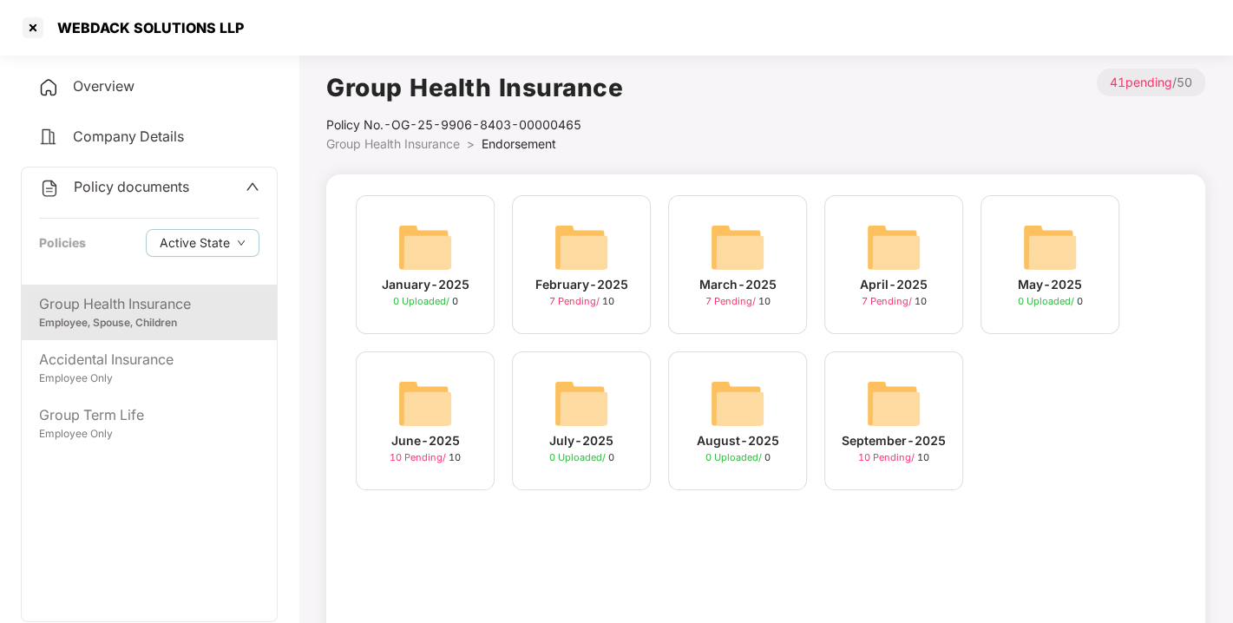
click at [867, 414] on img at bounding box center [894, 404] width 56 height 56
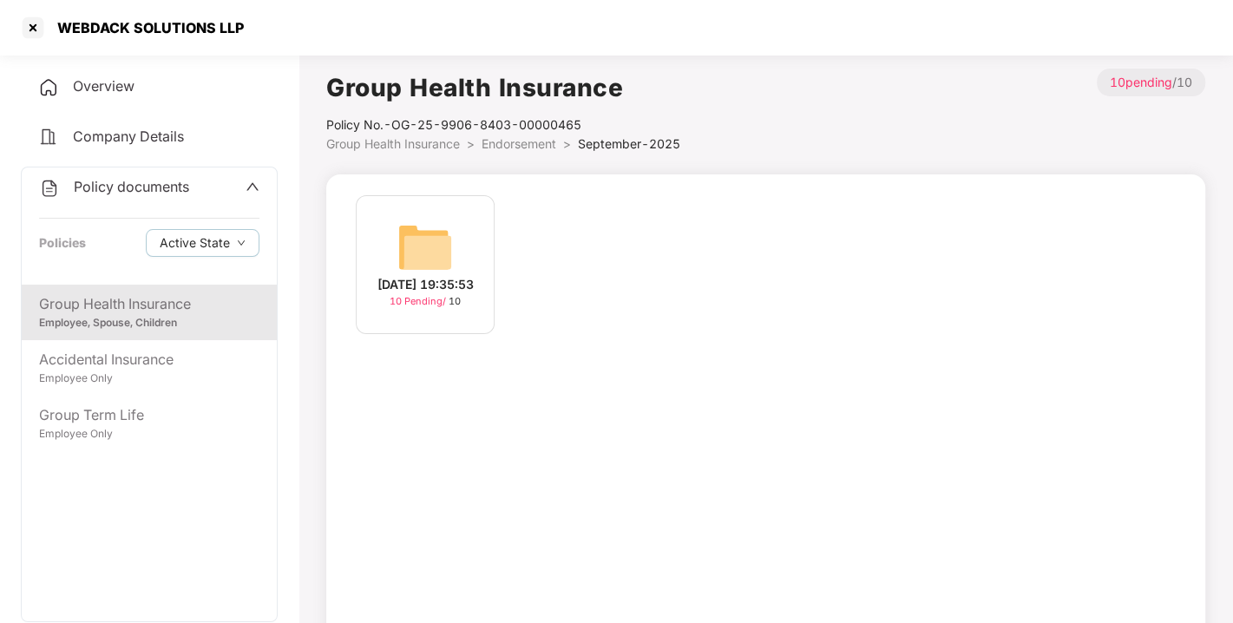
click at [426, 247] on img at bounding box center [425, 248] width 56 height 56
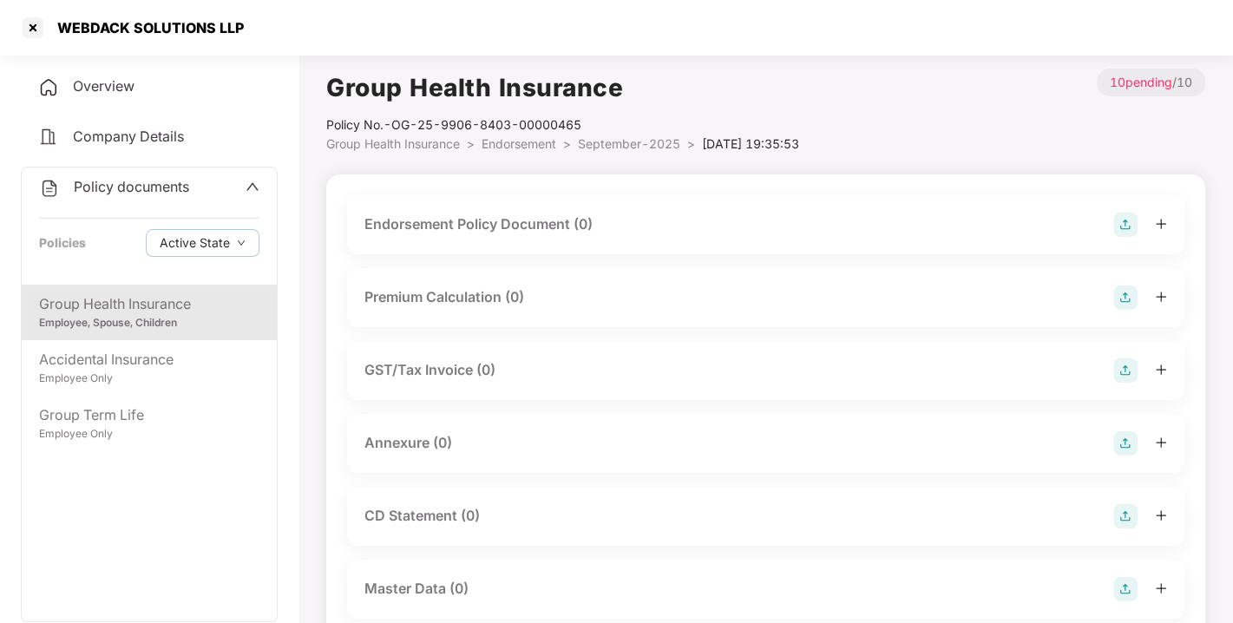
click at [1119, 220] on img at bounding box center [1125, 225] width 24 height 24
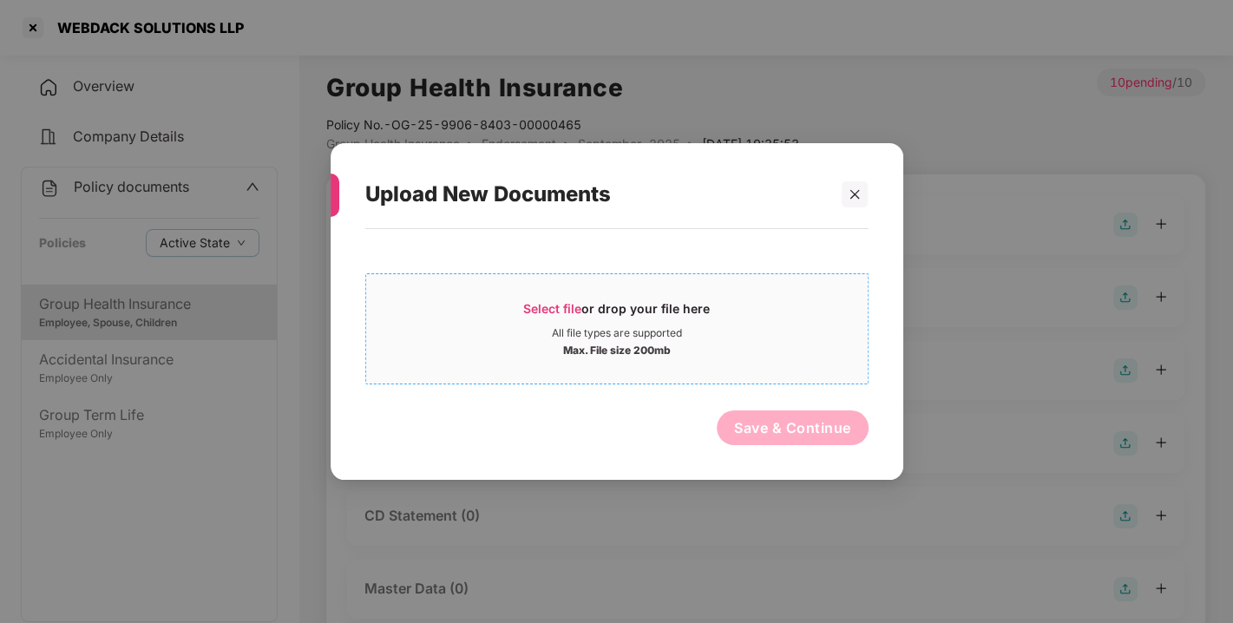
click at [561, 307] on span "Select file" at bounding box center [552, 308] width 58 height 15
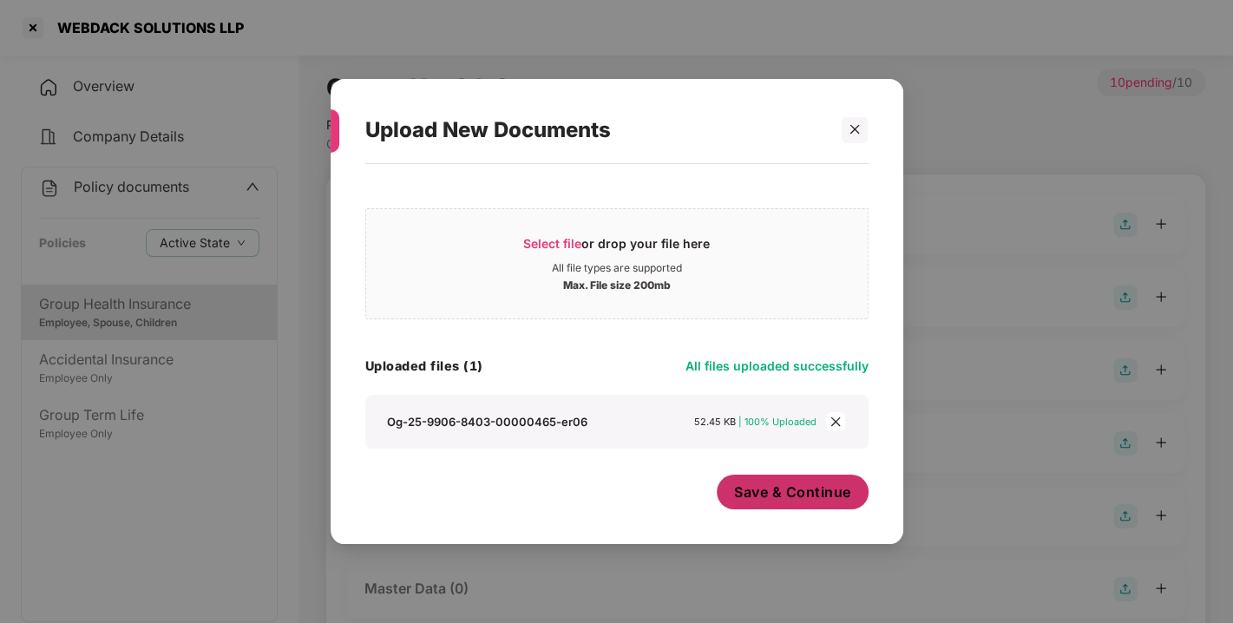
click at [819, 490] on span "Save & Continue" at bounding box center [792, 492] width 117 height 19
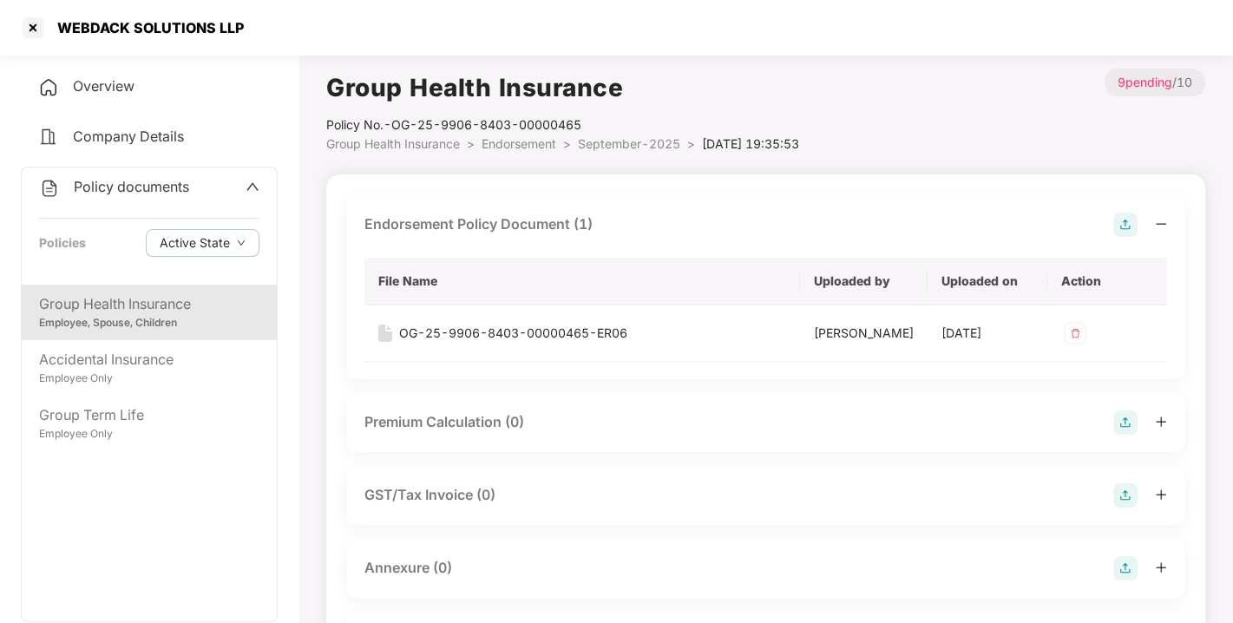
click at [1132, 218] on img at bounding box center [1125, 225] width 24 height 24
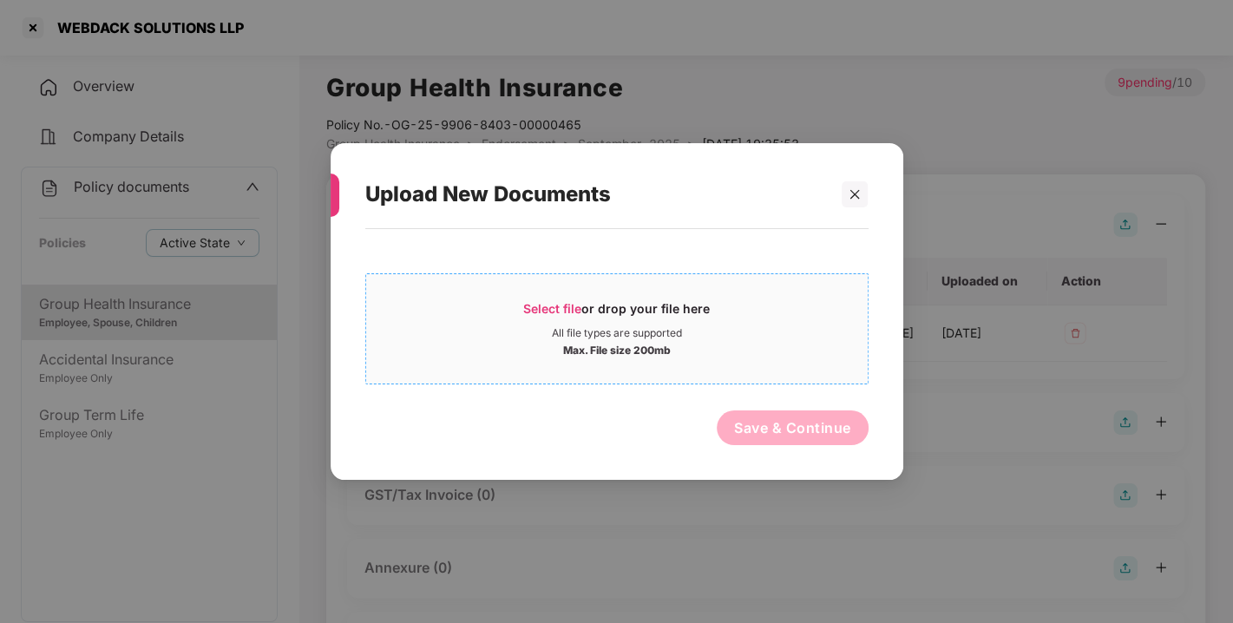
click at [565, 302] on span "Select file" at bounding box center [552, 308] width 58 height 15
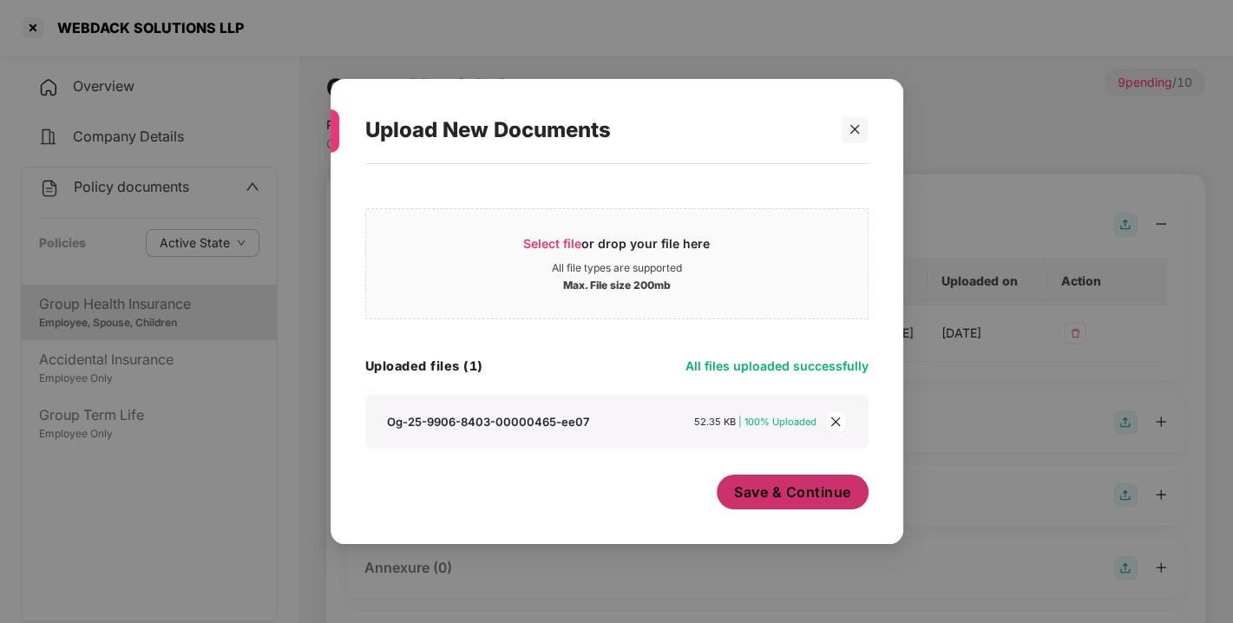
click at [811, 480] on button "Save & Continue" at bounding box center [793, 492] width 152 height 35
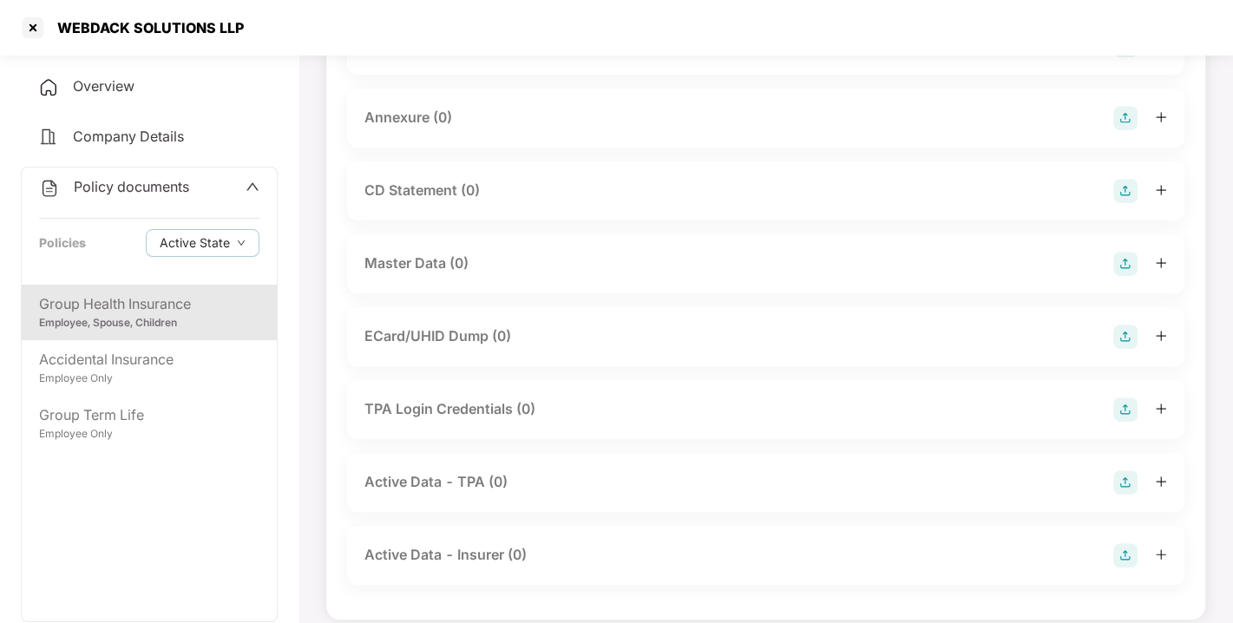
scroll to position [515, 0]
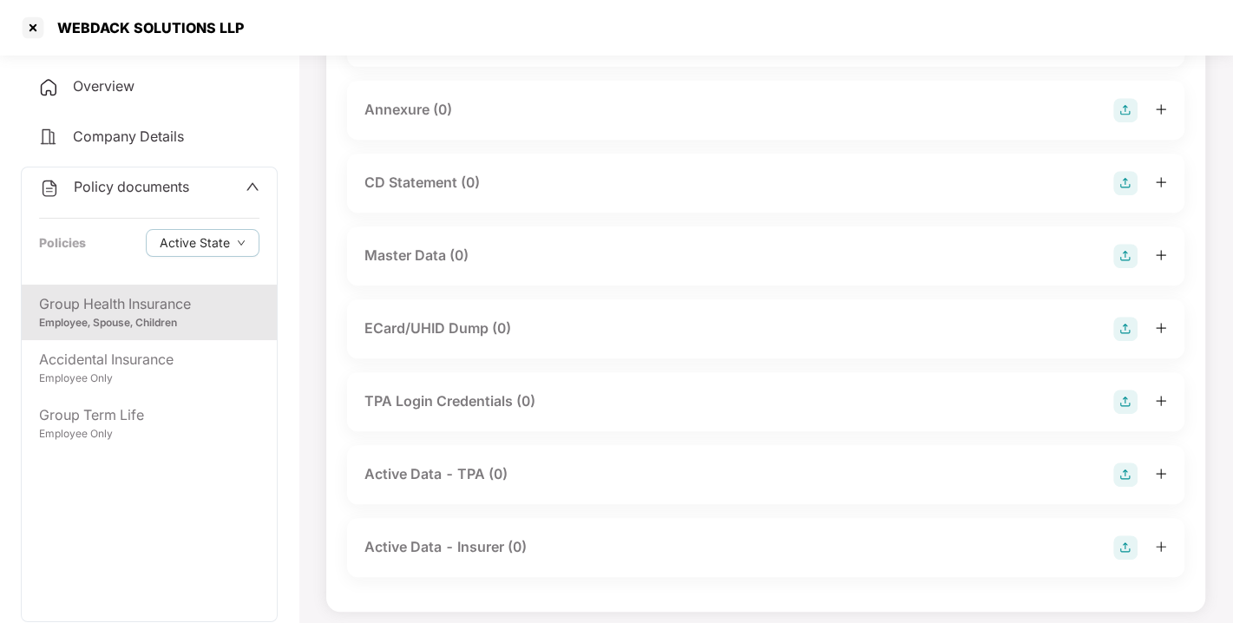
click at [1126, 122] on img at bounding box center [1125, 110] width 24 height 24
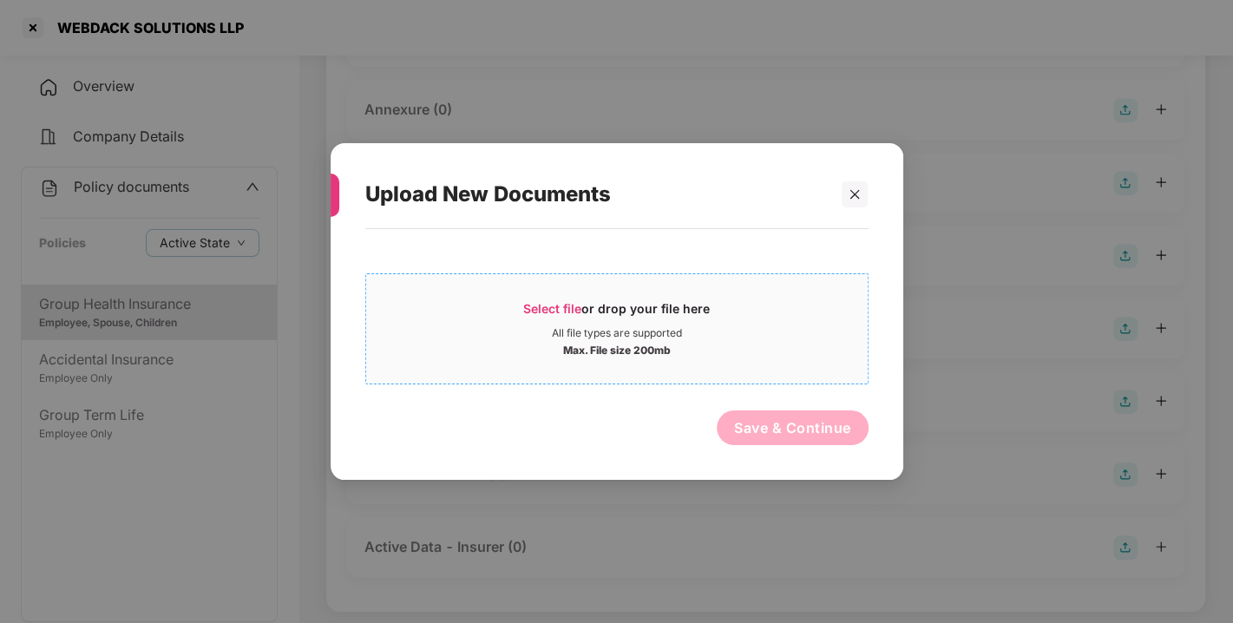
click at [540, 308] on span "Select file" at bounding box center [552, 308] width 58 height 15
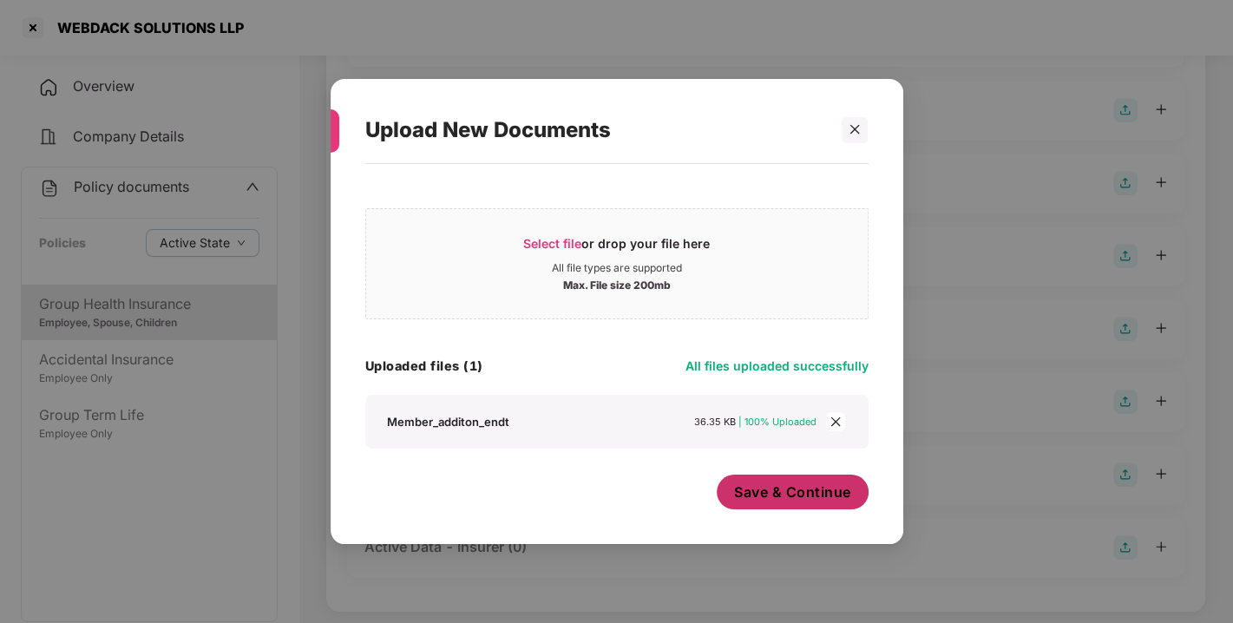
click at [799, 498] on span "Save & Continue" at bounding box center [792, 492] width 117 height 19
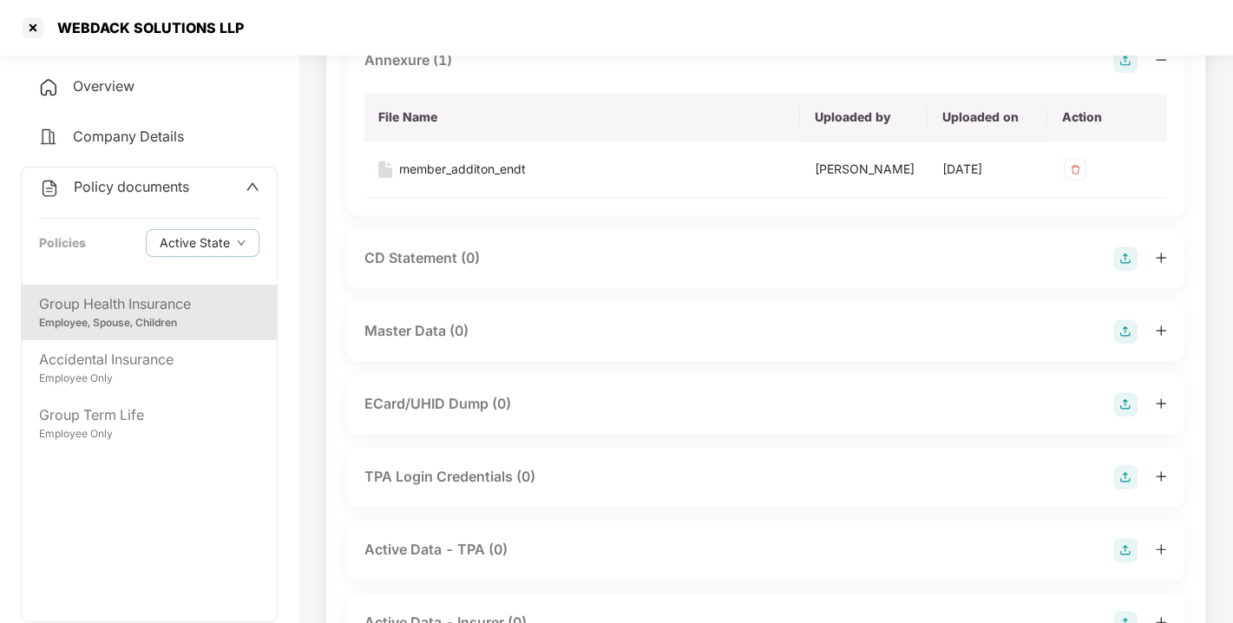
scroll to position [580, 0]
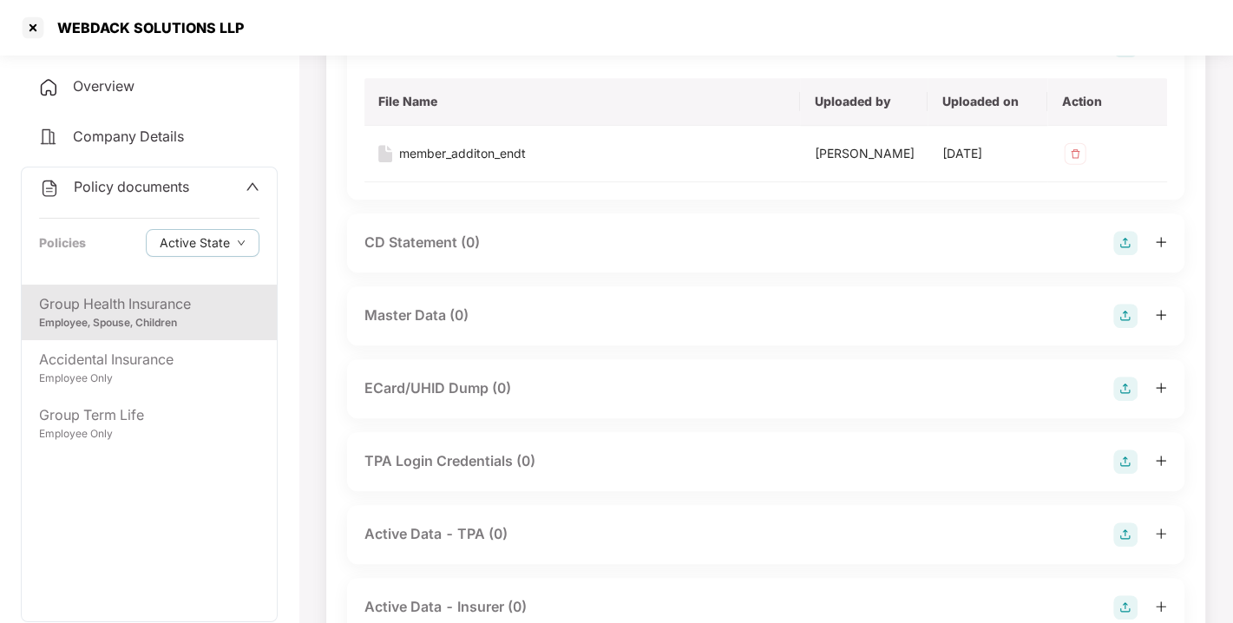
click at [1129, 57] on img at bounding box center [1125, 45] width 24 height 24
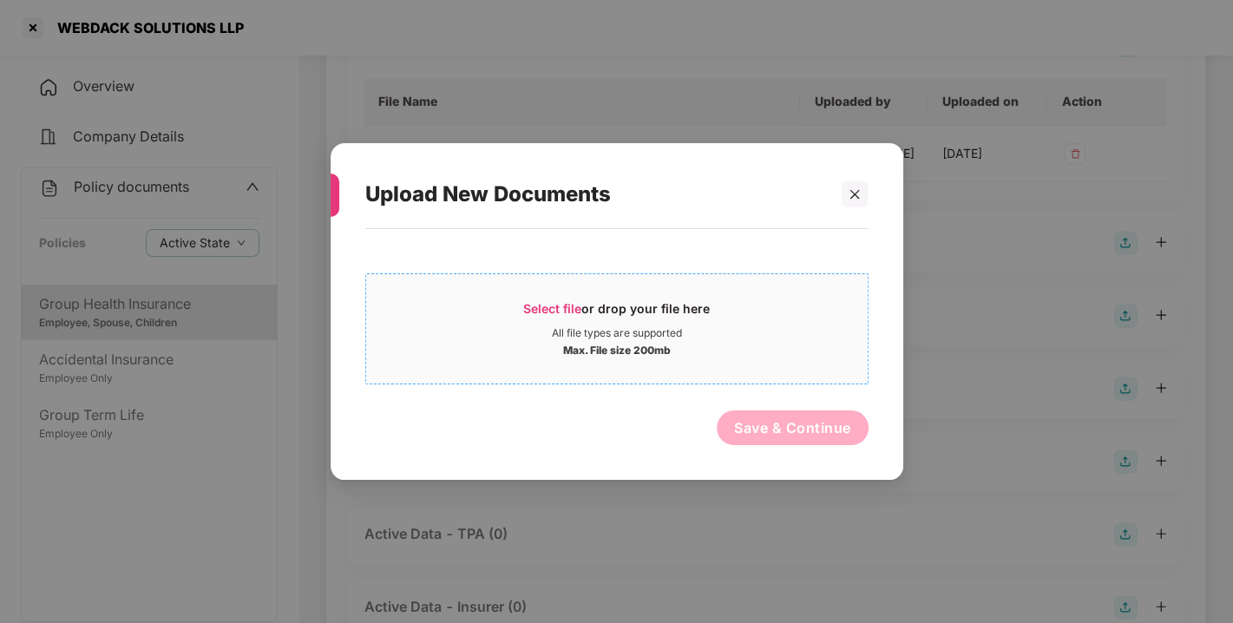
click at [534, 305] on span "Select file" at bounding box center [552, 308] width 58 height 15
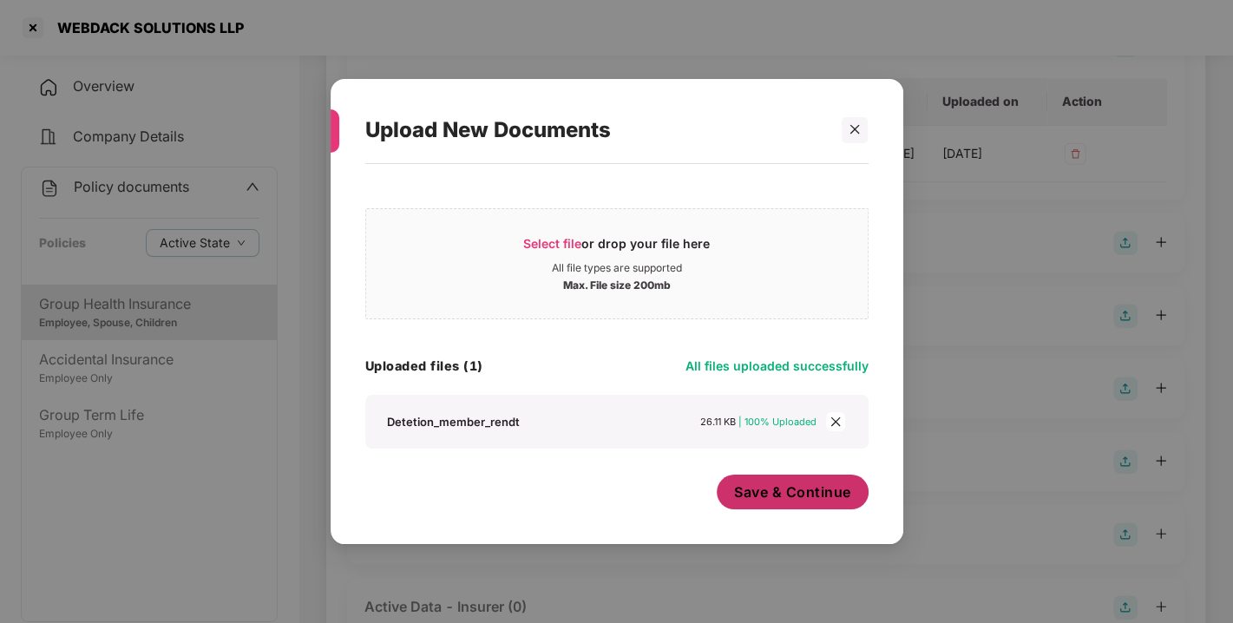
click at [749, 485] on span "Save & Continue" at bounding box center [792, 492] width 117 height 19
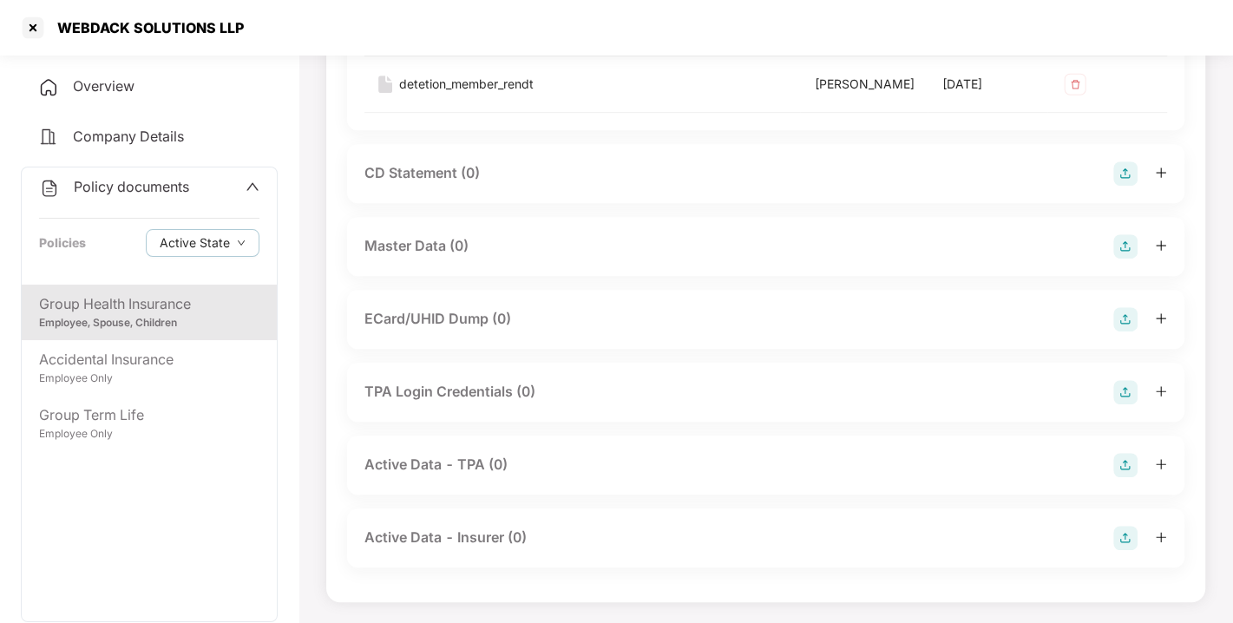
scroll to position [778, 0]
click at [1116, 259] on img at bounding box center [1125, 246] width 24 height 24
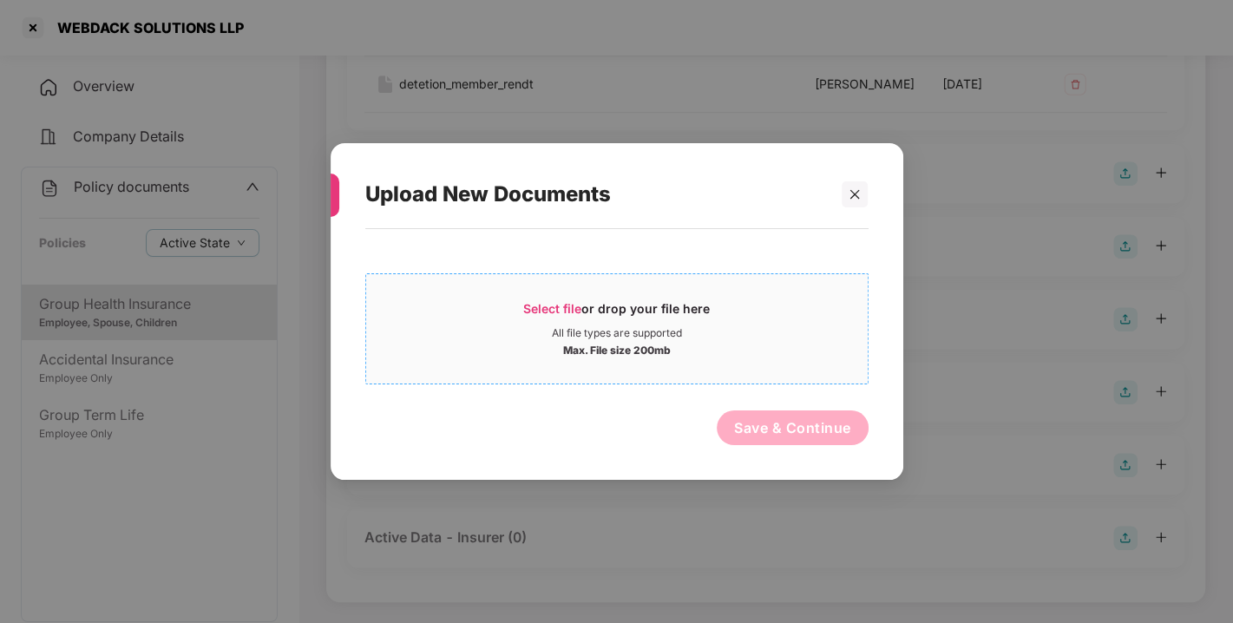
click at [535, 295] on span "Select file or drop your file here All file types are supported Max. File size …" at bounding box center [617, 328] width 502 height 83
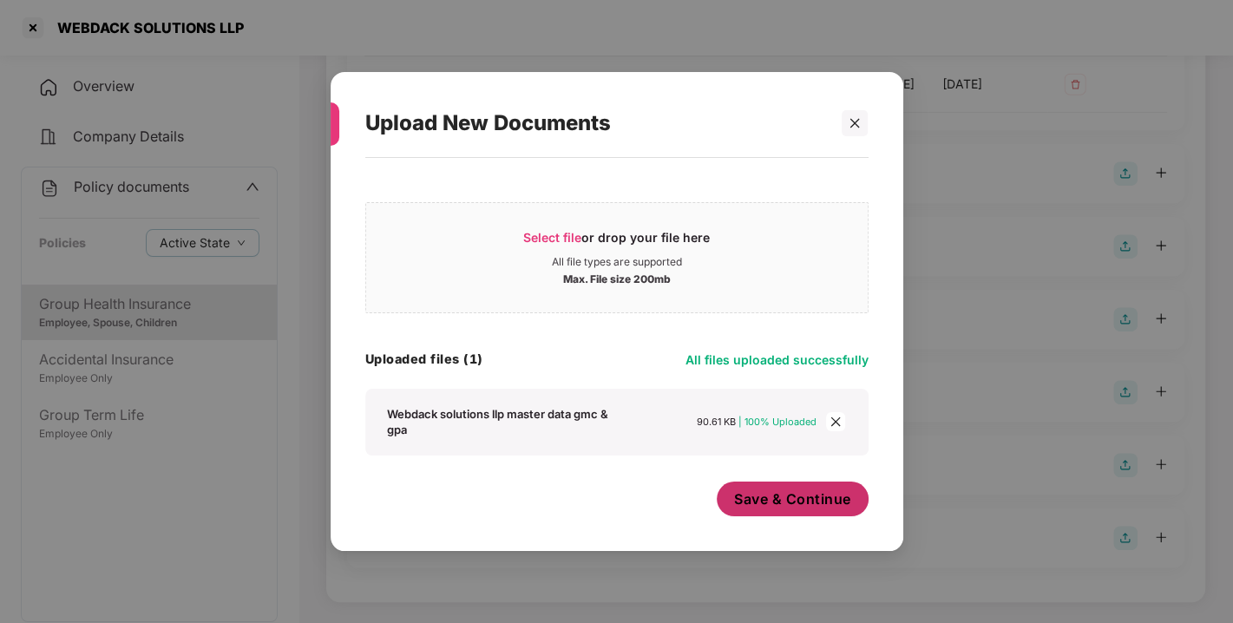
click at [811, 491] on span "Save & Continue" at bounding box center [792, 498] width 117 height 19
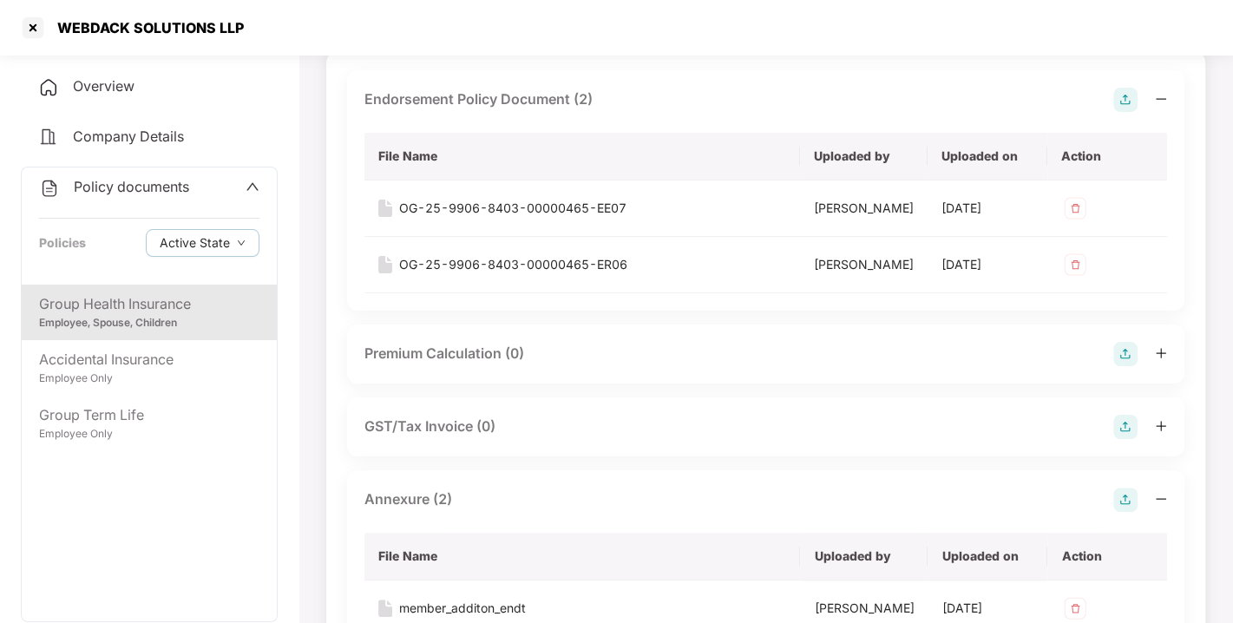
scroll to position [0, 0]
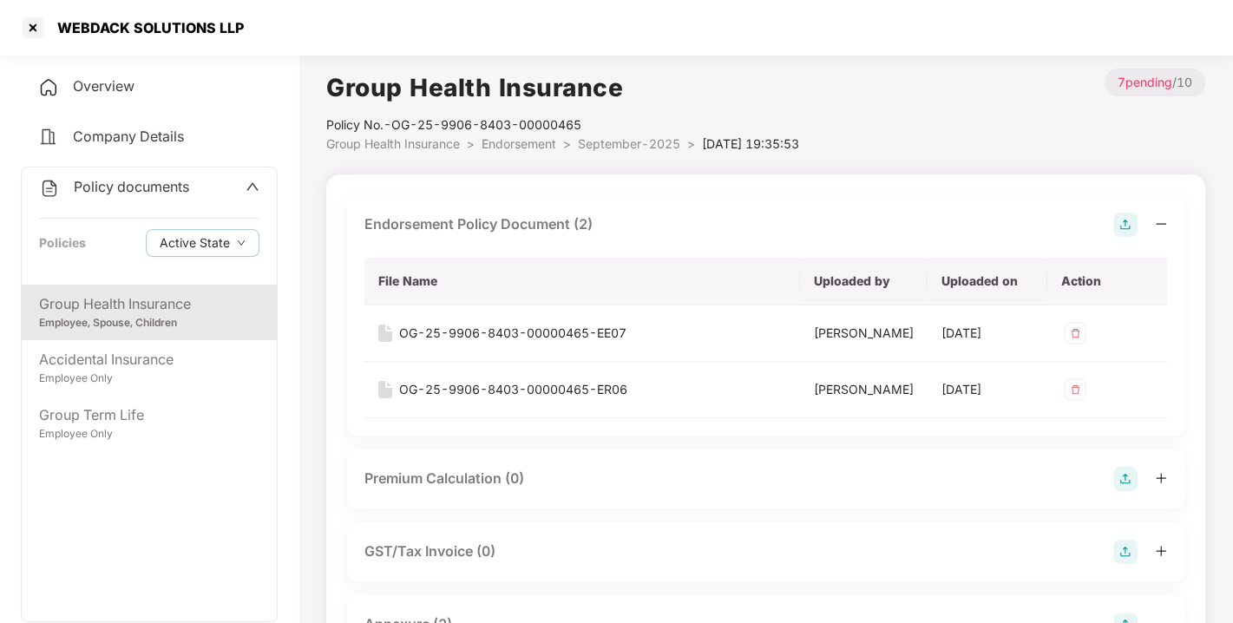
click at [506, 134] on div "Policy No.- OG-25-9906-8403-00000465" at bounding box center [562, 124] width 473 height 19
click at [510, 138] on span "Endorsement" at bounding box center [519, 143] width 75 height 15
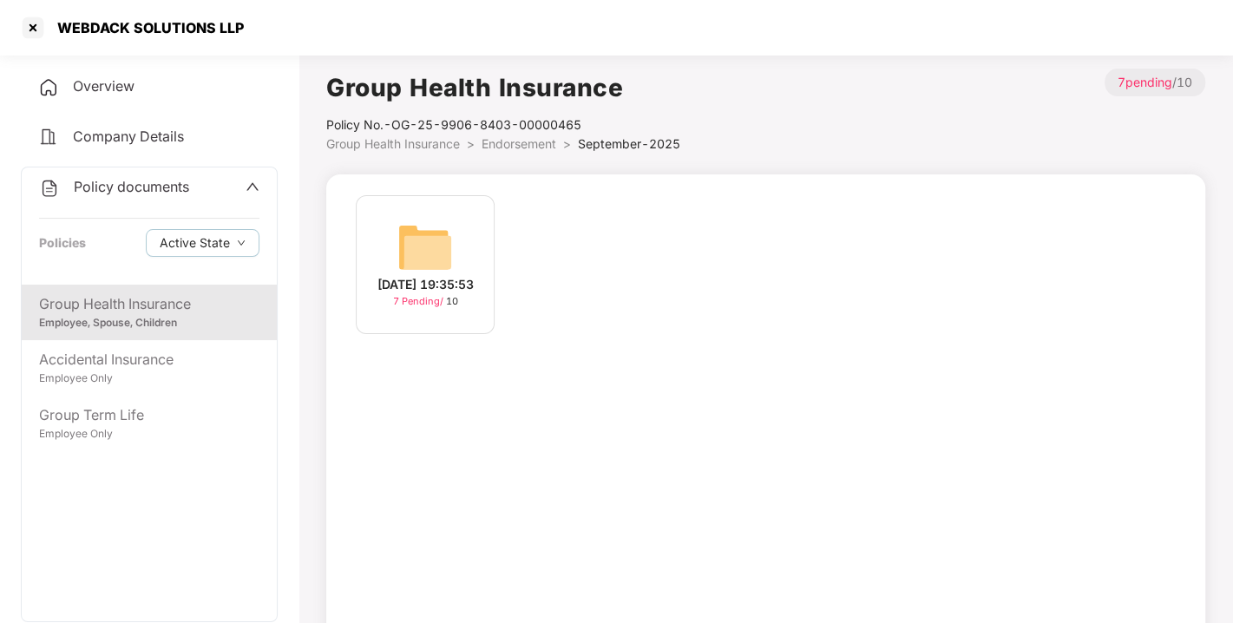
click at [510, 138] on span "Endorsement" at bounding box center [519, 143] width 75 height 15
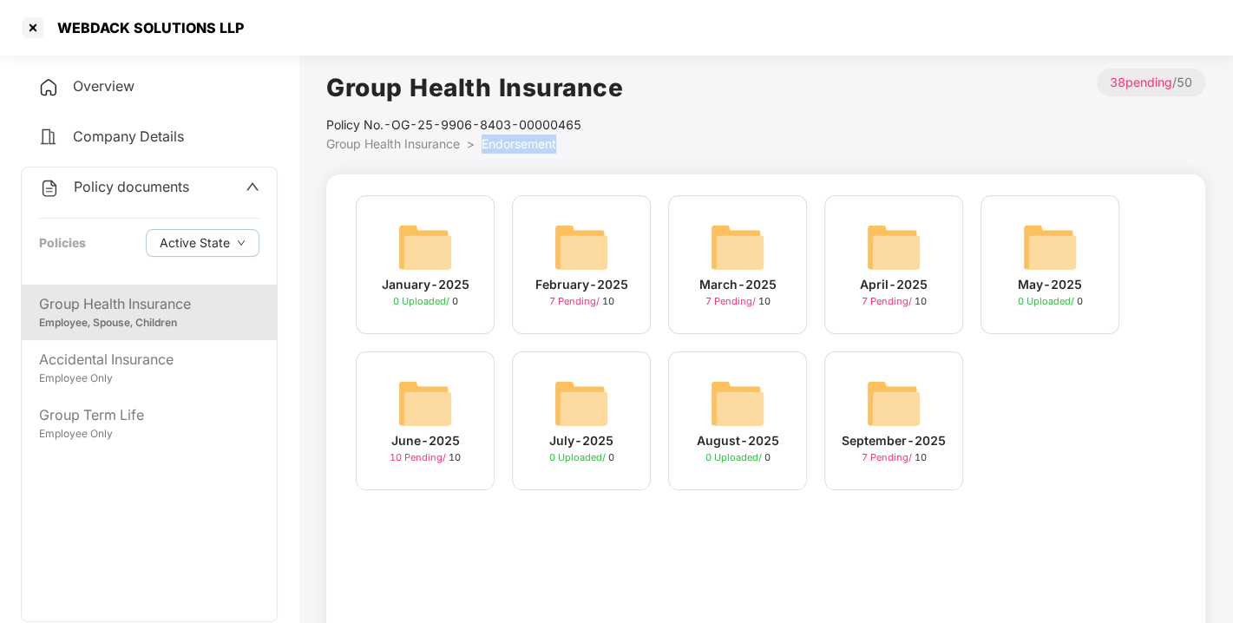
click at [510, 138] on span "Endorsement" at bounding box center [519, 143] width 75 height 15
click at [140, 186] on span "Policy documents" at bounding box center [131, 186] width 115 height 17
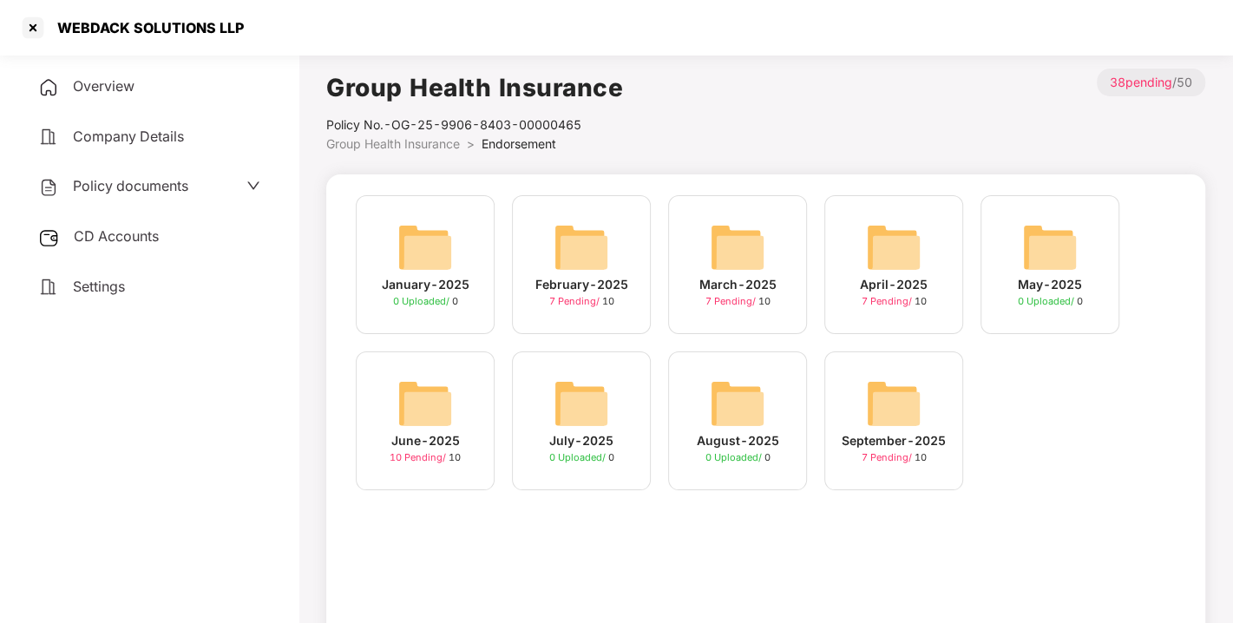
click at [131, 239] on span "CD Accounts" at bounding box center [116, 235] width 85 height 17
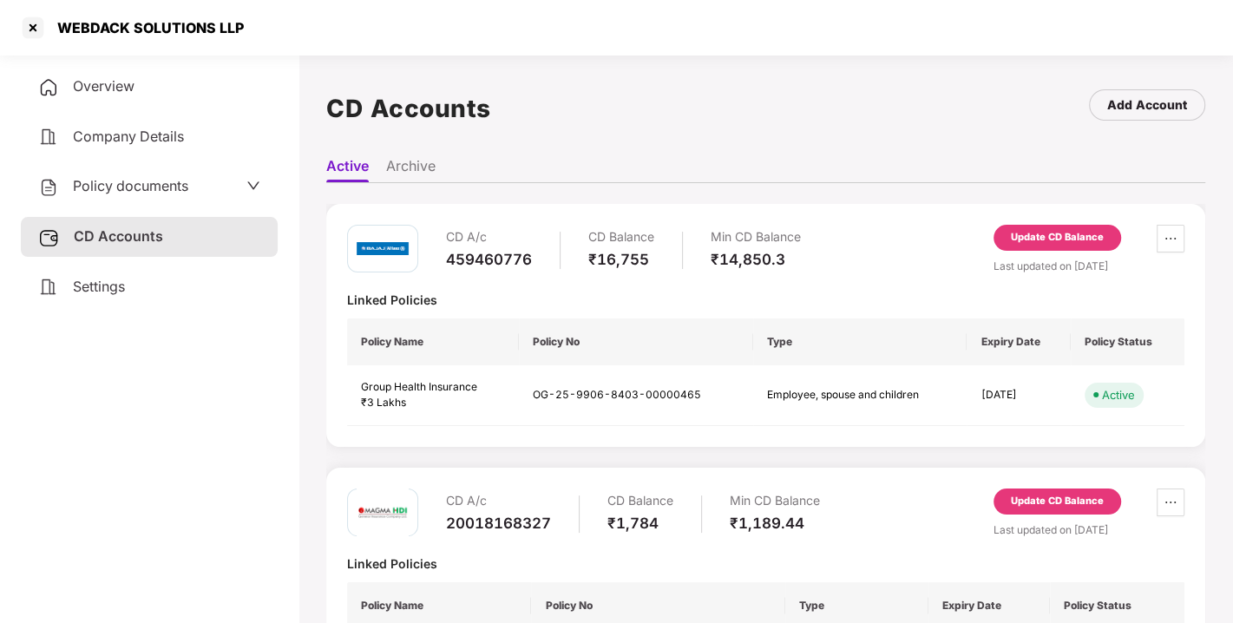
click at [1067, 230] on div "Update CD Balance" at bounding box center [1057, 238] width 93 height 16
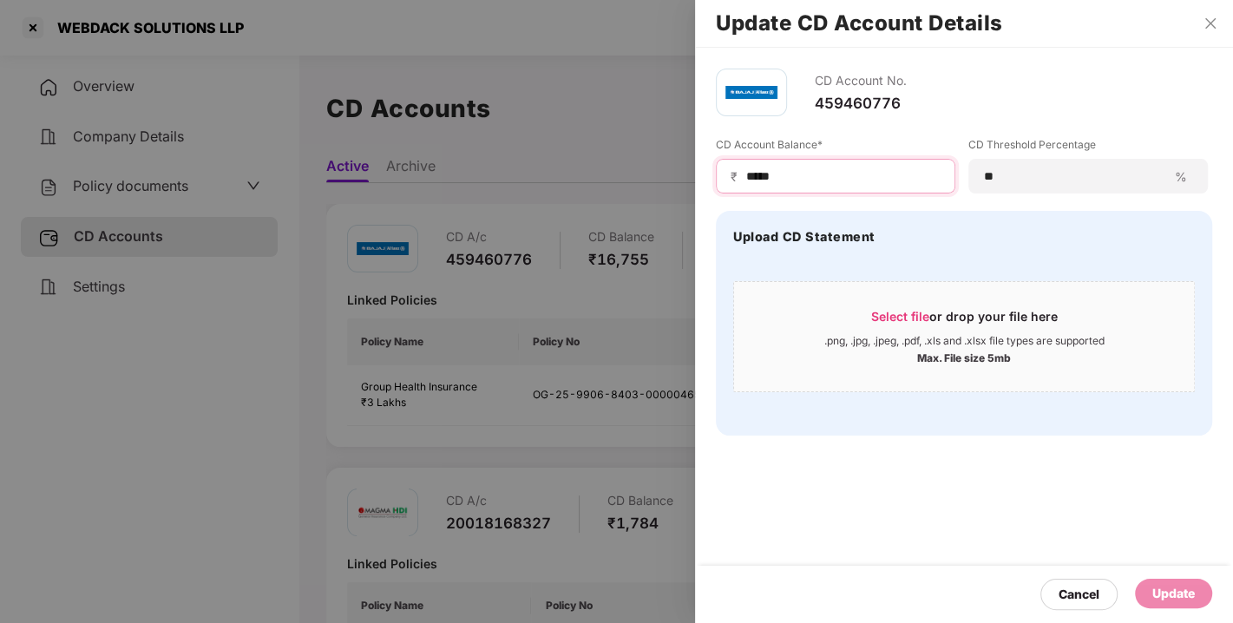
drag, startPoint x: 822, startPoint y: 178, endPoint x: 723, endPoint y: 175, distance: 99.0
click at [723, 175] on div "₹ *****" at bounding box center [836, 176] width 240 height 35
type input "*****"
click at [1190, 590] on div "Update" at bounding box center [1173, 593] width 43 height 19
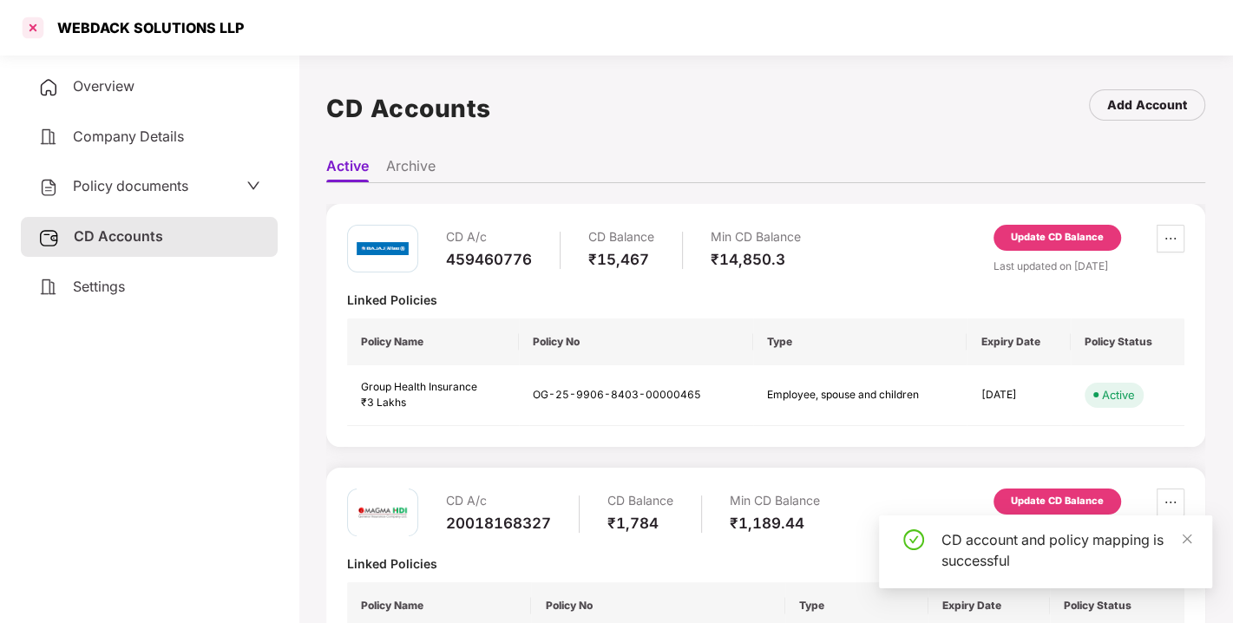
click at [39, 24] on div at bounding box center [33, 28] width 28 height 28
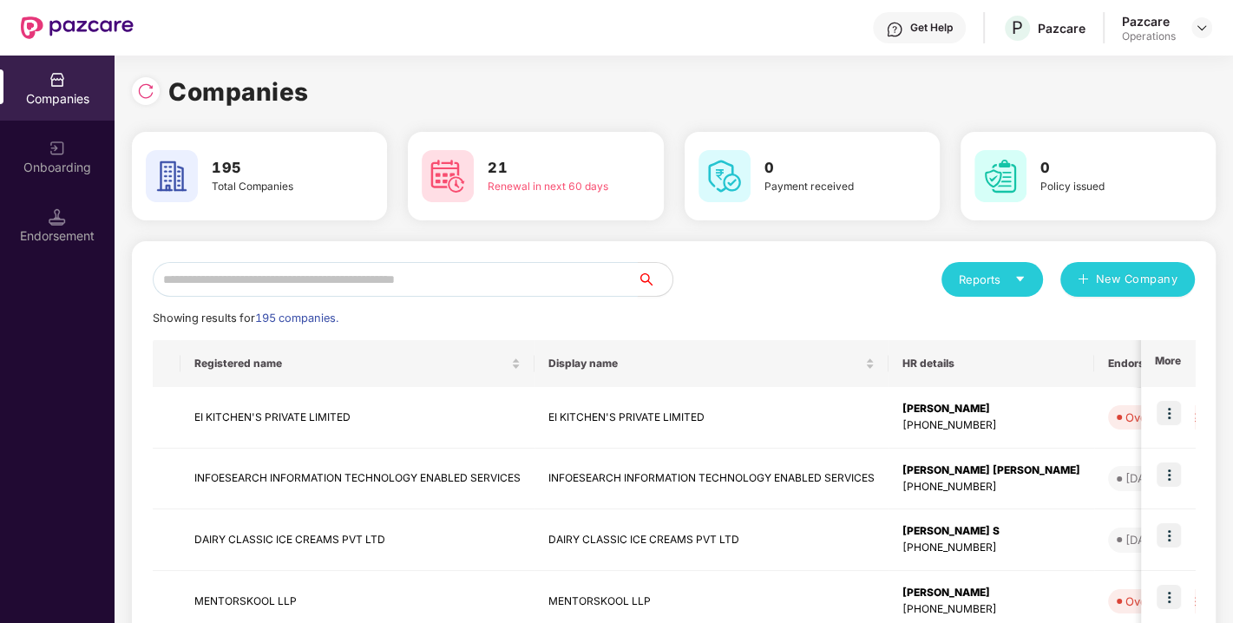
click at [384, 275] on input "text" at bounding box center [395, 279] width 485 height 35
click at [399, 282] on input "text" at bounding box center [395, 279] width 485 height 35
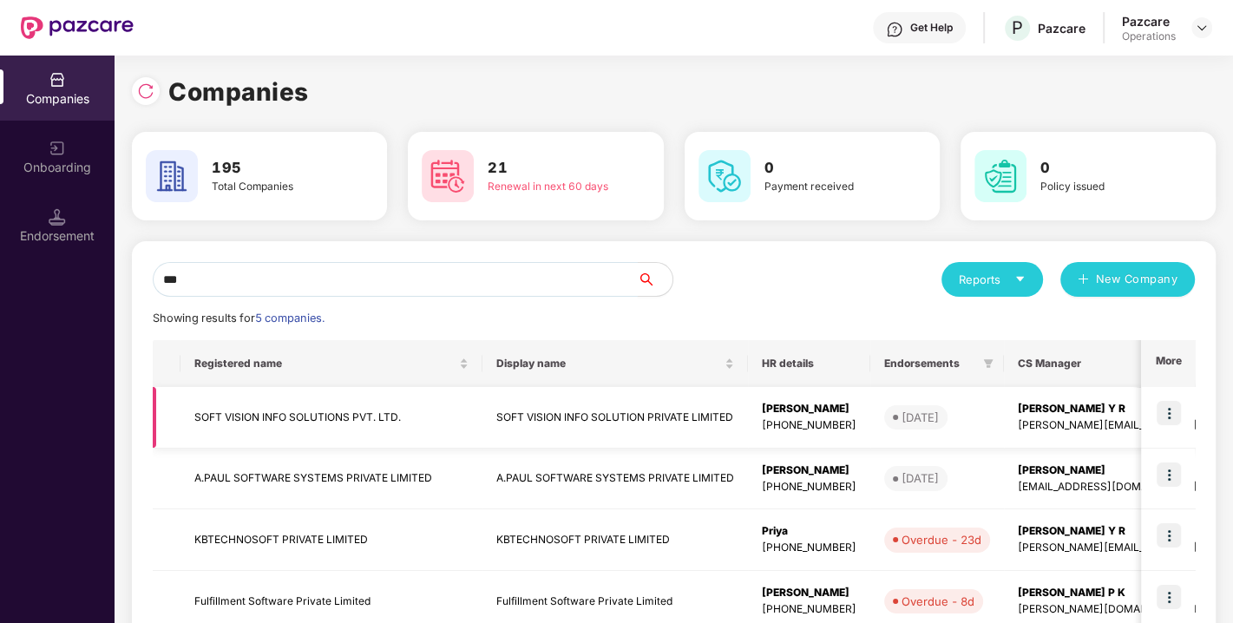
type input "***"
click at [273, 410] on td "SOFT VISION INFO SOLUTIONS PVT. LTD." at bounding box center [332, 418] width 302 height 62
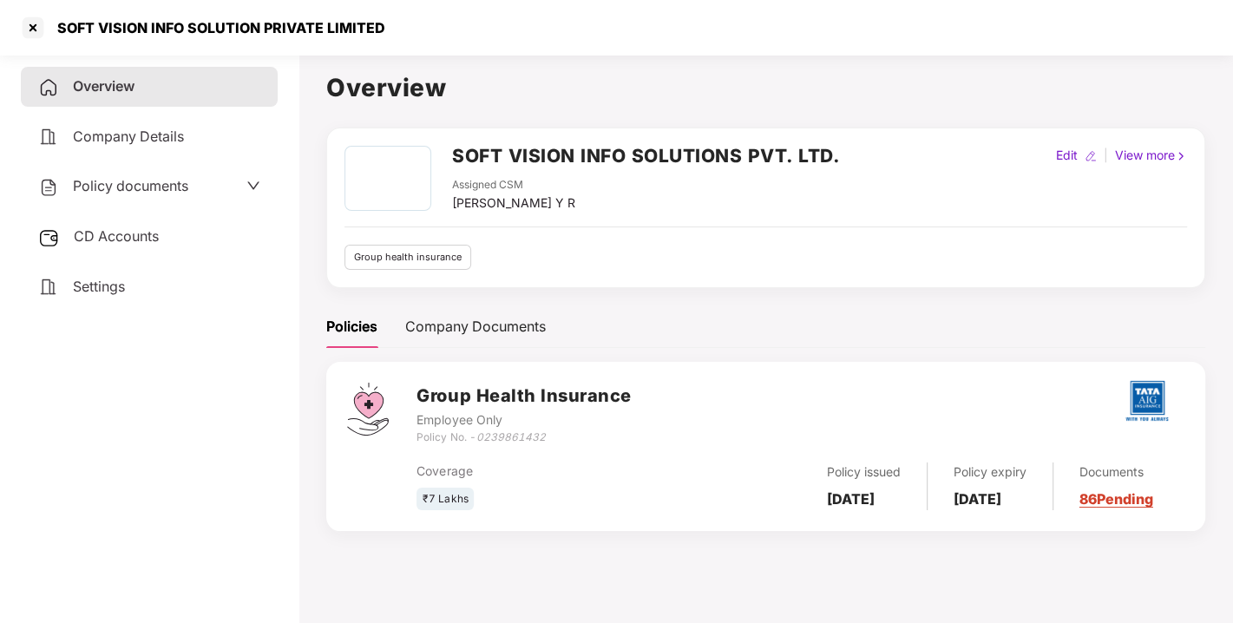
click at [146, 171] on div "Policy documents" at bounding box center [149, 187] width 257 height 40
click at [151, 181] on span "Policy documents" at bounding box center [130, 185] width 115 height 17
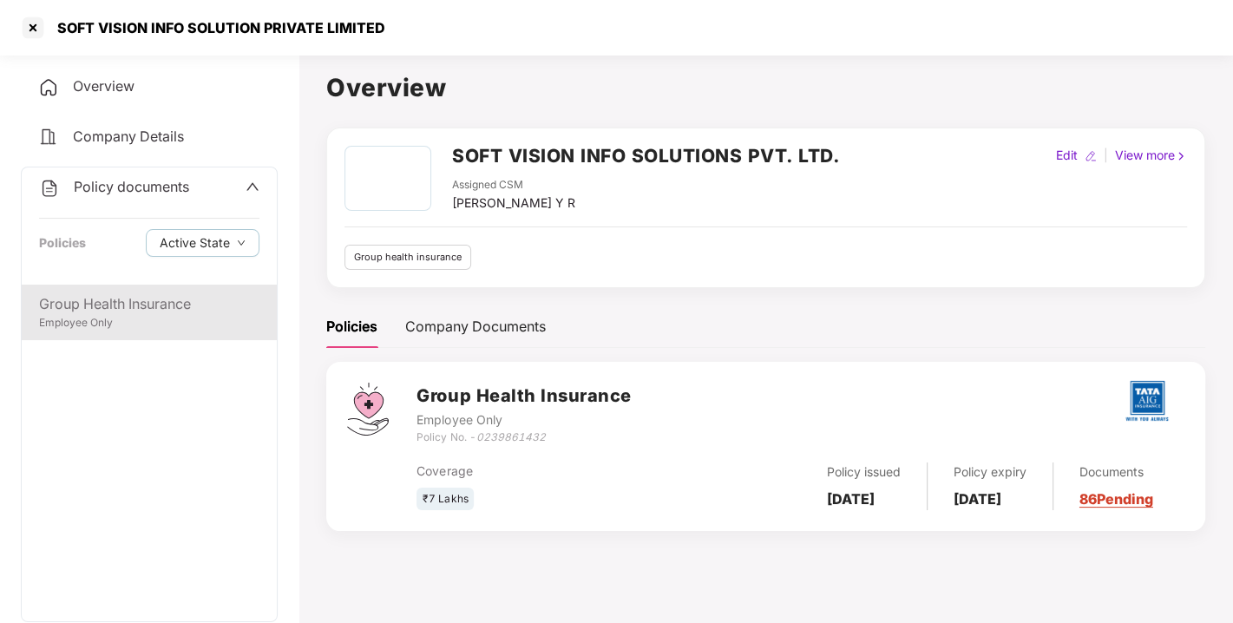
click at [101, 315] on div "Employee Only" at bounding box center [149, 323] width 220 height 16
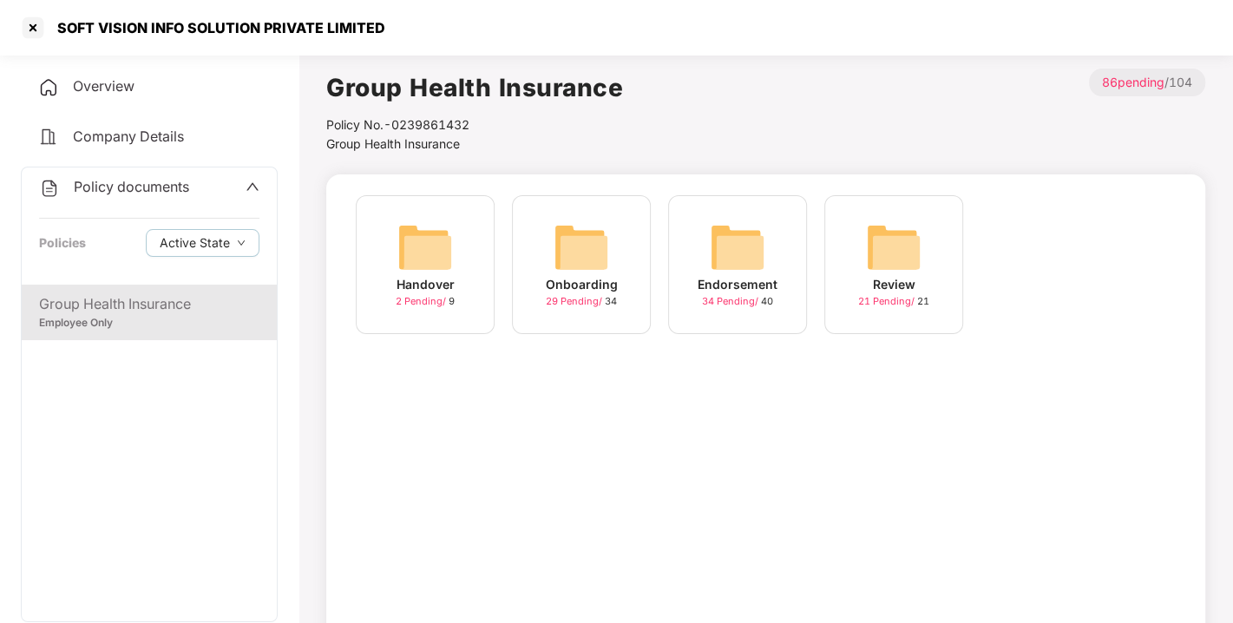
click at [764, 252] on img at bounding box center [738, 248] width 56 height 56
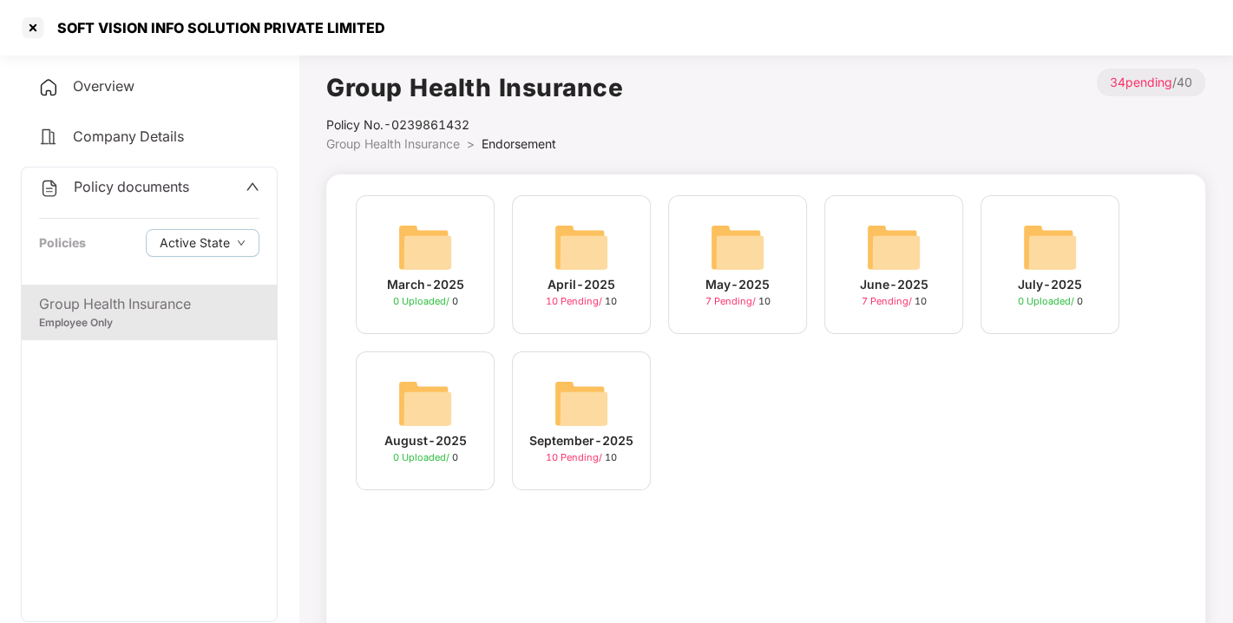
click at [565, 399] on img at bounding box center [582, 404] width 56 height 56
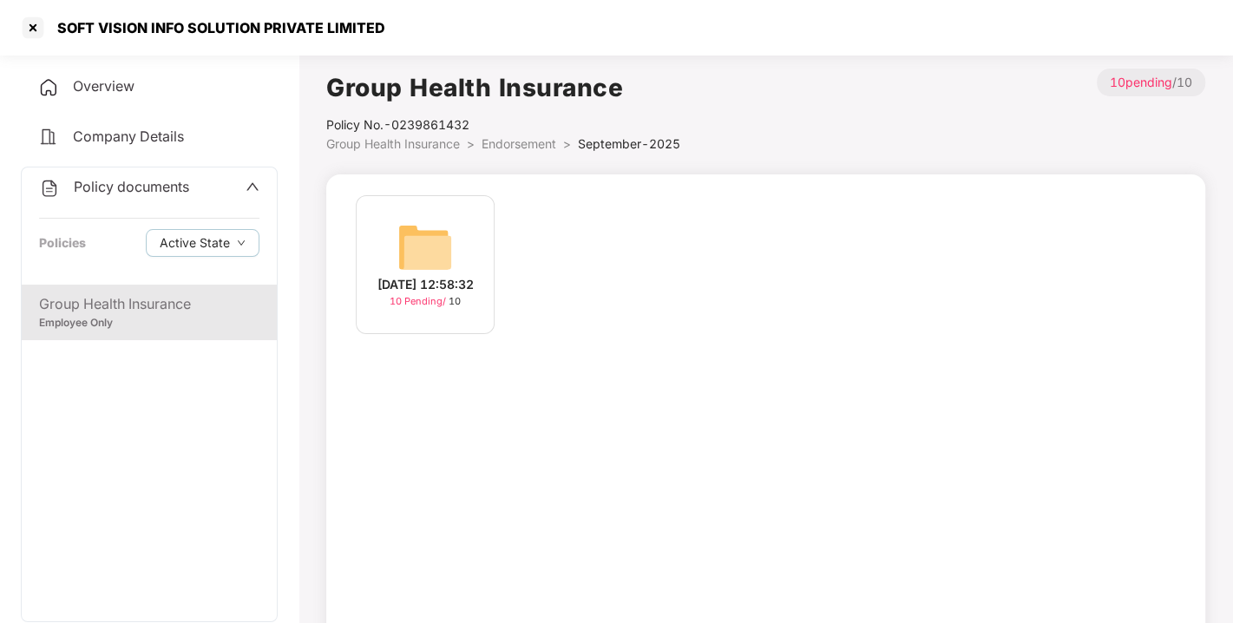
click at [430, 245] on img at bounding box center [425, 248] width 56 height 56
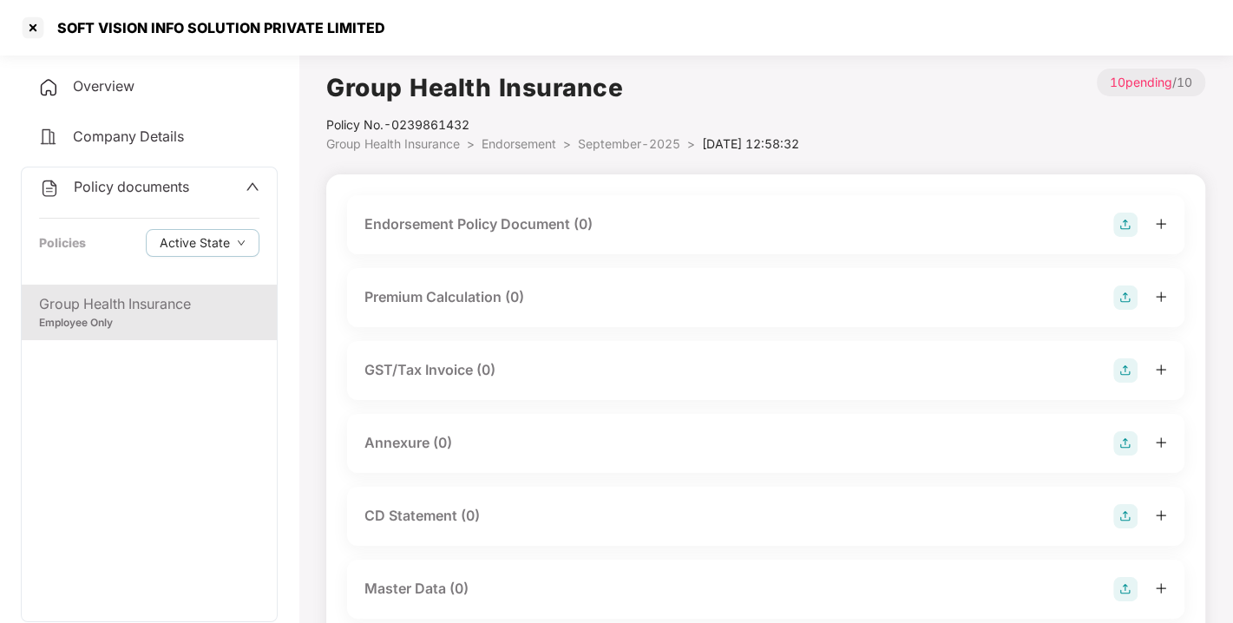
click at [1113, 221] on img at bounding box center [1125, 225] width 24 height 24
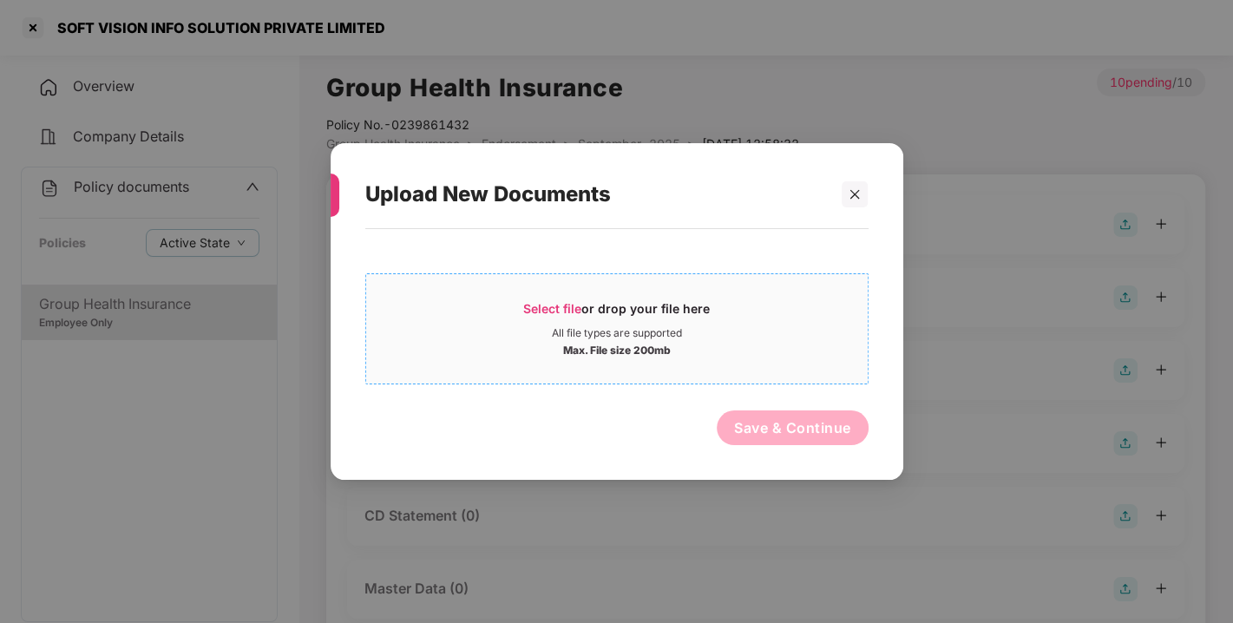
click at [542, 310] on span "Select file" at bounding box center [552, 308] width 58 height 15
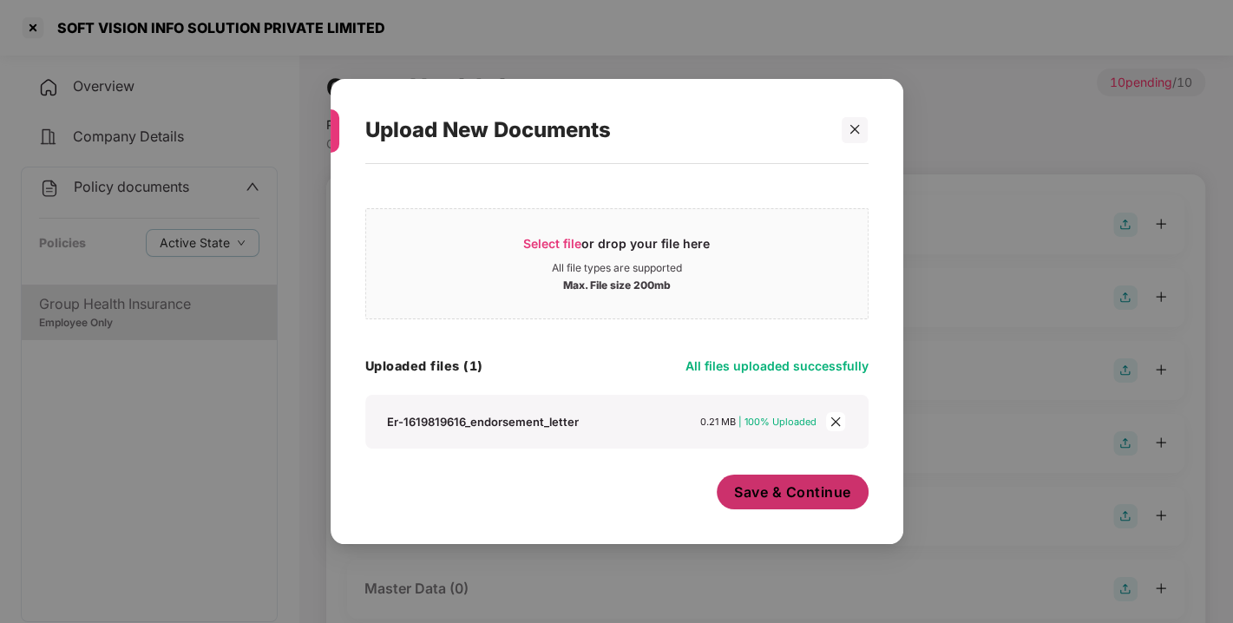
click at [777, 476] on button "Save & Continue" at bounding box center [793, 492] width 152 height 35
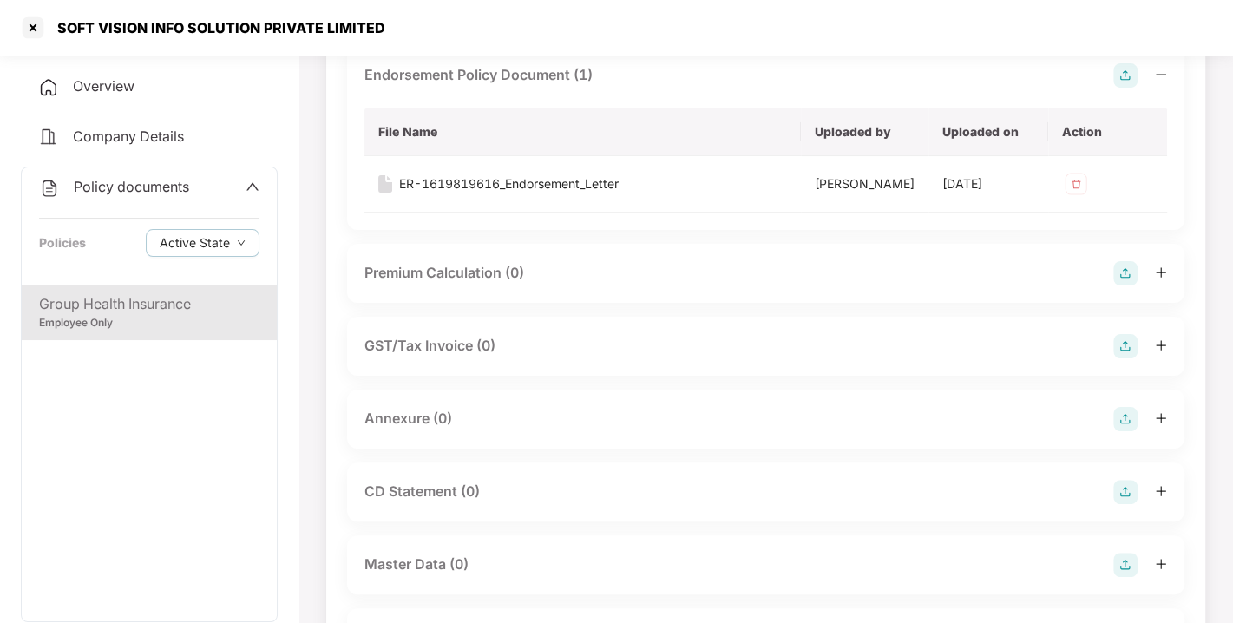
scroll to position [151, 0]
click at [1126, 430] on img at bounding box center [1125, 417] width 24 height 24
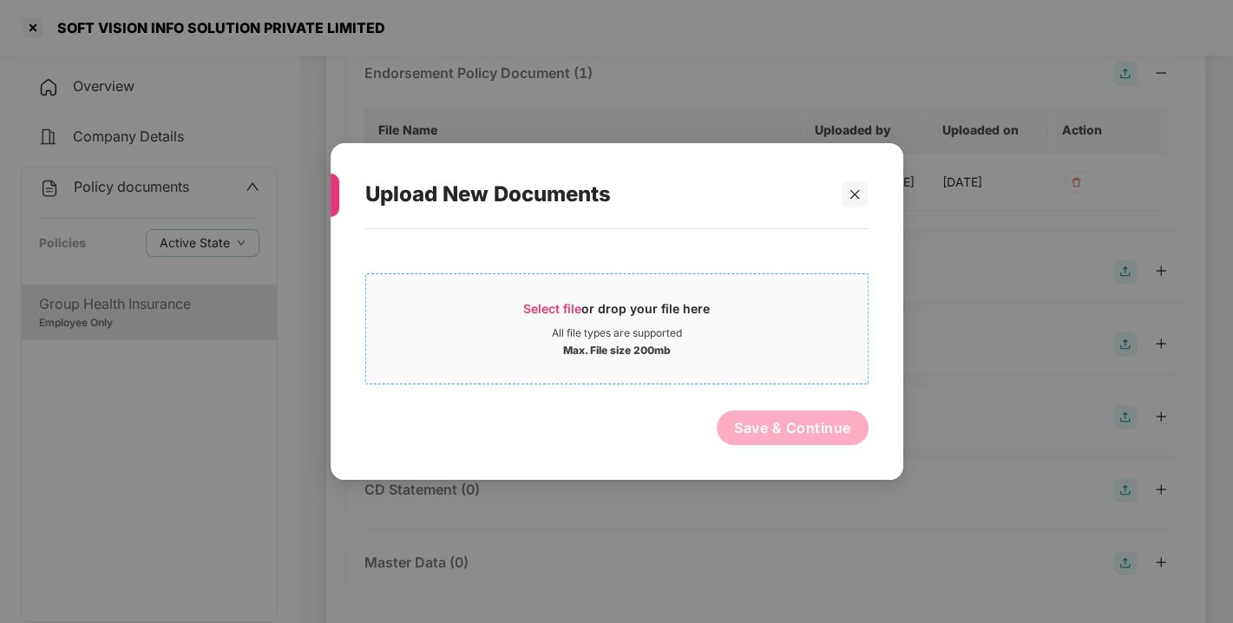
click at [558, 292] on span "Select file or drop your file here All file types are supported Max. File size …" at bounding box center [617, 328] width 502 height 83
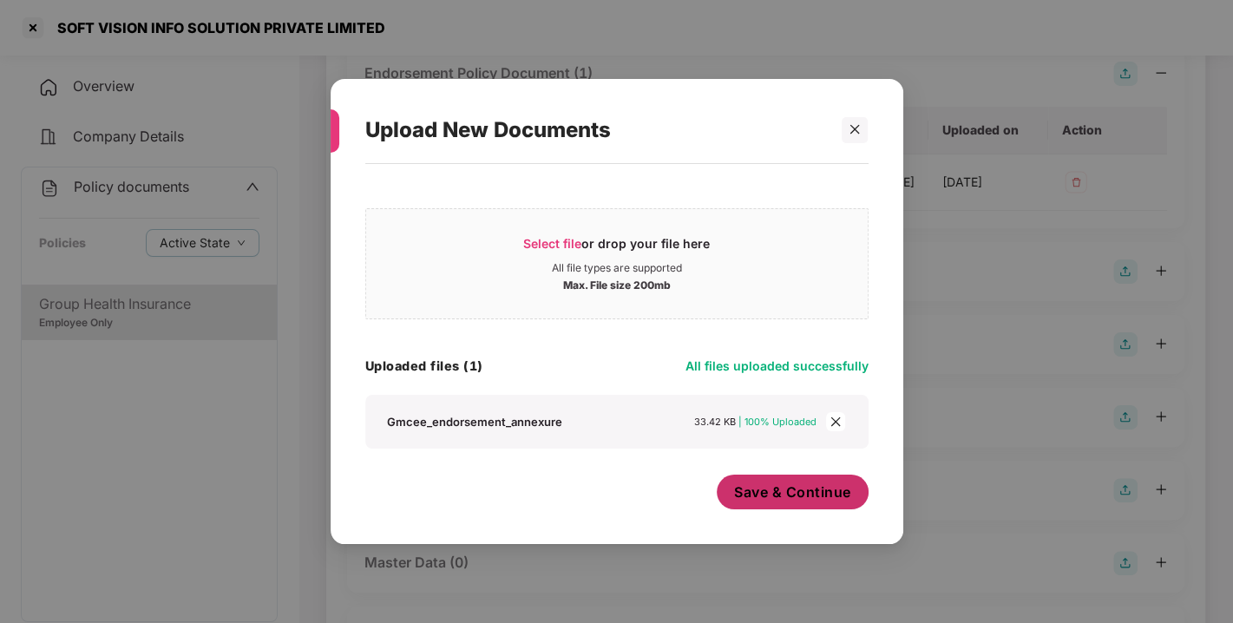
click at [783, 498] on span "Save & Continue" at bounding box center [792, 492] width 117 height 19
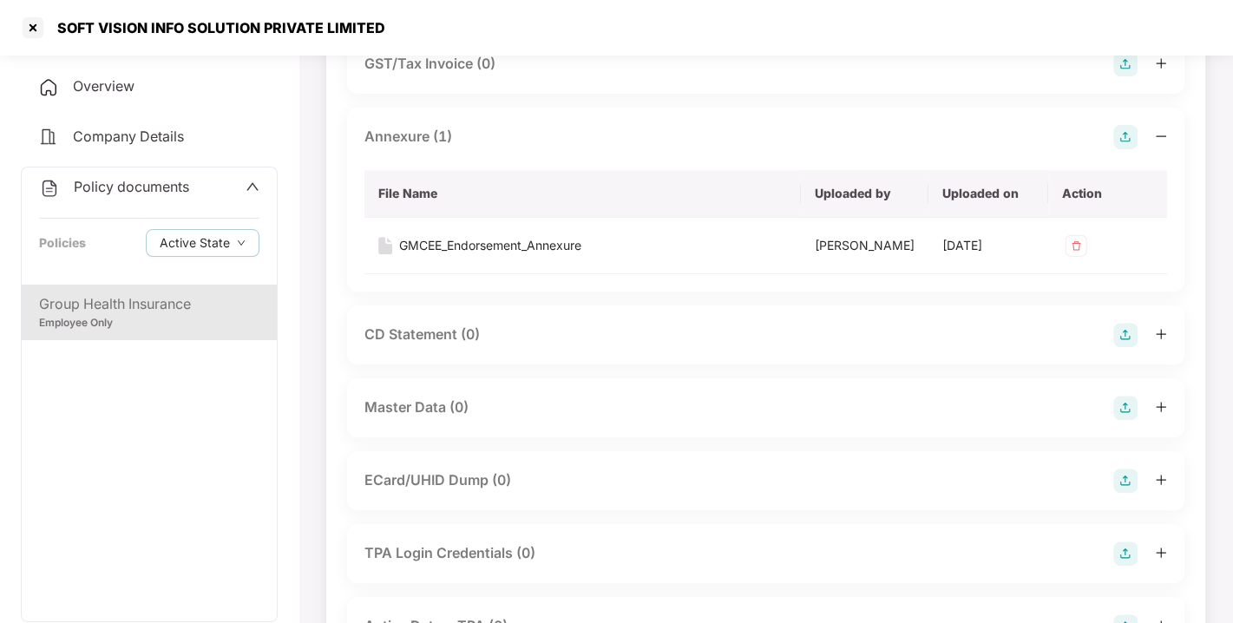
scroll to position [551, 0]
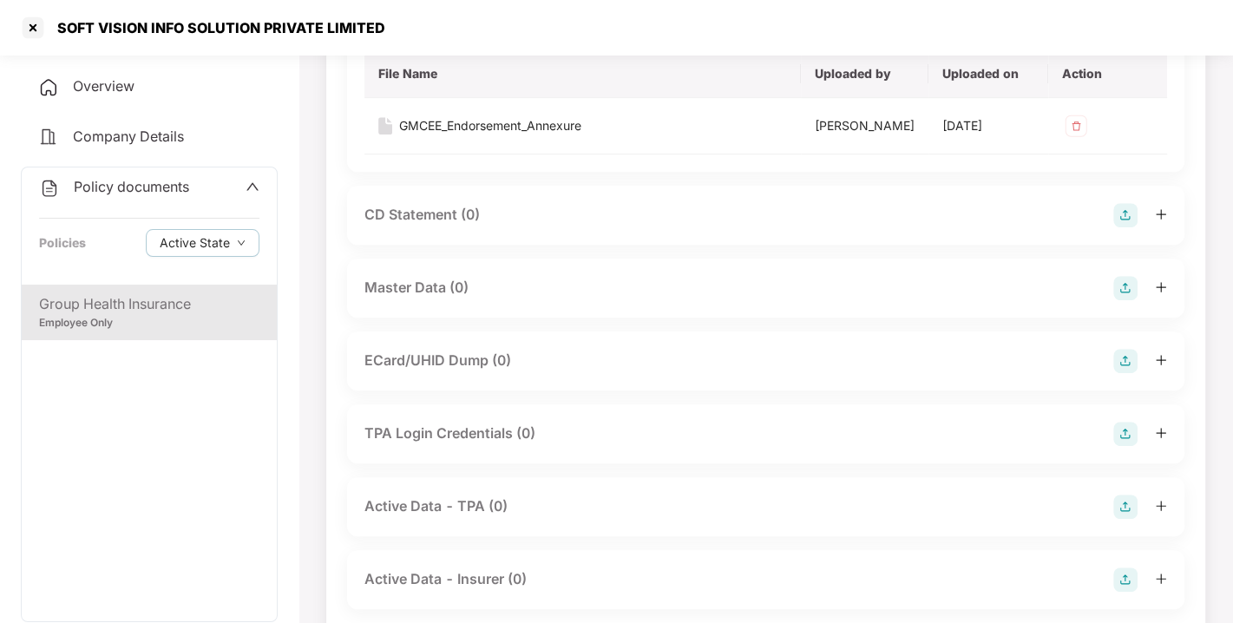
click at [1128, 300] on img at bounding box center [1125, 288] width 24 height 24
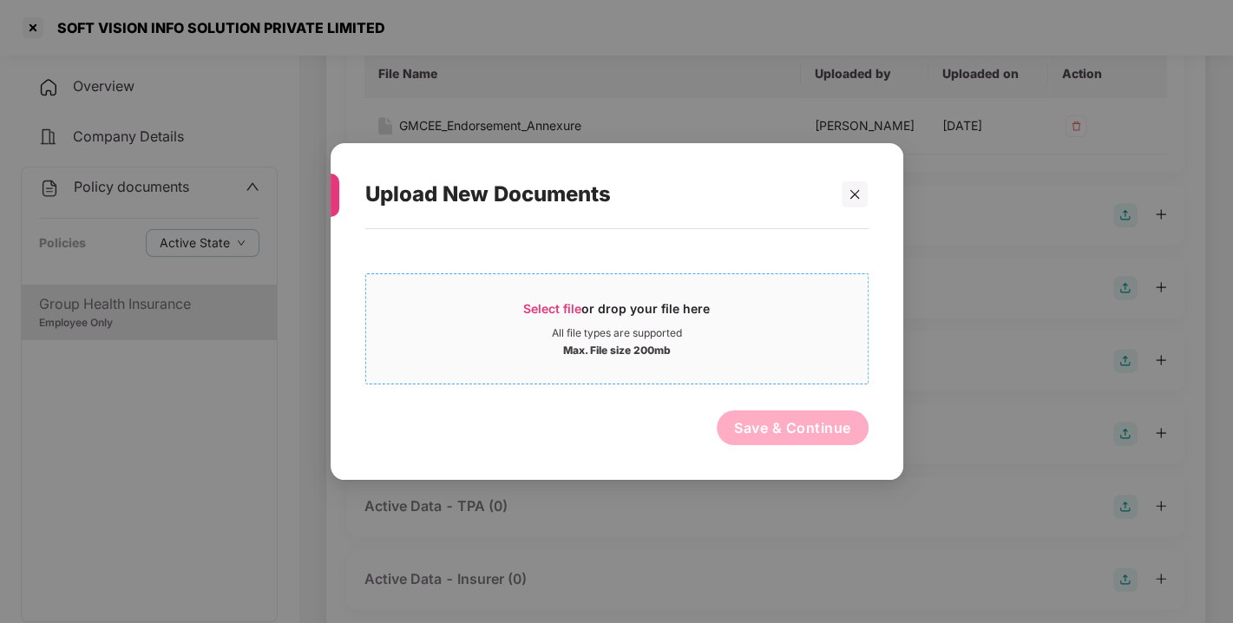
click at [574, 310] on span "Select file" at bounding box center [552, 308] width 58 height 15
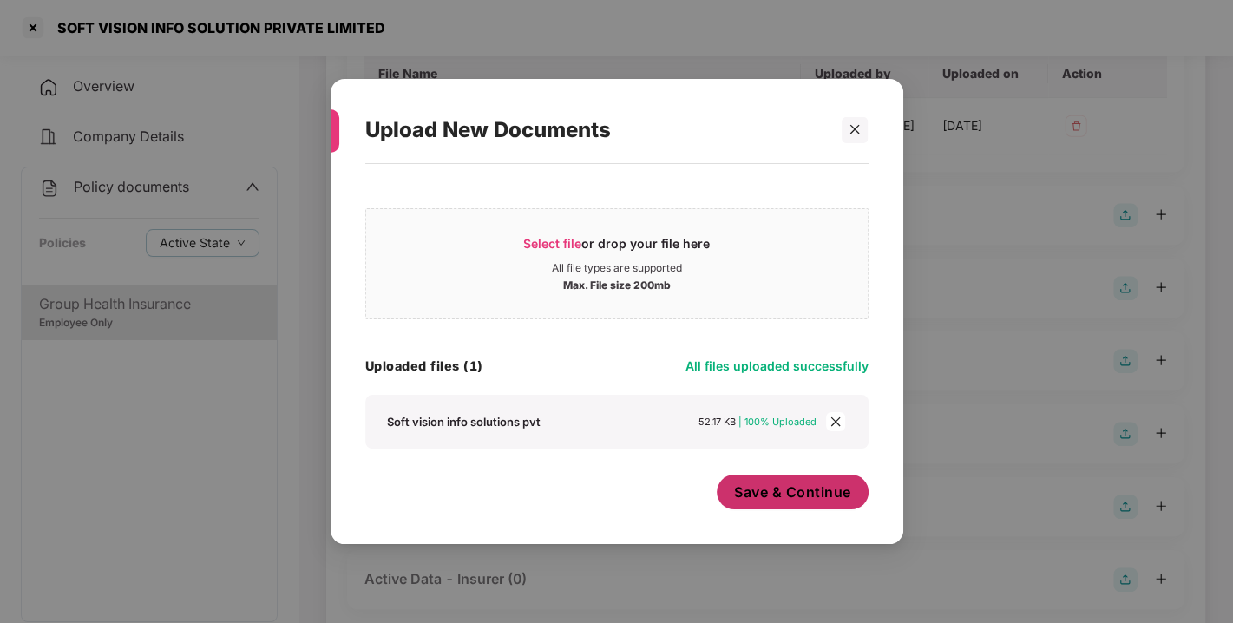
click at [770, 489] on span "Save & Continue" at bounding box center [792, 492] width 117 height 19
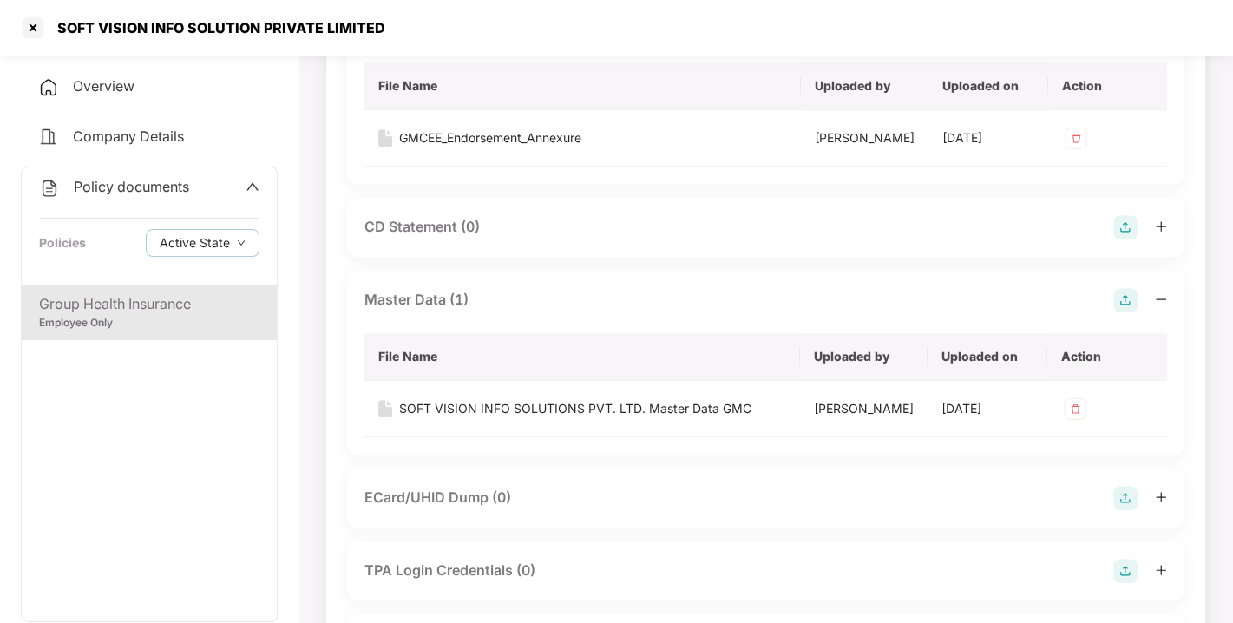
scroll to position [0, 0]
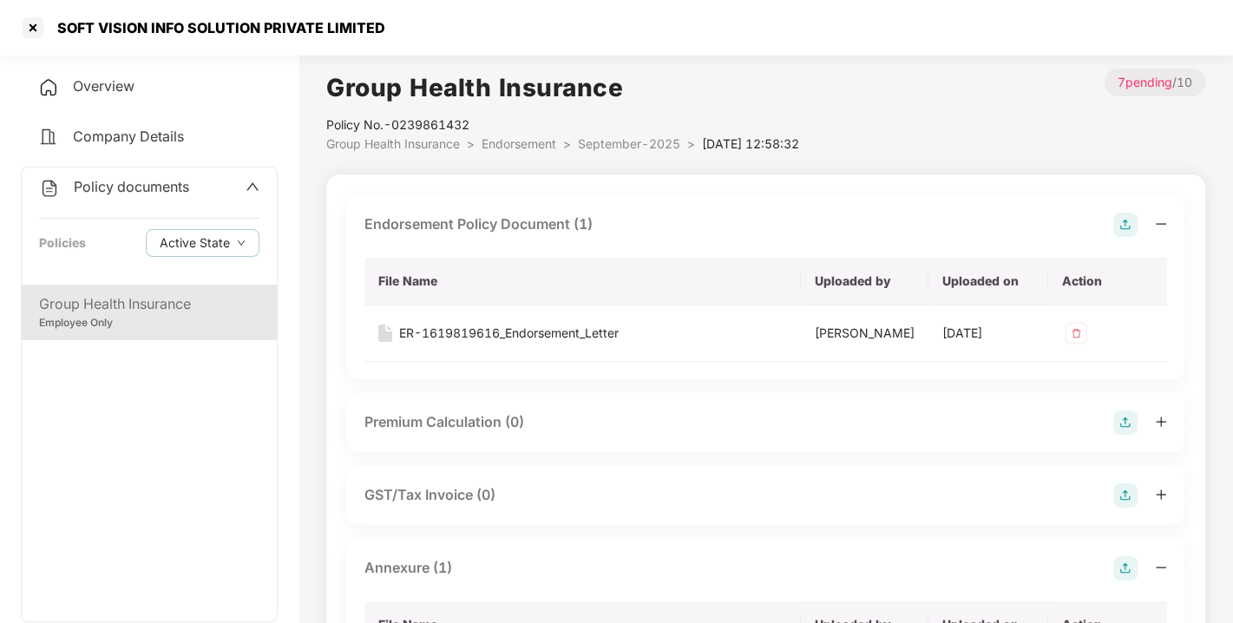
click at [506, 140] on span "Endorsement" at bounding box center [519, 143] width 75 height 15
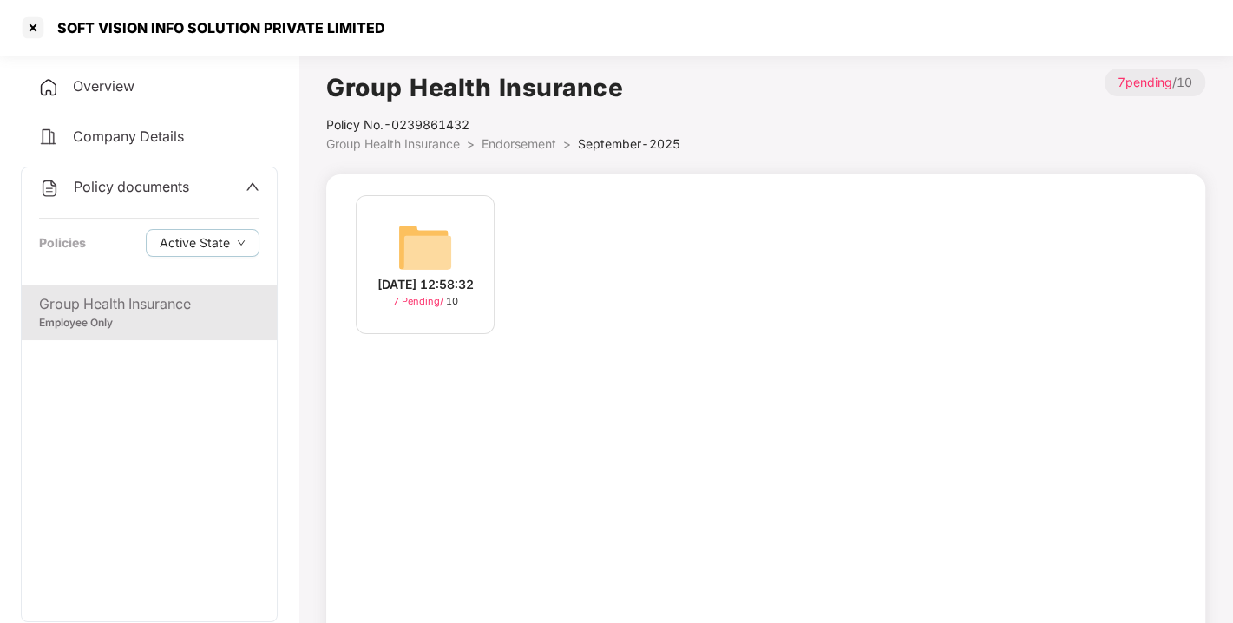
click at [128, 179] on span "Policy documents" at bounding box center [131, 186] width 115 height 17
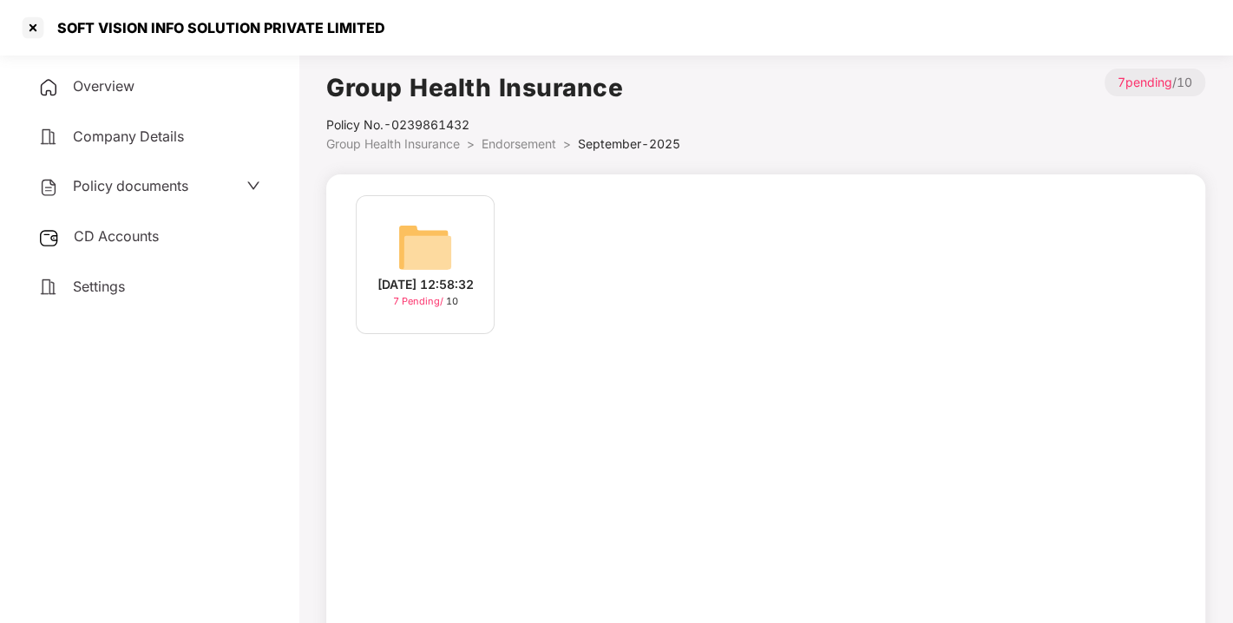
click at [126, 234] on span "CD Accounts" at bounding box center [116, 235] width 85 height 17
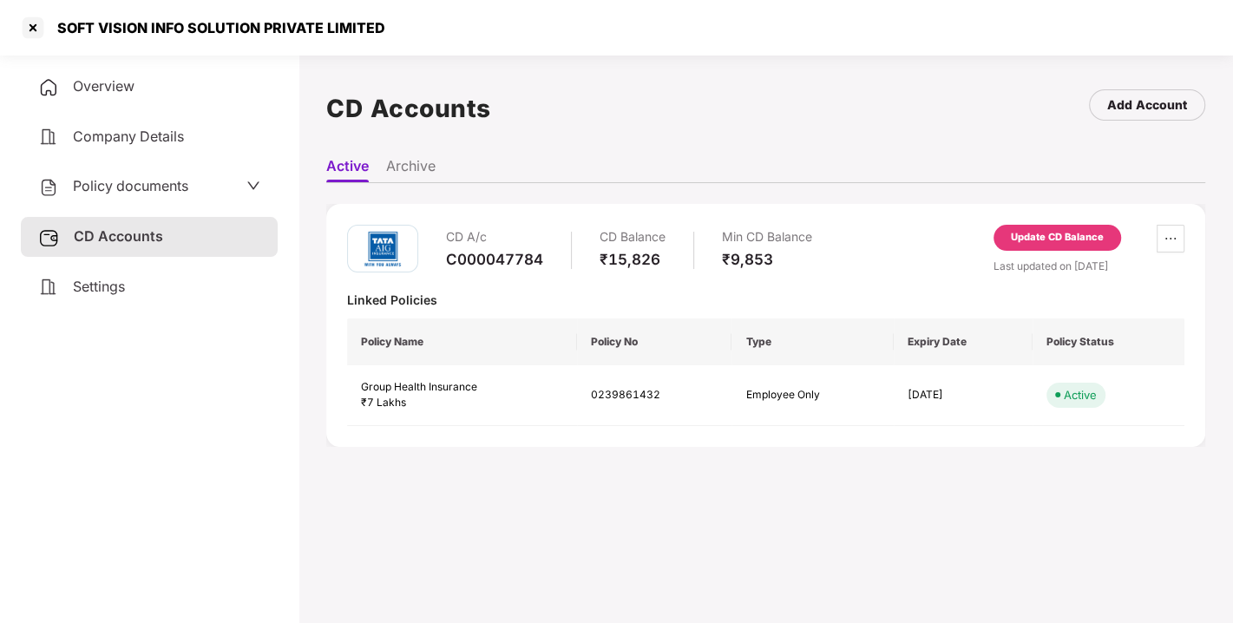
click at [1046, 233] on div "Update CD Balance" at bounding box center [1057, 238] width 93 height 16
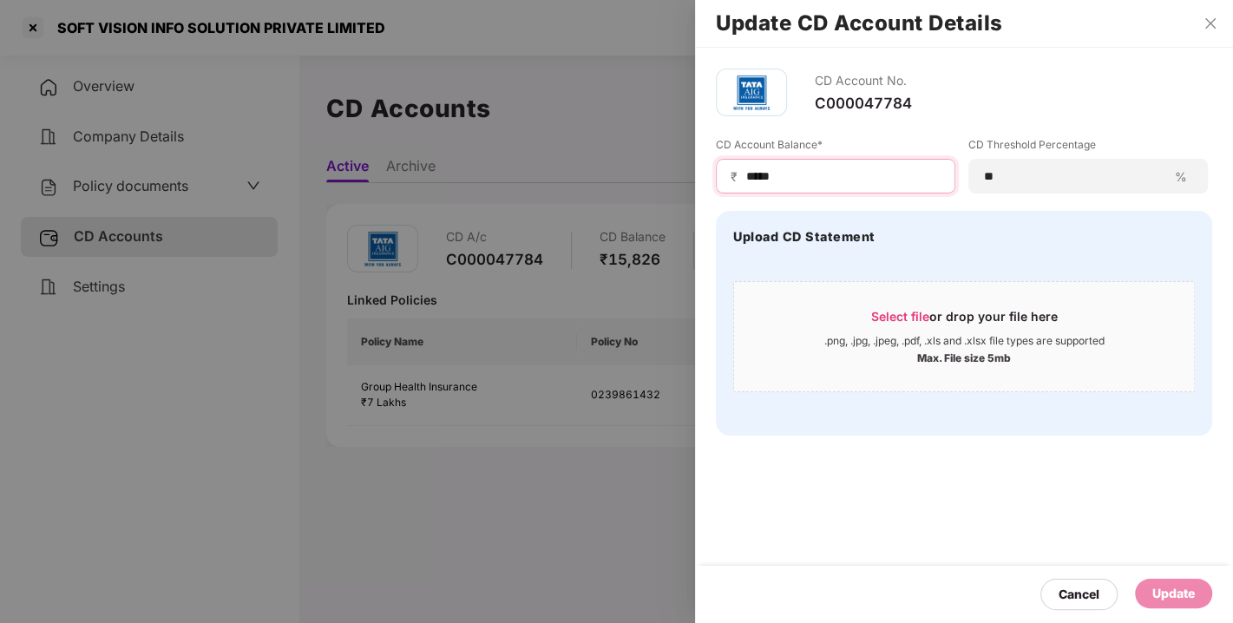
drag, startPoint x: 799, startPoint y: 180, endPoint x: 693, endPoint y: 173, distance: 106.1
click at [693, 173] on div "Update CD Account Details CD Account No. C000047784 CD Account Balance* ₹ *****…" at bounding box center [616, 311] width 1233 height 623
type input "*****"
click at [1175, 601] on div "Update" at bounding box center [1173, 593] width 43 height 19
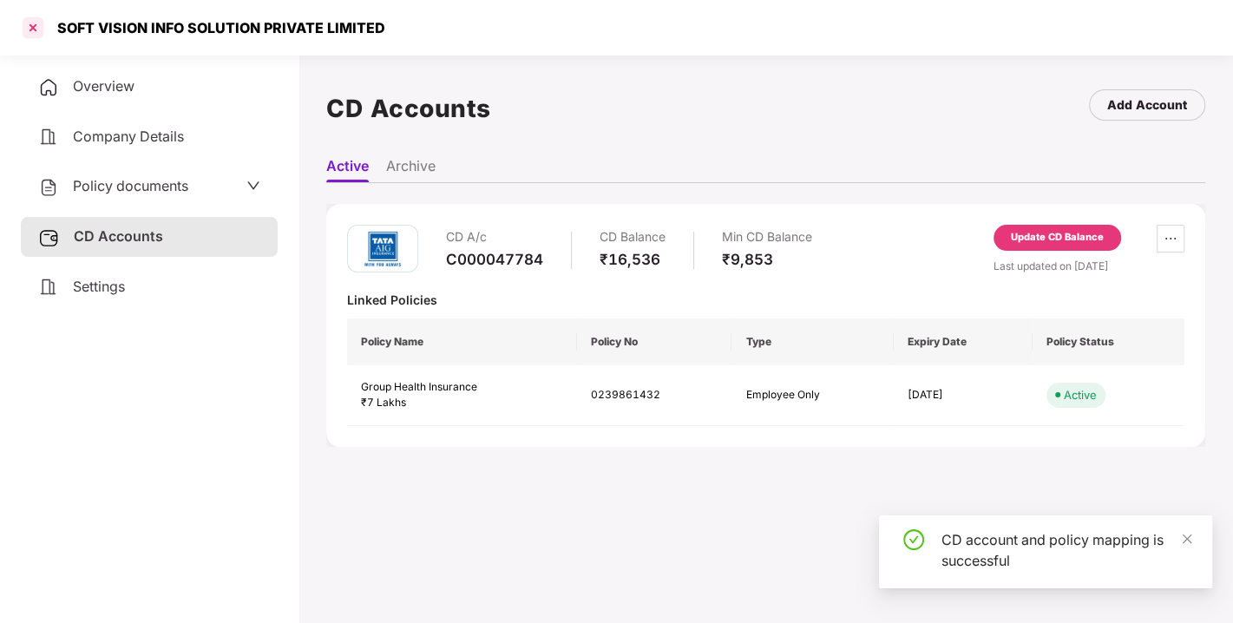
click at [29, 24] on div at bounding box center [33, 28] width 28 height 28
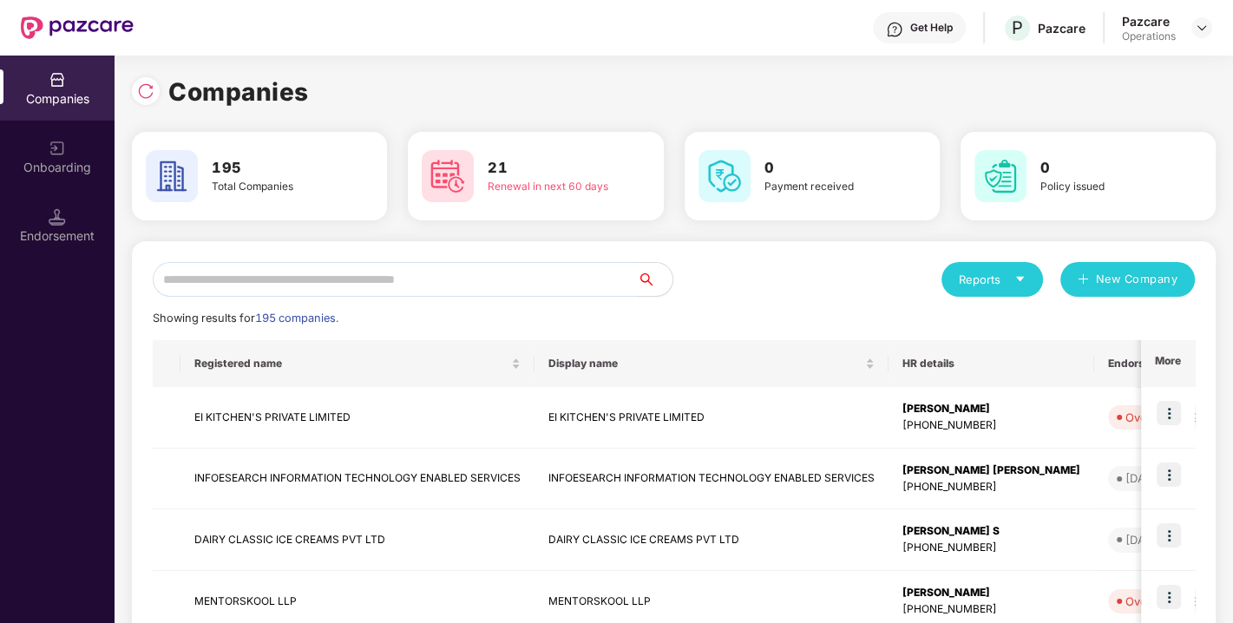
click at [331, 279] on input "text" at bounding box center [395, 279] width 485 height 35
click at [308, 273] on input "text" at bounding box center [395, 279] width 485 height 35
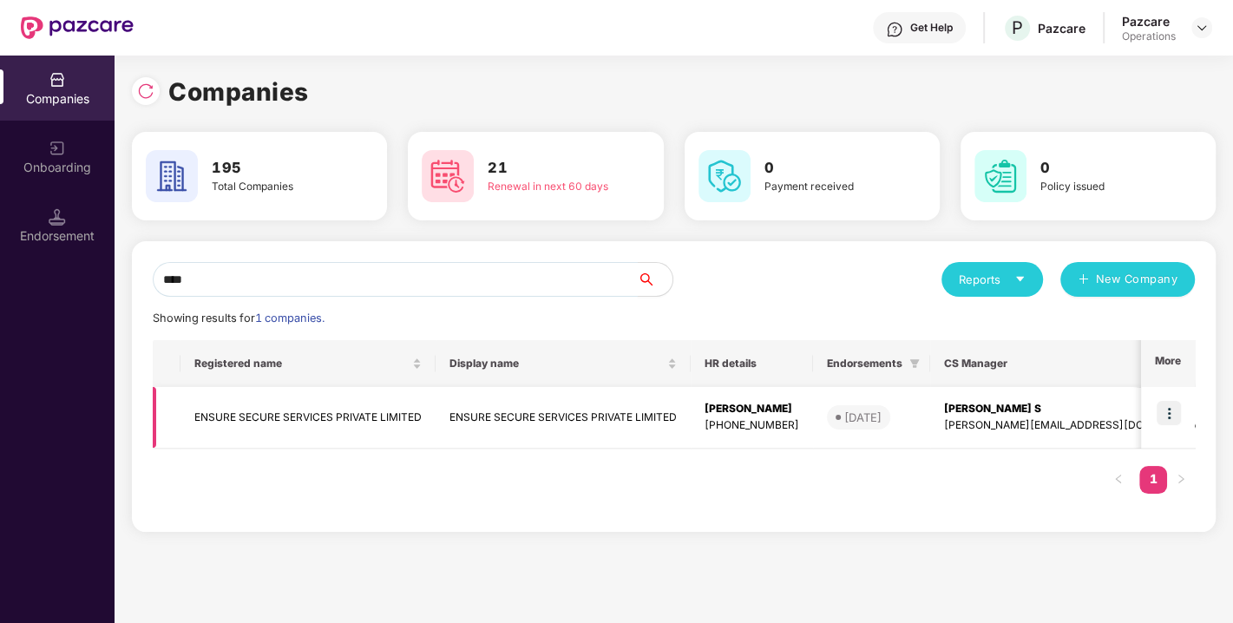
type input "****"
click at [272, 407] on td "ENSURE SECURE SERVICES PRIVATE LIMITED" at bounding box center [308, 418] width 255 height 62
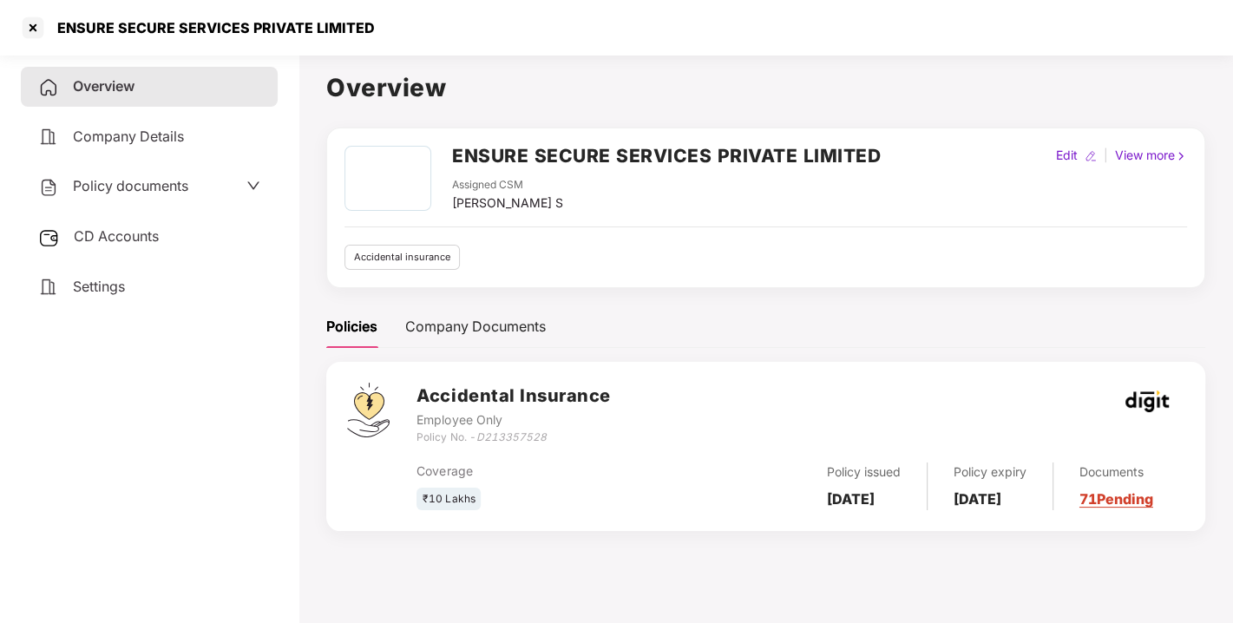
click at [145, 187] on span "Policy documents" at bounding box center [130, 185] width 115 height 17
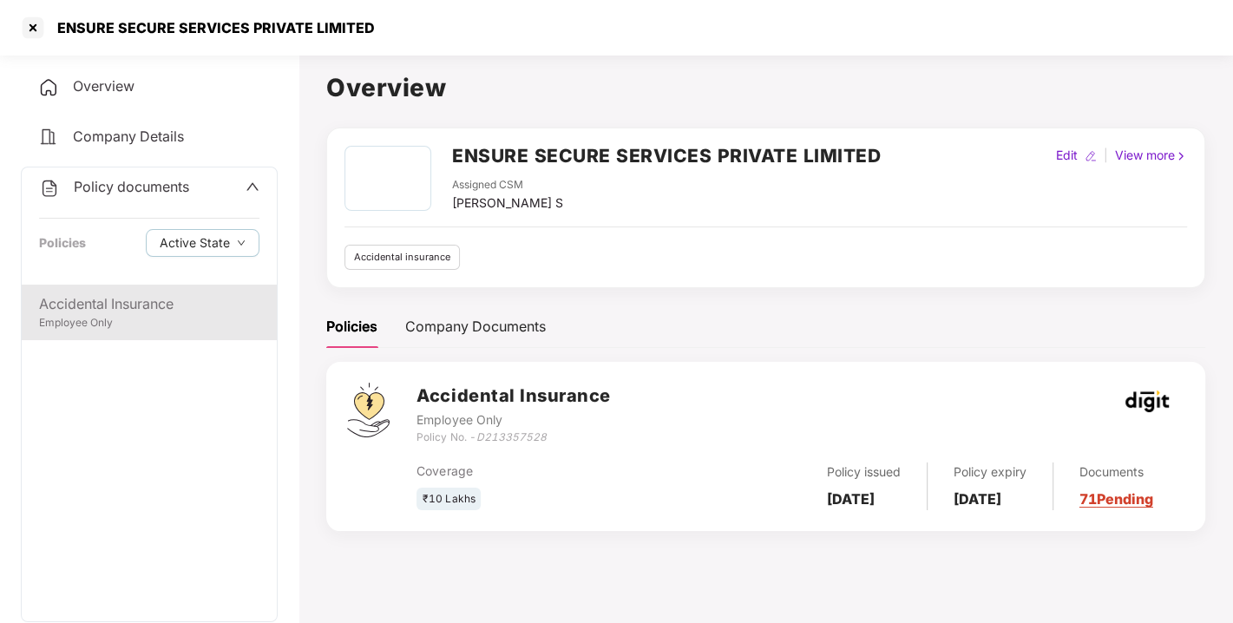
click at [113, 323] on div "Employee Only" at bounding box center [149, 323] width 220 height 16
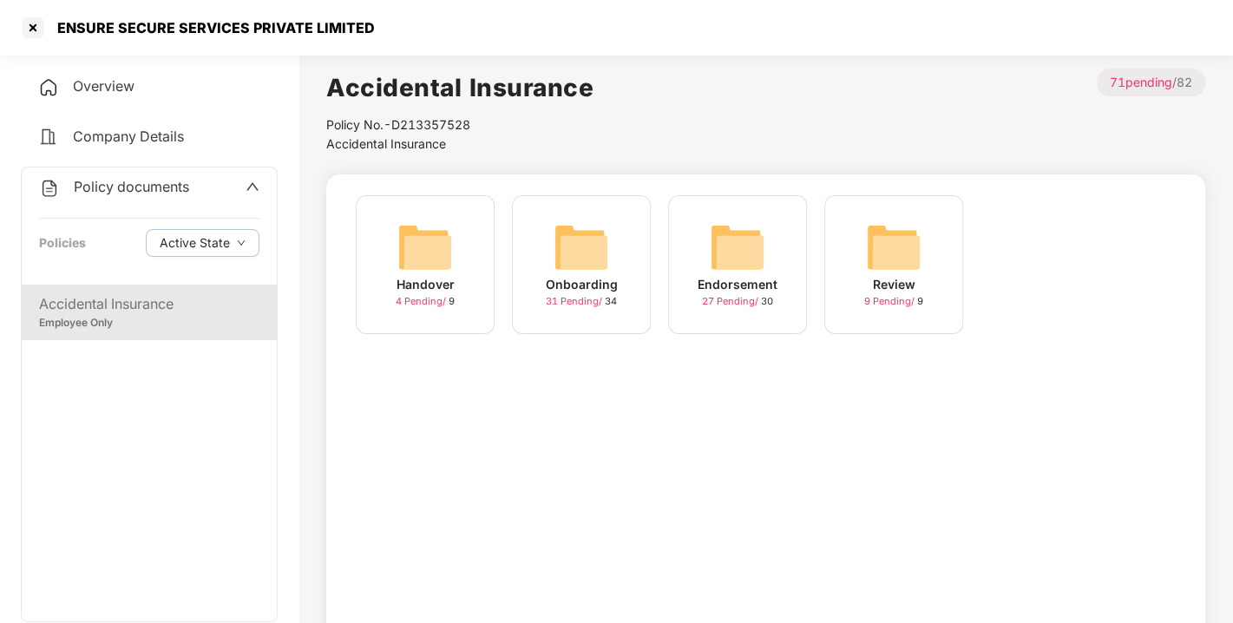
click at [723, 247] on img at bounding box center [738, 248] width 56 height 56
click at [714, 230] on img at bounding box center [738, 248] width 56 height 56
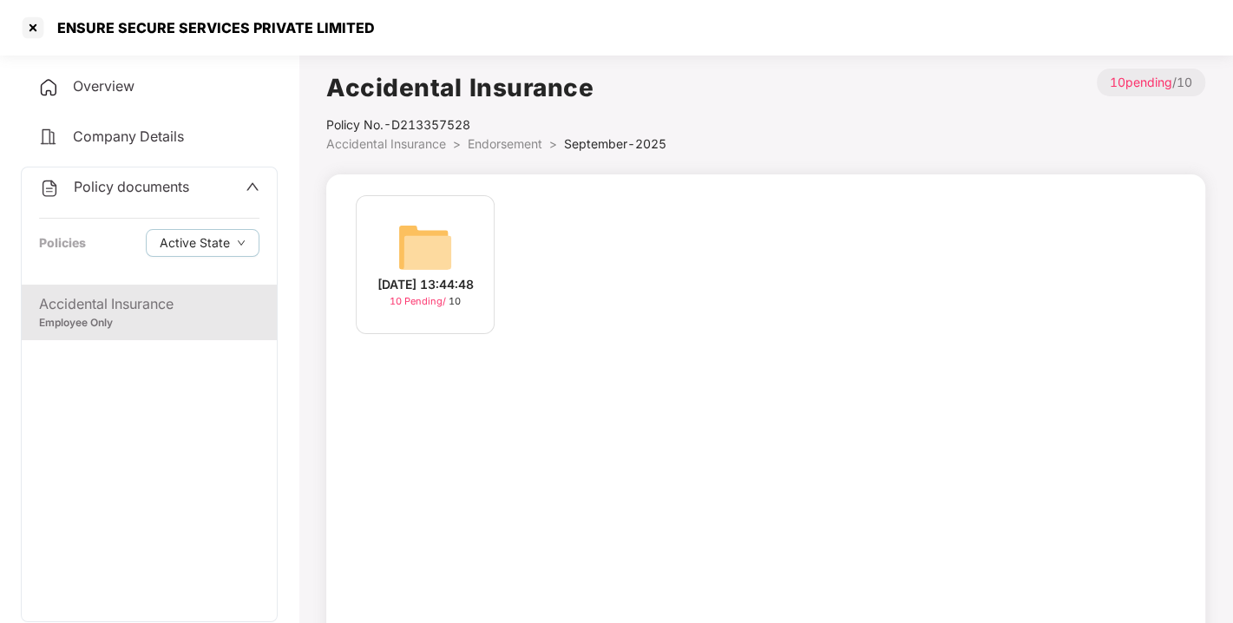
click at [418, 220] on img at bounding box center [425, 248] width 56 height 56
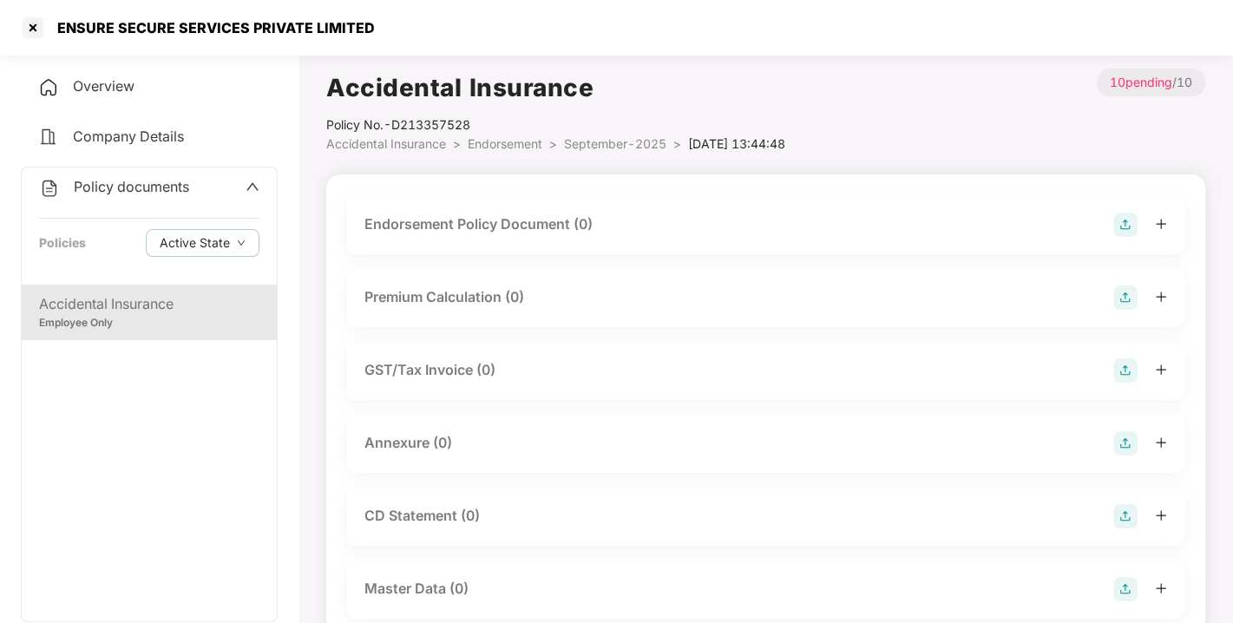
click at [1120, 226] on img at bounding box center [1125, 225] width 24 height 24
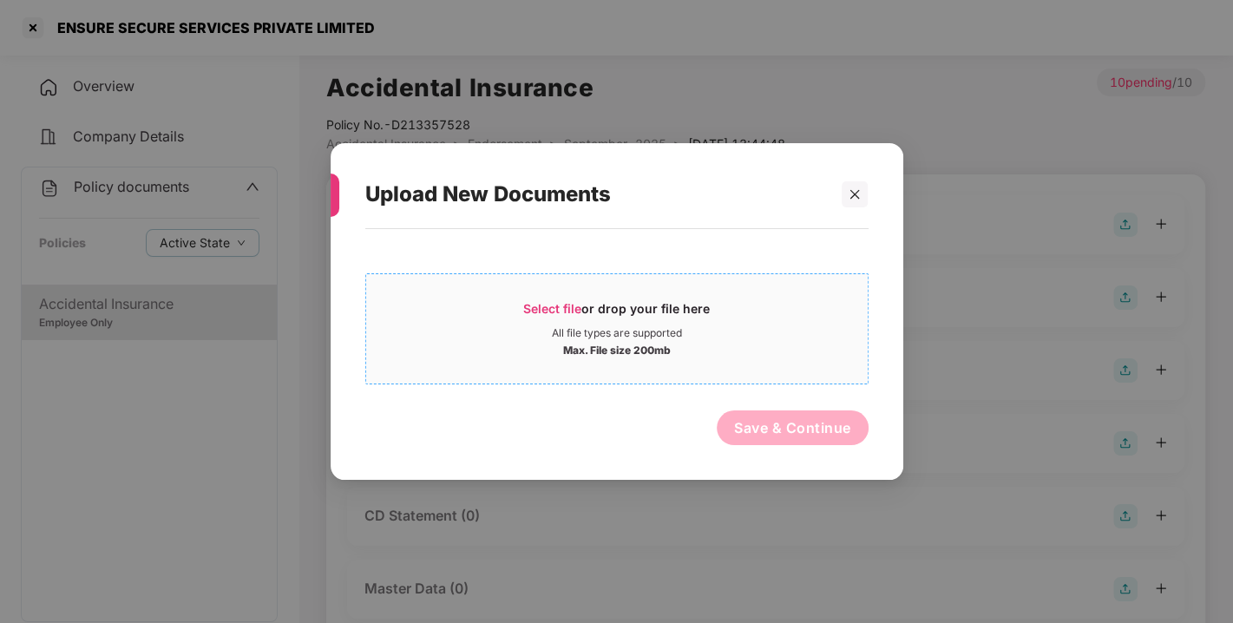
click at [538, 292] on span "Select file or drop your file here All file types are supported Max. File size …" at bounding box center [617, 328] width 502 height 83
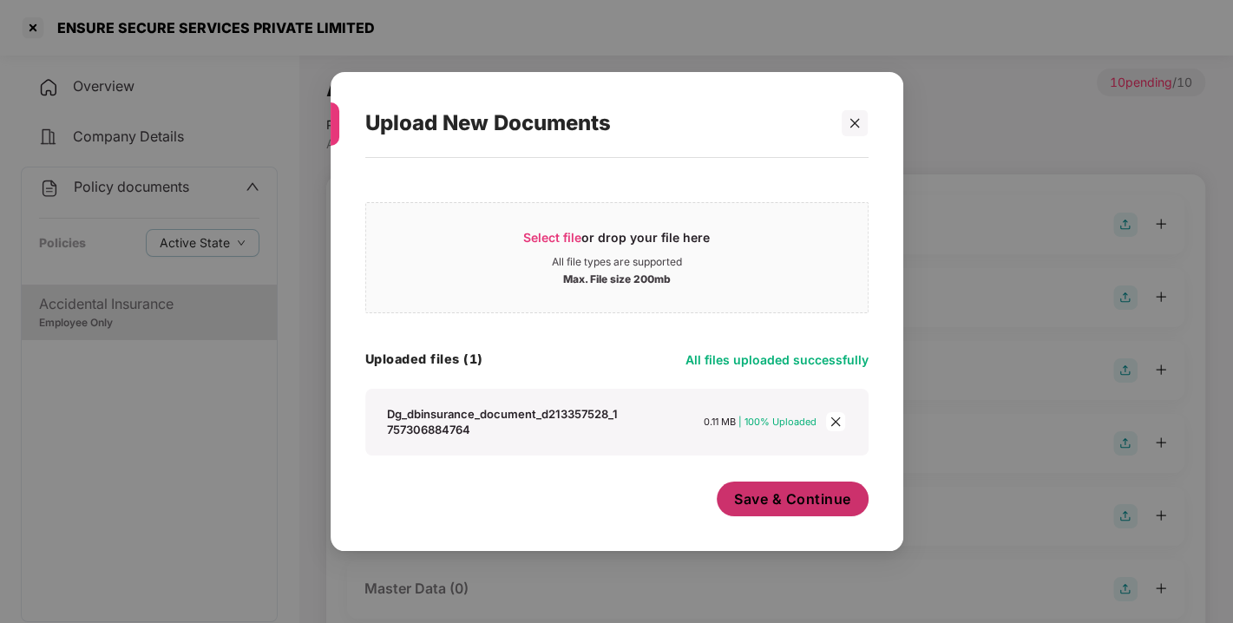
click at [771, 515] on button "Save & Continue" at bounding box center [793, 499] width 152 height 35
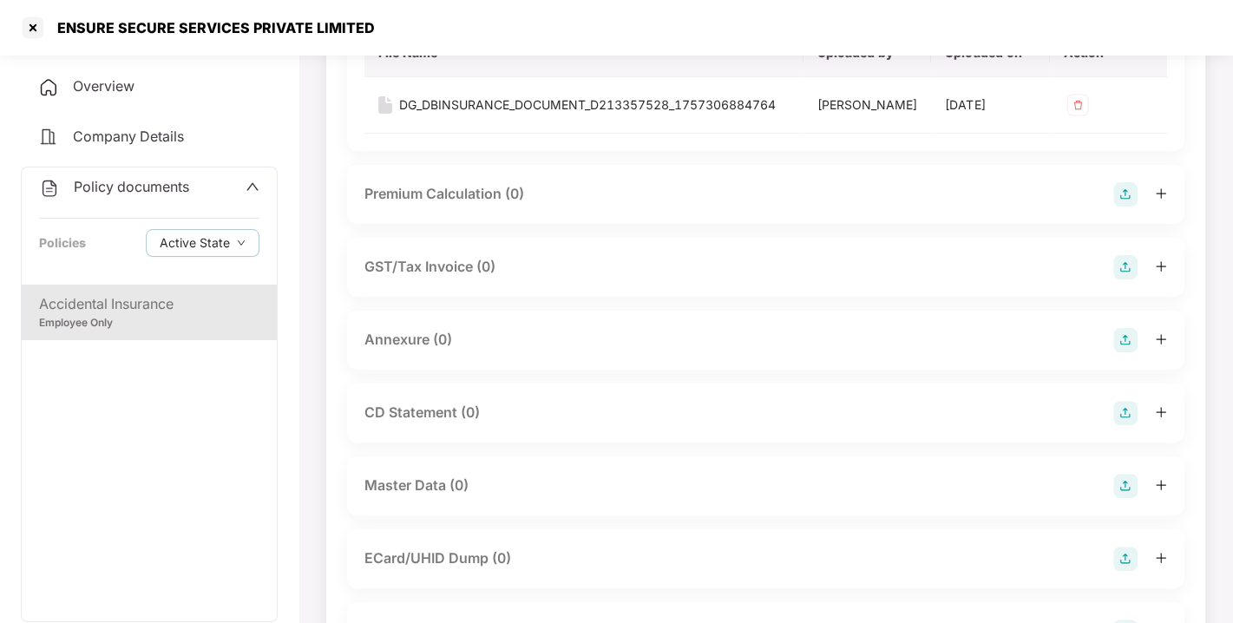
scroll to position [248, 0]
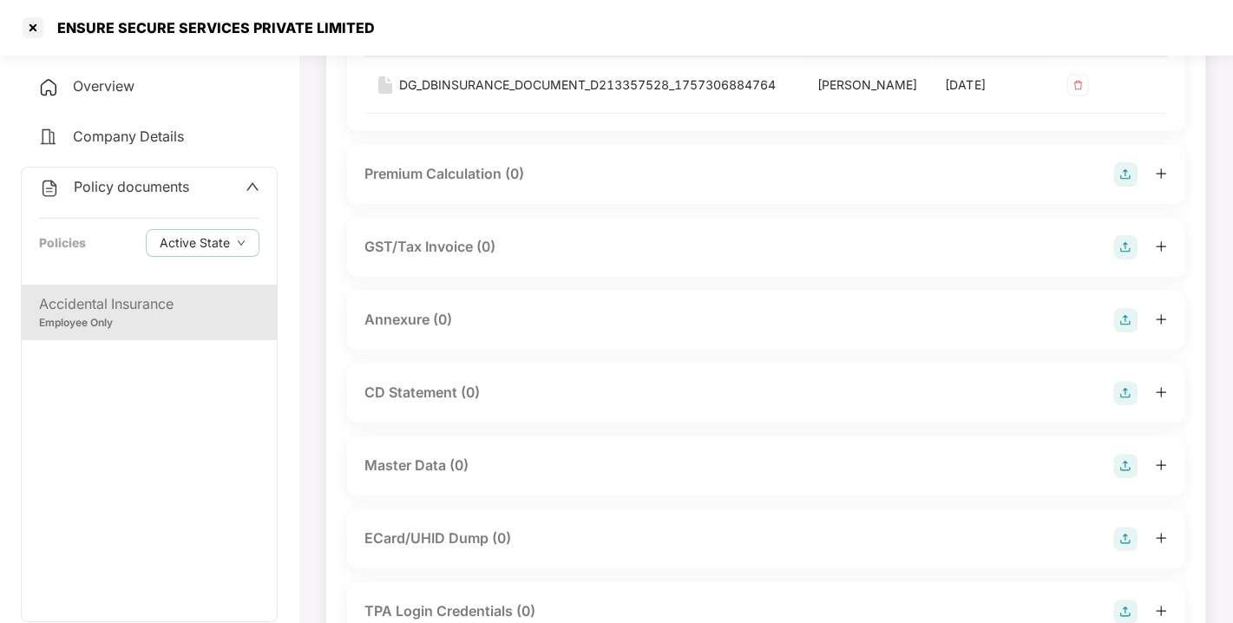
click at [1125, 332] on img at bounding box center [1125, 320] width 24 height 24
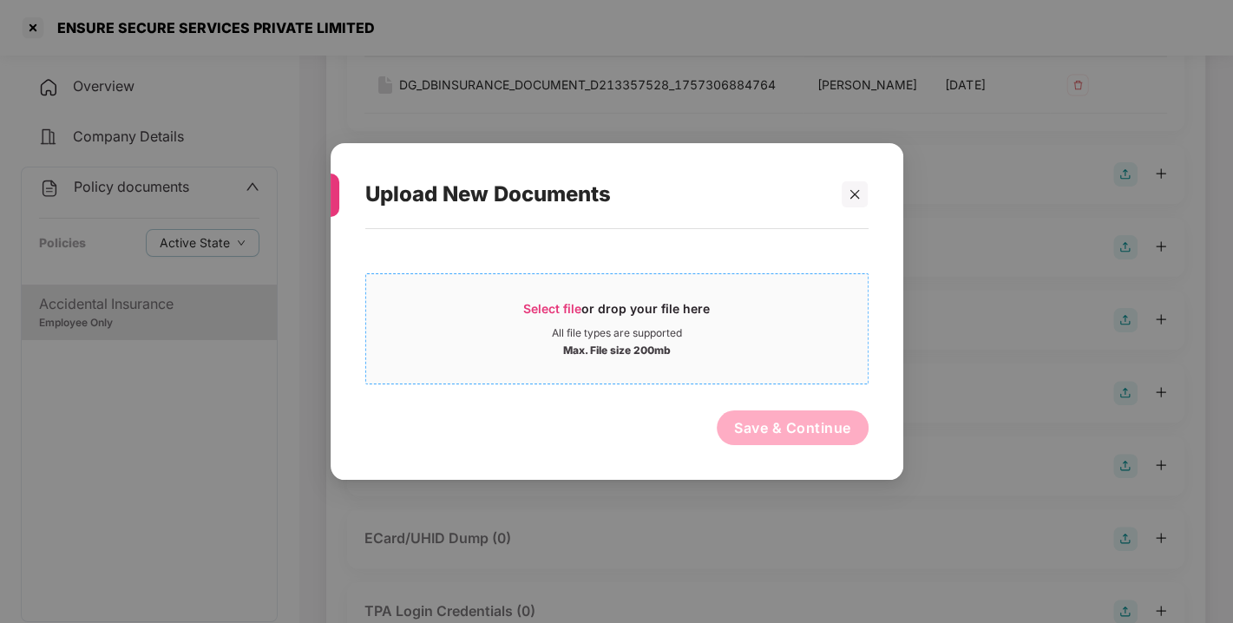
click at [554, 310] on span "Select file" at bounding box center [552, 308] width 58 height 15
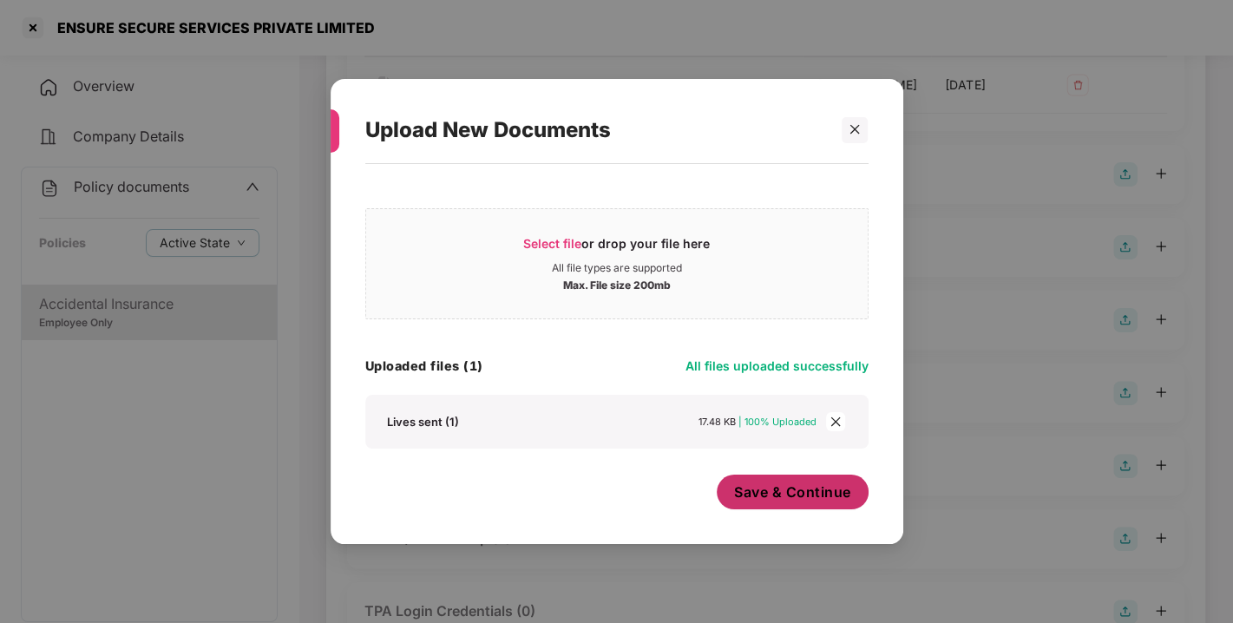
click at [779, 481] on button "Save & Continue" at bounding box center [793, 492] width 152 height 35
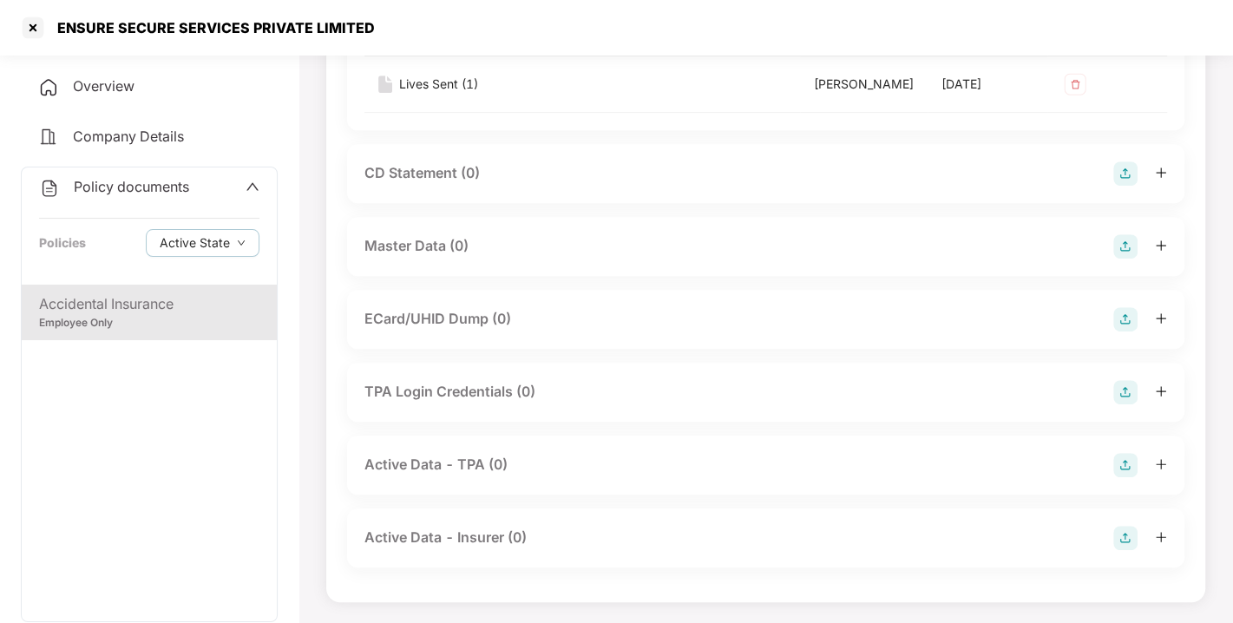
scroll to position [619, 0]
click at [1119, 259] on img at bounding box center [1125, 246] width 24 height 24
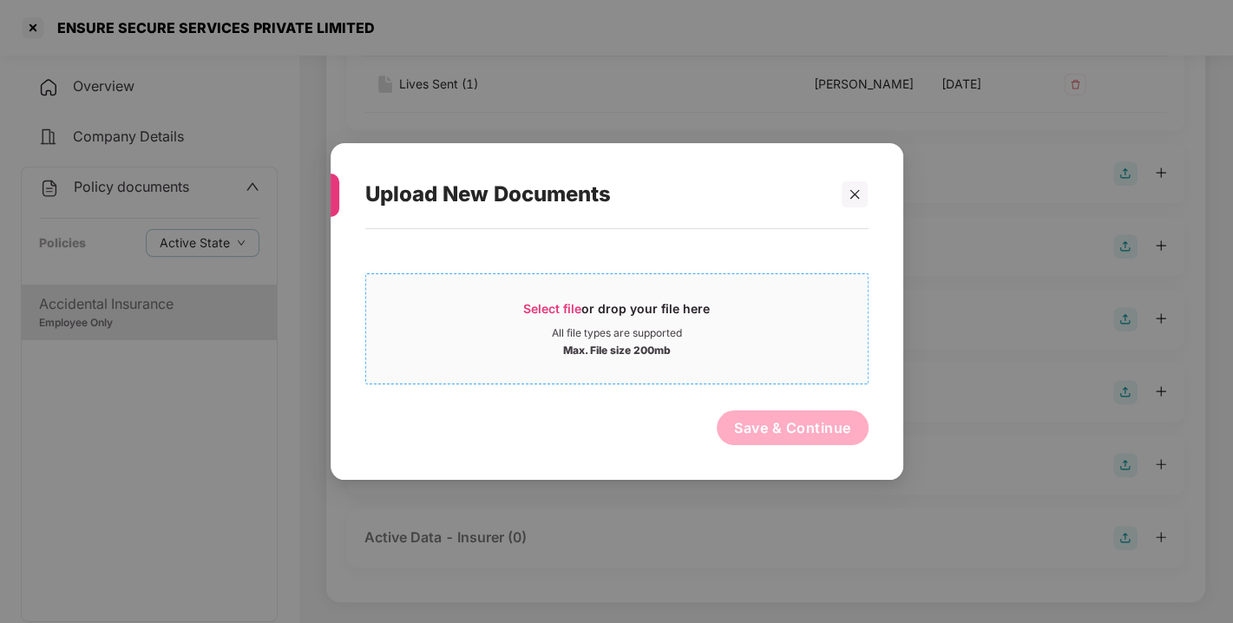
click at [555, 292] on span "Select file or drop your file here All file types are supported Max. File size …" at bounding box center [617, 328] width 502 height 83
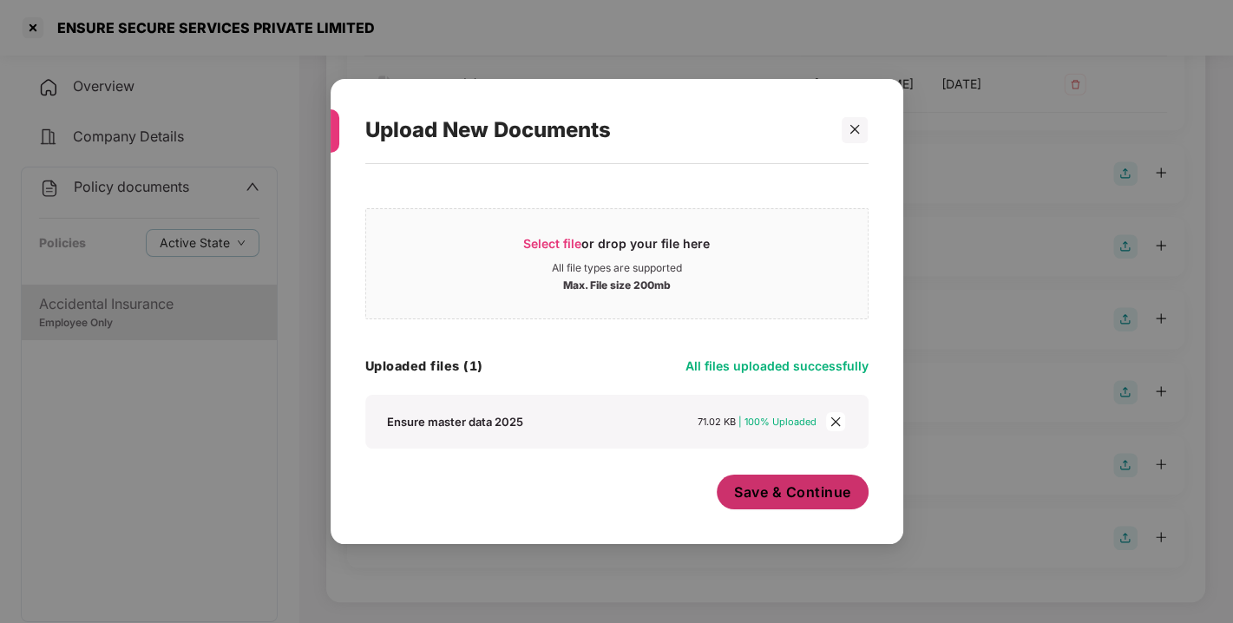
click at [793, 498] on span "Save & Continue" at bounding box center [792, 492] width 117 height 19
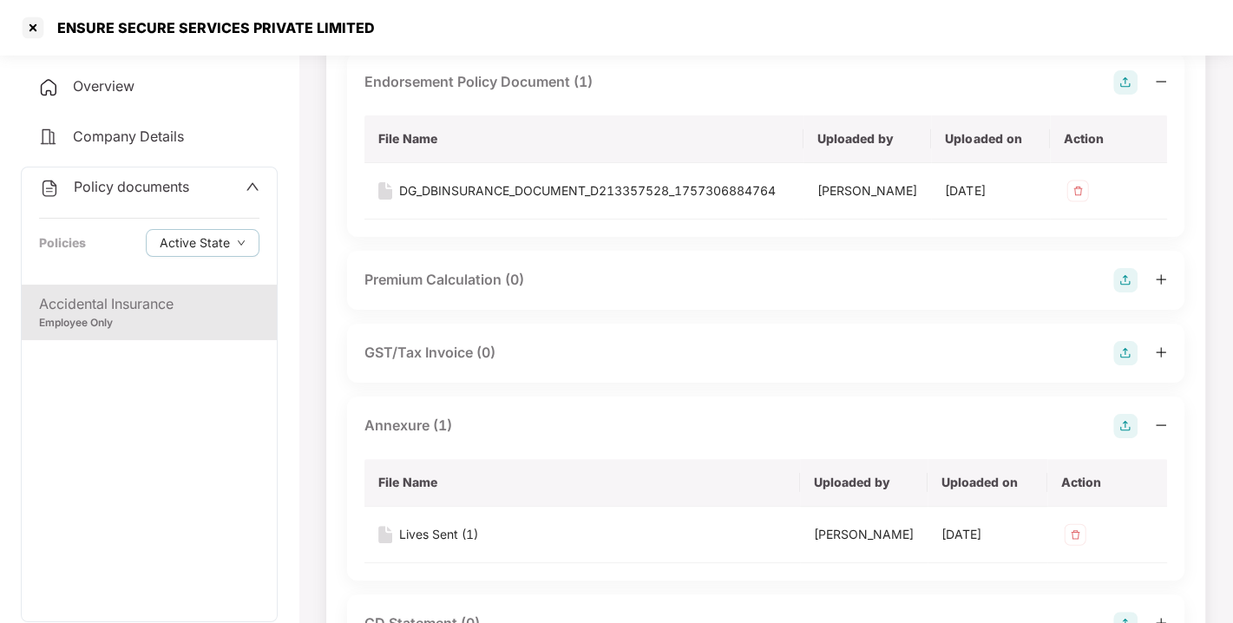
scroll to position [0, 0]
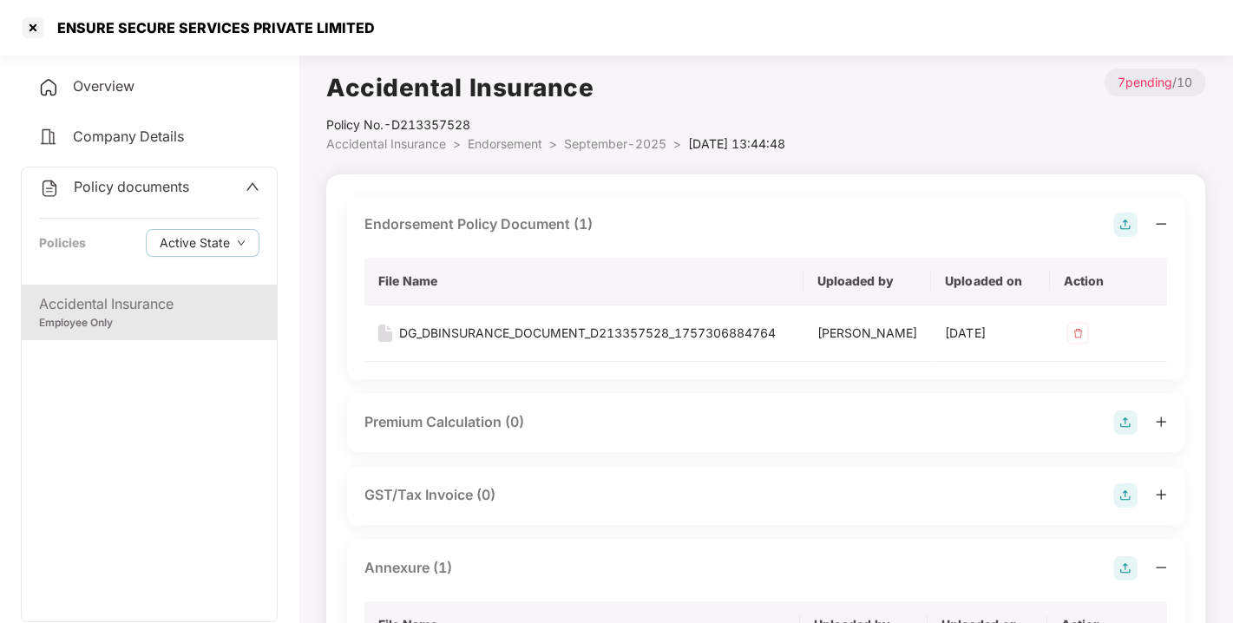
click at [514, 151] on li "Endorsement >" at bounding box center [516, 144] width 96 height 19
click at [516, 146] on span "Endorsement" at bounding box center [505, 143] width 75 height 15
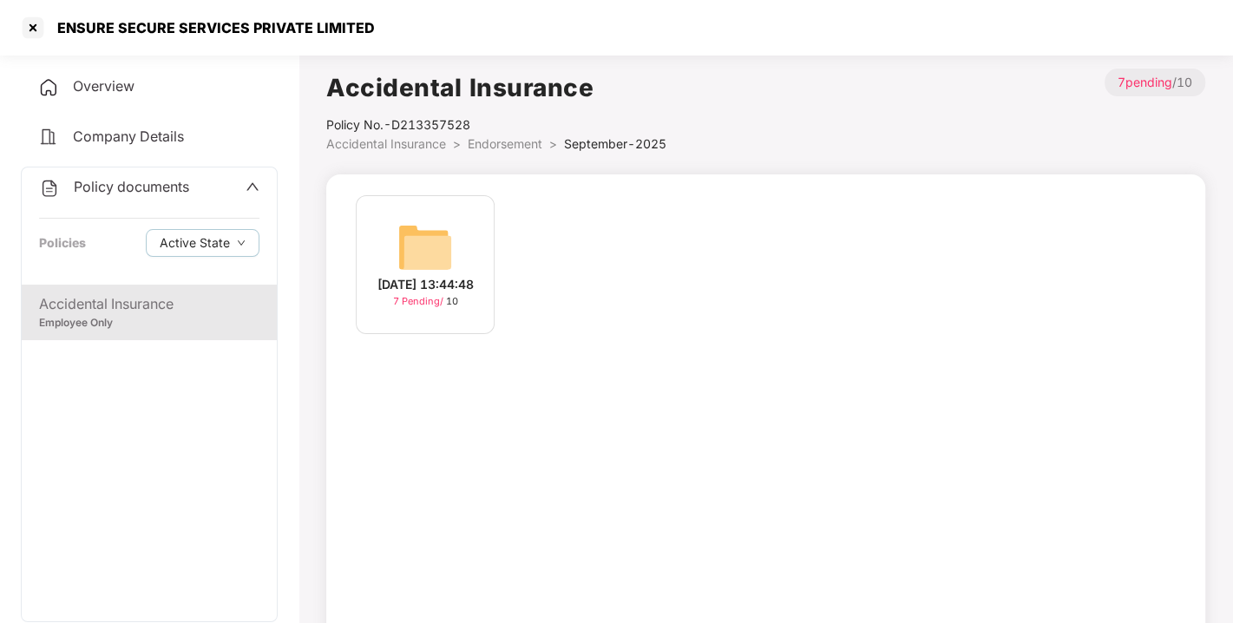
click at [516, 146] on span "Endorsement" at bounding box center [505, 143] width 75 height 15
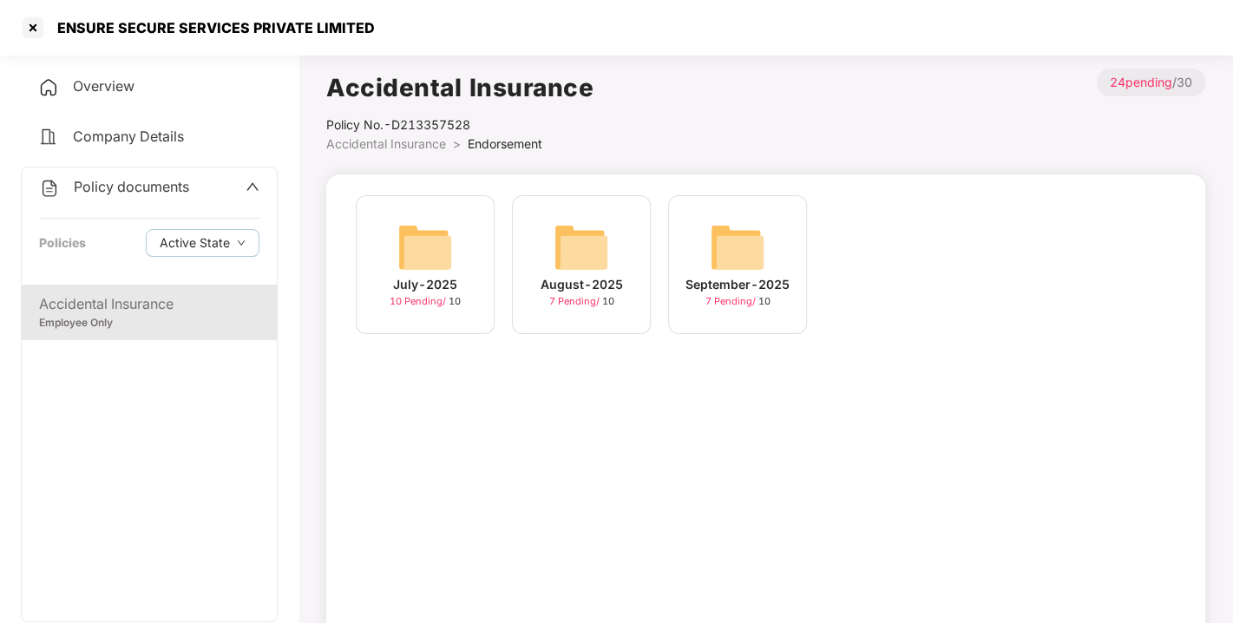
click at [166, 185] on span "Policy documents" at bounding box center [131, 186] width 115 height 17
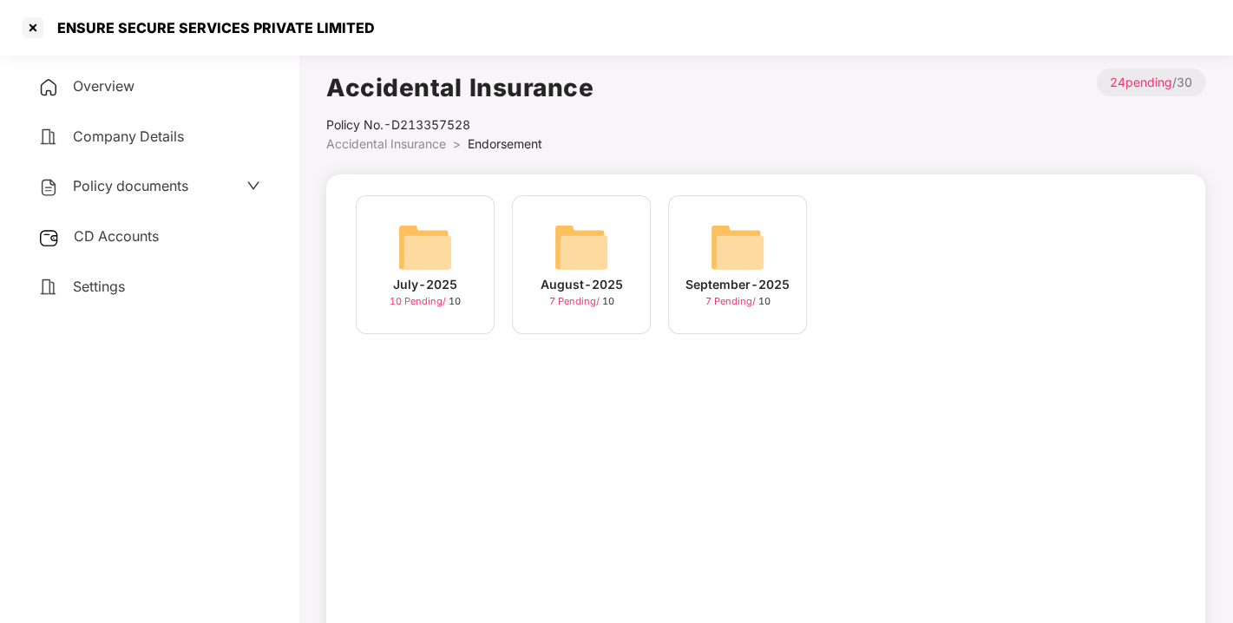
click at [116, 220] on div "CD Accounts" at bounding box center [149, 237] width 257 height 40
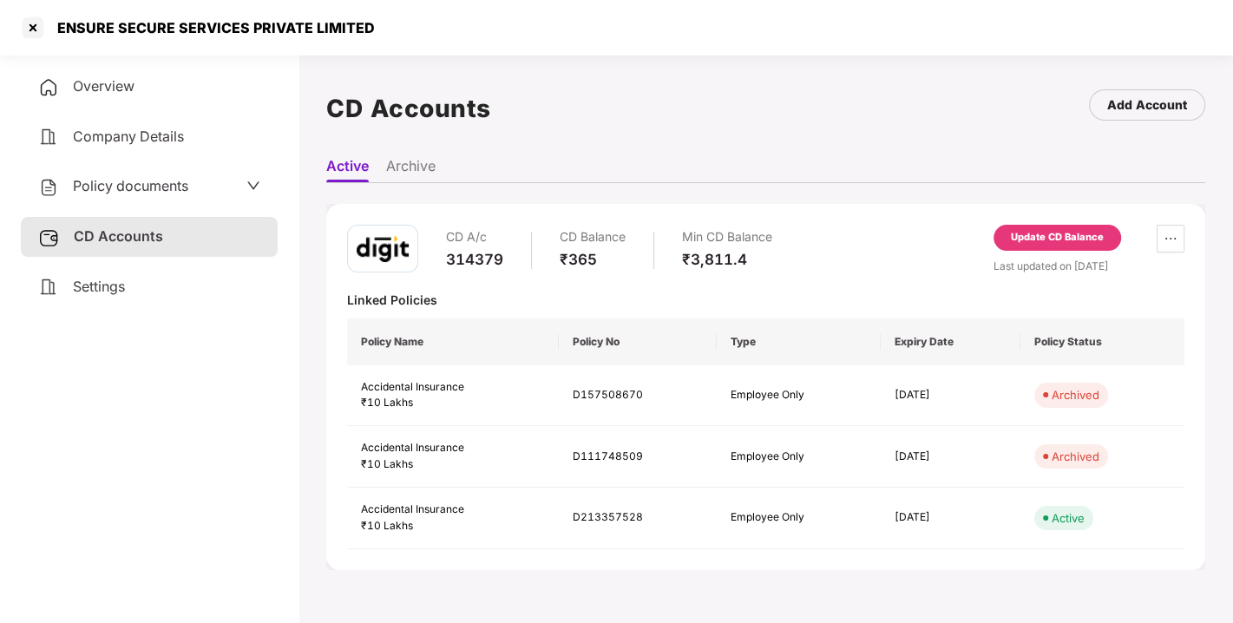
click at [1035, 234] on div "Update CD Balance" at bounding box center [1057, 238] width 93 height 16
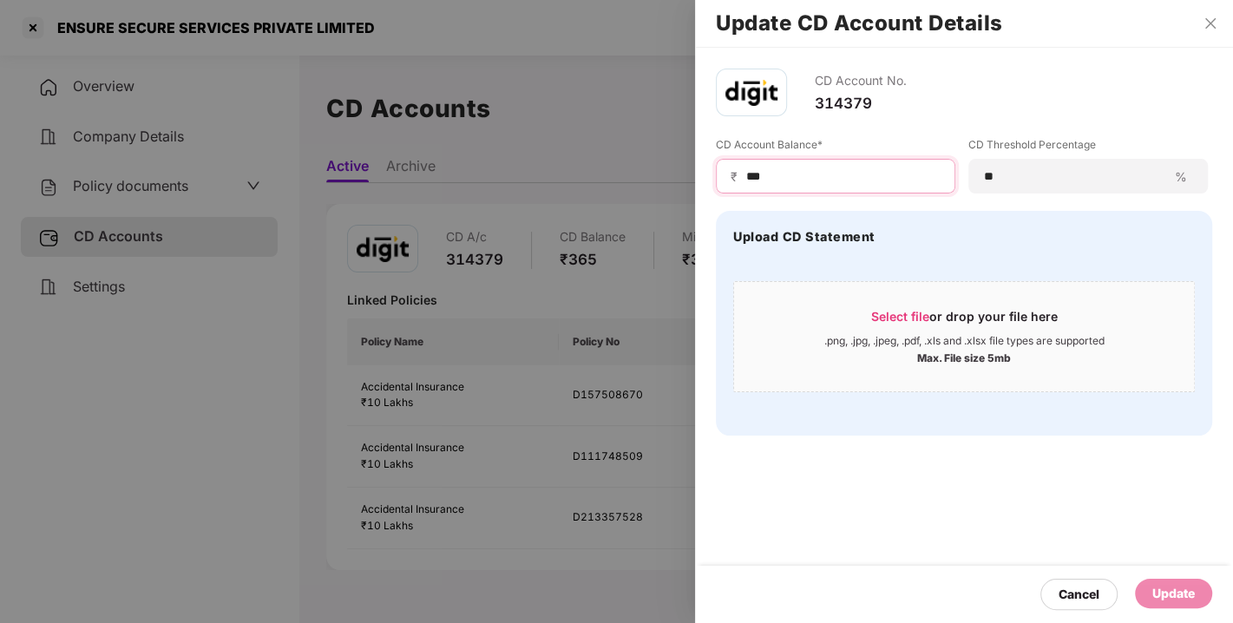
drag, startPoint x: 817, startPoint y: 170, endPoint x: 709, endPoint y: 181, distance: 109.0
click at [709, 181] on div "CD Account No. 314379 CD Account Balance* ₹ *** CD Threshold Percentage ** % Up…" at bounding box center [964, 252] width 538 height 409
type input "****"
click at [1182, 607] on div "Update" at bounding box center [1173, 594] width 77 height 30
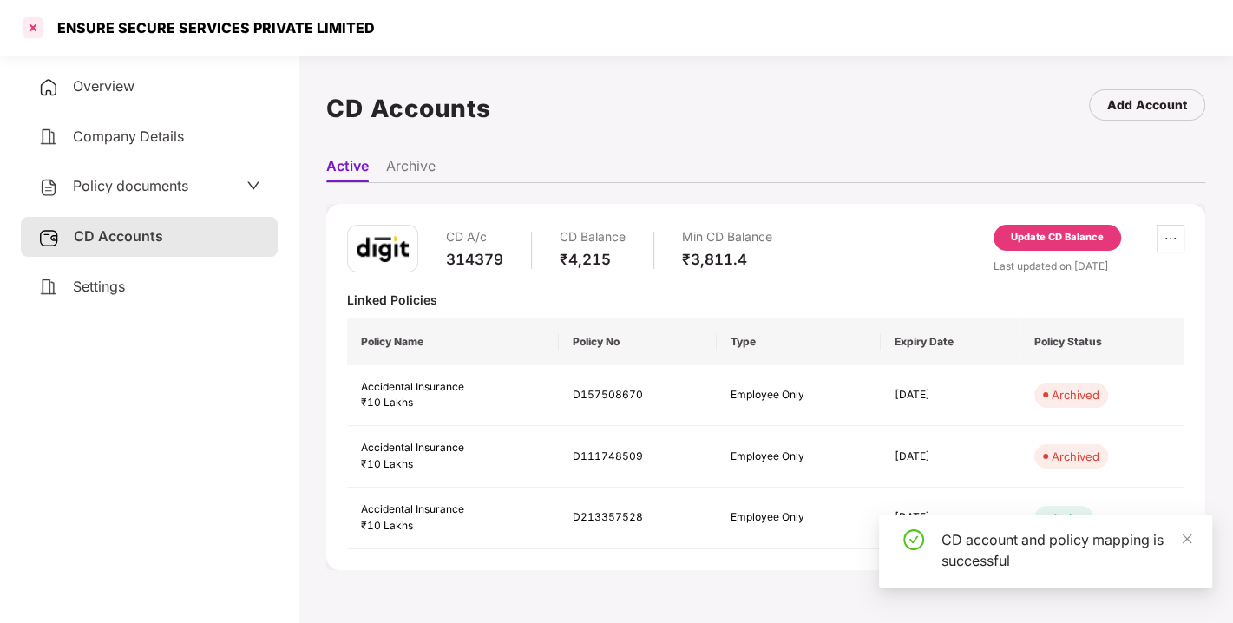
click at [45, 30] on div at bounding box center [33, 28] width 28 height 28
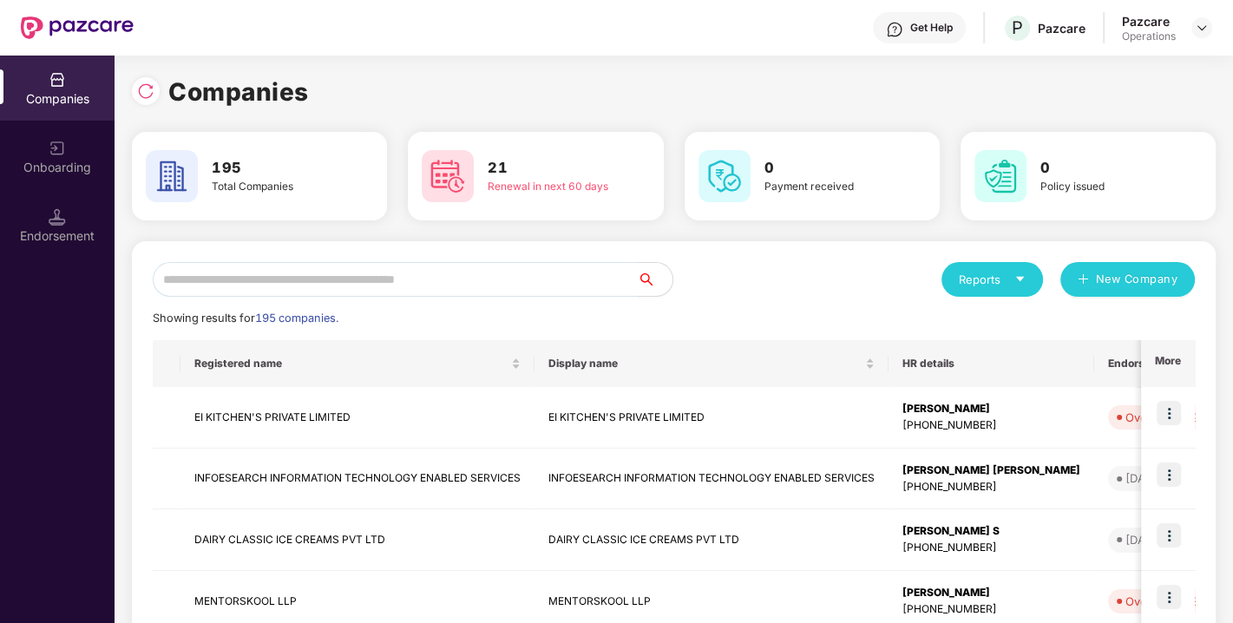
click at [434, 276] on input "text" at bounding box center [395, 279] width 485 height 35
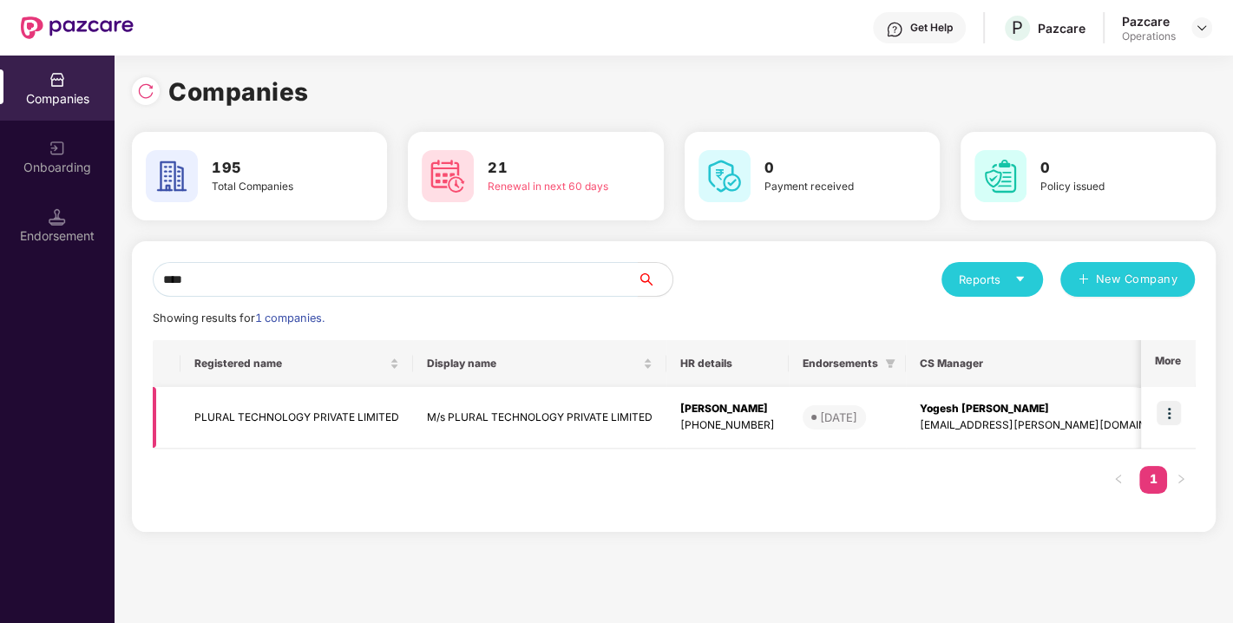
type input "****"
click at [264, 399] on td "PLURAL TECHNOLOGY PRIVATE LIMITED" at bounding box center [297, 418] width 233 height 62
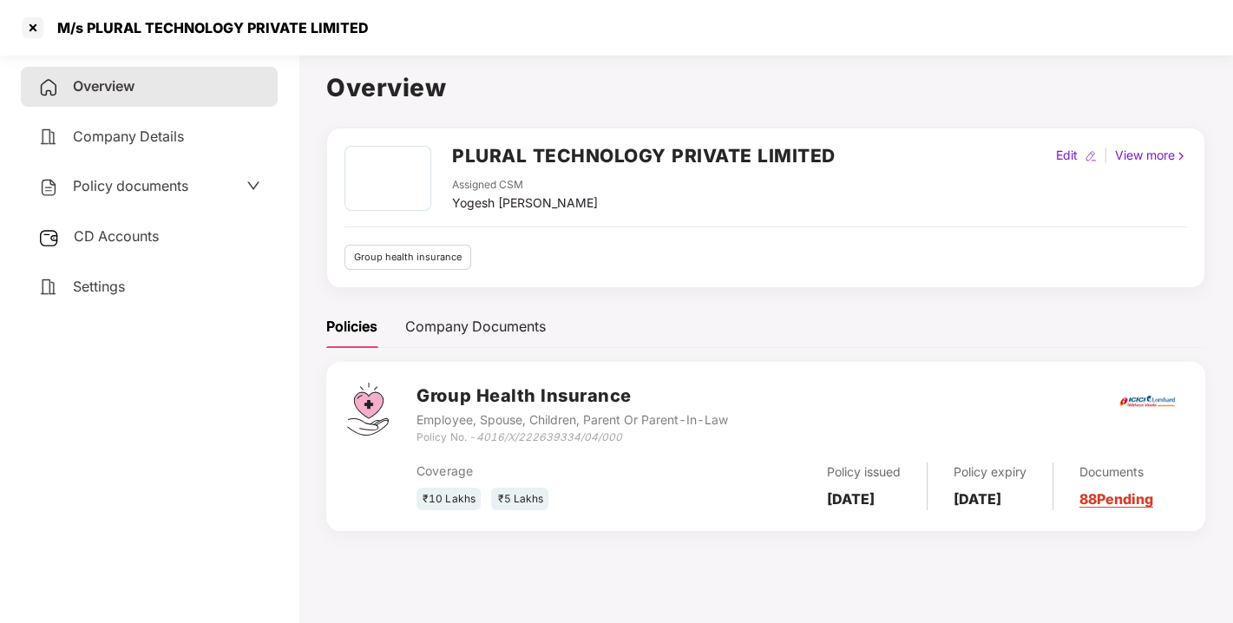
click at [103, 233] on span "CD Accounts" at bounding box center [116, 235] width 85 height 17
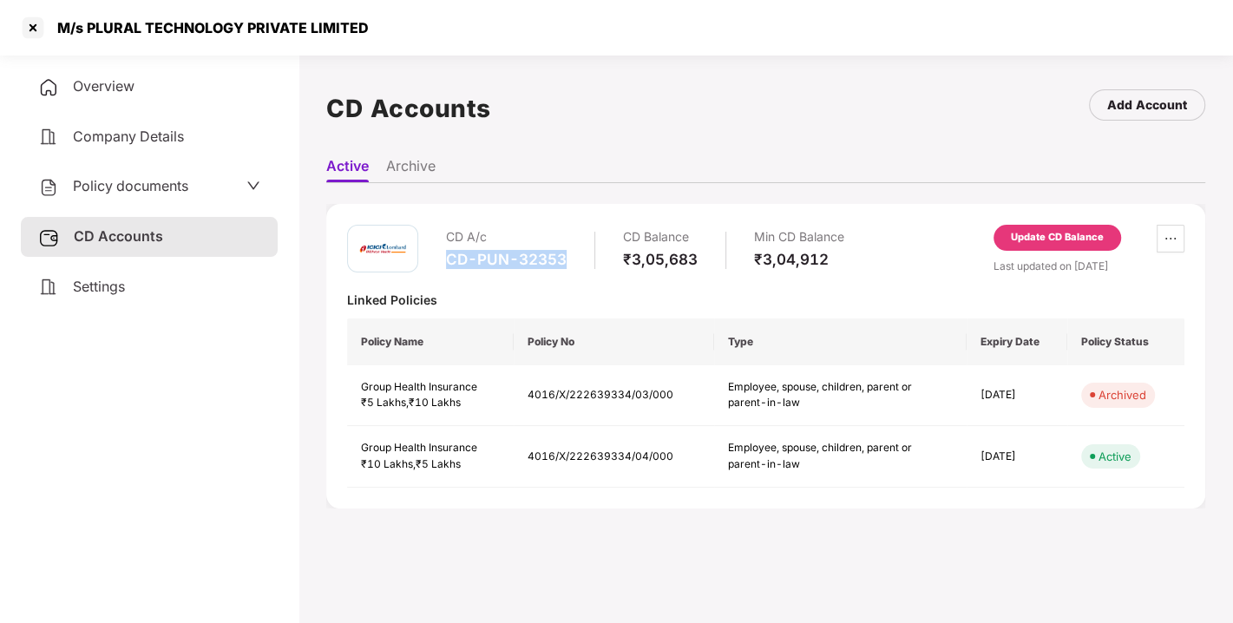
drag, startPoint x: 448, startPoint y: 258, endPoint x: 601, endPoint y: 254, distance: 152.8
click at [601, 254] on div "CD A/c CD-PUN-32353 CD Balance ₹3,05,683 Min CD Balance ₹3,04,912" at bounding box center [645, 249] width 398 height 49
copy div "CD-PUN-32353"
click at [111, 187] on span "Policy documents" at bounding box center [130, 185] width 115 height 17
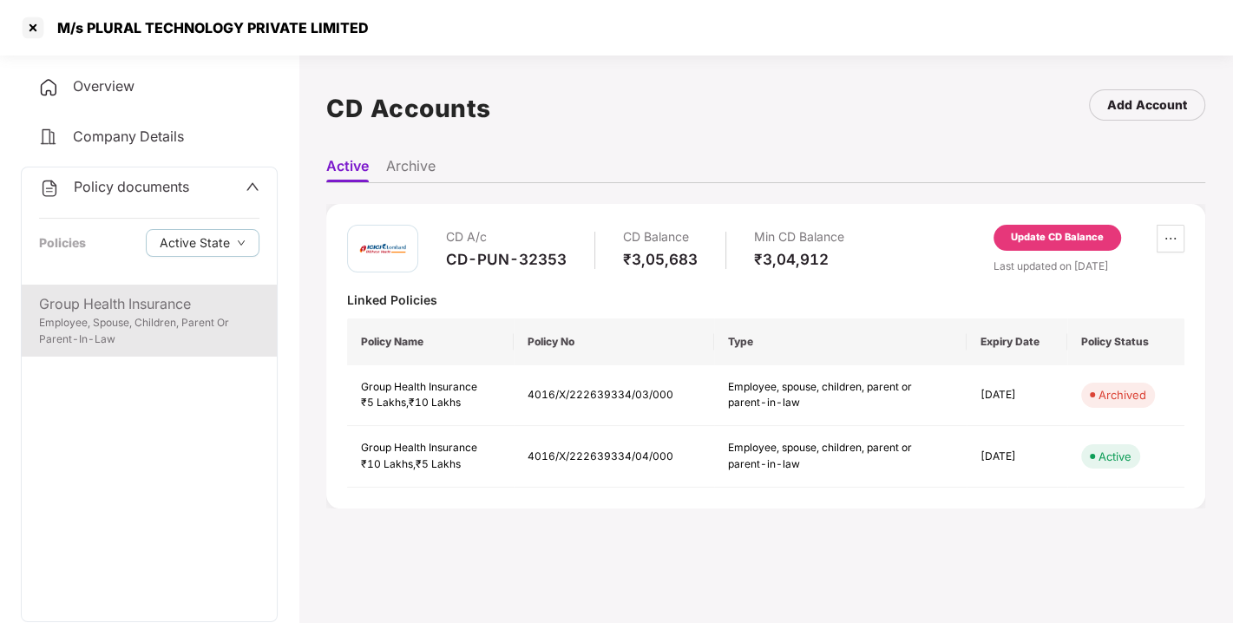
click at [119, 286] on div "Group Health Insurance Employee, Spouse, Children, Parent Or Parent-In-Law" at bounding box center [149, 321] width 255 height 72
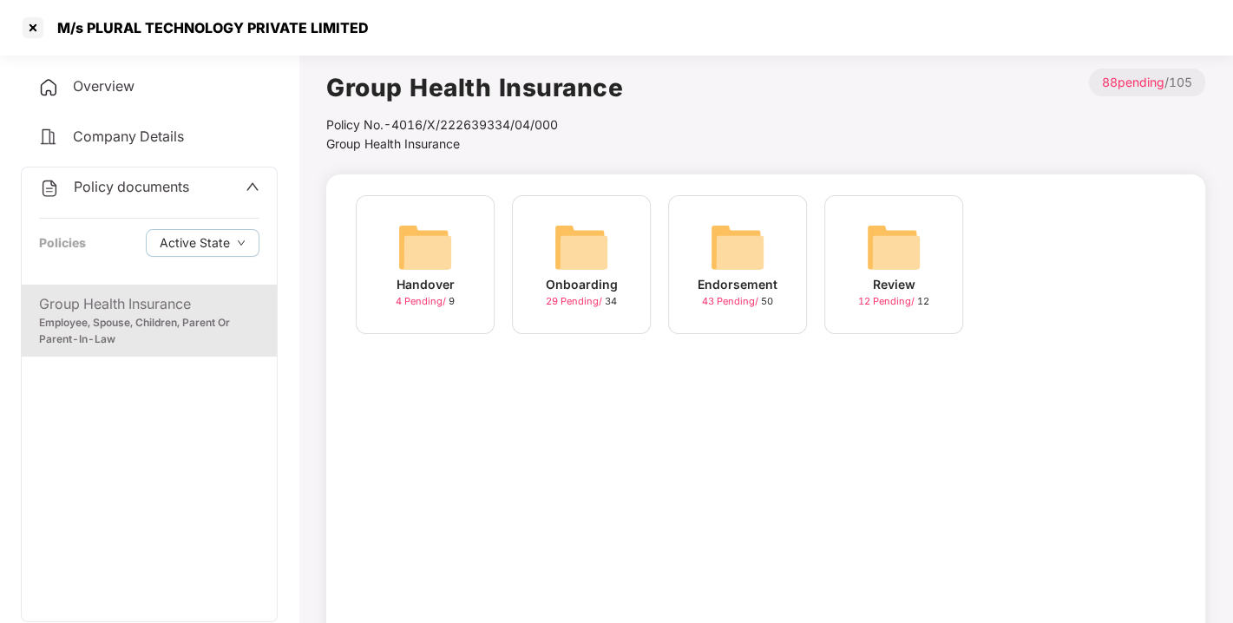
click at [731, 258] on img at bounding box center [738, 248] width 56 height 56
click at [903, 258] on img at bounding box center [894, 248] width 56 height 56
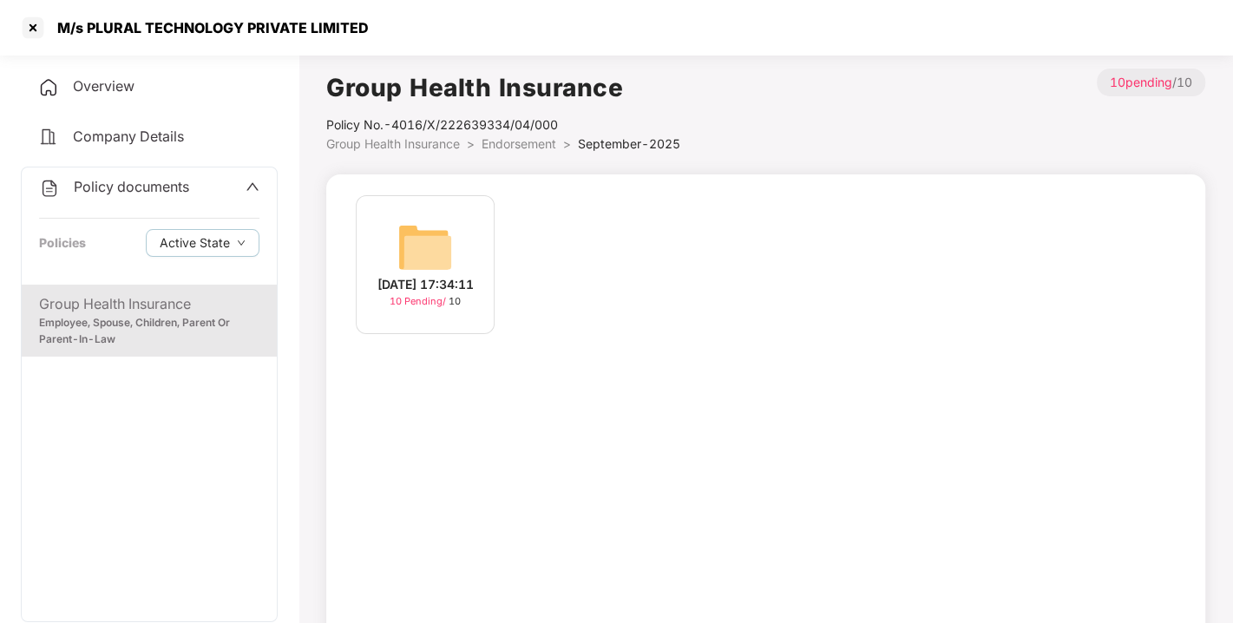
click at [427, 247] on img at bounding box center [425, 248] width 56 height 56
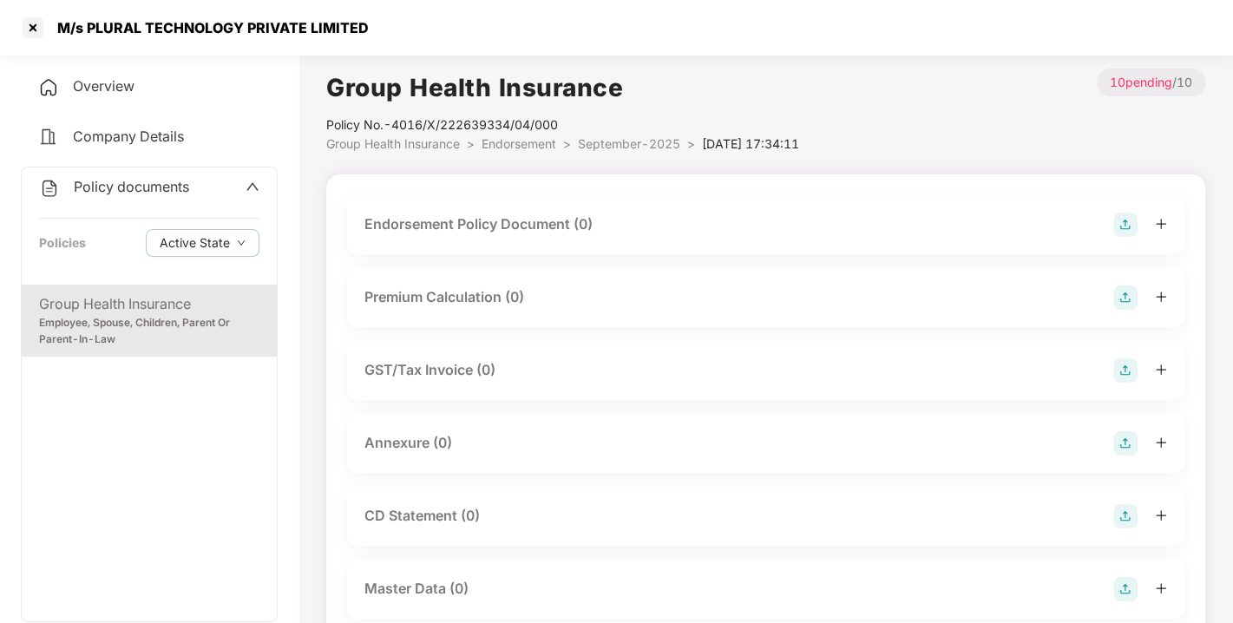
click at [1124, 221] on img at bounding box center [1125, 225] width 24 height 24
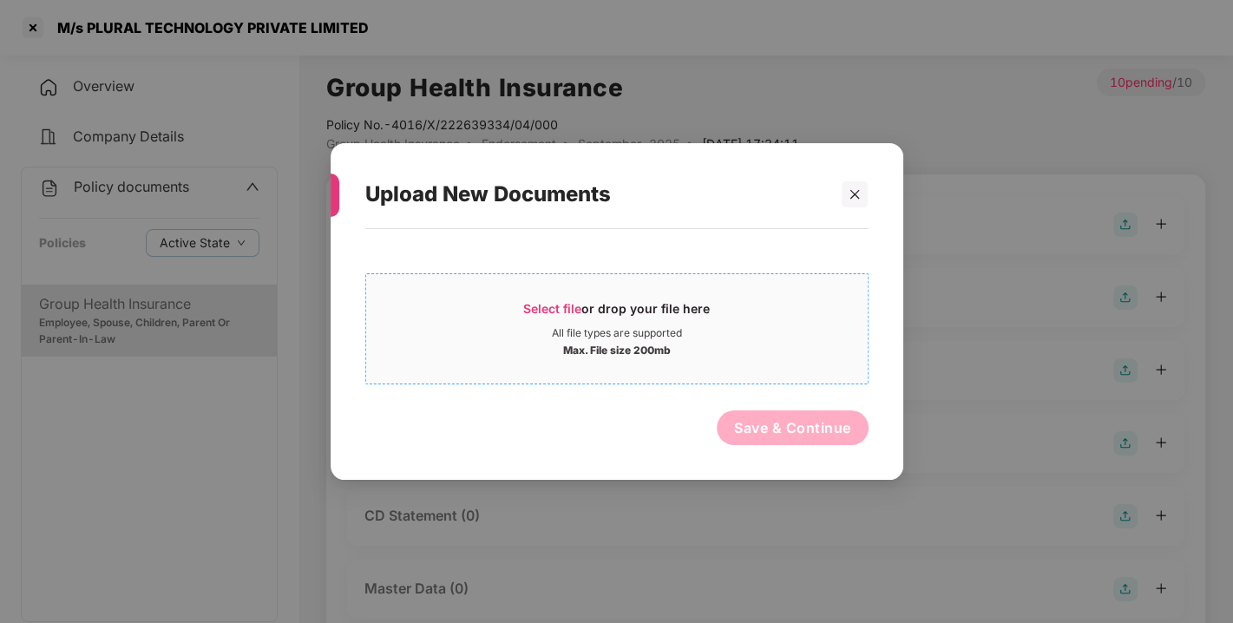
click at [569, 302] on span "Select file" at bounding box center [552, 308] width 58 height 15
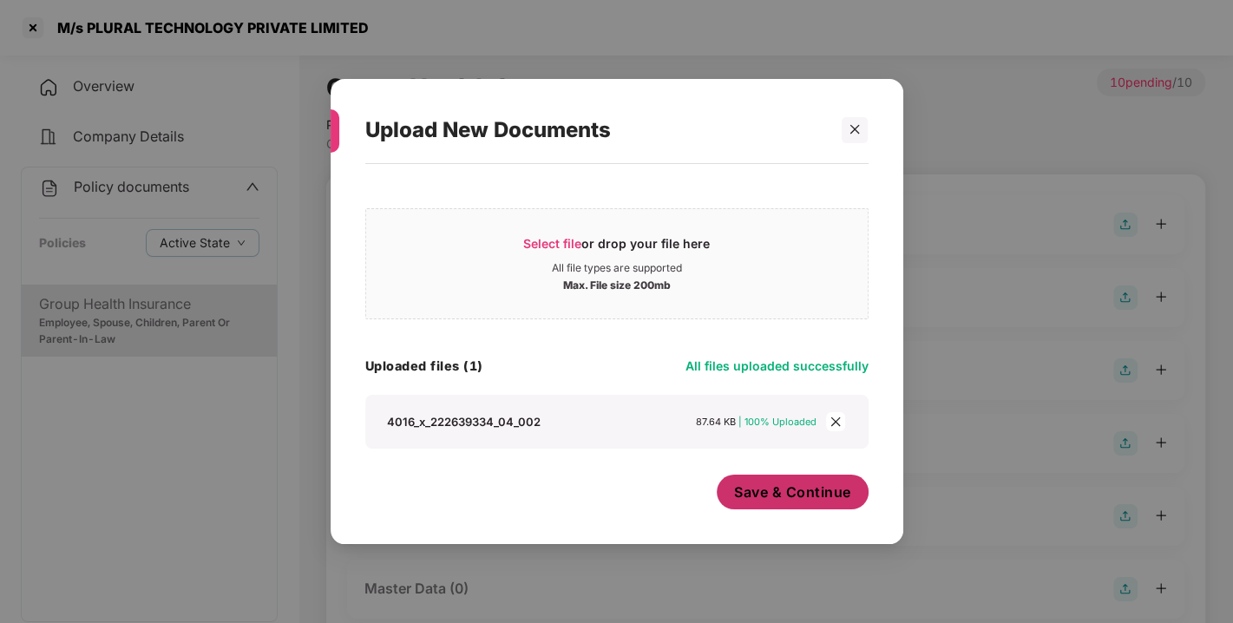
click at [792, 502] on button "Save & Continue" at bounding box center [793, 492] width 152 height 35
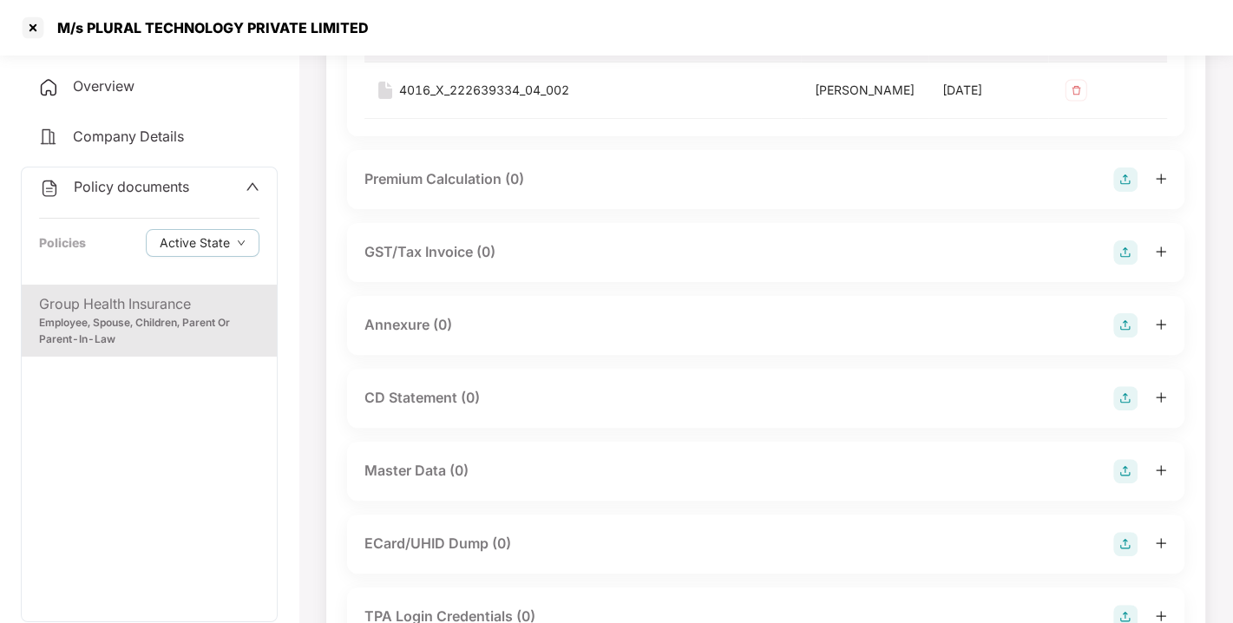
scroll to position [245, 0]
click at [1116, 336] on img at bounding box center [1125, 324] width 24 height 24
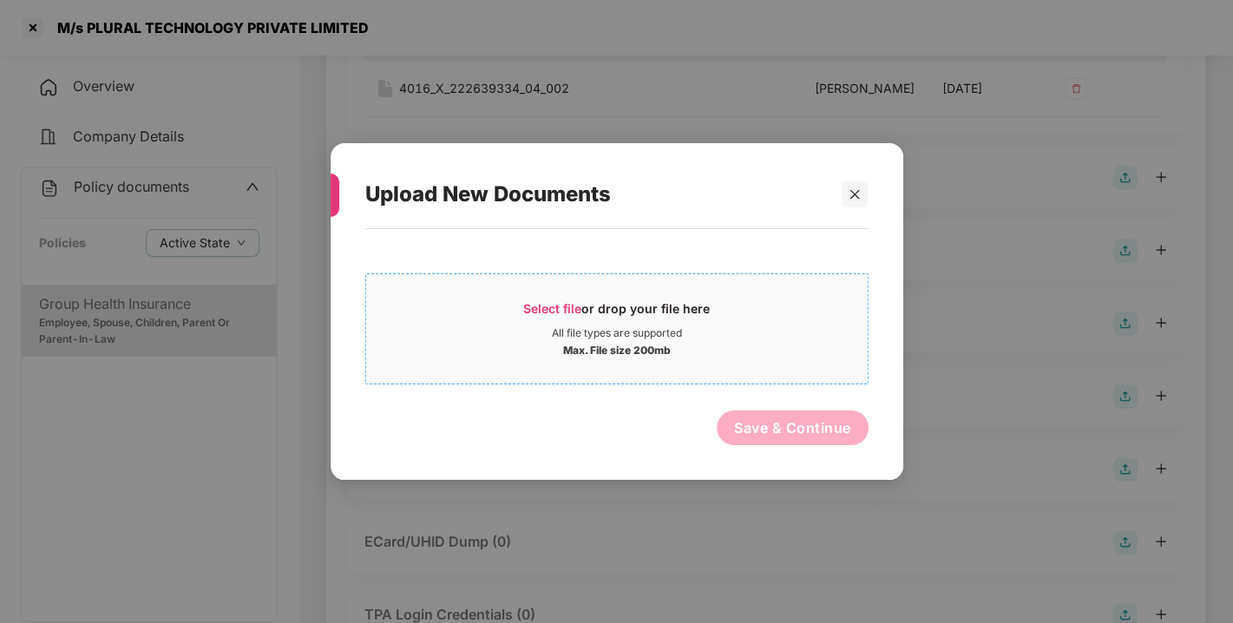
click at [570, 305] on span "Select file" at bounding box center [552, 308] width 58 height 15
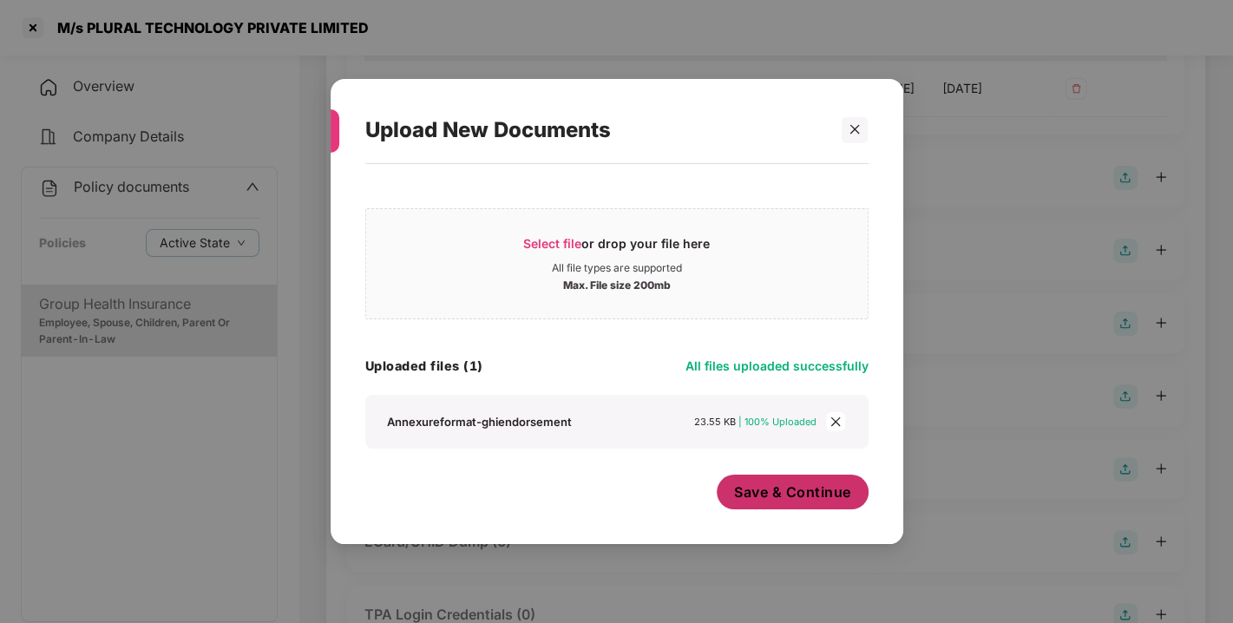
click at [777, 488] on span "Save & Continue" at bounding box center [792, 492] width 117 height 19
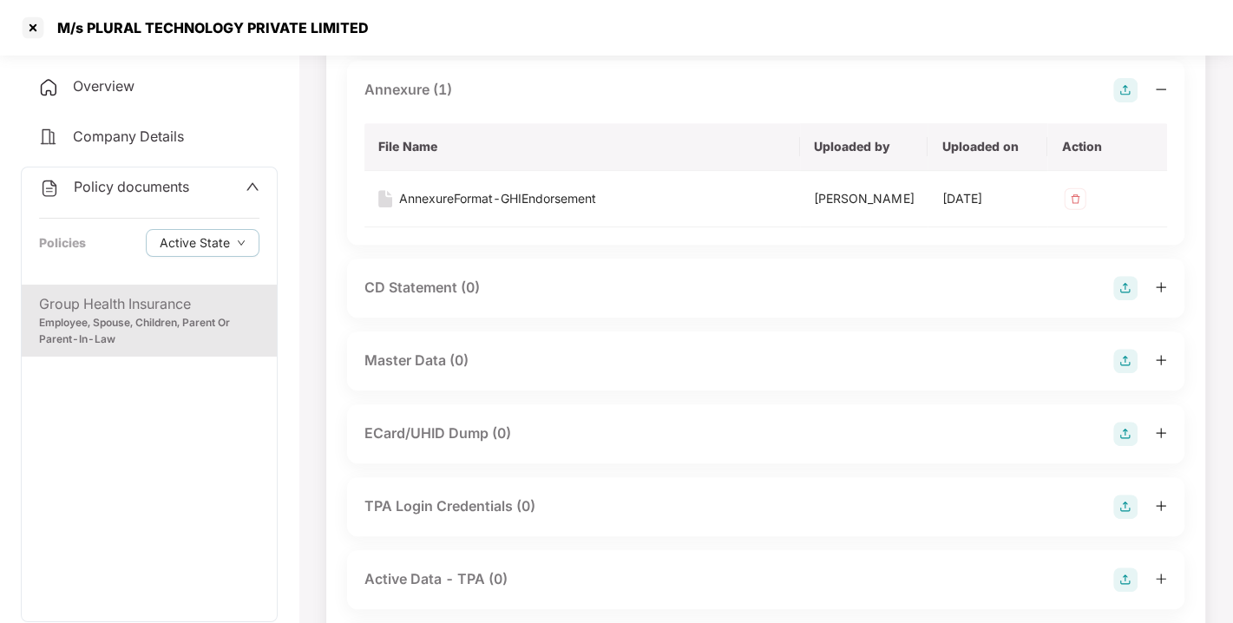
scroll to position [479, 0]
click at [1129, 372] on img at bounding box center [1125, 360] width 24 height 24
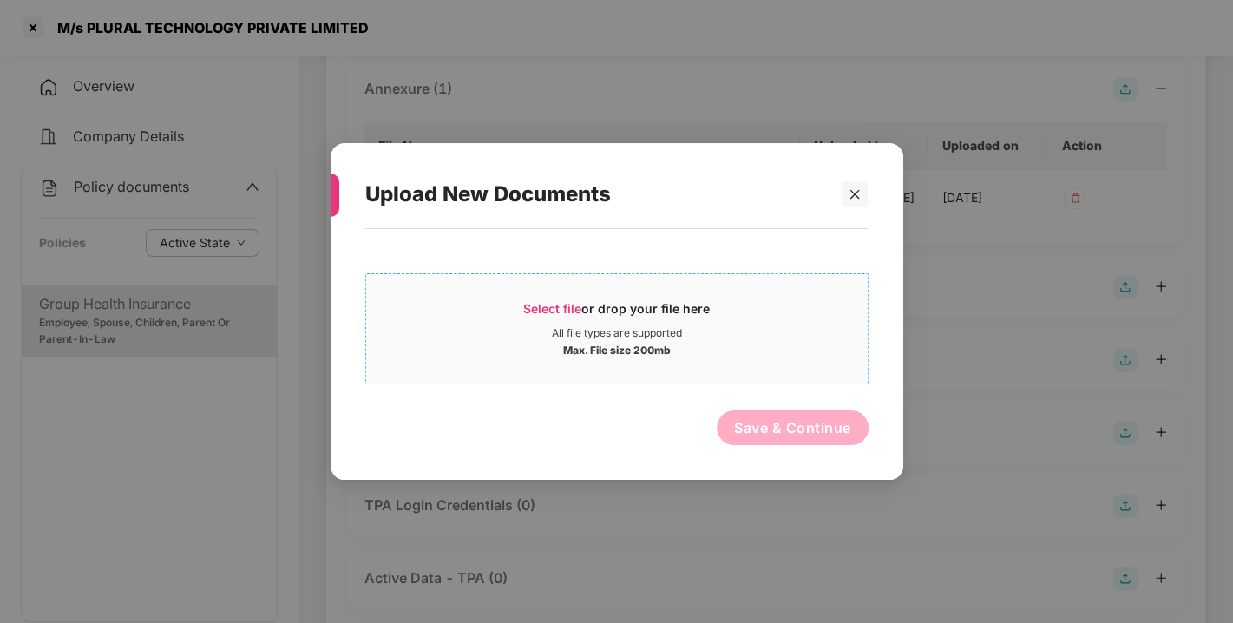
click at [545, 302] on span "Select file" at bounding box center [552, 308] width 58 height 15
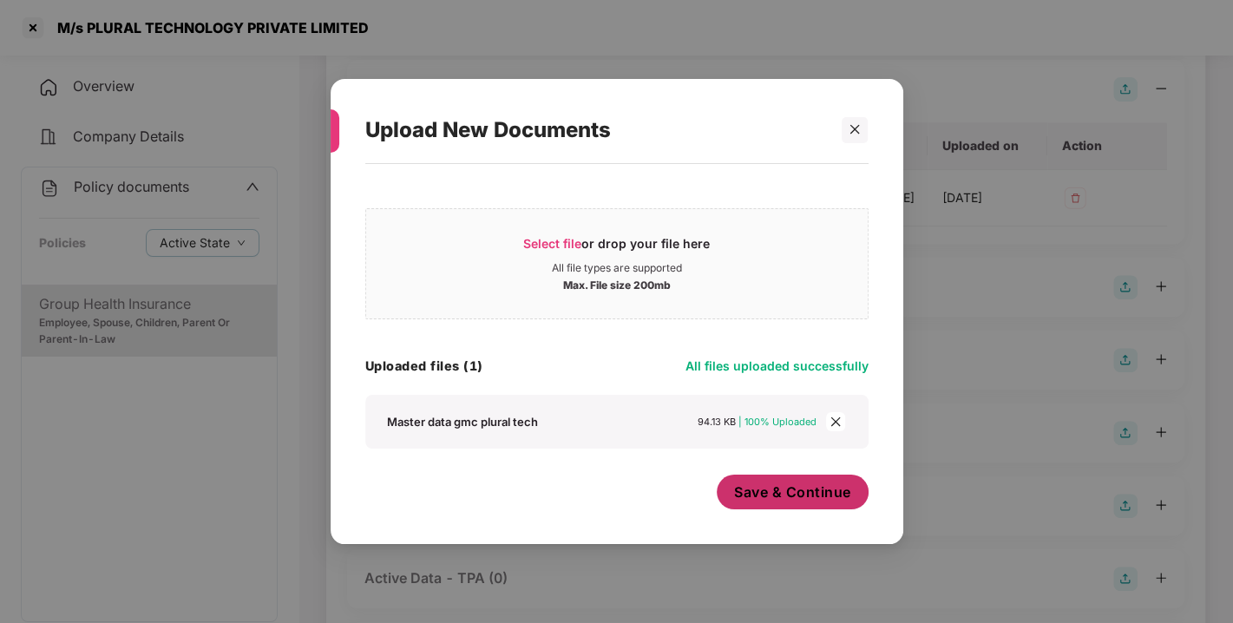
click at [805, 496] on span "Save & Continue" at bounding box center [792, 492] width 117 height 19
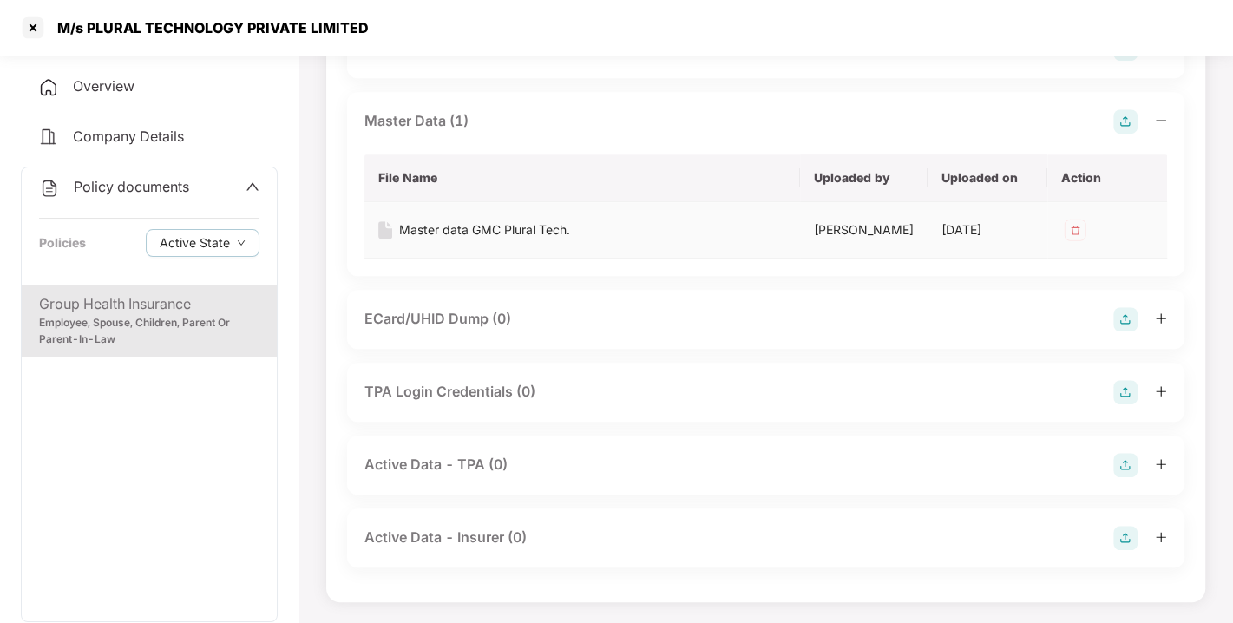
scroll to position [0, 0]
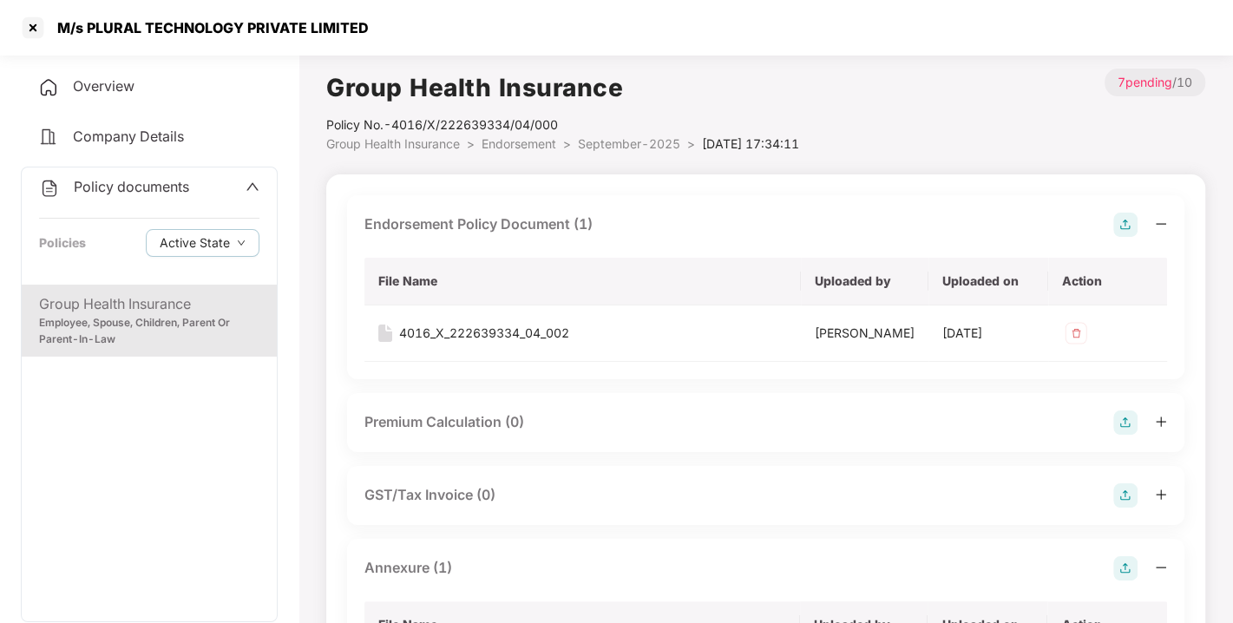
click at [136, 191] on span "Policy documents" at bounding box center [131, 186] width 115 height 17
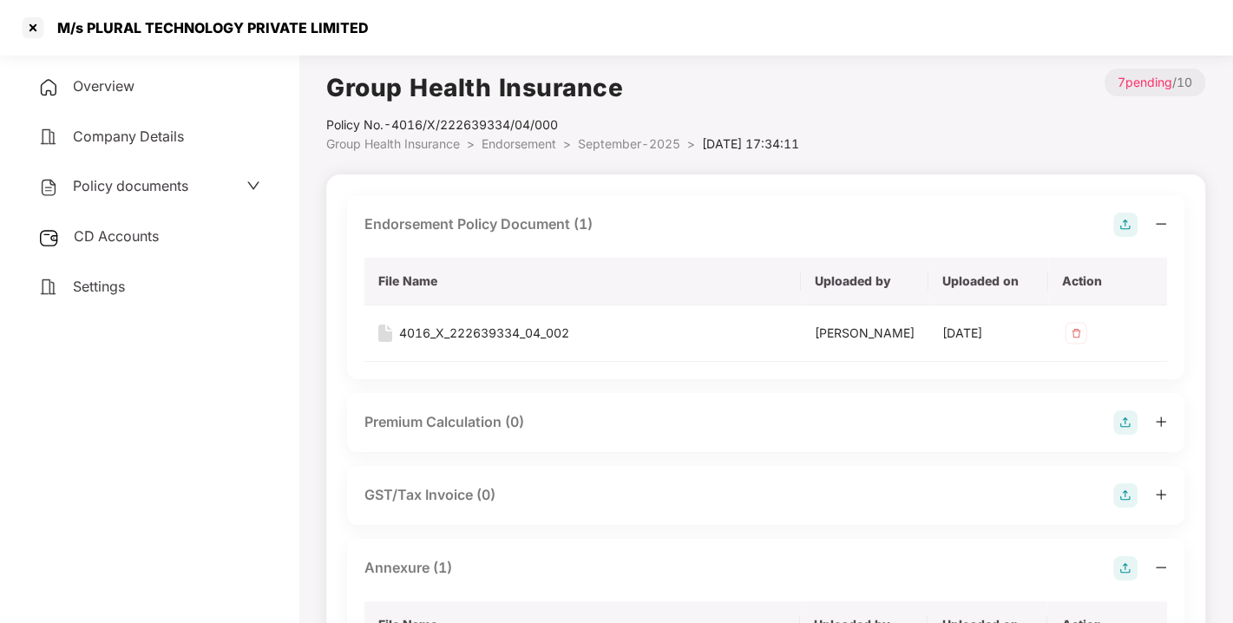
click at [96, 240] on span "CD Accounts" at bounding box center [116, 235] width 85 height 17
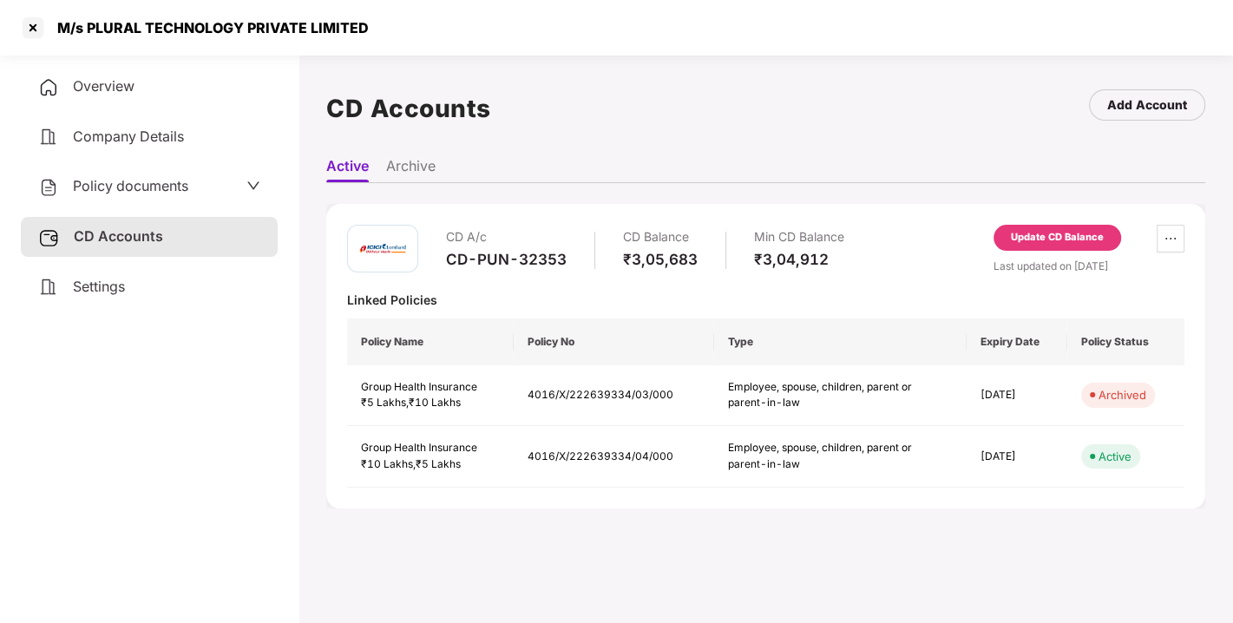
click at [1019, 235] on div "Update CD Balance" at bounding box center [1057, 238] width 93 height 16
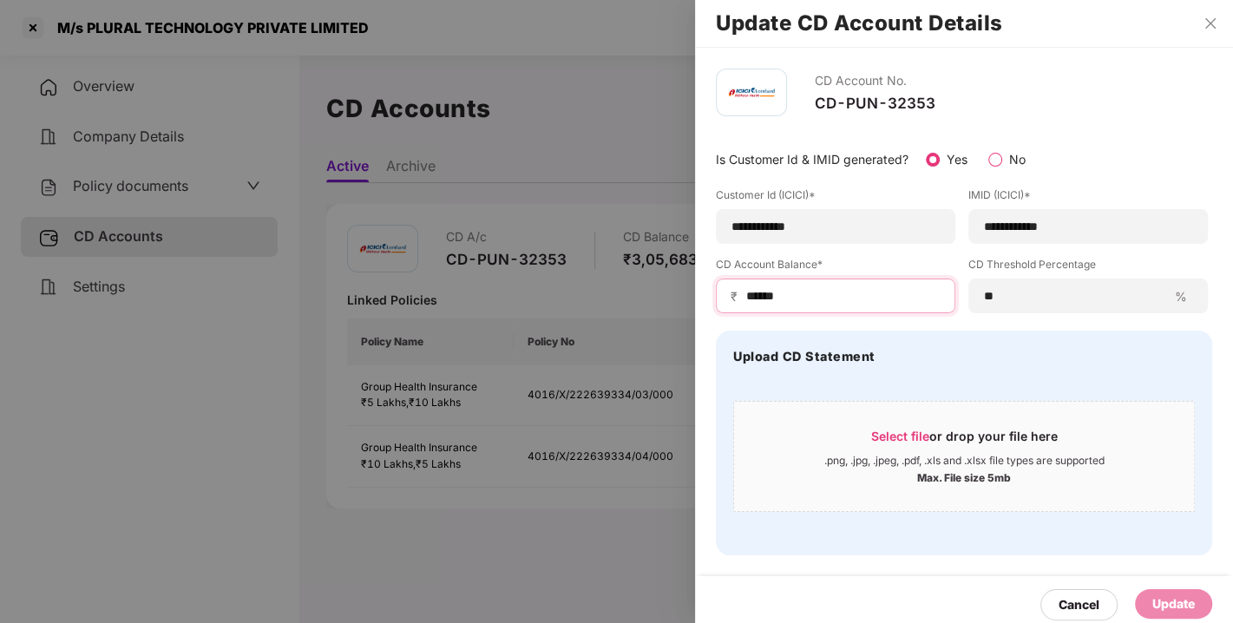
drag, startPoint x: 793, startPoint y: 292, endPoint x: 718, endPoint y: 299, distance: 75.7
click at [718, 299] on div "₹ ******" at bounding box center [836, 296] width 240 height 35
type input "******"
click at [1140, 596] on div "Update" at bounding box center [1173, 604] width 77 height 30
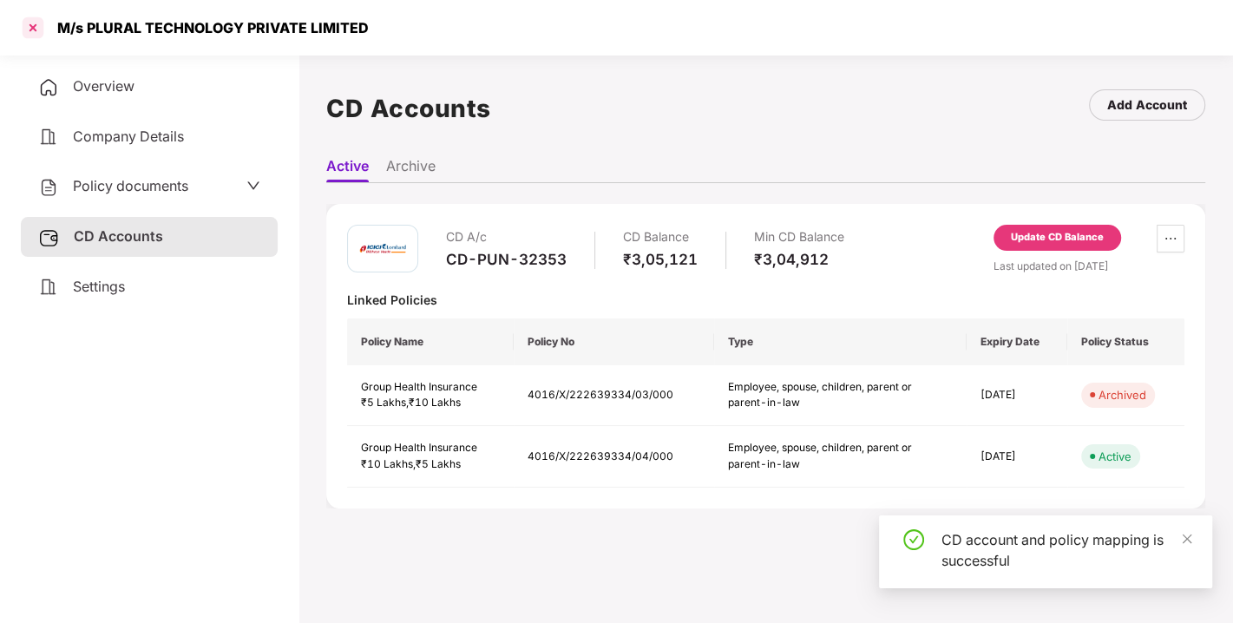
click at [30, 27] on div at bounding box center [33, 28] width 28 height 28
